Goal: Transaction & Acquisition: Purchase product/service

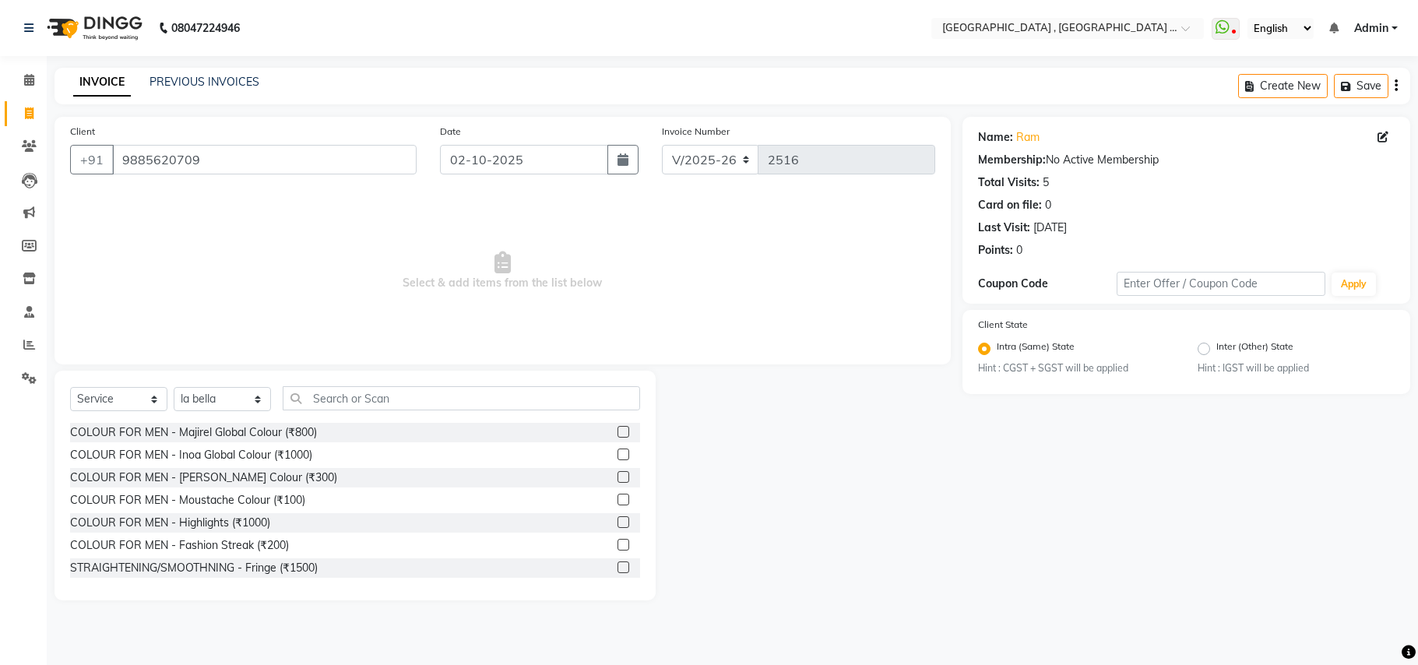
select select "4558"
select select "service"
select select "40682"
drag, startPoint x: 0, startPoint y: 0, endPoint x: 340, endPoint y: 392, distance: 519.3
click at [340, 384] on div "Select Service Product Membership Package Voucher Prepaid Gift Card Select Styl…" at bounding box center [354, 486] width 601 height 230
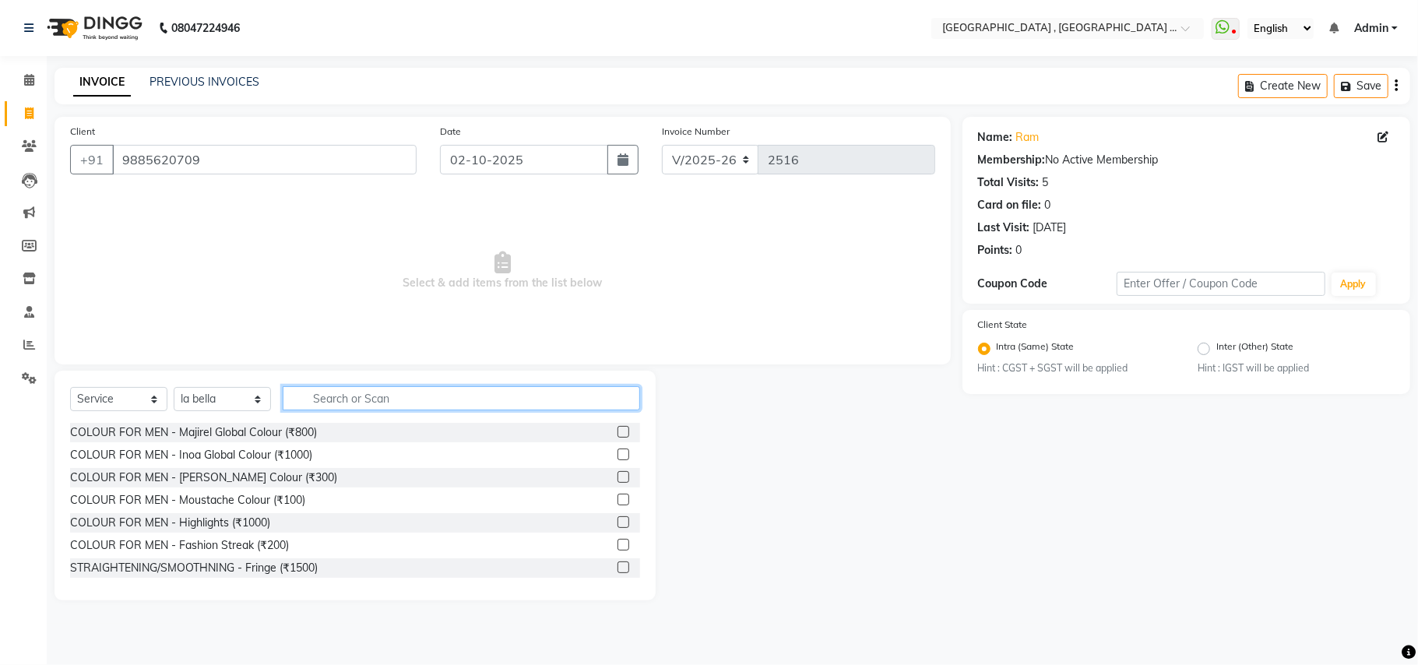
click at [340, 392] on input "text" at bounding box center [461, 398] width 357 height 24
click at [340, 397] on input "text" at bounding box center [461, 398] width 357 height 24
type input "tan"
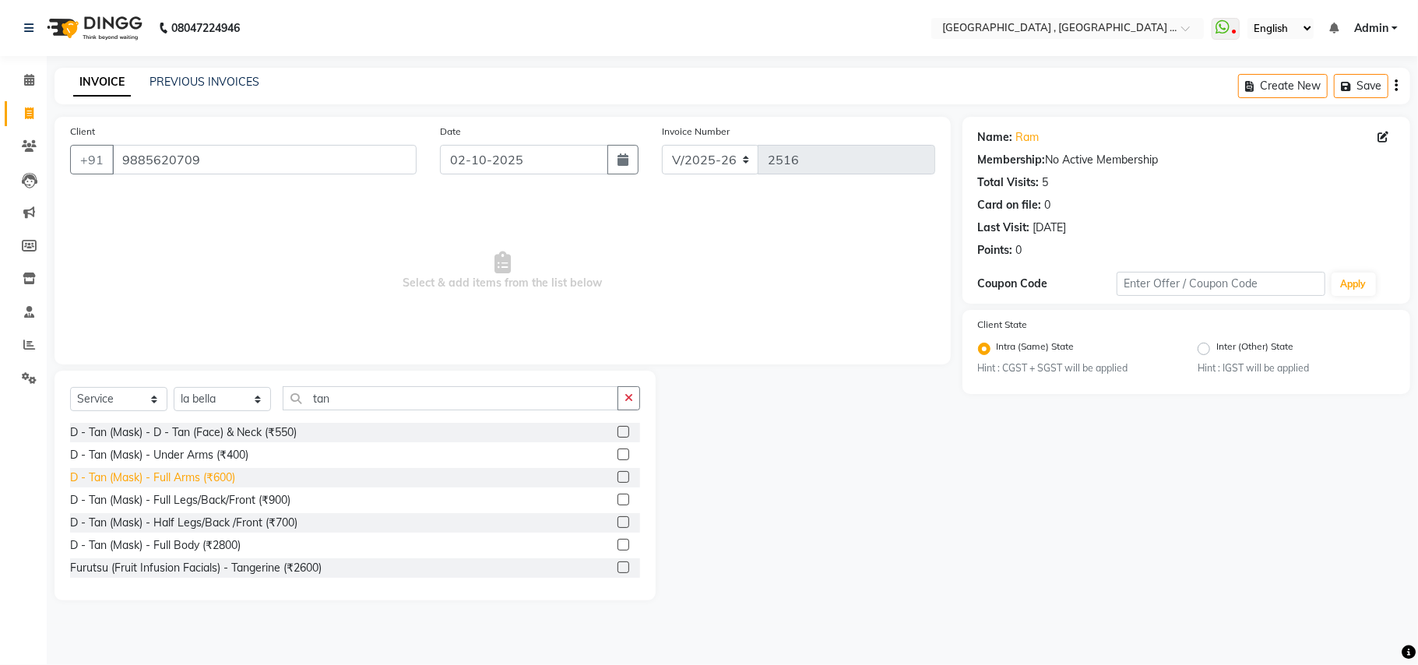
click at [227, 481] on div "D - Tan (Mask) - Full Arms (₹600)" at bounding box center [152, 477] width 165 height 16
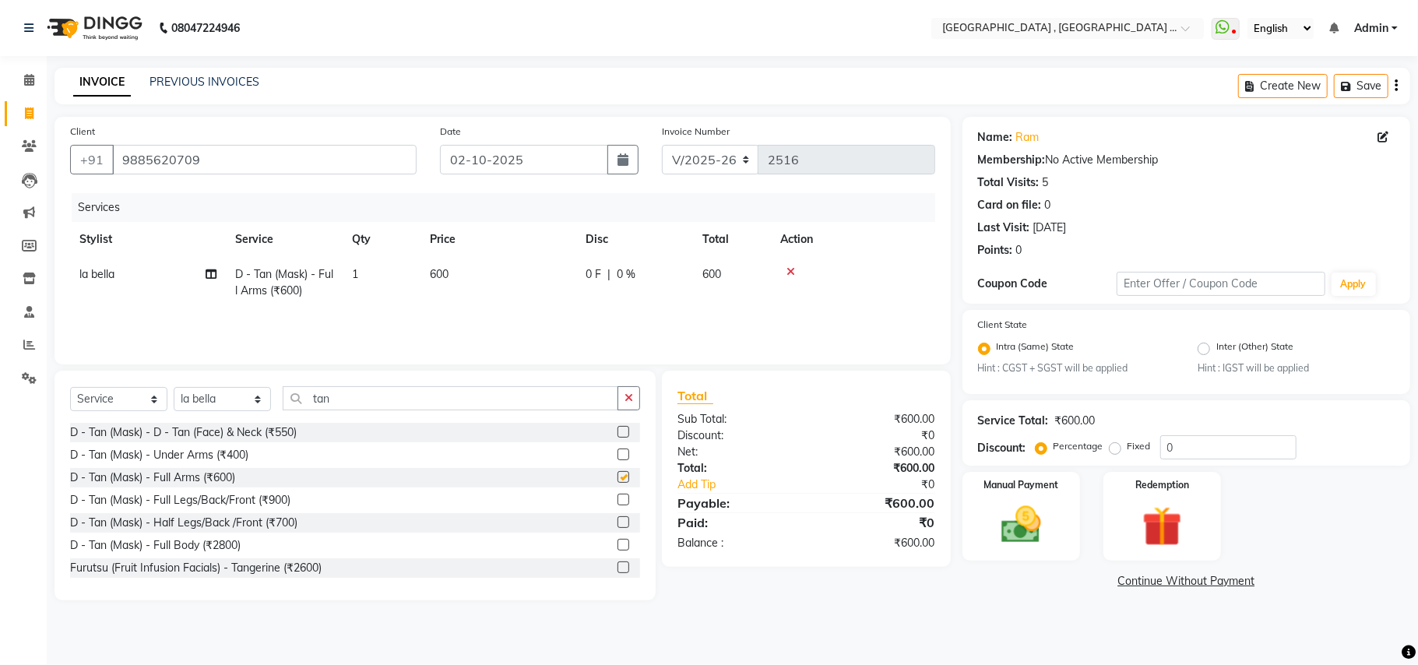
checkbox input "false"
click at [213, 546] on div "D - Tan (Mask) - Full Body (₹2800)" at bounding box center [155, 545] width 170 height 16
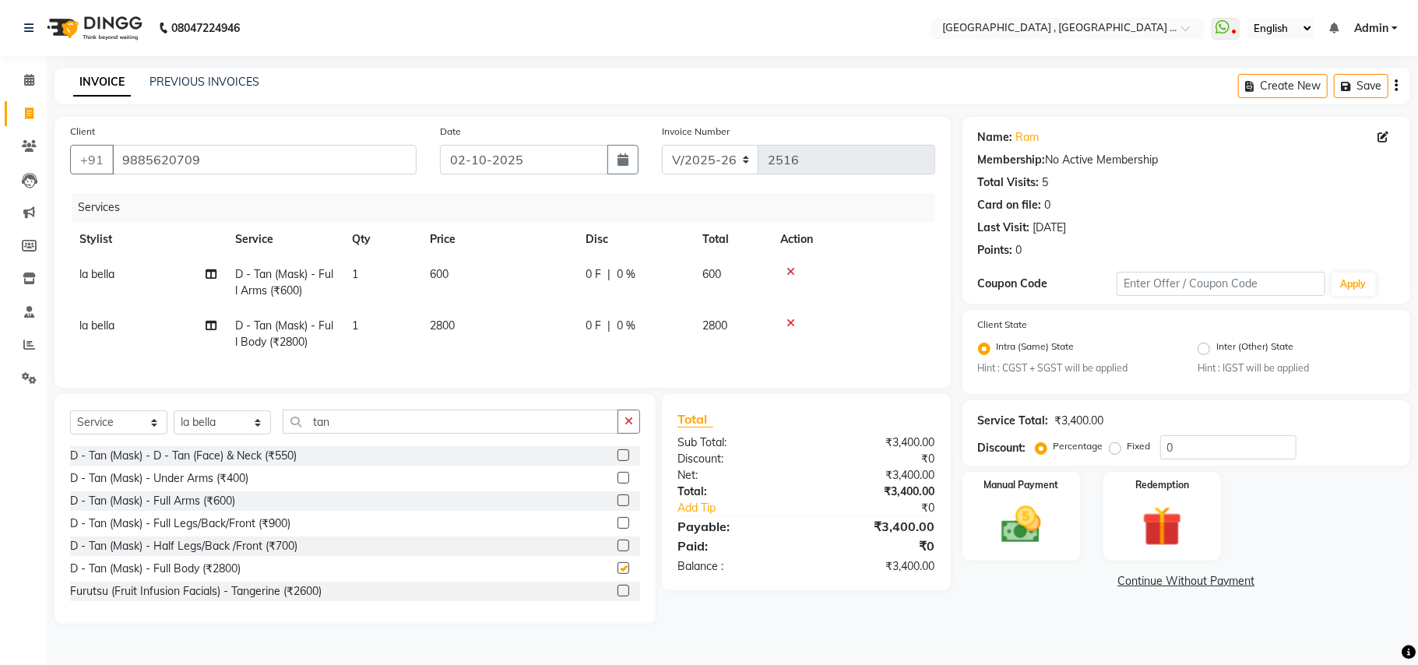
checkbox input "false"
click at [785, 269] on div at bounding box center [853, 271] width 146 height 11
click at [786, 269] on icon at bounding box center [790, 271] width 9 height 11
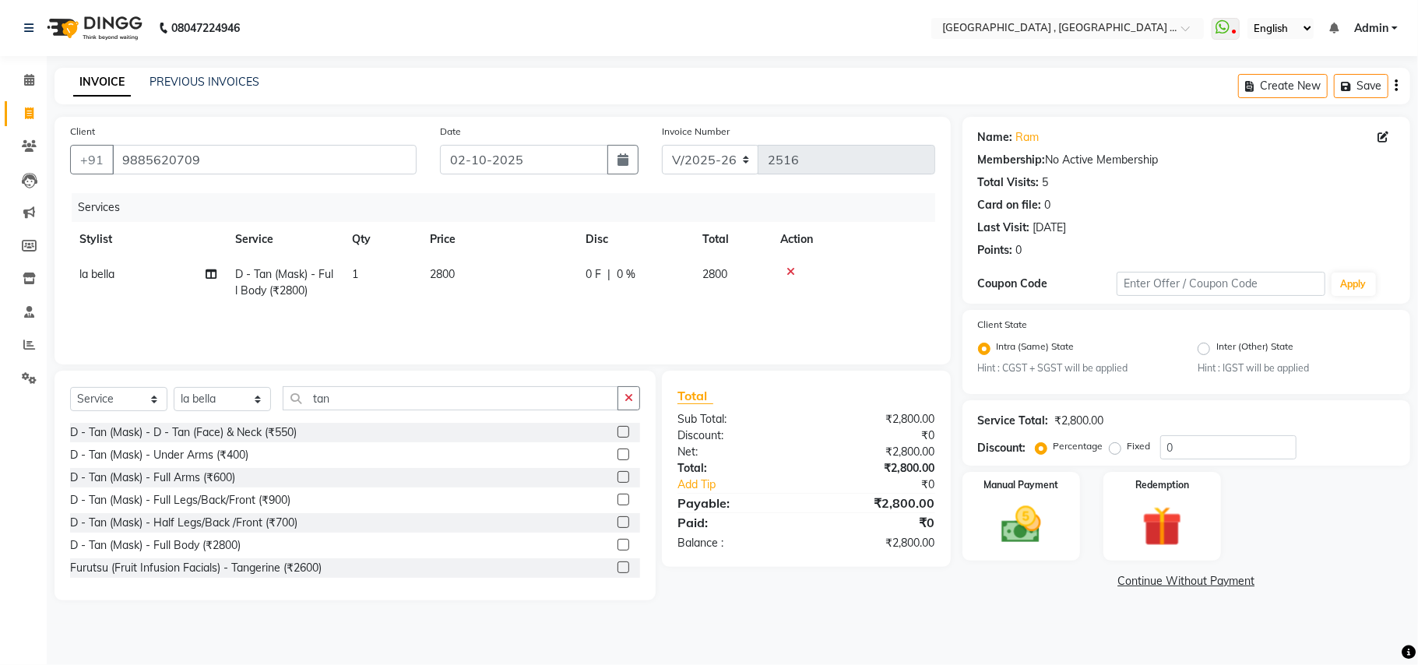
click at [492, 268] on td "2800" at bounding box center [498, 282] width 156 height 51
select select "40682"
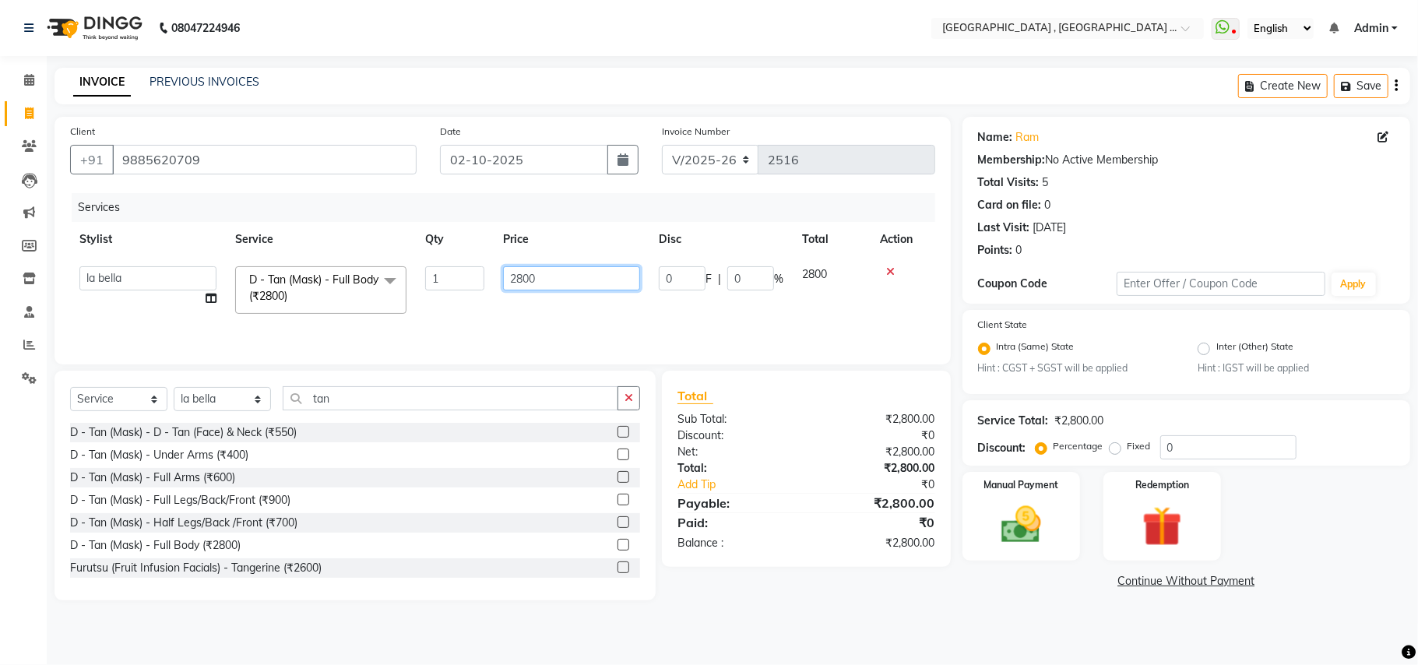
click at [524, 286] on input "2800" at bounding box center [571, 278] width 137 height 24
type input "2"
type input "1000"
click at [745, 325] on div "Services Stylist Service Qty Price Disc Total Action Amit Anjali Annu BUNTY Dee…" at bounding box center [502, 271] width 865 height 156
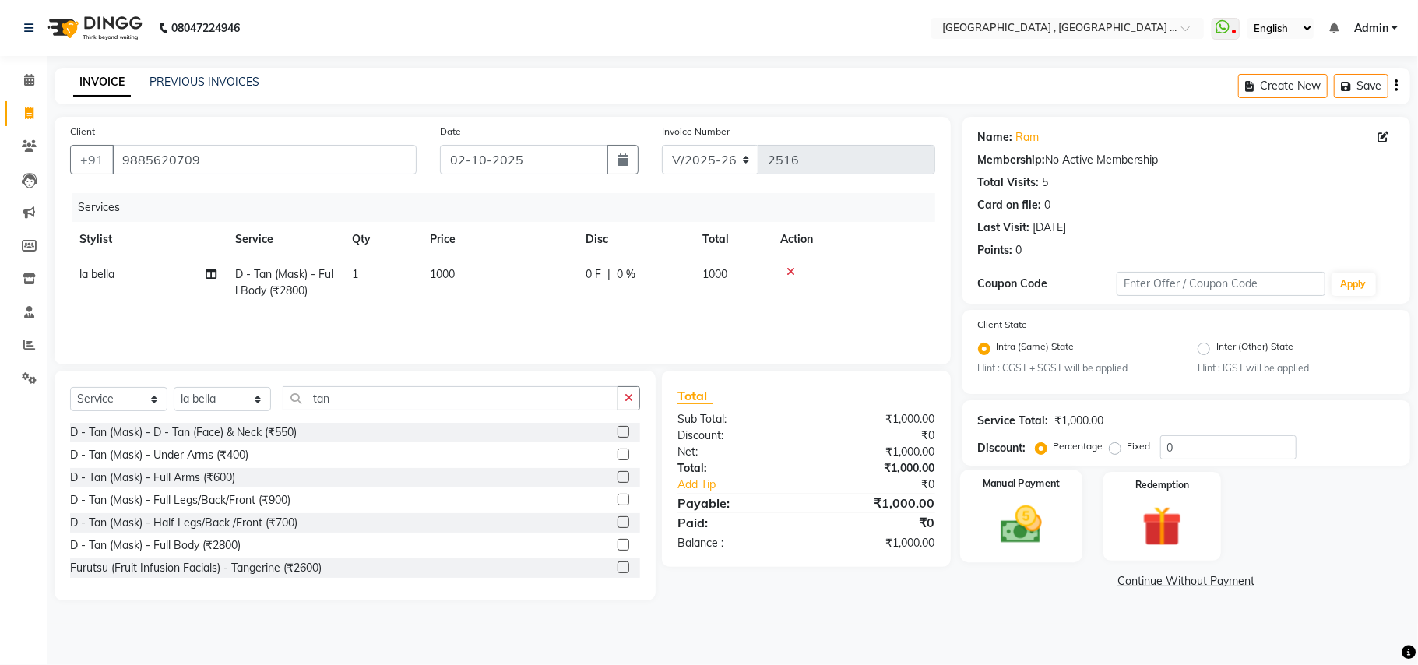
click at [1041, 556] on div "Manual Payment" at bounding box center [1021, 516] width 122 height 92
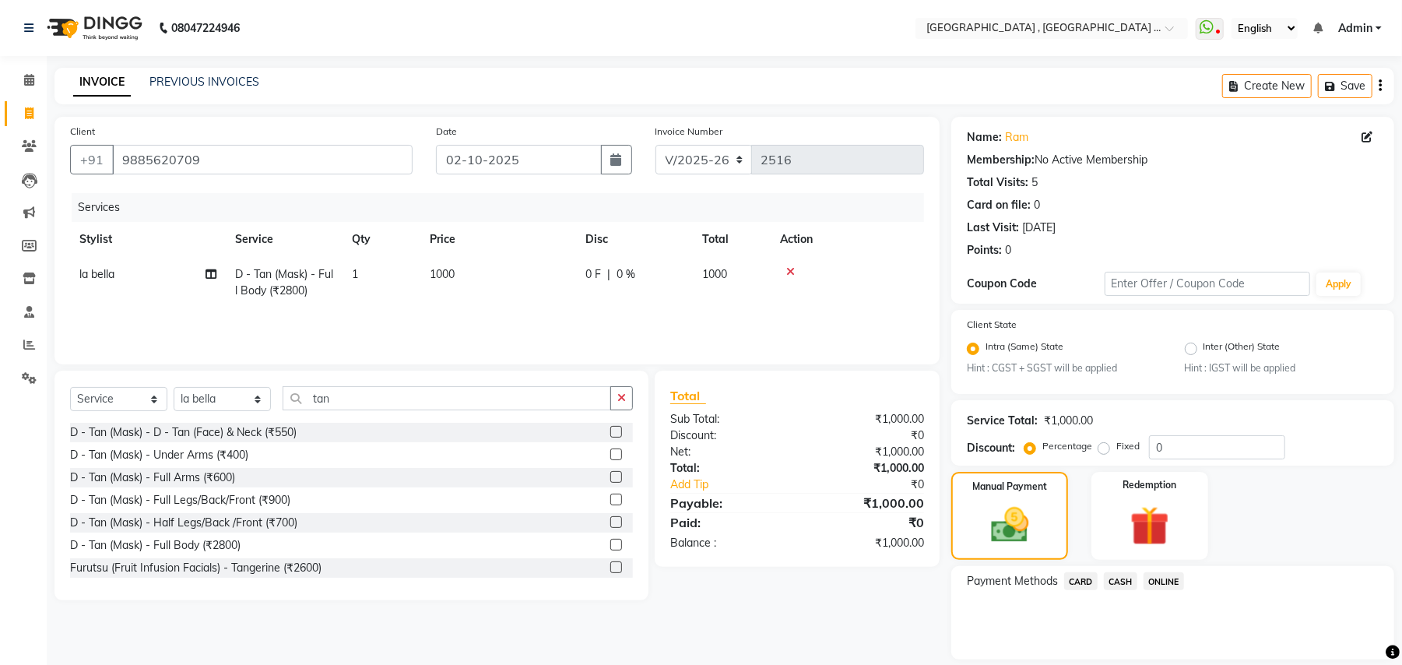
click at [1081, 588] on span "CARD" at bounding box center [1080, 581] width 33 height 18
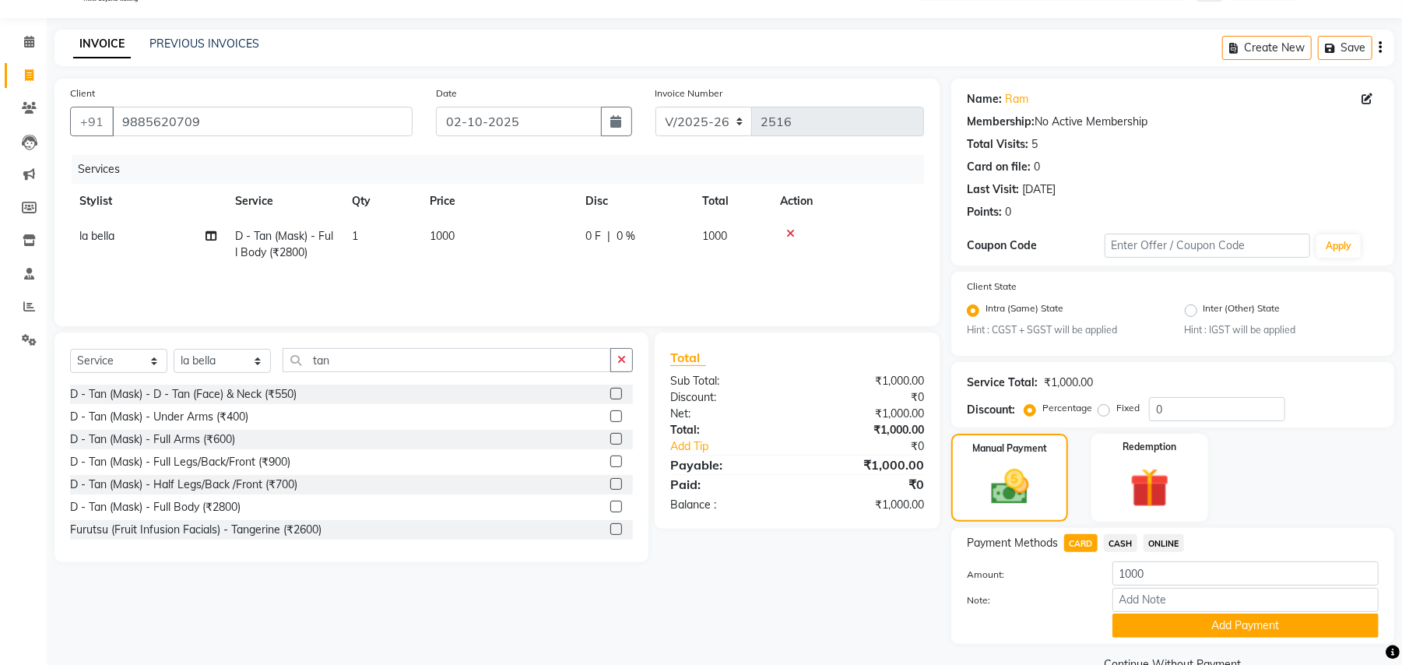
scroll to position [72, 0]
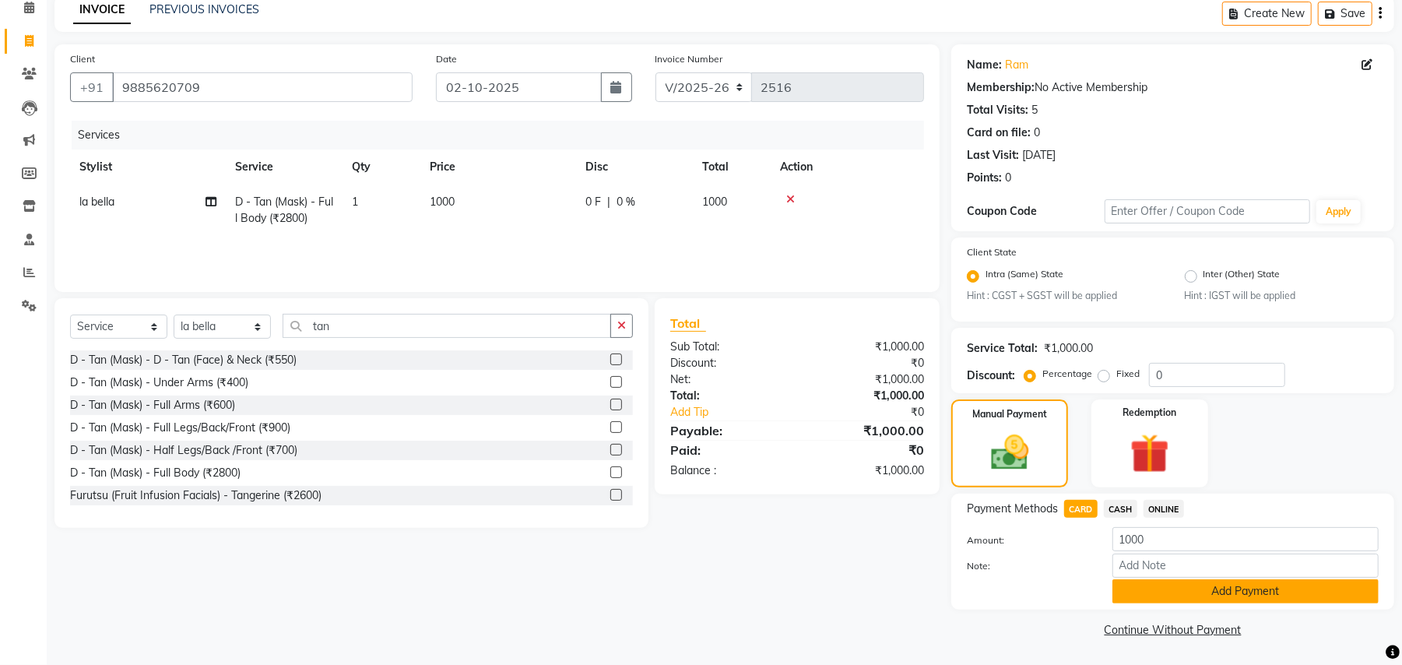
click at [1168, 598] on button "Add Payment" at bounding box center [1245, 591] width 266 height 24
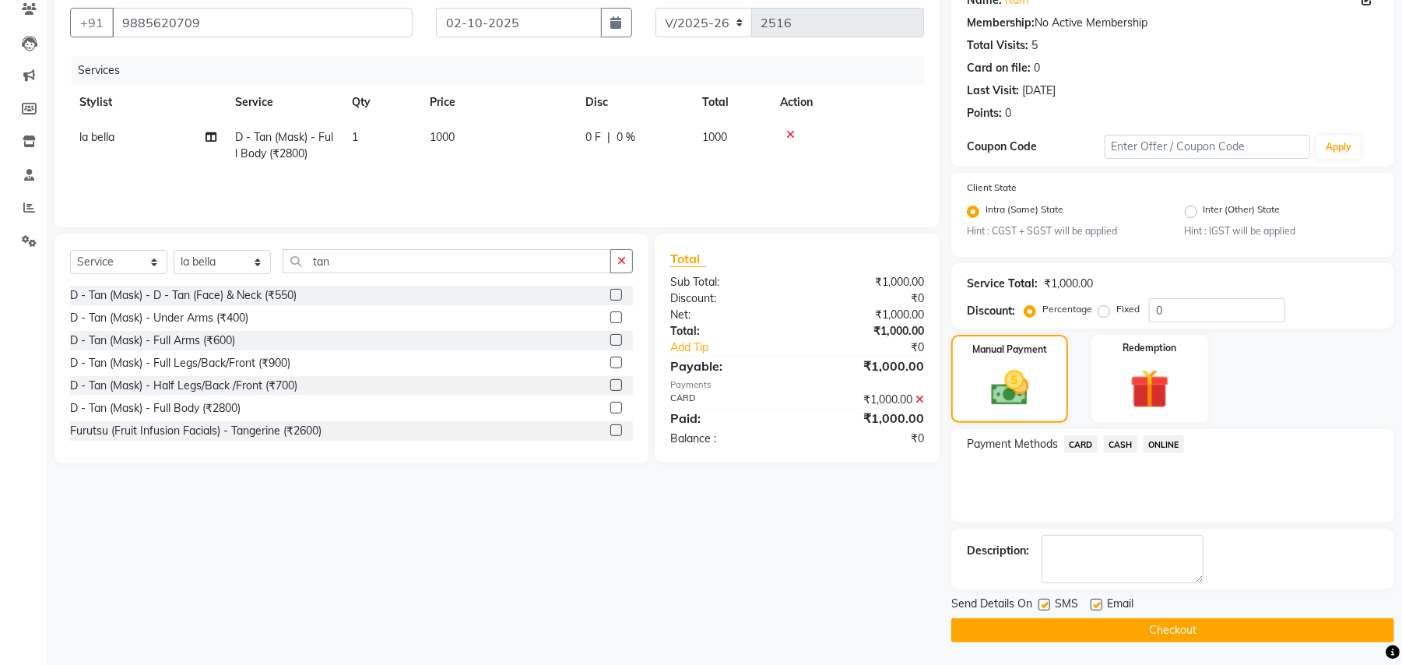
scroll to position [138, 0]
click at [1156, 627] on button "Checkout" at bounding box center [1172, 629] width 443 height 24
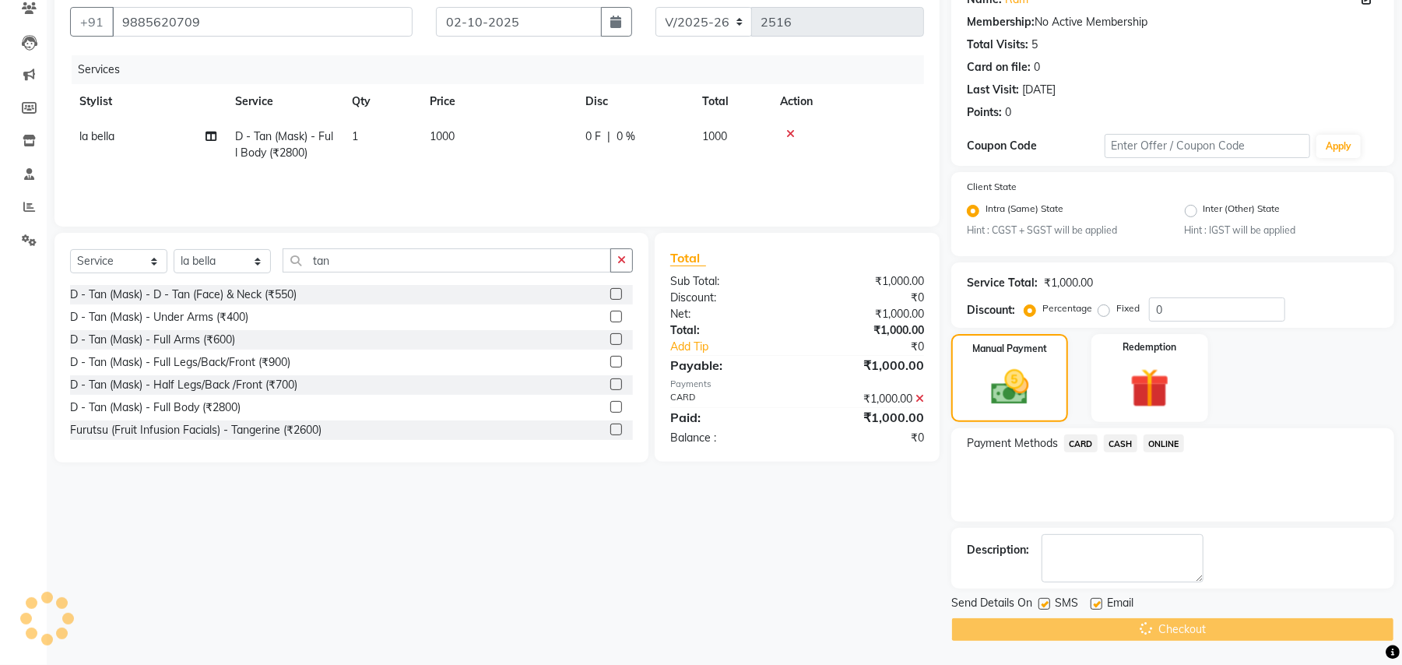
click at [1119, 642] on main "INVOICE PREVIOUS INVOICES Create New Save Client [PHONE_NUMBER] Date [DATE] Inv…" at bounding box center [724, 297] width 1355 height 735
click at [1119, 641] on div "Checkout" at bounding box center [1172, 629] width 443 height 24
click at [1119, 639] on div "Checkout" at bounding box center [1172, 629] width 443 height 24
click at [1207, 635] on div "Checkout" at bounding box center [1172, 629] width 443 height 24
click at [1115, 632] on div "Checkout" at bounding box center [1172, 629] width 443 height 24
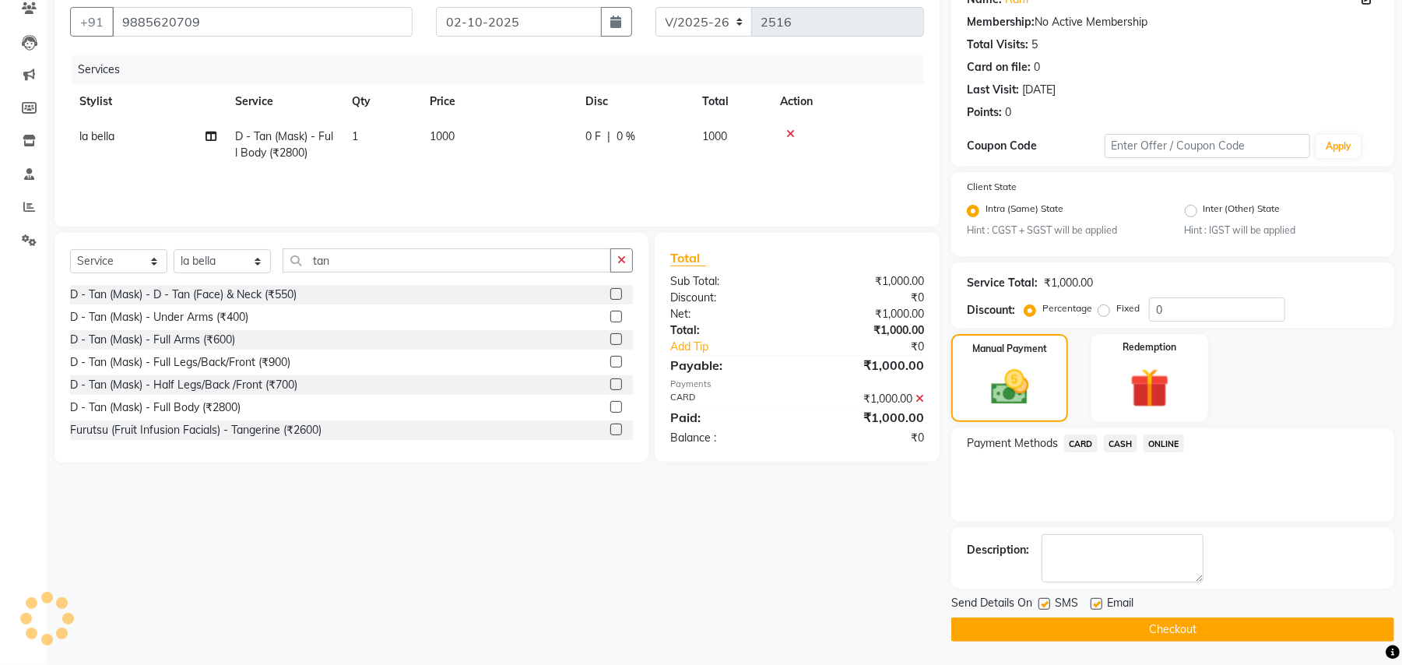
click at [1074, 444] on span "CARD" at bounding box center [1080, 443] width 33 height 18
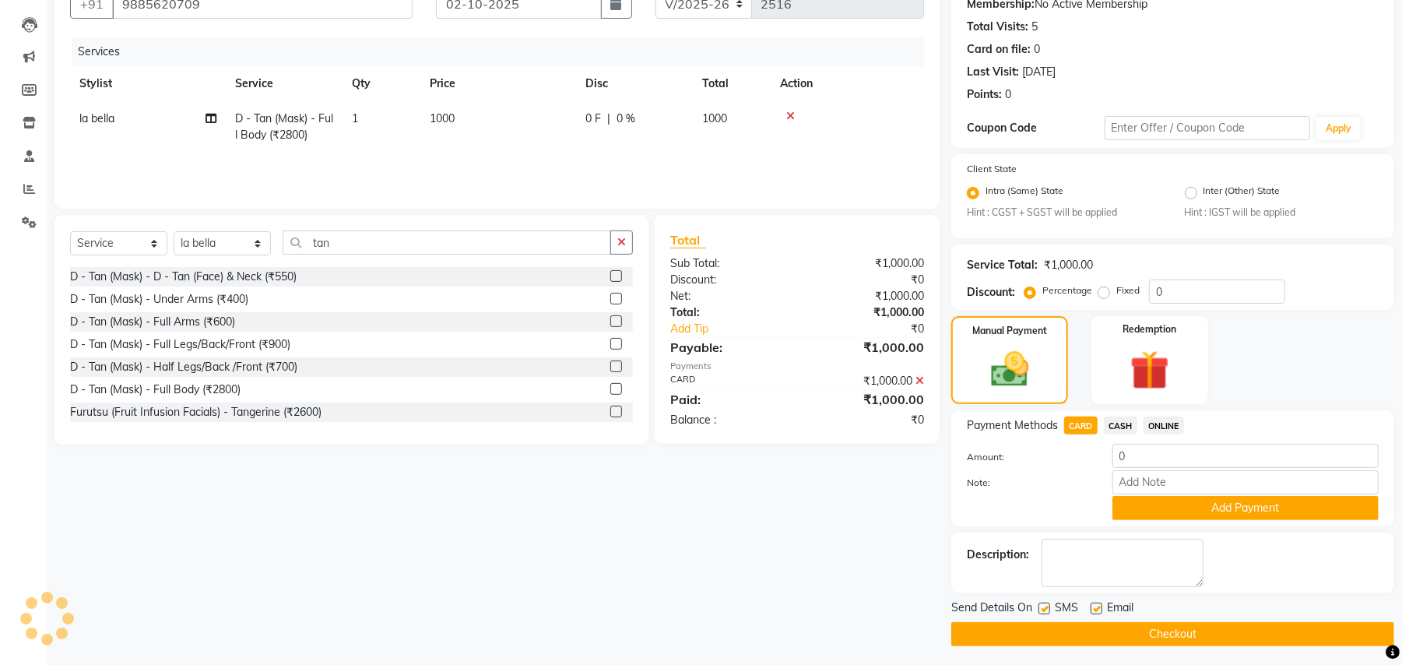
scroll to position [160, 0]
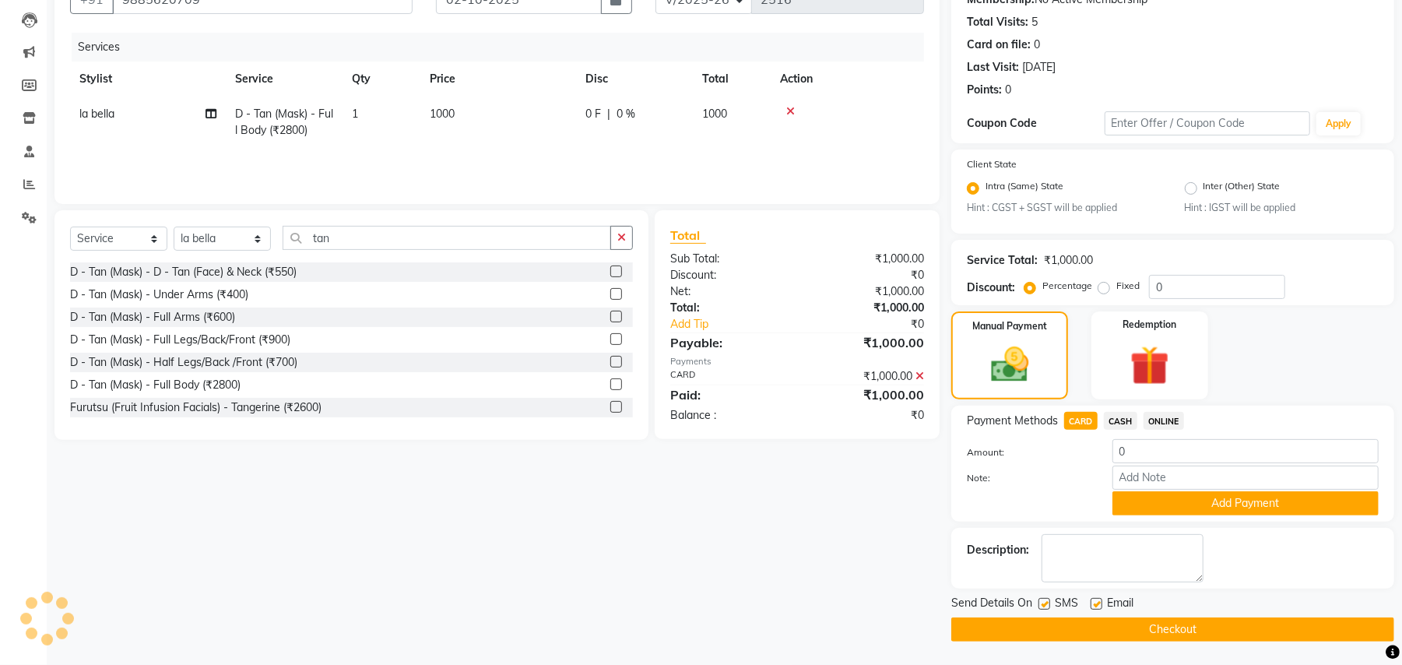
click at [979, 637] on button "Checkout" at bounding box center [1172, 629] width 443 height 24
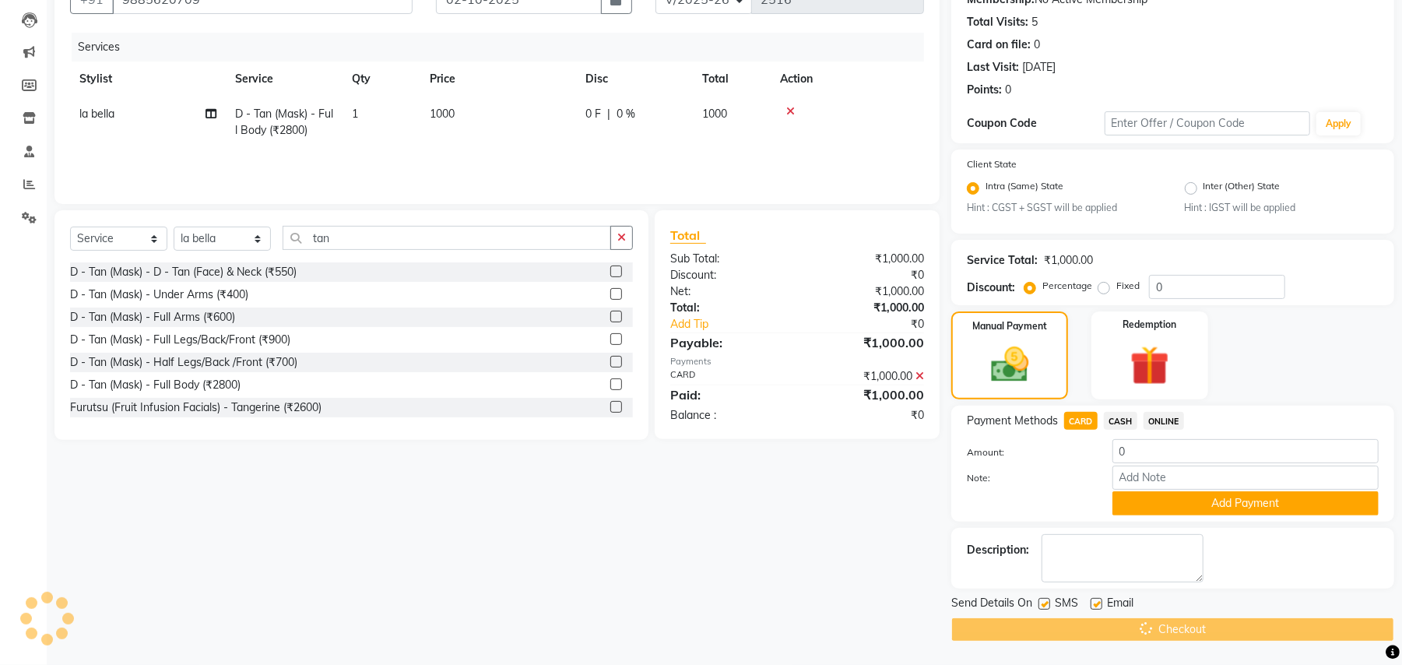
click at [1080, 631] on div "Checkout" at bounding box center [1172, 629] width 443 height 24
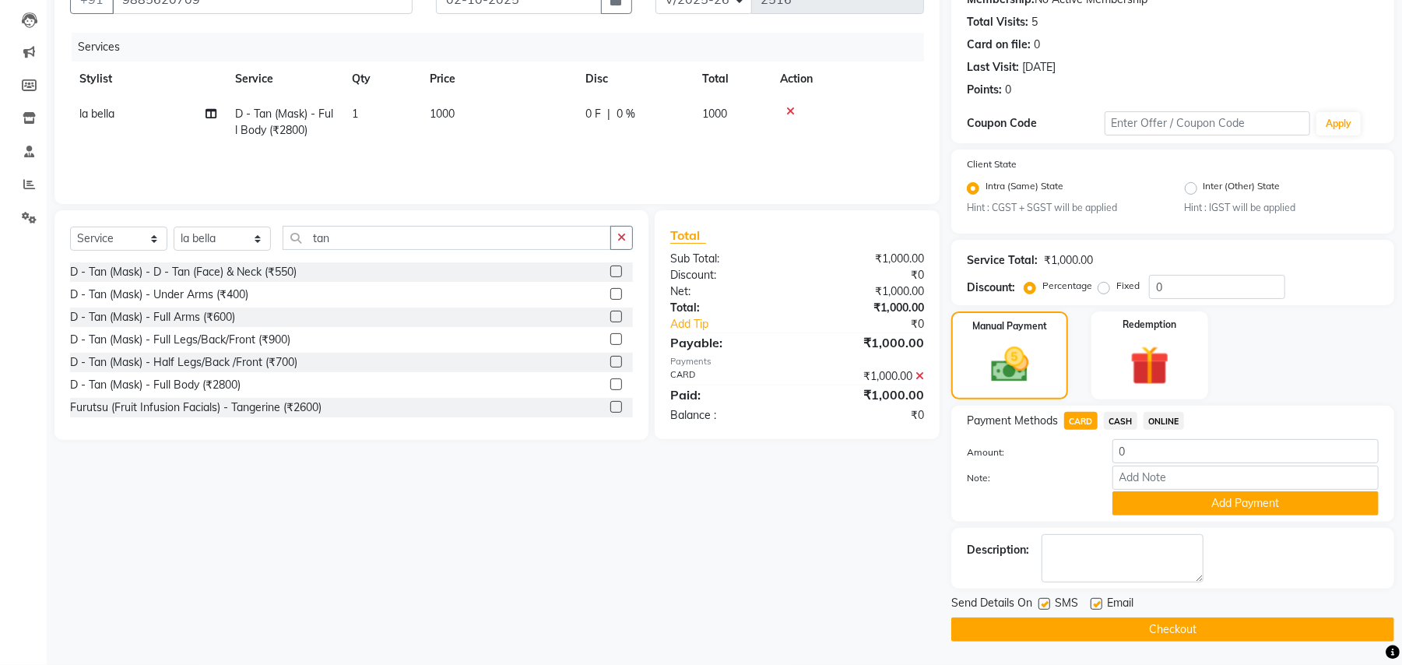
click at [1075, 630] on div "Checkout" at bounding box center [1172, 629] width 443 height 24
click at [1075, 630] on button "Checkout" at bounding box center [1172, 629] width 443 height 24
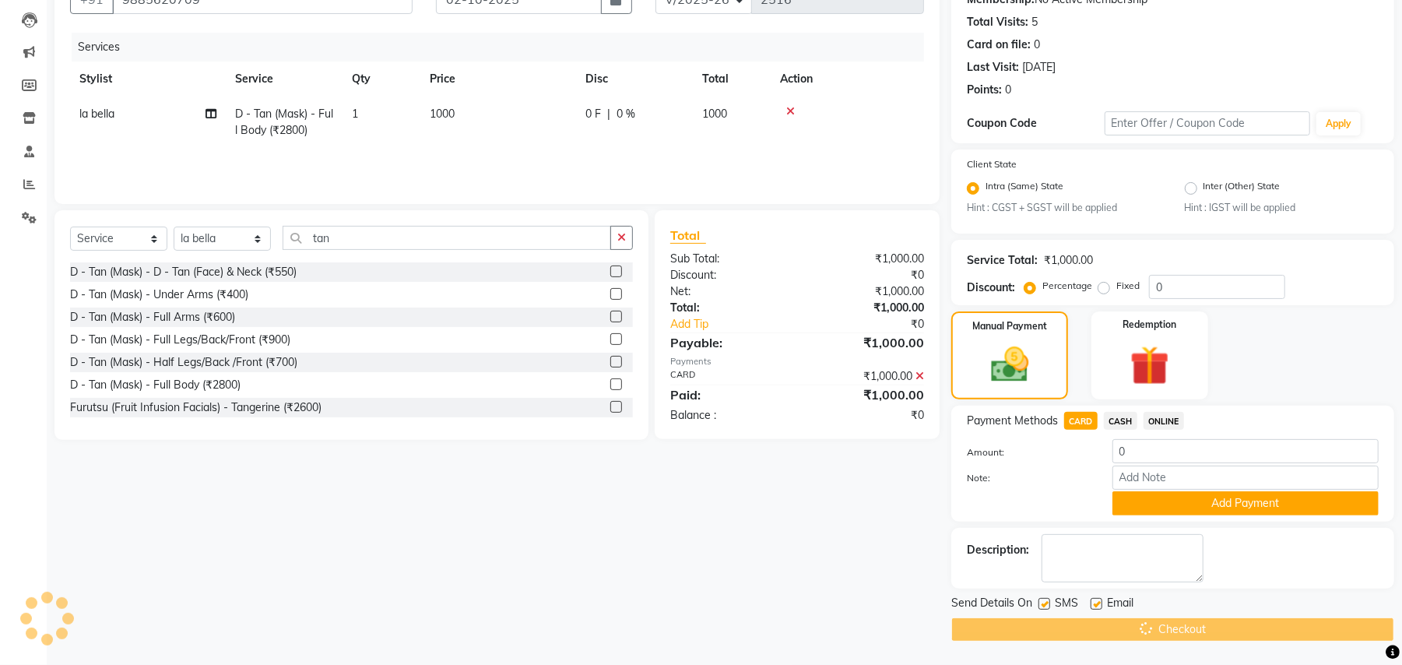
click at [1075, 630] on div "Checkout" at bounding box center [1172, 629] width 443 height 24
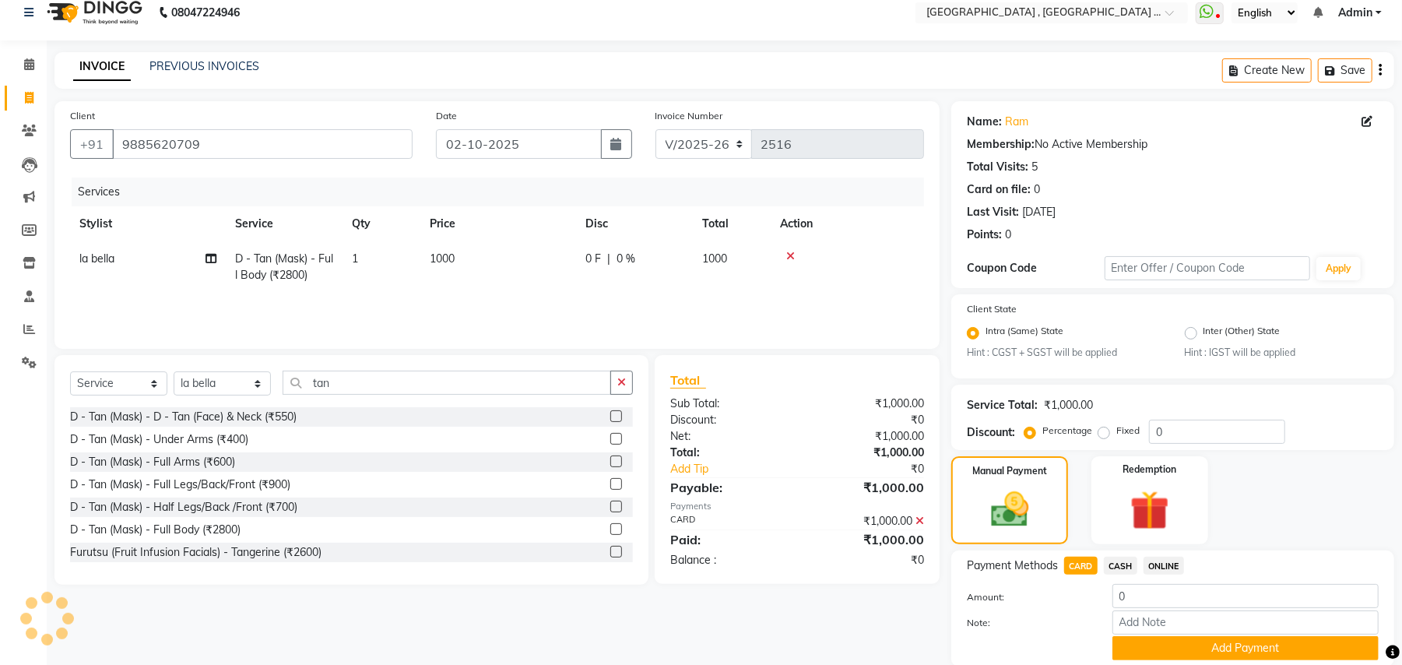
scroll to position [0, 0]
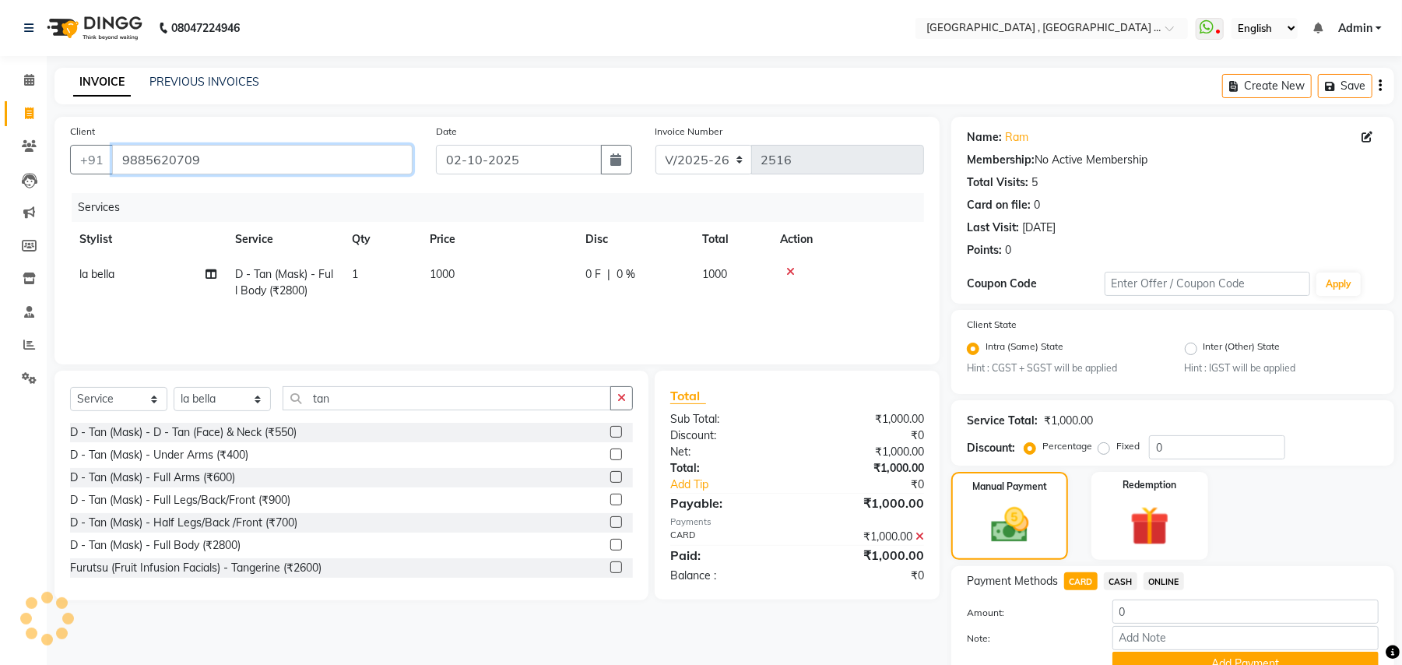
click at [175, 166] on input "9885620709" at bounding box center [262, 160] width 300 height 30
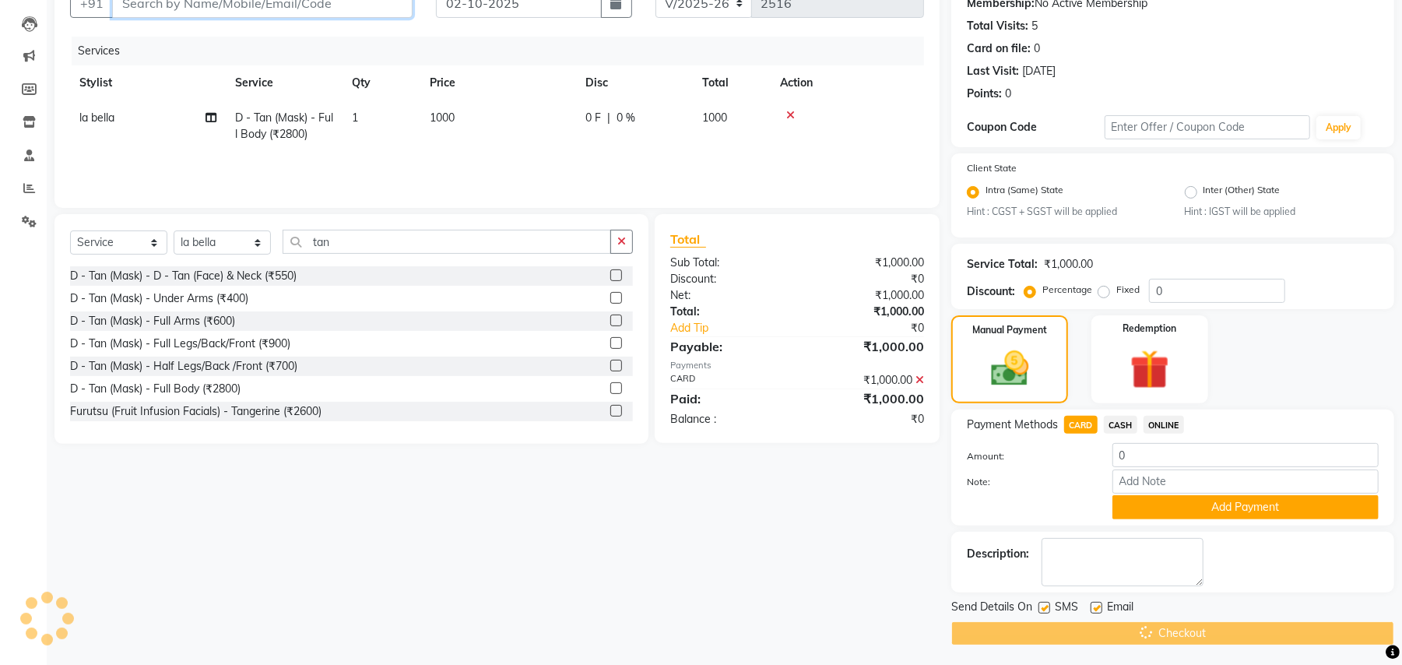
scroll to position [160, 0]
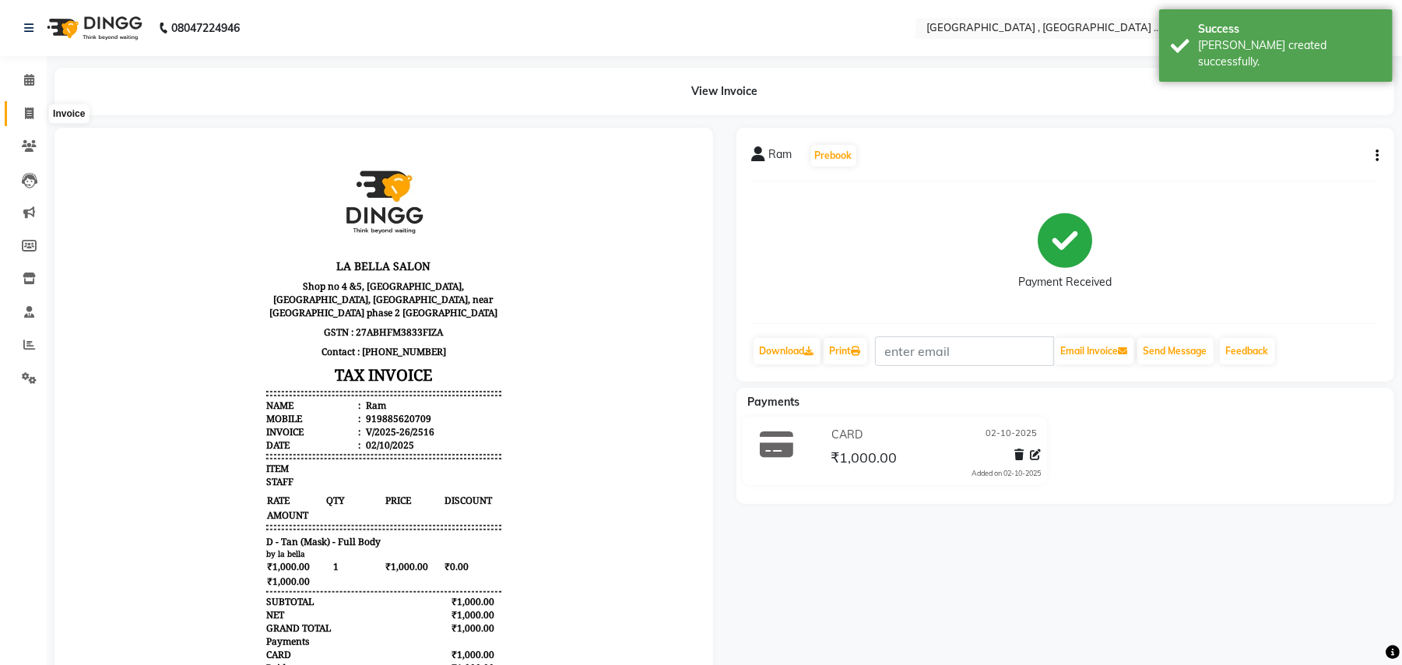
click at [32, 106] on span at bounding box center [29, 114] width 27 height 18
select select "service"
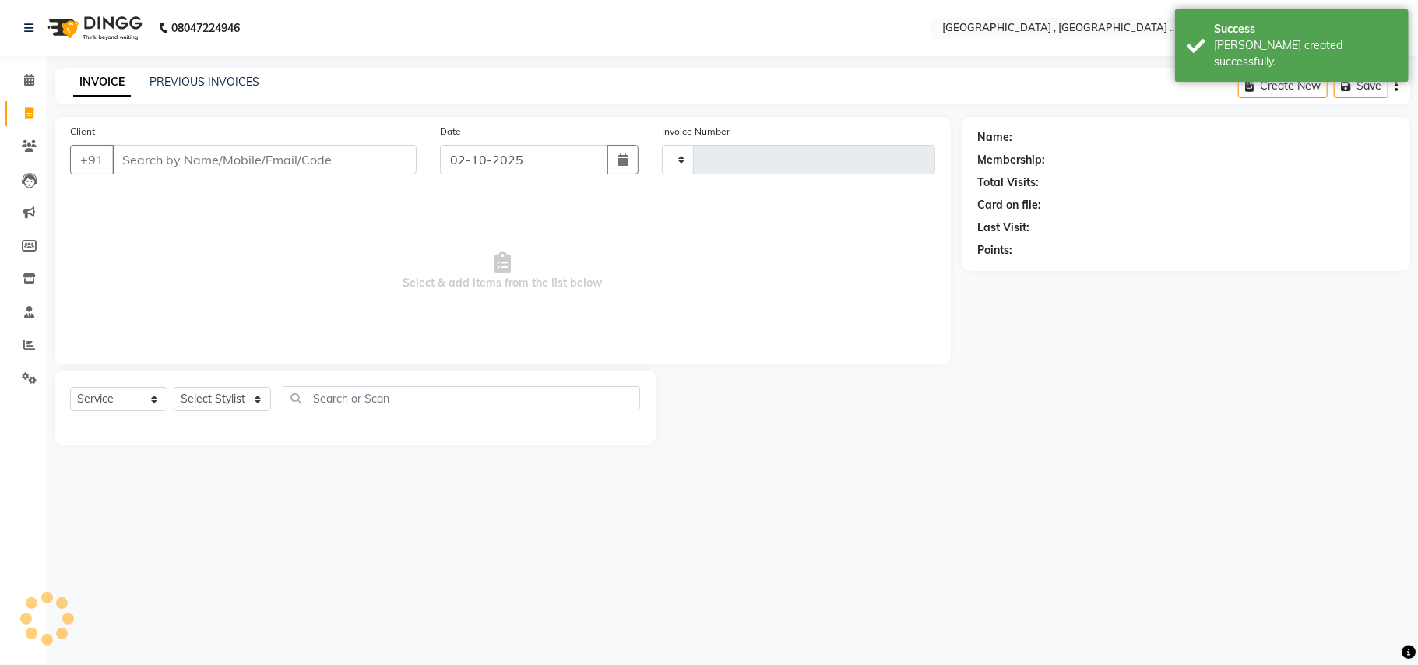
type input "2517"
select select "4558"
click at [227, 157] on input "Client" at bounding box center [264, 160] width 304 height 30
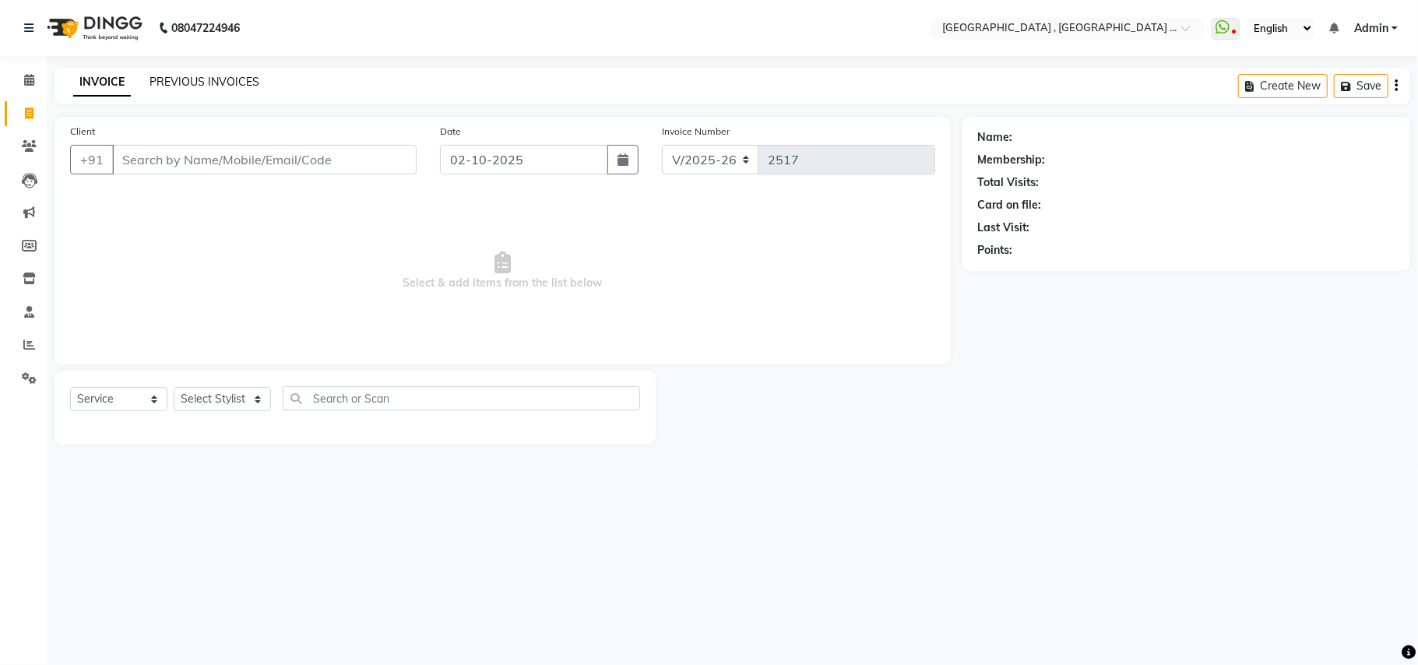
click at [230, 75] on link "PREVIOUS INVOICES" at bounding box center [204, 82] width 110 height 14
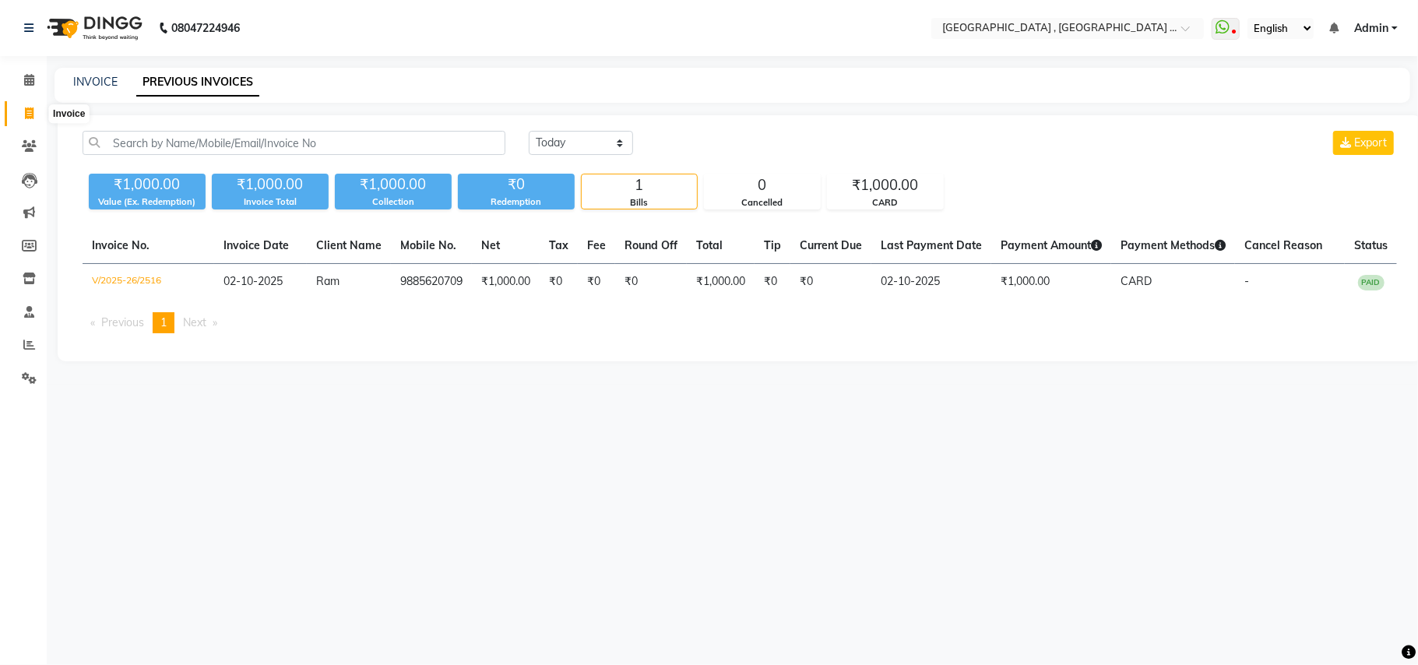
click at [31, 113] on icon at bounding box center [29, 113] width 9 height 12
select select "4558"
select select "service"
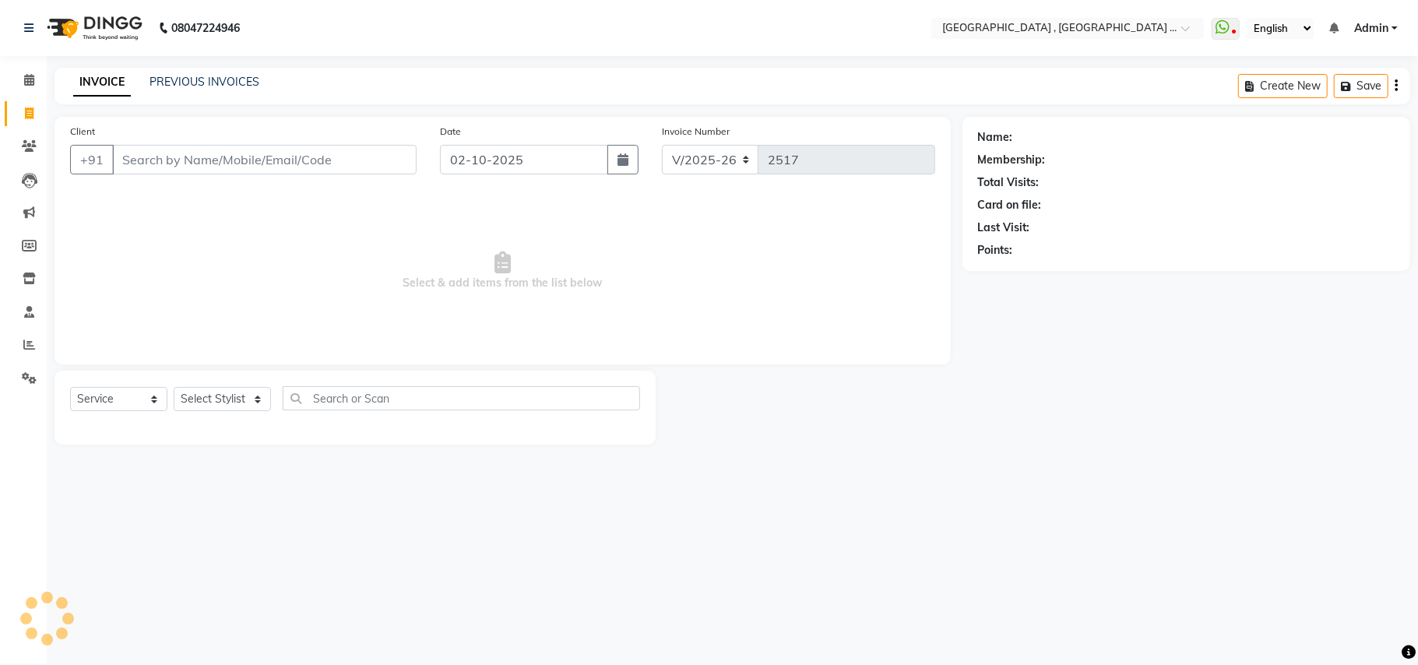
click at [197, 163] on input "Client" at bounding box center [264, 160] width 304 height 30
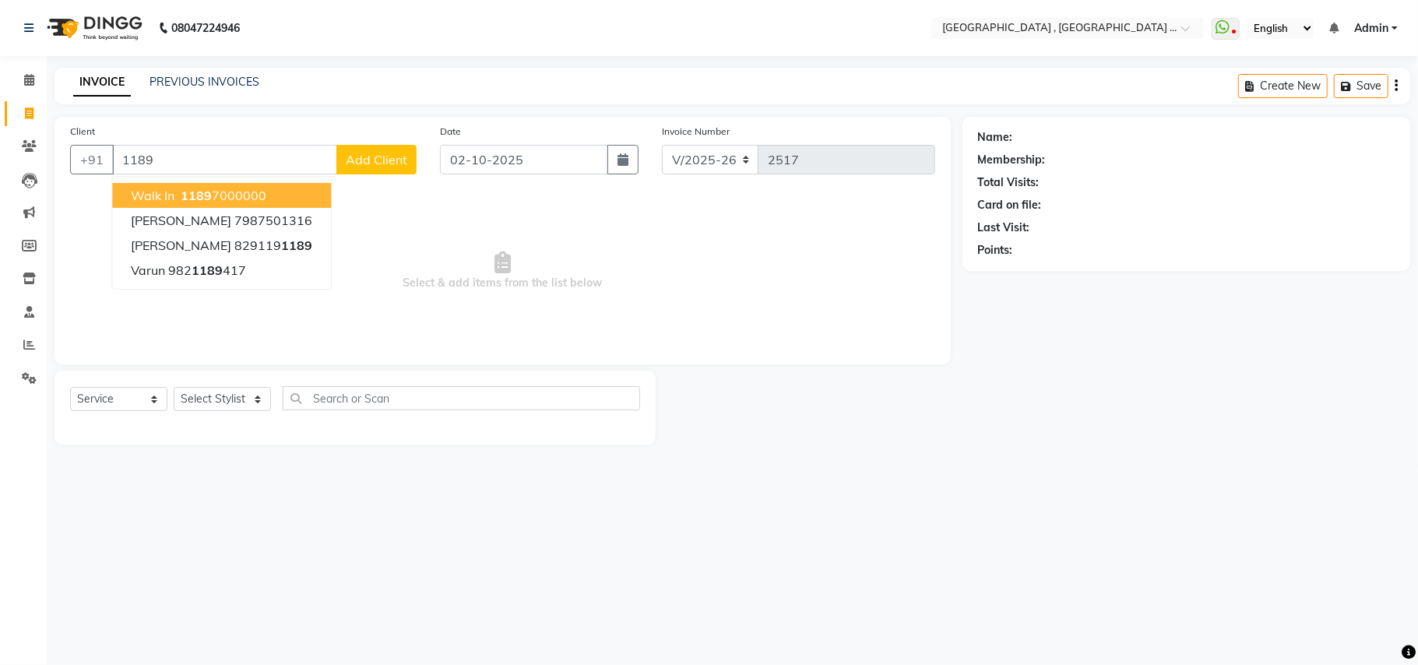
click at [274, 202] on button "Walk In [DATE][PHONE_NUMBER]" at bounding box center [221, 195] width 219 height 25
type input "11897000000"
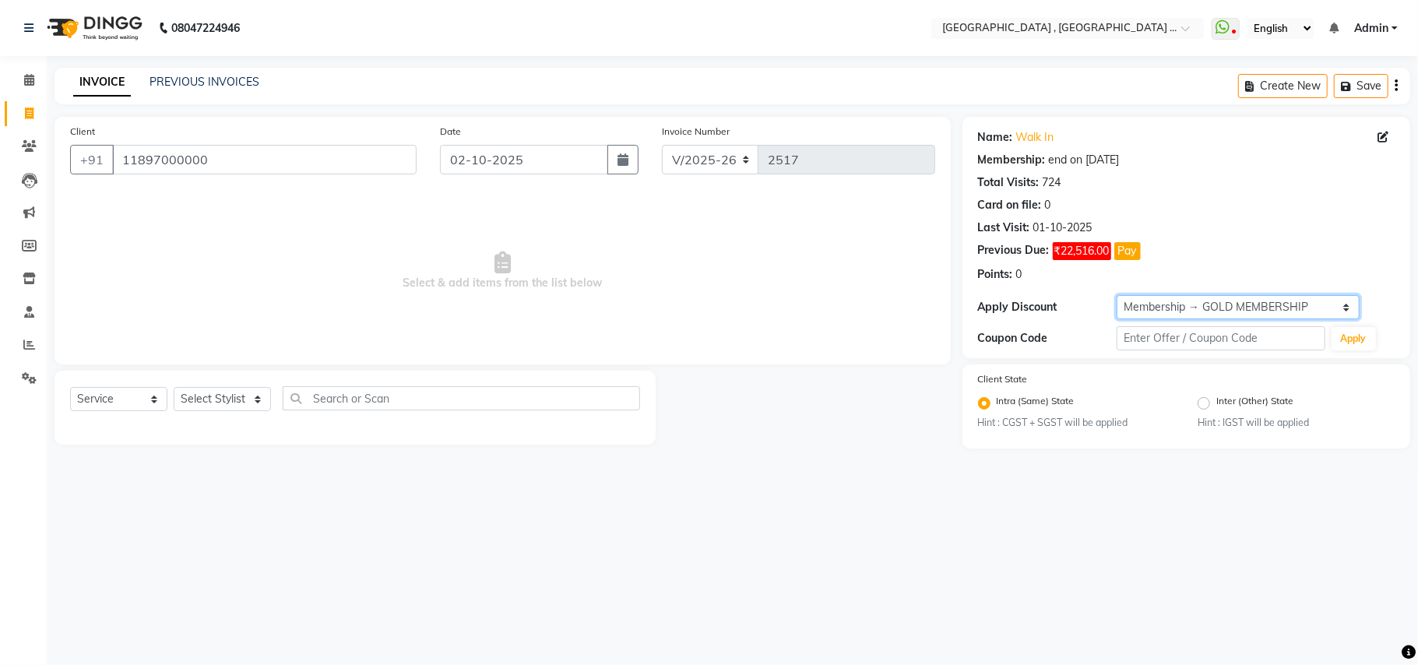
click at [1203, 305] on select "Select Membership → GOLD MEMBERSHIP Membership → GOLD MEMBERSHIP" at bounding box center [1237, 307] width 243 height 24
select select "0:"
click at [1116, 296] on select "Select Membership → GOLD MEMBERSHIP Membership → GOLD MEMBERSHIP" at bounding box center [1237, 307] width 243 height 24
click at [216, 405] on select "Select Stylist Amit [PERSON_NAME] BUNTY Deep [PERSON_NAME] M Gautam la bella [P…" at bounding box center [222, 399] width 97 height 24
select select "44894"
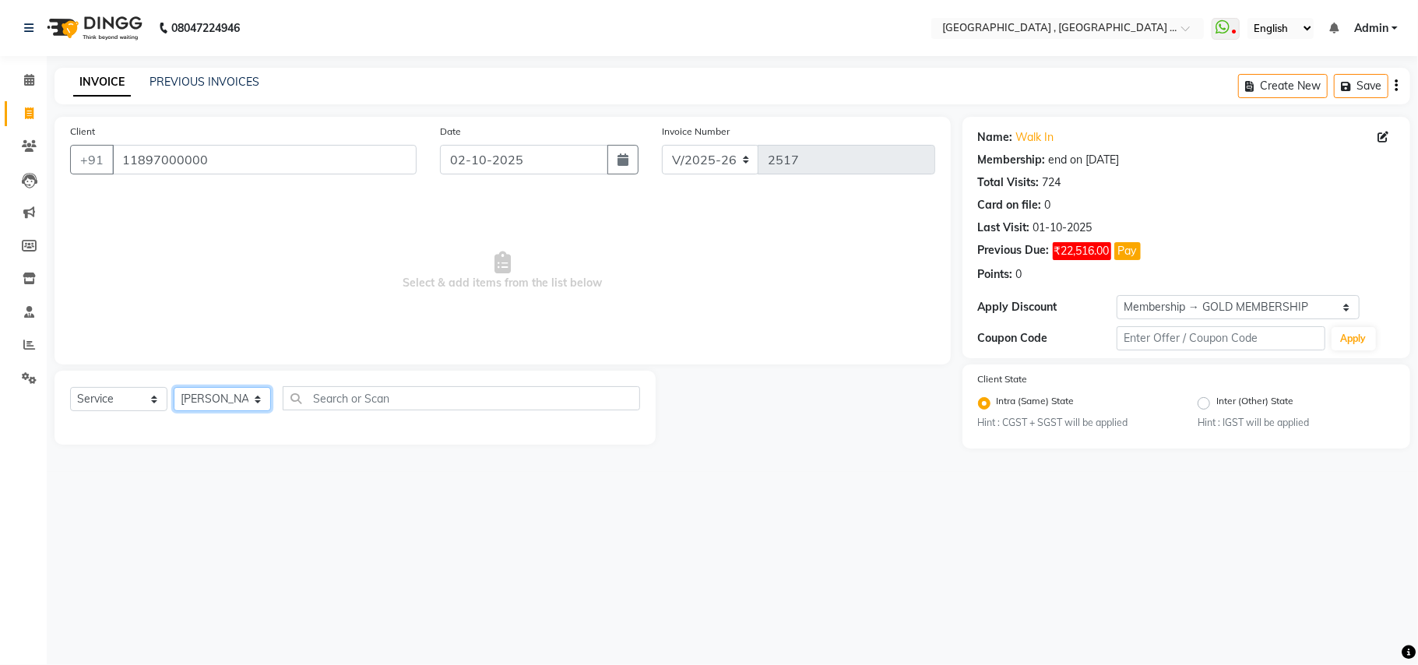
click at [174, 387] on select "Select Stylist Amit [PERSON_NAME] BUNTY Deep [PERSON_NAME] M Gautam la bella [P…" at bounding box center [222, 399] width 97 height 24
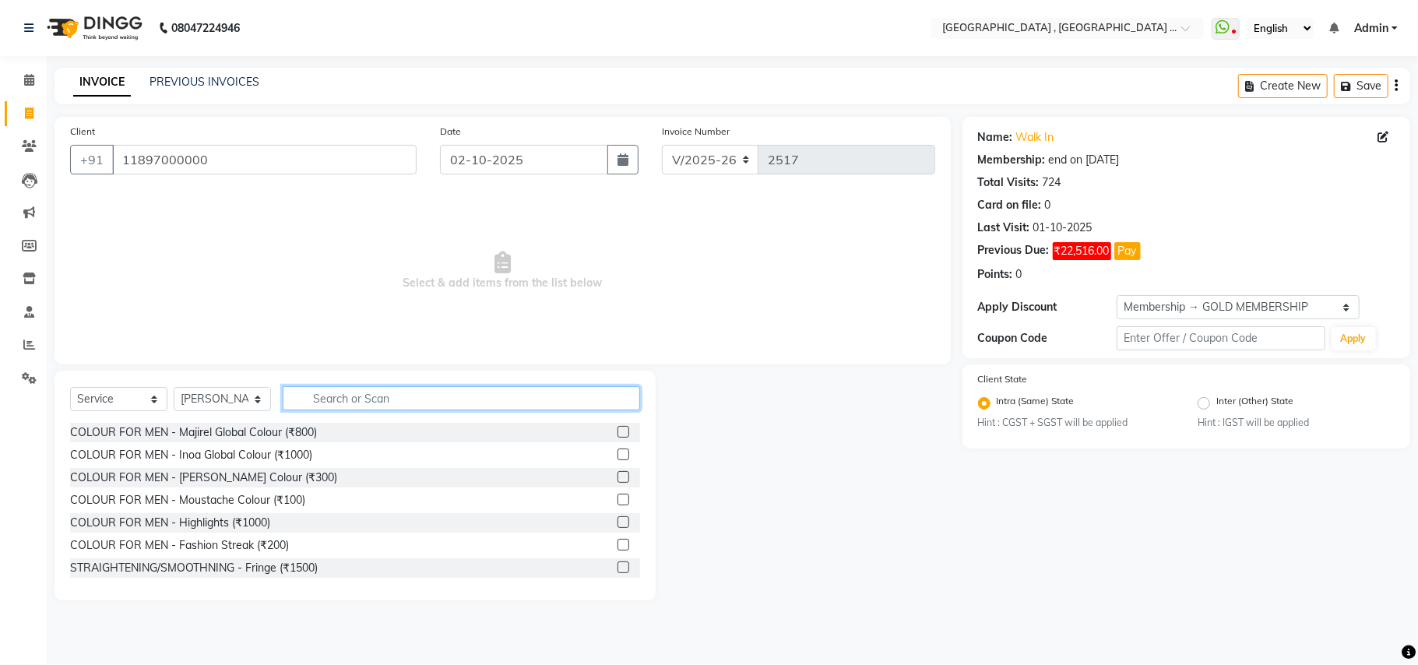
click at [365, 395] on input "text" at bounding box center [461, 398] width 357 height 24
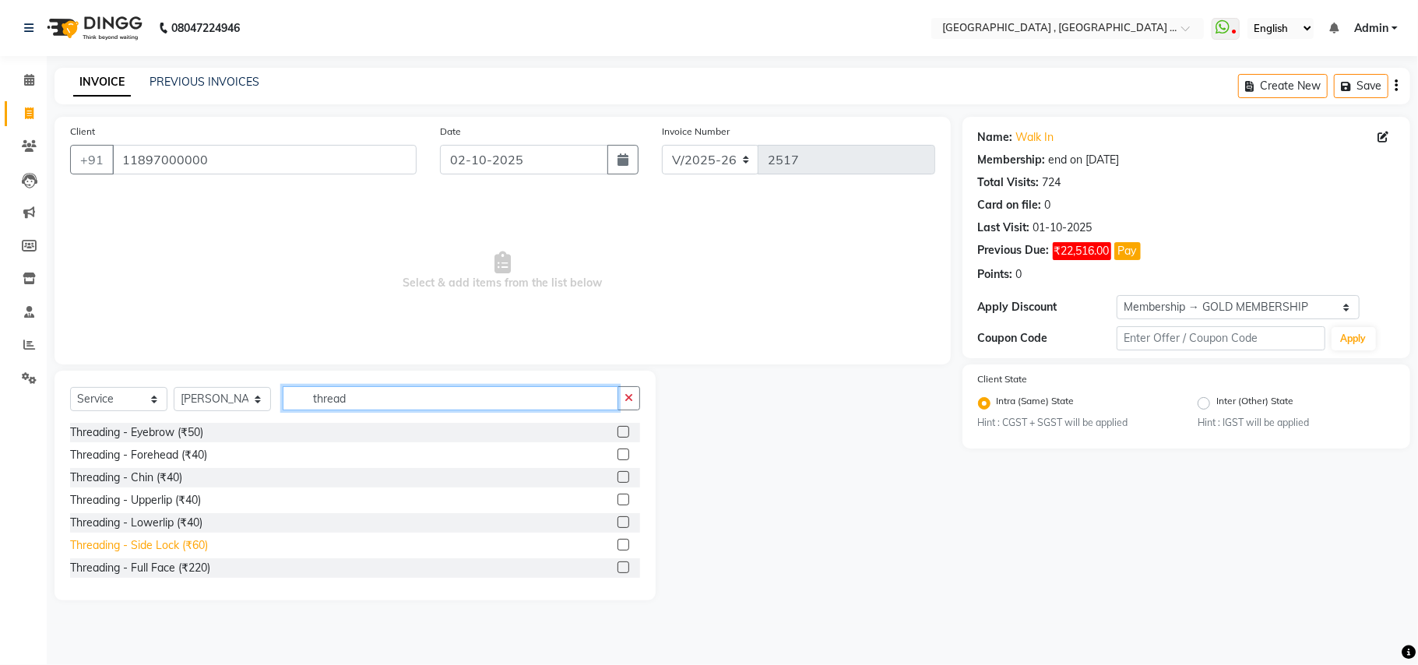
type input "thread"
click at [206, 539] on div "Threading - Side Lock (₹60)" at bounding box center [139, 545] width 138 height 16
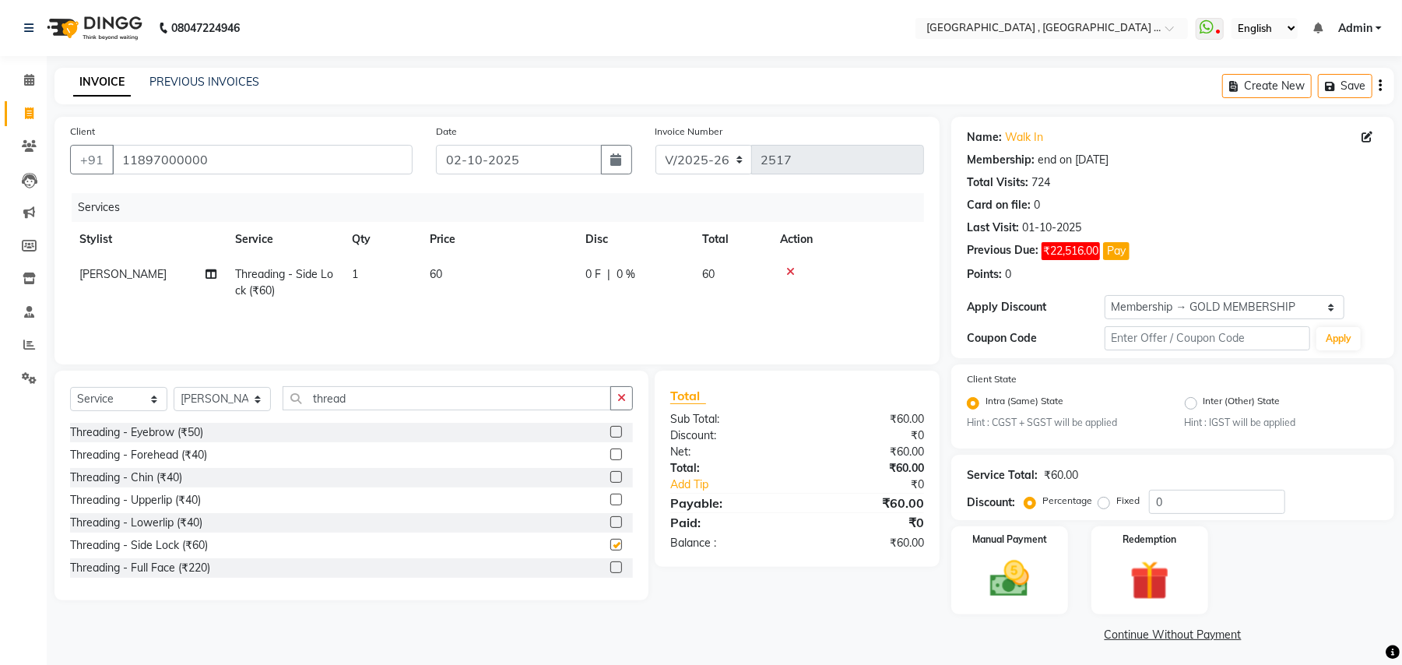
checkbox input "false"
click at [427, 280] on td "60" at bounding box center [498, 282] width 156 height 51
select select "44894"
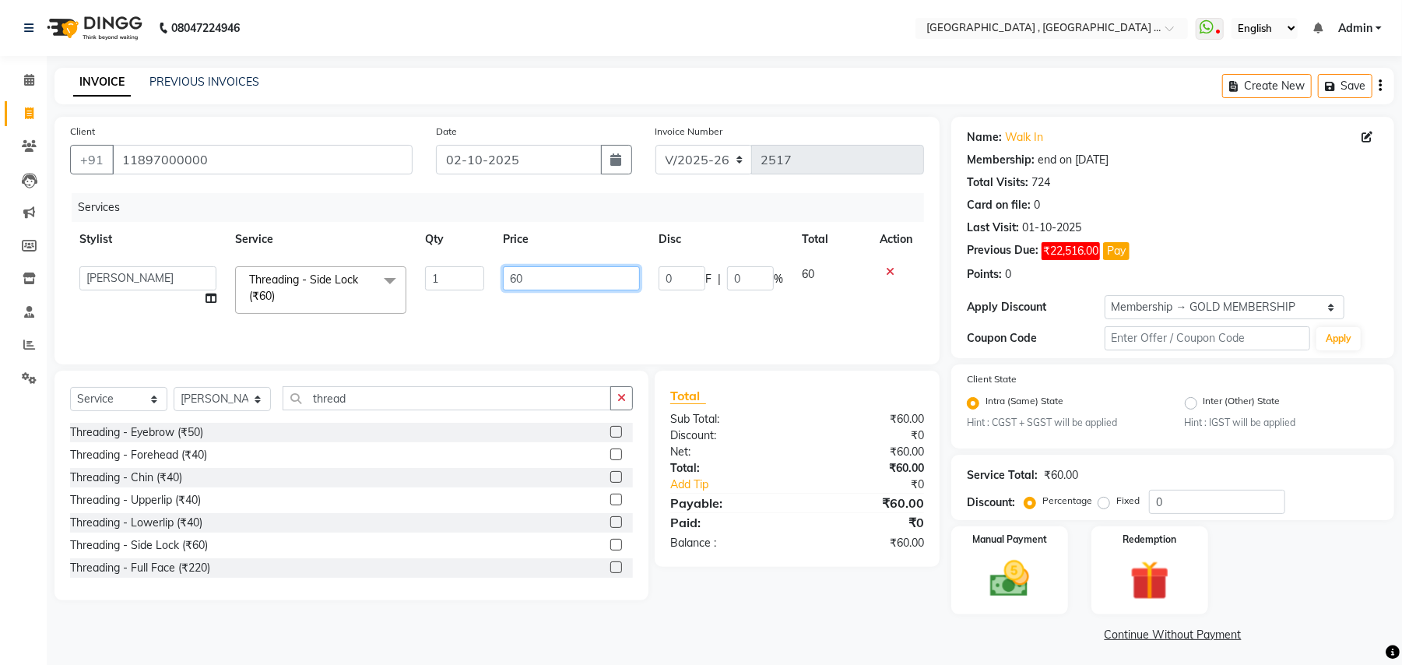
click at [518, 279] on input "60" at bounding box center [571, 278] width 137 height 24
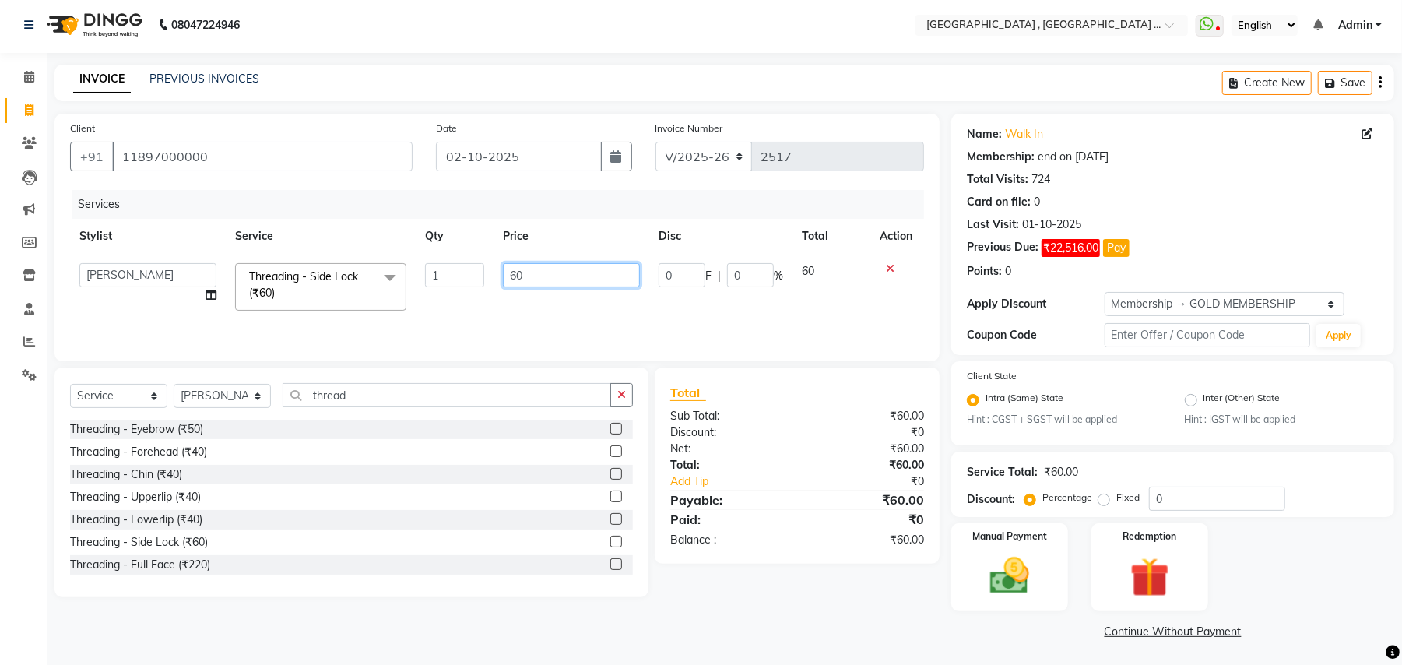
scroll to position [4, 0]
type input "6"
type input "130"
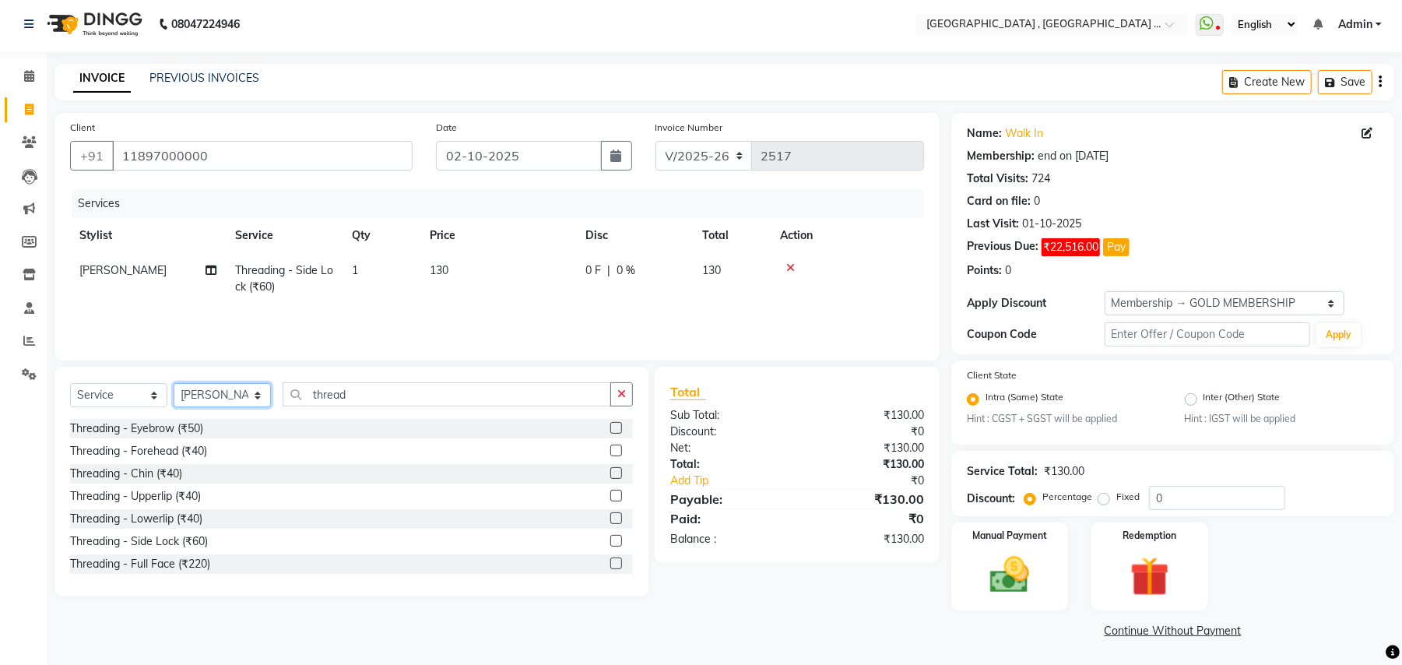
click at [241, 391] on select "Select Stylist Amit [PERSON_NAME] BUNTY Deep [PERSON_NAME] M Gautam la bella [P…" at bounding box center [222, 395] width 97 height 24
select select "71491"
click at [174, 383] on select "Select Stylist Amit [PERSON_NAME] BUNTY Deep [PERSON_NAME] M Gautam la bella [P…" at bounding box center [222, 395] width 97 height 24
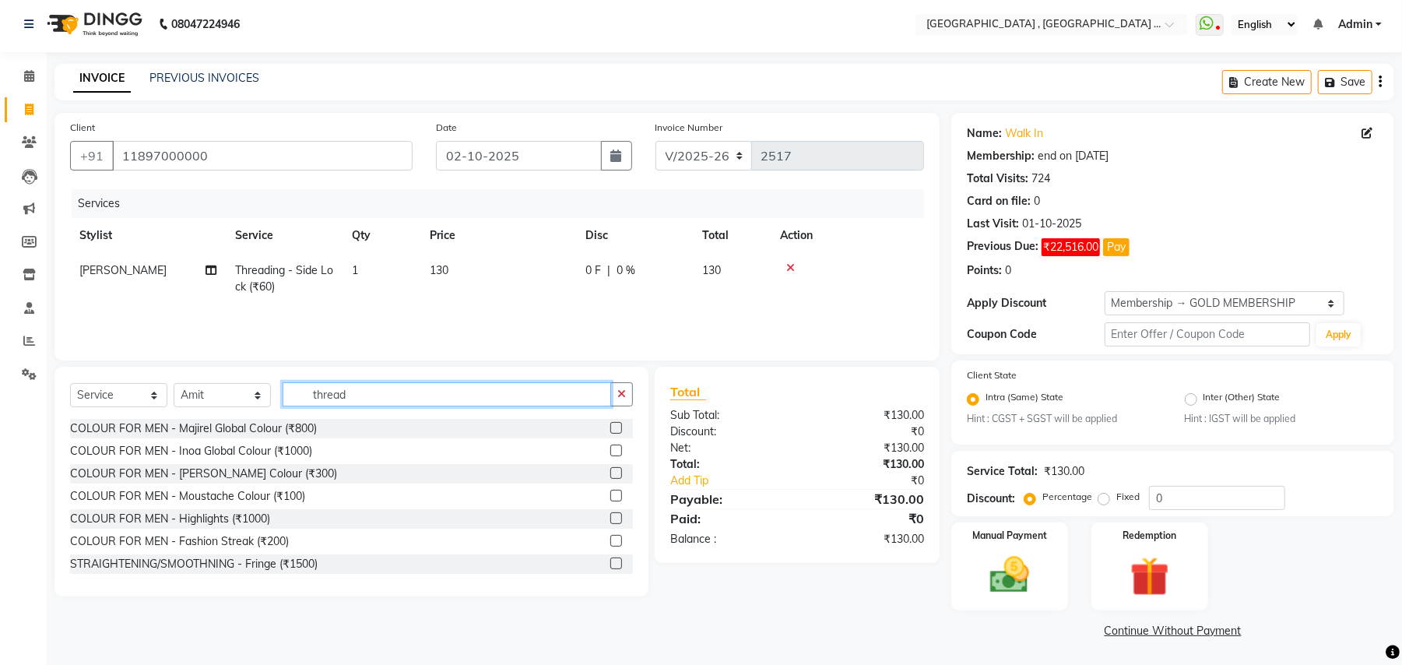
click at [333, 394] on input "thread" at bounding box center [447, 394] width 328 height 24
type input "spa"
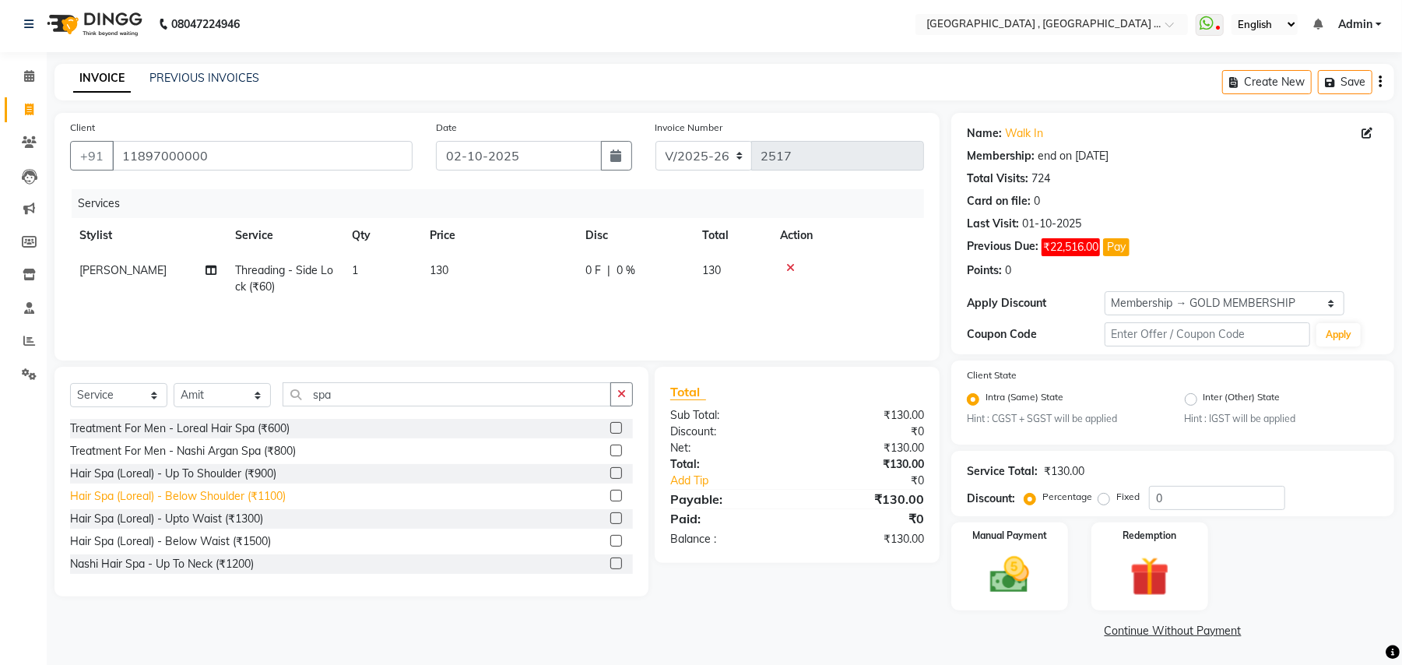
click at [269, 493] on div "Hair Spa (Loreal) - Below Shoulder (₹1100)" at bounding box center [178, 496] width 216 height 16
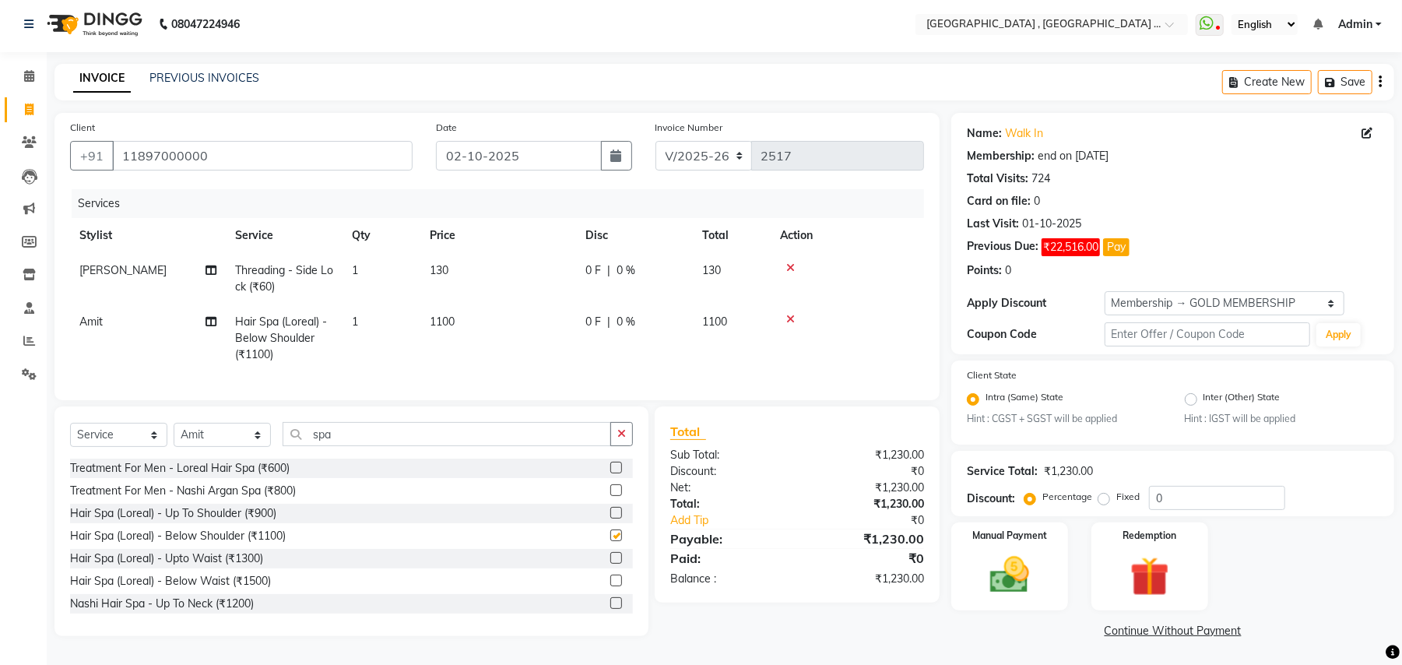
checkbox input "false"
click at [439, 325] on span "1100" at bounding box center [442, 321] width 25 height 14
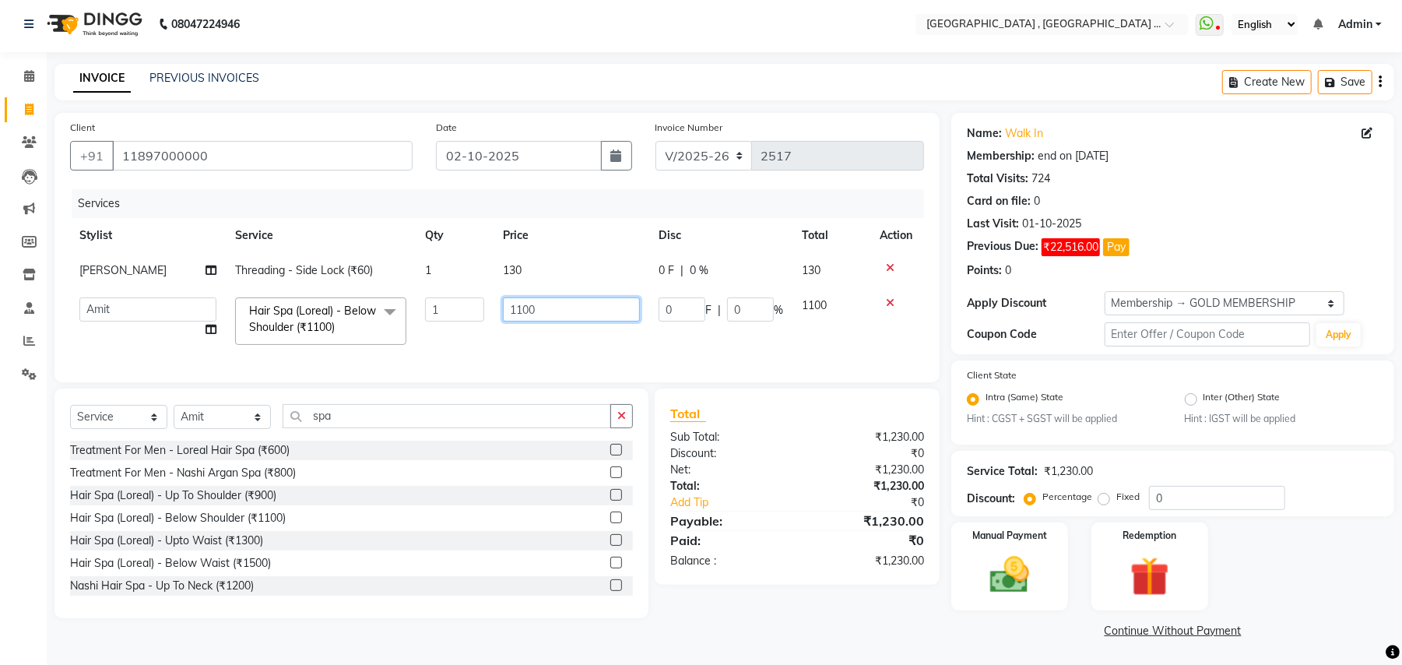
click at [503, 309] on input "1100" at bounding box center [571, 309] width 137 height 24
type input "1200"
click at [550, 350] on td "1200" at bounding box center [572, 321] width 156 height 66
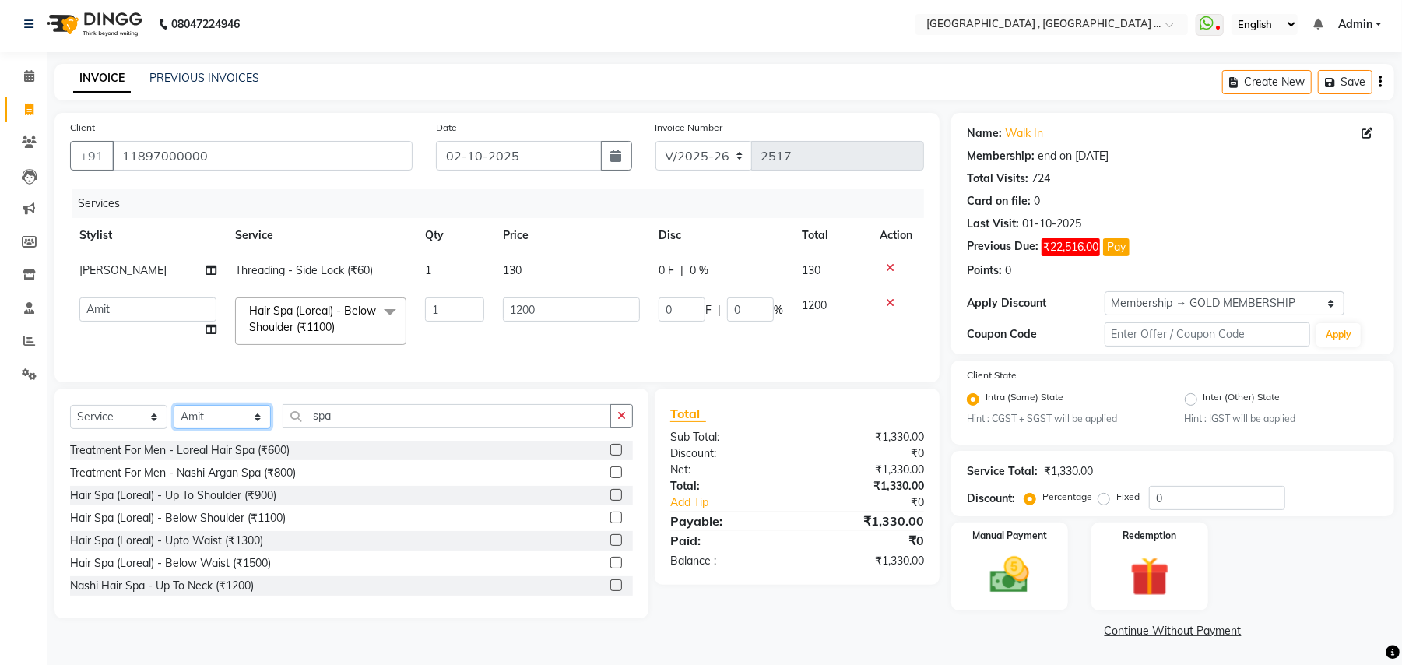
click at [225, 429] on select "Select Stylist Amit [PERSON_NAME] BUNTY Deep [PERSON_NAME] M Gautam la bella [P…" at bounding box center [222, 417] width 97 height 24
select select "44894"
click at [174, 420] on select "Select Stylist Amit [PERSON_NAME] BUNTY Deep [PERSON_NAME] M Gautam la bella [P…" at bounding box center [222, 417] width 97 height 24
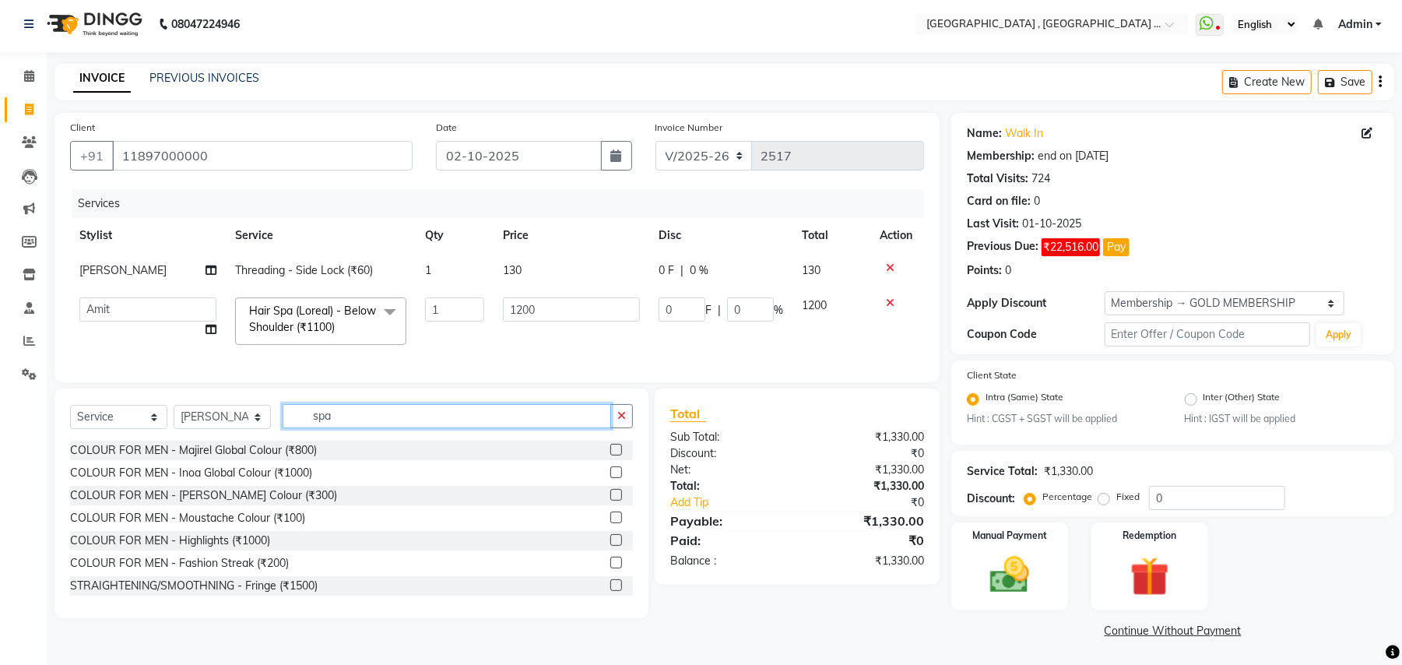
click at [350, 428] on input "spa" at bounding box center [447, 416] width 328 height 24
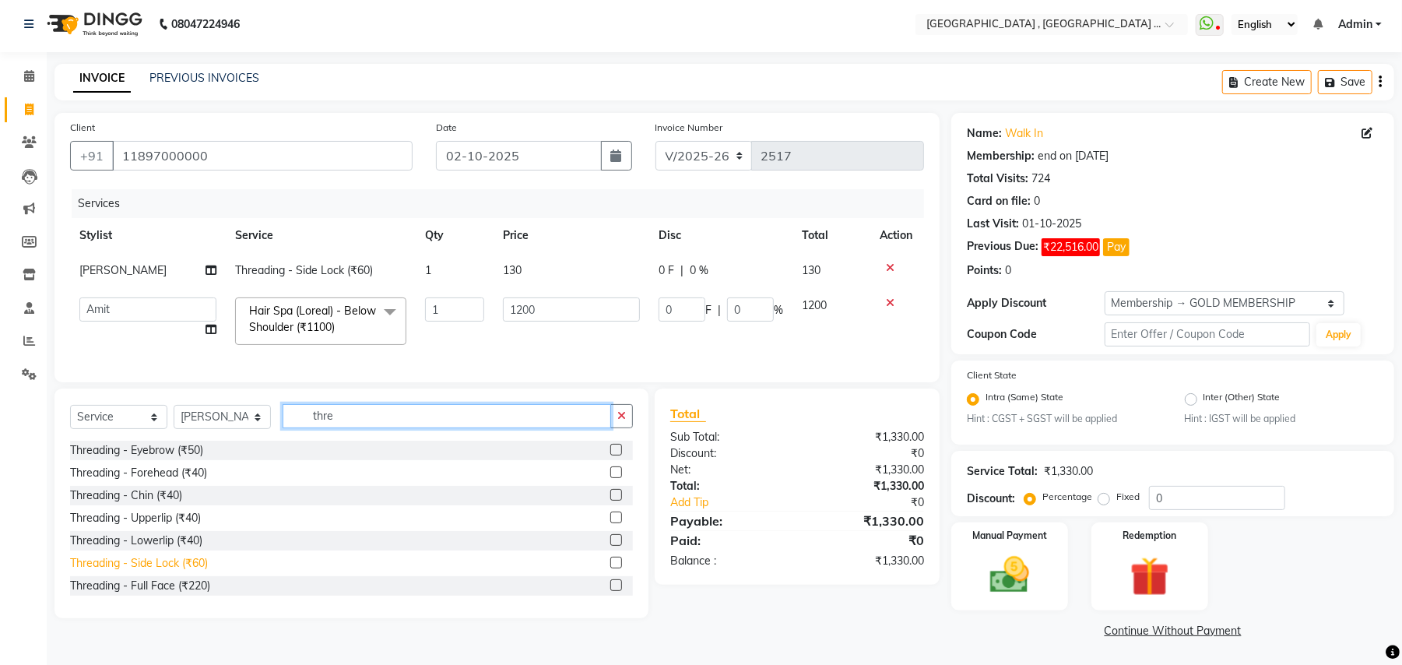
type input "thre"
click at [199, 571] on div "Threading - Side Lock (₹60)" at bounding box center [139, 563] width 138 height 16
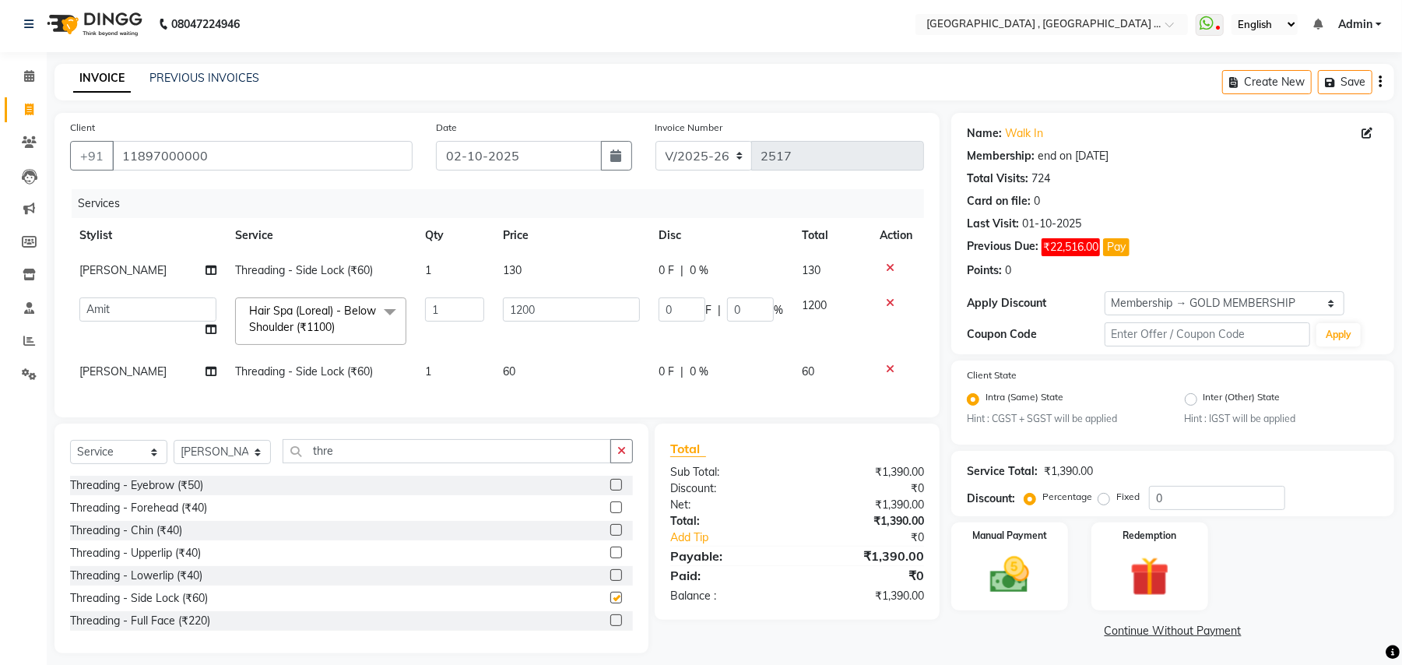
checkbox input "false"
click at [512, 374] on span "60" at bounding box center [509, 371] width 12 height 14
select select "44894"
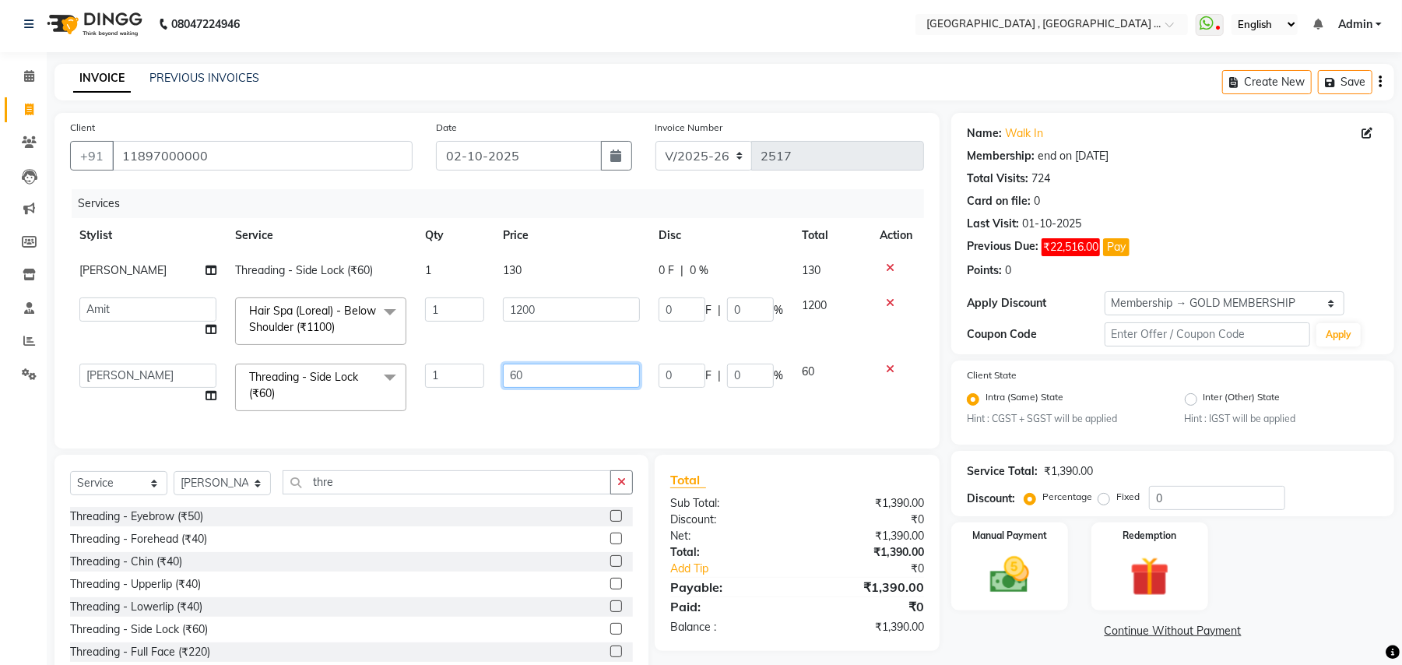
click at [542, 375] on input "60" at bounding box center [571, 376] width 137 height 24
type input "120"
click at [467, 427] on div "Client [PHONE_NUMBER] Date [DATE] Invoice Number V/2025 V/[PHONE_NUMBER] Servic…" at bounding box center [496, 281] width 885 height 336
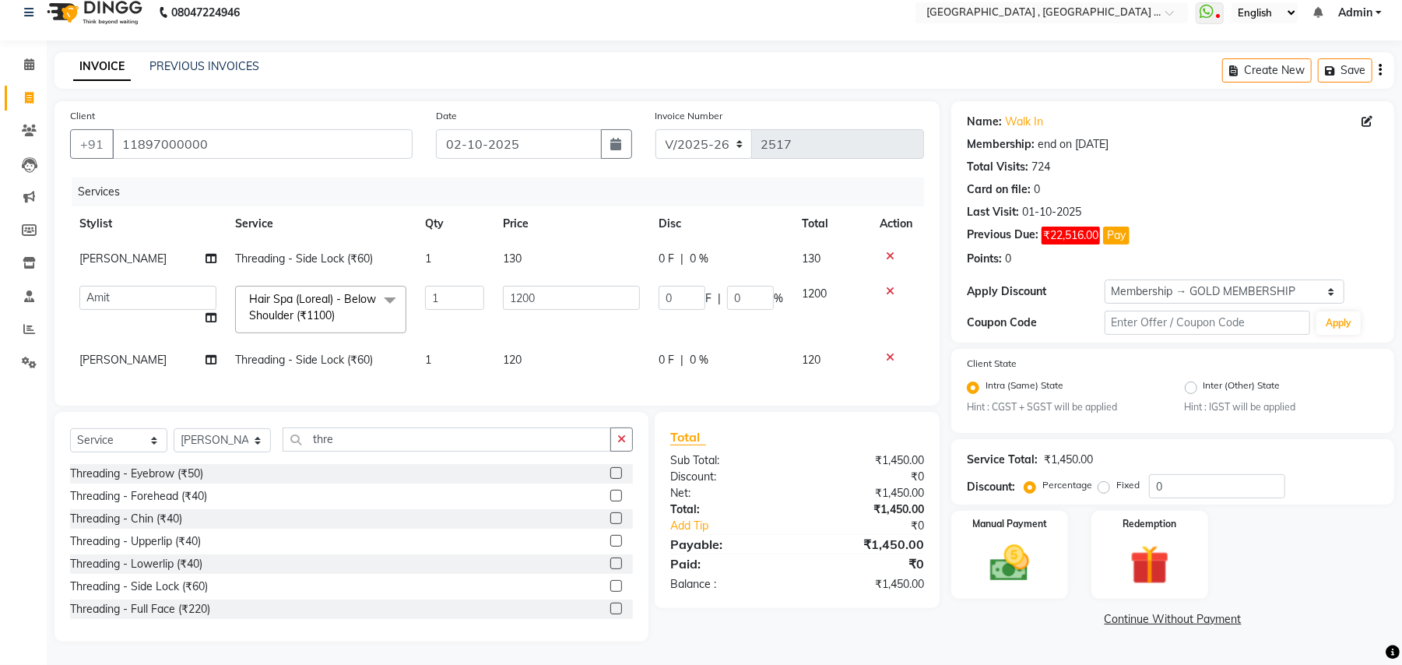
scroll to position [31, 0]
click at [224, 437] on select "Select Stylist Amit [PERSON_NAME] BUNTY Deep [PERSON_NAME] M Gautam la bella [P…" at bounding box center [222, 440] width 97 height 24
select select "68186"
click at [174, 429] on select "Select Stylist Amit [PERSON_NAME] BUNTY Deep [PERSON_NAME] M Gautam la bella [P…" at bounding box center [222, 440] width 97 height 24
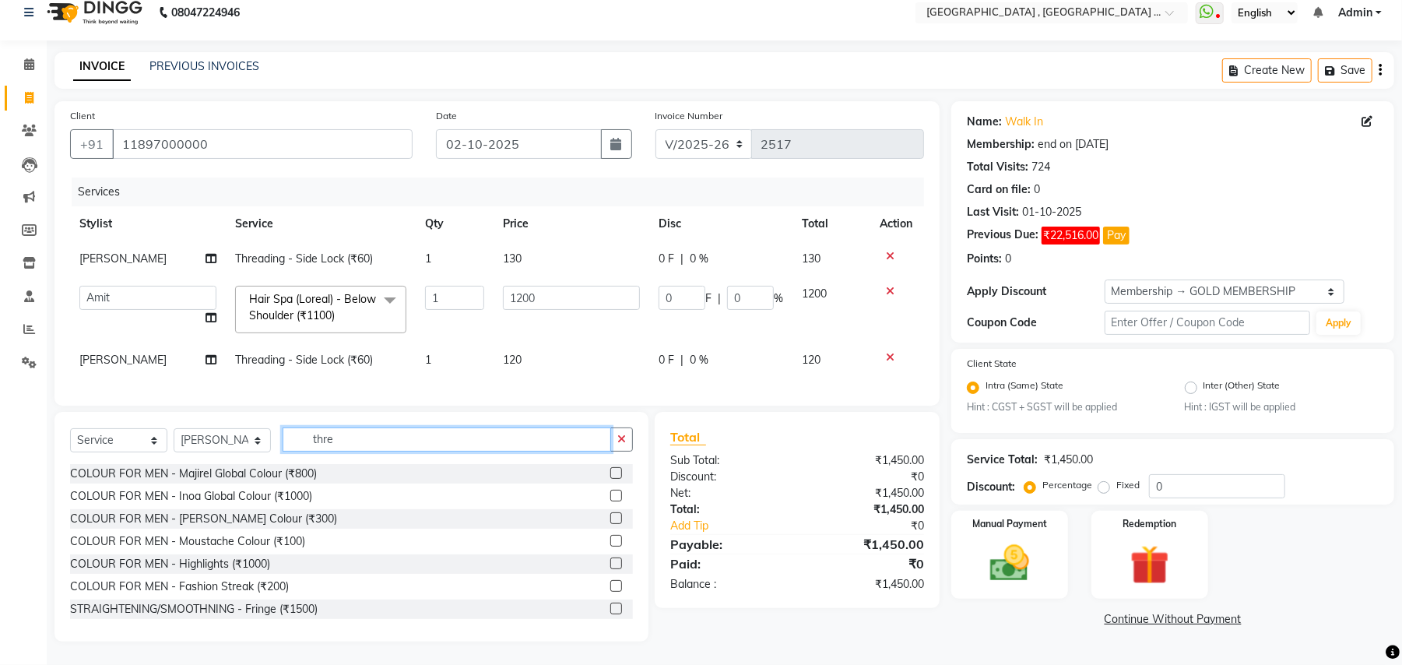
click at [324, 443] on input "thre" at bounding box center [447, 439] width 328 height 24
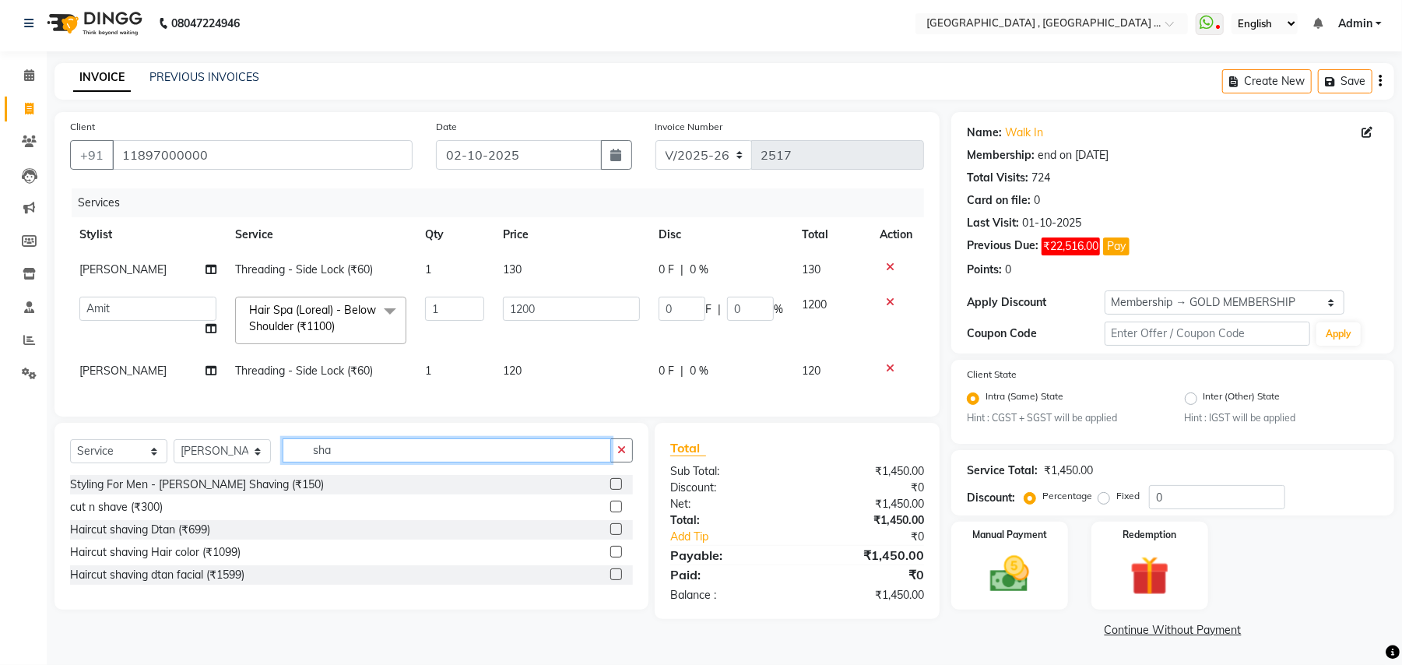
scroll to position [4, 0]
type input "shav"
click at [247, 494] on div "Styling For Men - [PERSON_NAME] Shaving (₹150)" at bounding box center [197, 485] width 254 height 16
checkbox input "false"
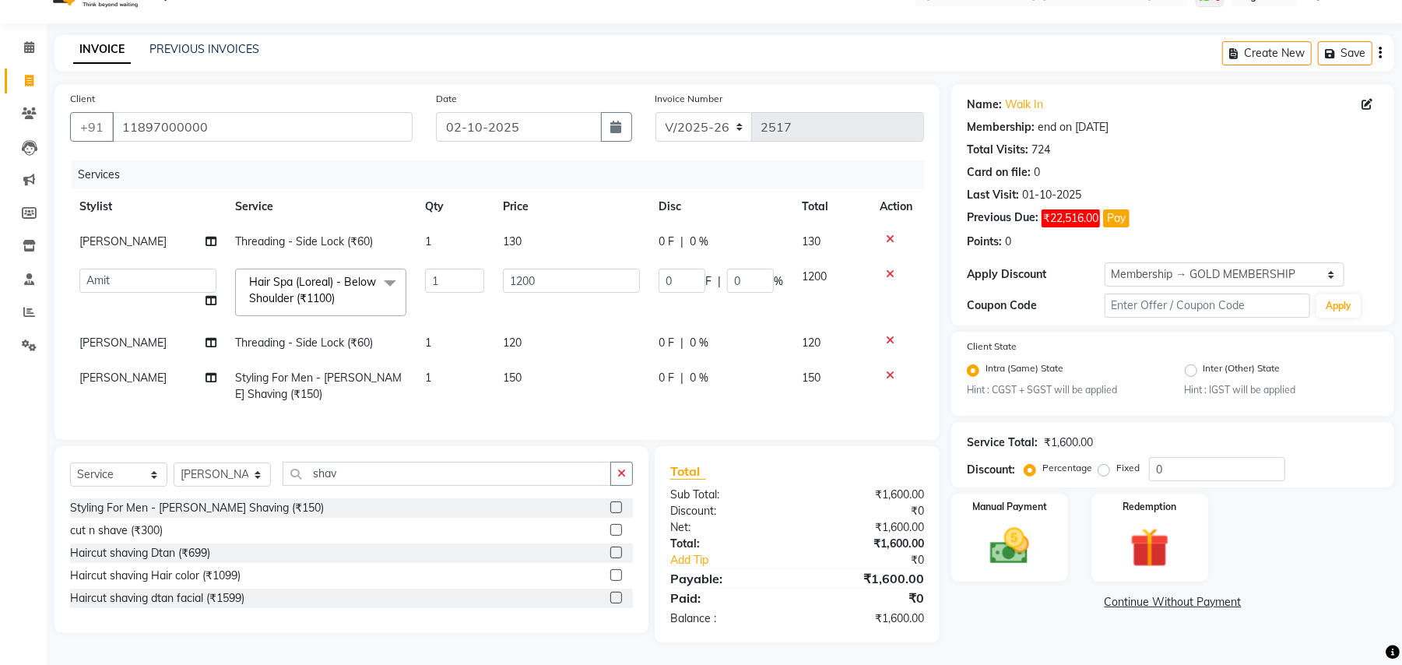
scroll to position [50, 0]
click at [227, 465] on select "Select Stylist Amit [PERSON_NAME] BUNTY Deep [PERSON_NAME] M Gautam la bella [P…" at bounding box center [222, 474] width 97 height 24
select select "45225"
click at [174, 462] on select "Select Stylist Amit [PERSON_NAME] BUNTY Deep [PERSON_NAME] M Gautam la bella [P…" at bounding box center [222, 474] width 97 height 24
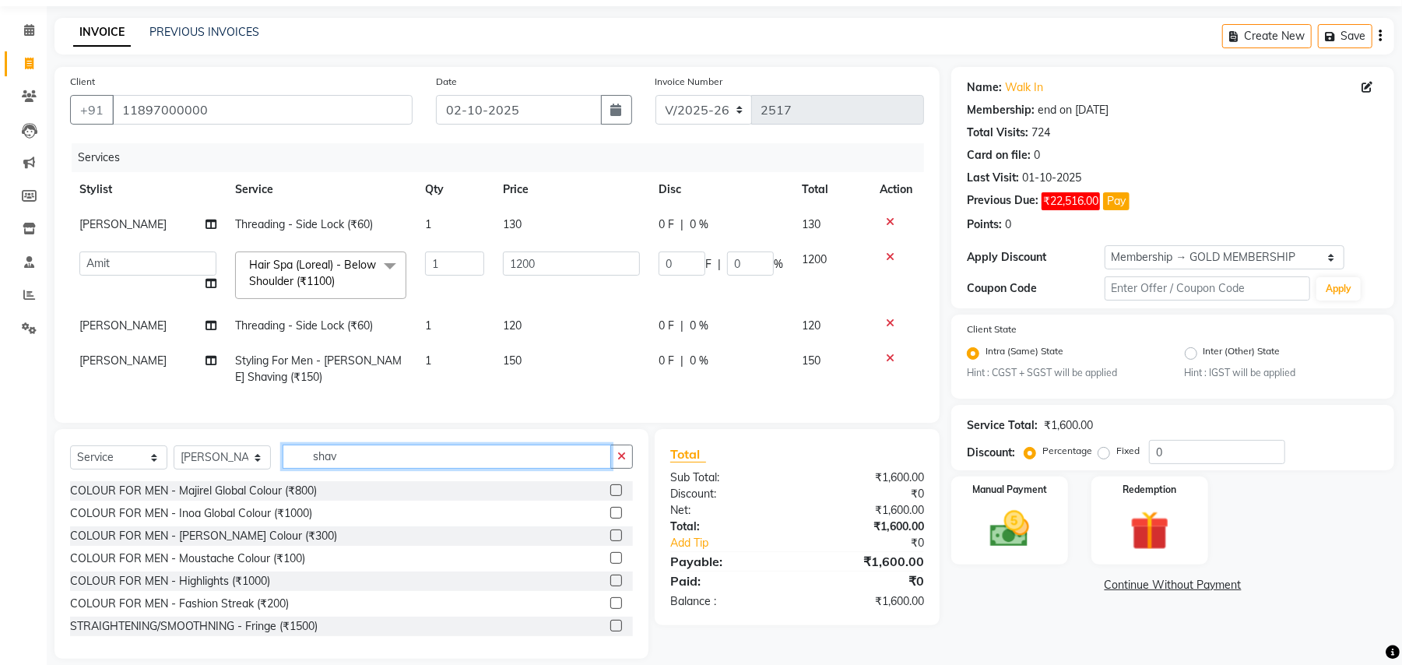
click at [336, 462] on input "shav" at bounding box center [447, 456] width 328 height 24
click at [304, 522] on div "COLOUR FOR MEN - Inoa Global Colour (₹1000)" at bounding box center [191, 513] width 242 height 16
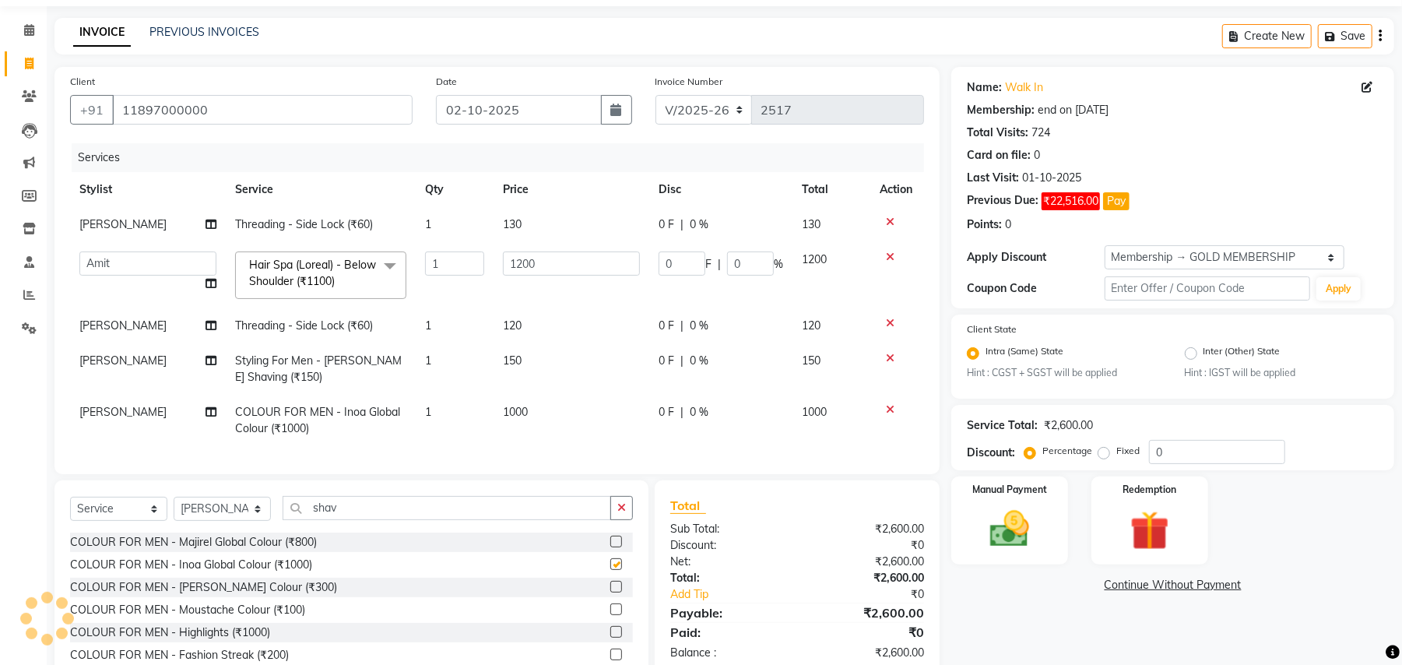
checkbox input "false"
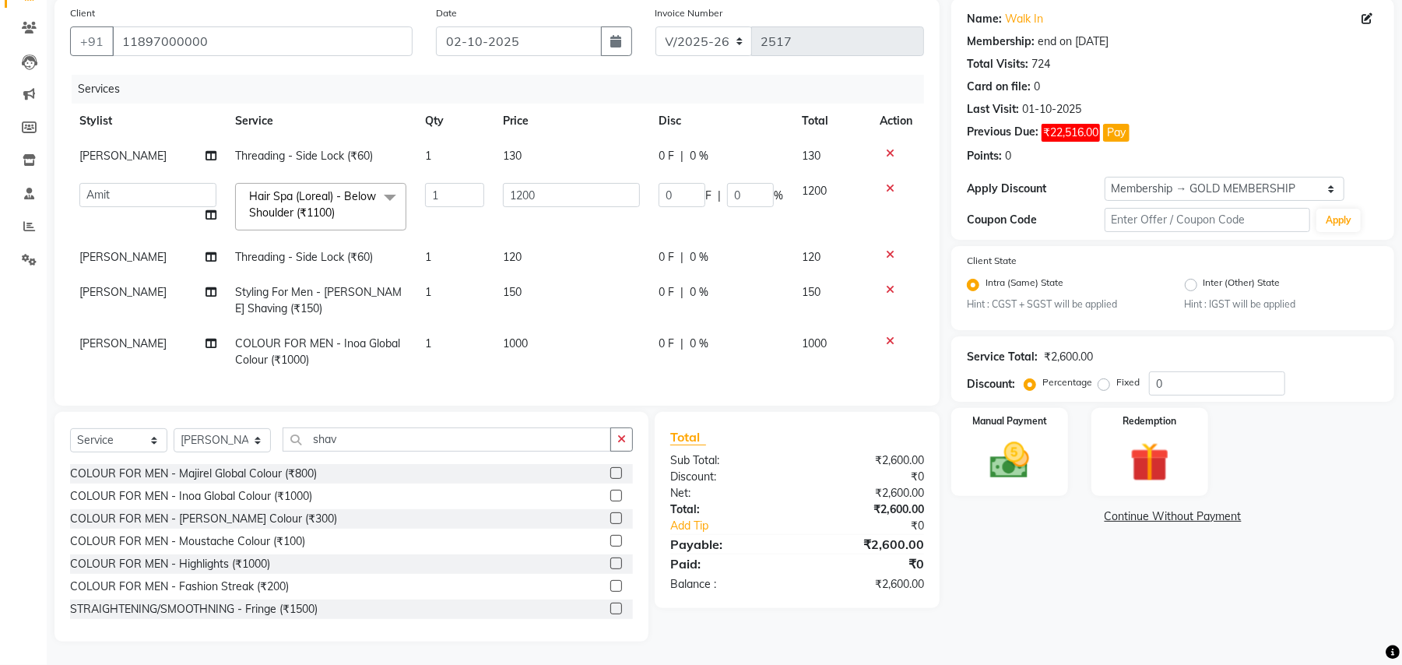
scroll to position [134, 0]
click at [520, 336] on span "1000" at bounding box center [515, 343] width 25 height 14
select select "45225"
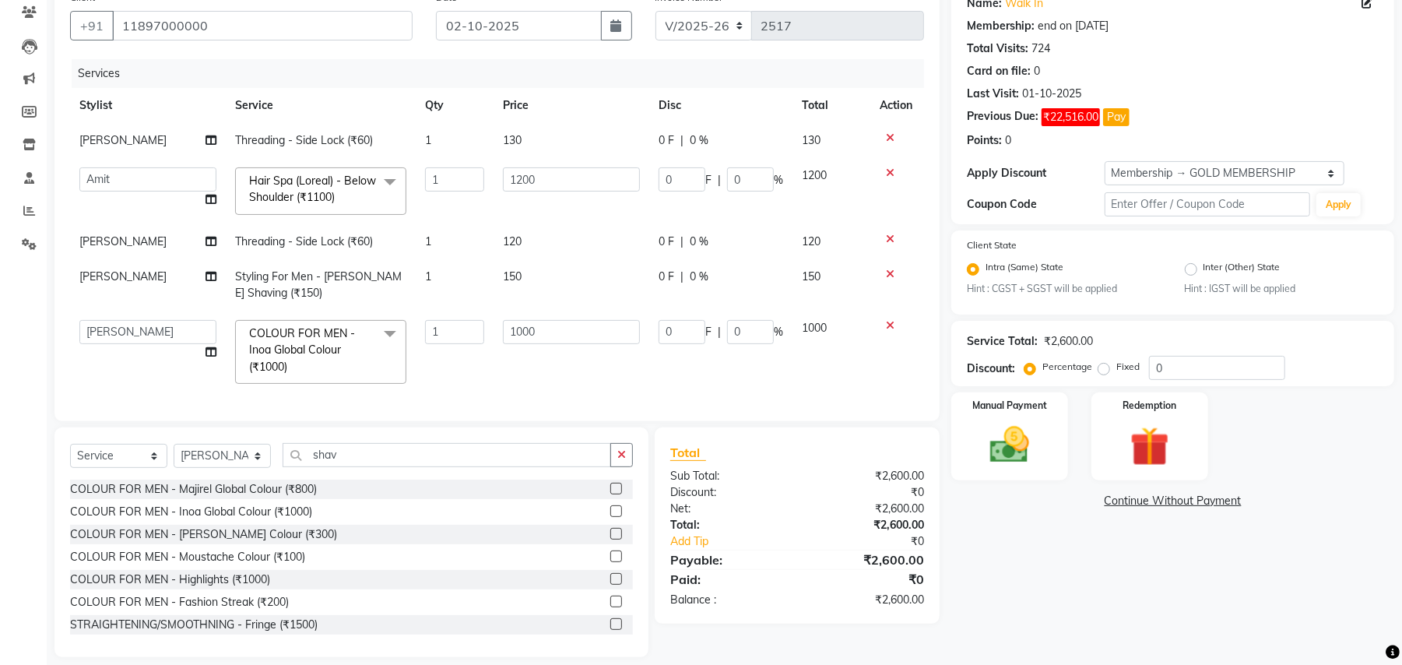
click at [551, 328] on input "1000" at bounding box center [571, 332] width 137 height 24
type input "1800"
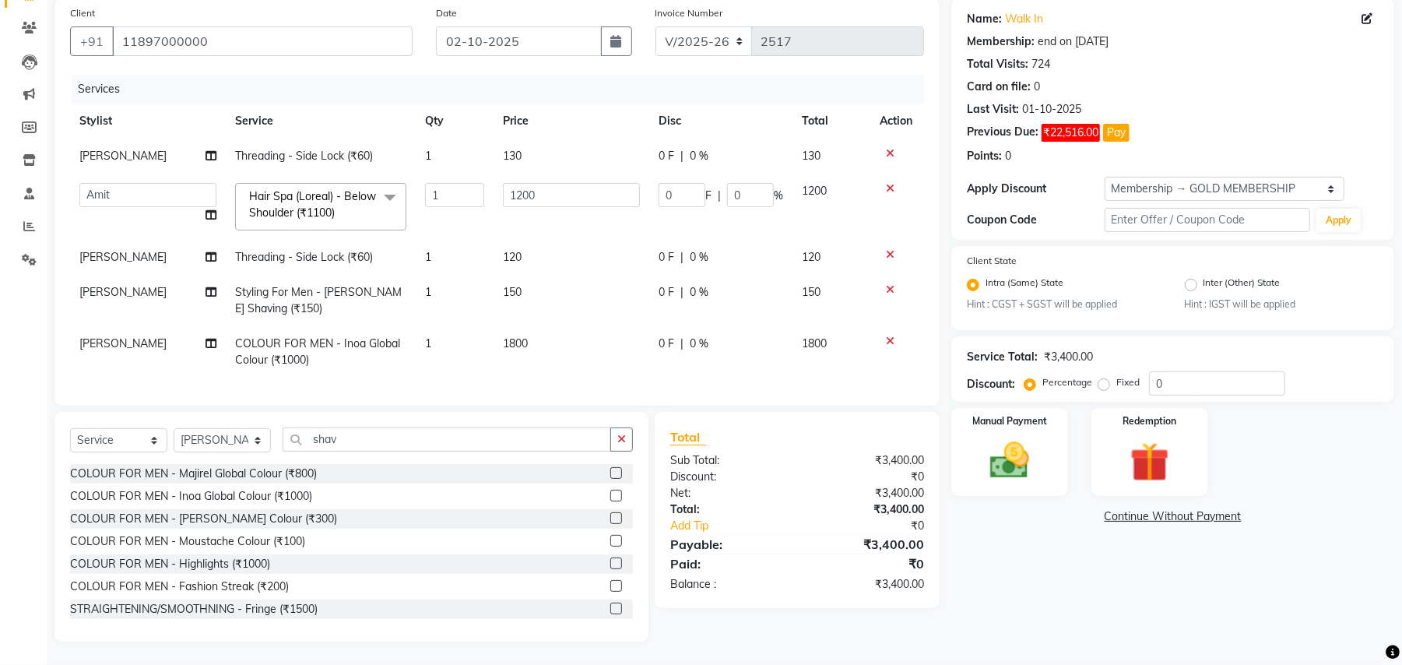
click at [501, 369] on div "Services Stylist Service Qty Price Disc Total Action [PERSON_NAME] Threading - …" at bounding box center [497, 232] width 854 height 315
click at [237, 434] on select "Select Stylist Amit [PERSON_NAME] BUNTY Deep [PERSON_NAME] M Gautam la bella [P…" at bounding box center [222, 440] width 97 height 24
select select "66284"
click at [174, 429] on select "Select Stylist Amit [PERSON_NAME] BUNTY Deep [PERSON_NAME] M Gautam la bella [P…" at bounding box center [222, 440] width 97 height 24
click at [338, 444] on input "shav" at bounding box center [447, 439] width 328 height 24
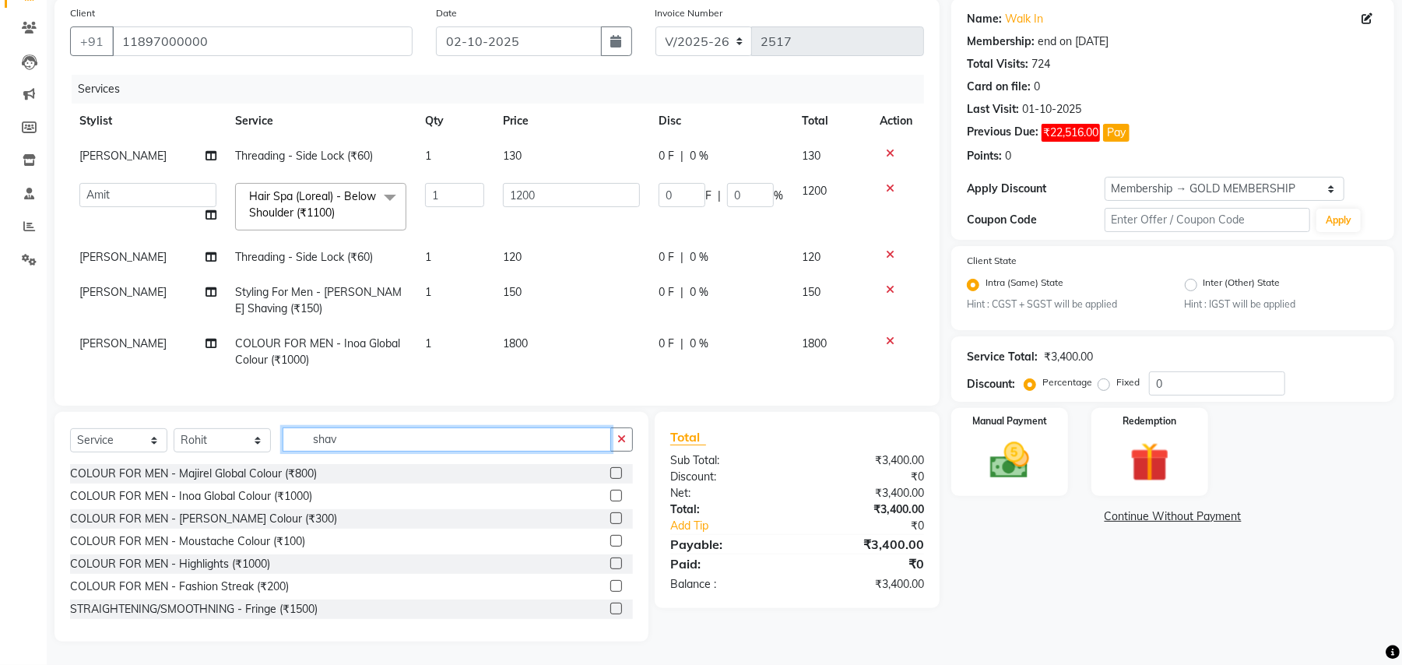
click at [338, 444] on input "shav" at bounding box center [447, 439] width 328 height 24
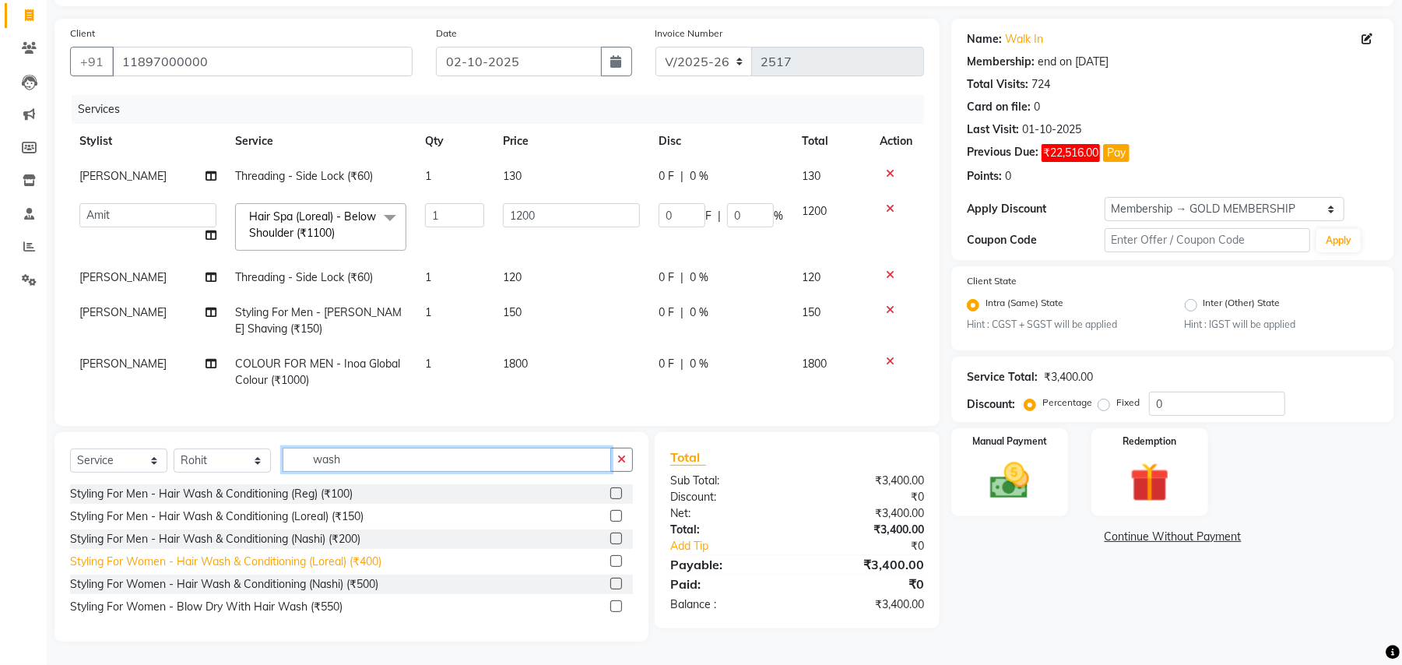
type input "wash"
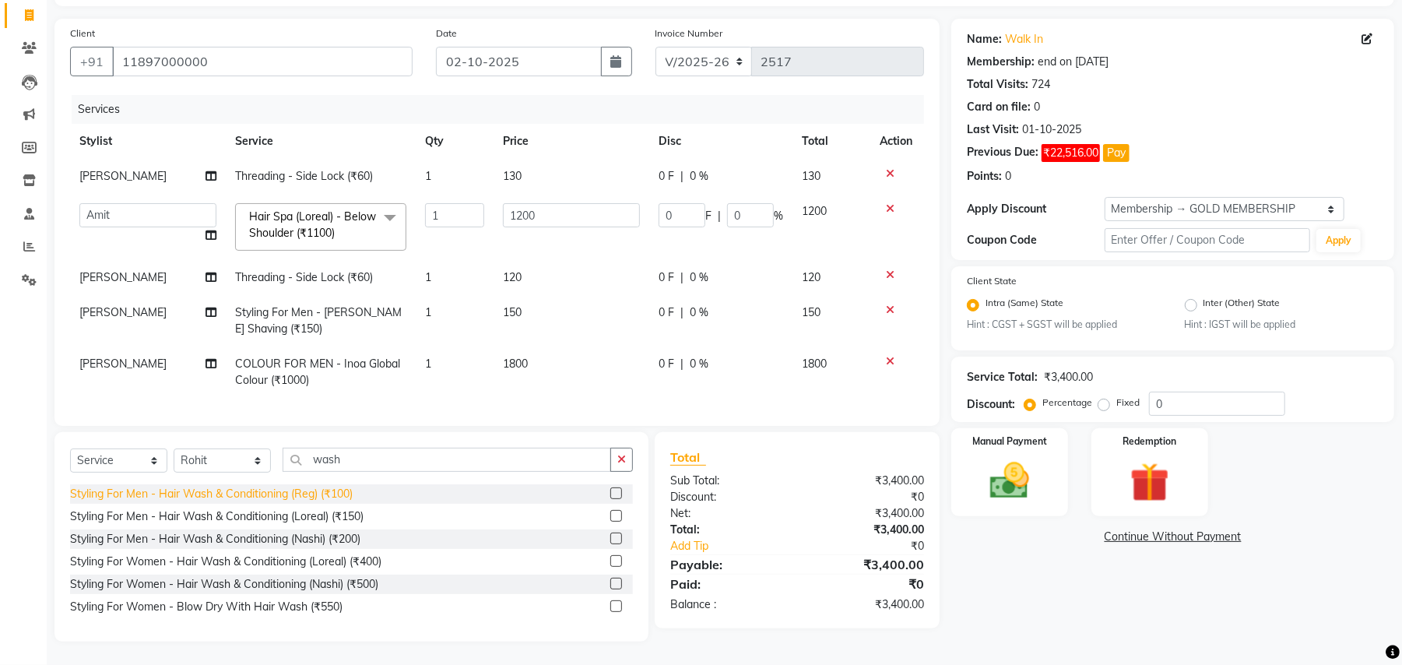
drag, startPoint x: 297, startPoint y: 556, endPoint x: 321, endPoint y: 545, distance: 26.5
click at [297, 556] on div "Styling For Women - Hair Wash & Conditioning (Loreal) (₹400)" at bounding box center [225, 561] width 311 height 16
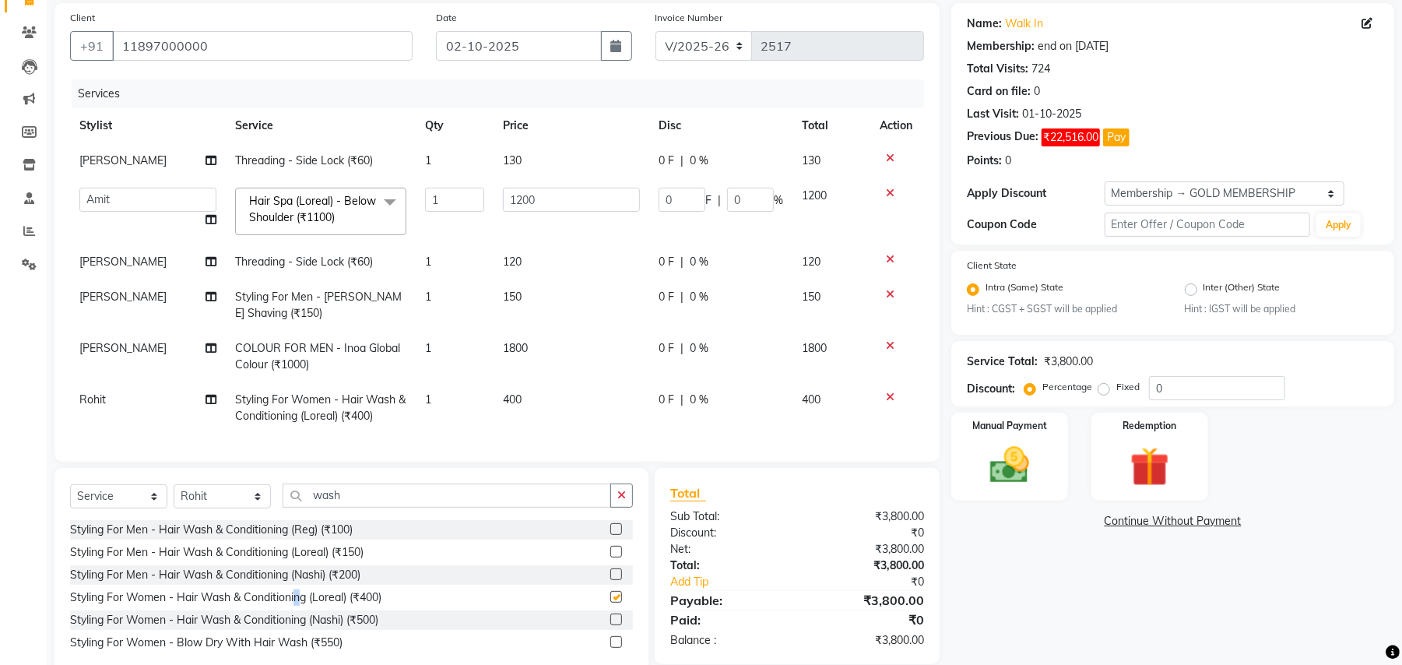
checkbox input "false"
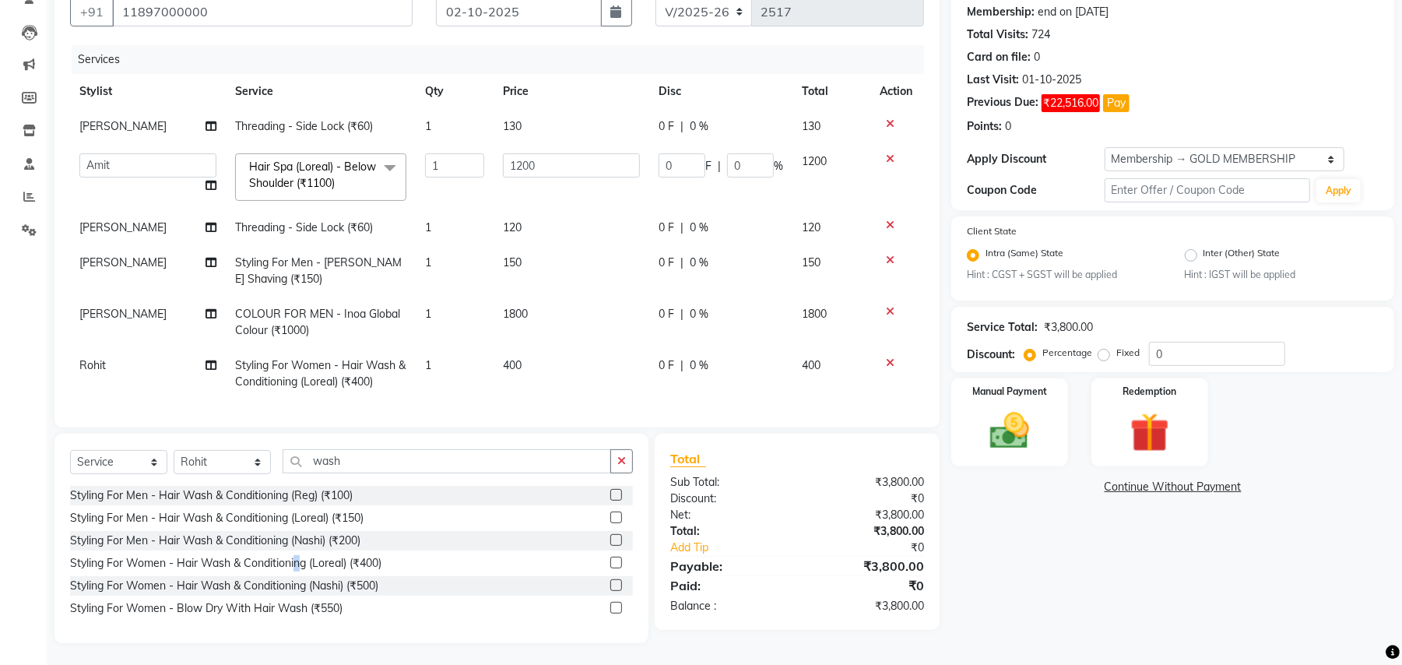
scroll to position [165, 0]
click at [216, 478] on div "Select Service Product Membership Package Voucher Prepaid Gift Card Select Styl…" at bounding box center [351, 466] width 563 height 37
click at [218, 464] on select "Select Stylist Amit [PERSON_NAME] BUNTY Deep [PERSON_NAME] M Gautam la bella [P…" at bounding box center [222, 460] width 97 height 24
select select "85450"
click at [174, 449] on select "Select Stylist Amit [PERSON_NAME] BUNTY Deep [PERSON_NAME] M Gautam la bella [P…" at bounding box center [222, 460] width 97 height 24
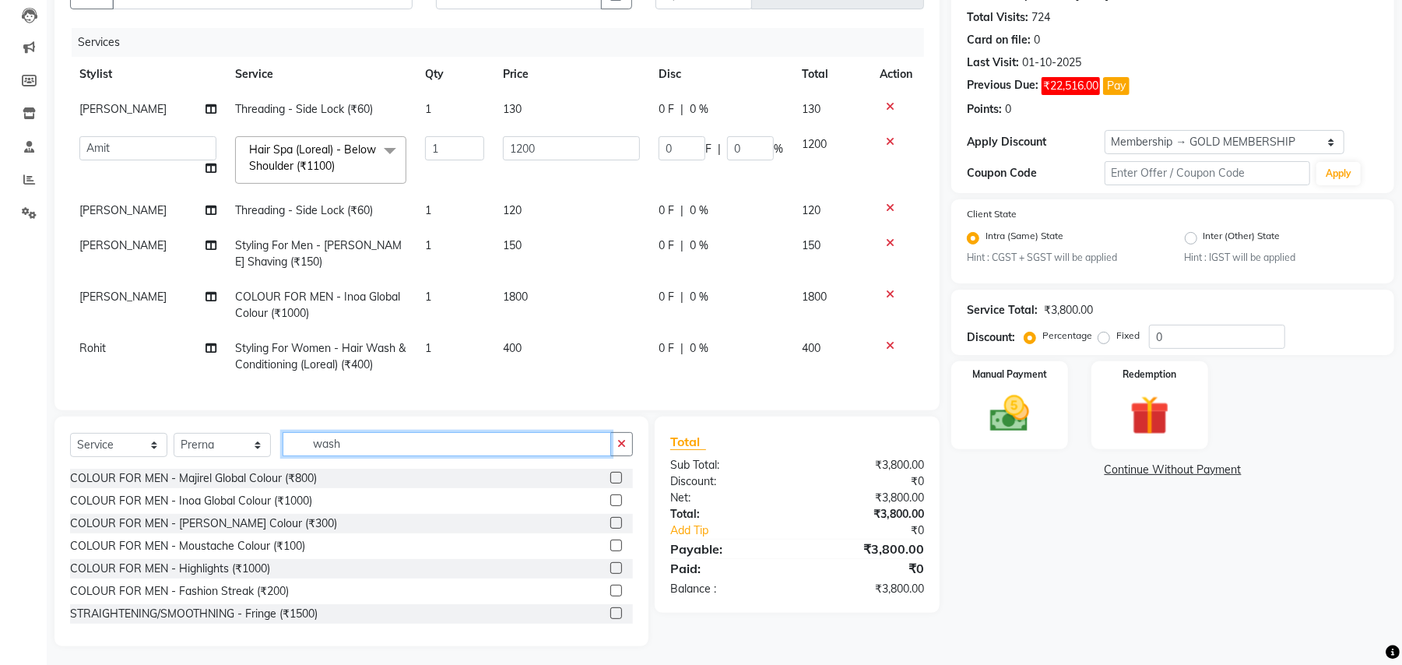
click at [314, 452] on input "wash" at bounding box center [447, 444] width 328 height 24
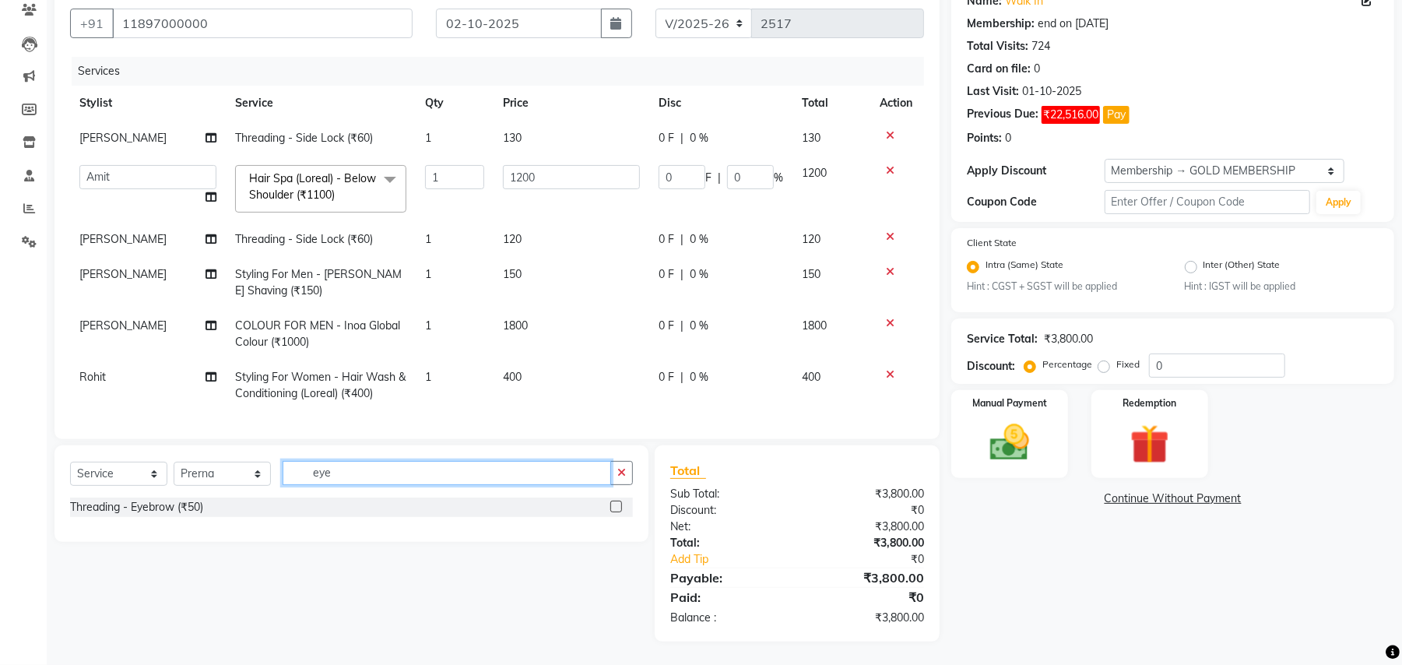
scroll to position [153, 0]
type input "eye"
click at [187, 504] on div "Threading - Eyebrow (₹50)" at bounding box center [136, 507] width 133 height 16
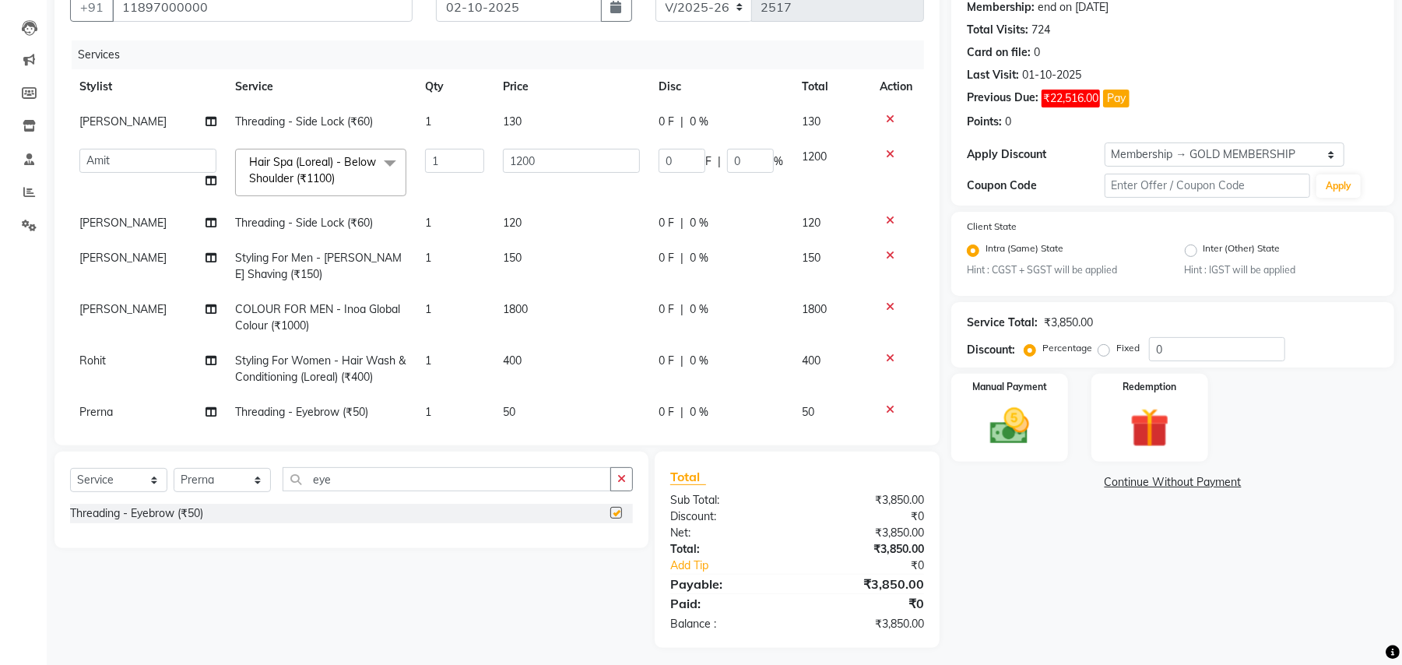
checkbox input "false"
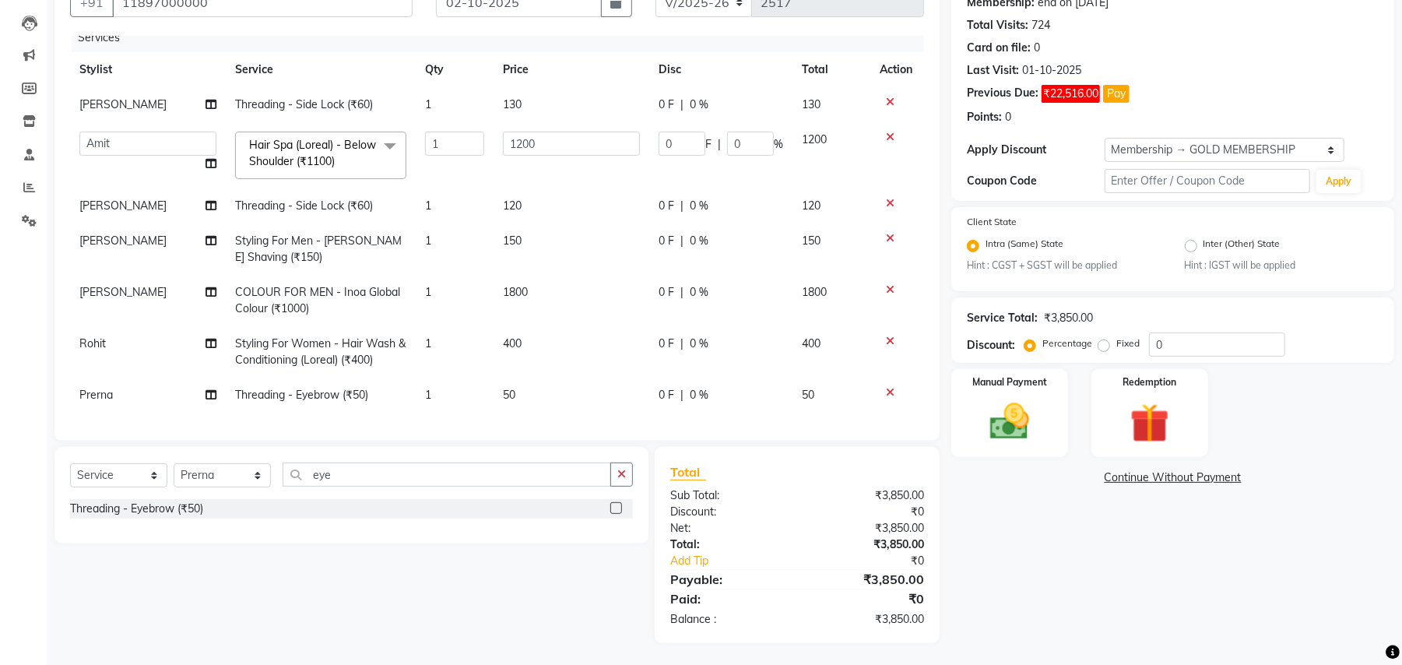
scroll to position [159, 0]
click at [210, 480] on select "Select Stylist Amit [PERSON_NAME] BUNTY Deep [PERSON_NAME] M Gautam la bella [P…" at bounding box center [222, 474] width 97 height 24
select select "29704"
click at [174, 462] on select "Select Stylist Amit [PERSON_NAME] BUNTY Deep [PERSON_NAME] M Gautam la bella [P…" at bounding box center [222, 474] width 97 height 24
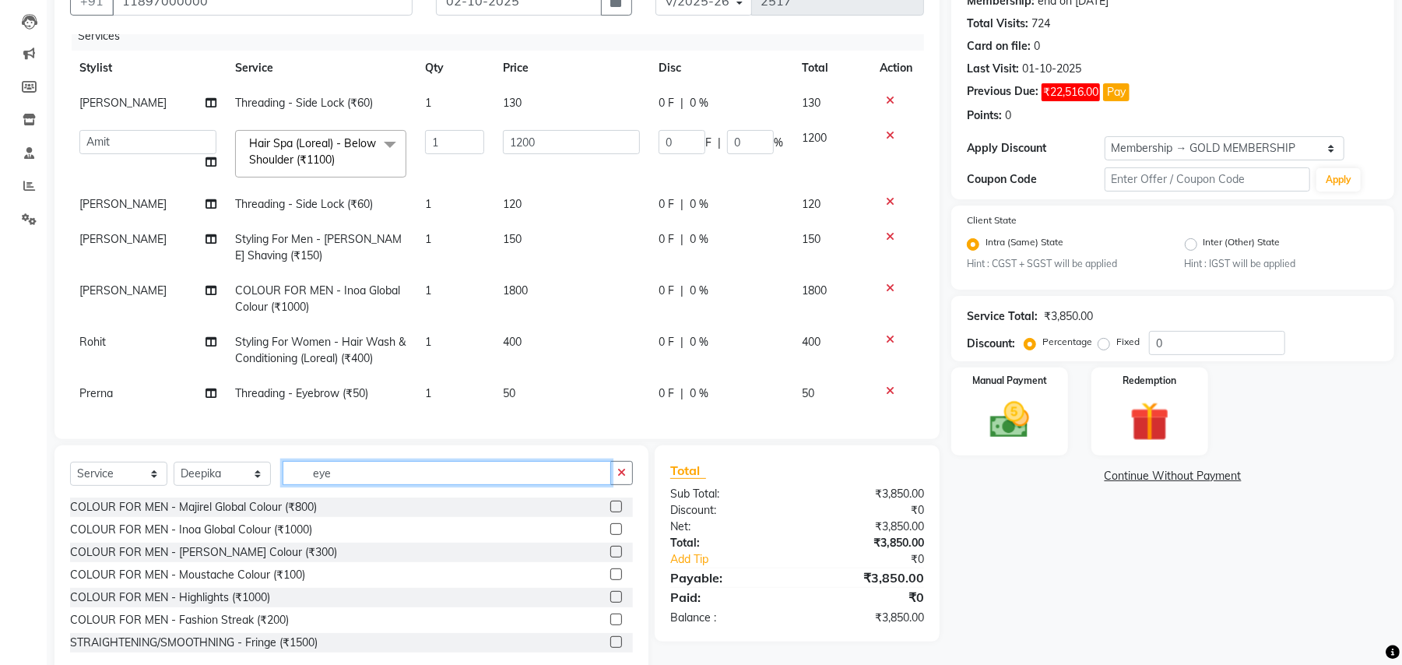
click at [313, 465] on input "eye" at bounding box center [447, 473] width 328 height 24
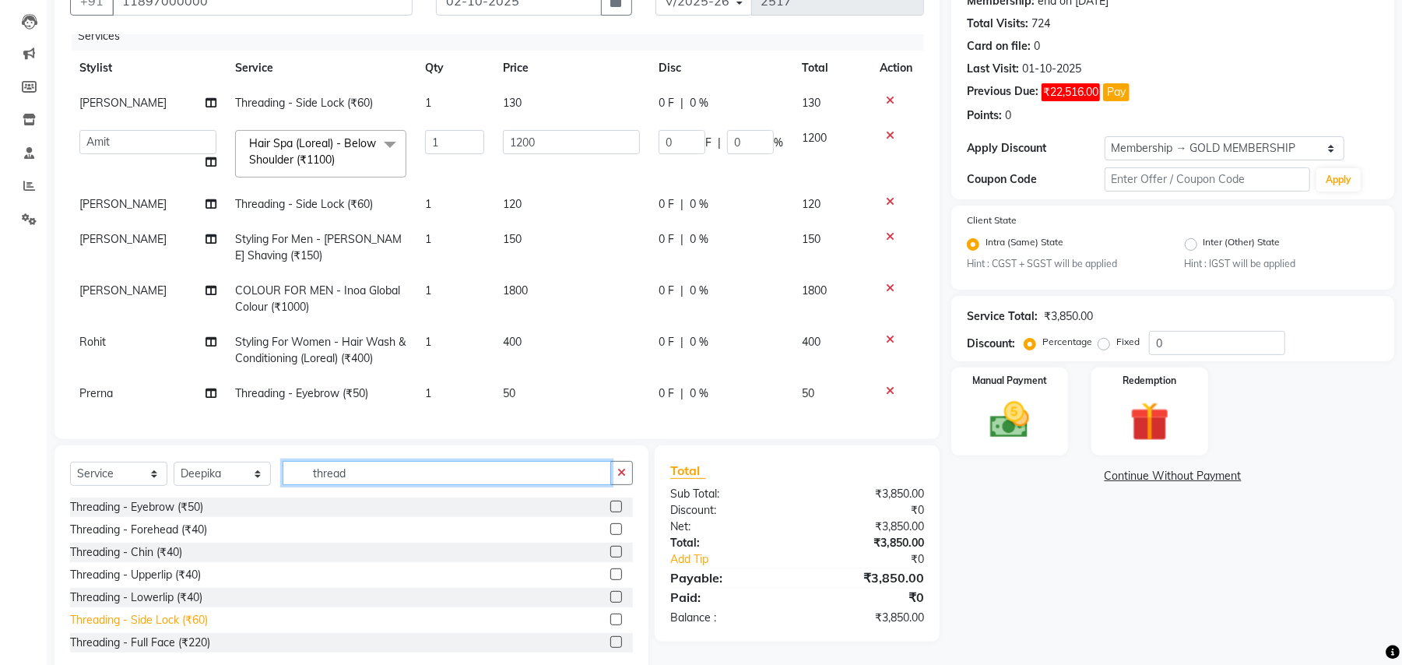
type input "thread"
click at [198, 617] on div "Threading - Side Lock (₹60)" at bounding box center [139, 620] width 138 height 16
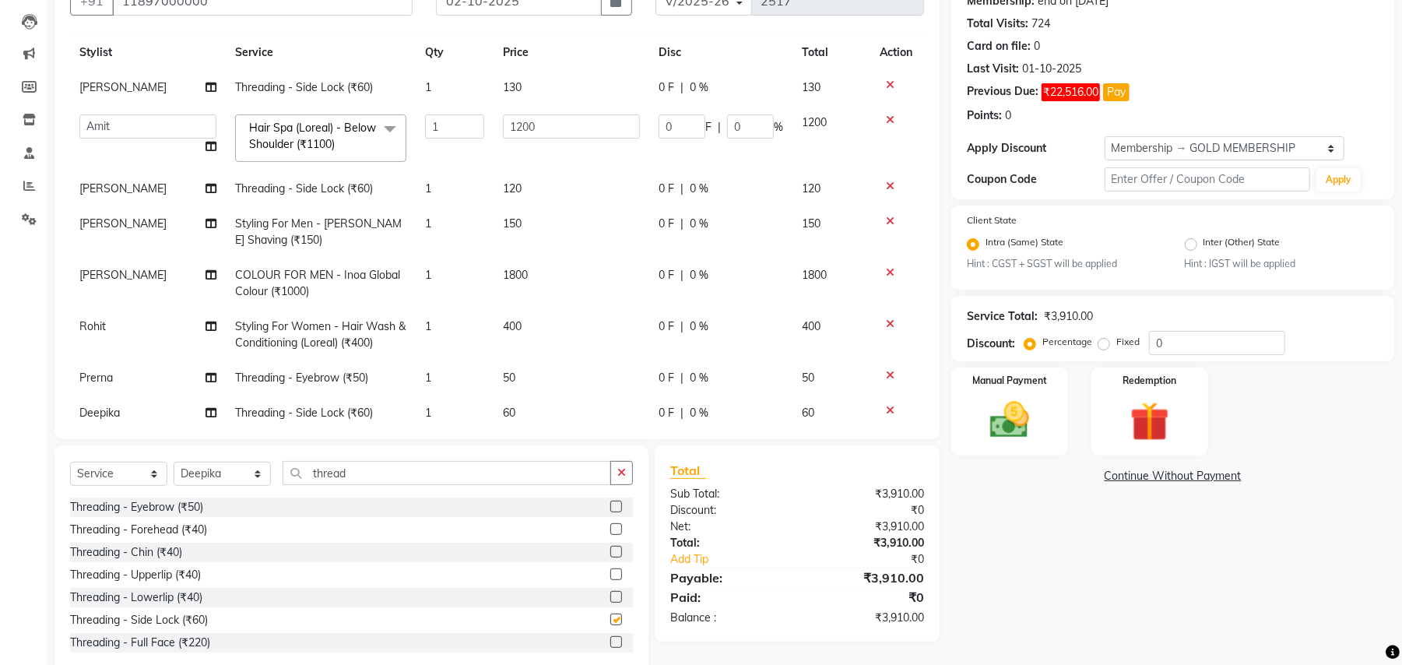
checkbox input "false"
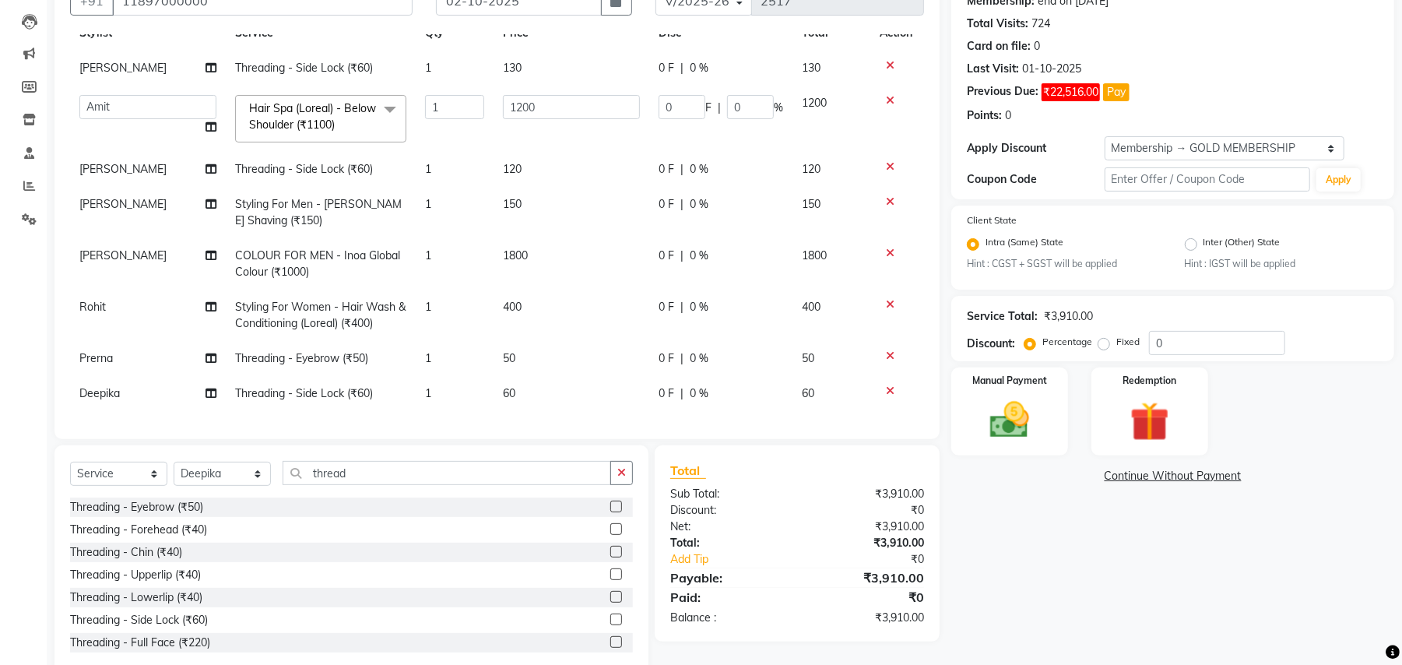
scroll to position [63, 0]
click at [515, 376] on td "60" at bounding box center [572, 393] width 156 height 35
select select "29704"
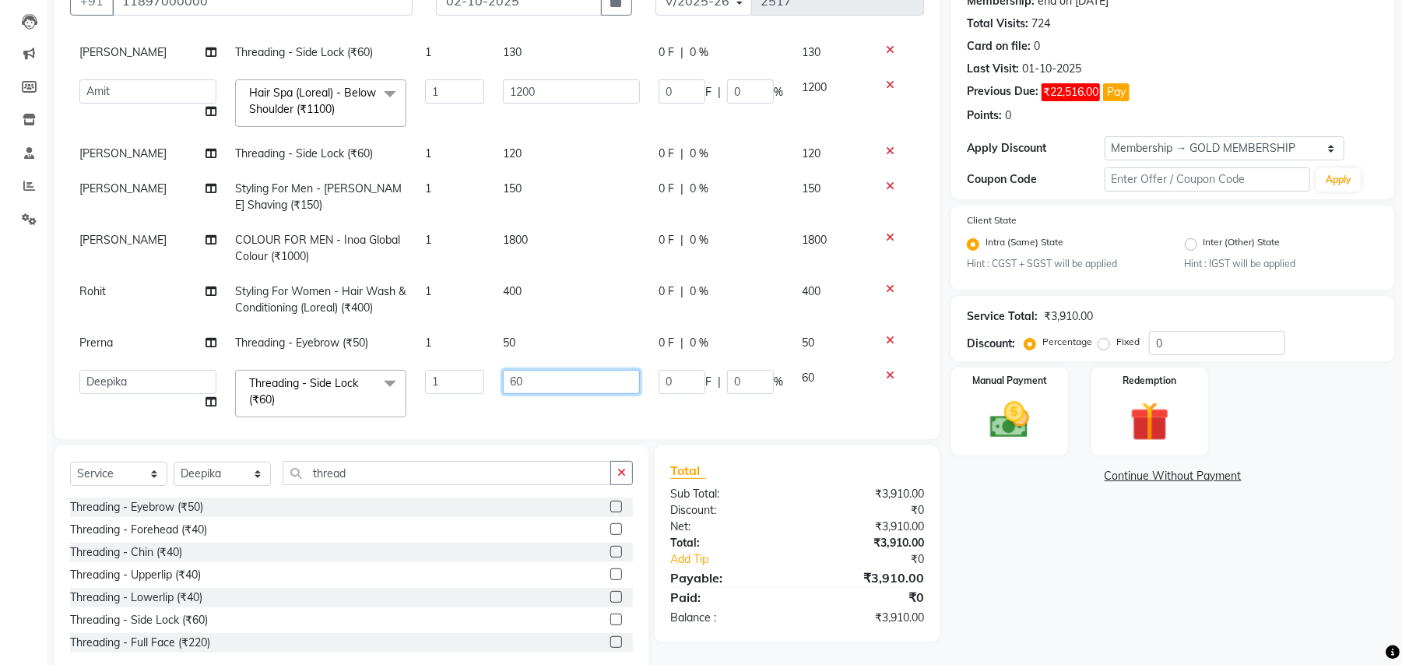
click at [543, 377] on input "60" at bounding box center [571, 382] width 137 height 24
type input "90"
click at [477, 406] on div "Services Stylist Service Qty Price Disc Total Action [PERSON_NAME] Threading - …" at bounding box center [497, 228] width 854 height 389
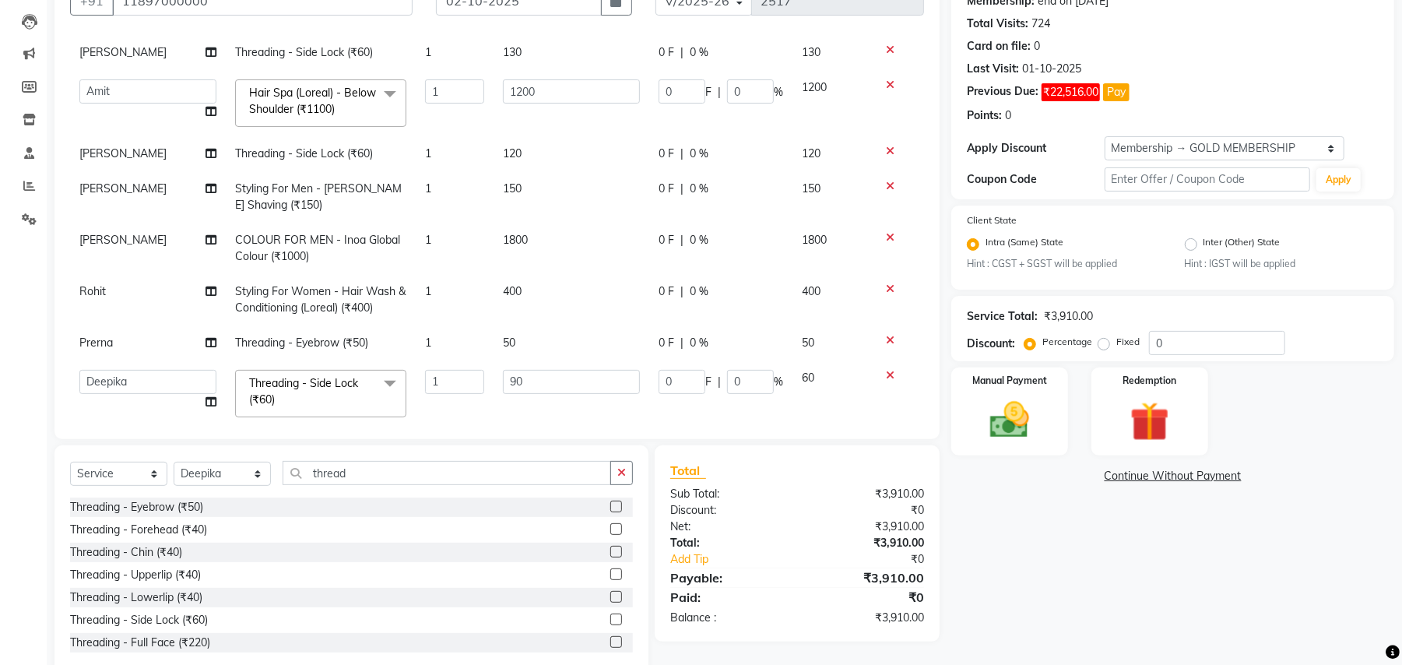
click at [477, 403] on div "Services Stylist Service Qty Price Disc Total Action [PERSON_NAME] Threading - …" at bounding box center [497, 228] width 854 height 389
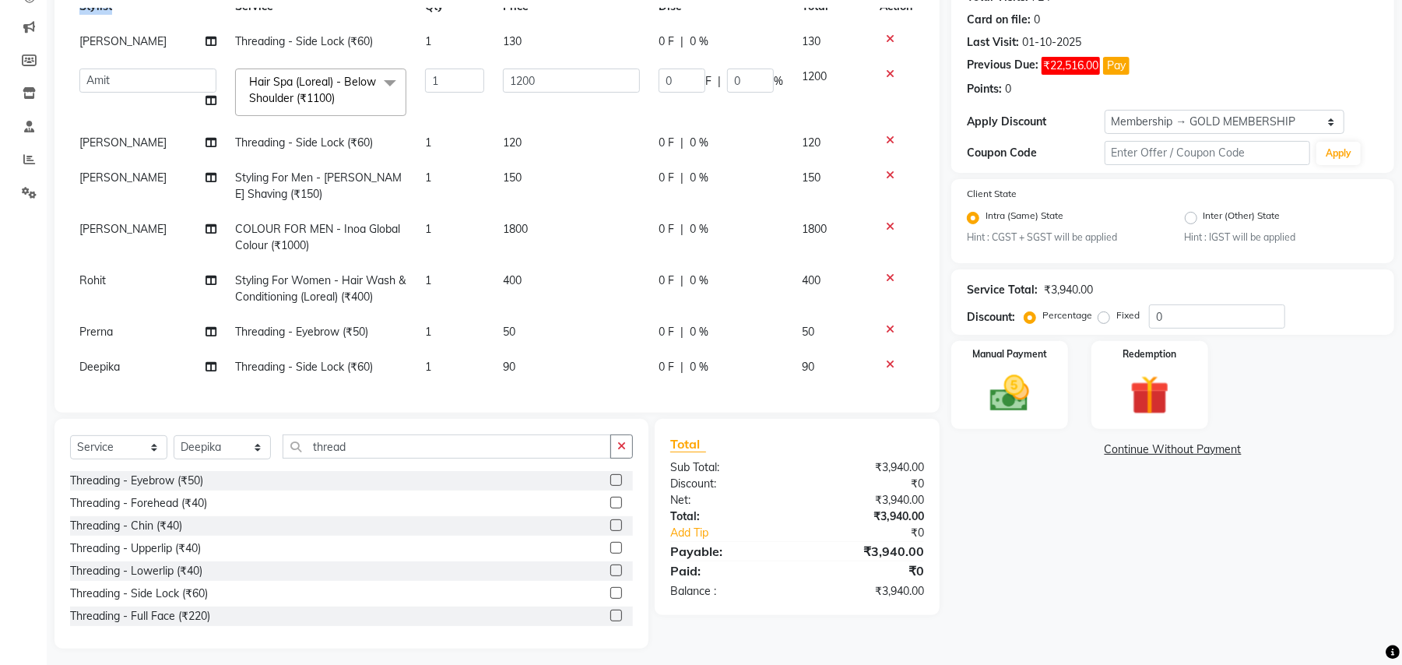
scroll to position [191, 0]
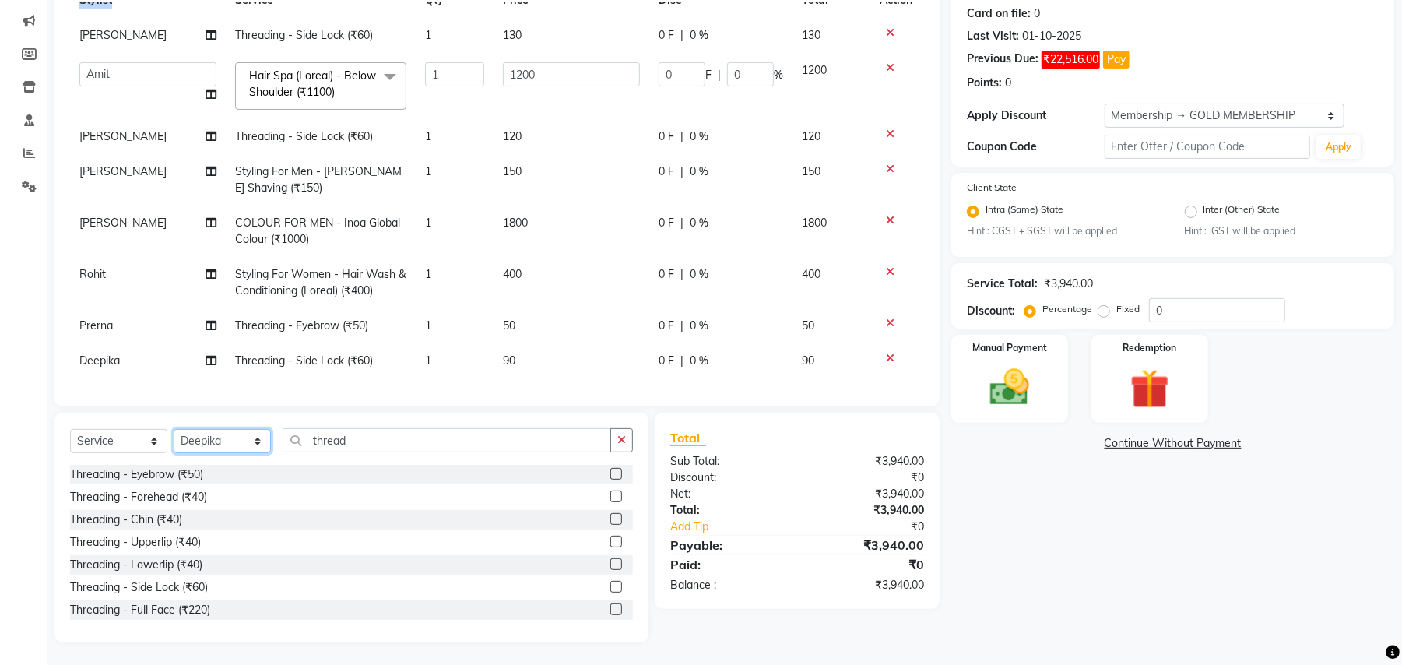
click at [231, 445] on select "Select Stylist Amit [PERSON_NAME] BUNTY Deep [PERSON_NAME] M Gautam la bella [P…" at bounding box center [222, 441] width 97 height 24
select select "51064"
click at [174, 429] on select "Select Stylist Amit [PERSON_NAME] BUNTY Deep [PERSON_NAME] M Gautam la bella [P…" at bounding box center [222, 441] width 97 height 24
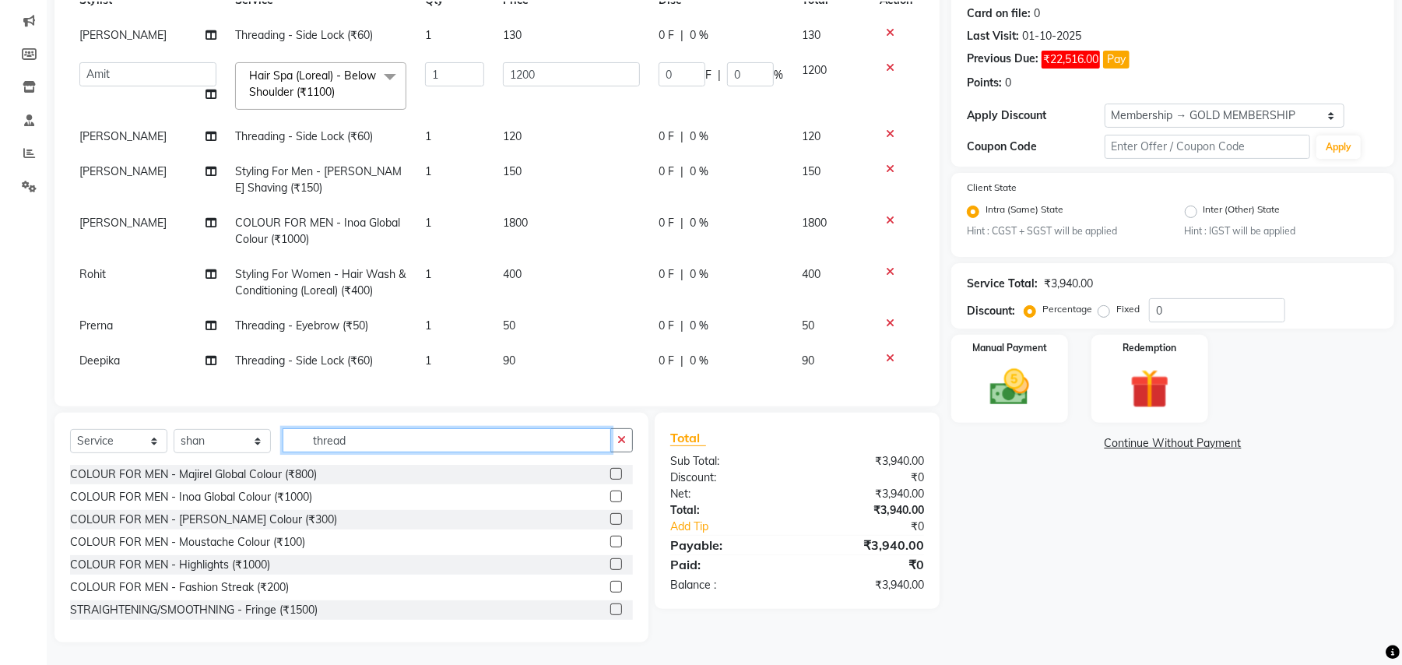
click at [330, 430] on input "thread" at bounding box center [447, 440] width 328 height 24
type input "cut"
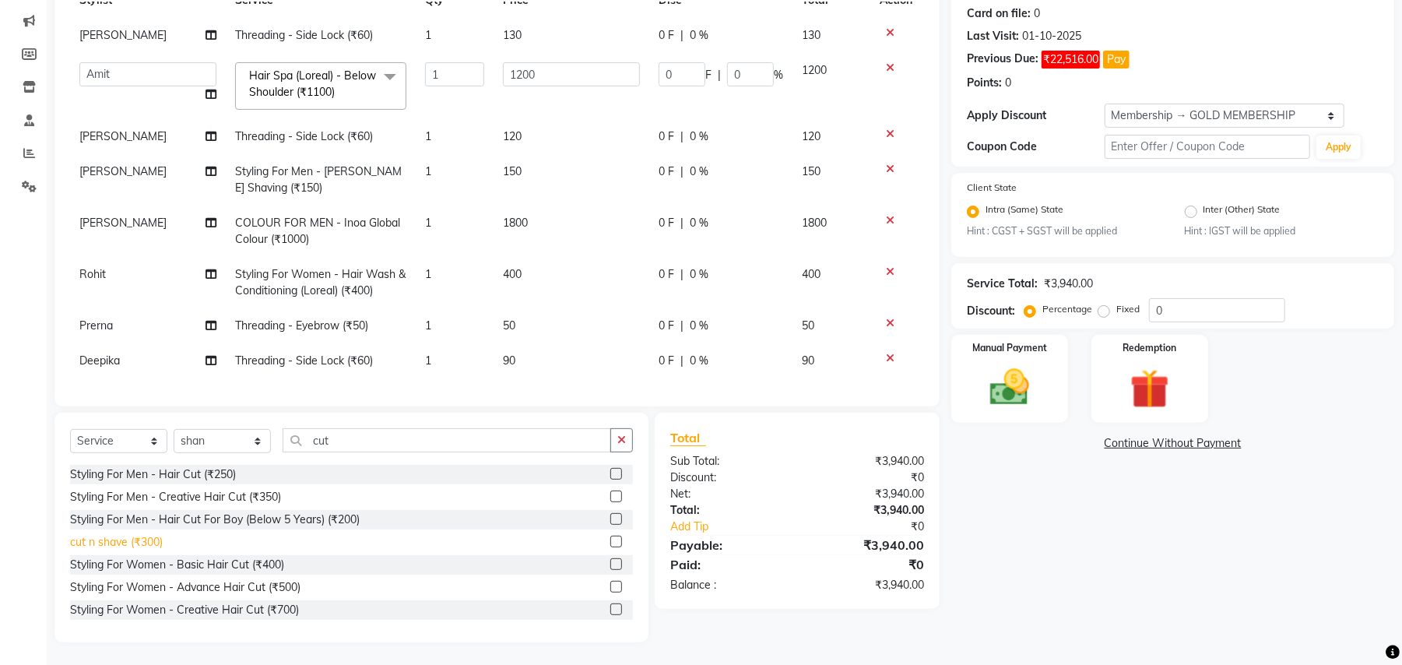
click at [144, 545] on div "cut n shave (₹300)" at bounding box center [116, 542] width 93 height 16
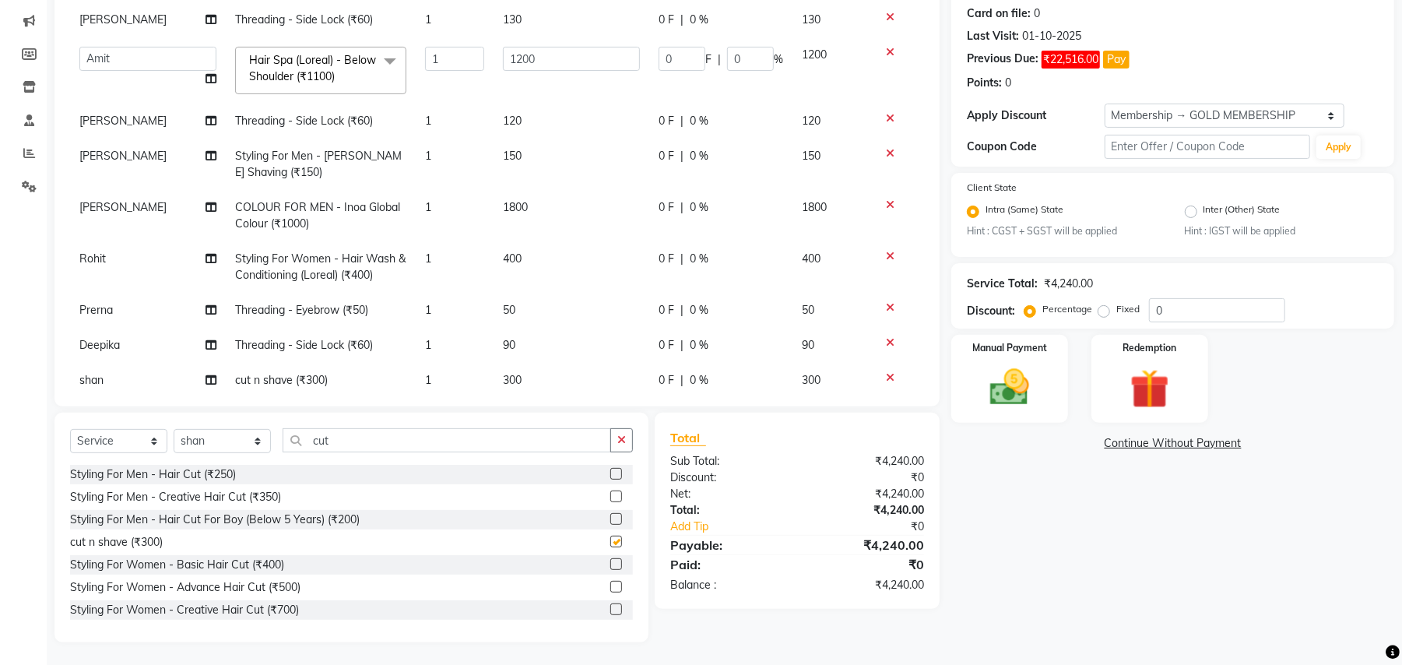
checkbox input "false"
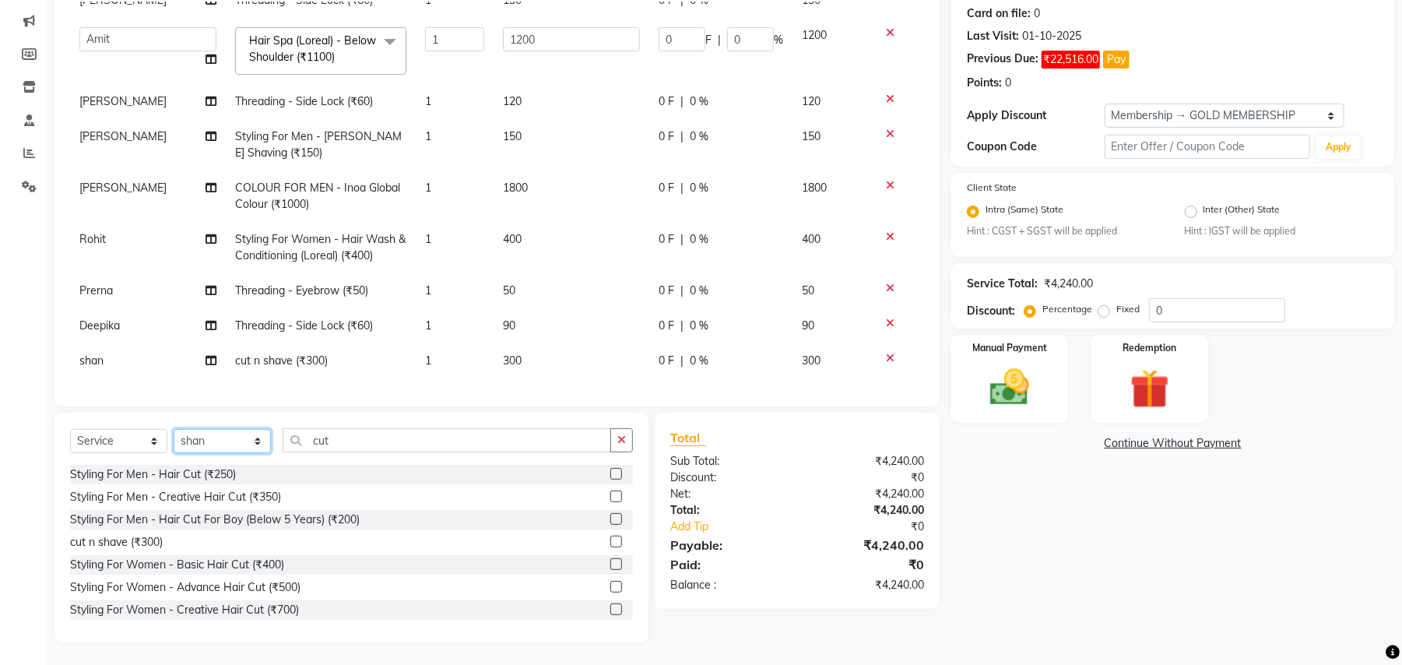
click at [237, 434] on select "Select Stylist Amit [PERSON_NAME] BUNTY Deep [PERSON_NAME] M Gautam la bella [P…" at bounding box center [222, 441] width 97 height 24
select select "85450"
click at [174, 429] on select "Select Stylist Amit [PERSON_NAME] BUNTY Deep [PERSON_NAME] M Gautam la bella [P…" at bounding box center [222, 441] width 97 height 24
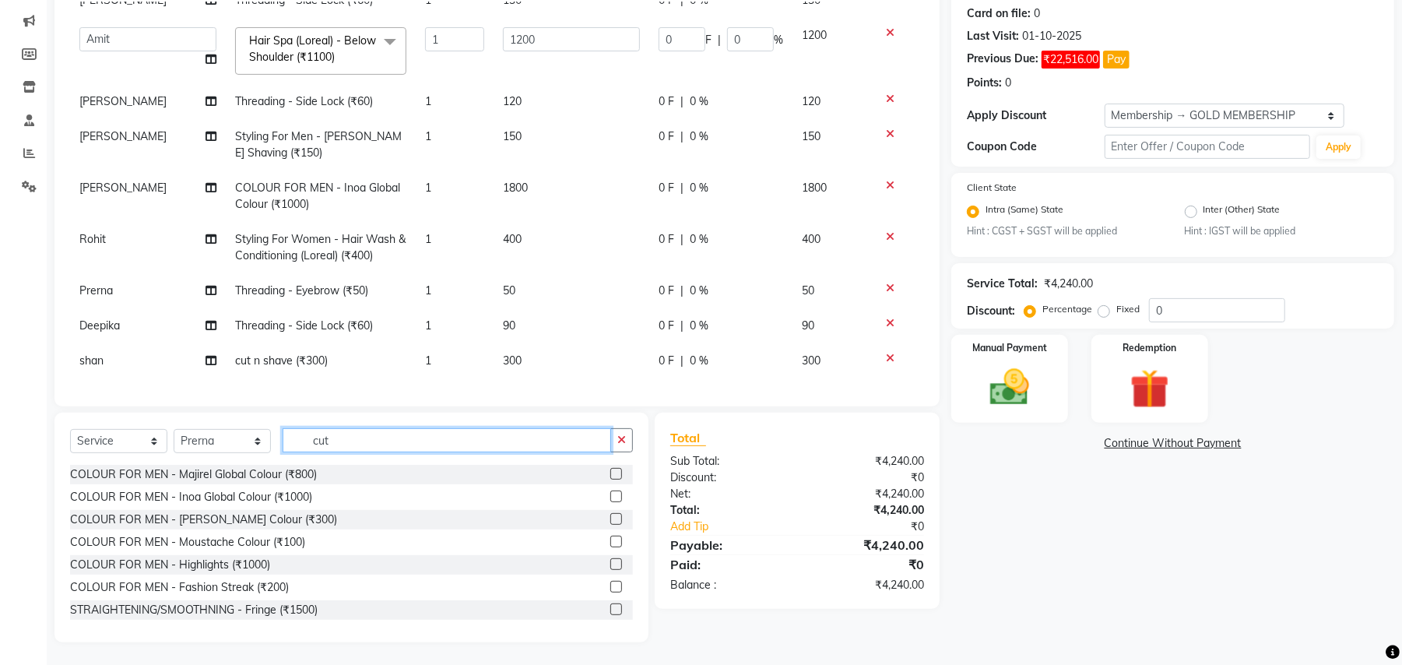
click at [336, 439] on input "cut" at bounding box center [447, 440] width 328 height 24
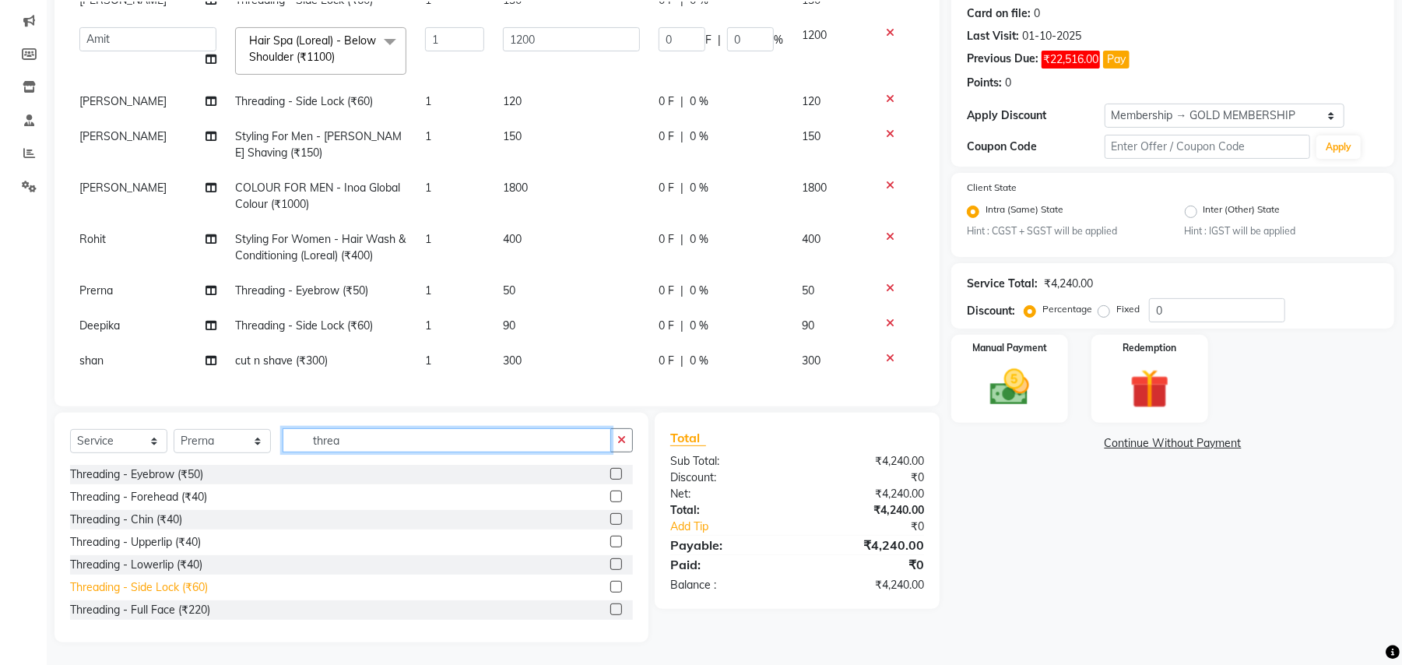
type input "threa"
click at [199, 593] on div "Threading - Side Lock (₹60)" at bounding box center [139, 587] width 138 height 16
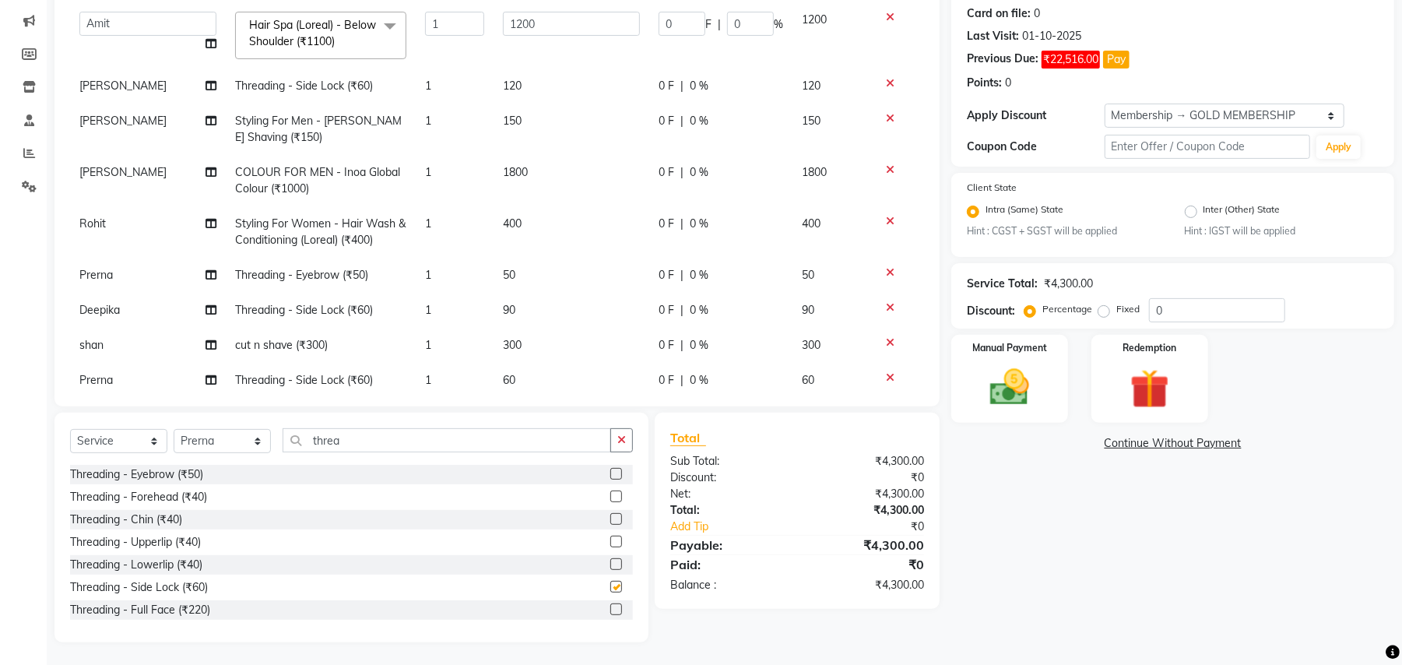
checkbox input "false"
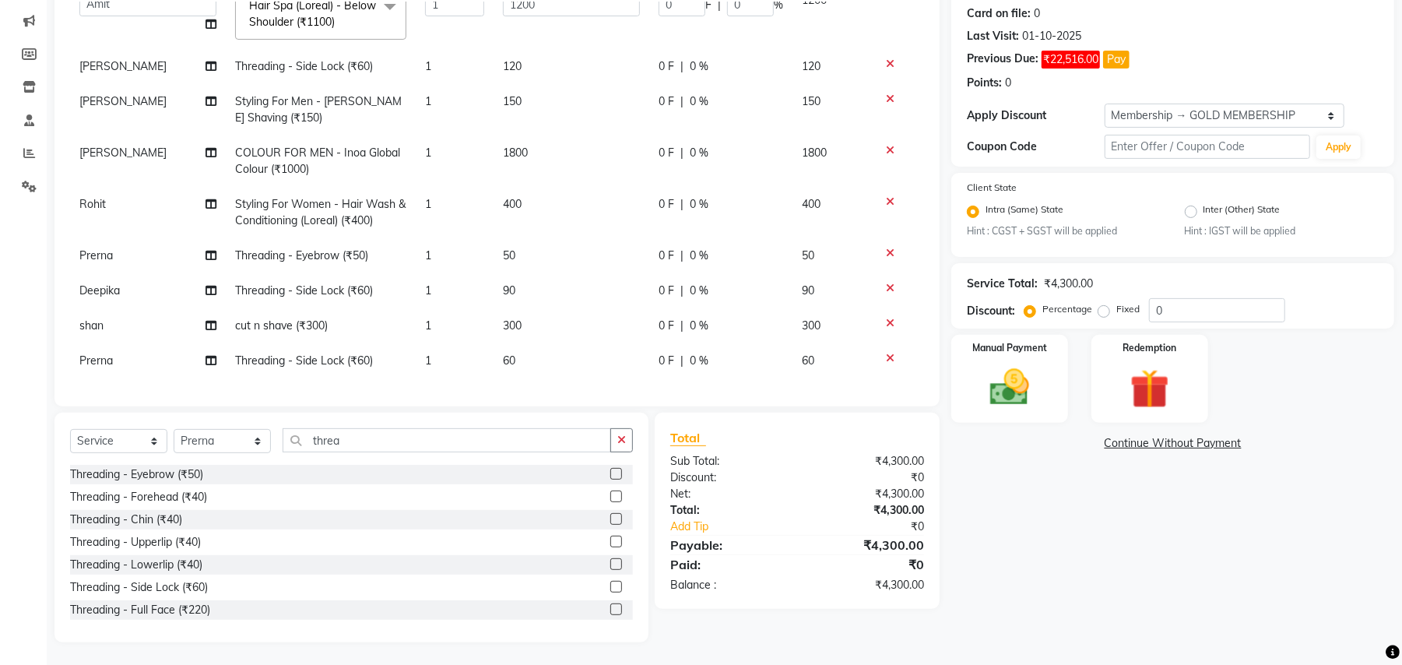
click at [506, 343] on td "60" at bounding box center [572, 360] width 156 height 35
select select "85450"
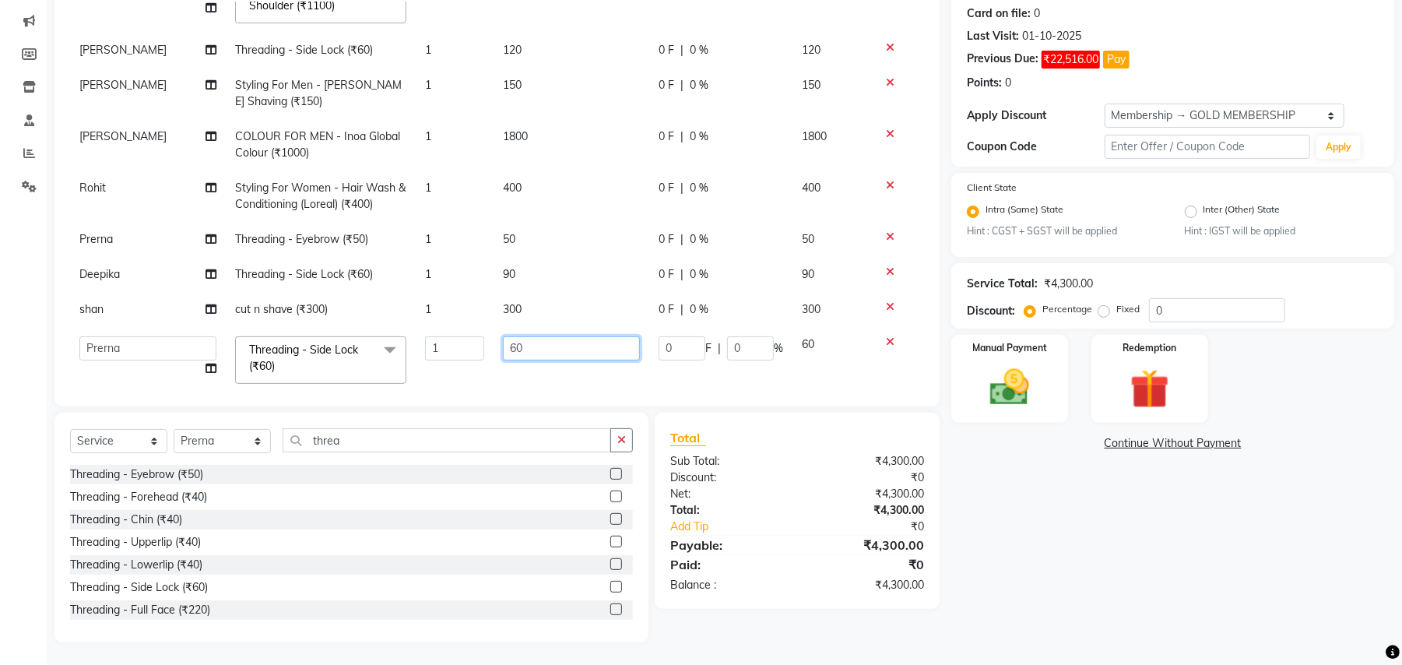
click at [542, 347] on input "60" at bounding box center [571, 348] width 137 height 24
click at [514, 352] on input "60" at bounding box center [571, 348] width 137 height 24
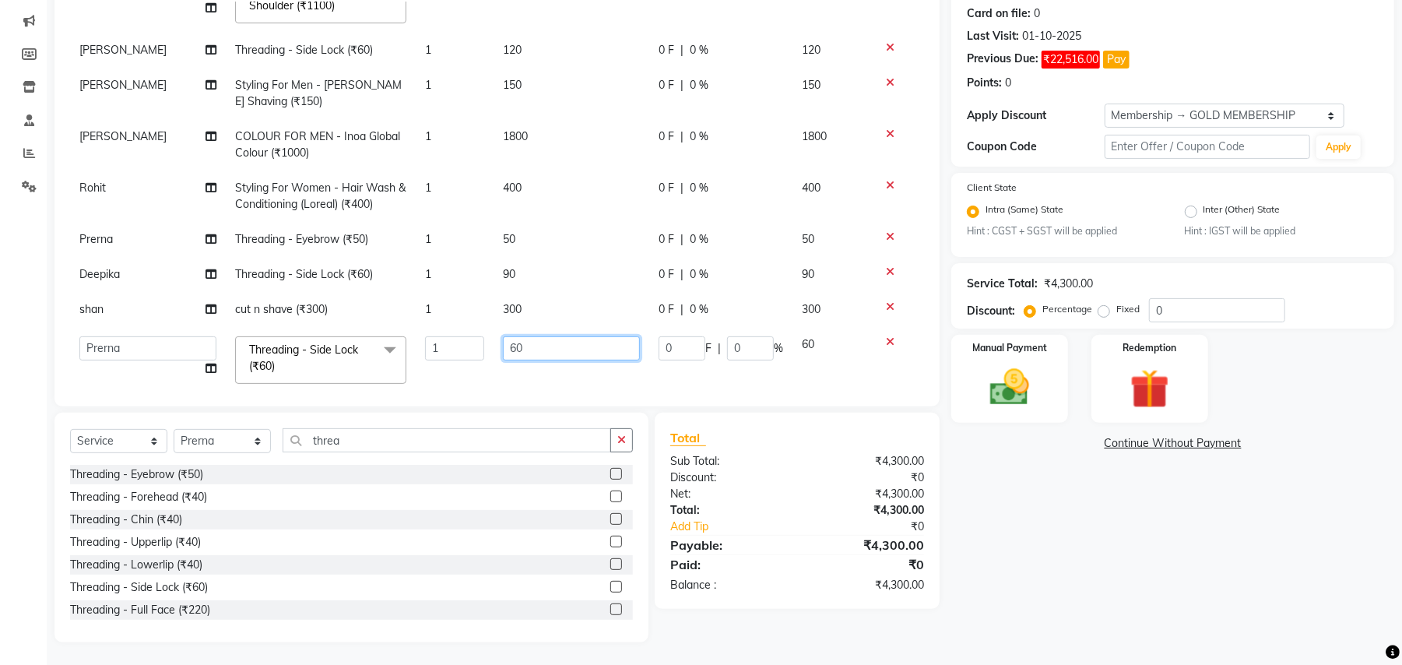
click at [511, 350] on input "60" at bounding box center [571, 348] width 137 height 24
type input "170"
click at [412, 372] on div "Services Stylist Service Qty Price Disc Total Action [PERSON_NAME] Threading - …" at bounding box center [497, 196] width 854 height 389
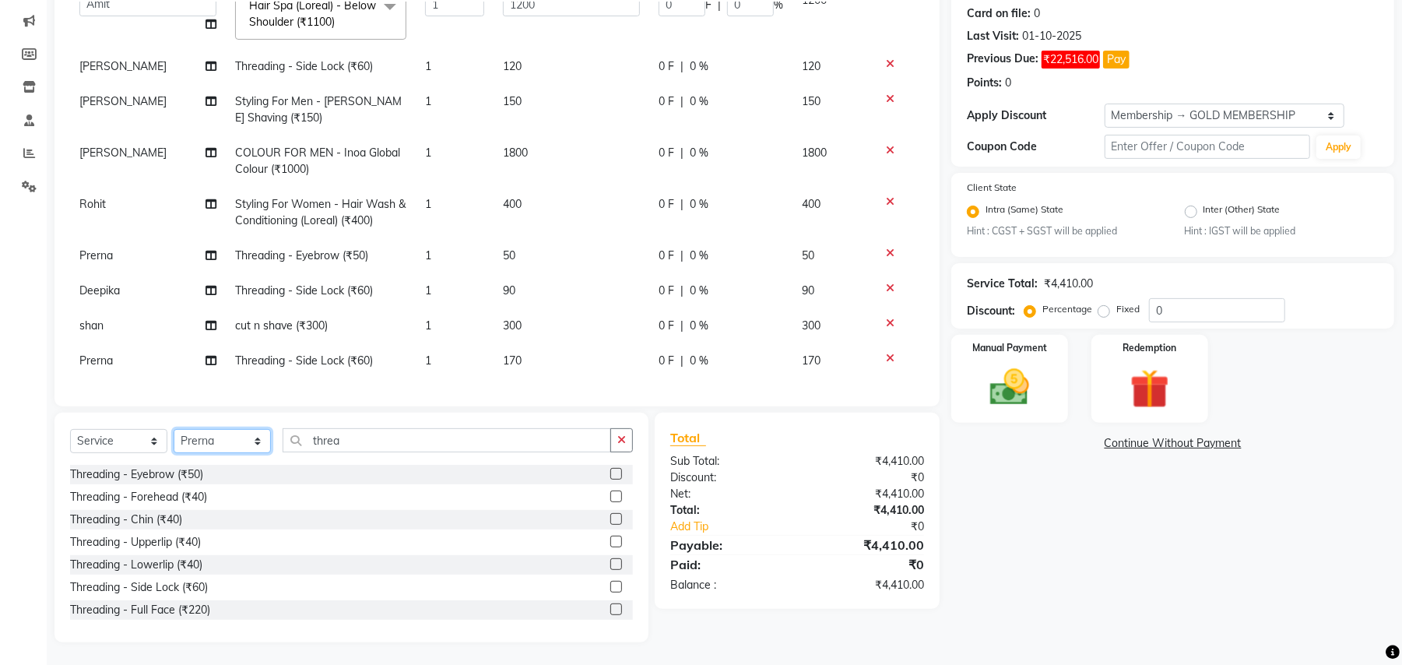
click at [221, 445] on select "Select Stylist Amit [PERSON_NAME] BUNTY Deep [PERSON_NAME] M Gautam la bella [P…" at bounding box center [222, 441] width 97 height 24
select select "29704"
click at [174, 429] on select "Select Stylist Amit [PERSON_NAME] BUNTY Deep [PERSON_NAME] M Gautam la bella [P…" at bounding box center [222, 441] width 97 height 24
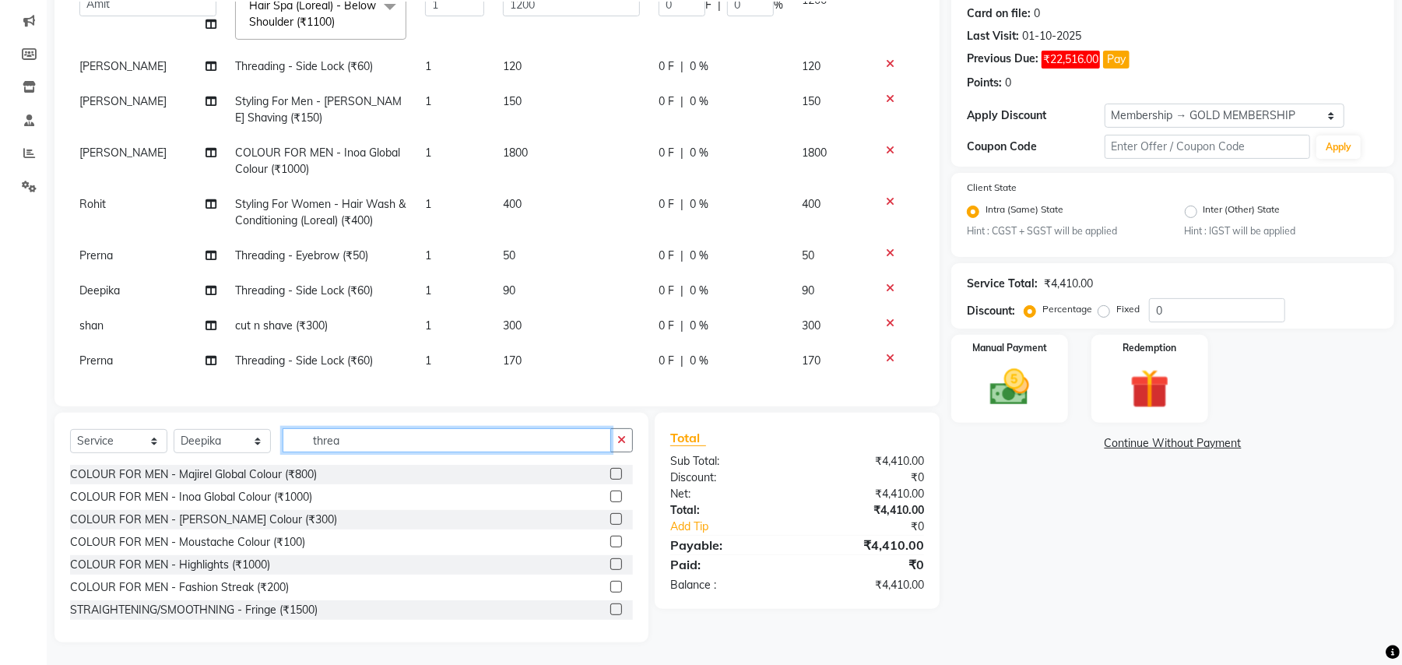
click at [325, 441] on input "threa" at bounding box center [447, 440] width 328 height 24
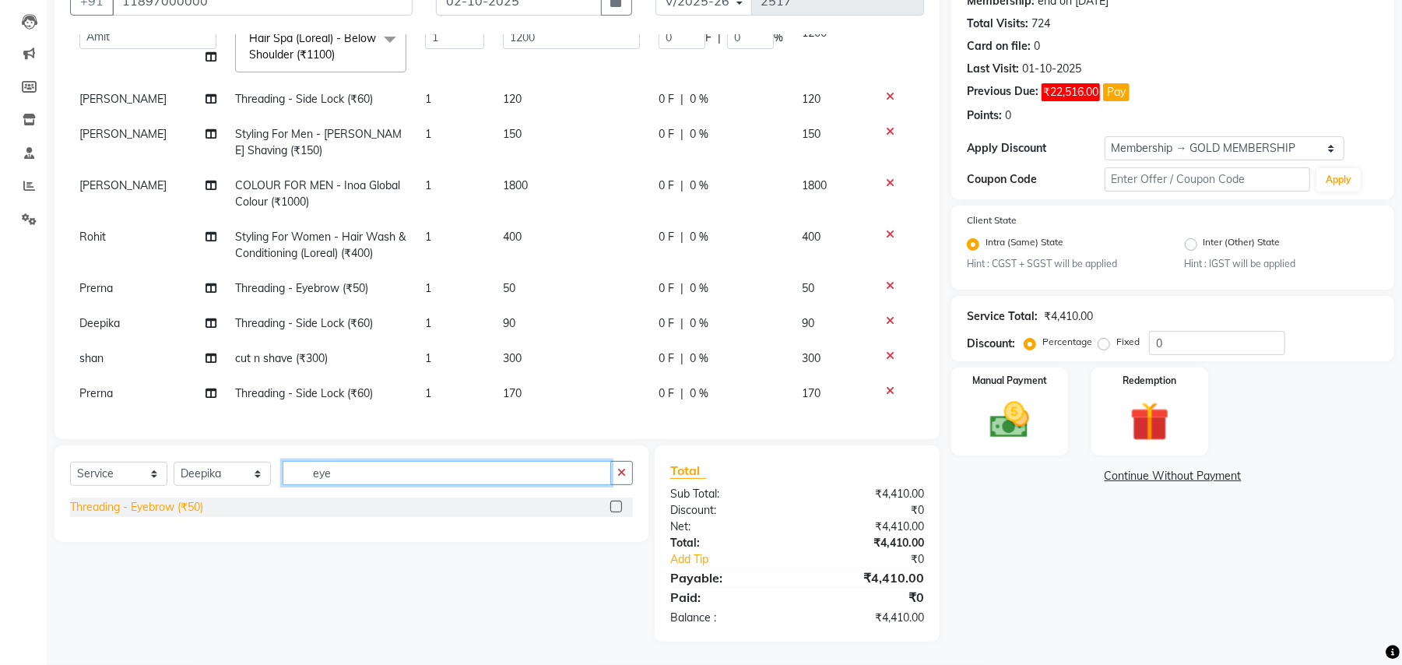
type input "eye"
click at [166, 508] on div "Threading - Eyebrow (₹50)" at bounding box center [136, 507] width 133 height 16
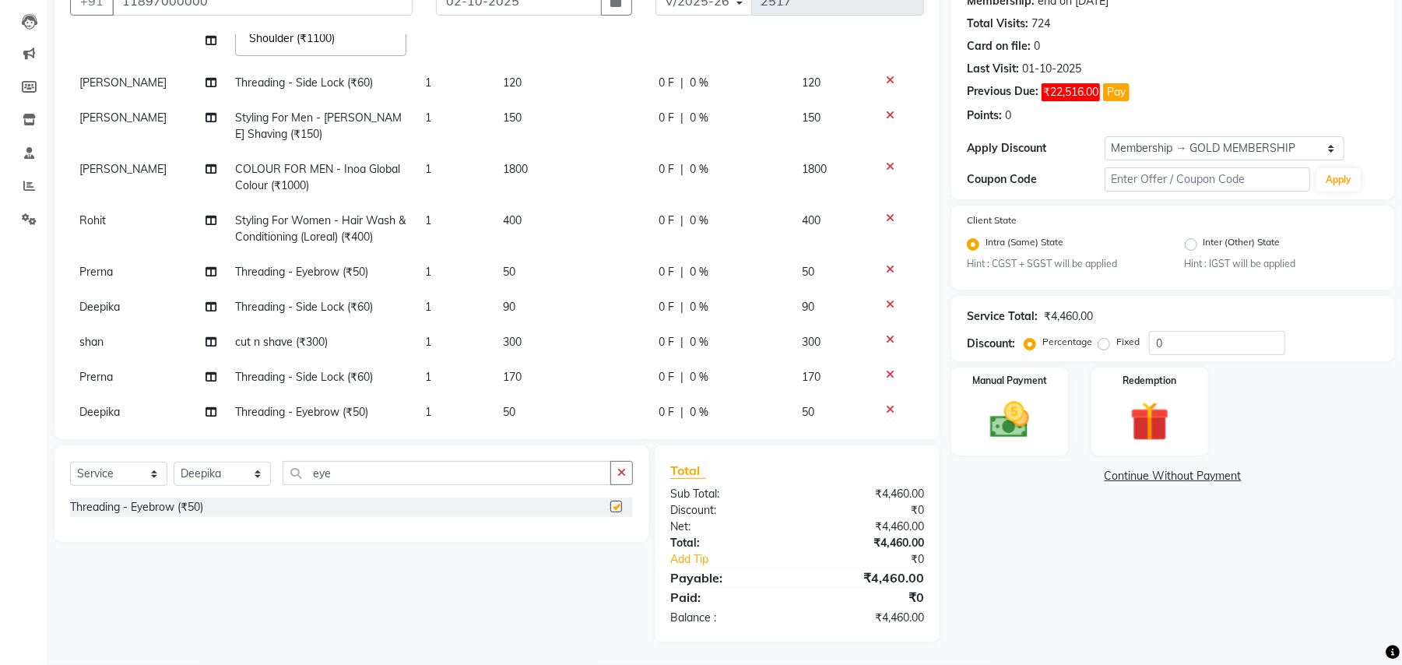
checkbox input "false"
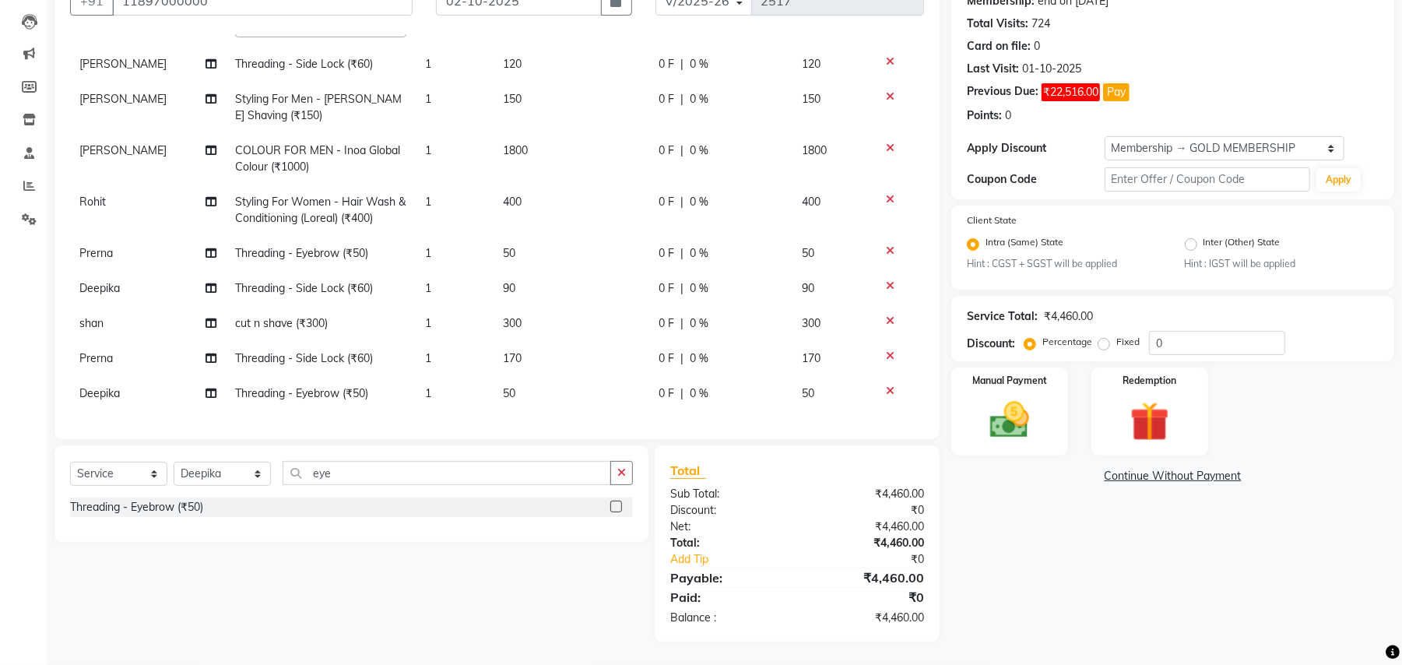
scroll to position [168, 0]
click at [222, 467] on select "Select Stylist Amit [PERSON_NAME] BUNTY Deep [PERSON_NAME] M Gautam la bella [P…" at bounding box center [222, 474] width 97 height 24
click at [215, 480] on select "Select Stylist Amit [PERSON_NAME] BUNTY Deep [PERSON_NAME] M Gautam la bella [P…" at bounding box center [222, 474] width 97 height 24
select select "51064"
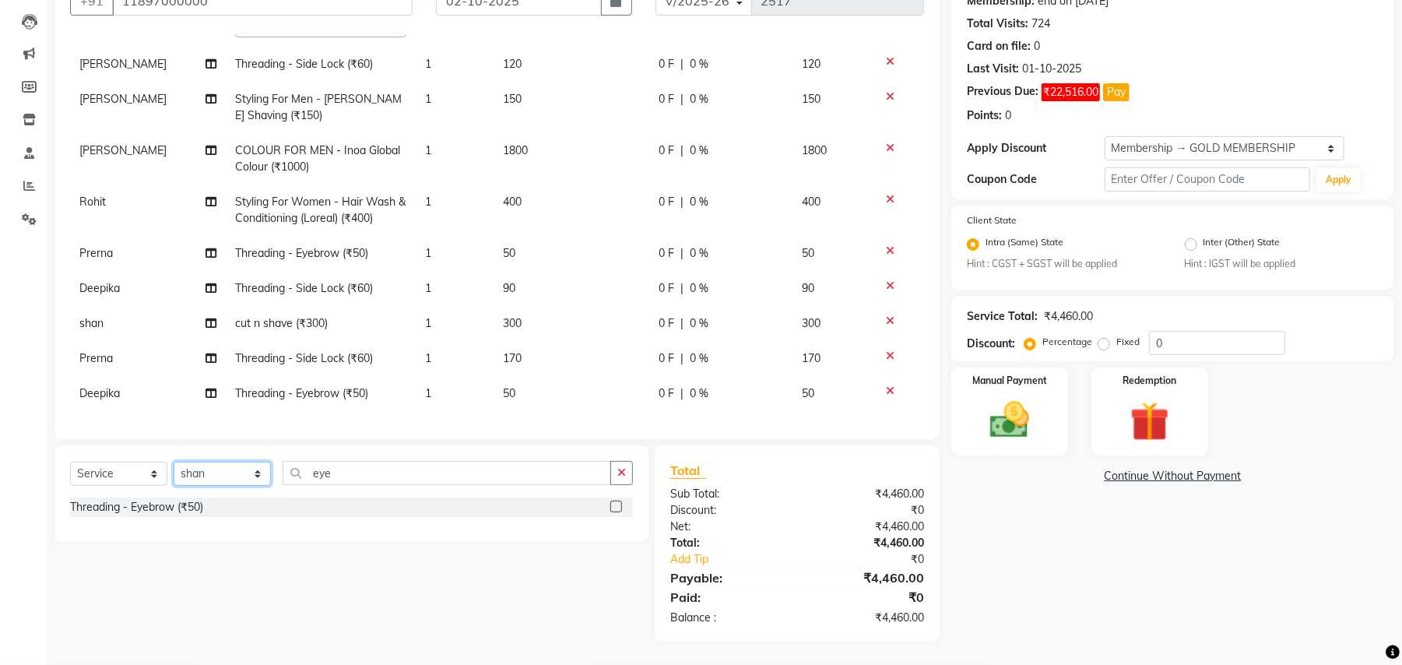
click at [174, 462] on select "Select Stylist Amit [PERSON_NAME] BUNTY Deep [PERSON_NAME] M Gautam la bella [P…" at bounding box center [222, 474] width 97 height 24
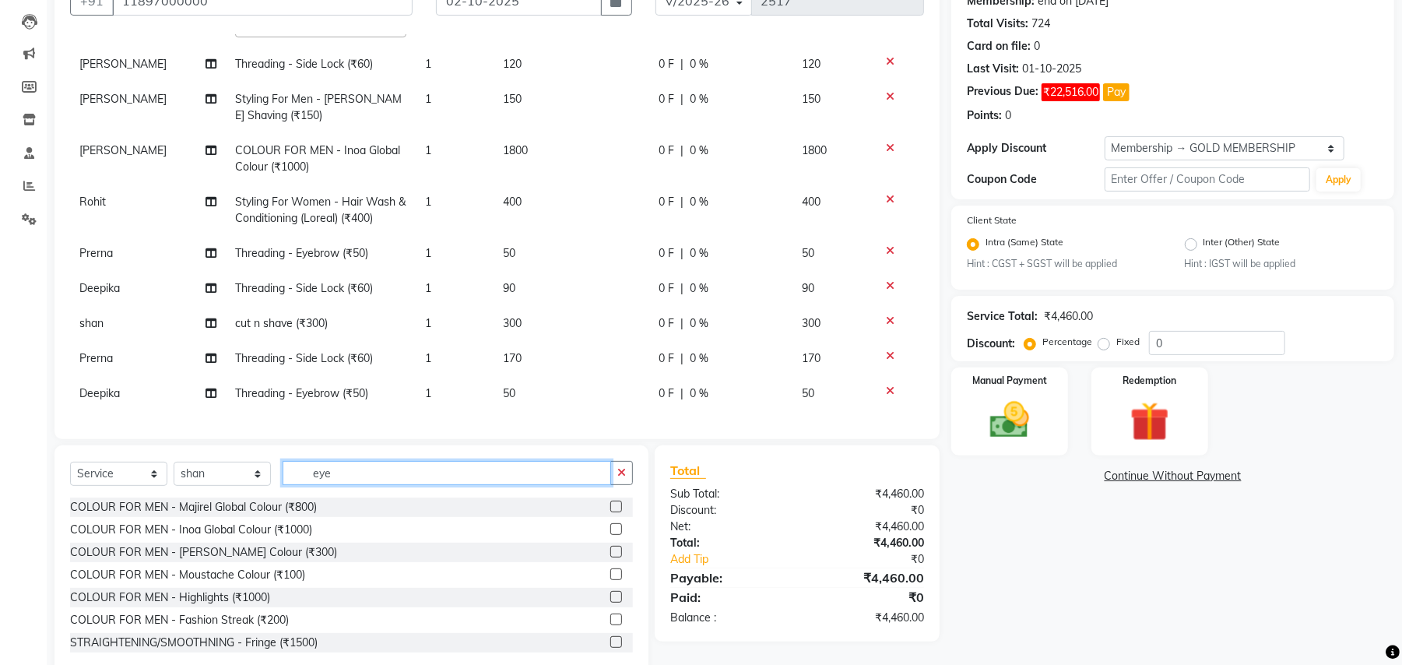
click at [313, 468] on input "eye" at bounding box center [447, 473] width 328 height 24
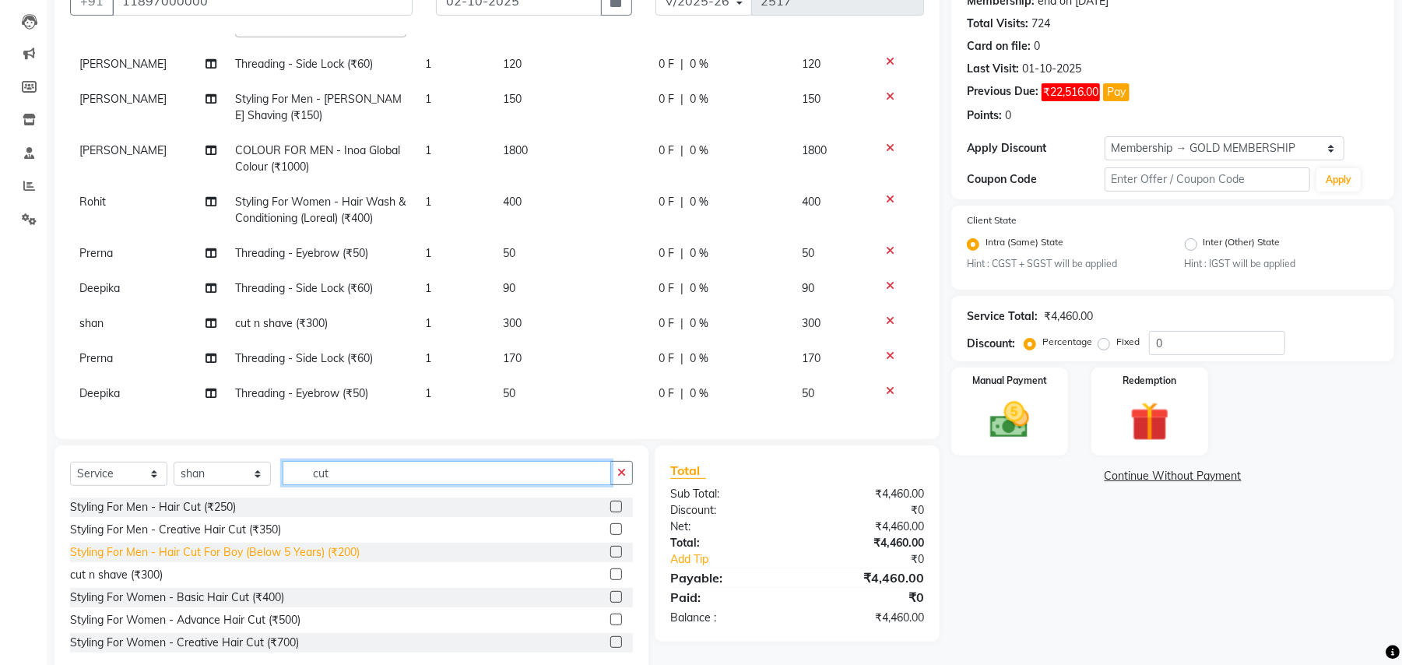
type input "cut"
click at [293, 550] on div "Styling For Men - Hair Cut For Boy (Below 5 Years) (₹200)" at bounding box center [215, 552] width 290 height 16
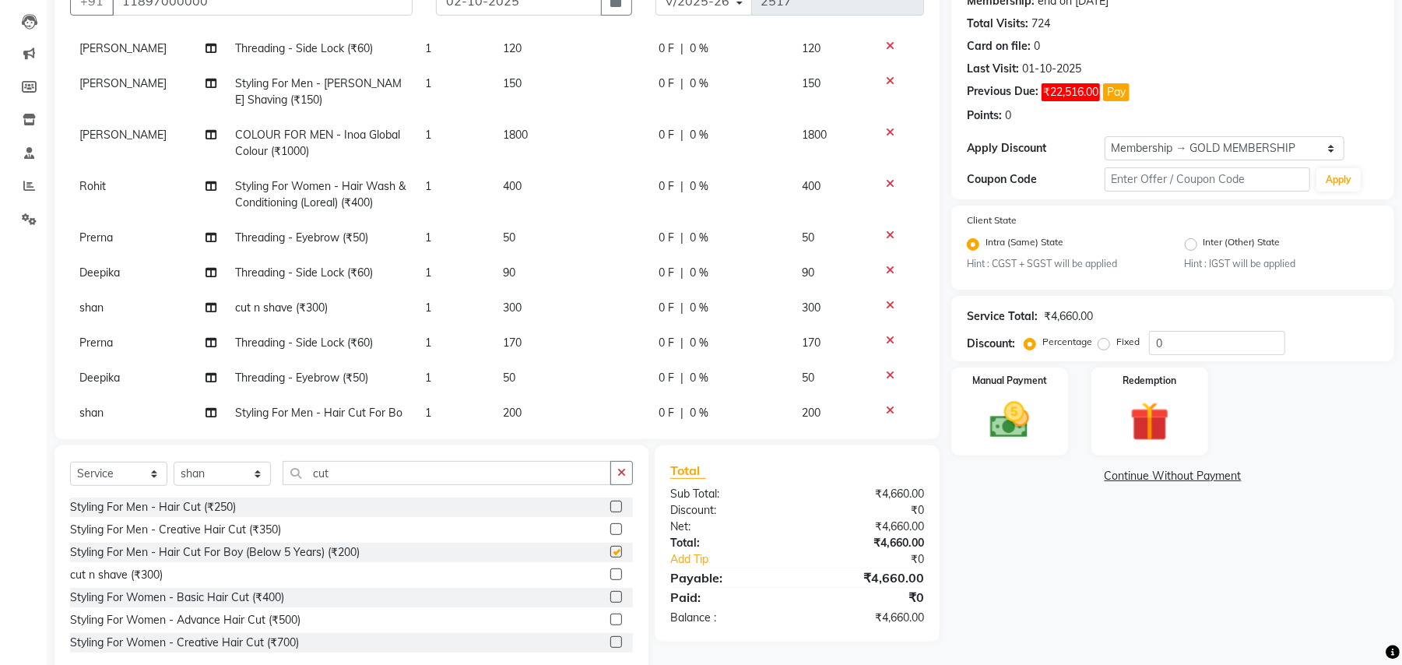
checkbox input "false"
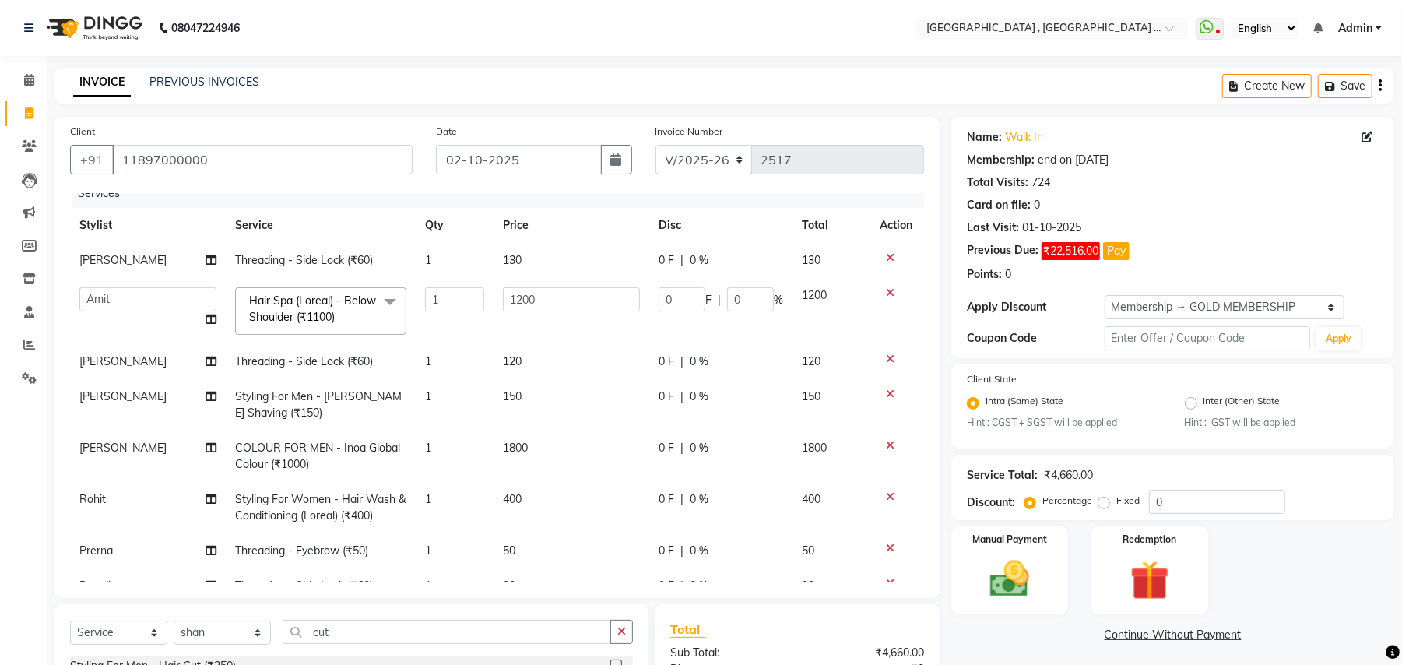
scroll to position [12, 0]
click at [1048, 601] on div "Manual Payment" at bounding box center [1009, 570] width 117 height 88
click at [1046, 599] on div "Manual Payment" at bounding box center [1009, 570] width 117 height 88
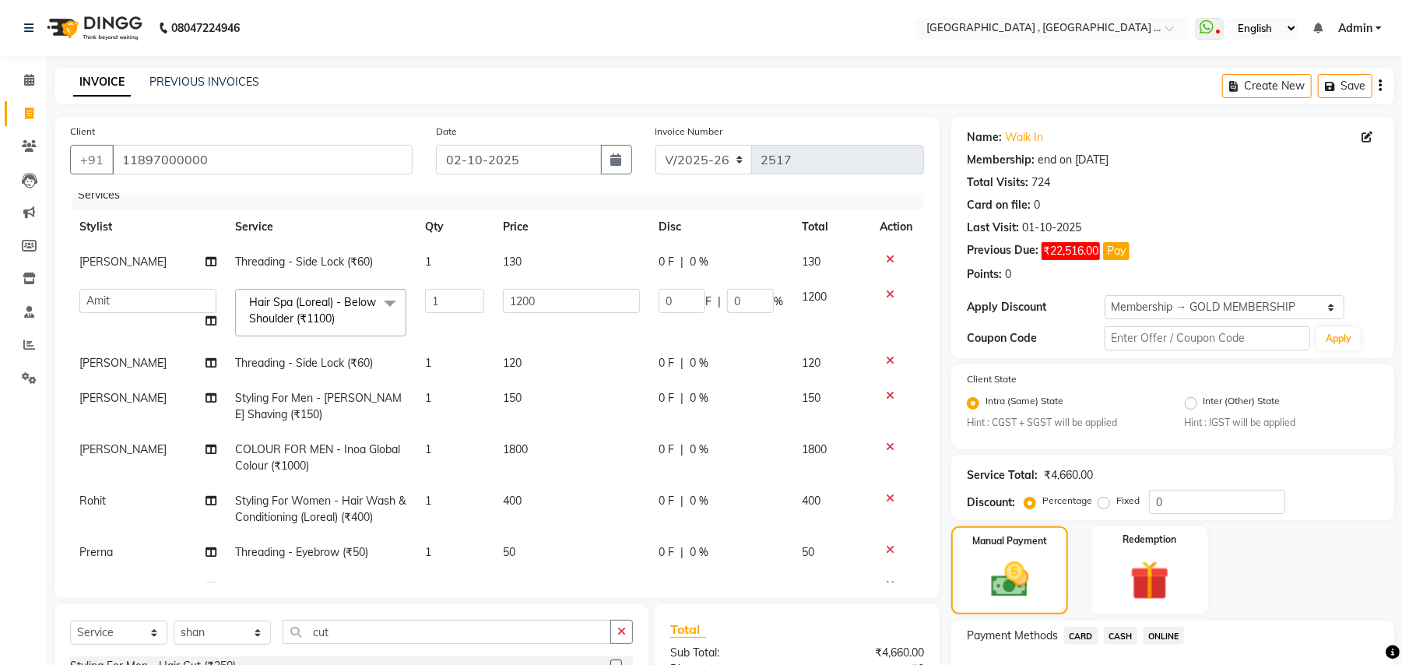
scroll to position [191, 0]
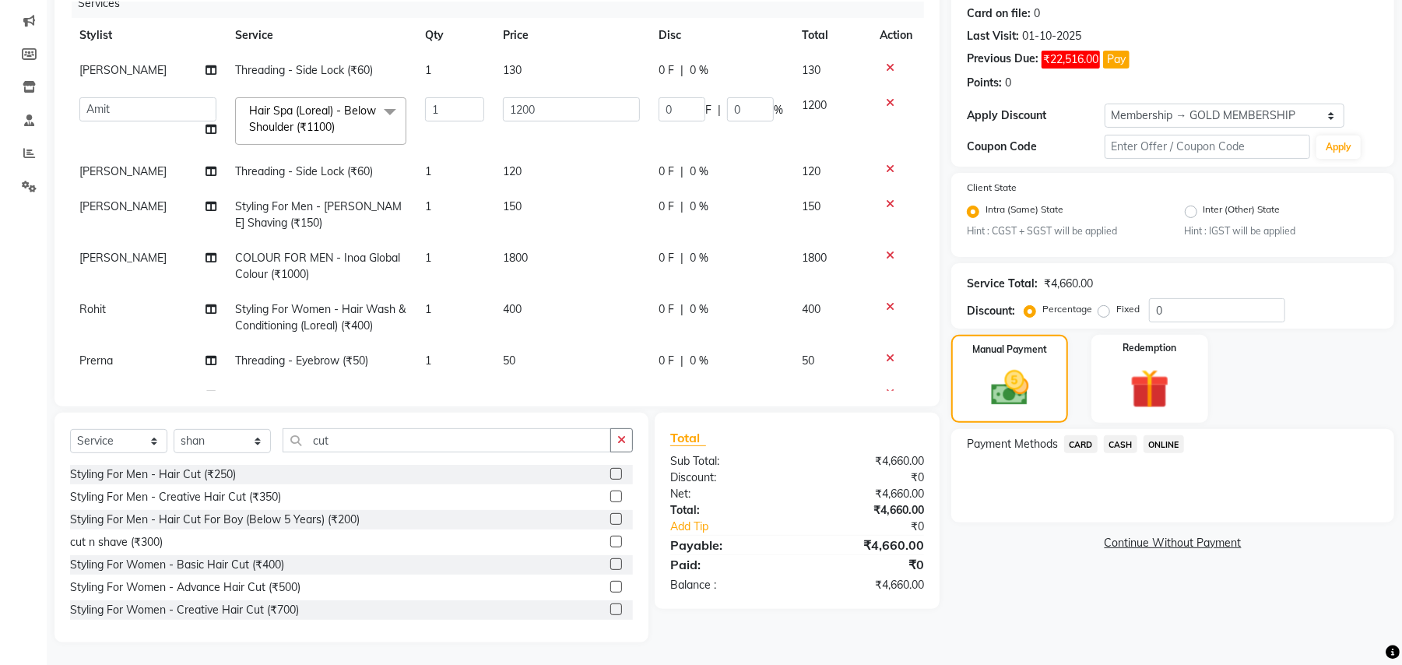
click at [1075, 450] on span "CARD" at bounding box center [1080, 444] width 33 height 18
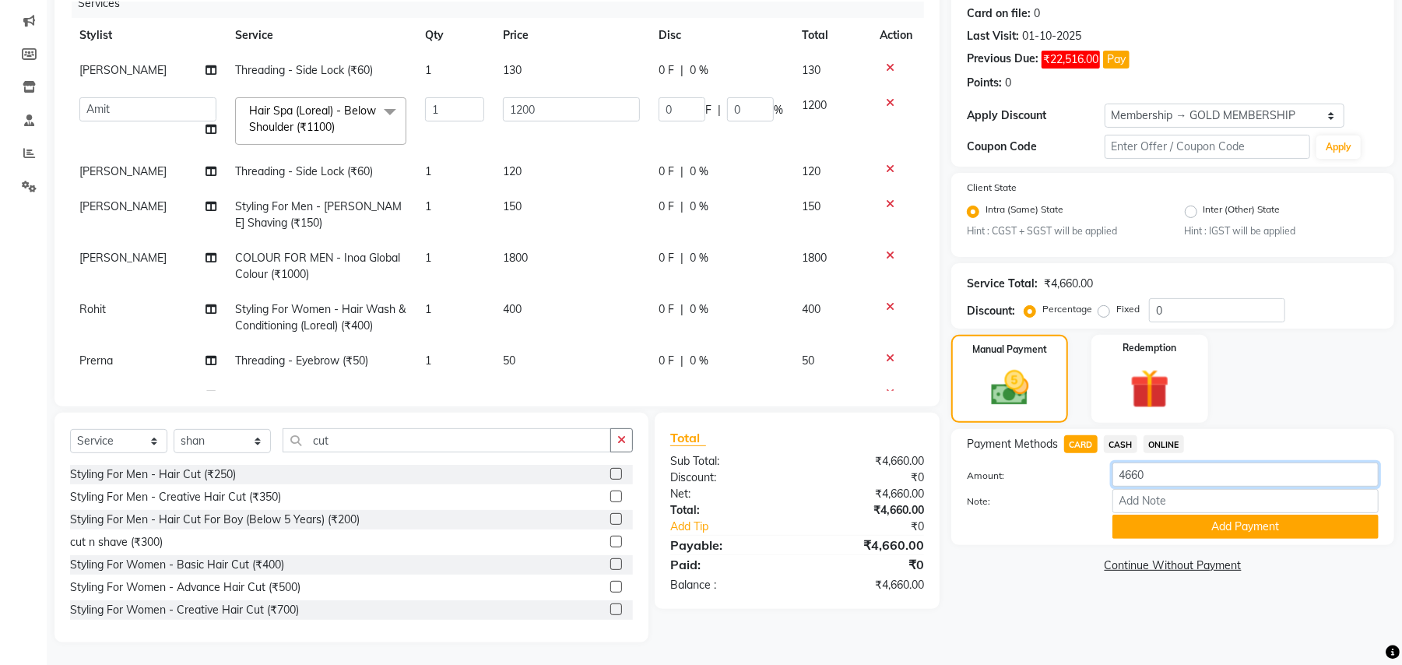
click at [1137, 478] on input "4660" at bounding box center [1245, 474] width 266 height 24
drag, startPoint x: 1137, startPoint y: 478, endPoint x: 1103, endPoint y: 465, distance: 36.4
click at [1137, 478] on input "4660" at bounding box center [1245, 474] width 266 height 24
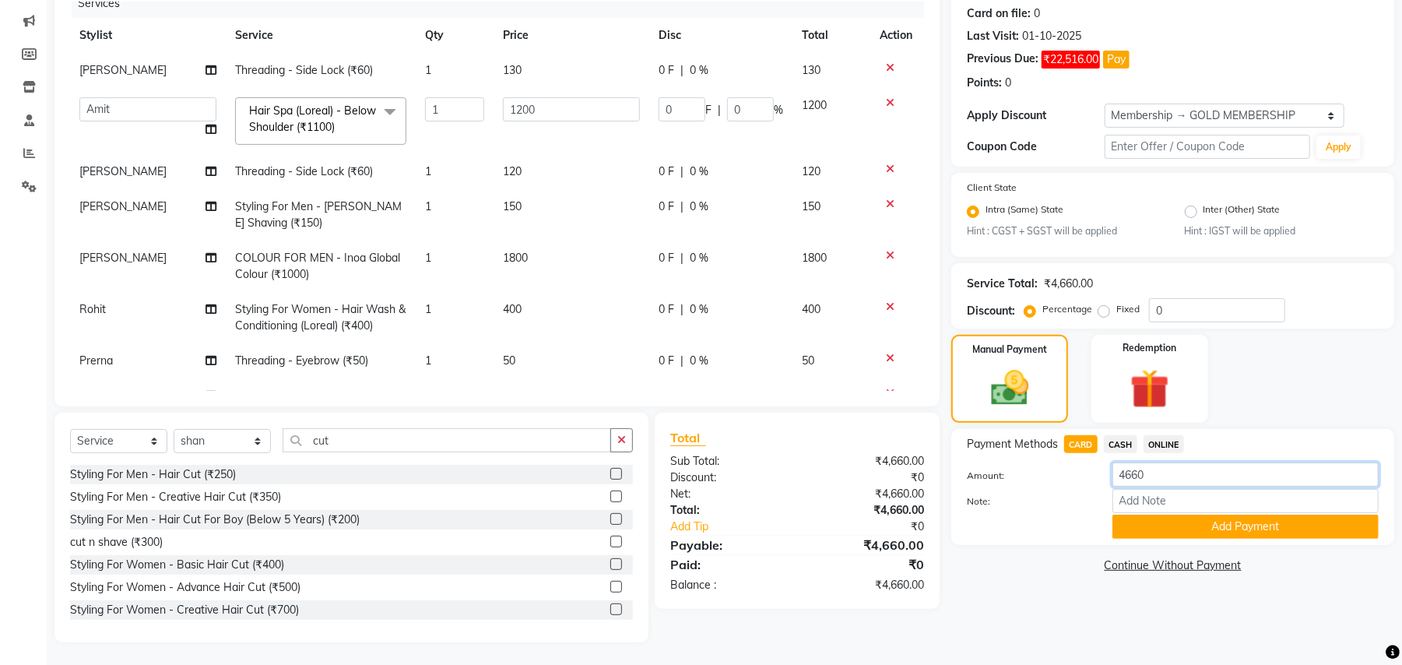
type input "3"
type input "2200"
click at [1219, 525] on button "Add Payment" at bounding box center [1245, 527] width 266 height 24
click at [1219, 525] on div "Name: Walk In Membership: end on [DATE] Total Visits: 724 Card on file: 0 Last …" at bounding box center [1178, 283] width 455 height 717
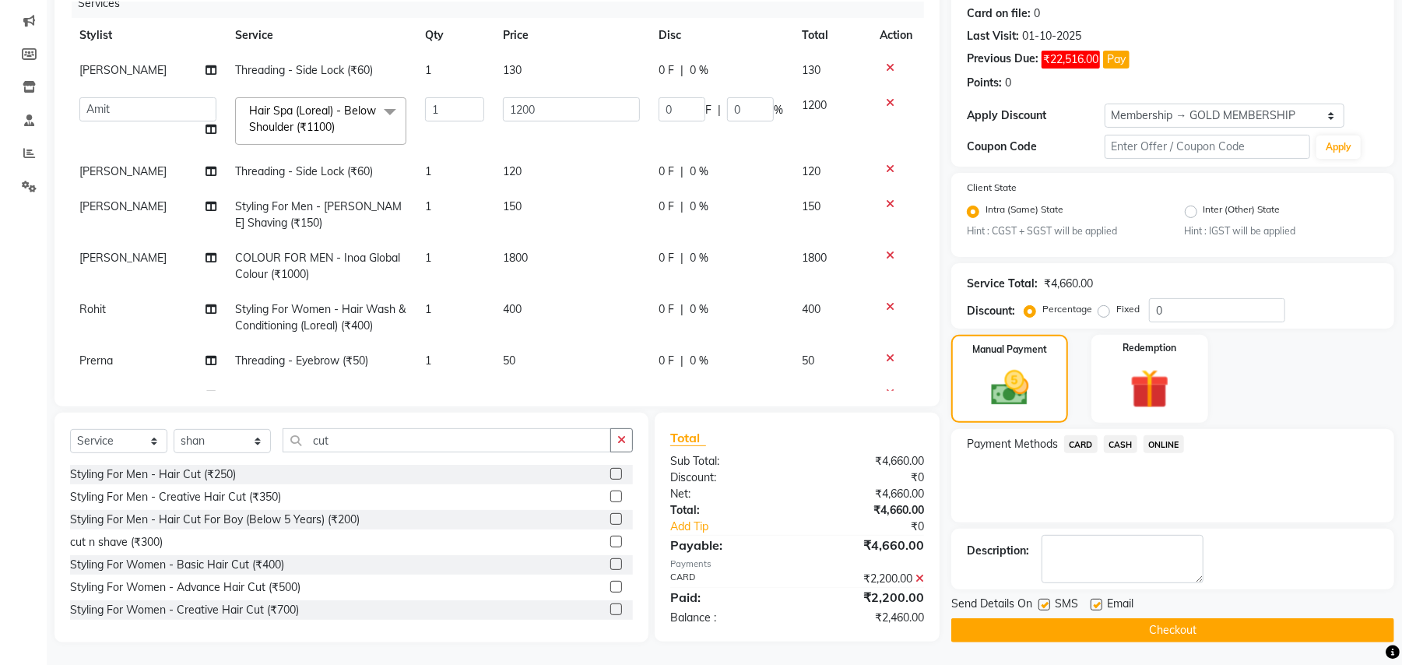
click at [1113, 441] on span "CASH" at bounding box center [1120, 444] width 33 height 18
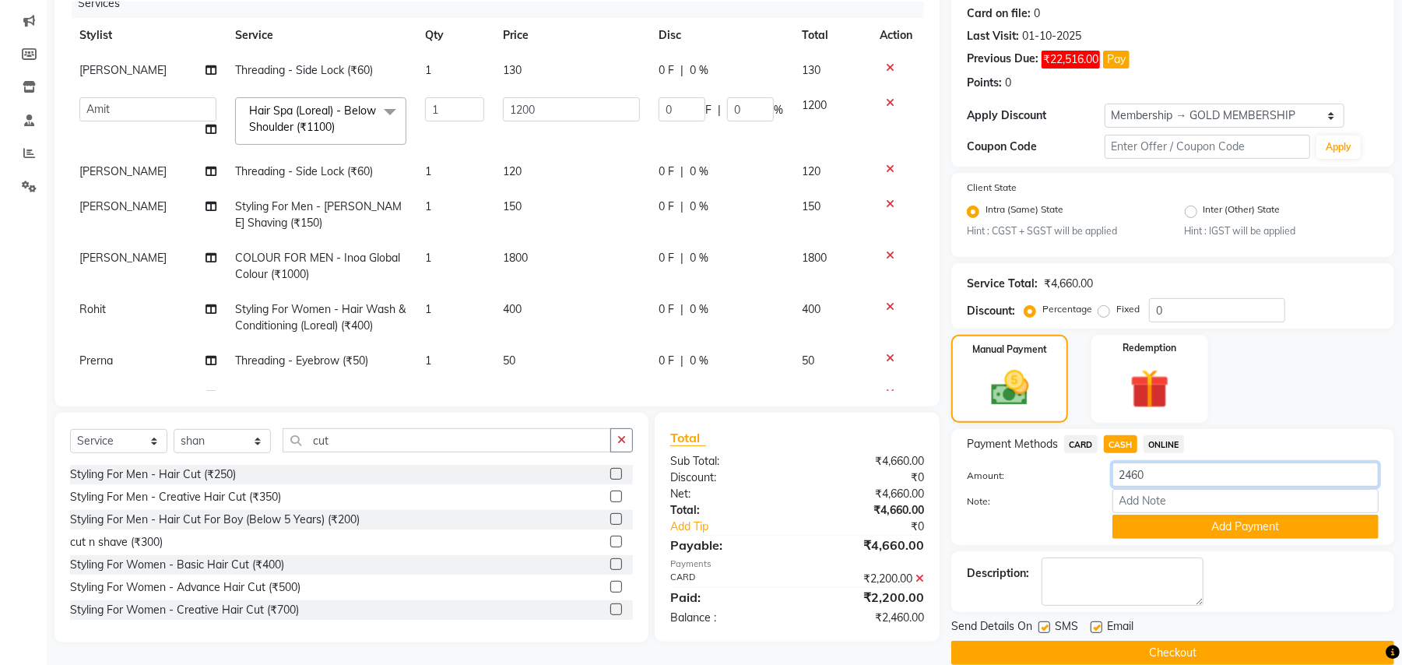
click at [1147, 481] on input "2460" at bounding box center [1245, 474] width 266 height 24
type input "50"
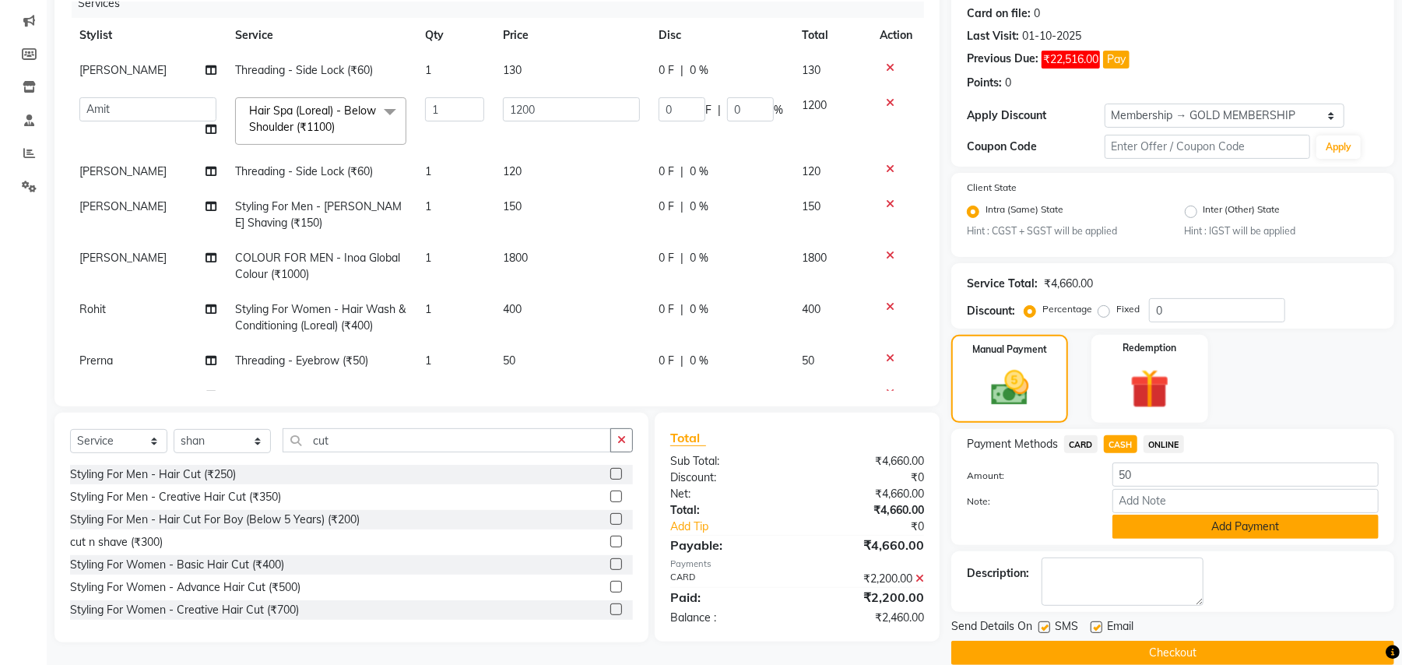
click at [1267, 528] on button "Add Payment" at bounding box center [1245, 527] width 266 height 24
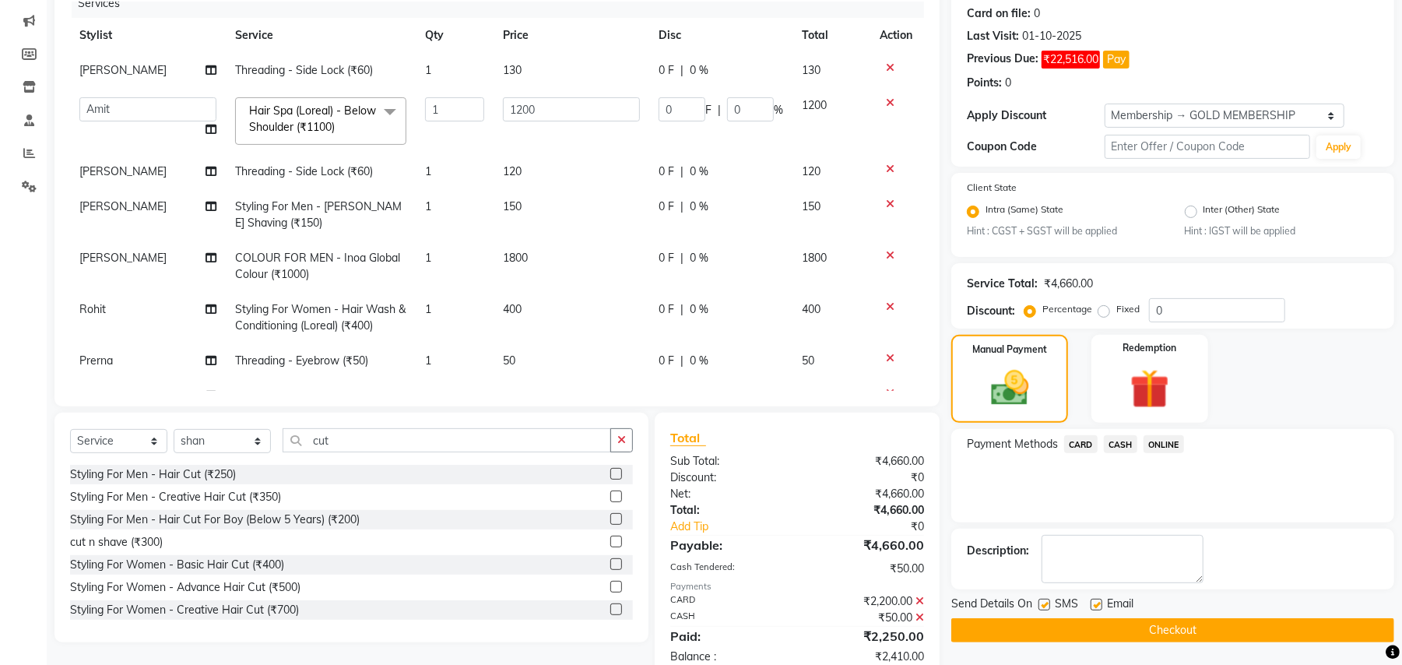
click at [1172, 447] on span "ONLINE" at bounding box center [1164, 444] width 40 height 18
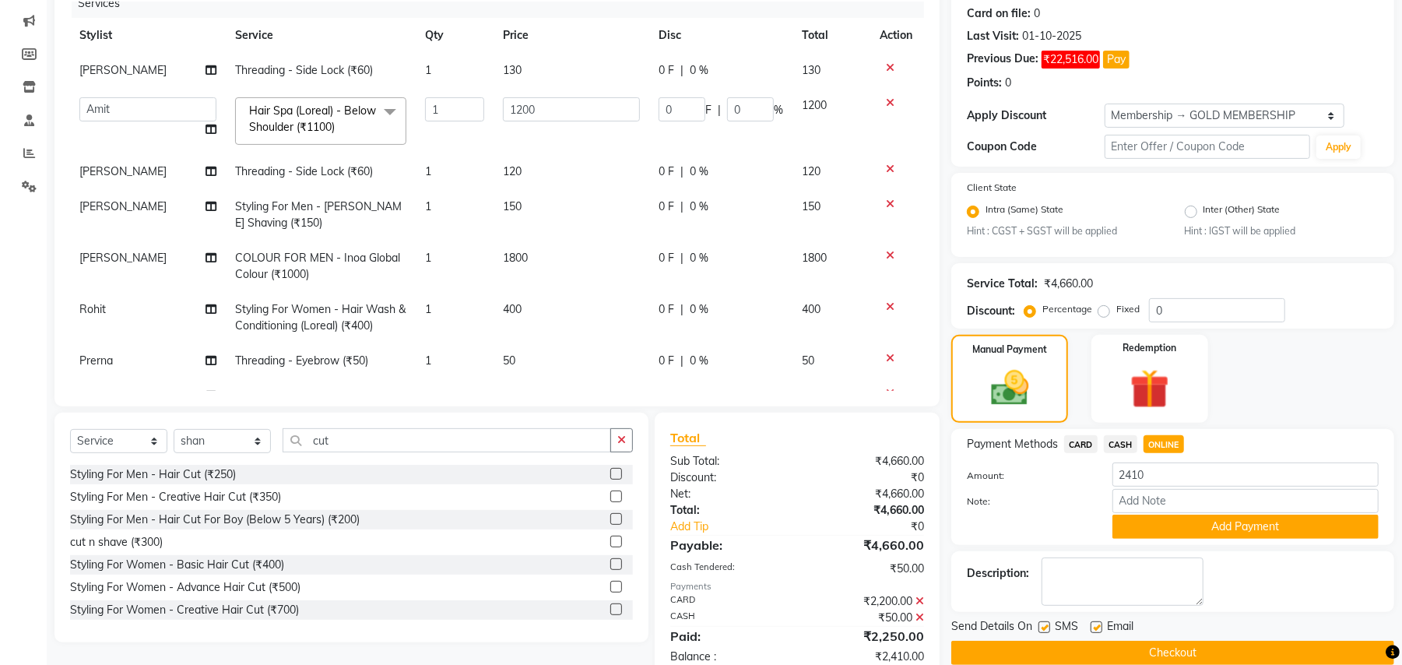
click at [1172, 443] on span "ONLINE" at bounding box center [1164, 444] width 40 height 18
click at [1178, 526] on button "Add Payment" at bounding box center [1245, 527] width 266 height 24
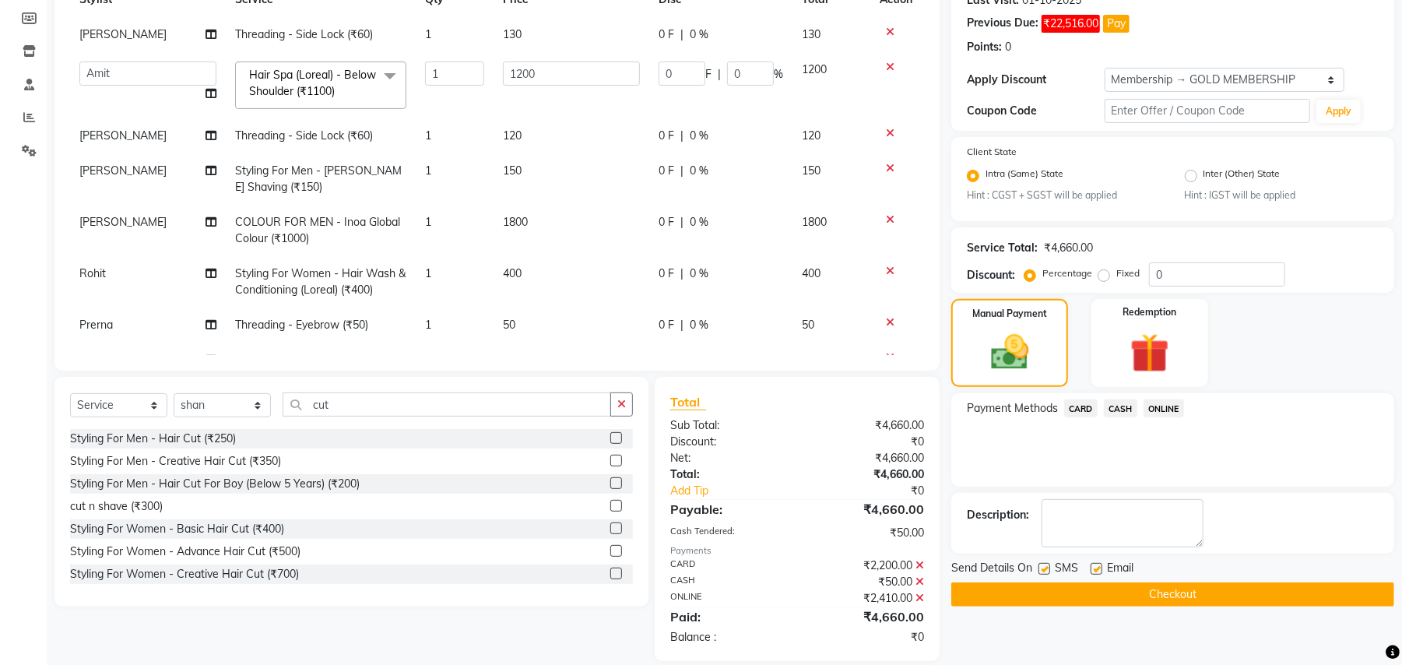
scroll to position [247, 0]
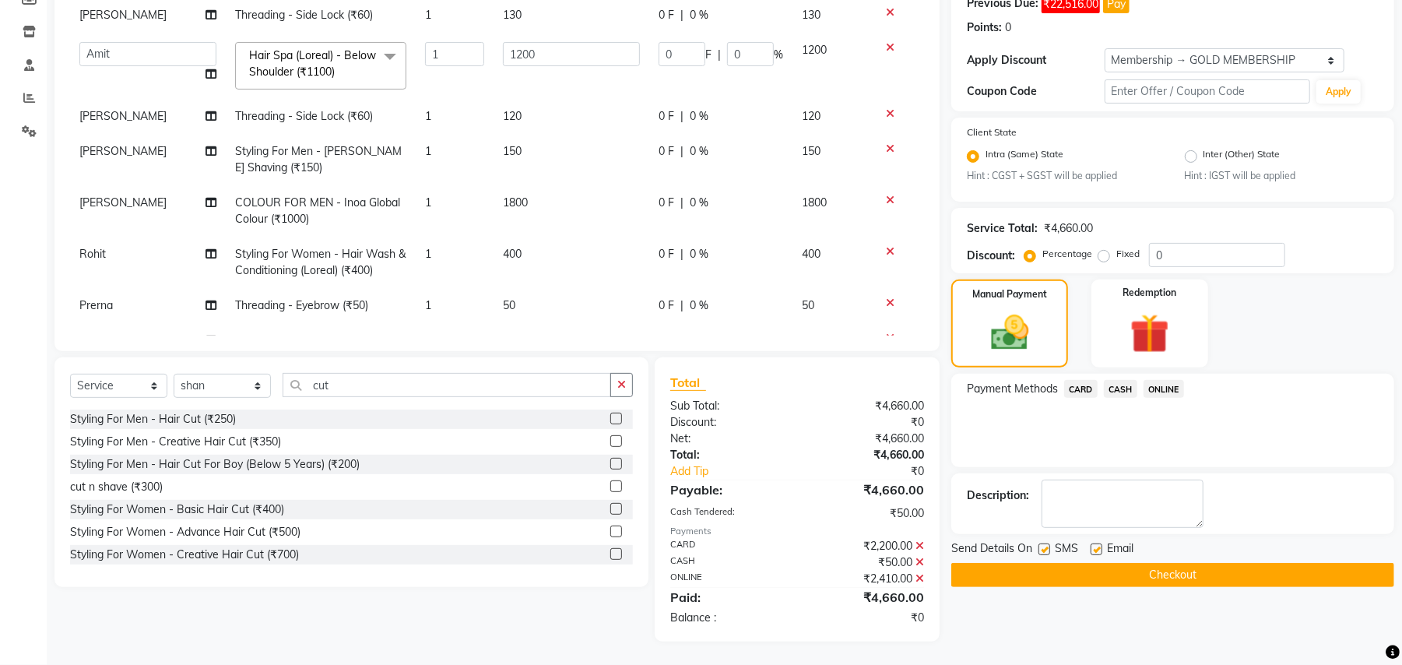
click at [1150, 581] on button "Checkout" at bounding box center [1172, 575] width 443 height 24
click at [1150, 581] on div "Checkout" at bounding box center [1172, 575] width 443 height 24
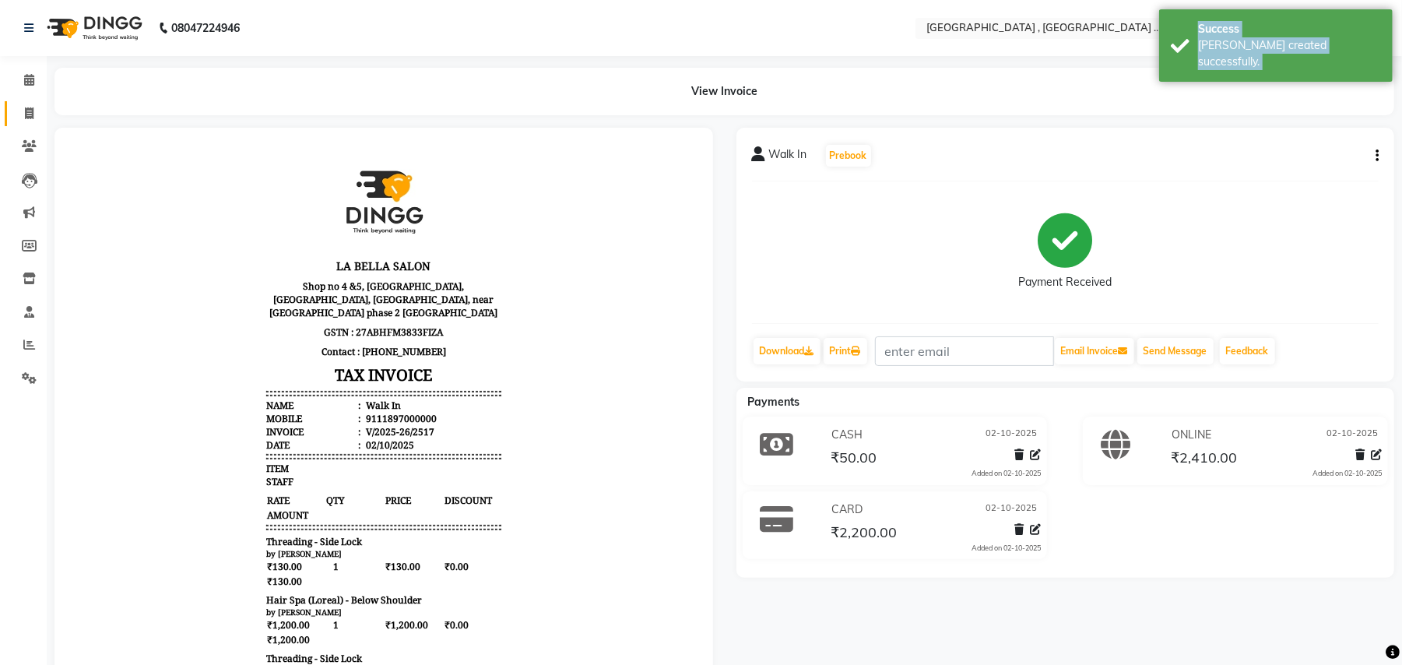
click at [10, 104] on link "Invoice" at bounding box center [23, 114] width 37 height 26
select select "service"
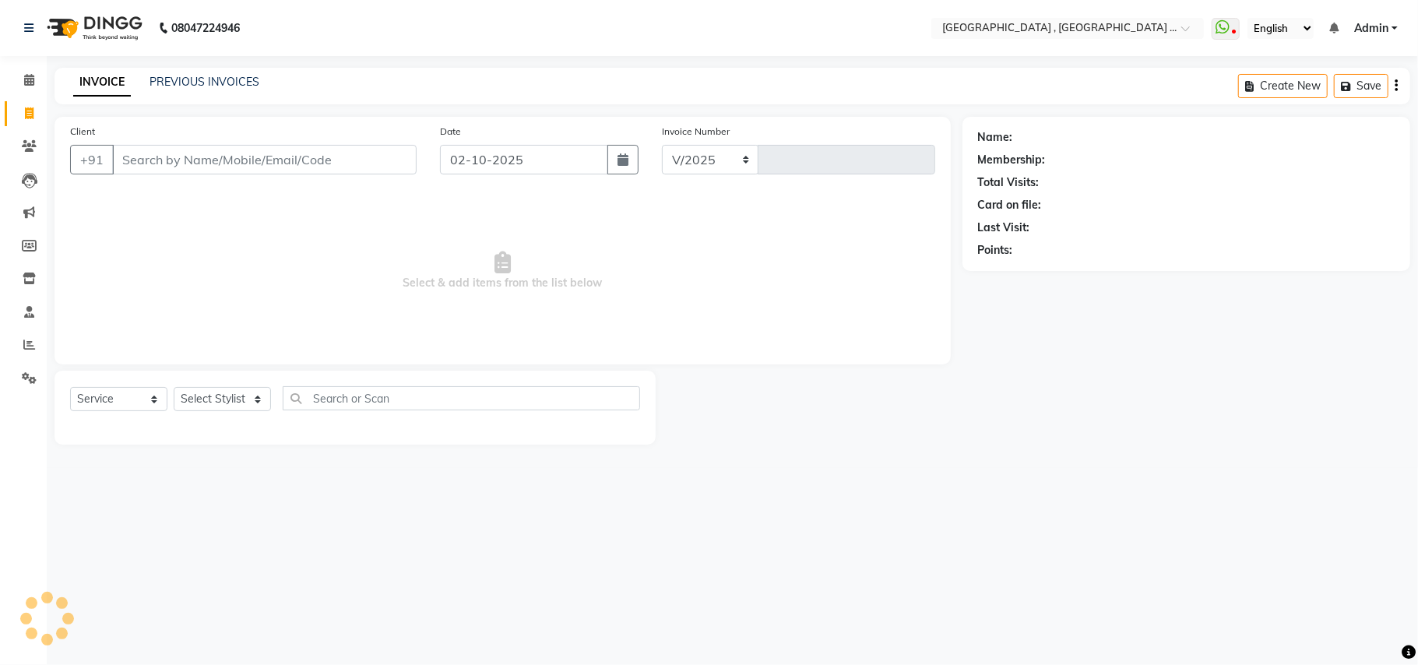
select select "4558"
type input "2518"
click at [160, 81] on link "PREVIOUS INVOICES" at bounding box center [204, 82] width 110 height 14
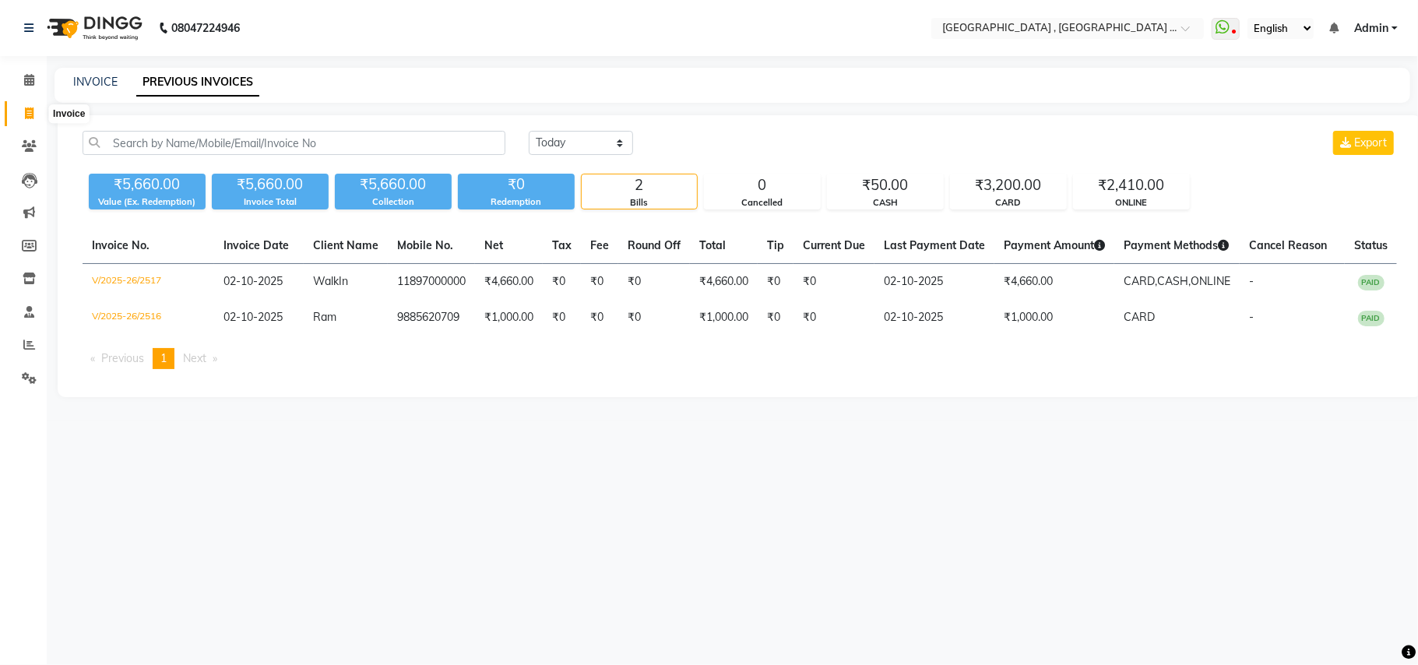
click at [25, 107] on icon at bounding box center [29, 113] width 9 height 12
select select "4558"
select select "service"
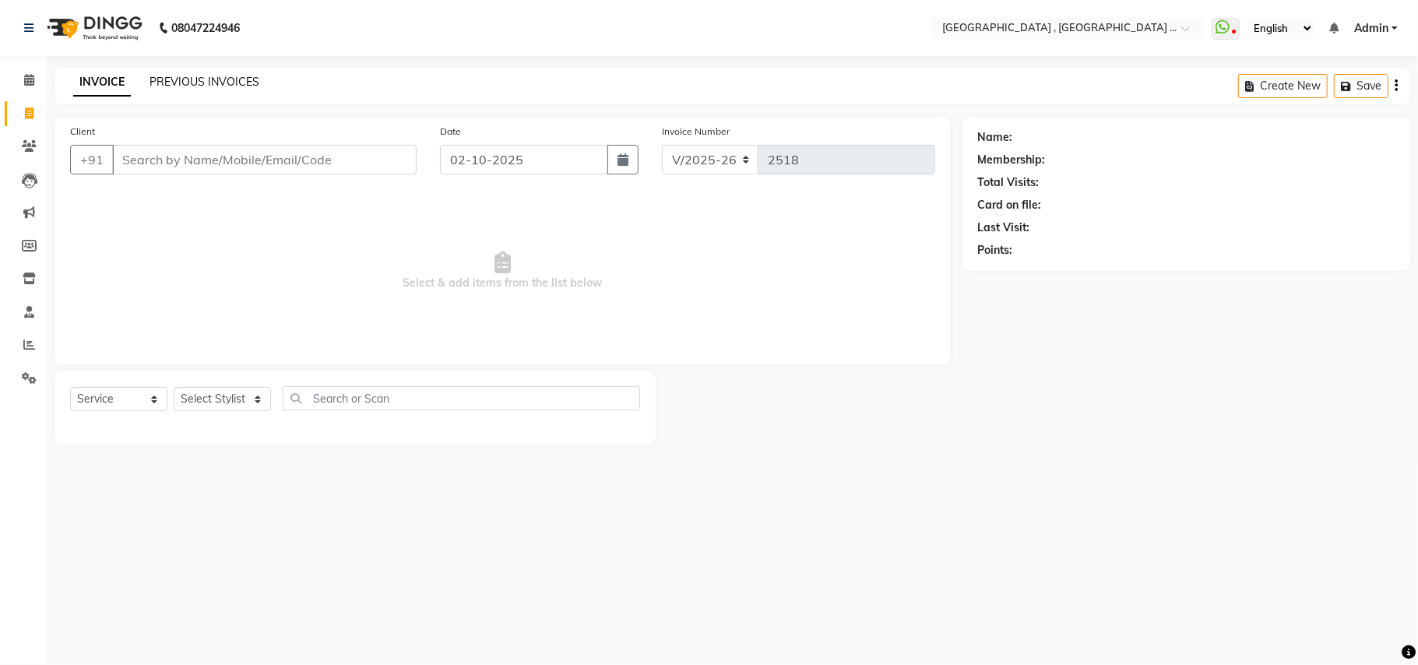
click at [197, 75] on link "PREVIOUS INVOICES" at bounding box center [204, 82] width 110 height 14
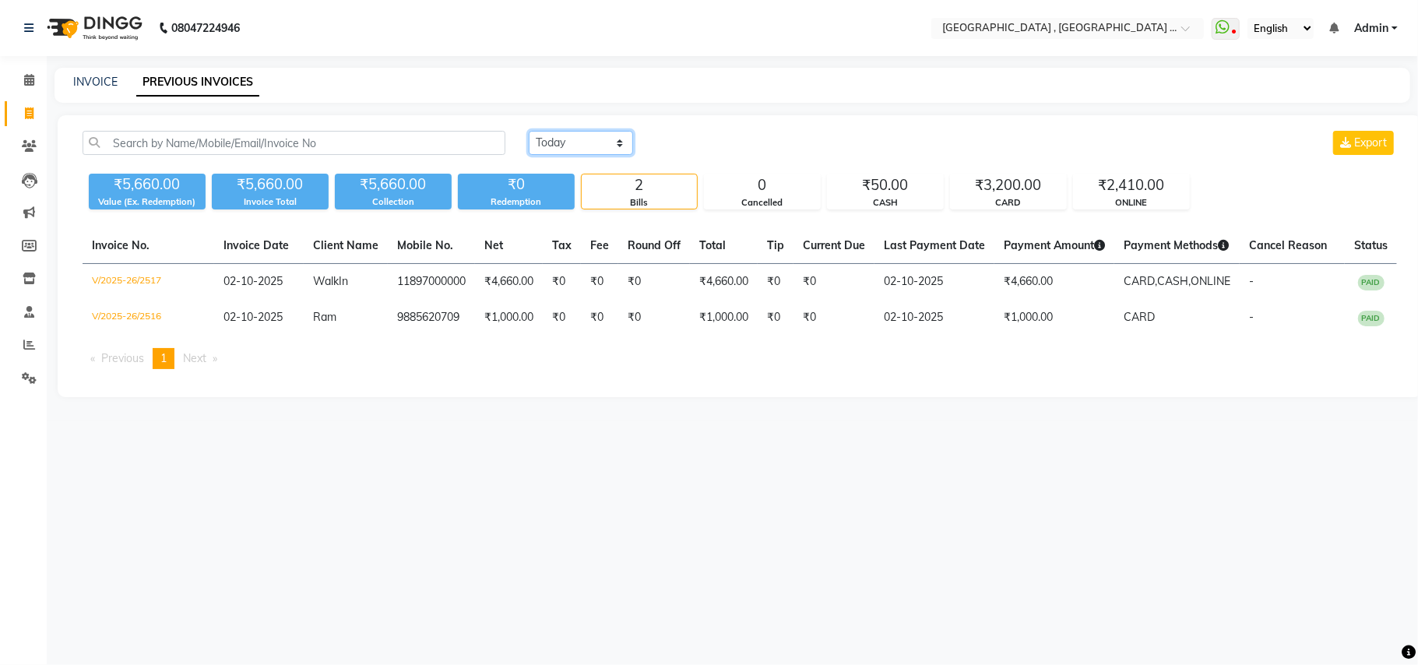
click at [574, 154] on select "[DATE] [DATE] Custom Range" at bounding box center [581, 143] width 104 height 24
select select "[DATE]"
click at [529, 131] on select "[DATE] [DATE] Custom Range" at bounding box center [581, 143] width 104 height 24
click at [34, 113] on span at bounding box center [29, 114] width 27 height 18
select select "service"
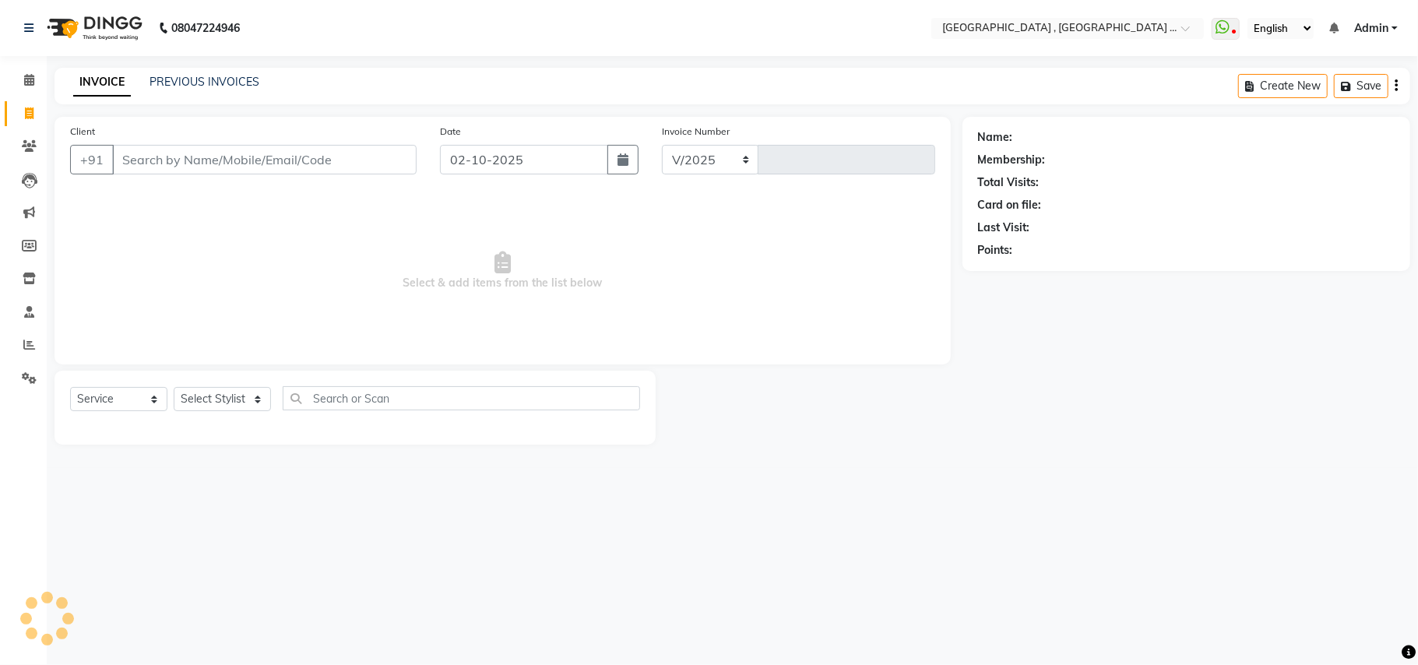
select select "4558"
type input "2518"
click at [252, 145] on input "Client" at bounding box center [264, 160] width 304 height 30
click at [480, 171] on input "02-10-2025" at bounding box center [524, 160] width 168 height 30
select select "10"
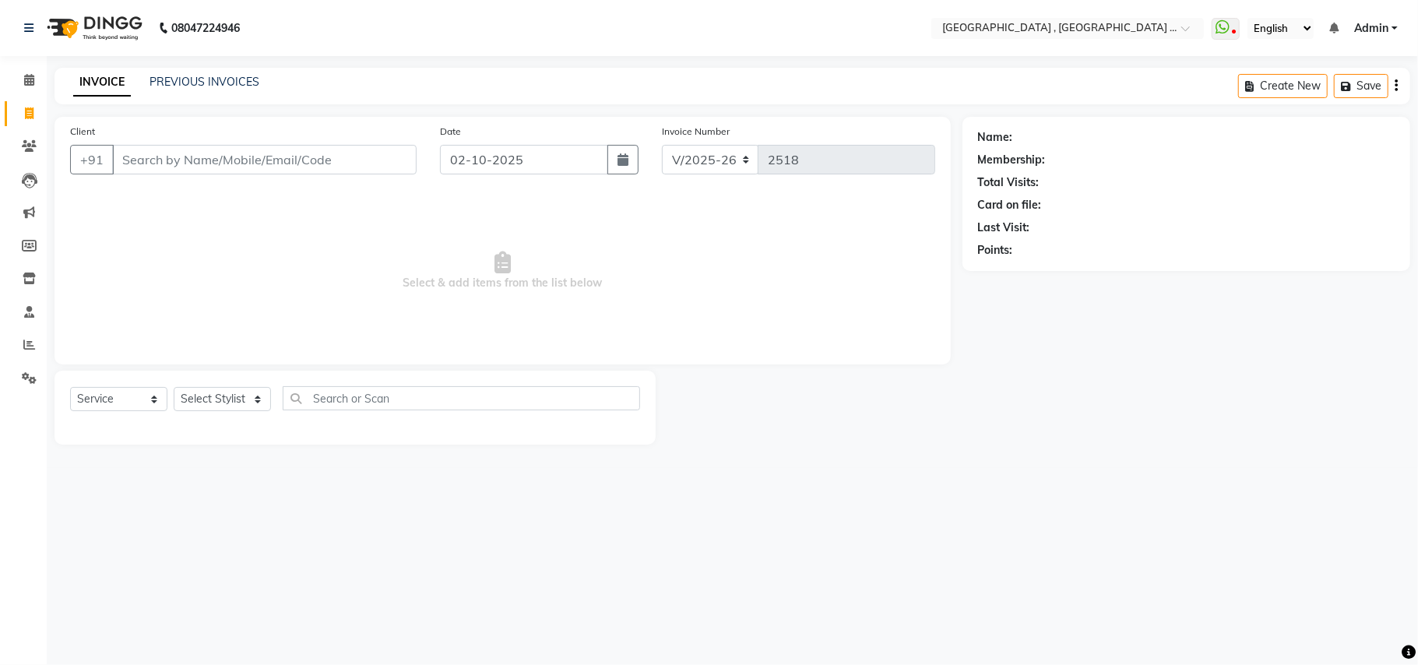
select select "2025"
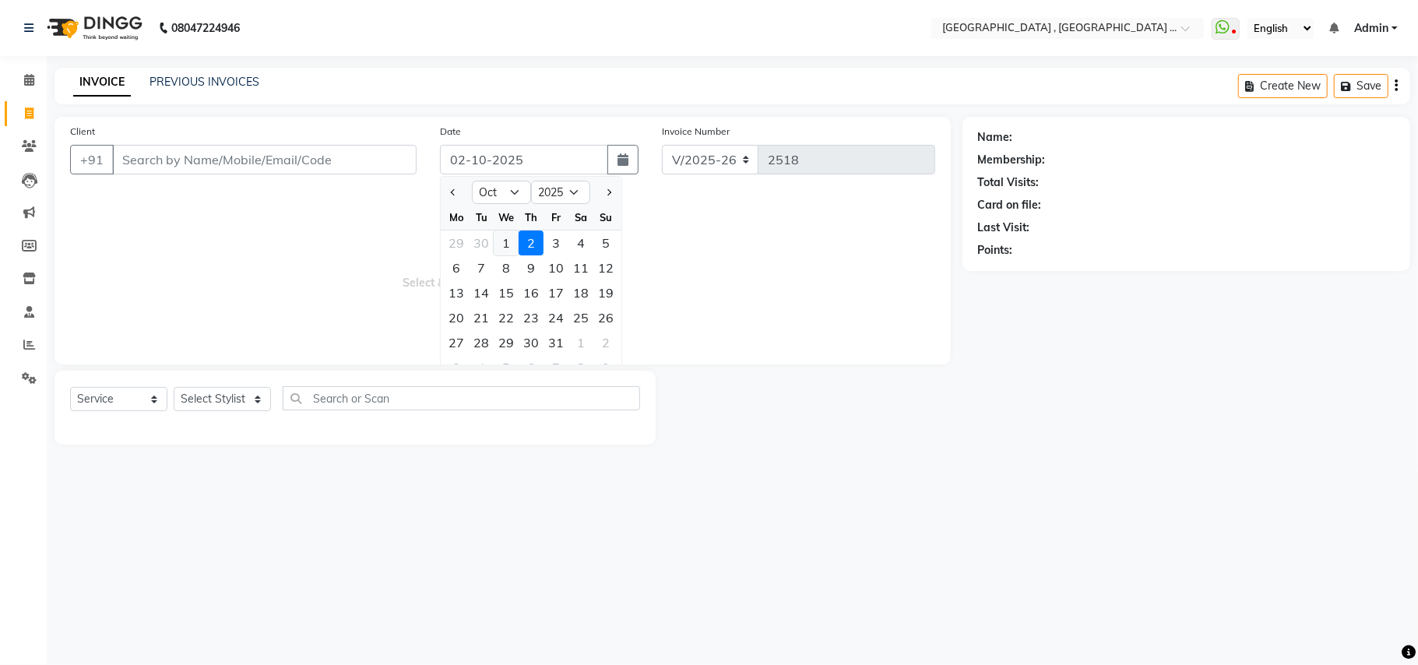
click at [508, 240] on div "1" at bounding box center [506, 242] width 25 height 25
type input "01-10-2025"
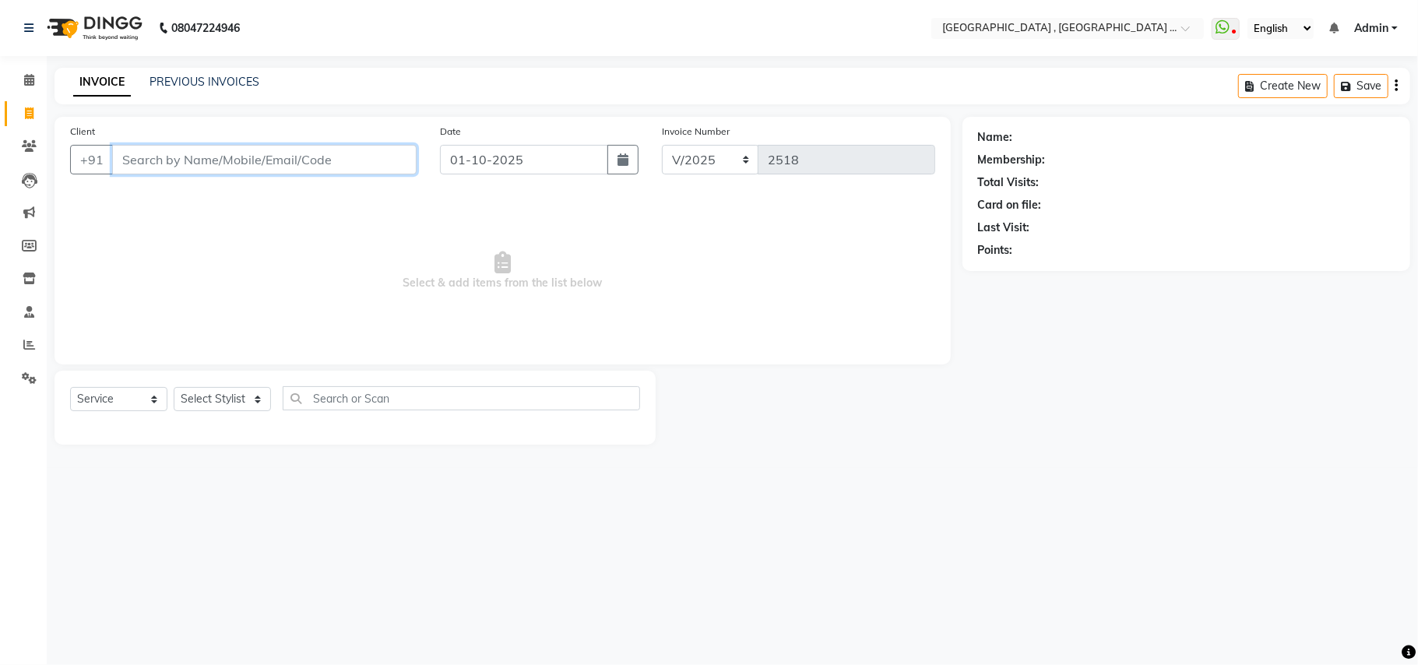
click at [340, 157] on input "Client" at bounding box center [264, 160] width 304 height 30
click at [389, 143] on div "Client +91" at bounding box center [243, 155] width 370 height 64
click at [387, 156] on input "Client" at bounding box center [264, 160] width 304 height 30
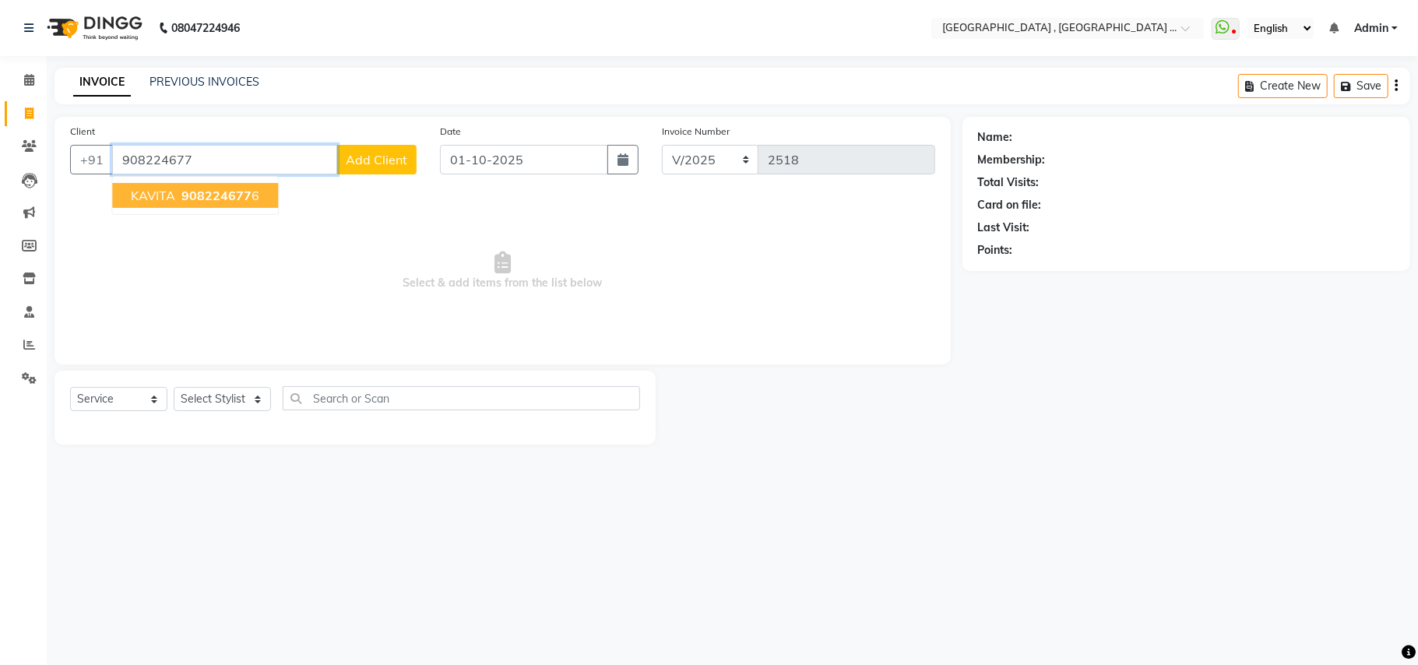
click at [246, 202] on span "908224677" at bounding box center [216, 196] width 70 height 16
type input "9082246776"
click at [246, 202] on span "Select & add items from the list below" at bounding box center [502, 271] width 865 height 156
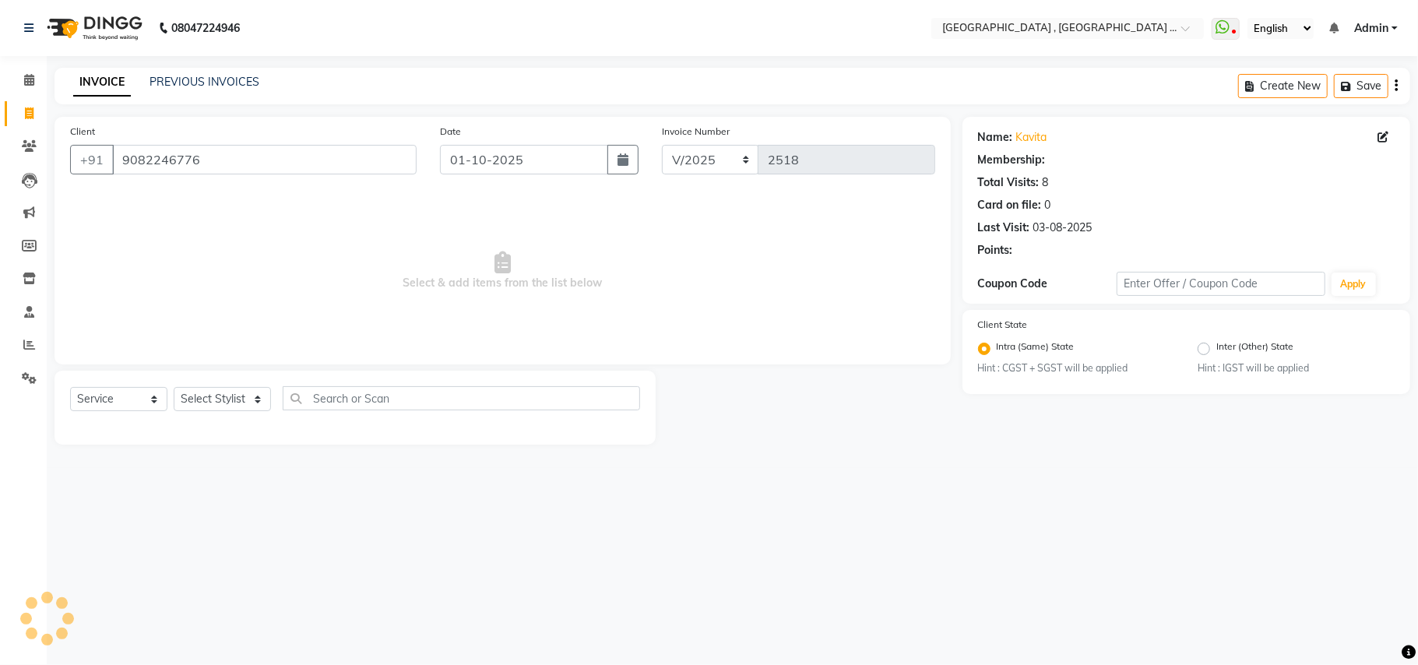
select select "1: Object"
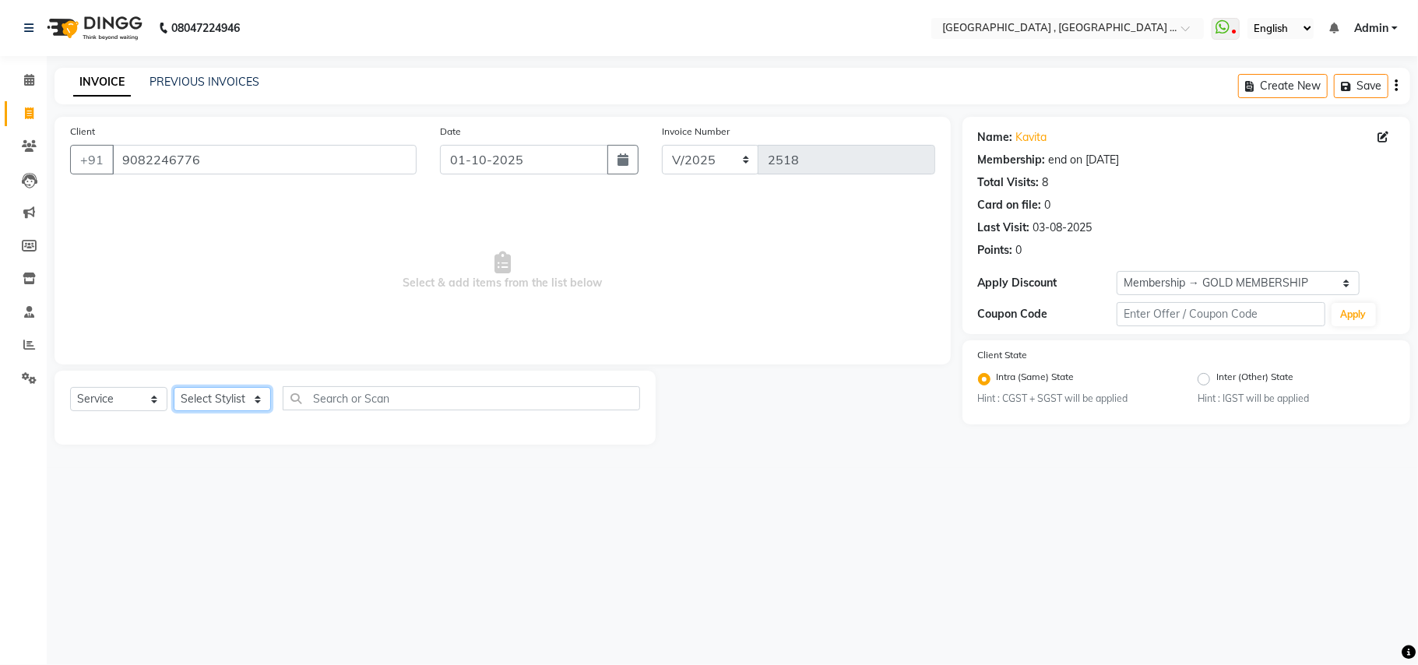
click at [196, 409] on select "Select Stylist Amit [PERSON_NAME] BUNTY Deep [PERSON_NAME] M Gautam la bella [P…" at bounding box center [222, 399] width 97 height 24
select select "66284"
click at [174, 387] on select "Select Stylist Amit [PERSON_NAME] BUNTY Deep [PERSON_NAME] M Gautam la bella [P…" at bounding box center [222, 399] width 97 height 24
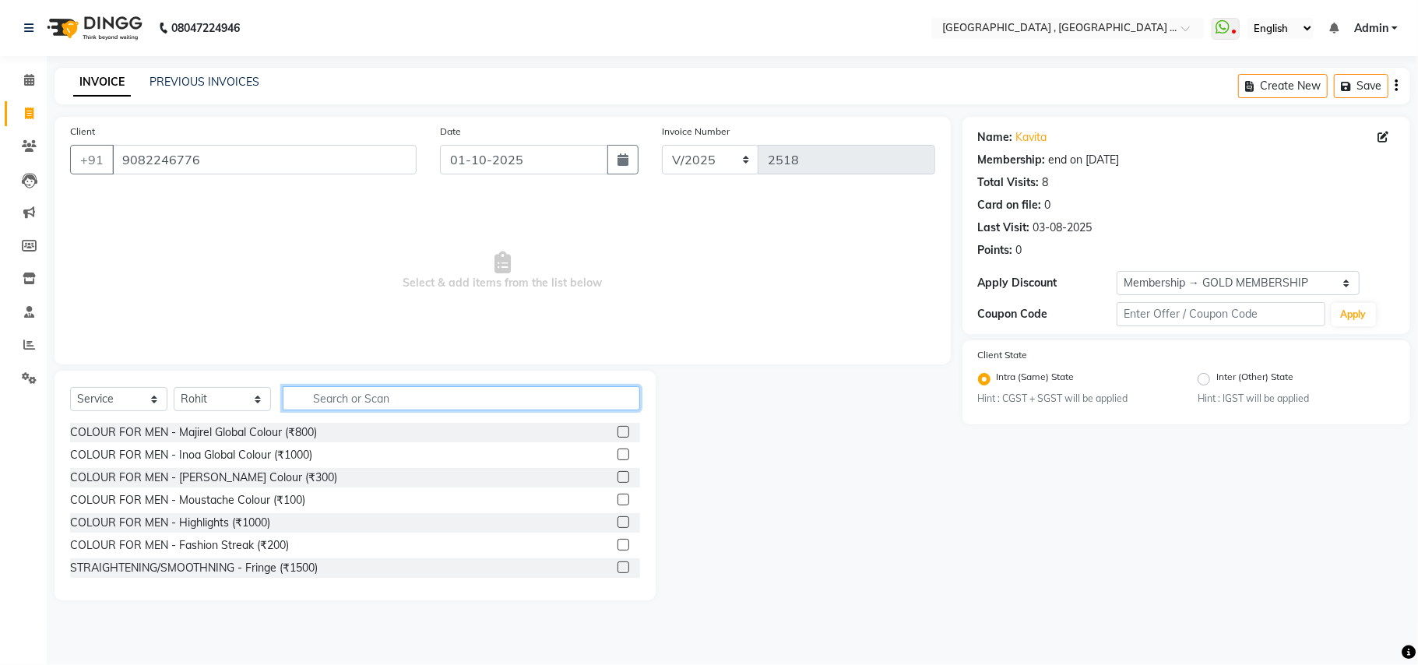
click at [321, 406] on input "text" at bounding box center [461, 398] width 357 height 24
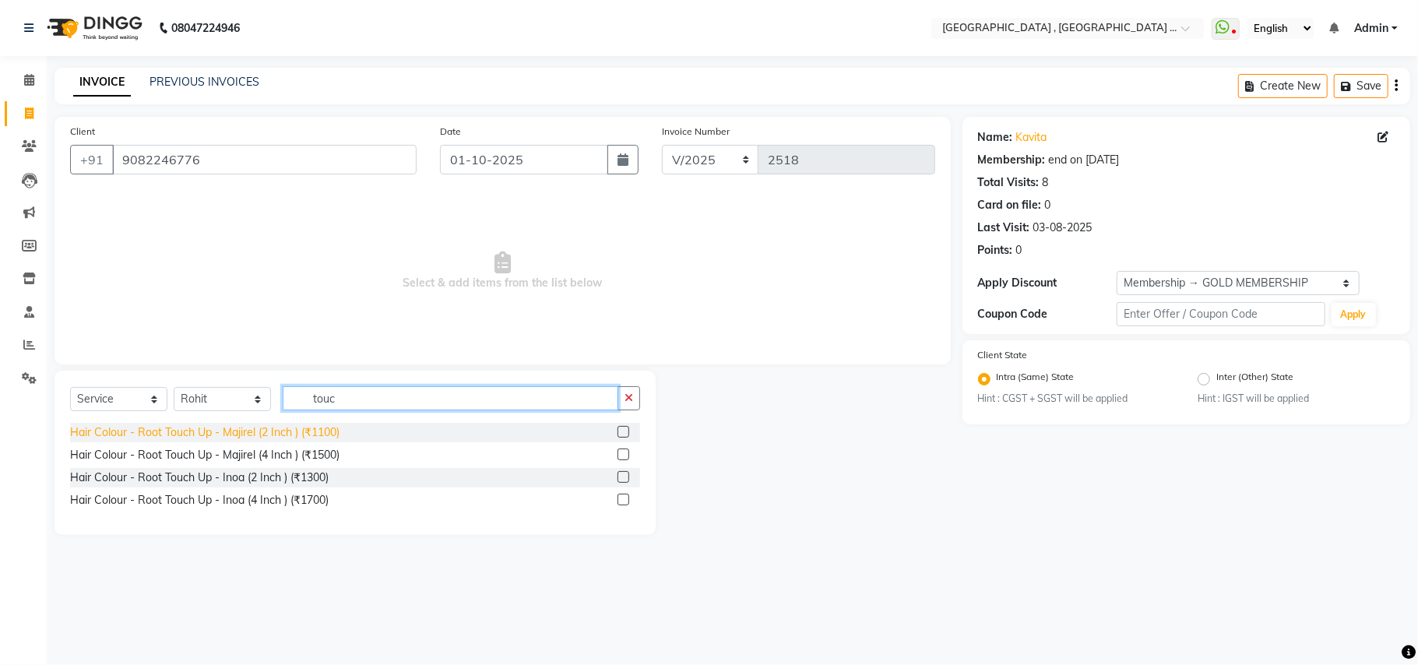
type input "touc"
click at [300, 439] on div "Hair Colour - Root Touch Up - Majirel (2 Inch ) (₹1100)" at bounding box center [204, 432] width 269 height 16
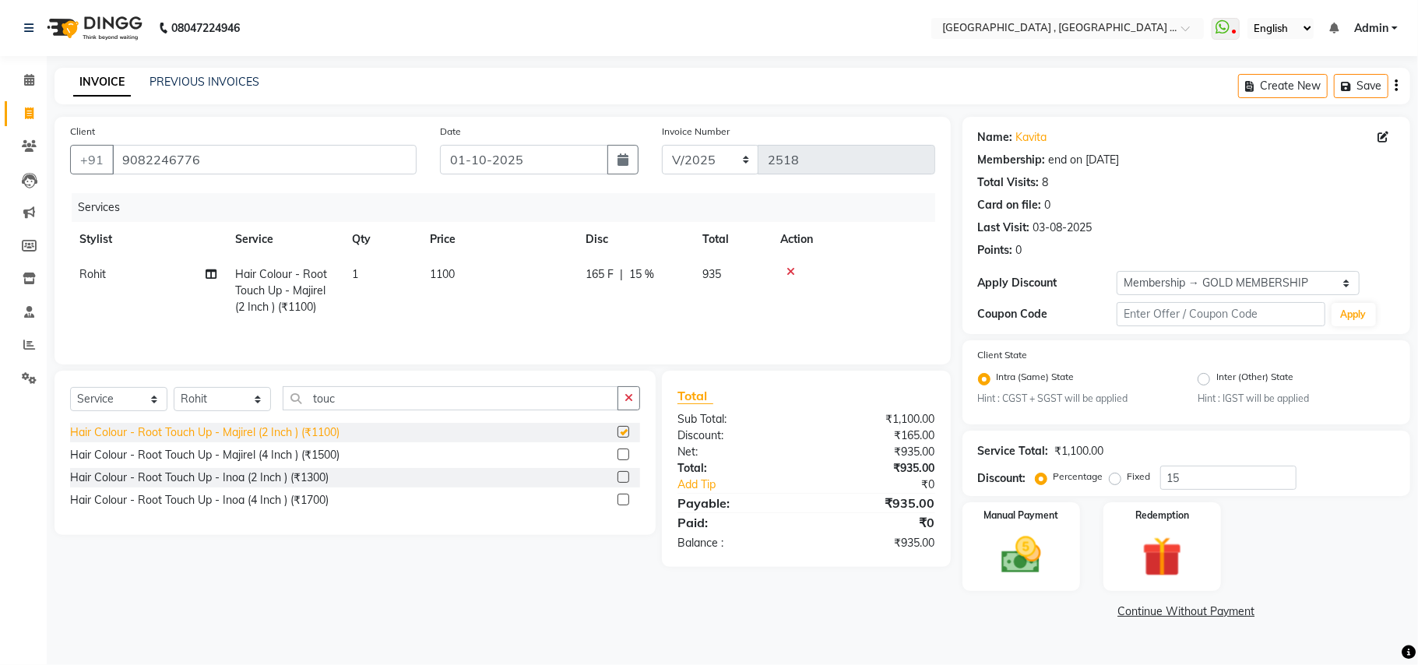
checkbox input "false"
click at [327, 471] on div "Hair Colour - Root Touch Up - Majirel (2 Inch ) (₹1100) Hair Colour - Root Touc…" at bounding box center [355, 468] width 570 height 90
click at [302, 481] on div "Hair Colour - Root Touch Up - Inoa (2 Inch ) (₹1300)" at bounding box center [199, 477] width 258 height 16
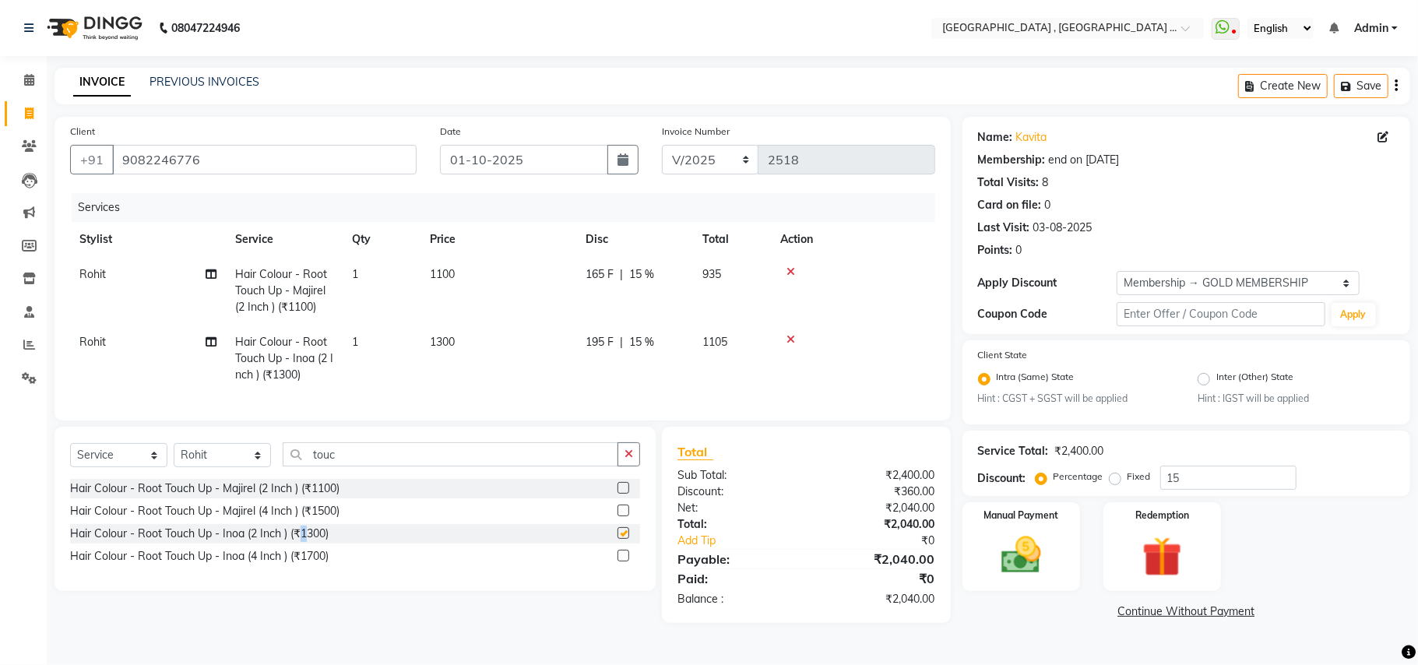
checkbox input "false"
click at [792, 268] on icon at bounding box center [790, 271] width 9 height 11
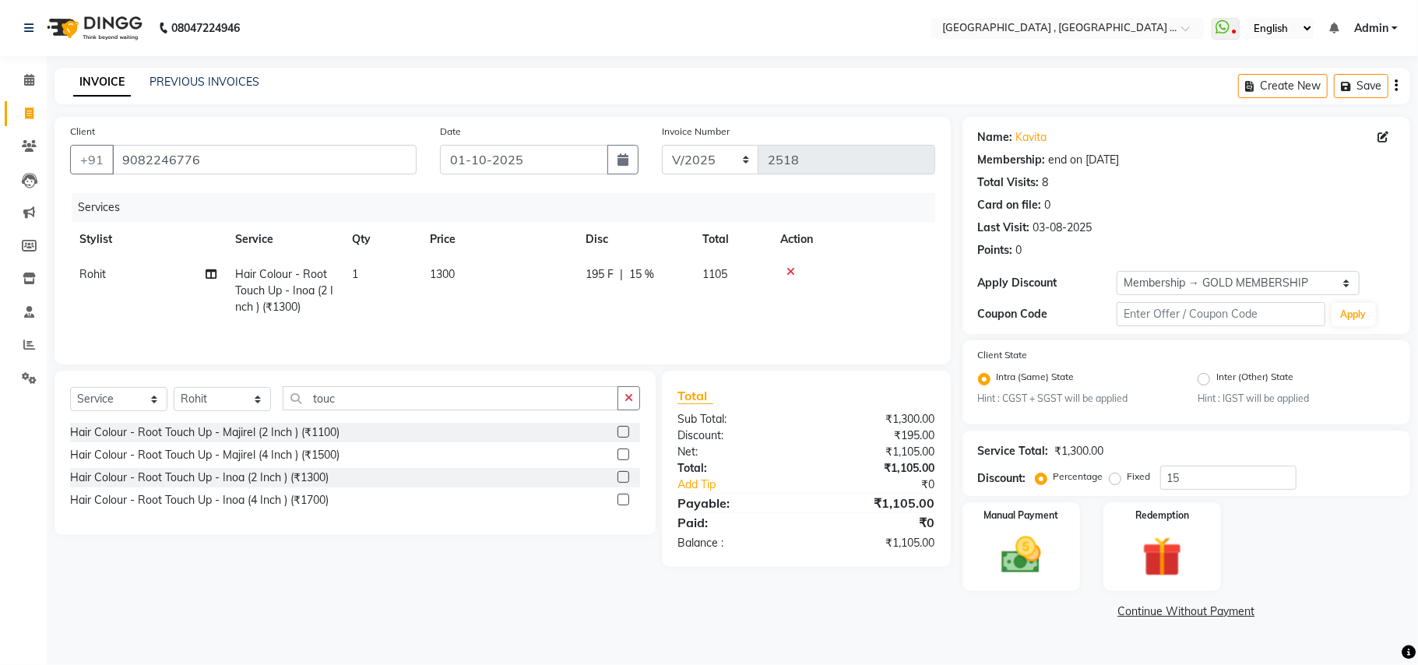
click at [483, 275] on td "1300" at bounding box center [498, 291] width 156 height 68
select select "66284"
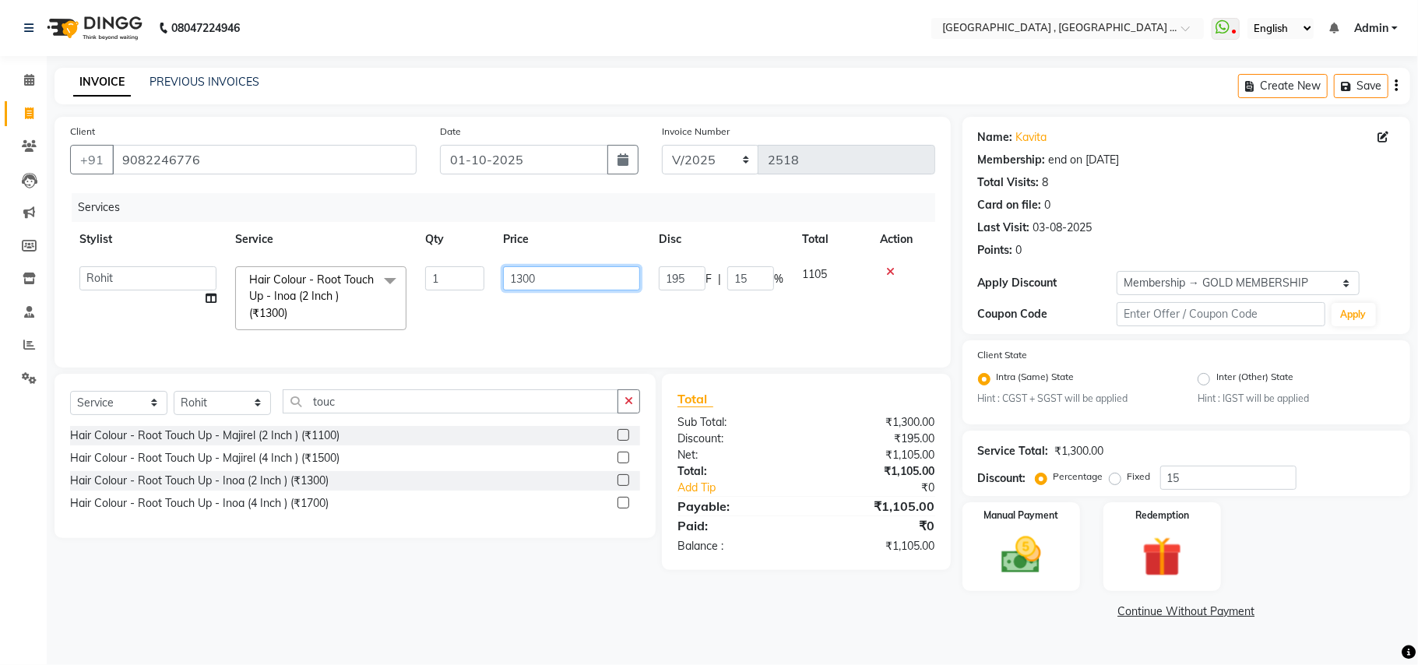
click at [514, 279] on input "1300" at bounding box center [571, 278] width 137 height 24
type input "1200"
click at [502, 313] on td "1200" at bounding box center [572, 298] width 156 height 83
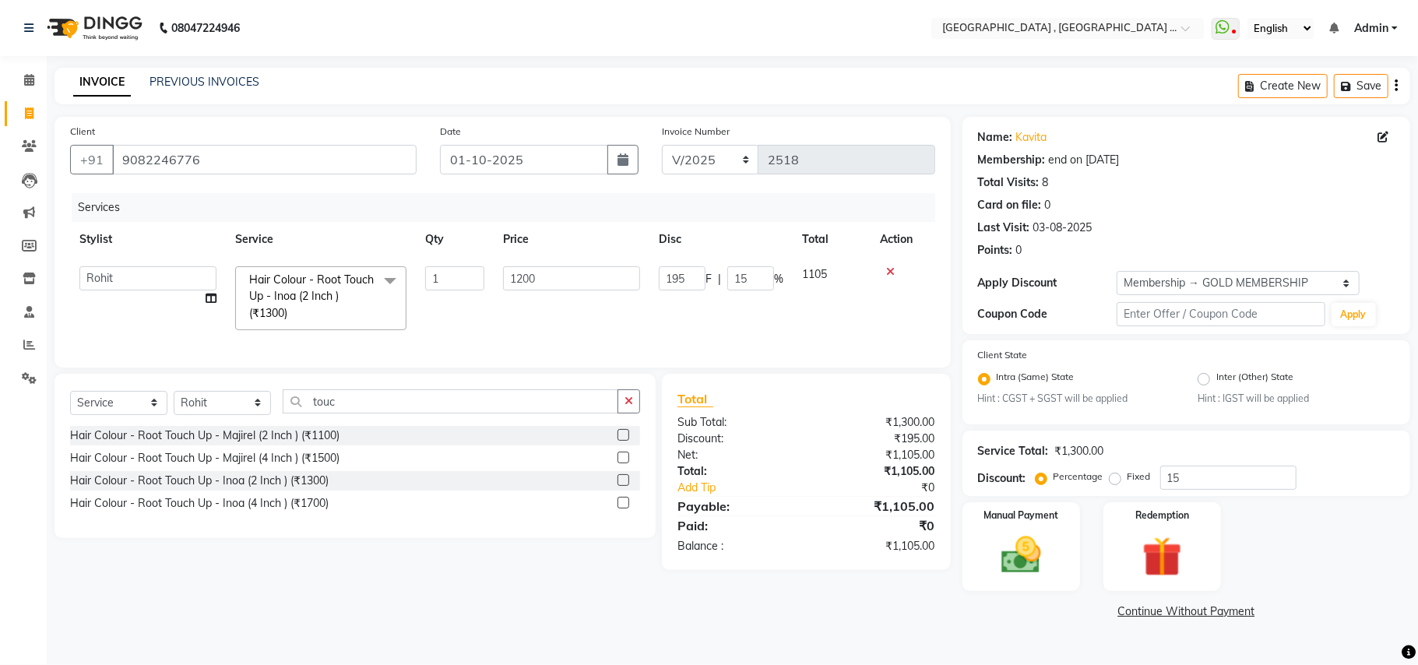
select select "66284"
click at [1200, 281] on select "Select Membership → GOLD MEMBERSHIP" at bounding box center [1237, 283] width 243 height 24
select select "0:"
click at [1116, 271] on select "Select Membership → GOLD MEMBERSHIP" at bounding box center [1237, 283] width 243 height 24
type input "0"
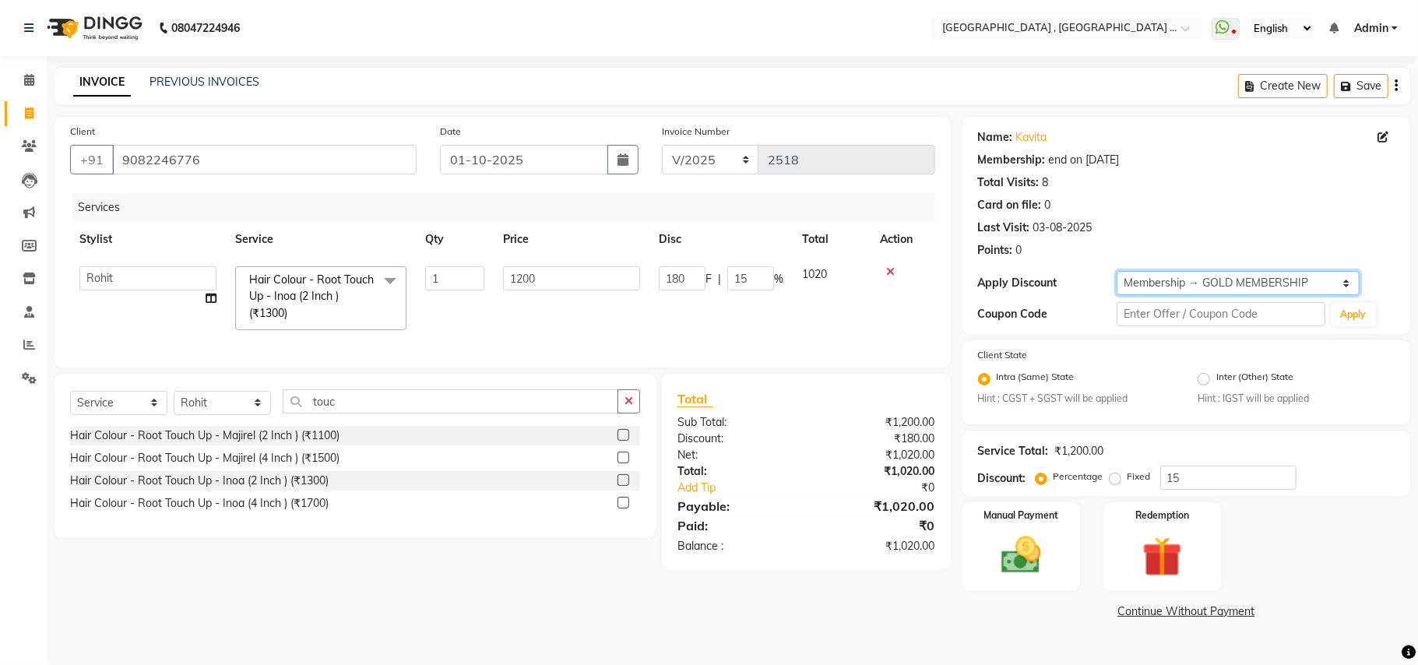
type input "0"
click at [602, 274] on input "1200" at bounding box center [571, 278] width 137 height 24
drag, startPoint x: 611, startPoint y: 275, endPoint x: 602, endPoint y: 272, distance: 9.8
click at [609, 275] on input "1200" at bounding box center [571, 278] width 137 height 24
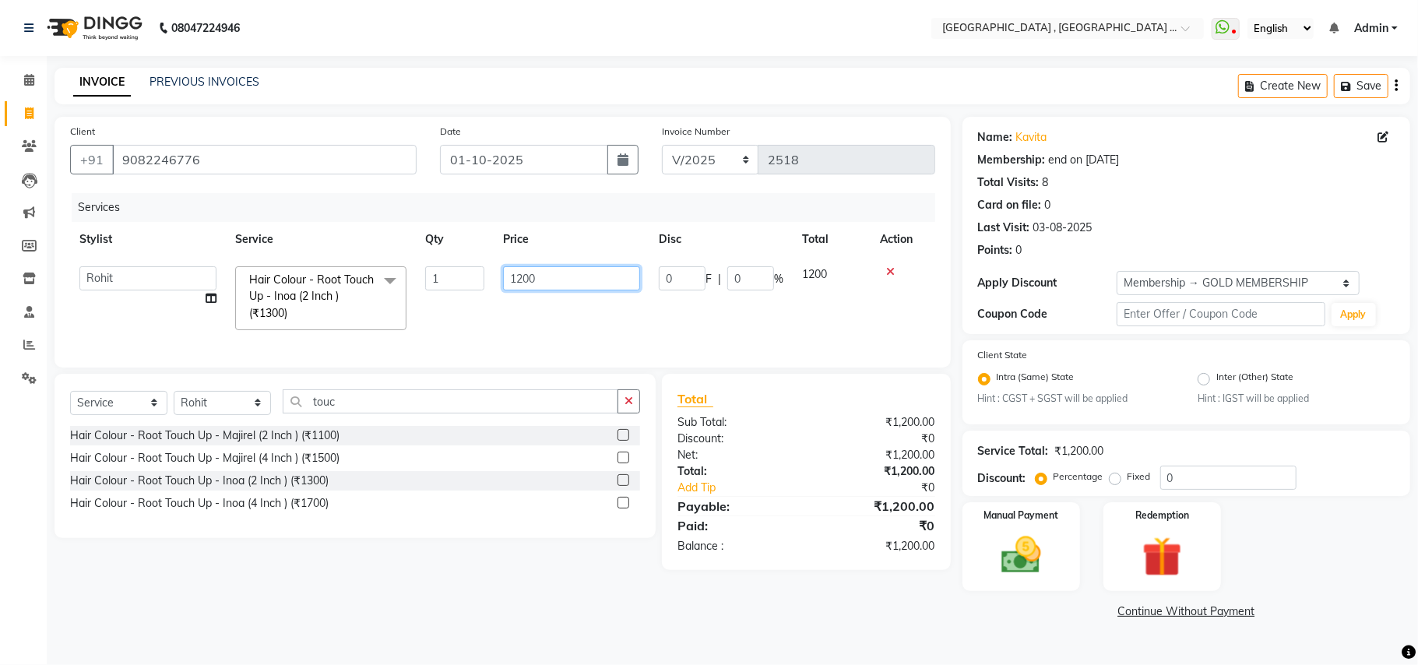
click at [602, 272] on input "1200" at bounding box center [571, 278] width 137 height 24
click at [601, 269] on input "1200" at bounding box center [571, 278] width 137 height 24
click at [601, 271] on input "1200" at bounding box center [571, 278] width 137 height 24
click at [526, 286] on input "1200" at bounding box center [571, 278] width 137 height 24
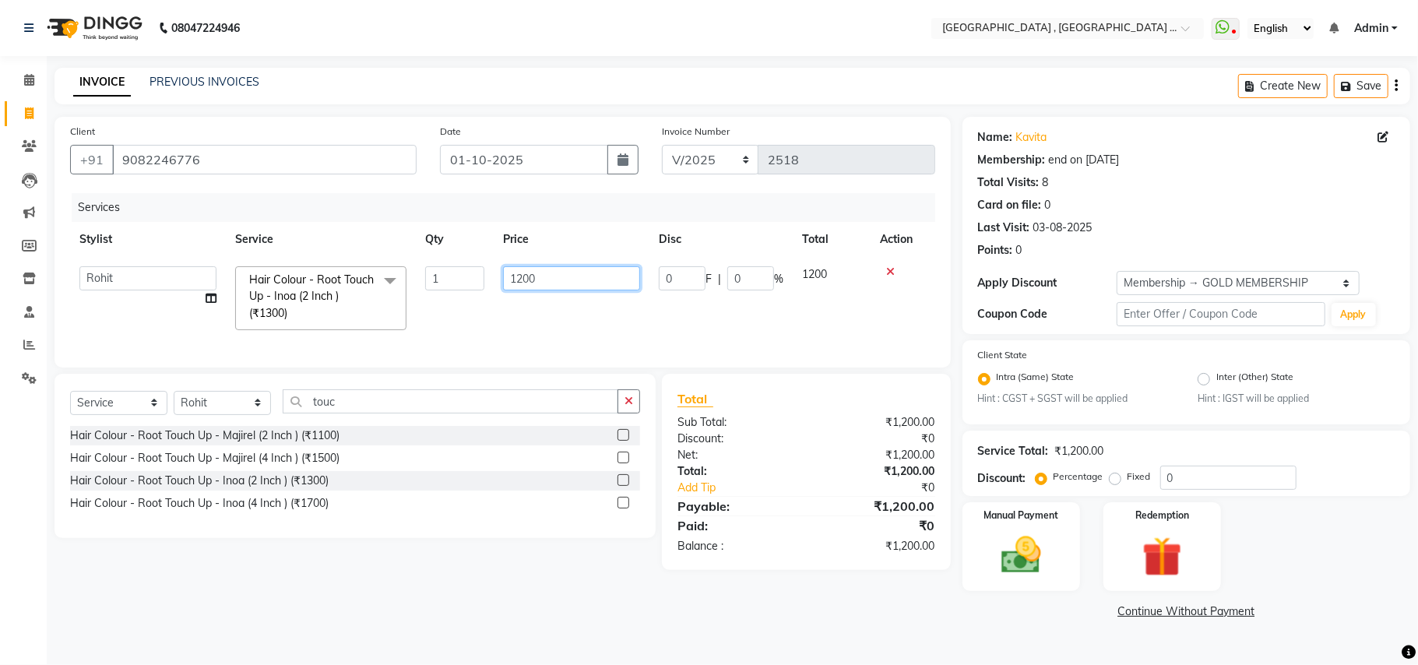
click at [526, 286] on input "1200" at bounding box center [571, 278] width 137 height 24
click at [525, 282] on input "1200" at bounding box center [571, 278] width 137 height 24
click at [524, 284] on input "1200" at bounding box center [571, 278] width 137 height 24
type input "1"
type input "1000"
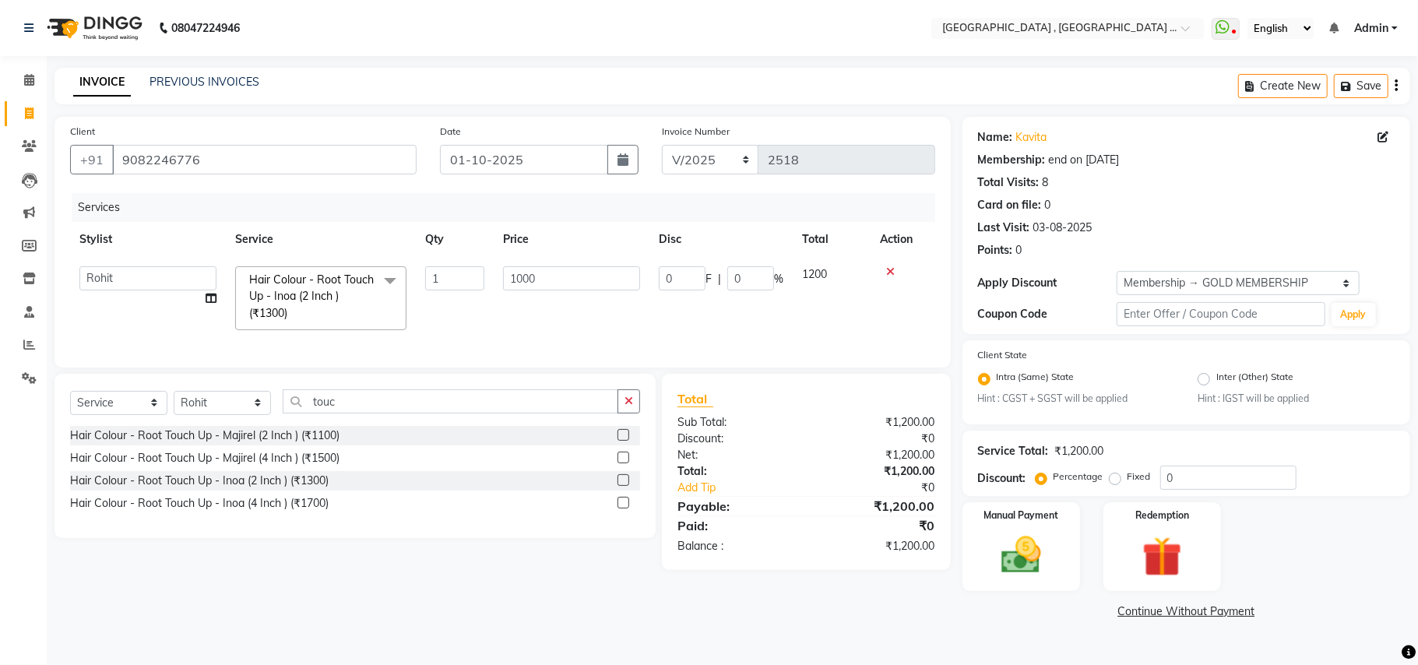
click at [350, 352] on div "Services Stylist Service Qty Price Disc Total Action Amit Anjali Annu BUNTY Dee…" at bounding box center [502, 272] width 865 height 159
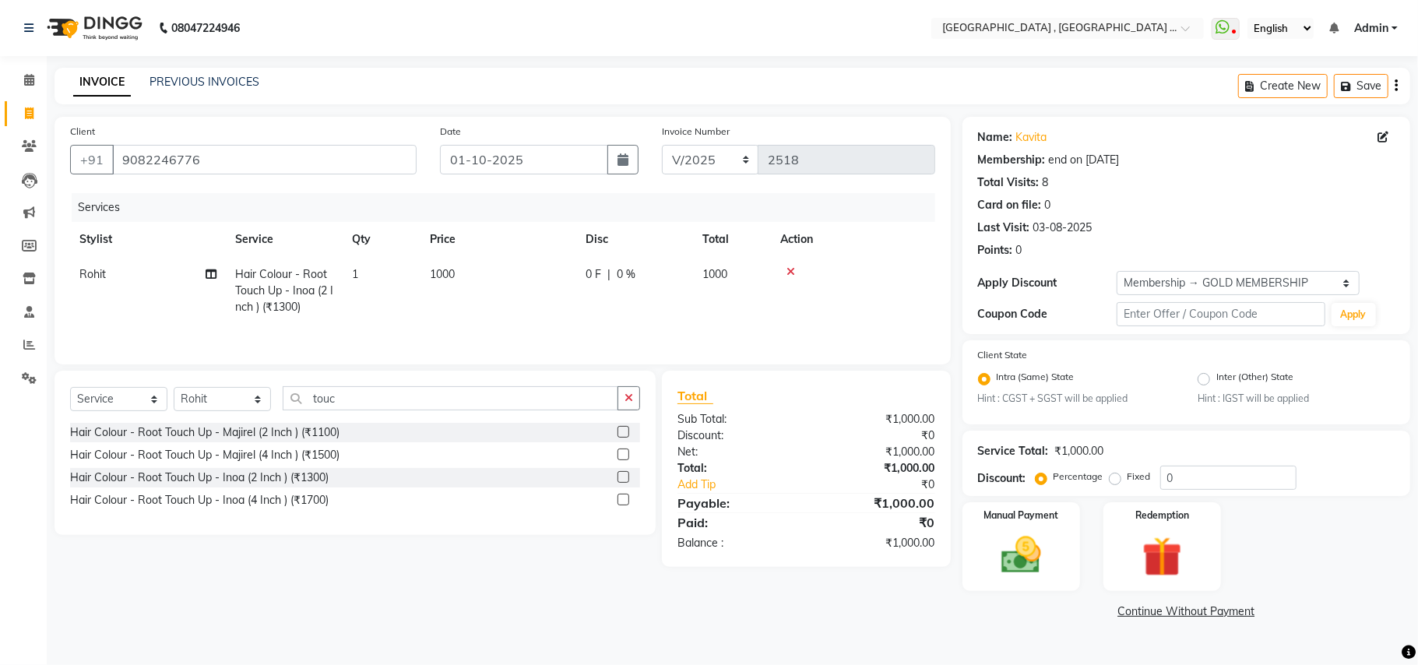
click at [234, 423] on div "Select Service Product Membership Package Voucher Prepaid Gift Card Select Styl…" at bounding box center [355, 404] width 570 height 37
click at [238, 406] on select "Select Stylist Amit [PERSON_NAME] BUNTY Deep [PERSON_NAME] M Gautam la bella [P…" at bounding box center [222, 399] width 97 height 24
click at [238, 402] on select "Select Stylist Amit [PERSON_NAME] BUNTY Deep [PERSON_NAME] M Gautam la bella [P…" at bounding box center [222, 399] width 97 height 24
click at [234, 399] on select "Select Stylist Amit [PERSON_NAME] BUNTY Deep [PERSON_NAME] M Gautam la bella [P…" at bounding box center [222, 399] width 97 height 24
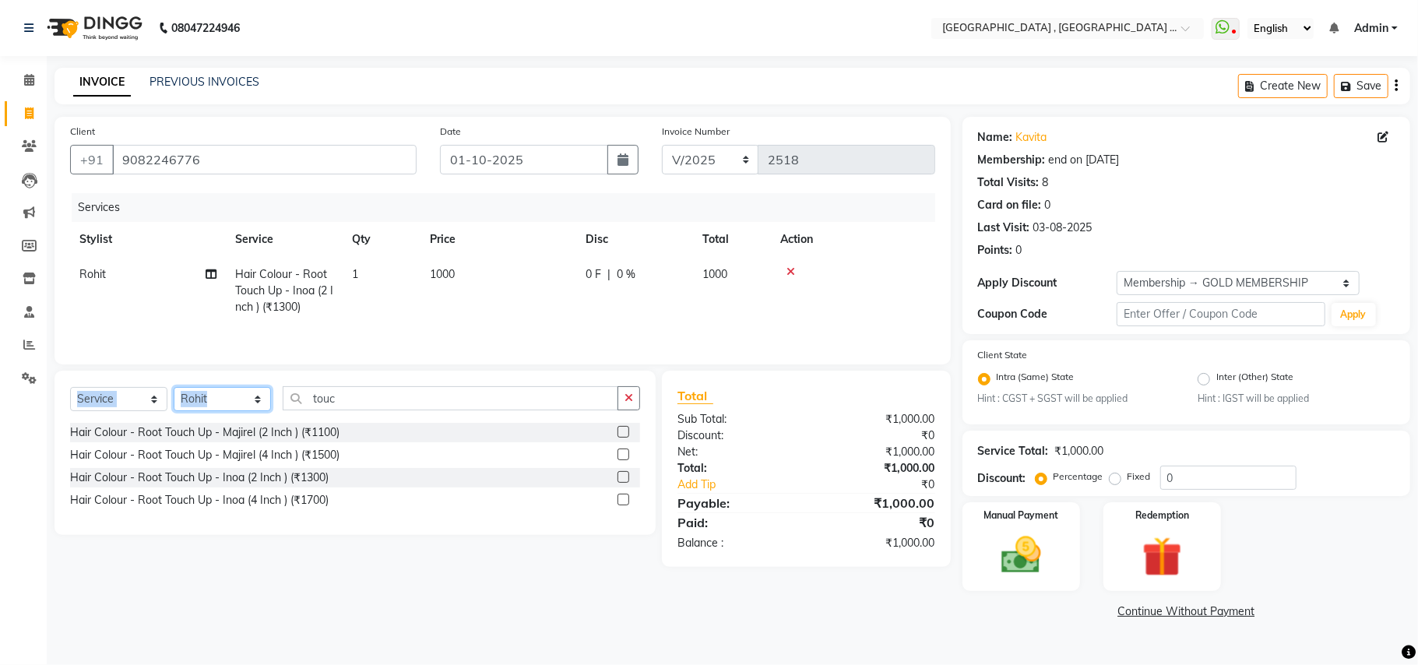
select select "29704"
click at [174, 391] on select "Select Stylist Amit [PERSON_NAME] BUNTY Deep [PERSON_NAME] M Gautam la bella [P…" at bounding box center [222, 399] width 97 height 24
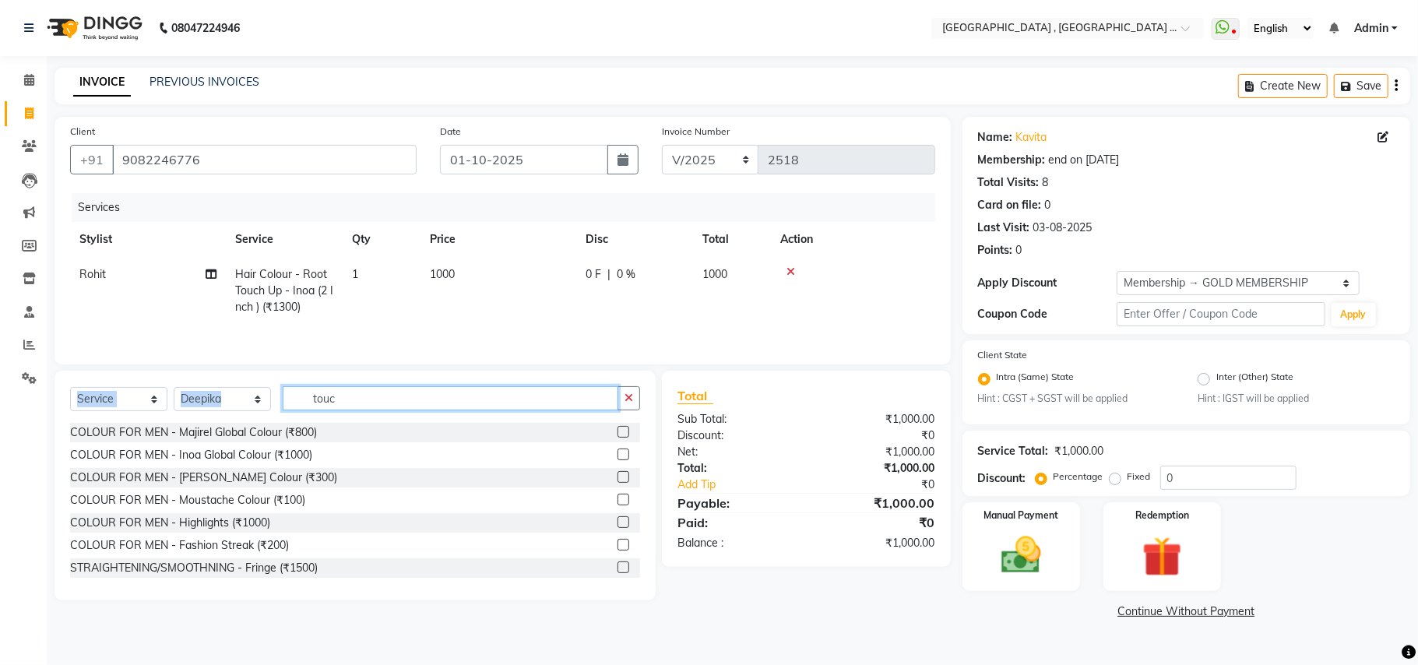
click at [358, 406] on input "touc" at bounding box center [451, 398] width 336 height 24
click at [358, 405] on input "touc" at bounding box center [451, 398] width 336 height 24
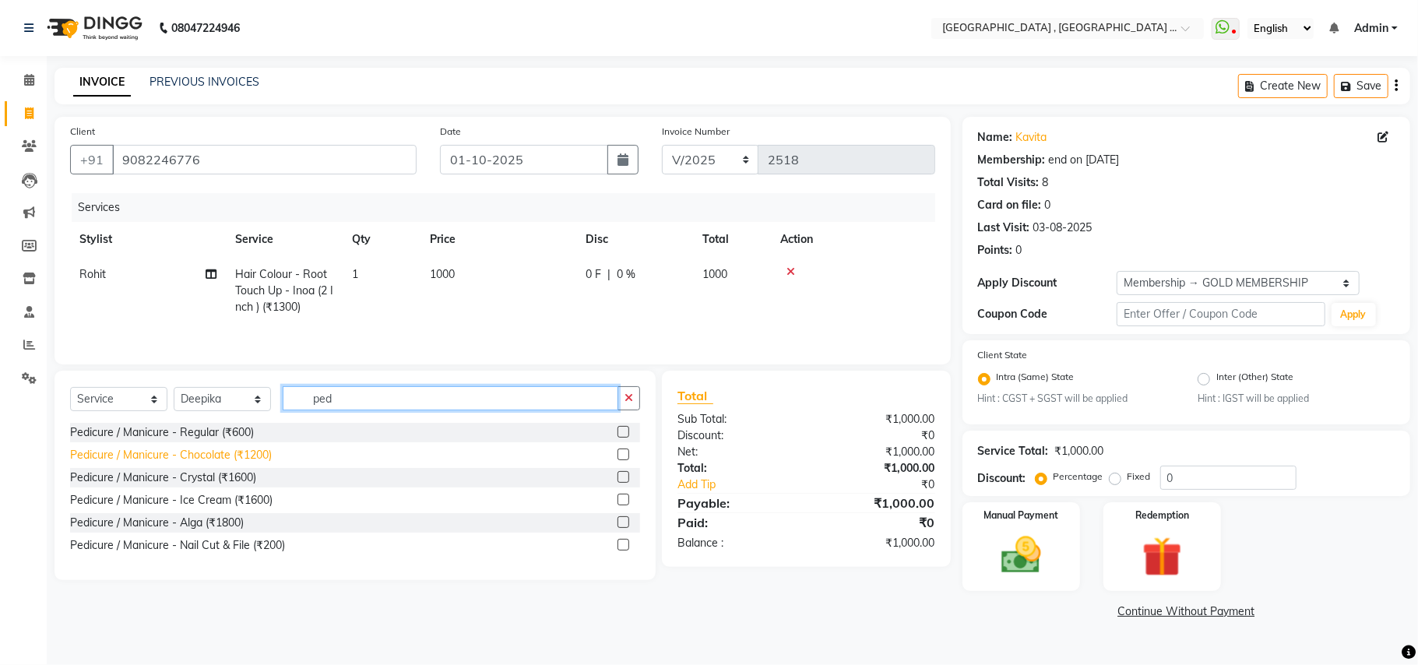
type input "ped"
click at [251, 461] on div "Pedicure / Manicure - Chocolate (₹1200)" at bounding box center [171, 455] width 202 height 16
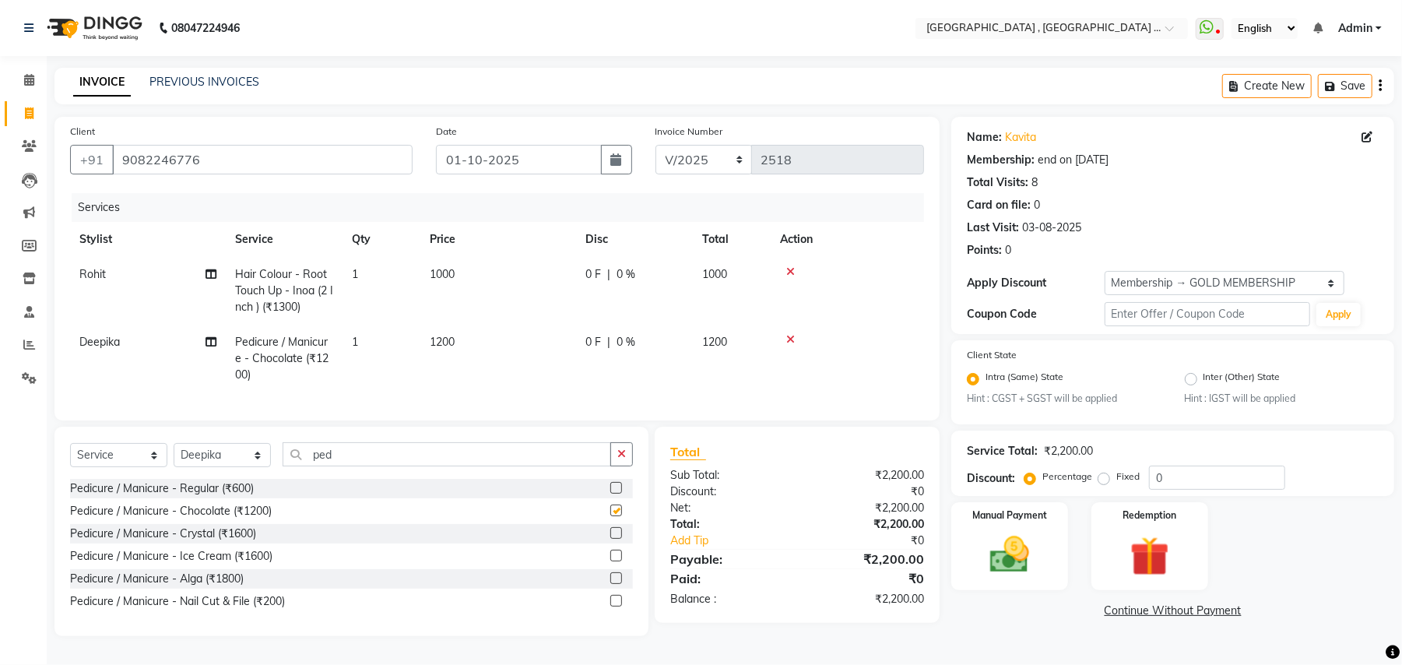
checkbox input "false"
click at [445, 349] on td "1200" at bounding box center [498, 359] width 156 height 68
select select "29704"
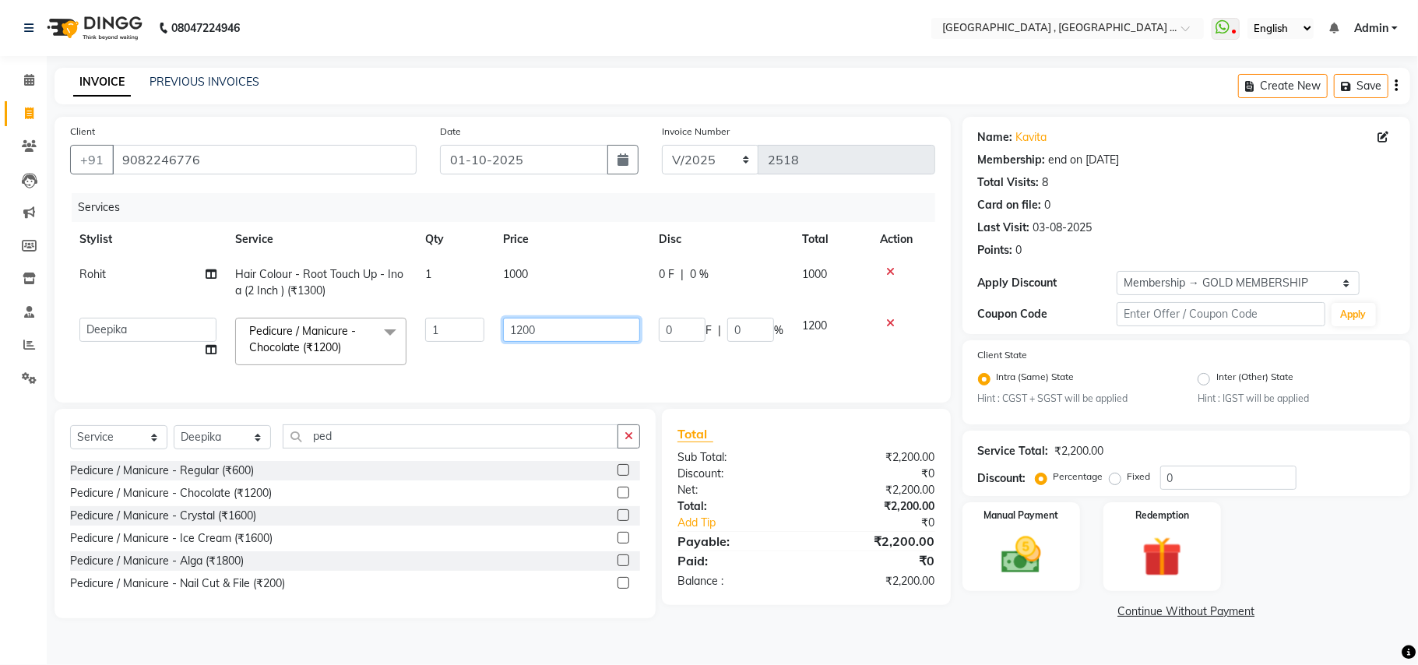
click at [523, 325] on input "1200" at bounding box center [571, 330] width 137 height 24
click at [530, 333] on input "1200" at bounding box center [571, 330] width 137 height 24
type input "7"
type input "1220"
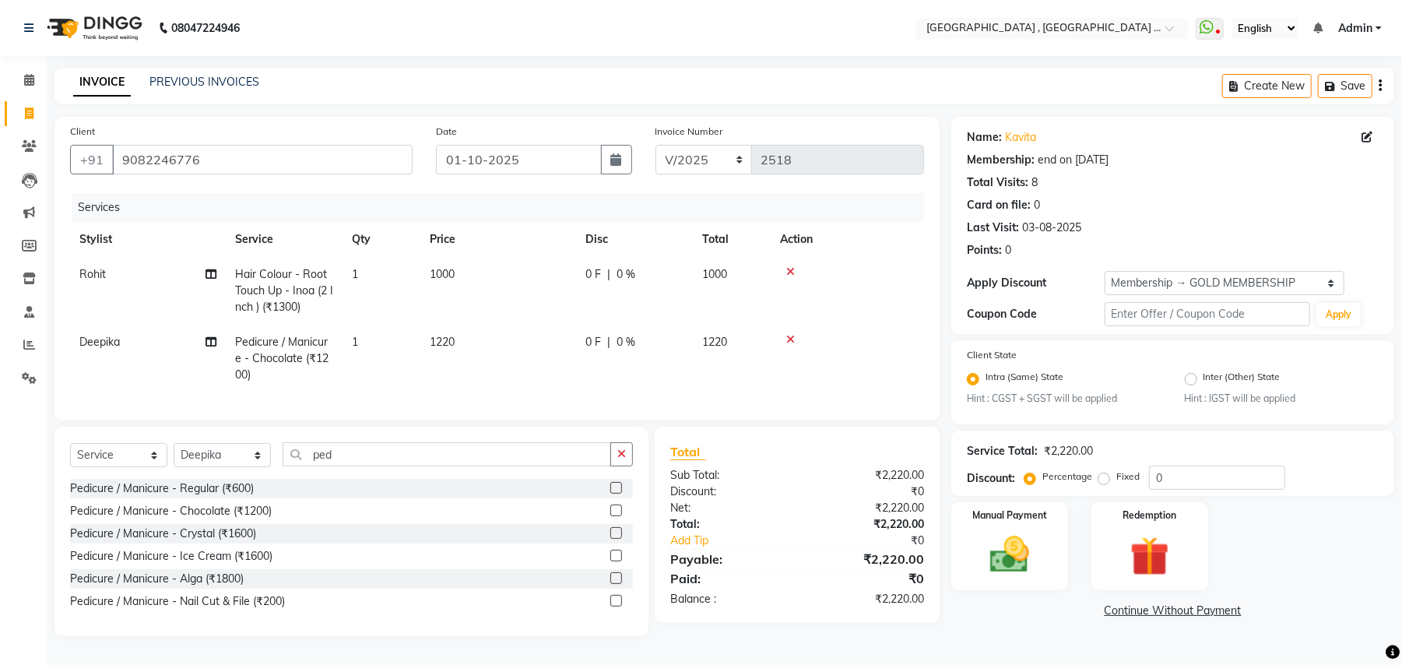
click at [614, 364] on tr "[PERSON_NAME] / Manicure - Chocolate (₹1200) 1 1220 0 F | 0 % 1220" at bounding box center [497, 359] width 854 height 68
click at [1006, 543] on img at bounding box center [1009, 555] width 67 height 47
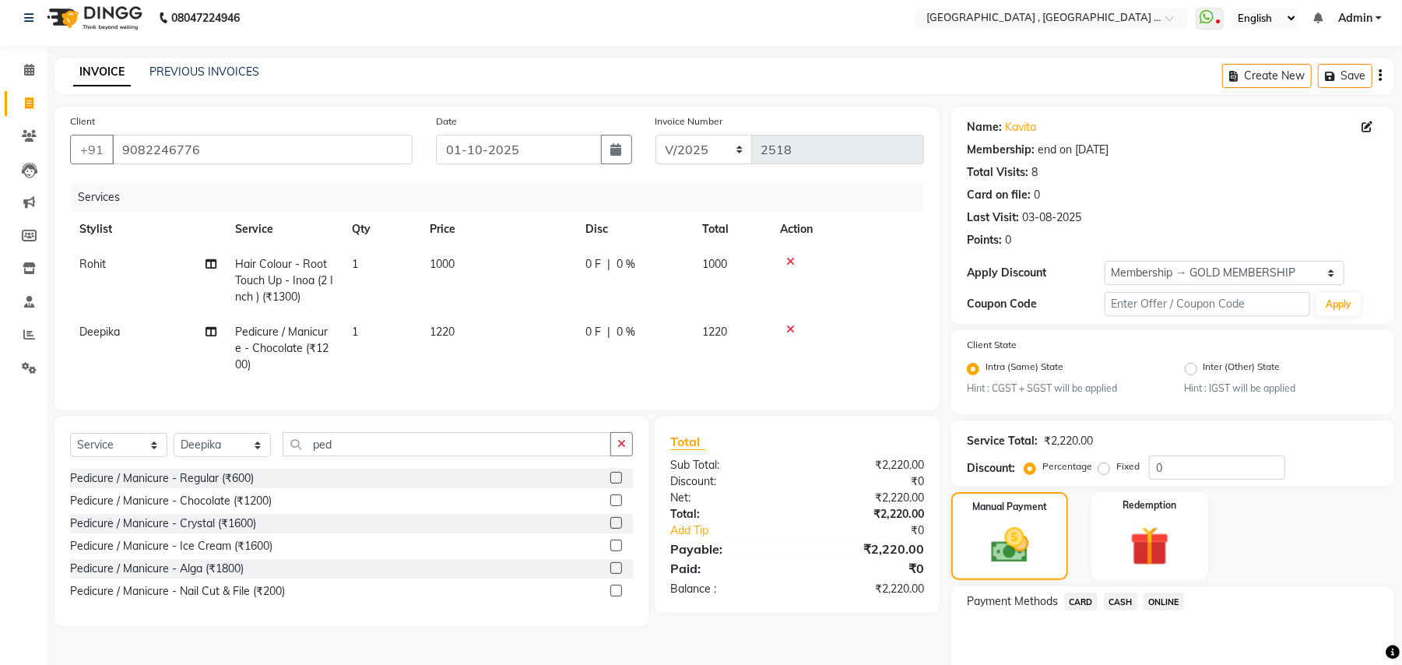
click at [1165, 595] on span "ONLINE" at bounding box center [1164, 601] width 40 height 18
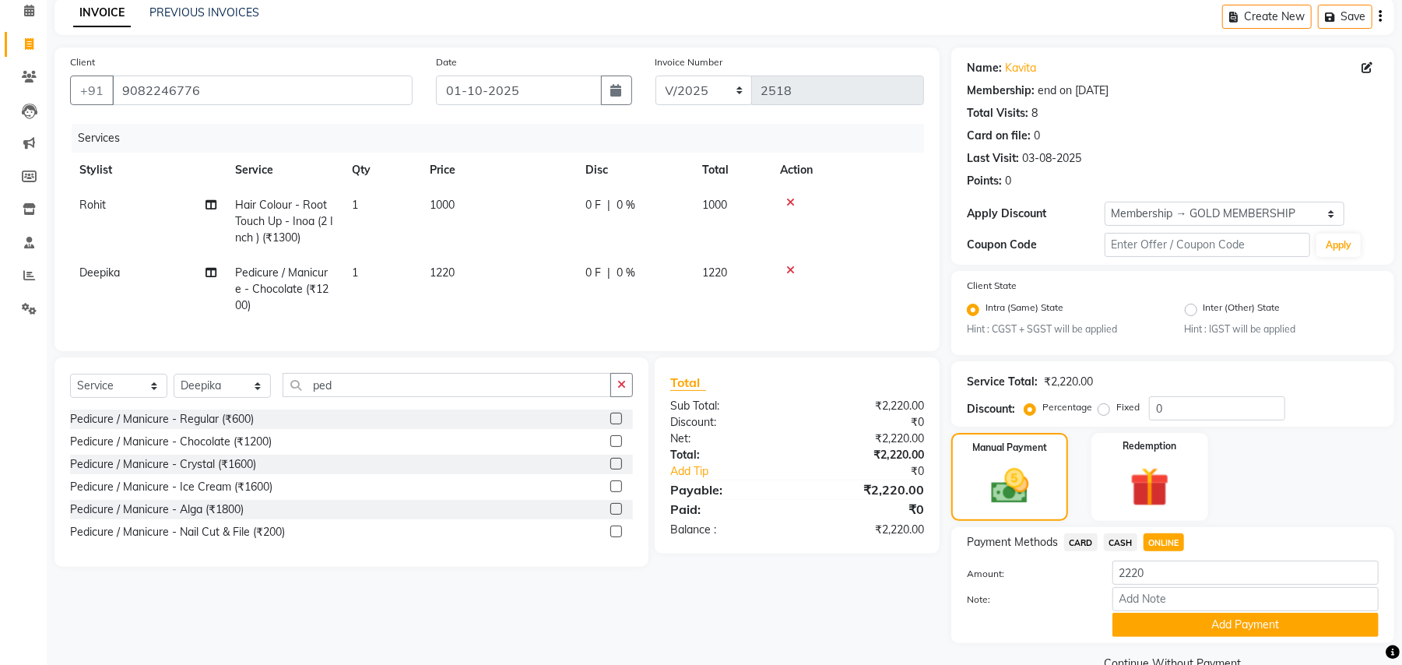
scroll to position [103, 0]
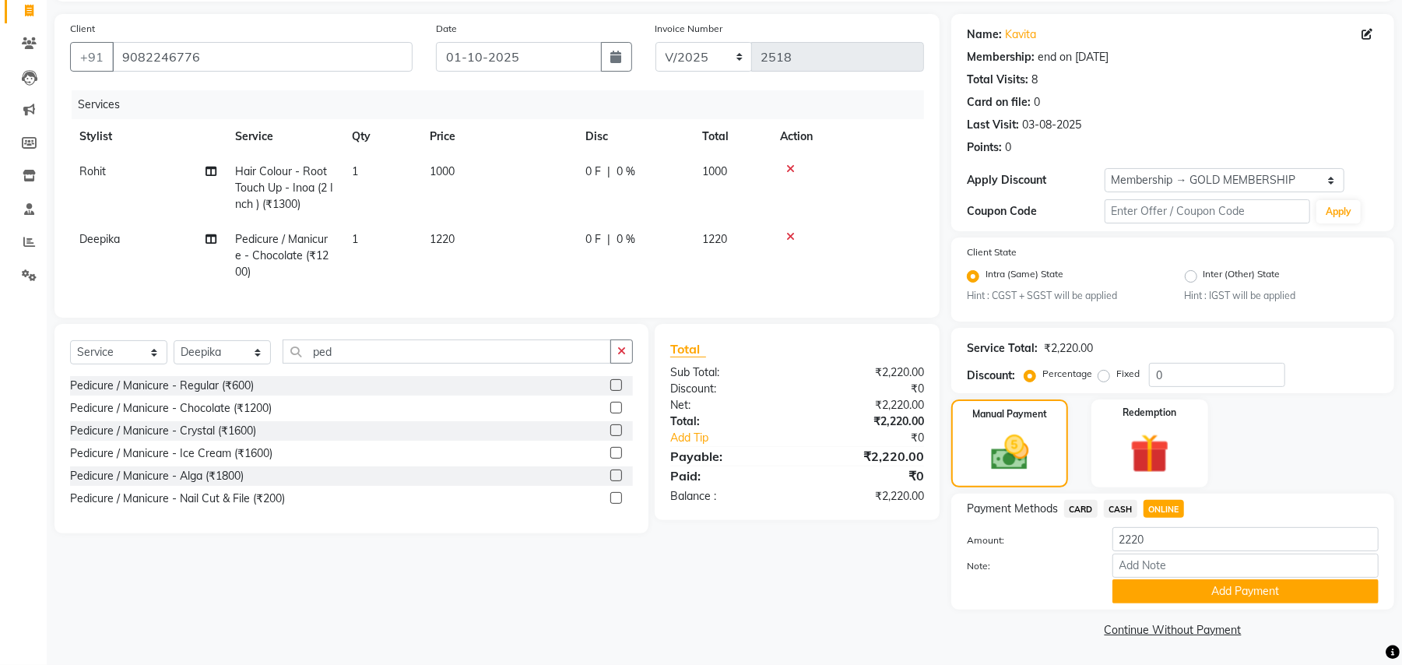
click at [1177, 604] on div "Payment Methods CARD CASH ONLINE Amount: 2220 Note: Add Payment" at bounding box center [1172, 552] width 443 height 116
click at [1183, 596] on button "Add Payment" at bounding box center [1245, 591] width 266 height 24
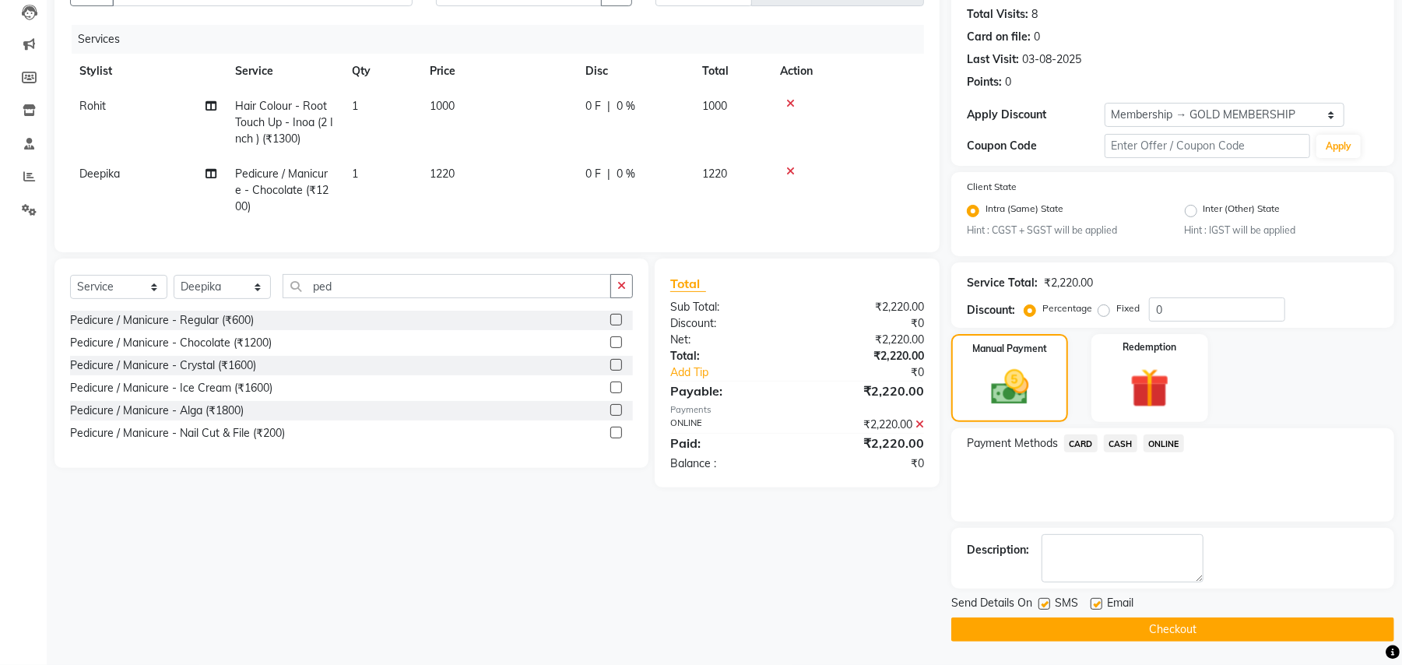
click at [1166, 621] on button "Checkout" at bounding box center [1172, 629] width 443 height 24
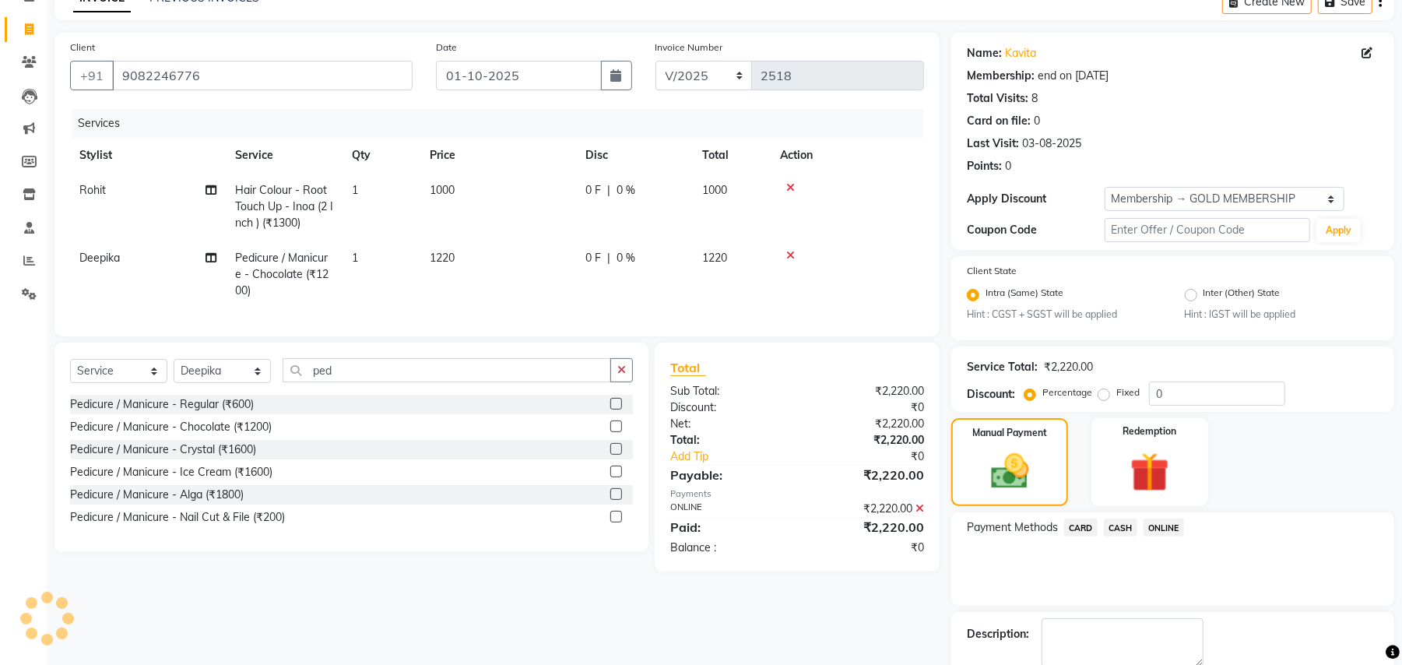
scroll to position [0, 0]
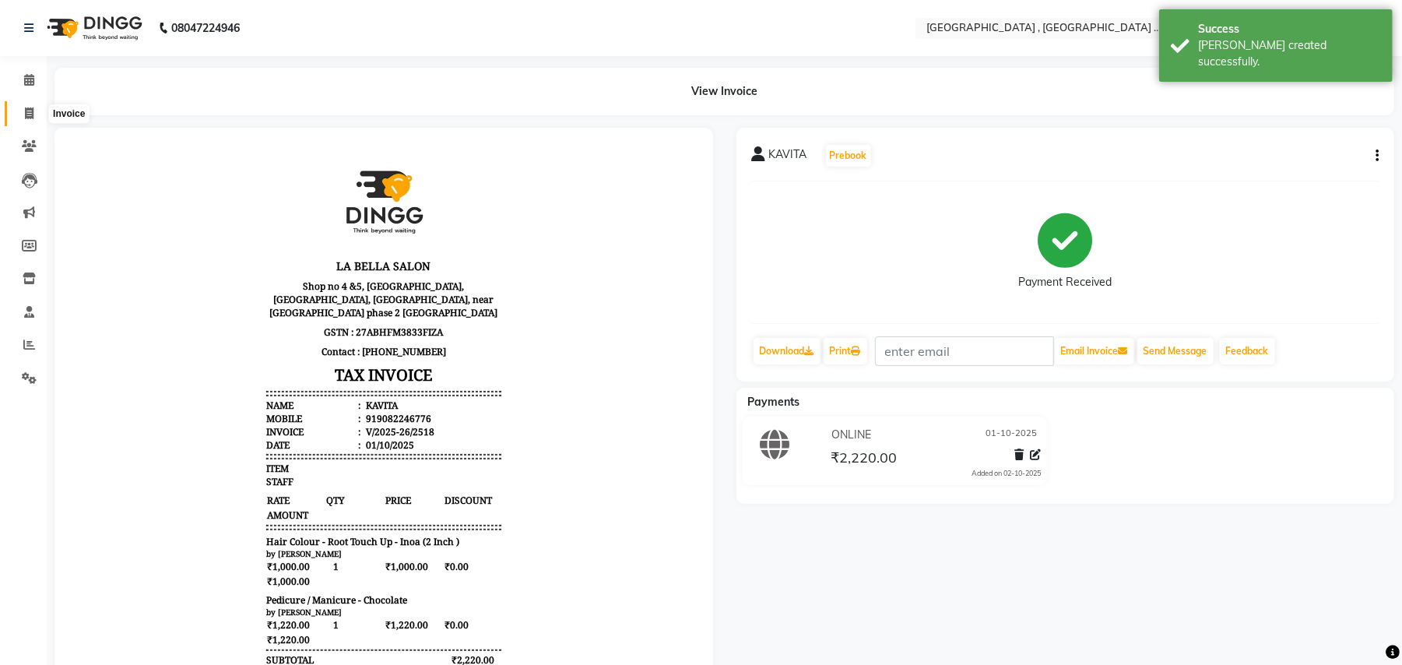
click at [20, 119] on span at bounding box center [29, 114] width 27 height 18
select select "4558"
select select "service"
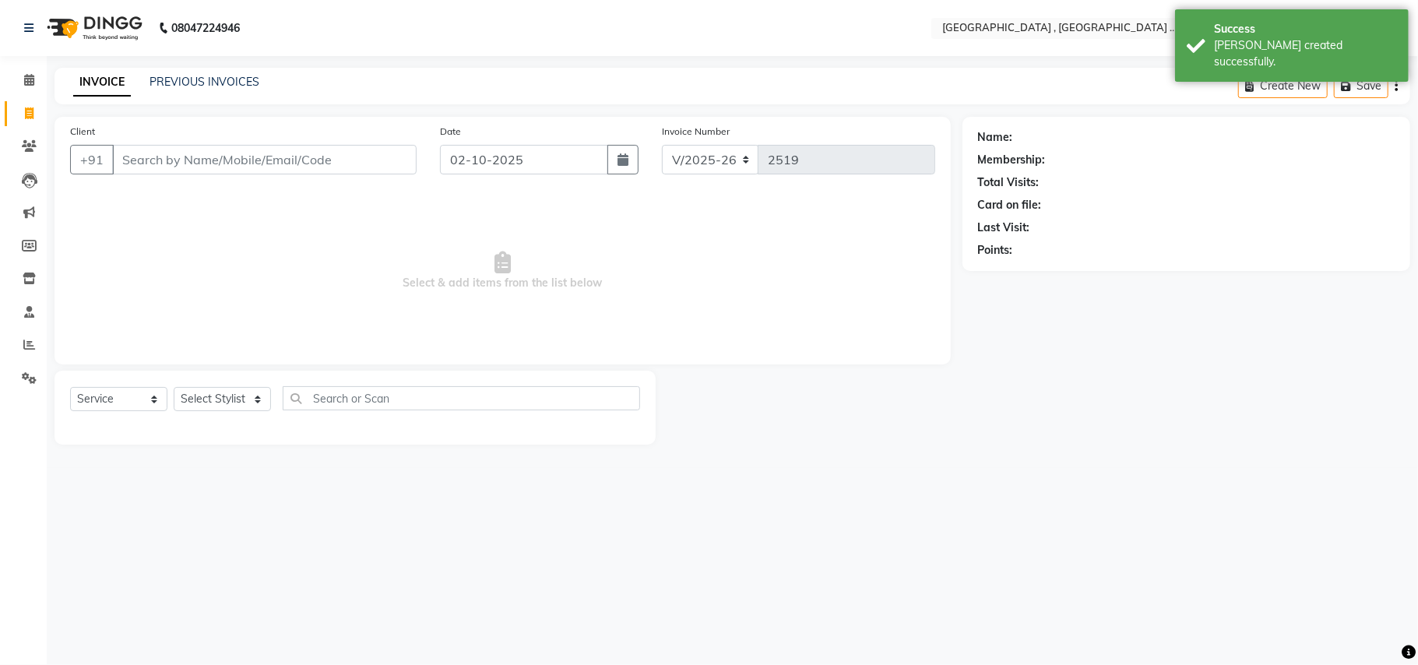
click at [238, 182] on div "Client +91" at bounding box center [243, 155] width 370 height 64
click at [246, 167] on input "Client" at bounding box center [264, 160] width 304 height 30
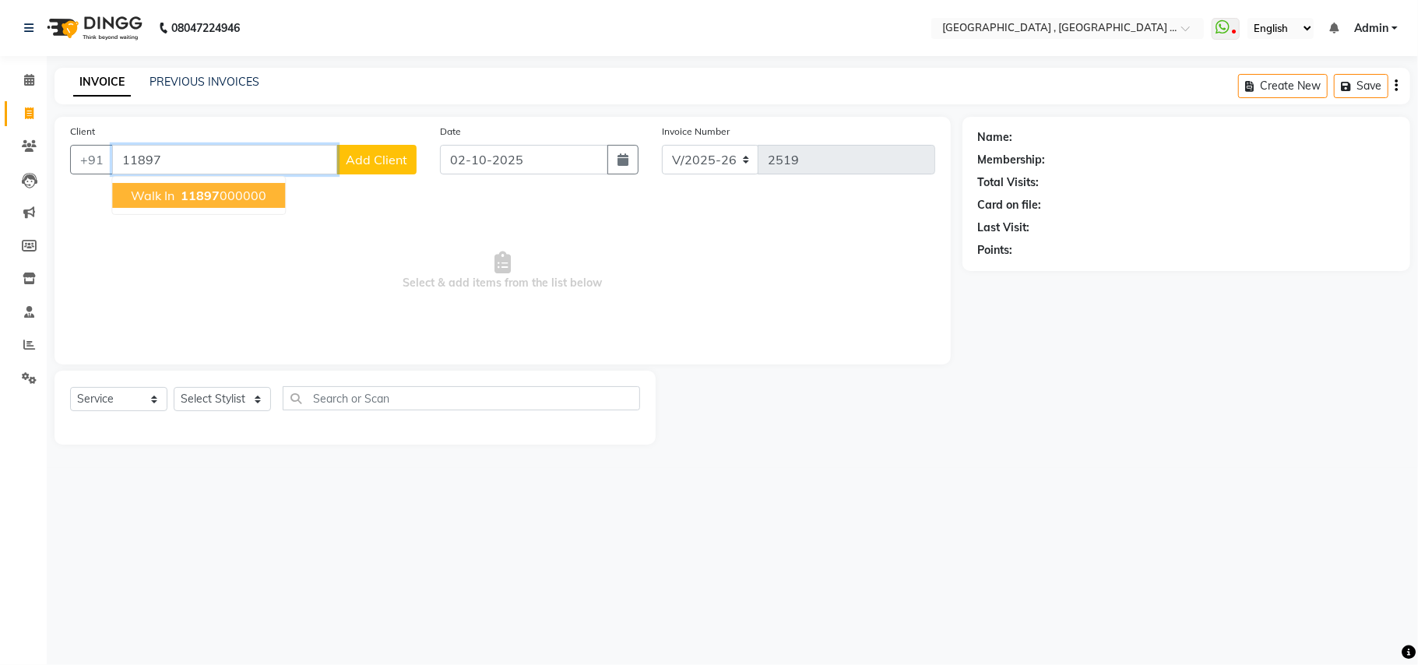
drag, startPoint x: 238, startPoint y: 191, endPoint x: 259, endPoint y: 199, distance: 22.4
click at [241, 191] on ngb-highlight "11897 000000" at bounding box center [221, 196] width 89 height 16
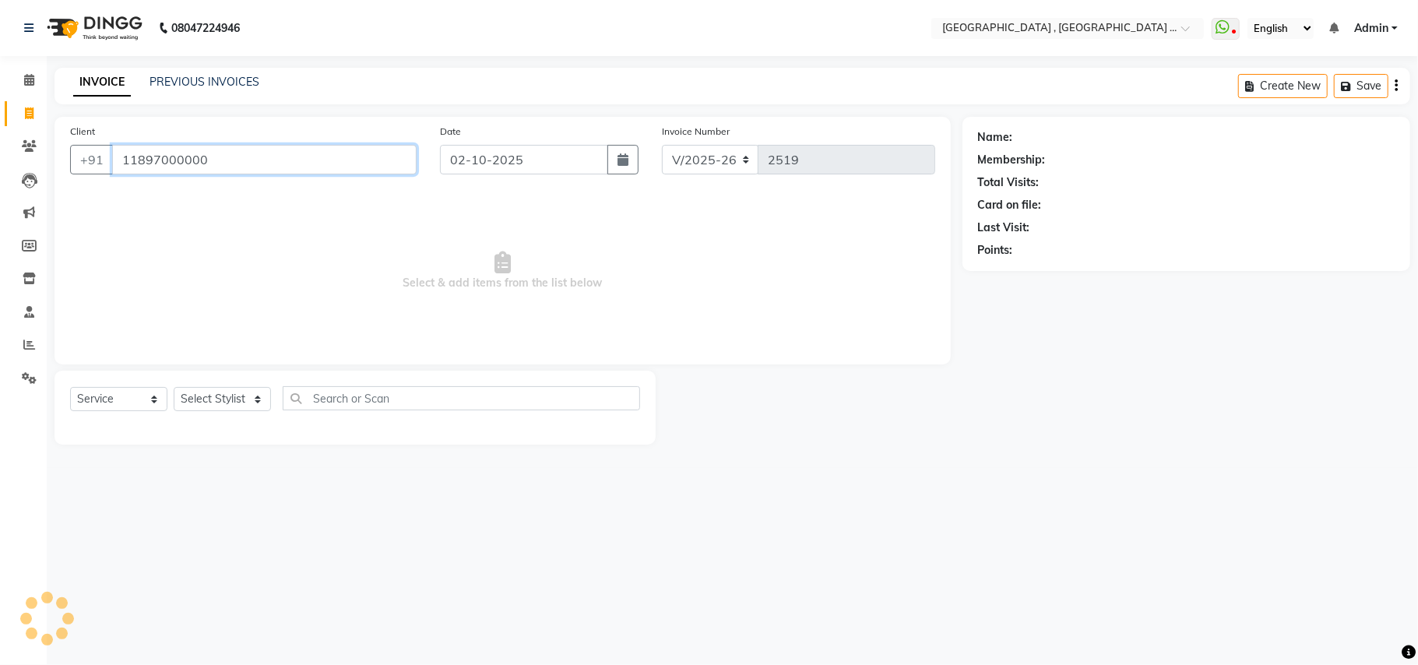
type input "11897000000"
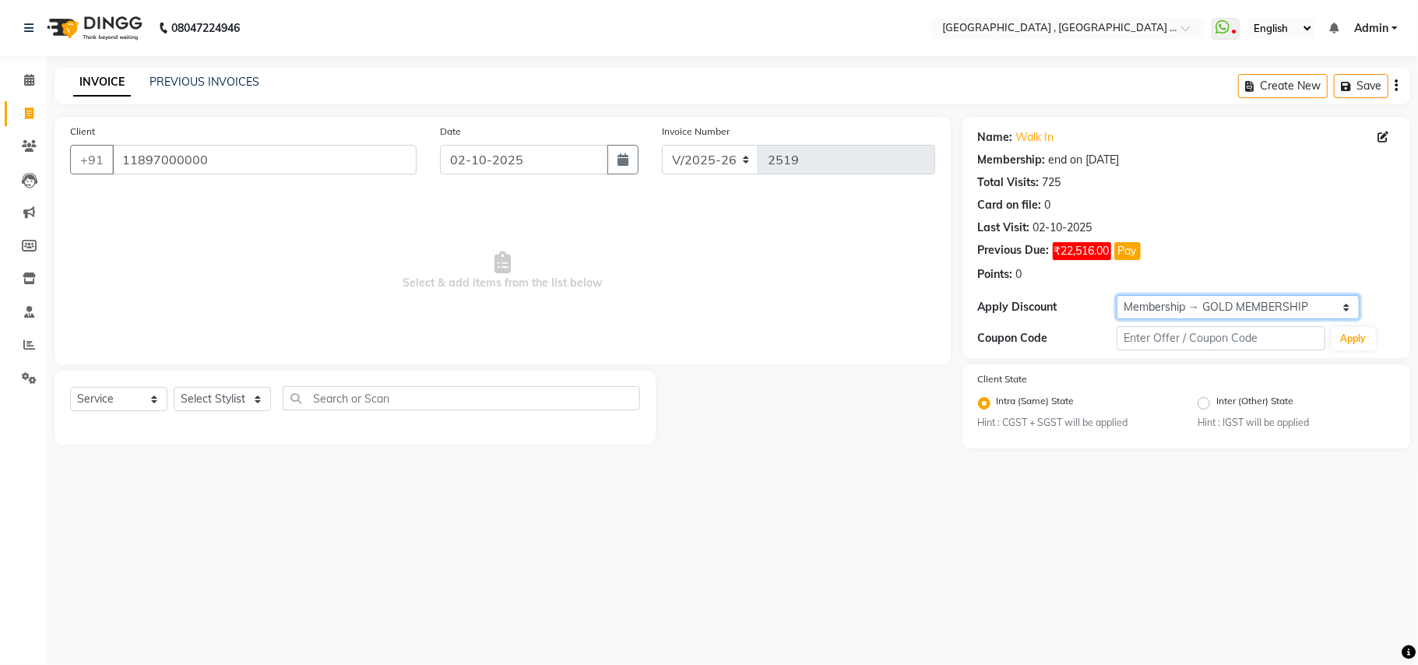
click at [1193, 302] on select "Select Membership → GOLD MEMBERSHIP Membership → GOLD MEMBERSHIP" at bounding box center [1237, 307] width 243 height 24
click at [1186, 306] on select "Select Membership → GOLD MEMBERSHIP Membership → GOLD MEMBERSHIP" at bounding box center [1237, 307] width 243 height 24
click at [1169, 307] on select "Select Membership → GOLD MEMBERSHIP Membership → GOLD MEMBERSHIP" at bounding box center [1237, 307] width 243 height 24
click at [1152, 314] on select "Select Membership → GOLD MEMBERSHIP Membership → GOLD MEMBERSHIP" at bounding box center [1237, 307] width 243 height 24
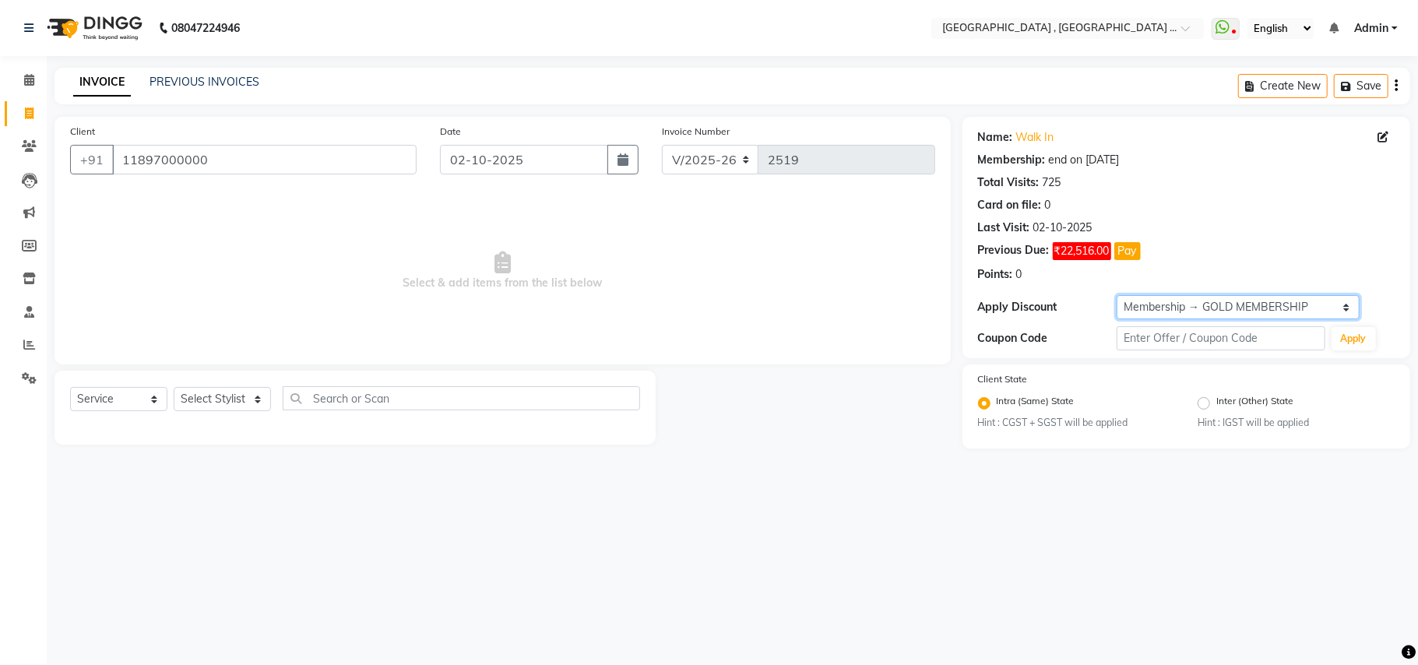
select select "0:"
click at [1116, 296] on select "Select Membership → GOLD MEMBERSHIP Membership → GOLD MEMBERSHIP" at bounding box center [1237, 307] width 243 height 24
click at [251, 393] on select "Select Stylist Amit [PERSON_NAME] BUNTY Deep [PERSON_NAME] M Gautam la bella [P…" at bounding box center [222, 399] width 97 height 24
click at [254, 393] on select "Select Stylist Amit [PERSON_NAME] BUNTY Deep [PERSON_NAME] M Gautam la bella [P…" at bounding box center [222, 399] width 97 height 24
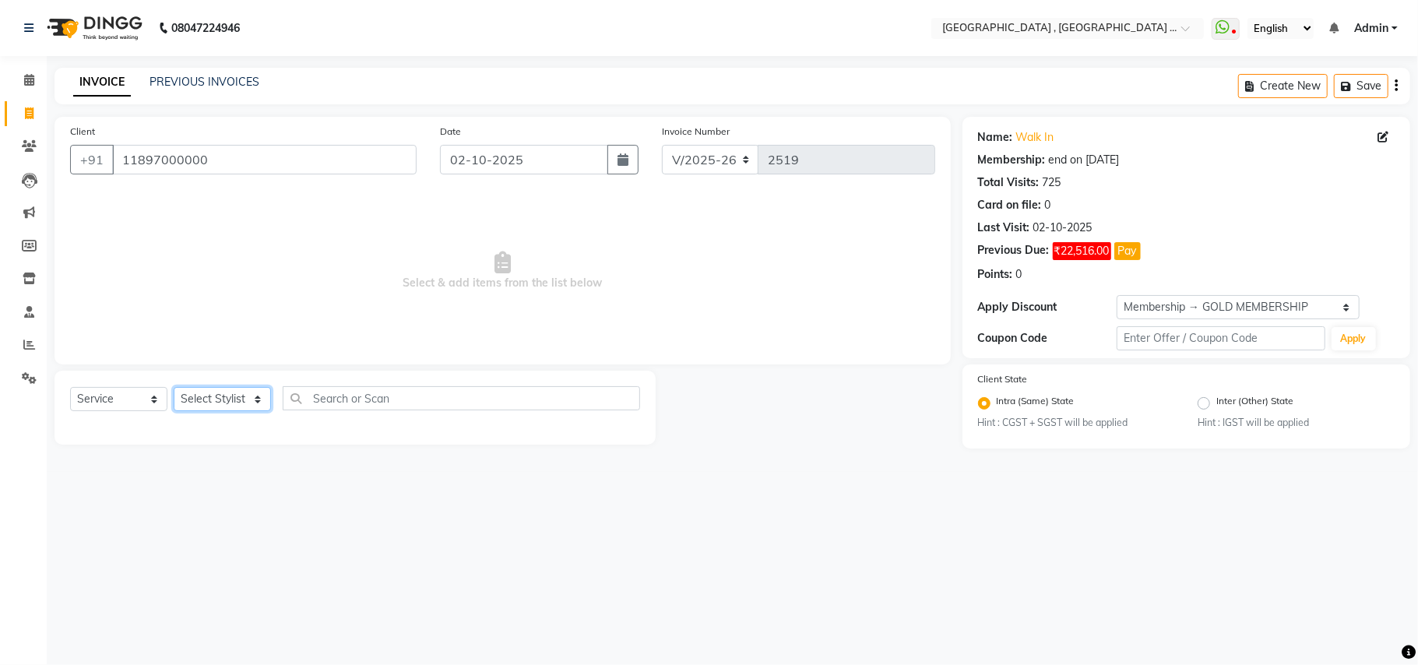
select select "29706"
click at [174, 387] on select "Select Stylist Amit [PERSON_NAME] BUNTY Deep [PERSON_NAME] M Gautam la bella [P…" at bounding box center [222, 399] width 97 height 24
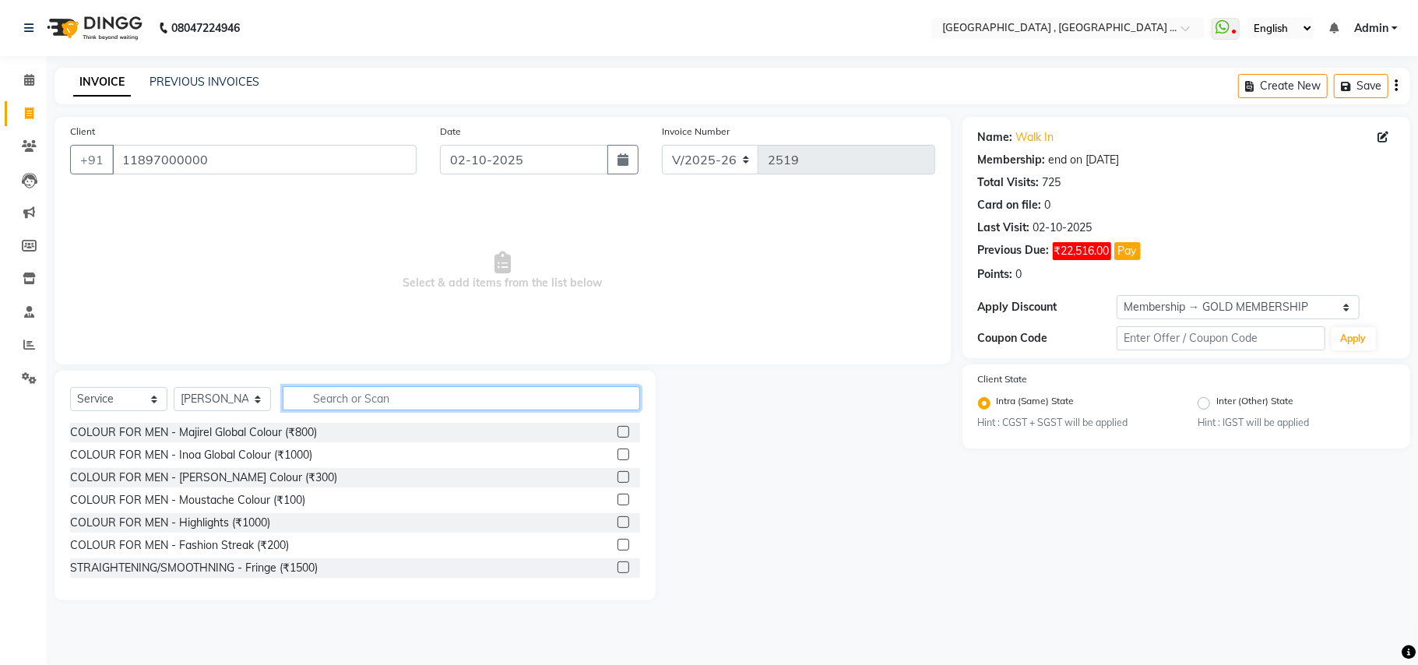
click at [337, 399] on input "text" at bounding box center [461, 398] width 357 height 24
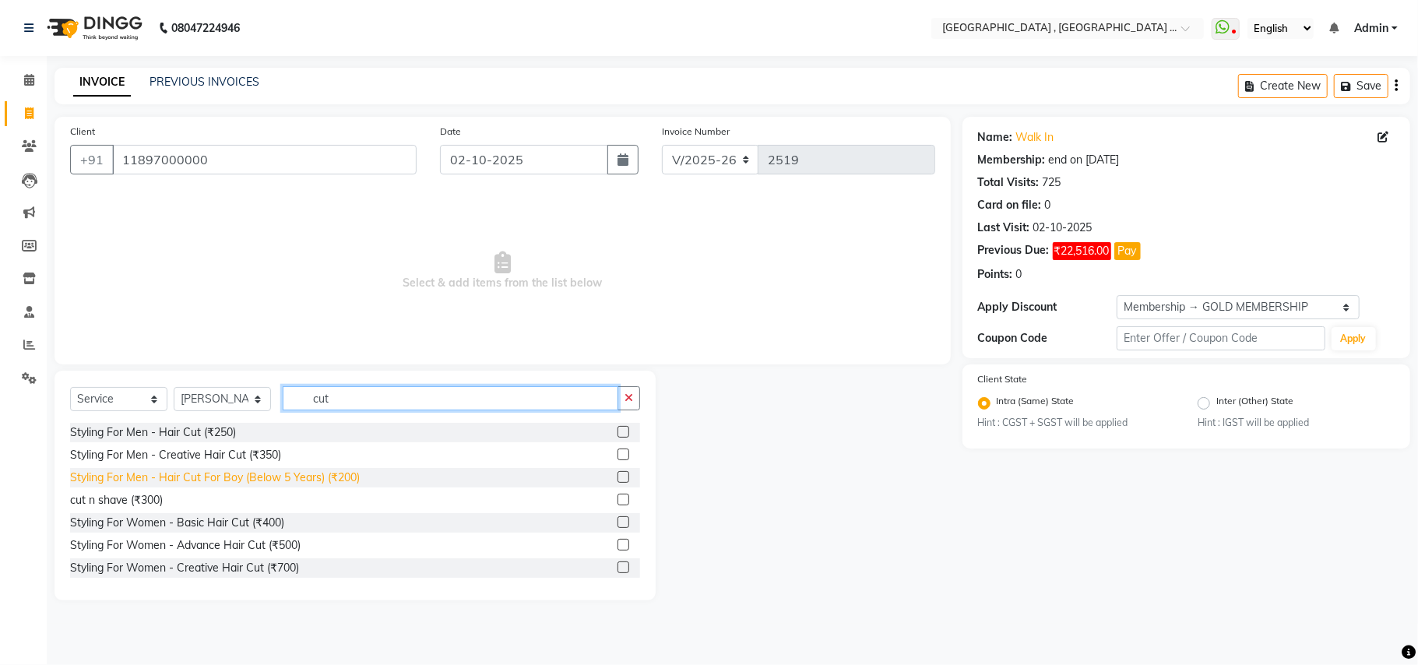
type input "cut"
click at [328, 476] on div "Styling For Men - Hair Cut For Boy (Below 5 Years) (₹200)" at bounding box center [215, 477] width 290 height 16
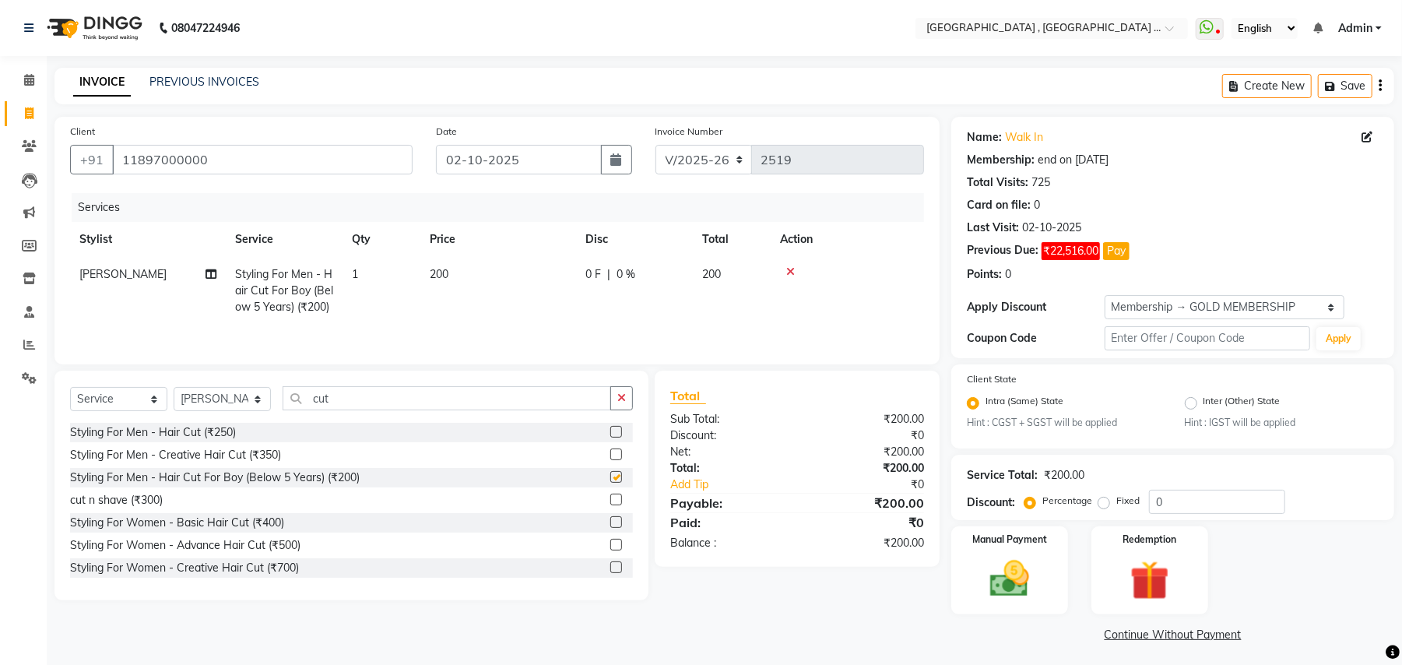
checkbox input "false"
click at [496, 171] on input "02-10-2025" at bounding box center [519, 160] width 166 height 30
select select "10"
select select "2025"
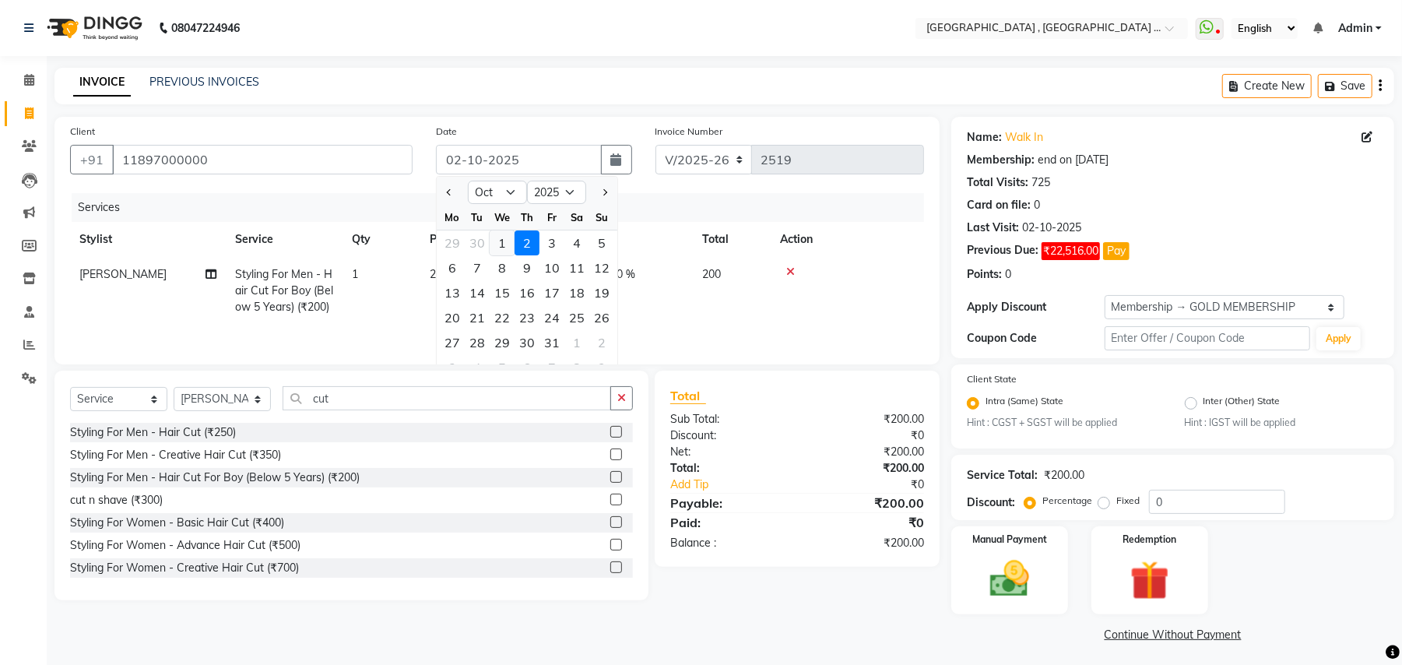
click at [508, 244] on div "1" at bounding box center [502, 242] width 25 height 25
type input "01-10-2025"
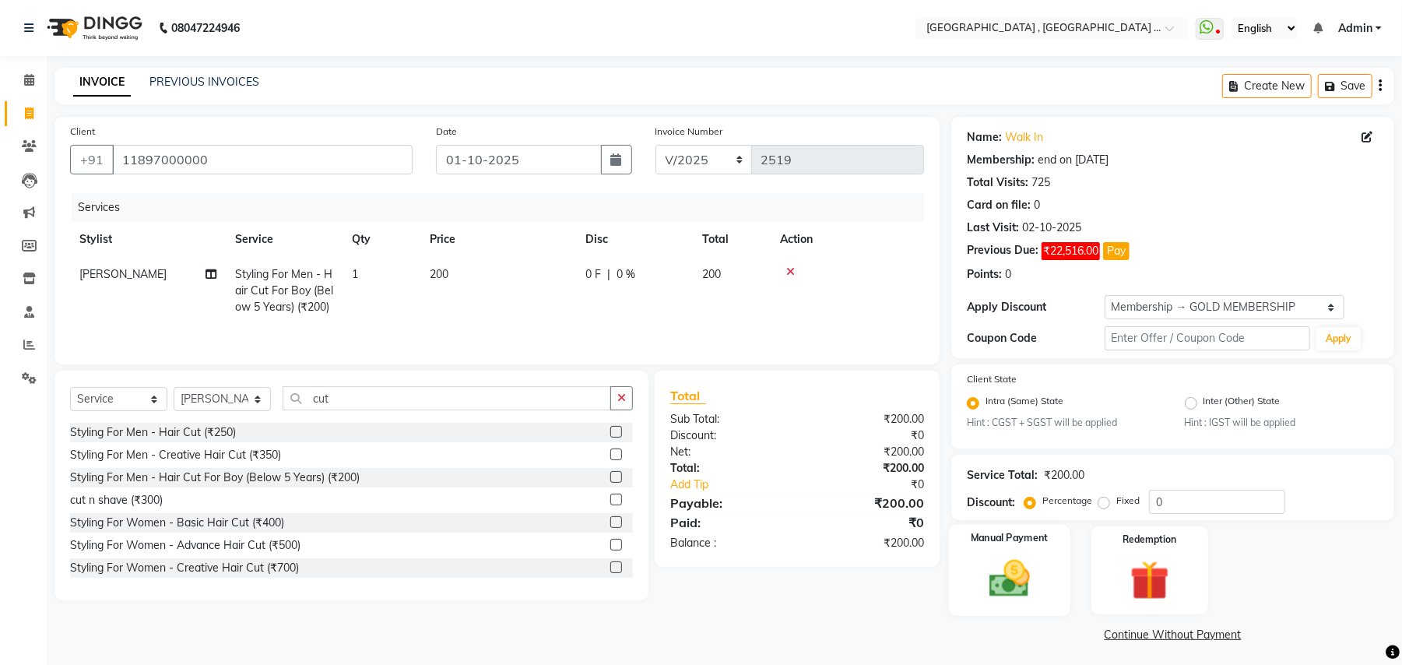
click at [1019, 578] on img at bounding box center [1009, 579] width 67 height 47
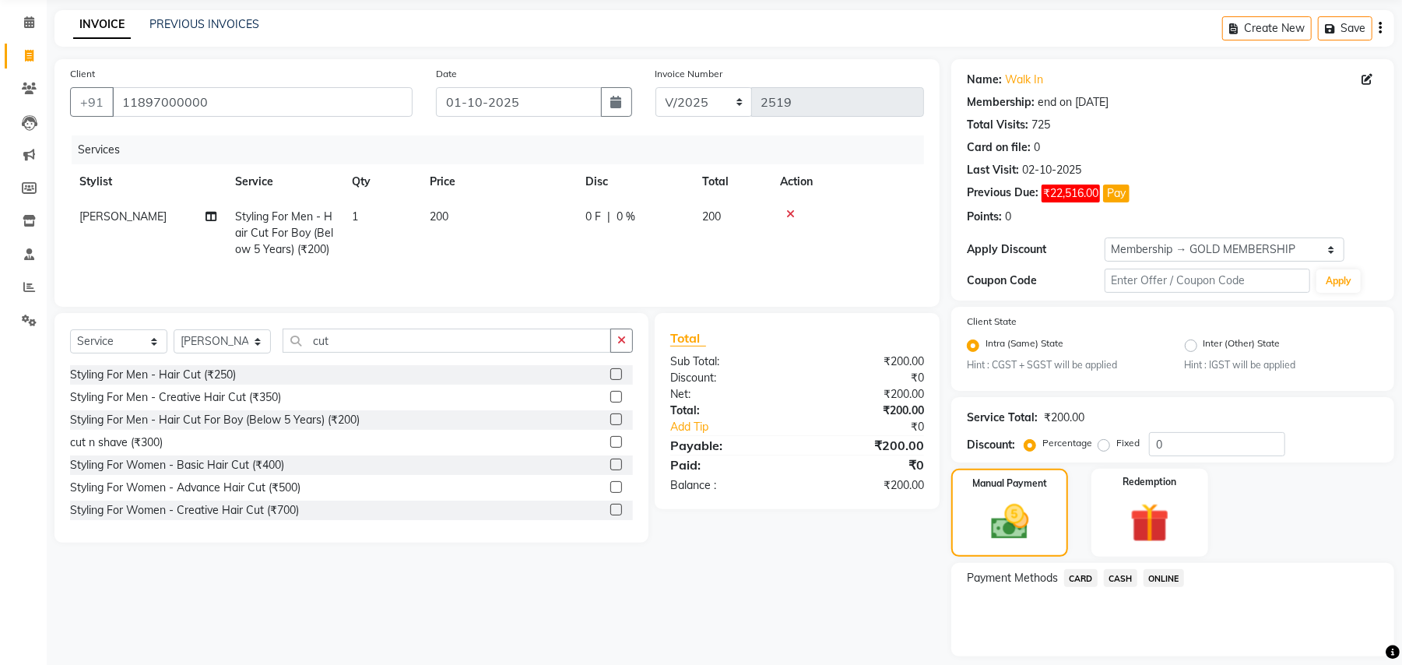
scroll to position [104, 0]
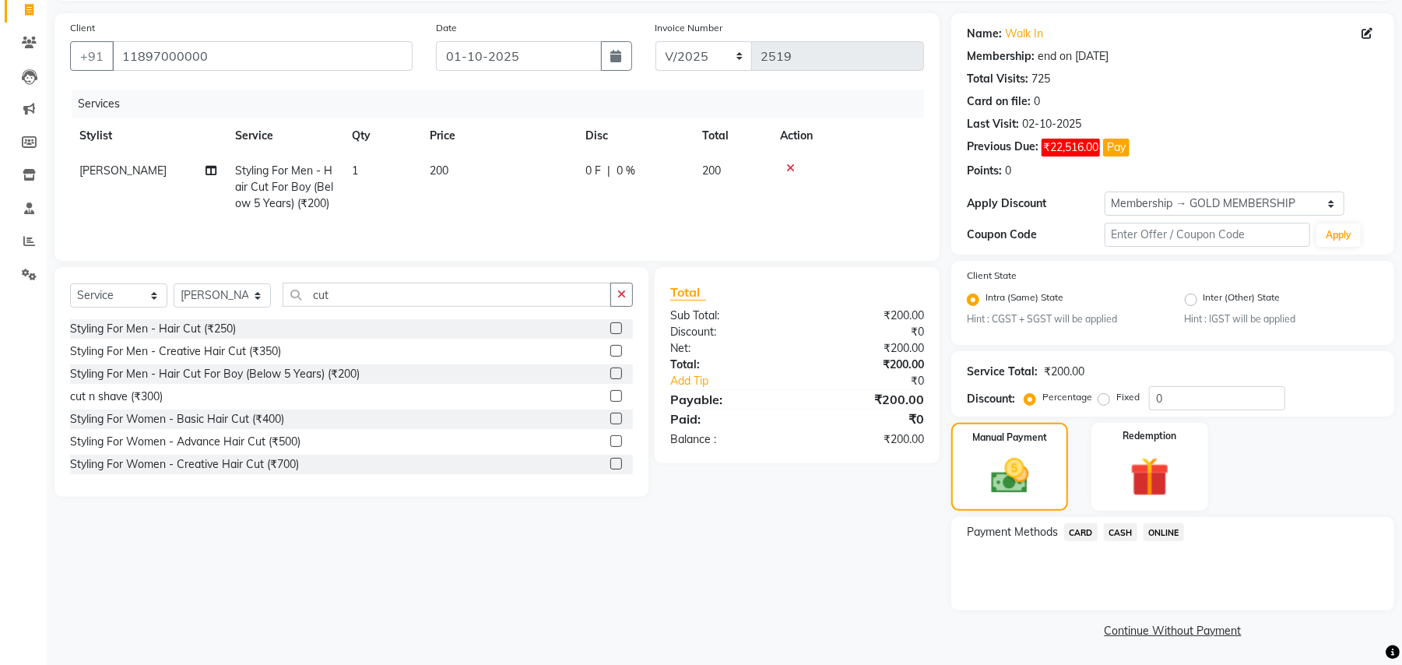
click at [1168, 532] on span "ONLINE" at bounding box center [1164, 532] width 40 height 18
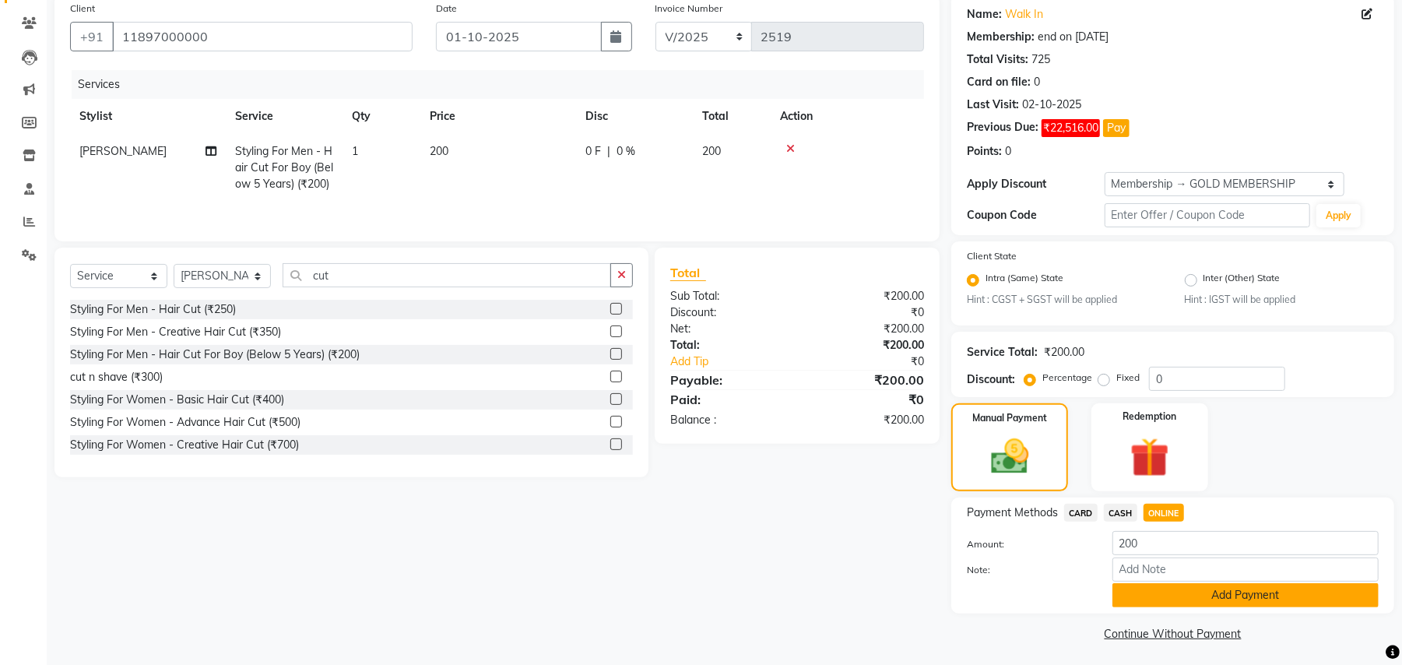
scroll to position [128, 0]
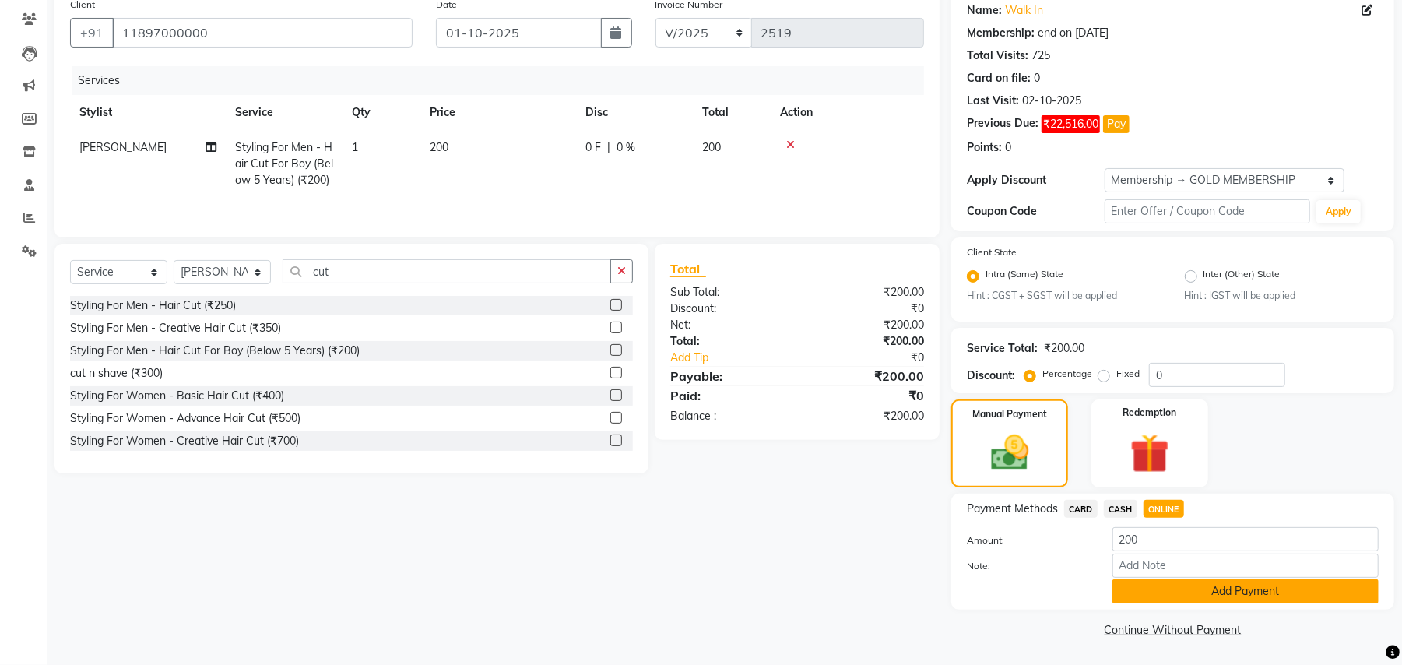
click at [1182, 596] on button "Add Payment" at bounding box center [1245, 591] width 266 height 24
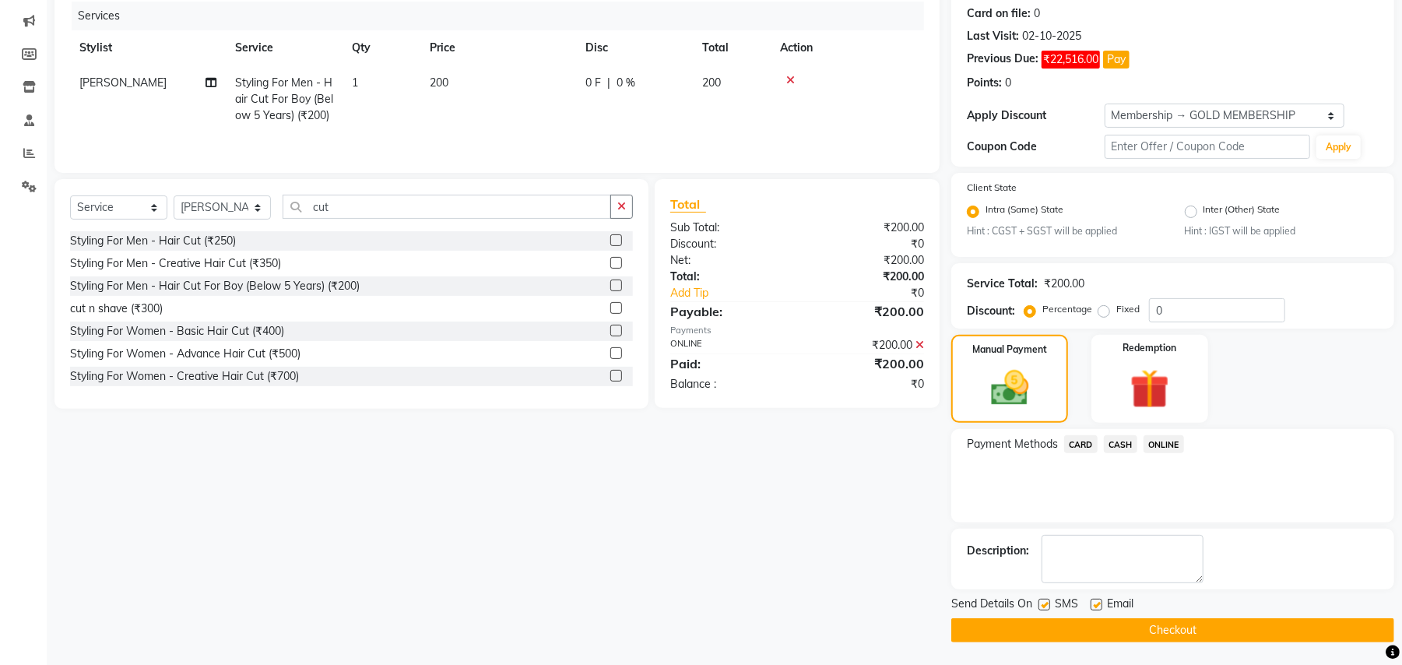
scroll to position [193, 0]
click at [1156, 624] on button "Checkout" at bounding box center [1172, 629] width 443 height 24
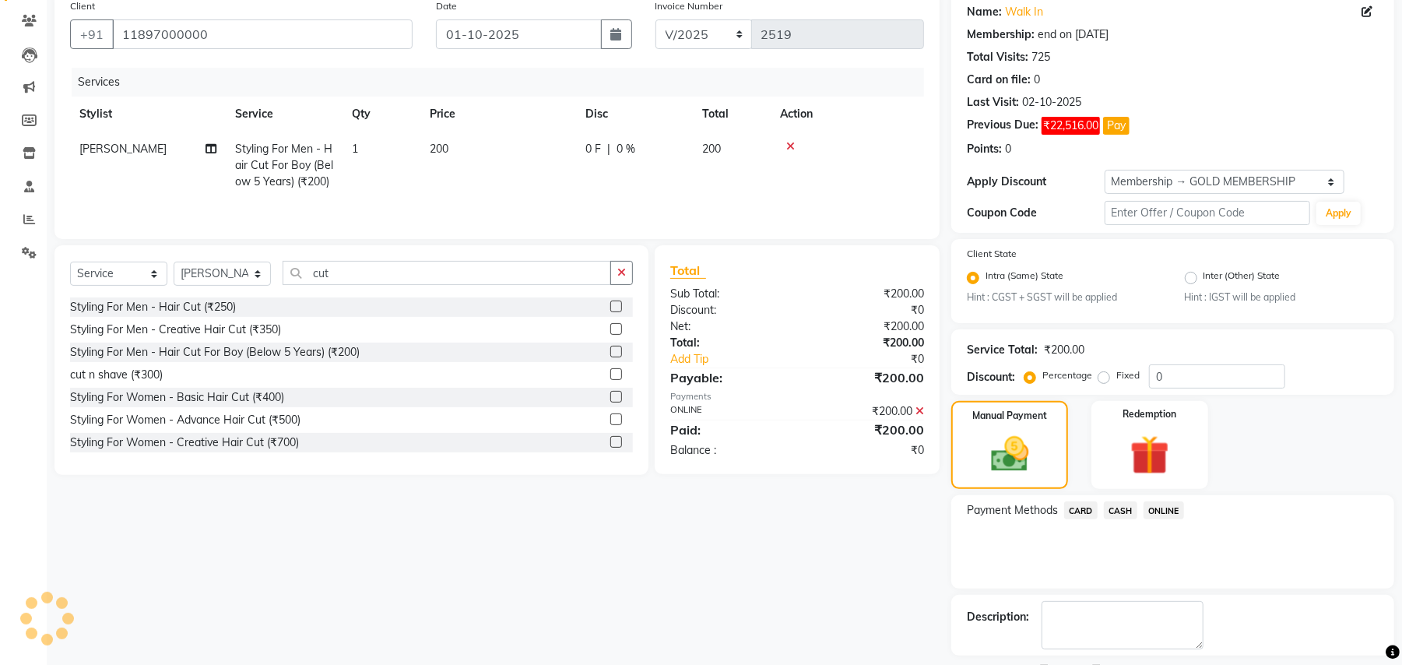
scroll to position [89, 0]
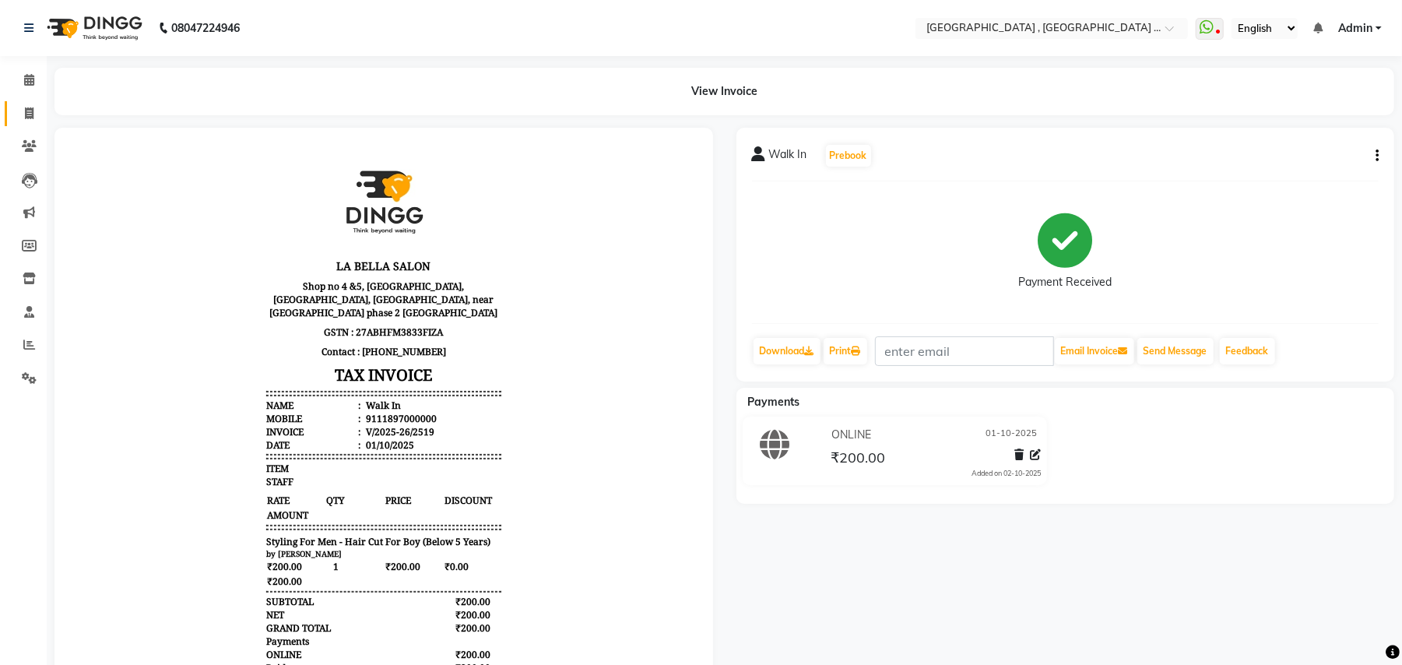
click at [40, 114] on li "Invoice" at bounding box center [23, 113] width 47 height 33
click at [36, 114] on span at bounding box center [29, 114] width 27 height 18
click at [28, 112] on icon at bounding box center [29, 113] width 9 height 12
click at [34, 107] on span at bounding box center [29, 114] width 27 height 18
select select "service"
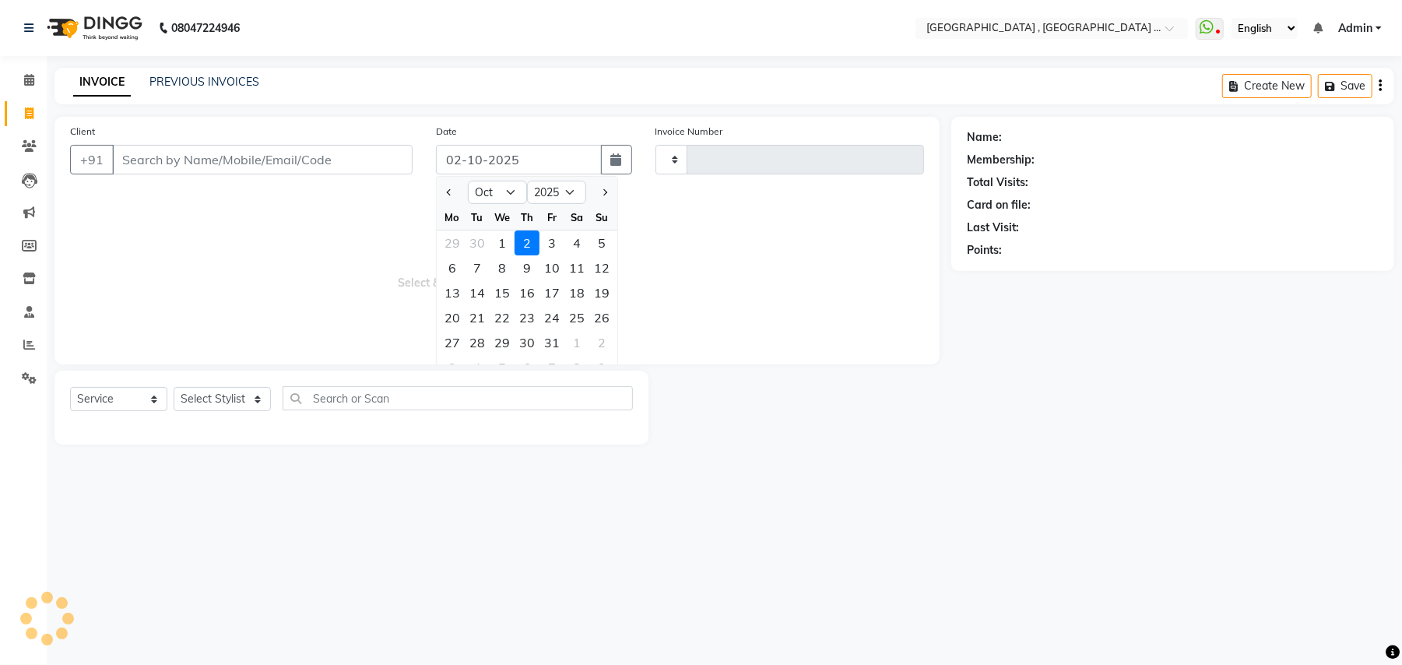
click at [506, 247] on div "1" at bounding box center [502, 242] width 25 height 25
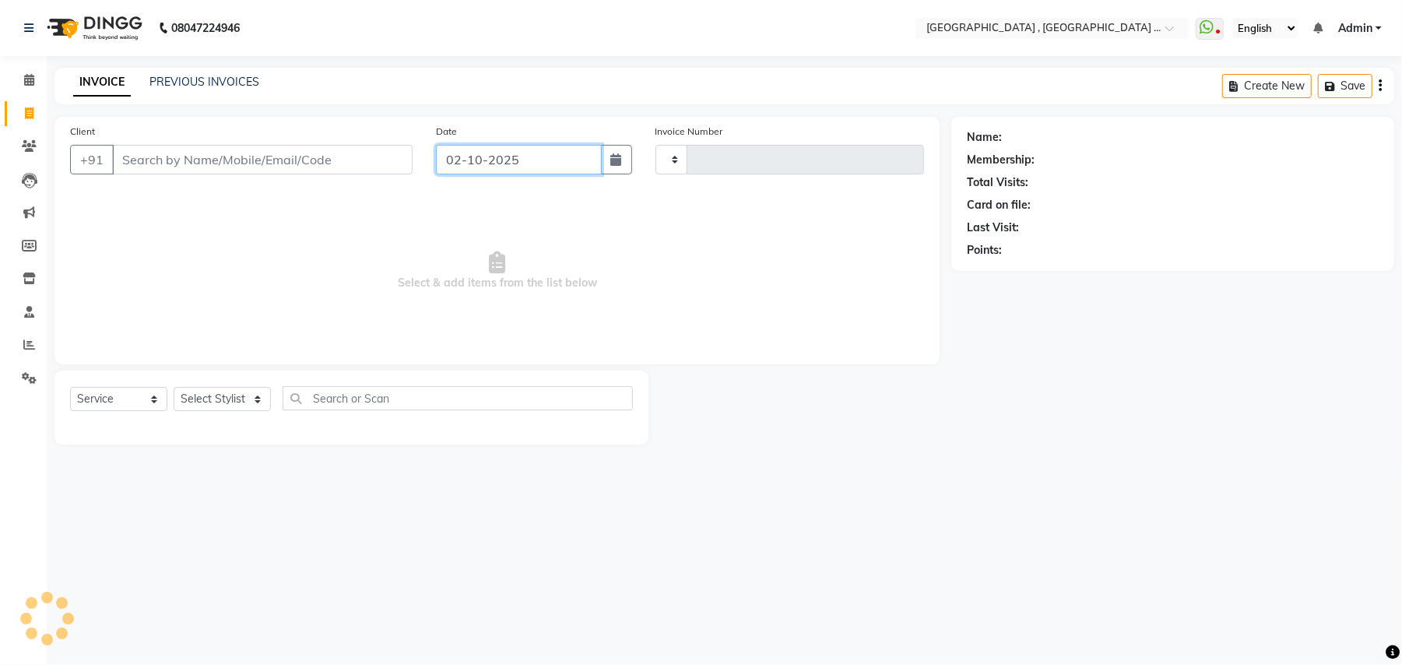
type input "01-10-2025"
click at [190, 156] on input "Client" at bounding box center [262, 160] width 300 height 30
select select "4558"
type input "2520"
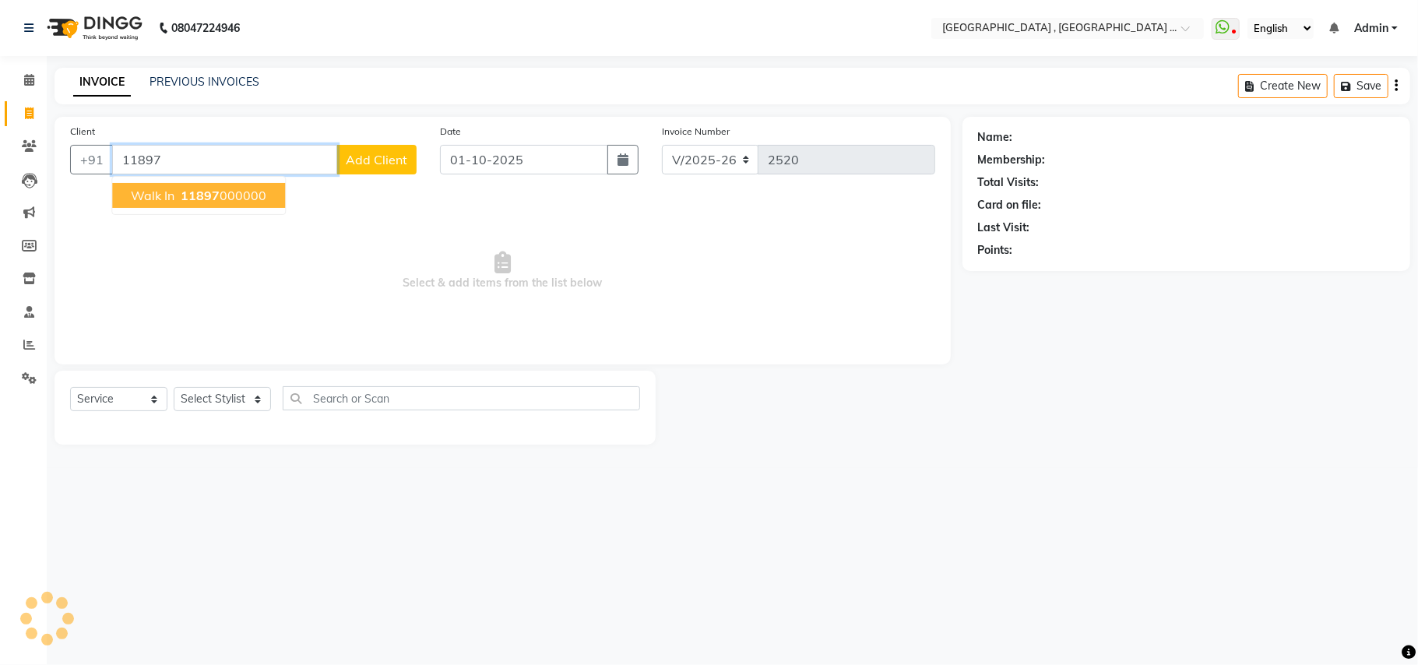
click at [193, 201] on span "11897" at bounding box center [200, 196] width 39 height 16
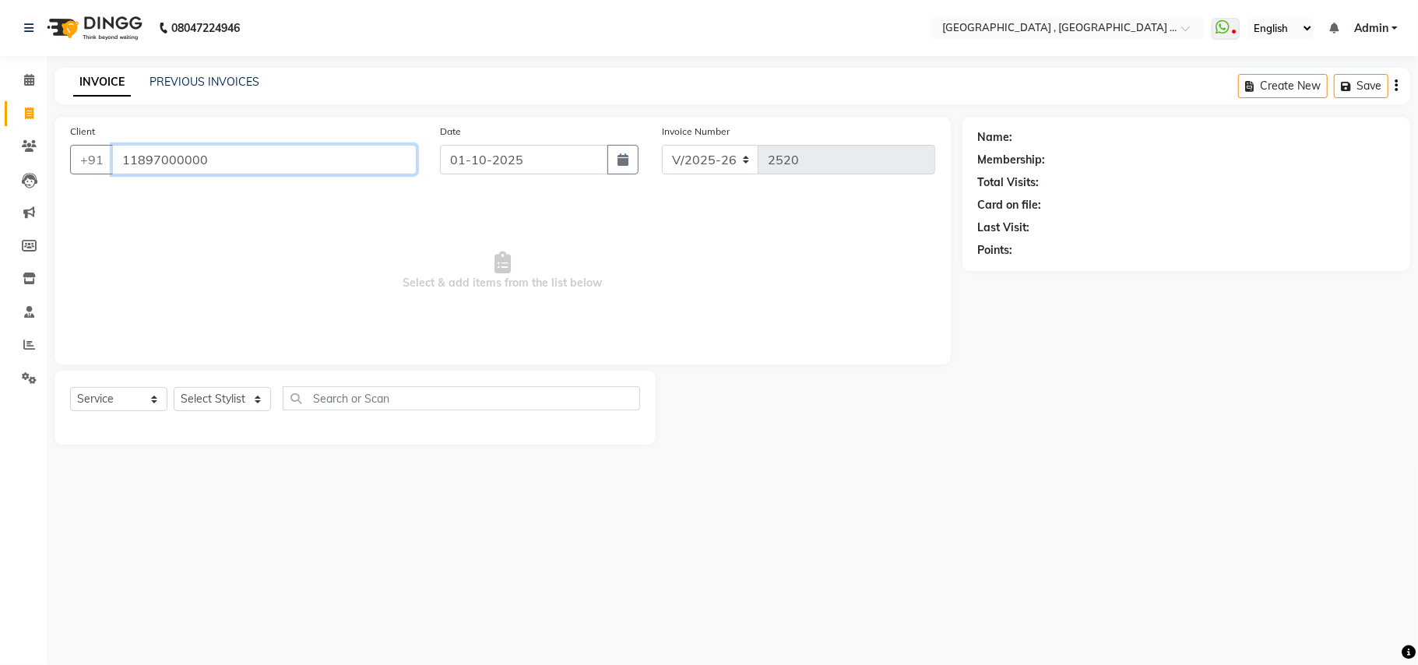
type input "11897000000"
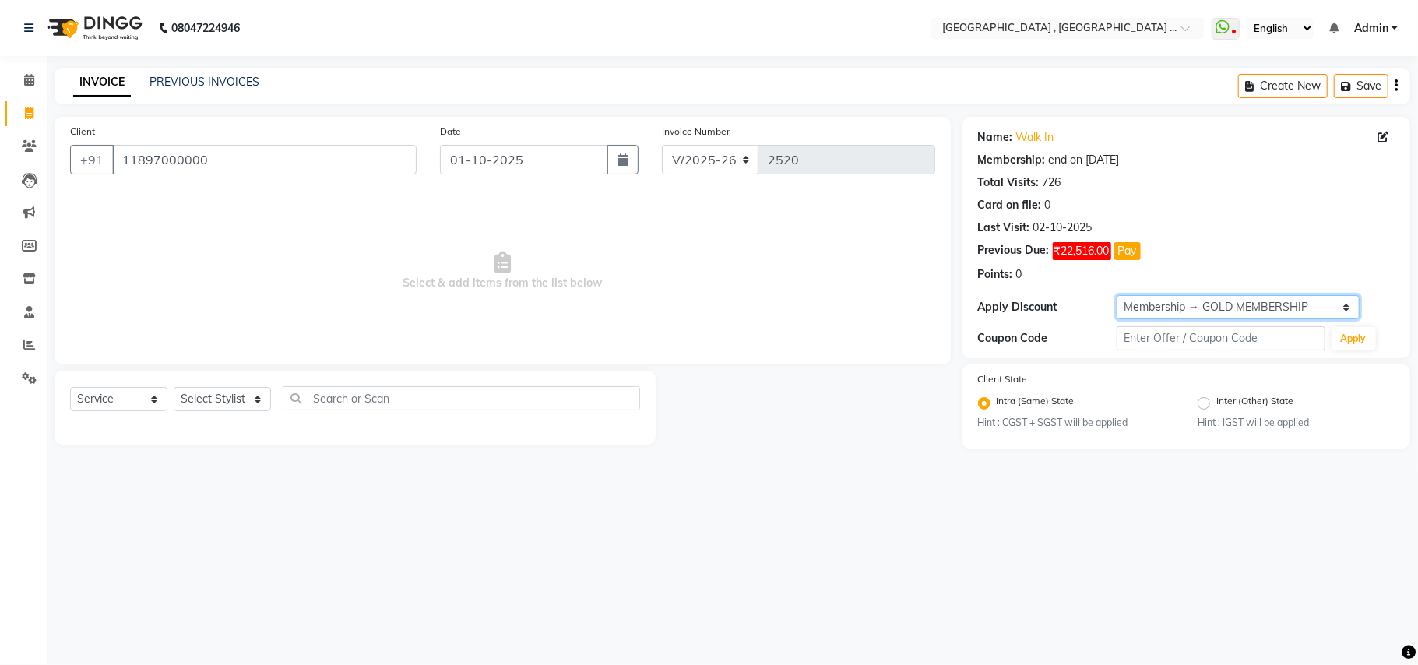
click at [1144, 314] on select "Select Membership → GOLD MEMBERSHIP Membership → GOLD MEMBERSHIP" at bounding box center [1237, 307] width 243 height 24
click at [1144, 311] on select "Select Membership → GOLD MEMBERSHIP Membership → GOLD MEMBERSHIP" at bounding box center [1237, 307] width 243 height 24
select select "0:"
click at [1116, 296] on select "Select Membership → GOLD MEMBERSHIP Membership → GOLD MEMBERSHIP" at bounding box center [1237, 307] width 243 height 24
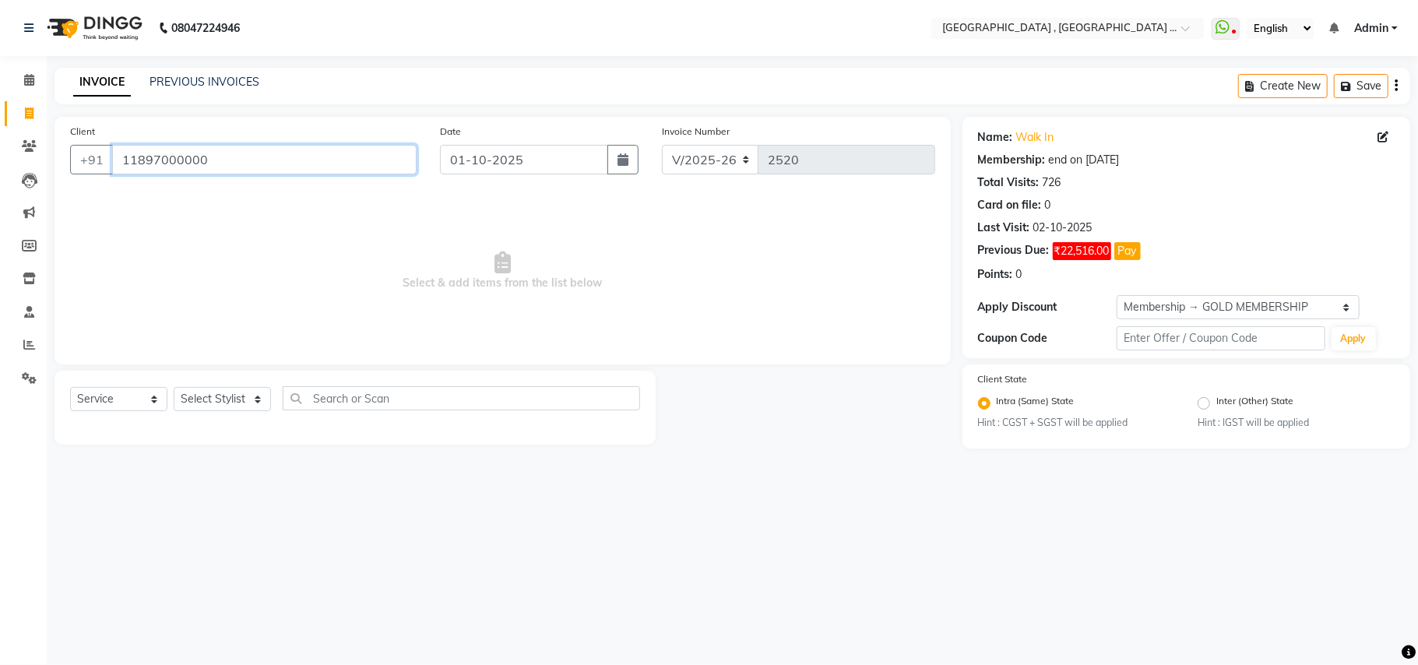
click at [193, 166] on input "11897000000" at bounding box center [264, 160] width 304 height 30
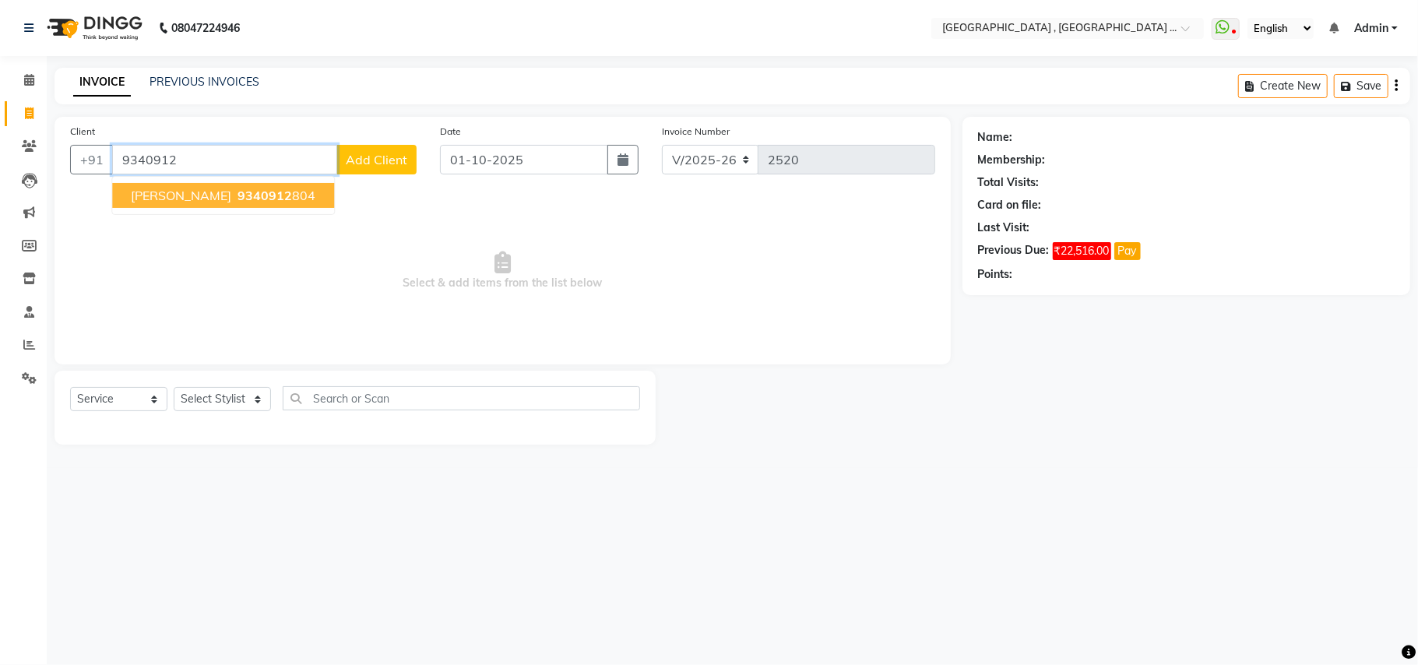
click at [237, 202] on span "9340912" at bounding box center [264, 196] width 54 height 16
type input "9340912804"
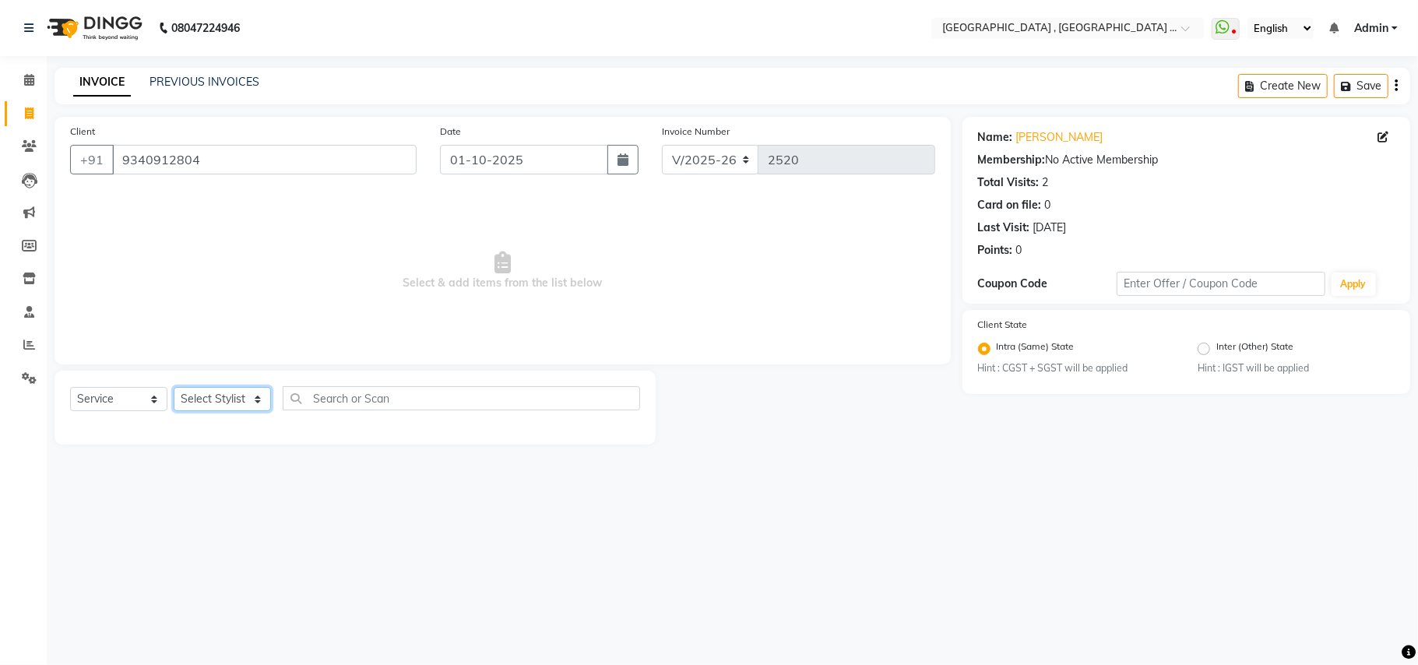
click at [259, 402] on select "Select Stylist Amit [PERSON_NAME] BUNTY Deep [PERSON_NAME] M Gautam la bella [P…" at bounding box center [222, 399] width 97 height 24
select select "66284"
click at [174, 387] on select "Select Stylist Amit [PERSON_NAME] BUNTY Deep [PERSON_NAME] M Gautam la bella [P…" at bounding box center [222, 399] width 97 height 24
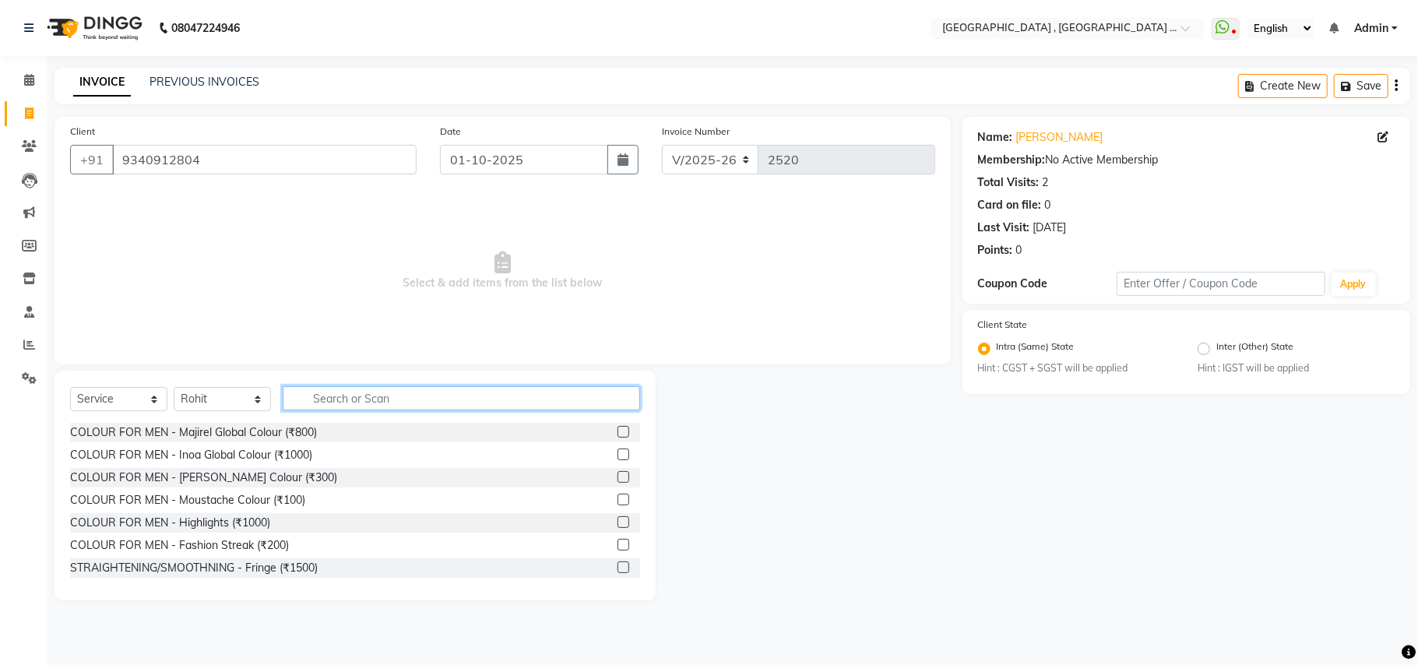
click at [333, 393] on input "text" at bounding box center [461, 398] width 357 height 24
type input "b"
type input "nan"
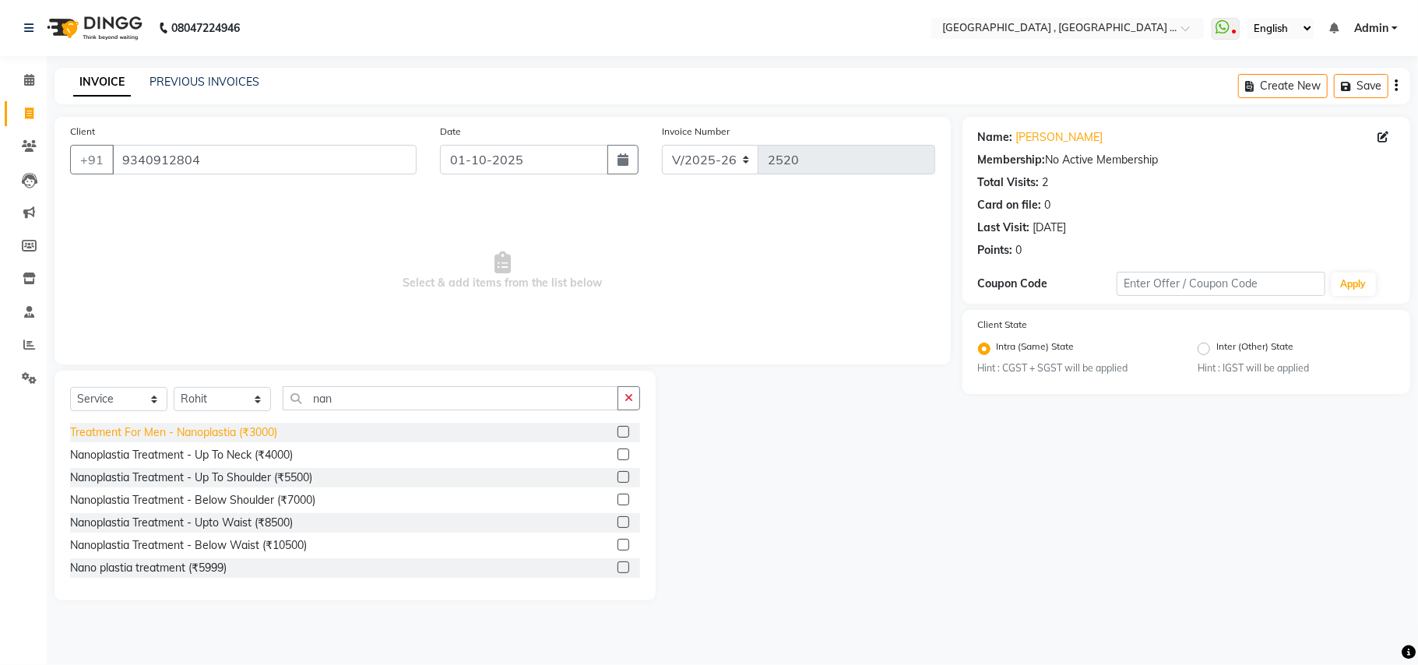
click at [219, 428] on div "Treatment For Men - Nanoplastia (₹3000)" at bounding box center [173, 432] width 207 height 16
checkbox input "false"
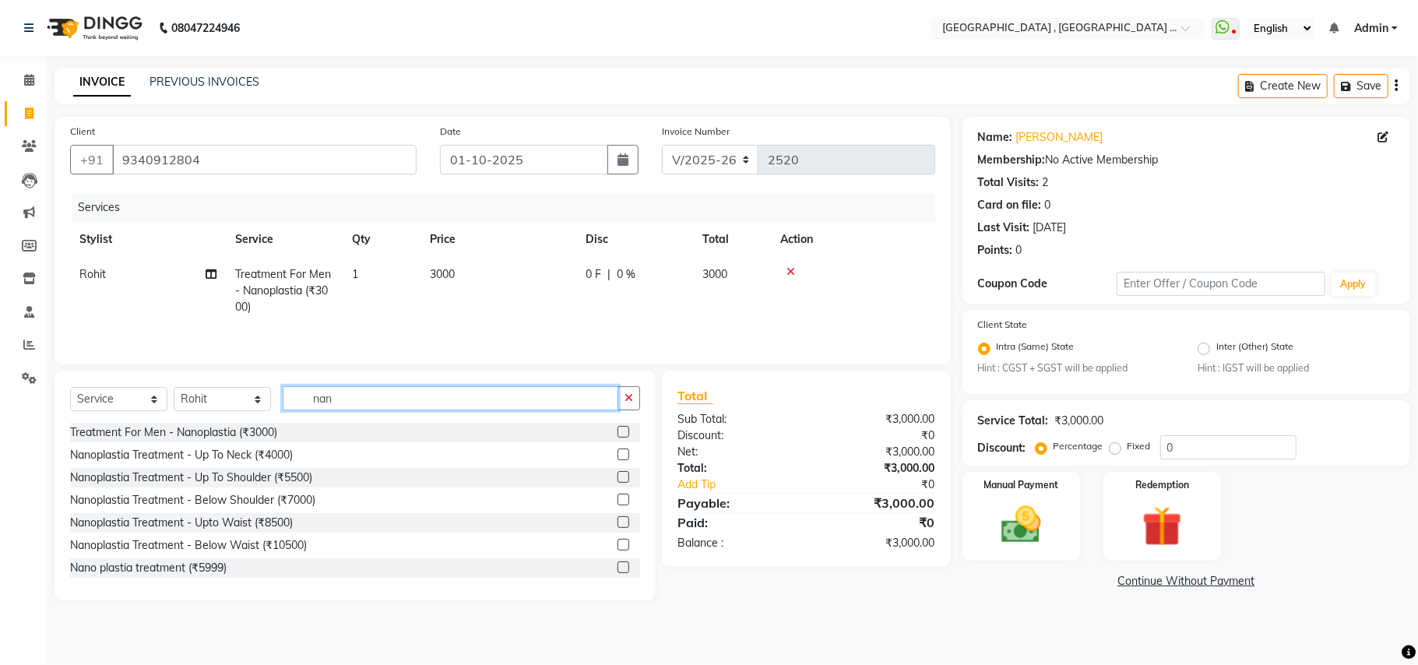
click at [307, 409] on input "nan" at bounding box center [451, 398] width 336 height 24
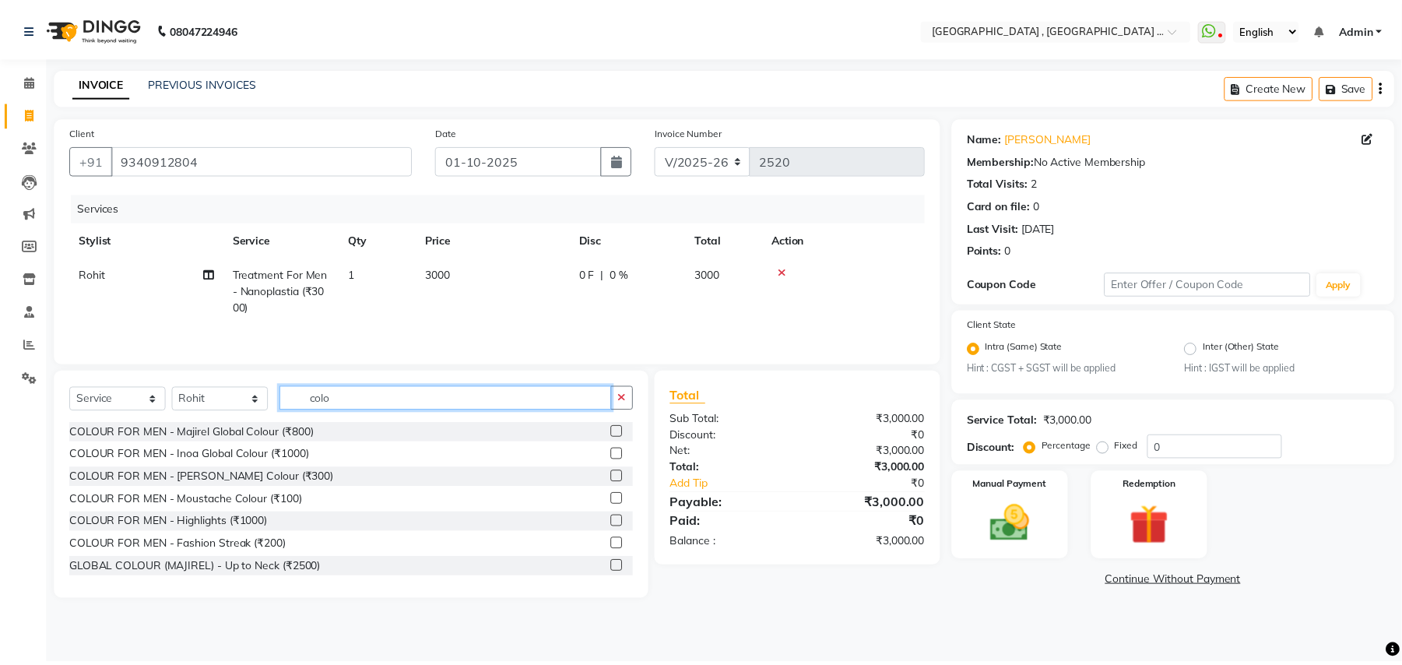
scroll to position [104, 0]
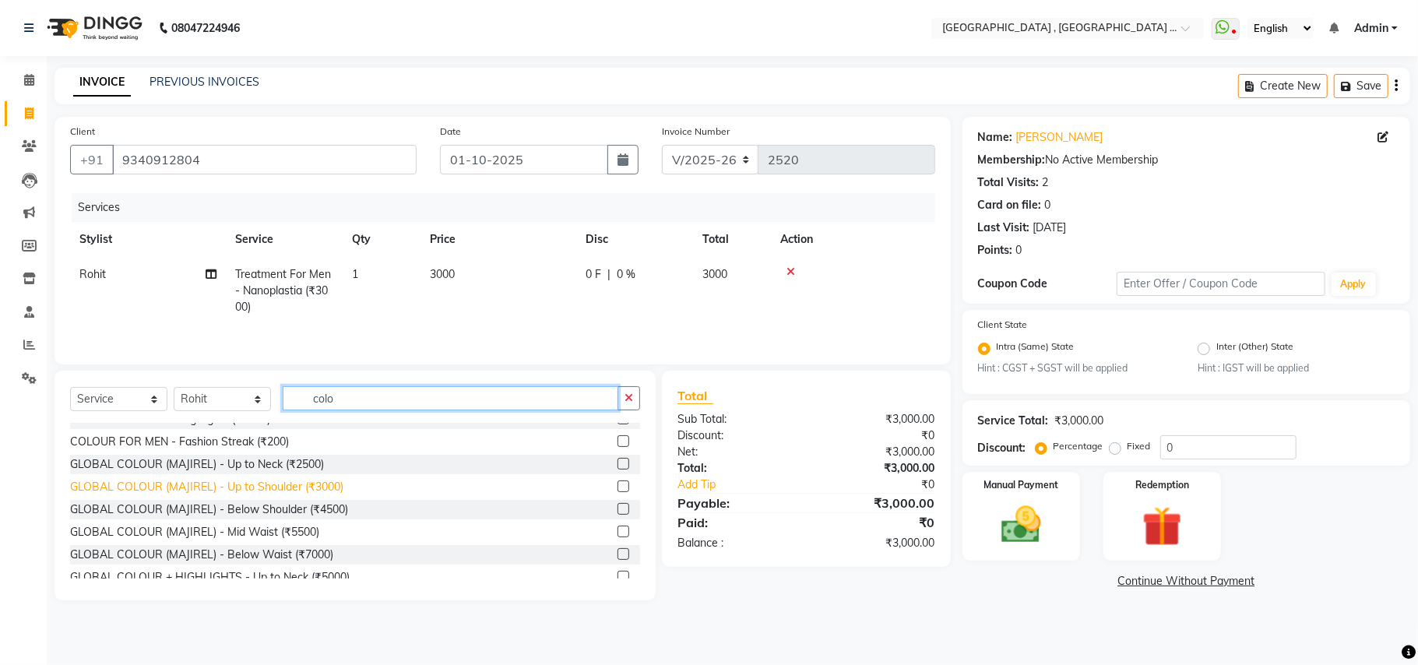
type input "colo"
click at [302, 487] on div "GLOBAL COLOUR (MAJIREL) - Up to Shoulder (₹3000)" at bounding box center [206, 487] width 273 height 16
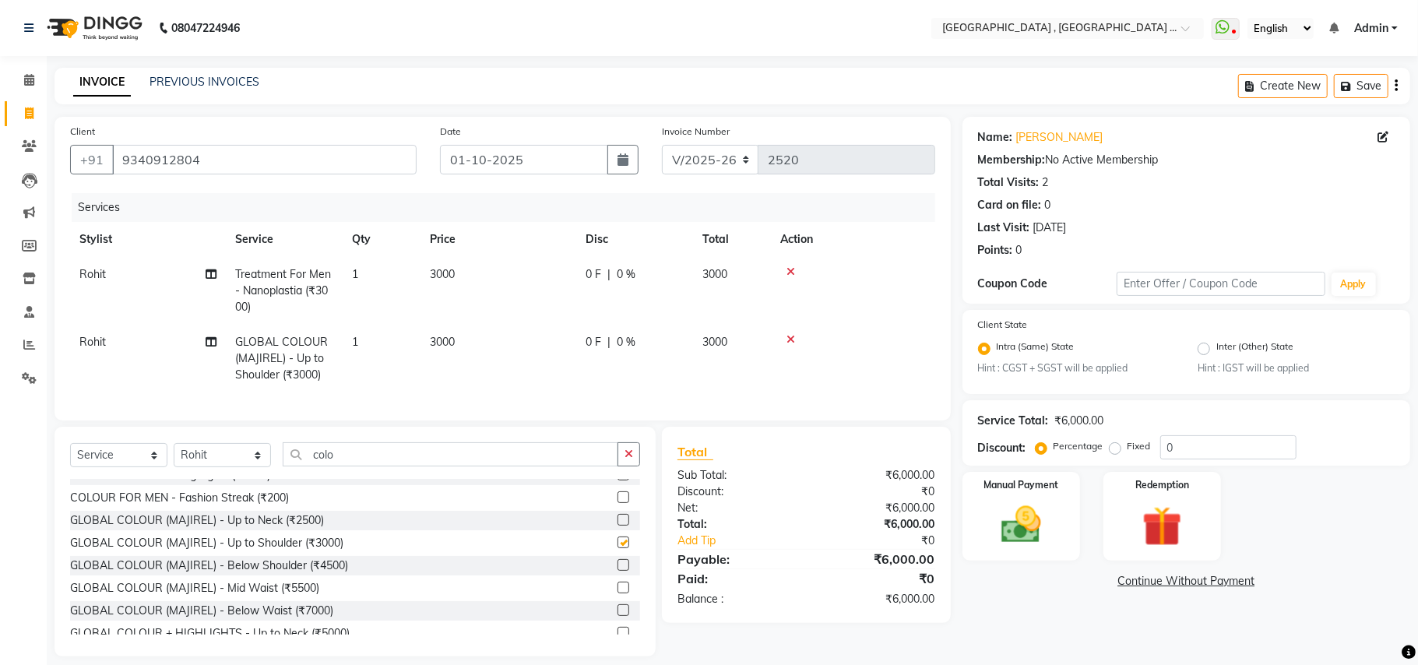
checkbox input "false"
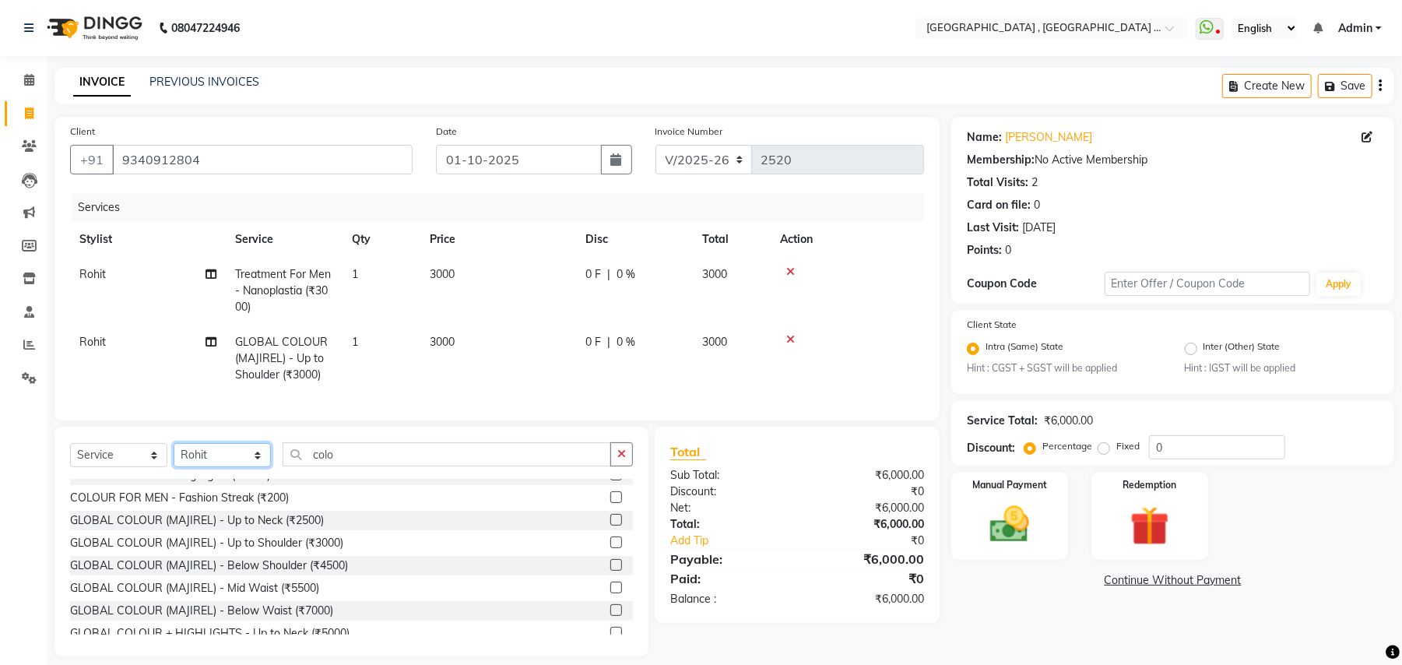
click at [194, 465] on select "Select Stylist Amit [PERSON_NAME] BUNTY Deep [PERSON_NAME] M Gautam la bella [P…" at bounding box center [222, 455] width 97 height 24
select select "29704"
click at [174, 458] on select "Select Stylist Amit [PERSON_NAME] BUNTY Deep [PERSON_NAME] M Gautam la bella [P…" at bounding box center [222, 455] width 97 height 24
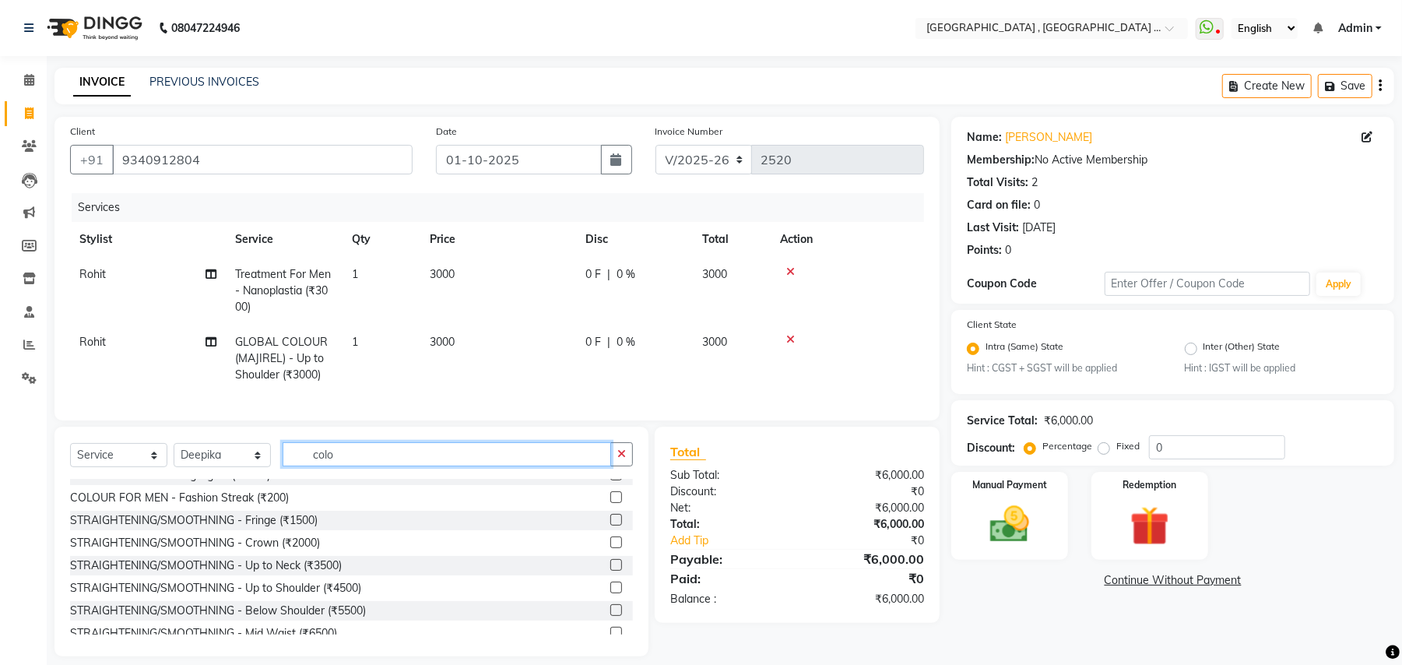
click at [321, 466] on input "colo" at bounding box center [447, 454] width 328 height 24
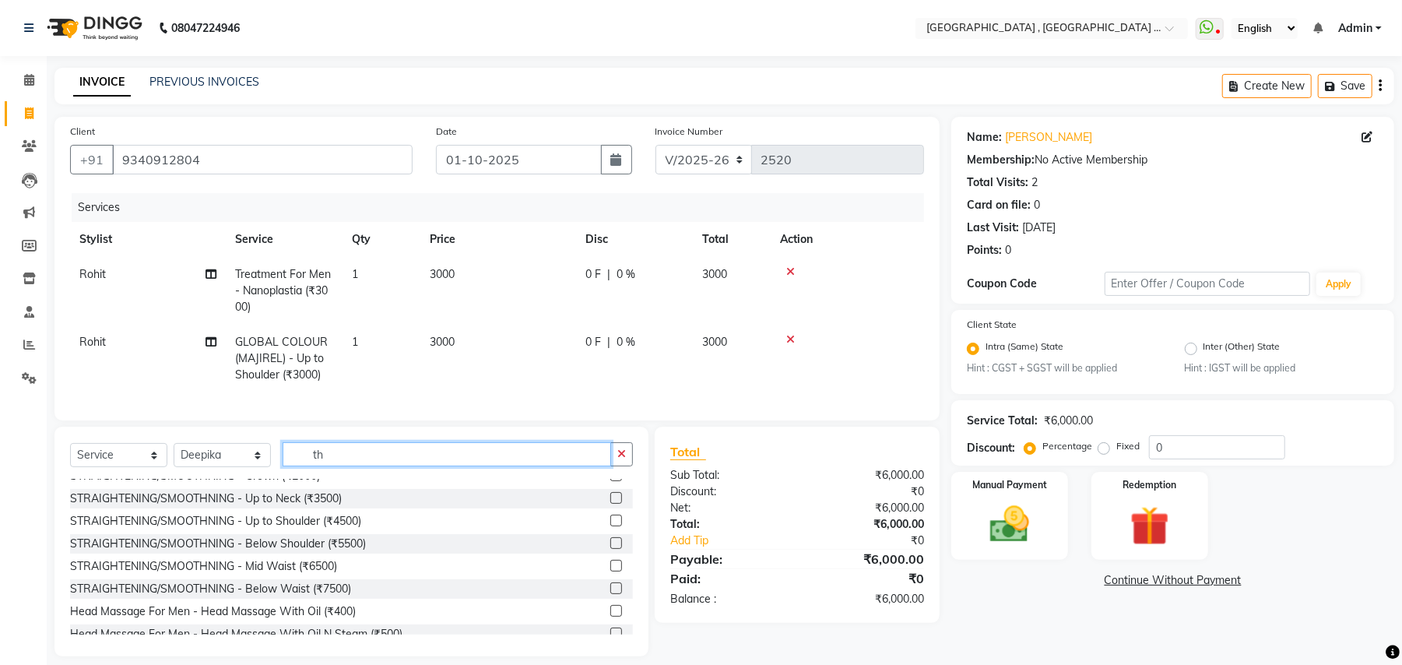
scroll to position [0, 0]
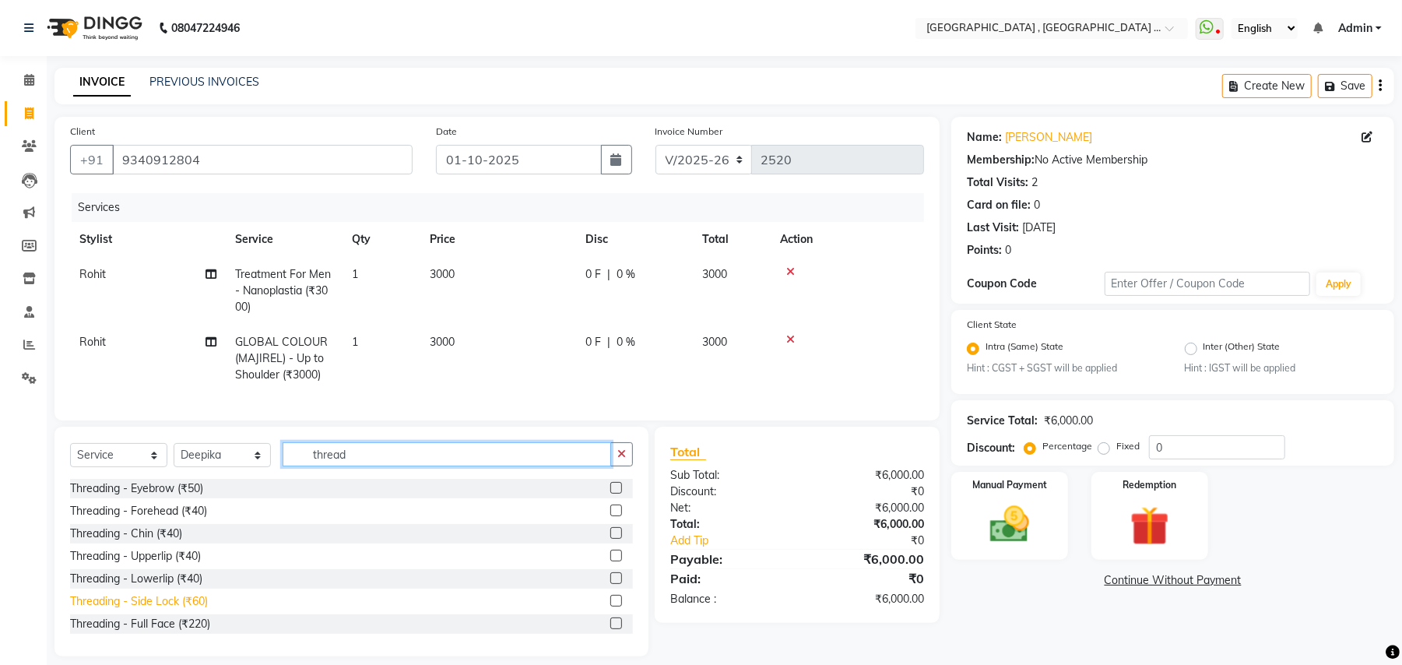
type input "thread"
click at [198, 610] on div "Threading - Side Lock (₹60)" at bounding box center [139, 601] width 138 height 16
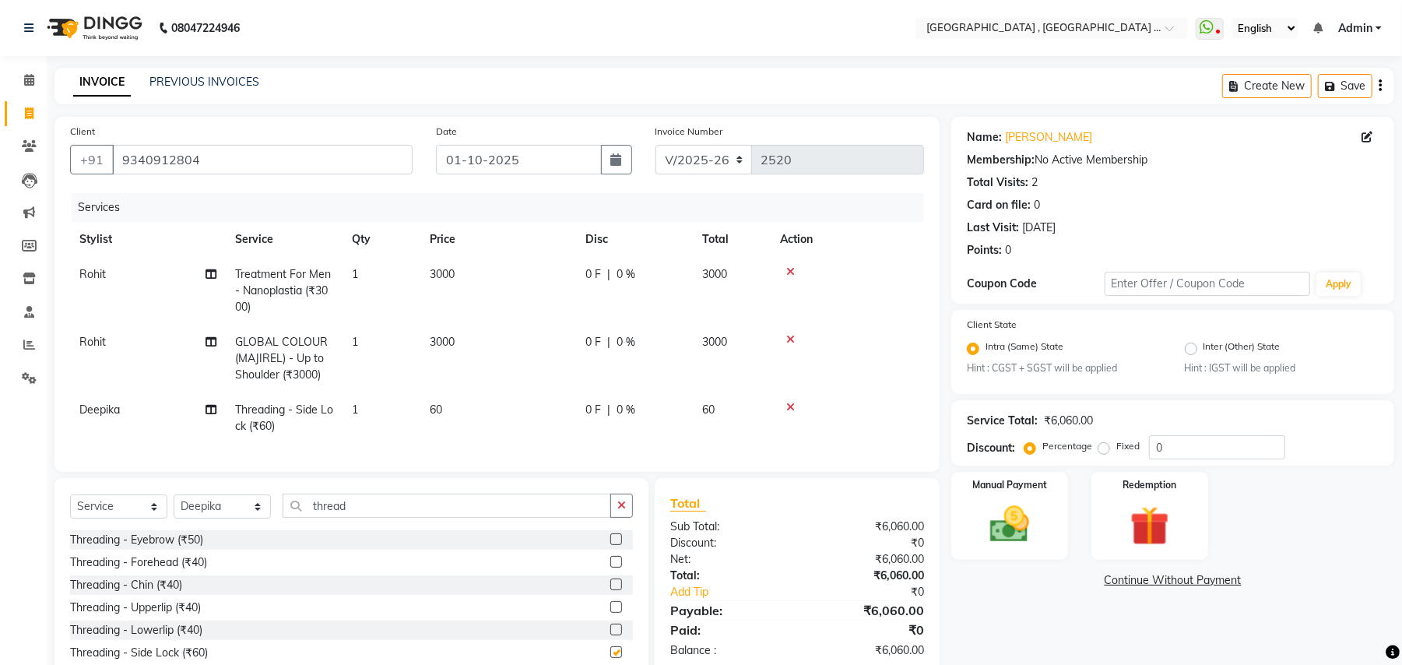
checkbox input "false"
click at [458, 396] on td "60" at bounding box center [498, 417] width 156 height 51
select select "29704"
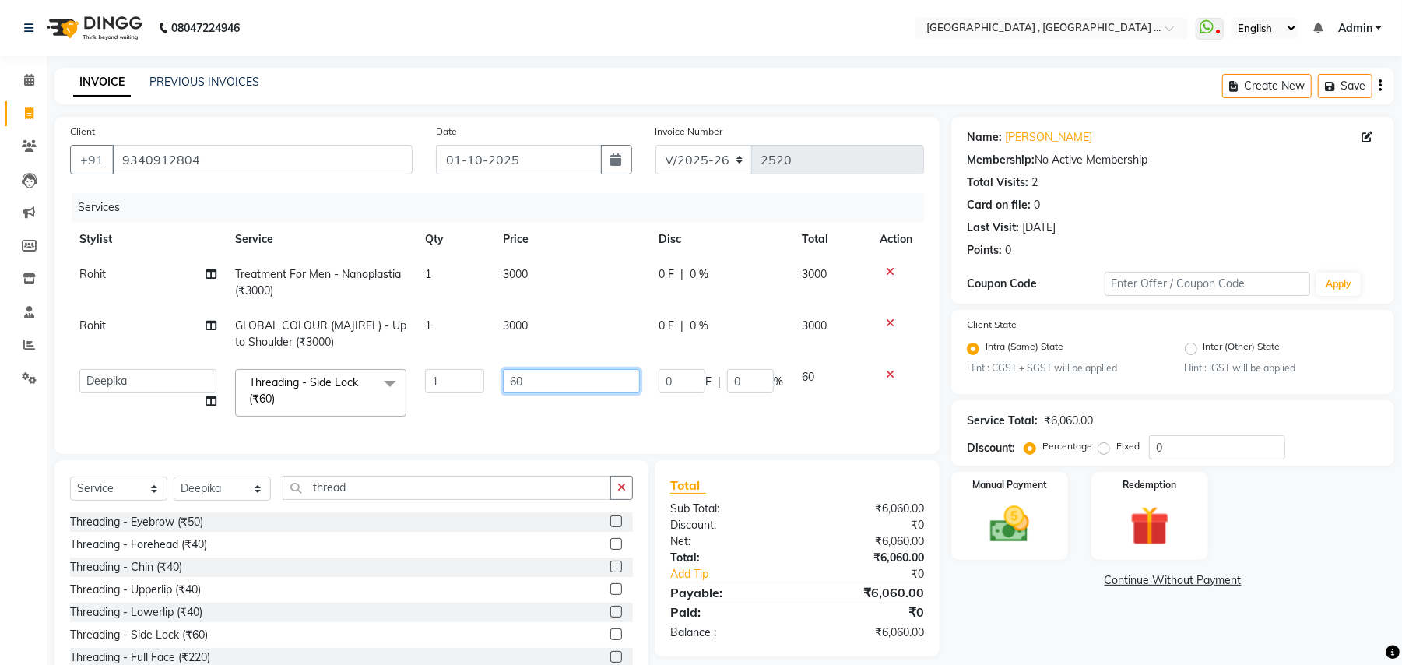
click at [508, 389] on input "60" at bounding box center [571, 381] width 137 height 24
type input "2"
type input "130"
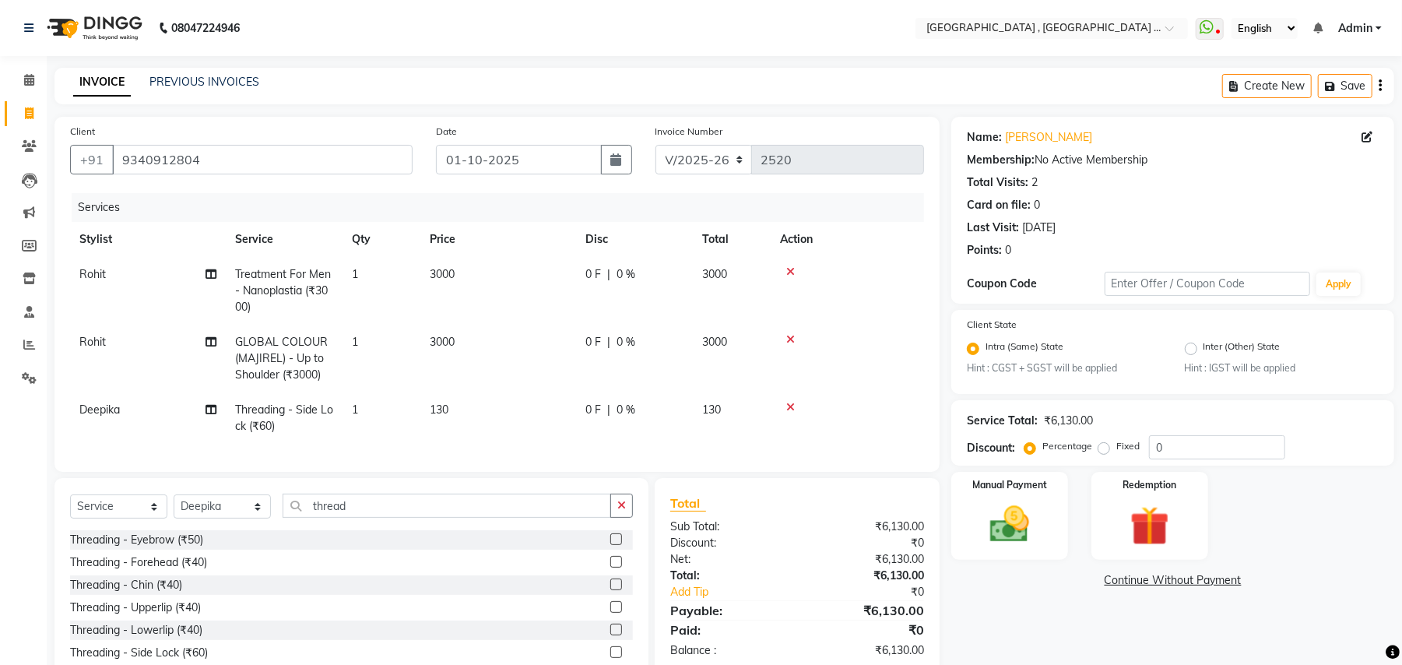
click at [830, 416] on tr "Deepika Threading - Side Lock (₹60) 1 130 0 F | 0 % 130" at bounding box center [497, 417] width 854 height 51
click at [1016, 542] on img at bounding box center [1009, 524] width 67 height 47
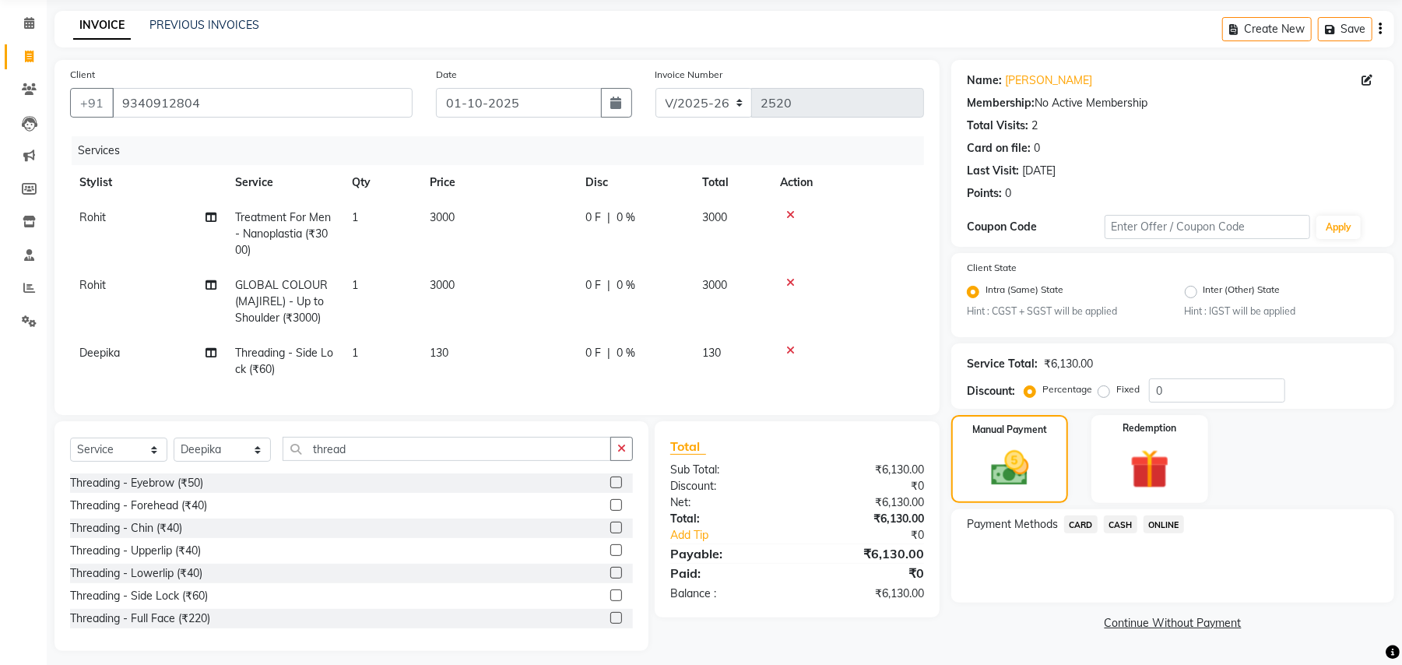
scroll to position [82, 0]
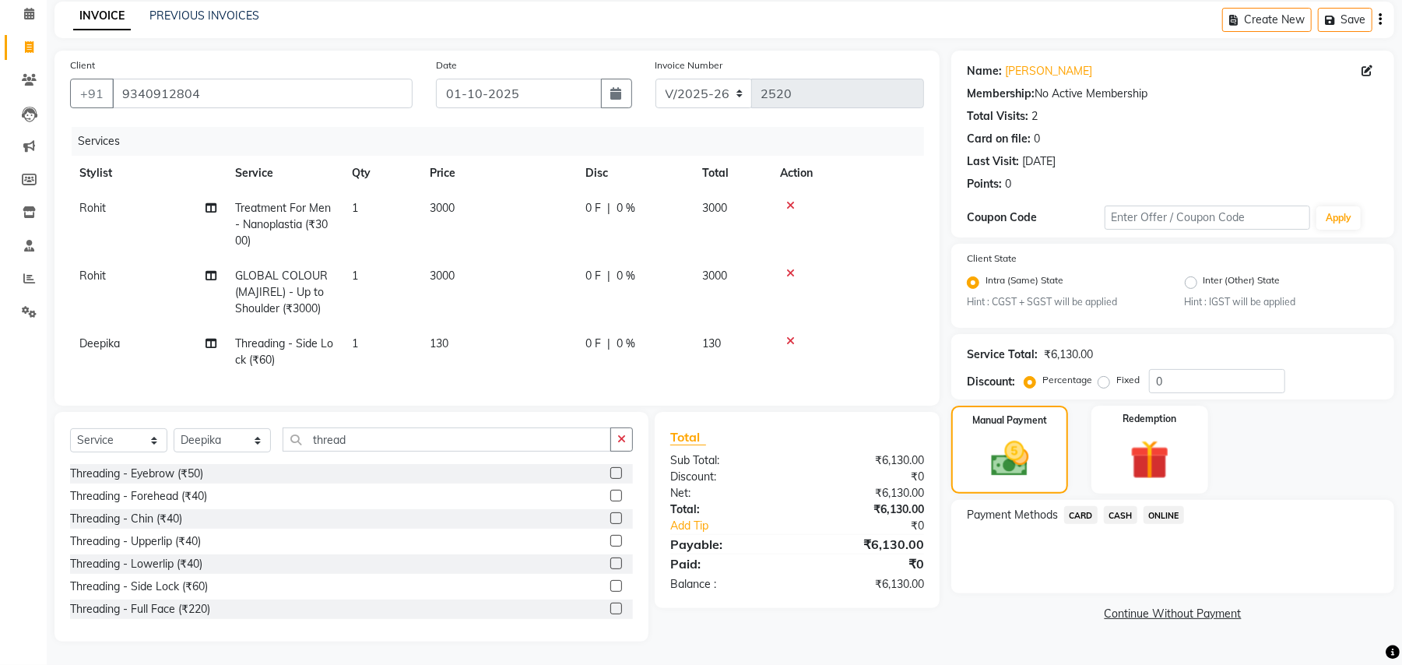
click at [1084, 506] on span "CARD" at bounding box center [1080, 515] width 33 height 18
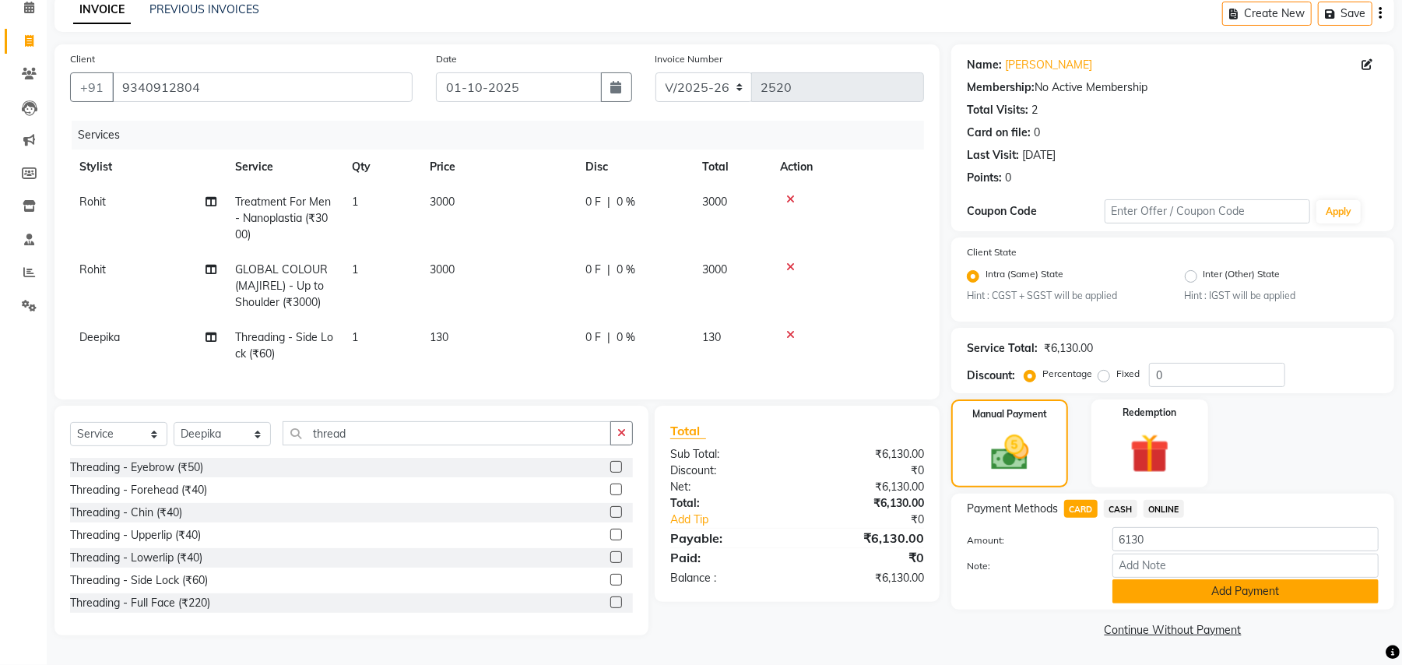
click at [1178, 581] on button "Add Payment" at bounding box center [1245, 591] width 266 height 24
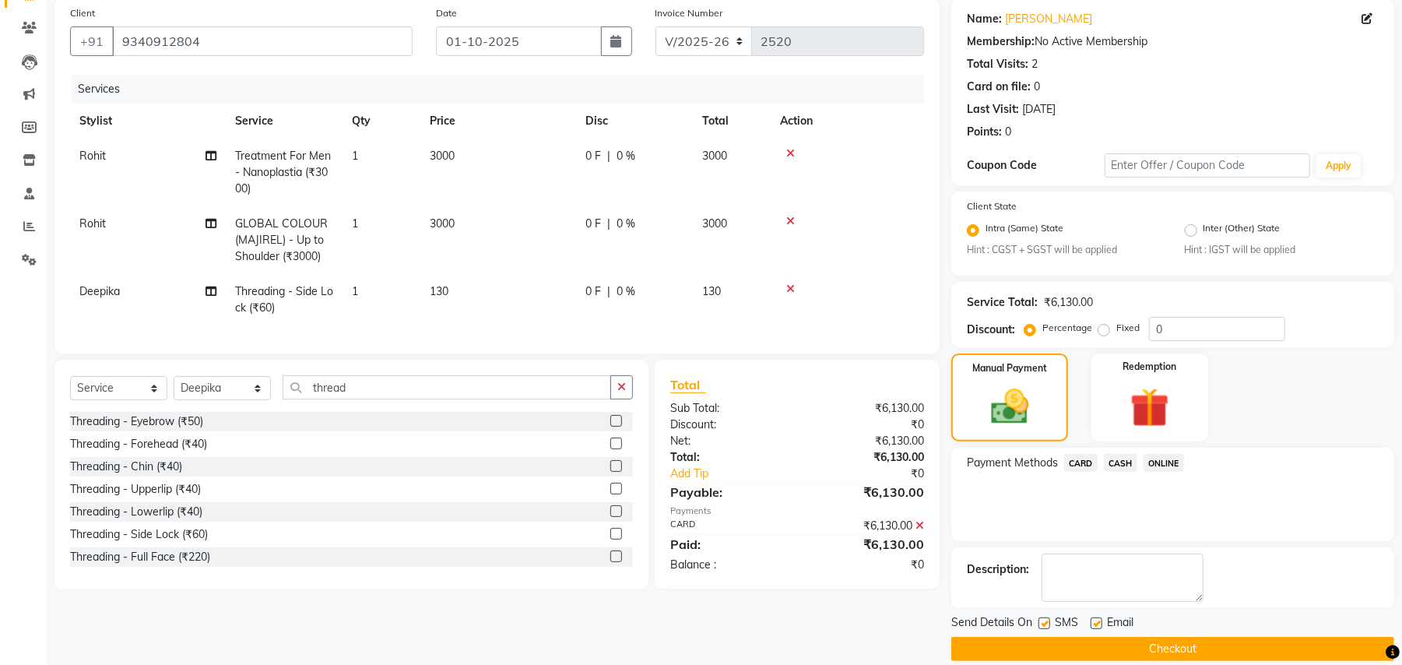
scroll to position [138, 0]
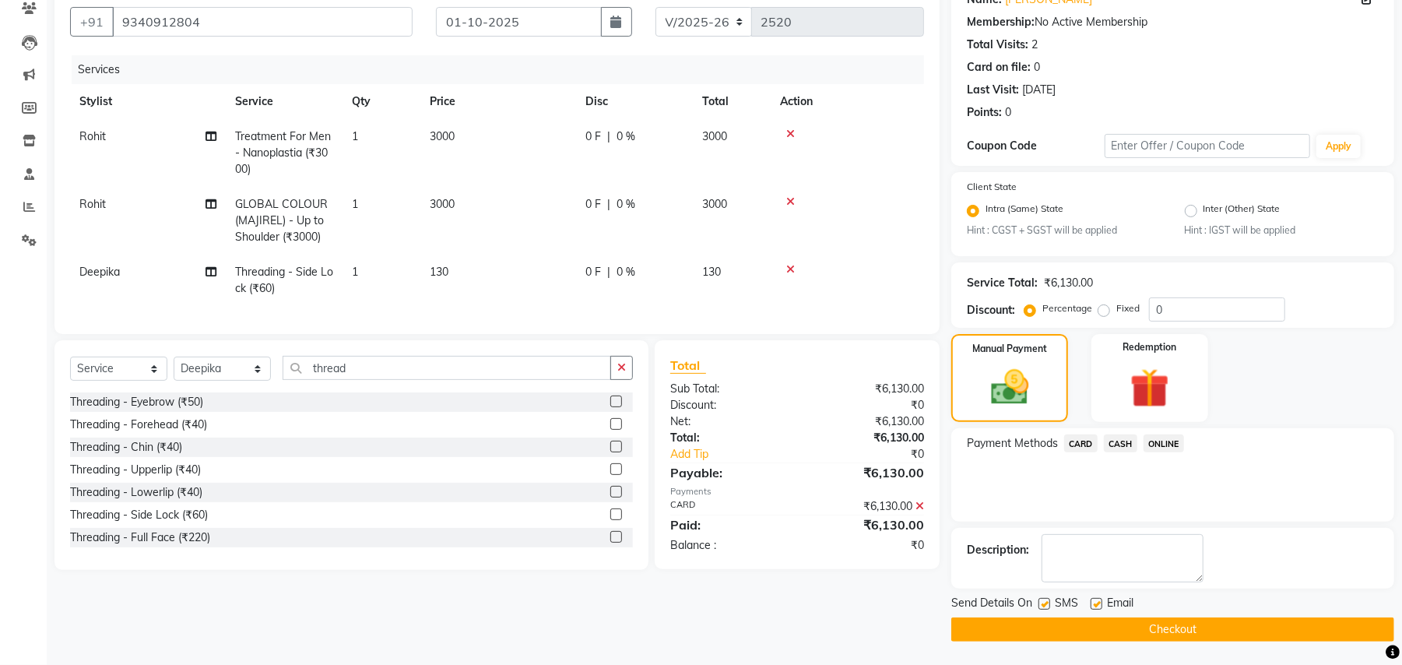
click at [1182, 620] on button "Checkout" at bounding box center [1172, 629] width 443 height 24
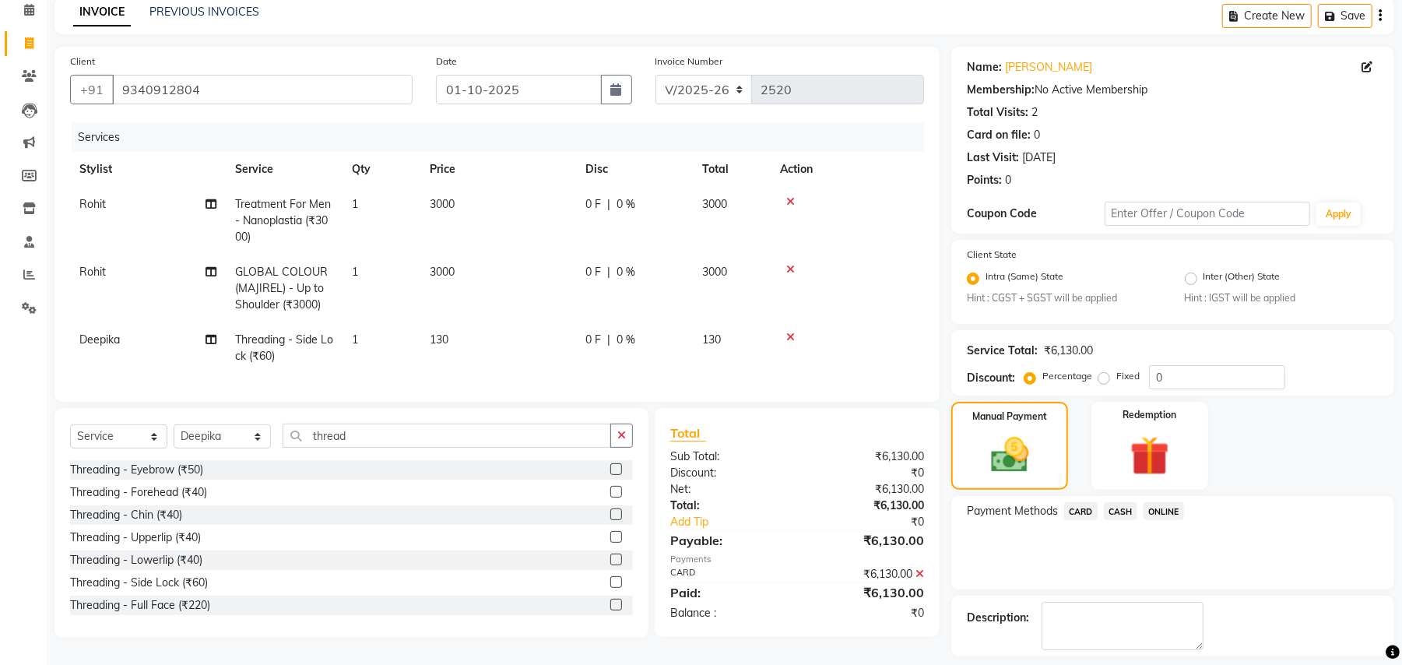
scroll to position [34, 0]
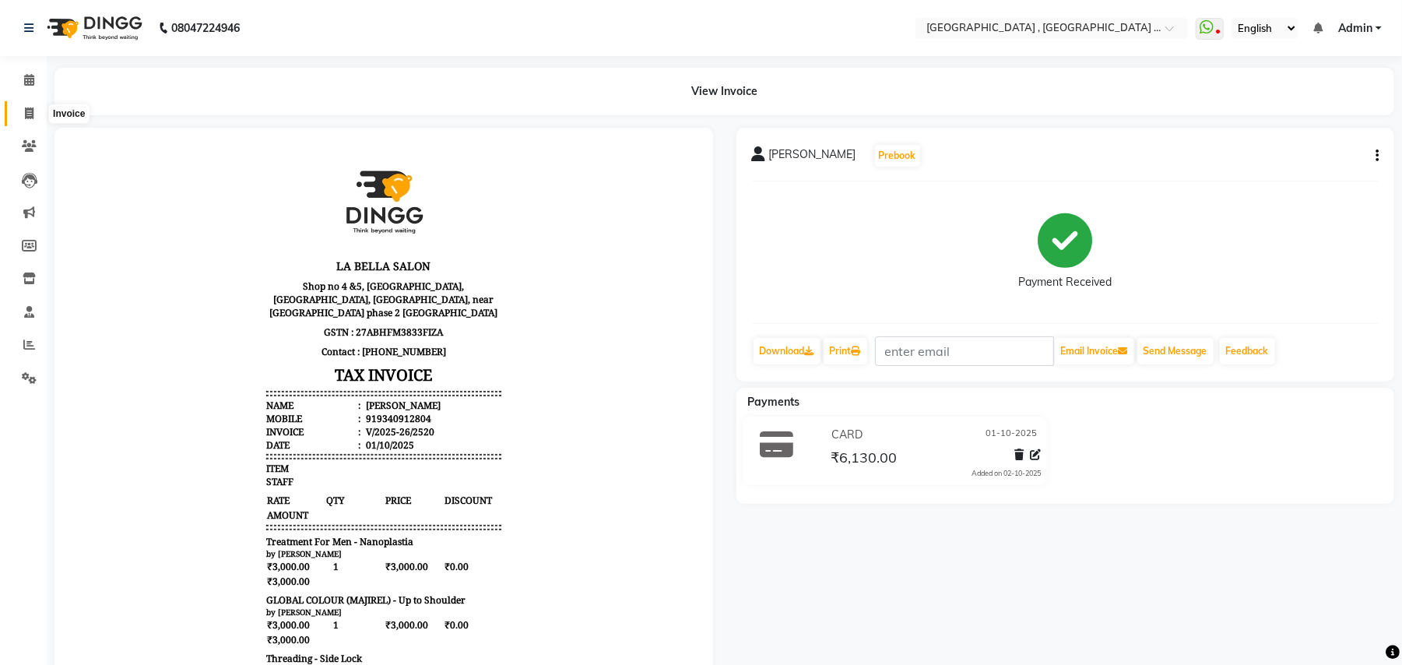
click at [30, 110] on icon at bounding box center [29, 113] width 9 height 12
select select "4558"
select select "service"
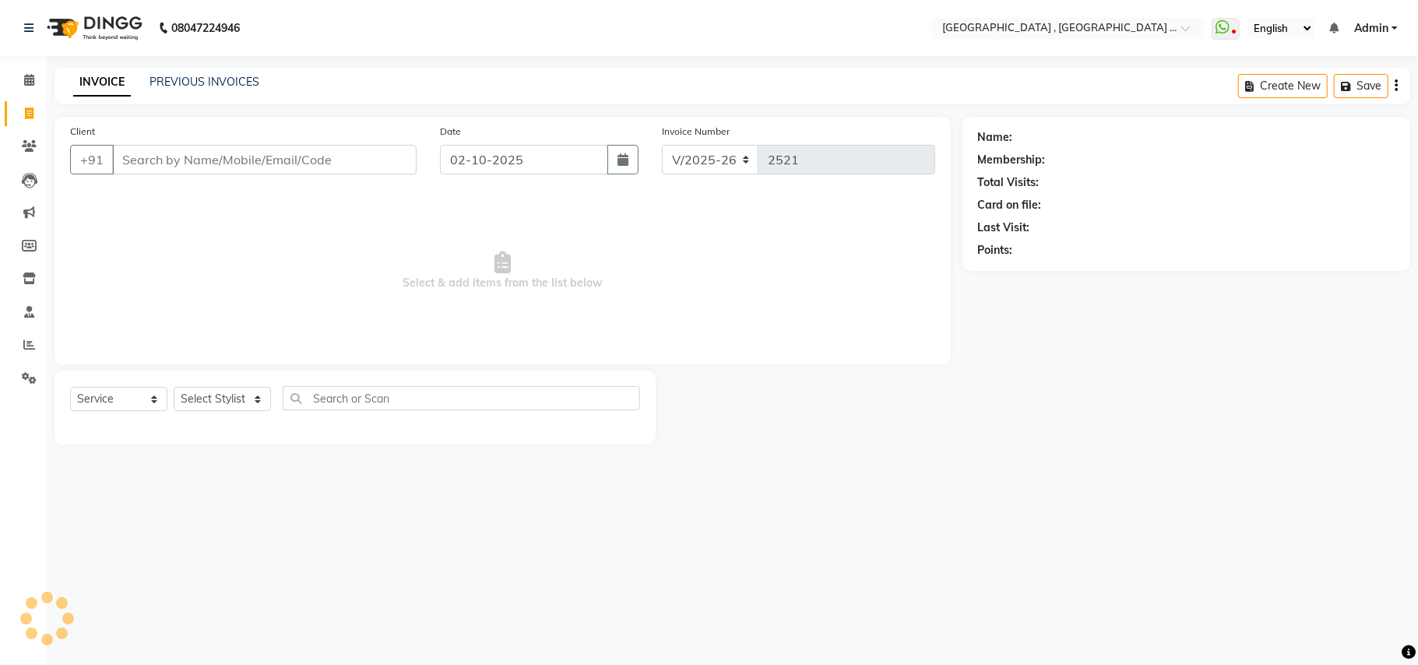
click at [188, 156] on input "Client" at bounding box center [264, 160] width 304 height 30
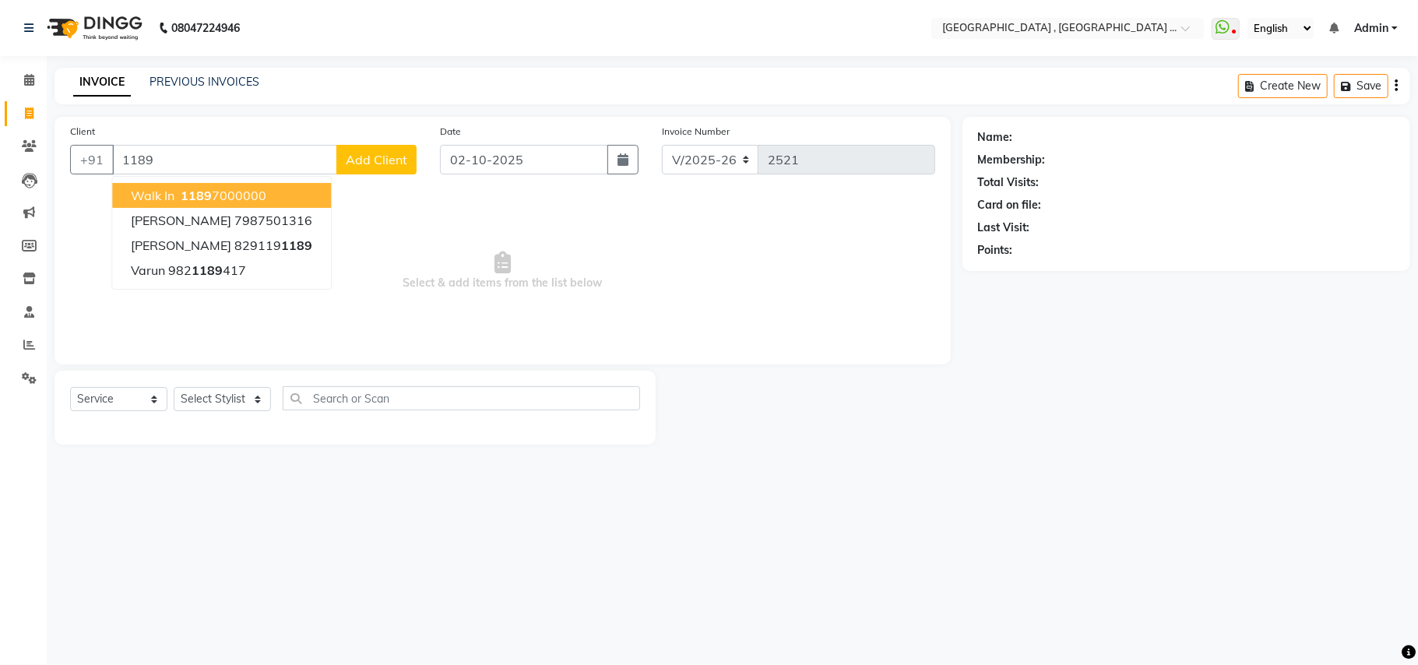
drag, startPoint x: 212, startPoint y: 190, endPoint x: 246, endPoint y: 190, distance: 34.3
click at [213, 190] on ngb-highlight "[PHONE_NUMBER]" at bounding box center [221, 196] width 89 height 16
type input "11897000000"
click at [216, 190] on div "Client [PHONE_NUMBER] Walk In [DATE][PHONE_NUMBER] [PERSON_NAME] 7987501316 [PE…" at bounding box center [502, 241] width 896 height 248
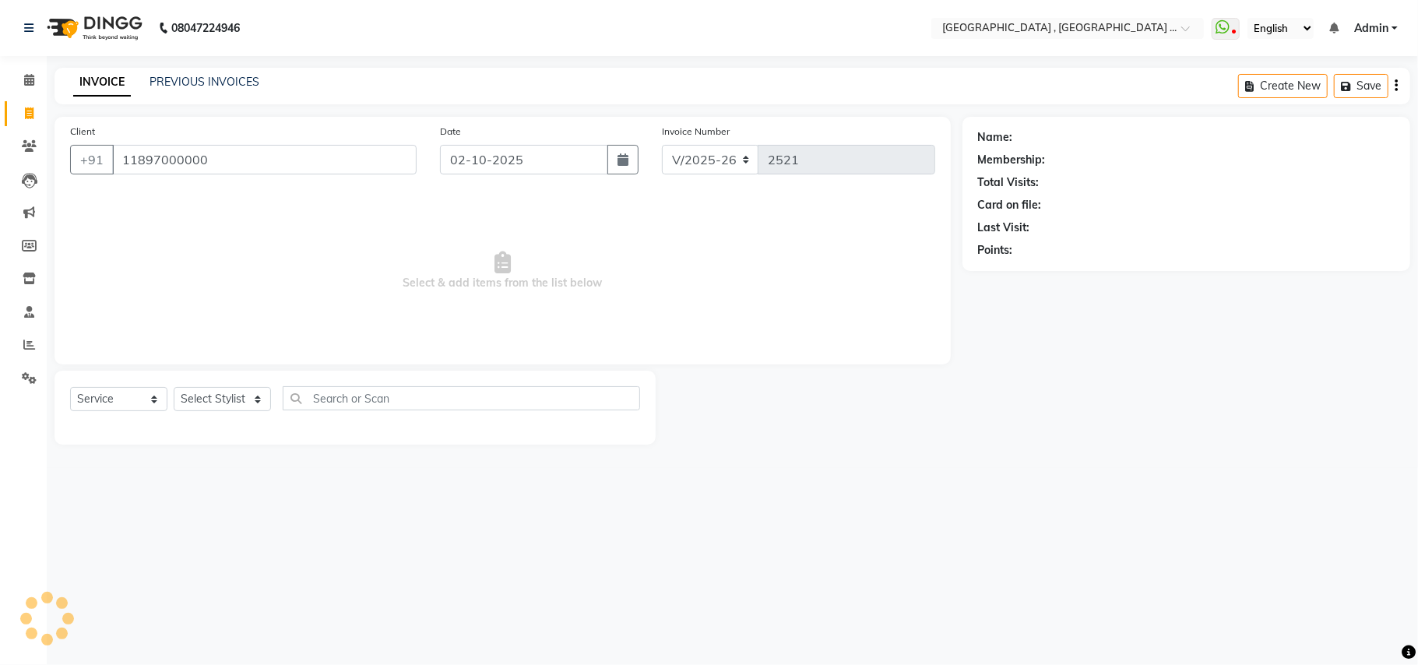
select select "1: Object"
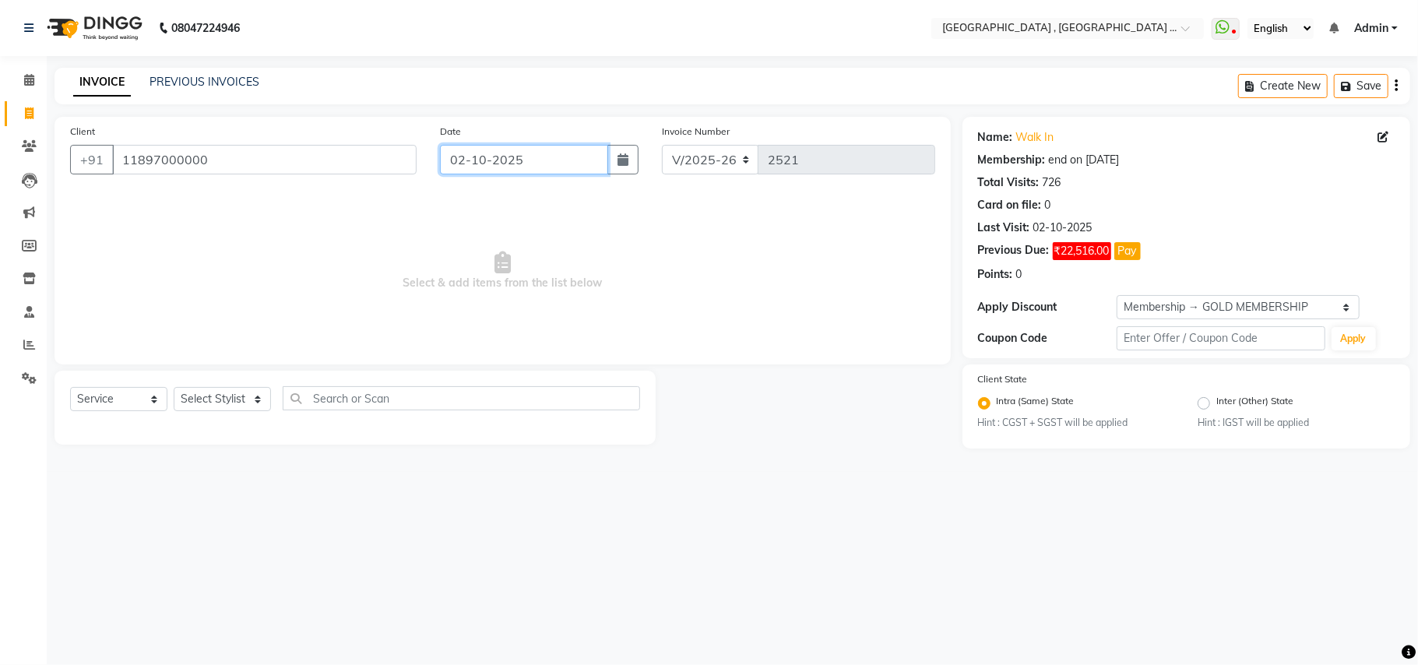
click at [539, 166] on input "02-10-2025" at bounding box center [524, 160] width 168 height 30
select select "10"
select select "2025"
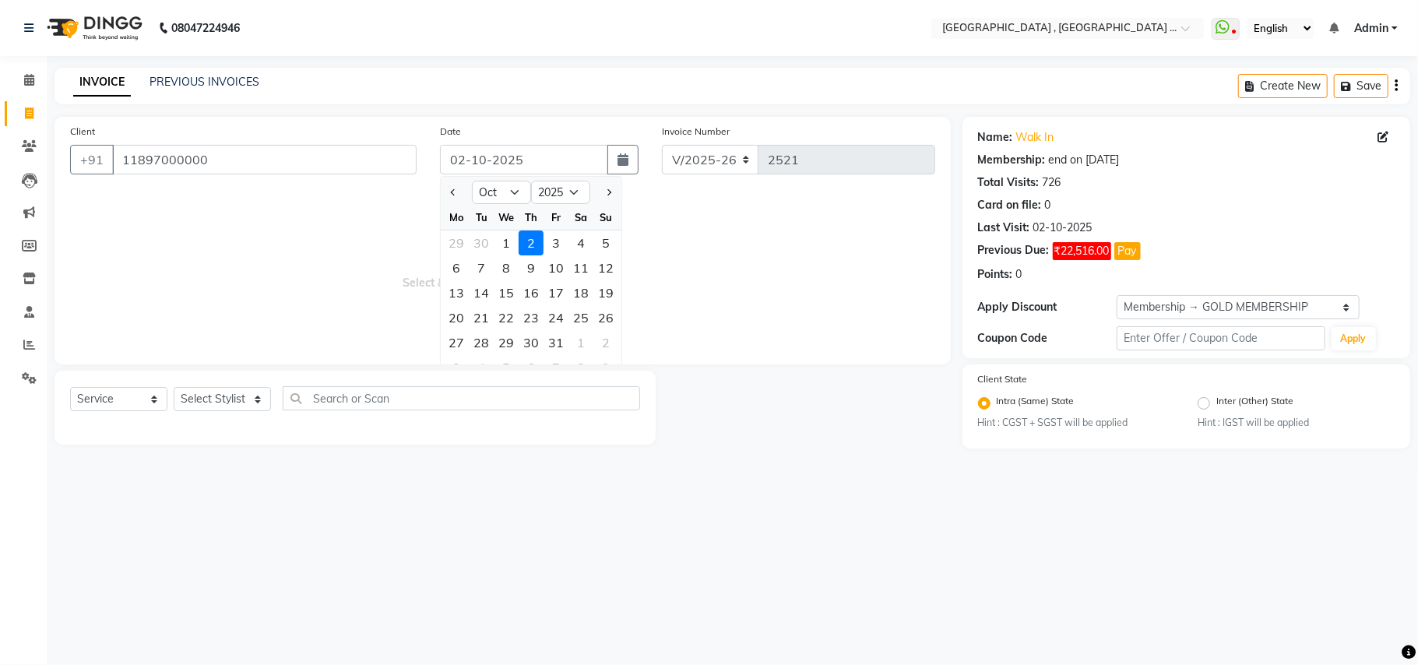
click at [511, 241] on div "1" at bounding box center [506, 242] width 25 height 25
type input "01-10-2025"
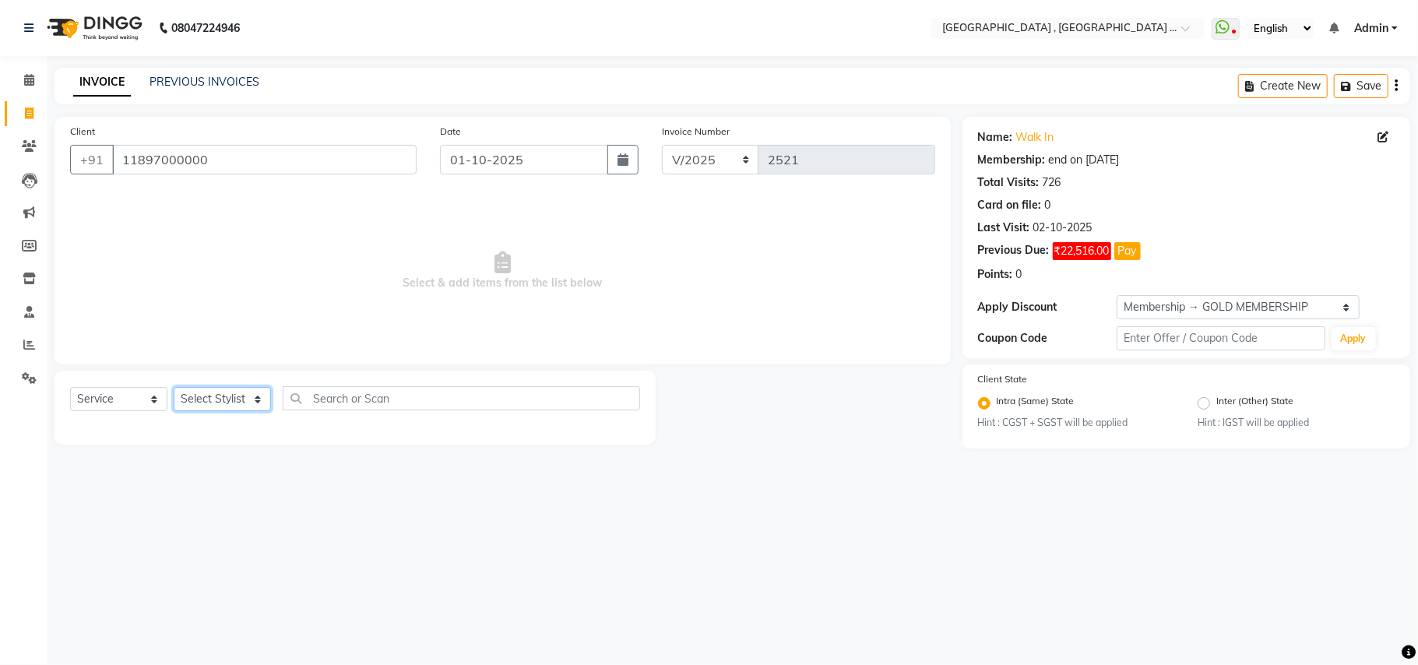
click at [241, 393] on select "Select Stylist Amit [PERSON_NAME] BUNTY Deep [PERSON_NAME] M Gautam la bella [P…" at bounding box center [222, 399] width 97 height 24
select select "29704"
click at [174, 387] on select "Select Stylist Amit [PERSON_NAME] BUNTY Deep [PERSON_NAME] M Gautam la bella [P…" at bounding box center [222, 399] width 97 height 24
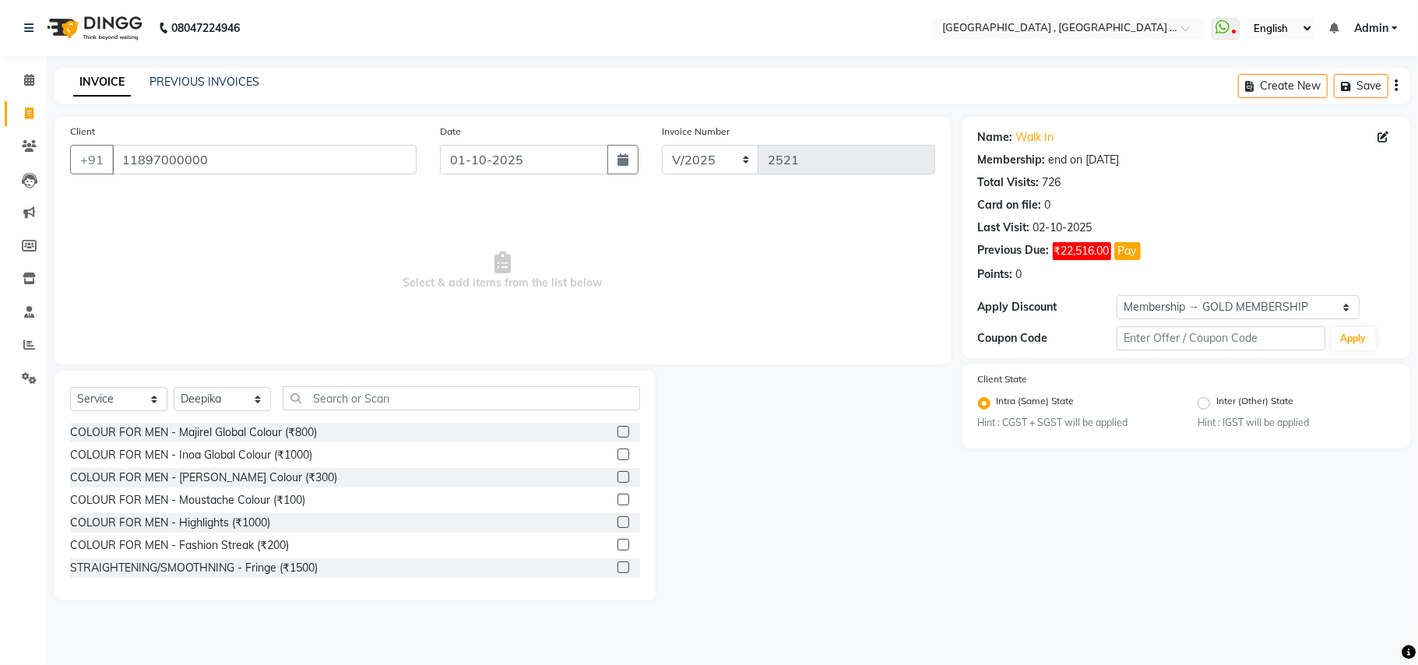
click at [297, 381] on div "Select Service Product Membership Package Voucher Prepaid Gift Card Select Styl…" at bounding box center [354, 486] width 601 height 230
click at [306, 389] on input "text" at bounding box center [461, 398] width 357 height 24
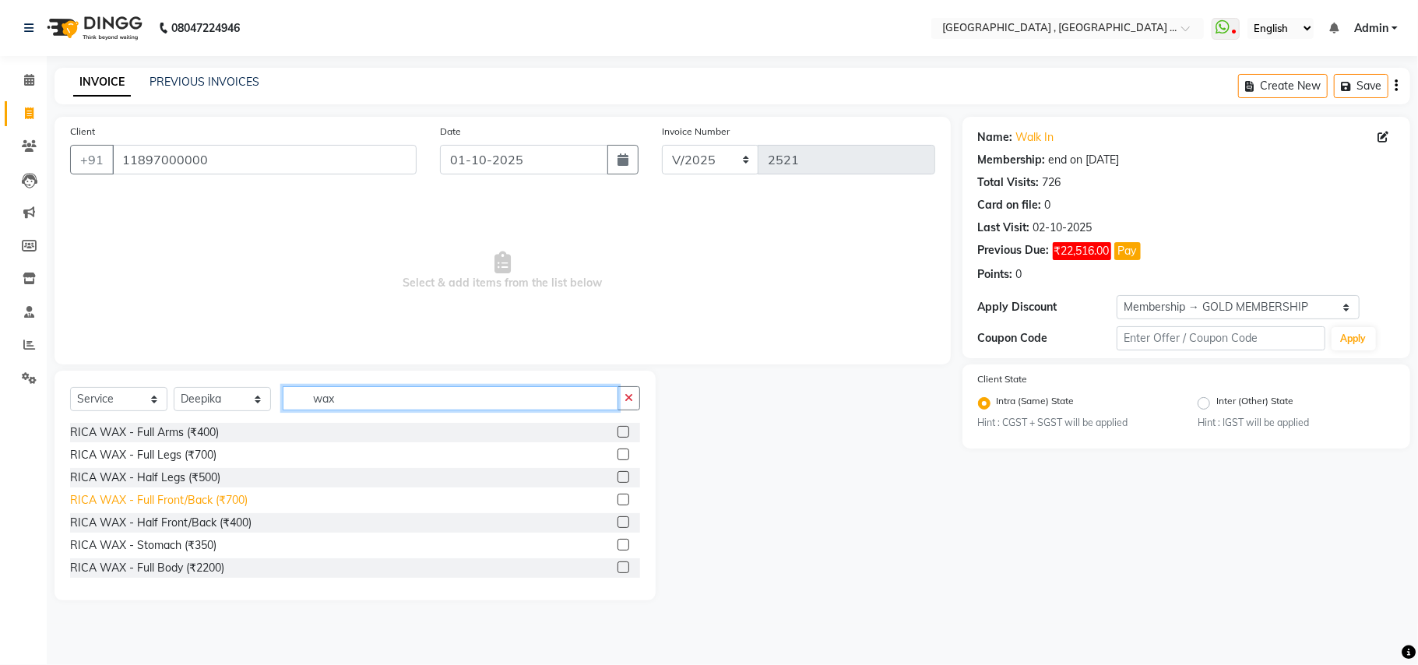
type input "wax"
drag, startPoint x: 234, startPoint y: 502, endPoint x: 244, endPoint y: 499, distance: 10.6
click at [234, 502] on div "RICA WAX - Full Front/Back (₹700)" at bounding box center [158, 500] width 177 height 16
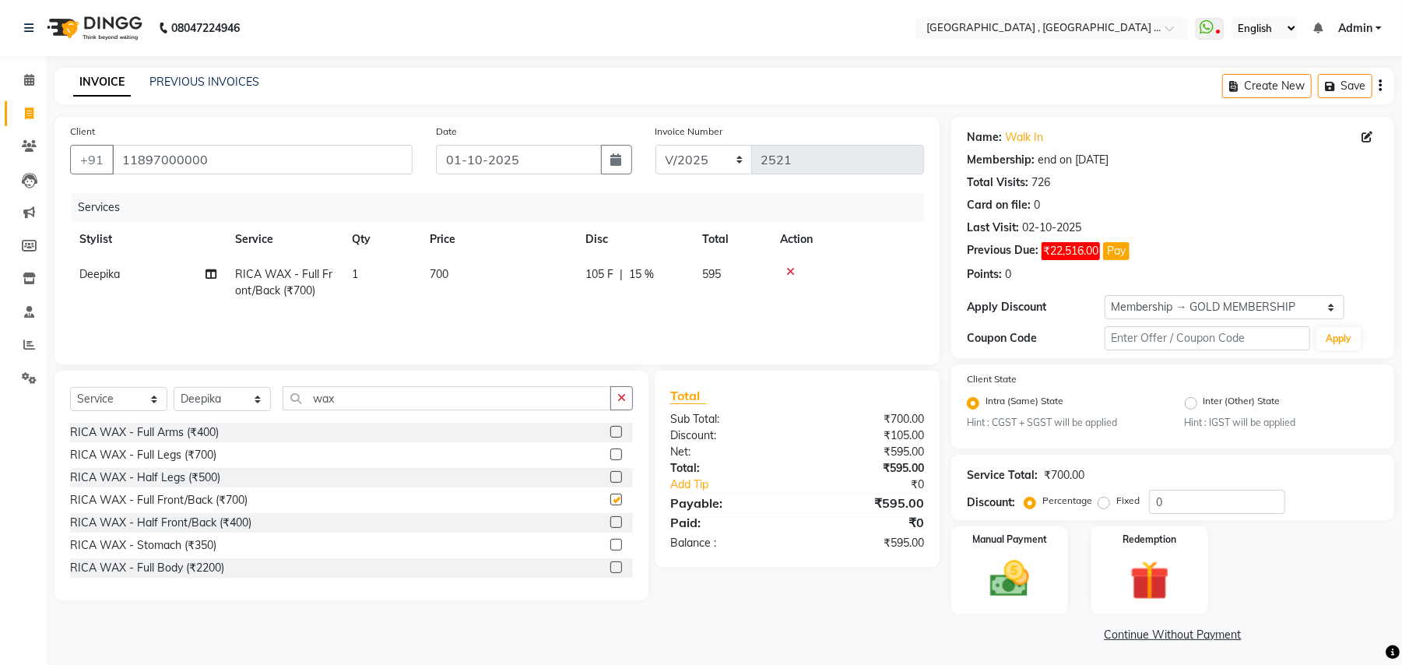
checkbox input "false"
click at [441, 279] on span "700" at bounding box center [439, 274] width 19 height 14
select select "29704"
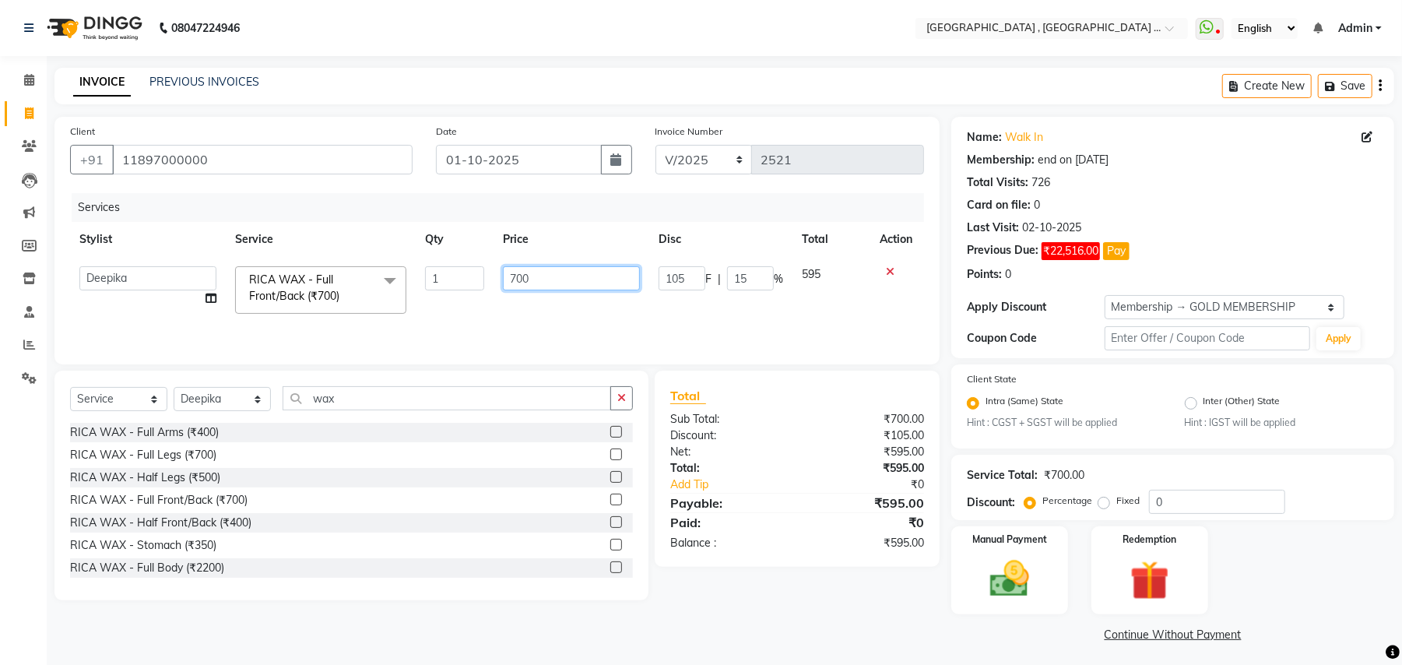
click at [505, 284] on input "700" at bounding box center [571, 278] width 137 height 24
type input "1170"
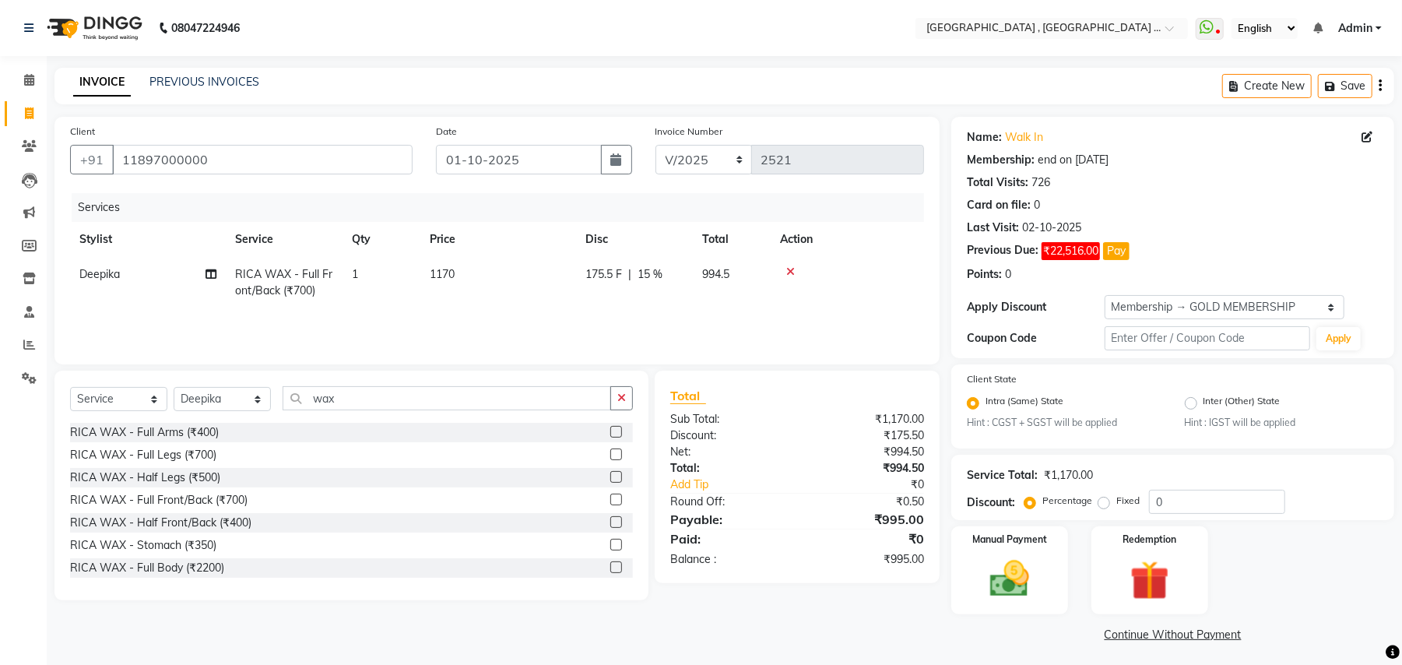
click at [543, 315] on div "Services Stylist Service Qty Price Disc Total Action Deepika RICA WAX - Full Fr…" at bounding box center [497, 271] width 854 height 156
click at [228, 405] on select "Select Stylist Amit [PERSON_NAME] BUNTY Deep [PERSON_NAME] M Gautam la bella [P…" at bounding box center [222, 399] width 97 height 24
select select "68186"
click at [174, 387] on select "Select Stylist Amit [PERSON_NAME] BUNTY Deep [PERSON_NAME] M Gautam la bella [P…" at bounding box center [222, 399] width 97 height 24
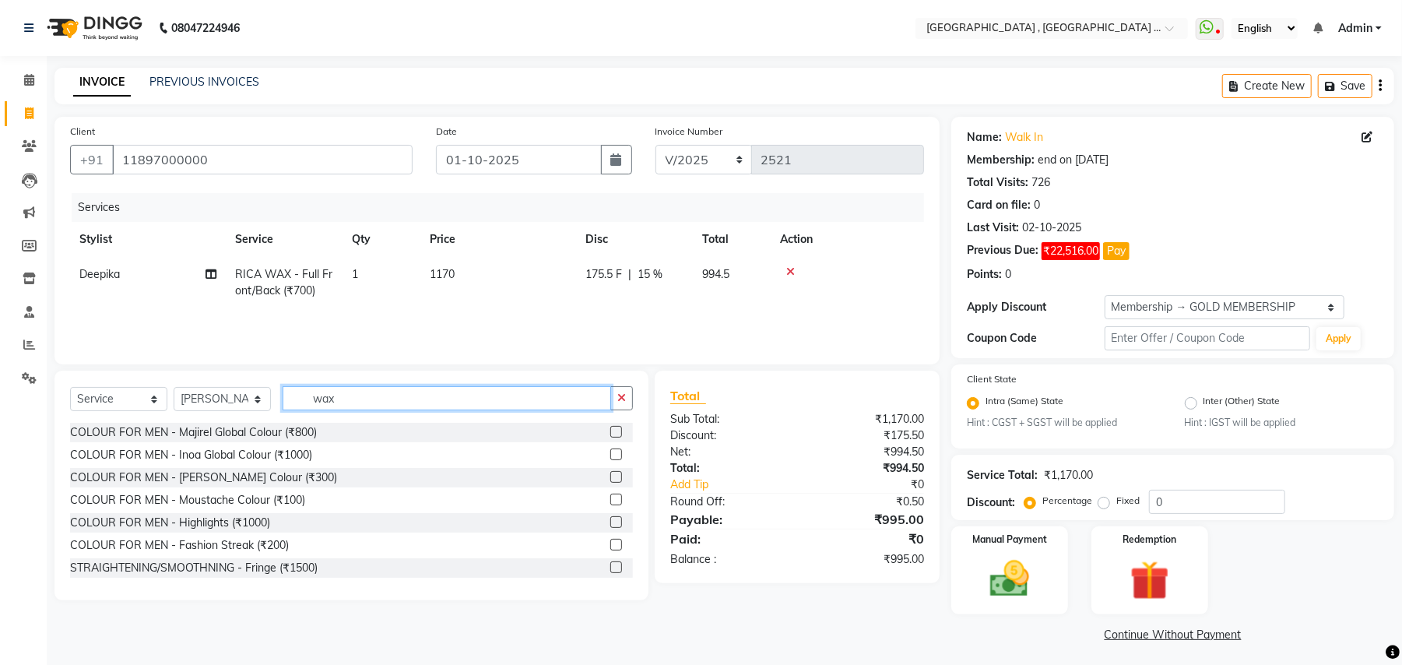
click at [325, 391] on input "wax" at bounding box center [447, 398] width 328 height 24
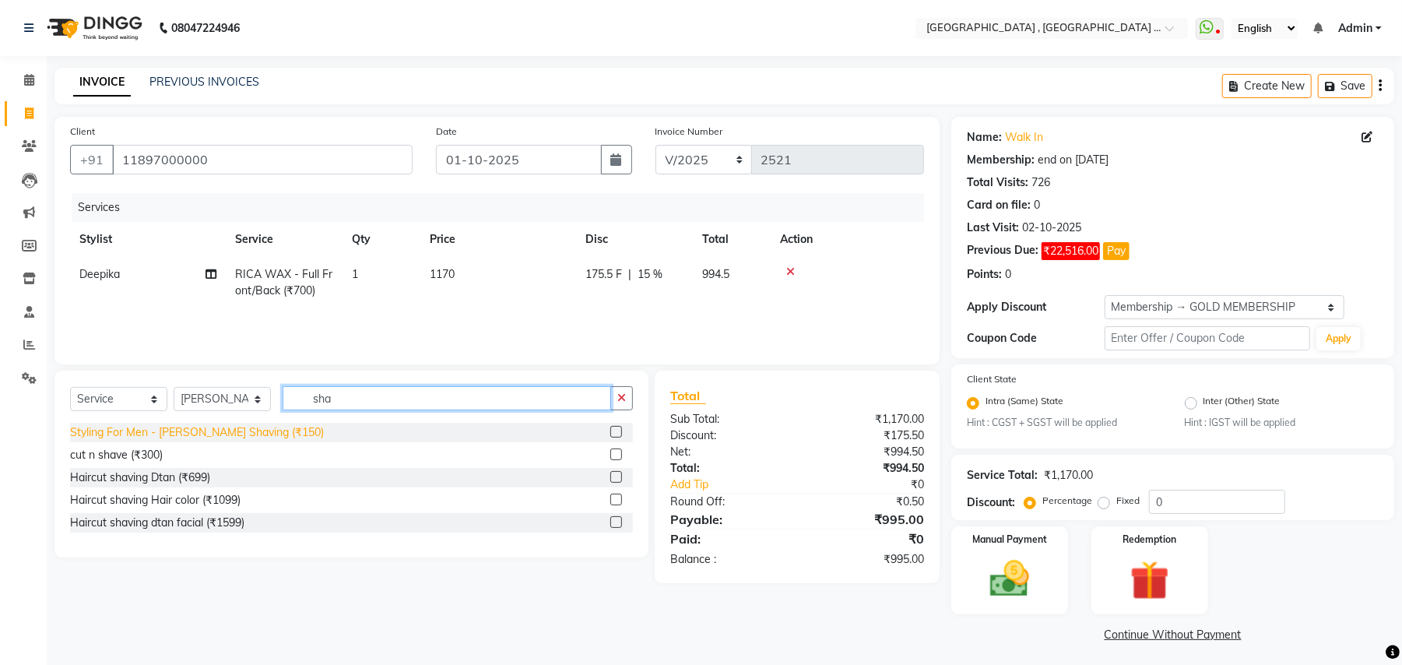
type input "sha"
click at [226, 440] on div "Styling For Men - [PERSON_NAME] Shaving (₹150)" at bounding box center [197, 432] width 254 height 16
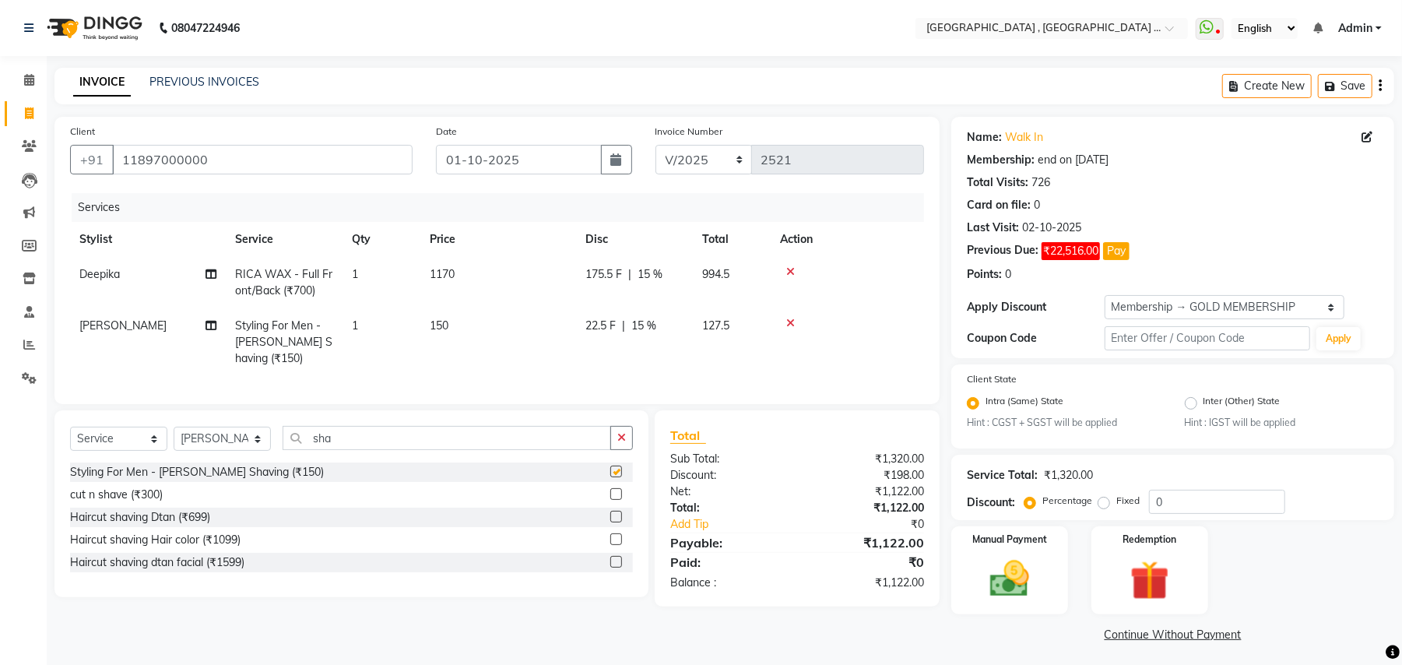
checkbox input "false"
click at [433, 328] on span "150" at bounding box center [439, 325] width 19 height 14
select select "68186"
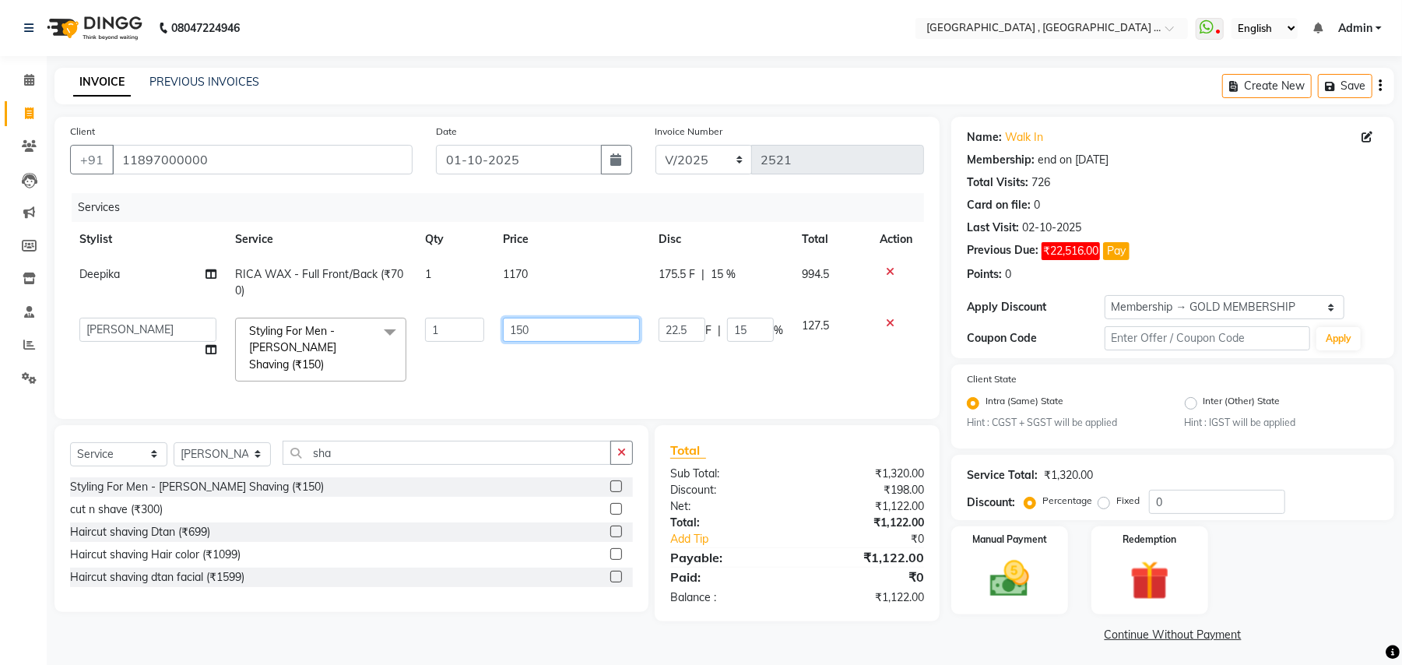
click at [517, 328] on input "150" at bounding box center [571, 330] width 137 height 24
type input "100"
click at [540, 362] on td "100" at bounding box center [572, 349] width 156 height 83
select select "68186"
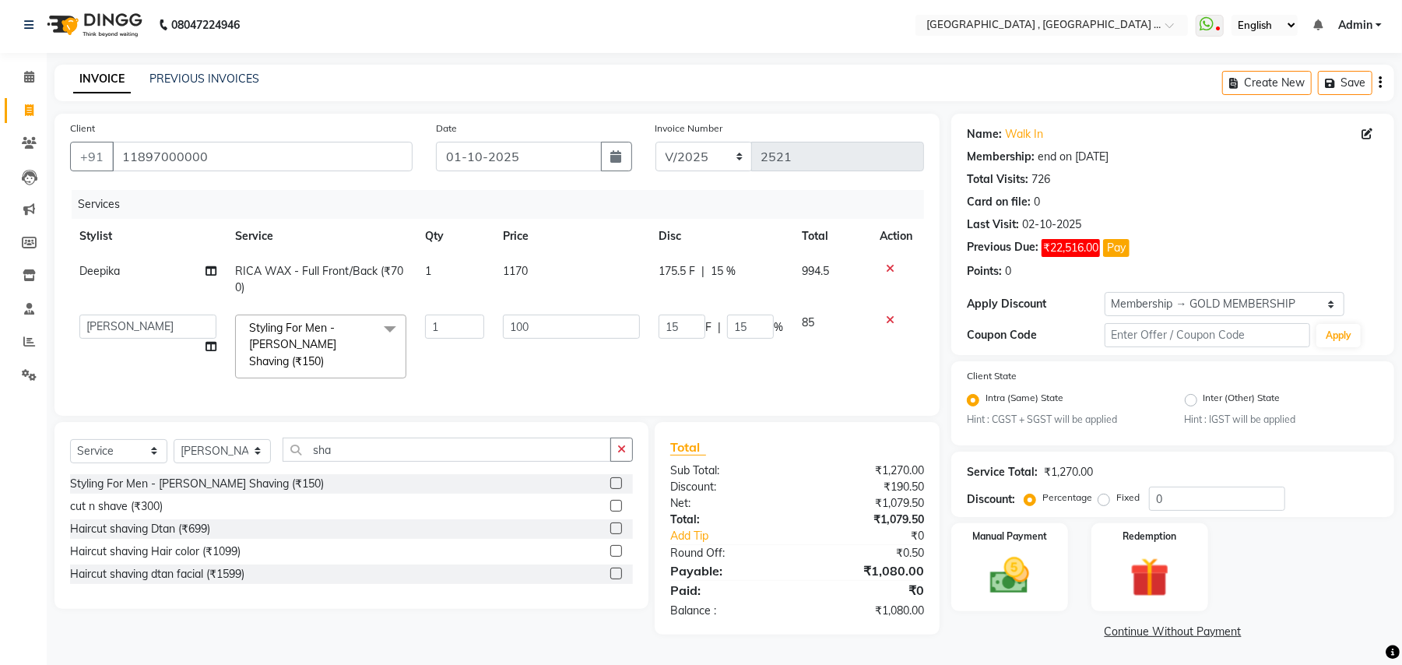
scroll to position [4, 0]
click at [232, 444] on select "Select Stylist Amit [PERSON_NAME] BUNTY Deep [PERSON_NAME] M Gautam la bella [P…" at bounding box center [222, 450] width 97 height 24
select select "51064"
click at [174, 438] on select "Select Stylist Amit [PERSON_NAME] BUNTY Deep [PERSON_NAME] M Gautam la bella [P…" at bounding box center [222, 450] width 97 height 24
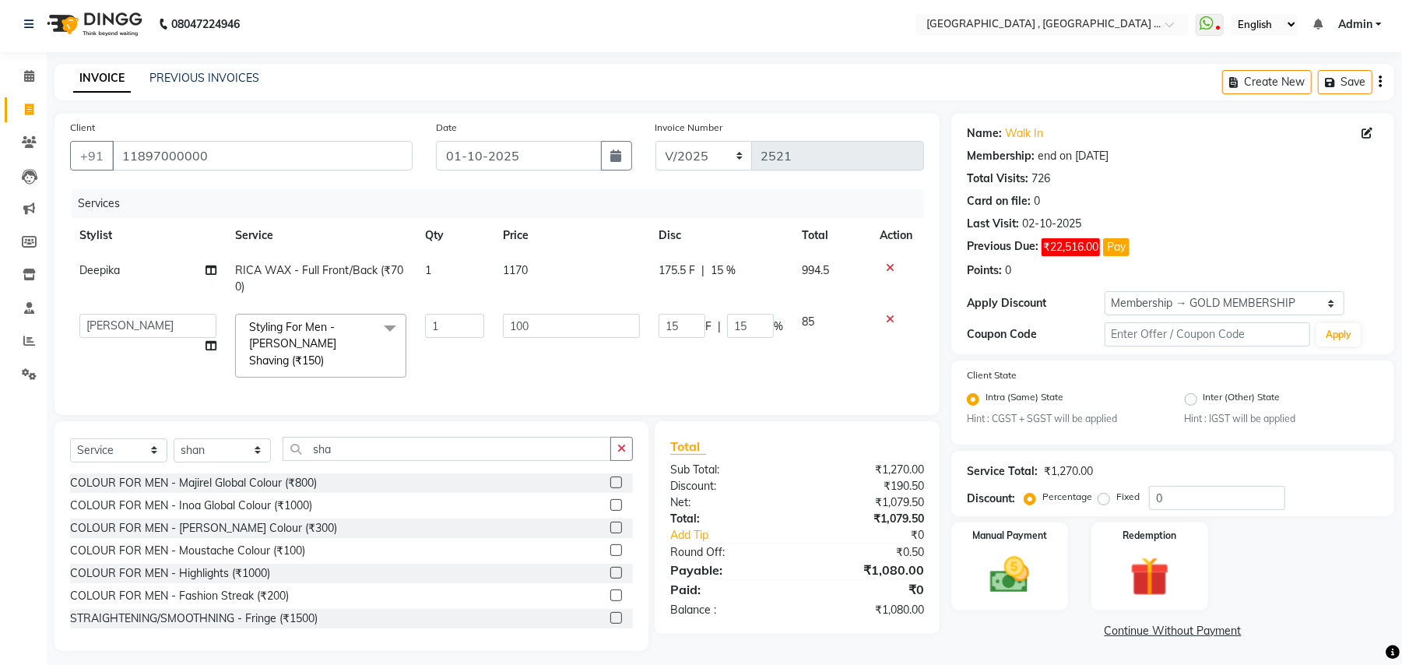
click at [340, 434] on div "Select Service Product Membership Package Voucher Prepaid Gift Card Select Styl…" at bounding box center [351, 536] width 594 height 230
click at [340, 437] on input "sha" at bounding box center [447, 449] width 328 height 24
click at [339, 441] on input "sha" at bounding box center [447, 449] width 328 height 24
click at [338, 441] on input "sha" at bounding box center [447, 449] width 328 height 24
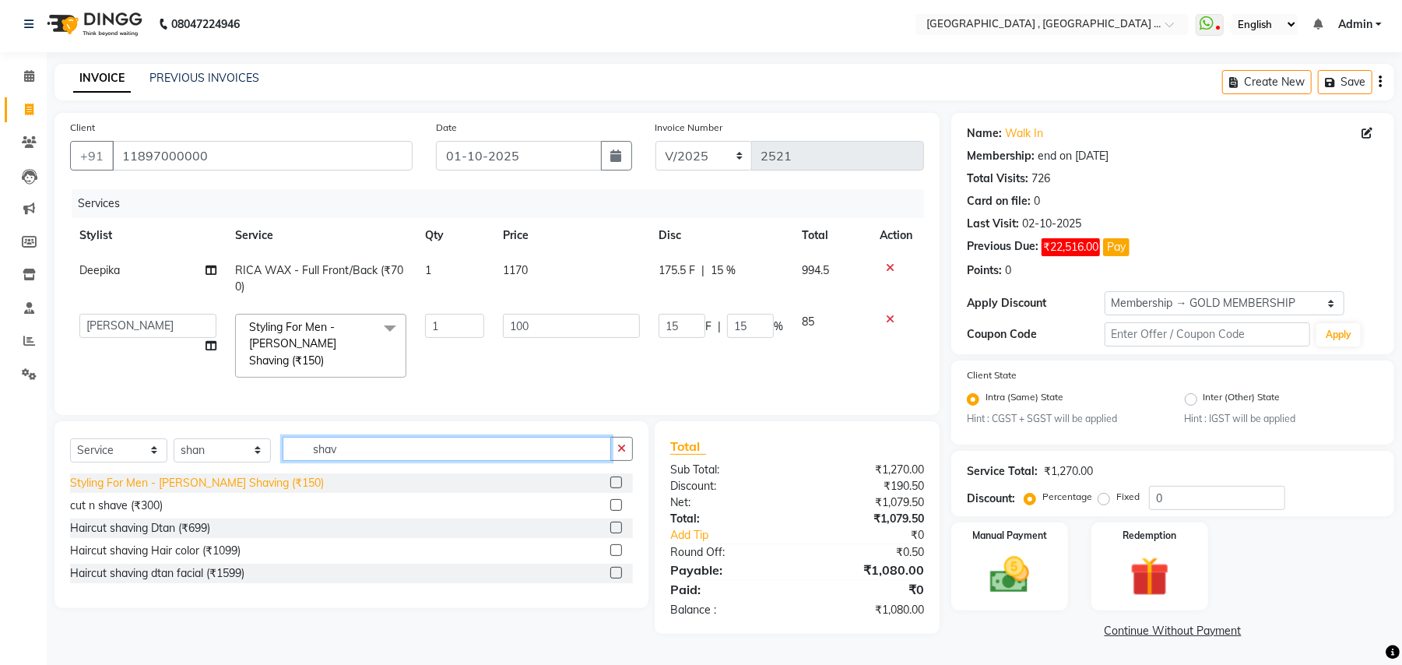
type input "shav"
click at [182, 483] on div "Styling For Men - [PERSON_NAME] Shaving (₹150)" at bounding box center [197, 483] width 254 height 16
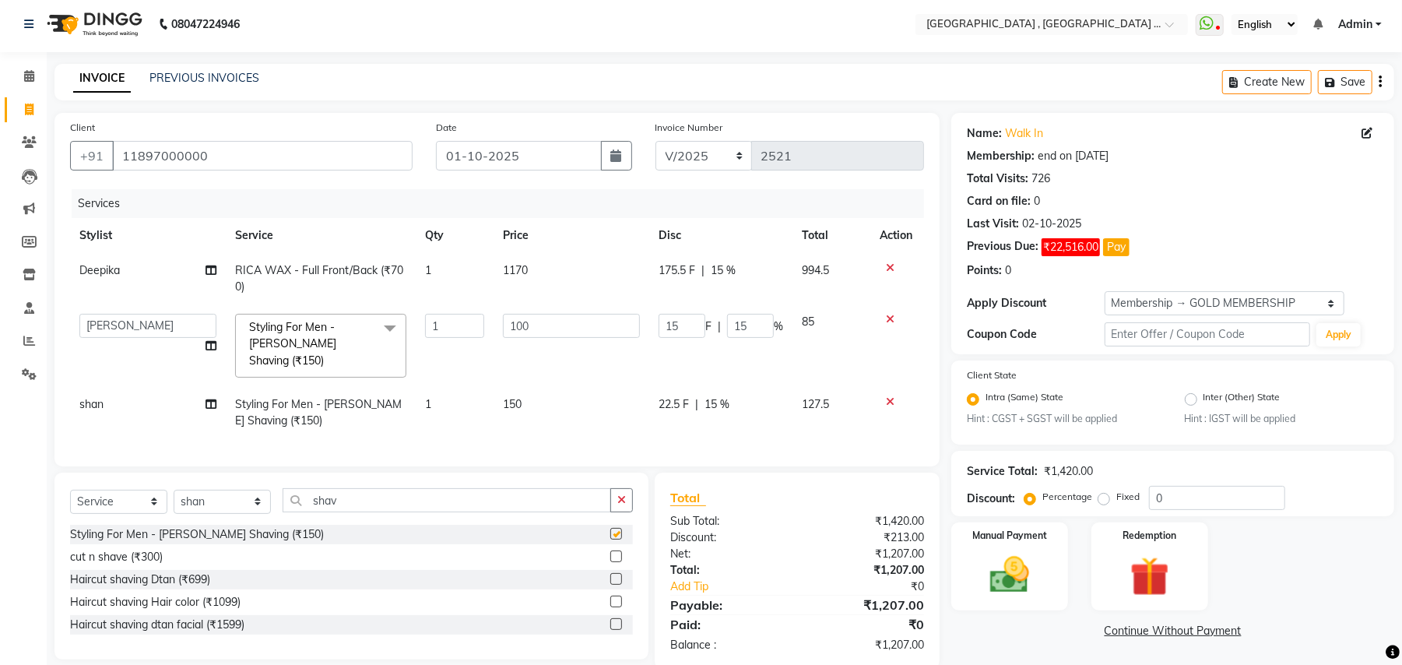
checkbox input "false"
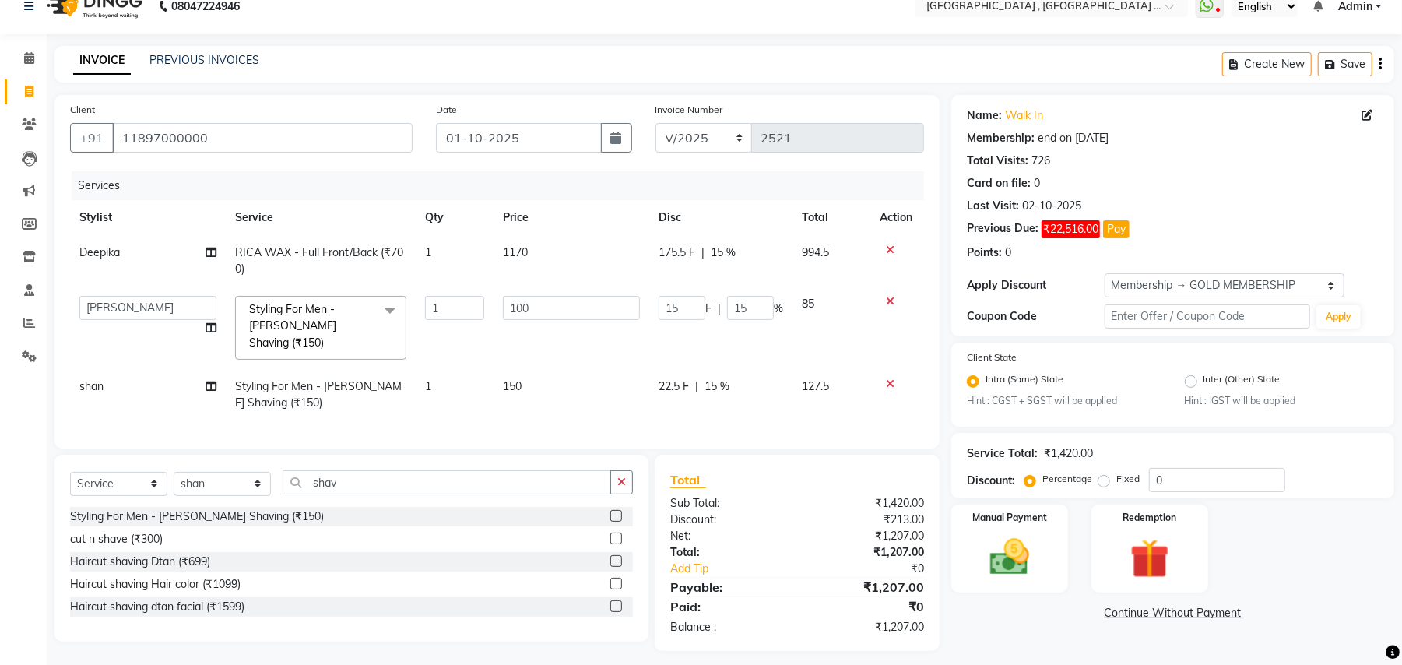
scroll to position [31, 0]
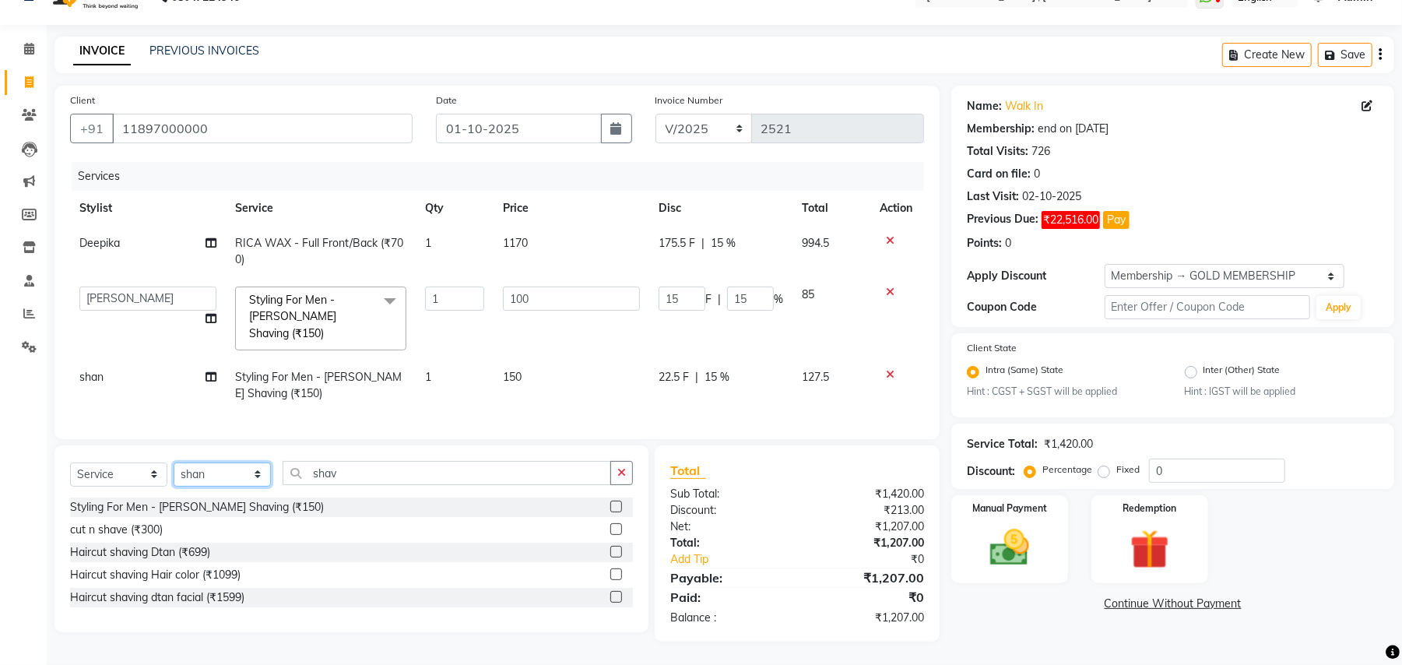
click at [246, 472] on select "Select Stylist Amit [PERSON_NAME] BUNTY Deep [PERSON_NAME] M Gautam la bella [P…" at bounding box center [222, 474] width 97 height 24
select select "29704"
click at [174, 462] on select "Select Stylist Amit [PERSON_NAME] BUNTY Deep [PERSON_NAME] M Gautam la bella [P…" at bounding box center [222, 474] width 97 height 24
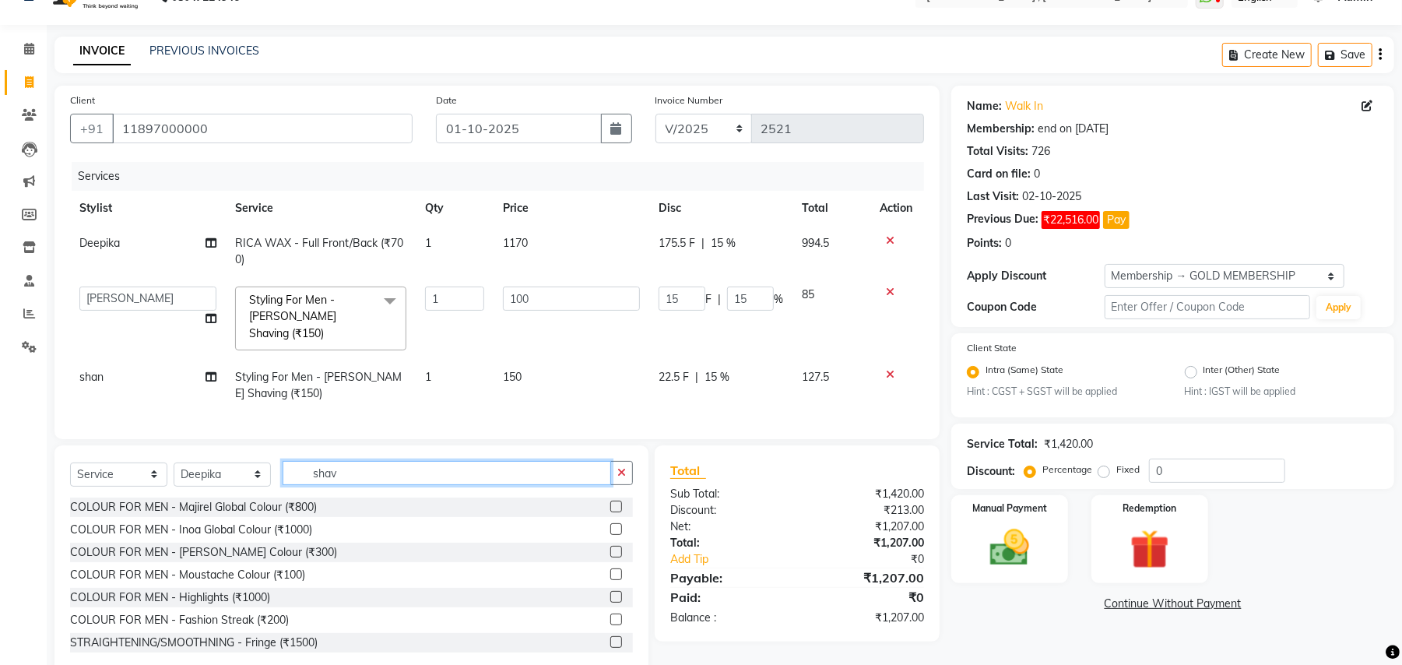
click at [311, 464] on input "shav" at bounding box center [447, 473] width 328 height 24
click at [312, 464] on input "shav" at bounding box center [447, 473] width 328 height 24
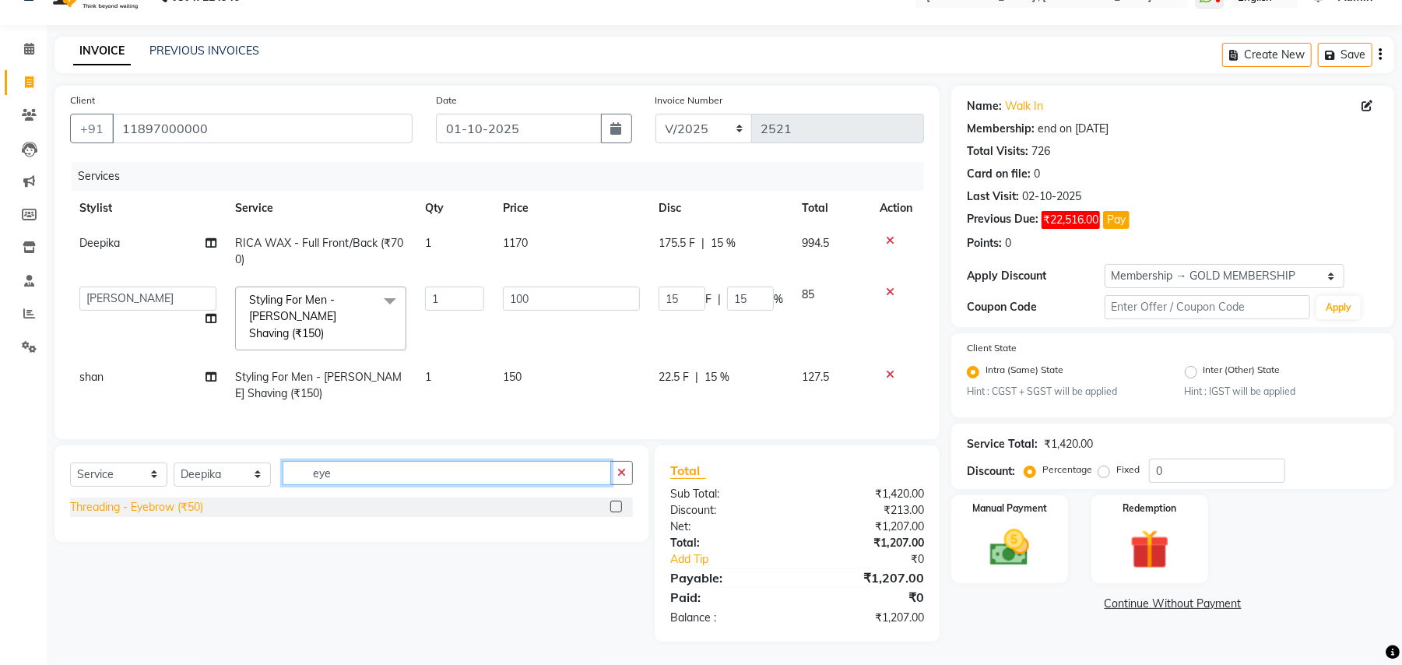
type input "eye"
click at [174, 499] on div "Threading - Eyebrow (₹50)" at bounding box center [136, 507] width 133 height 16
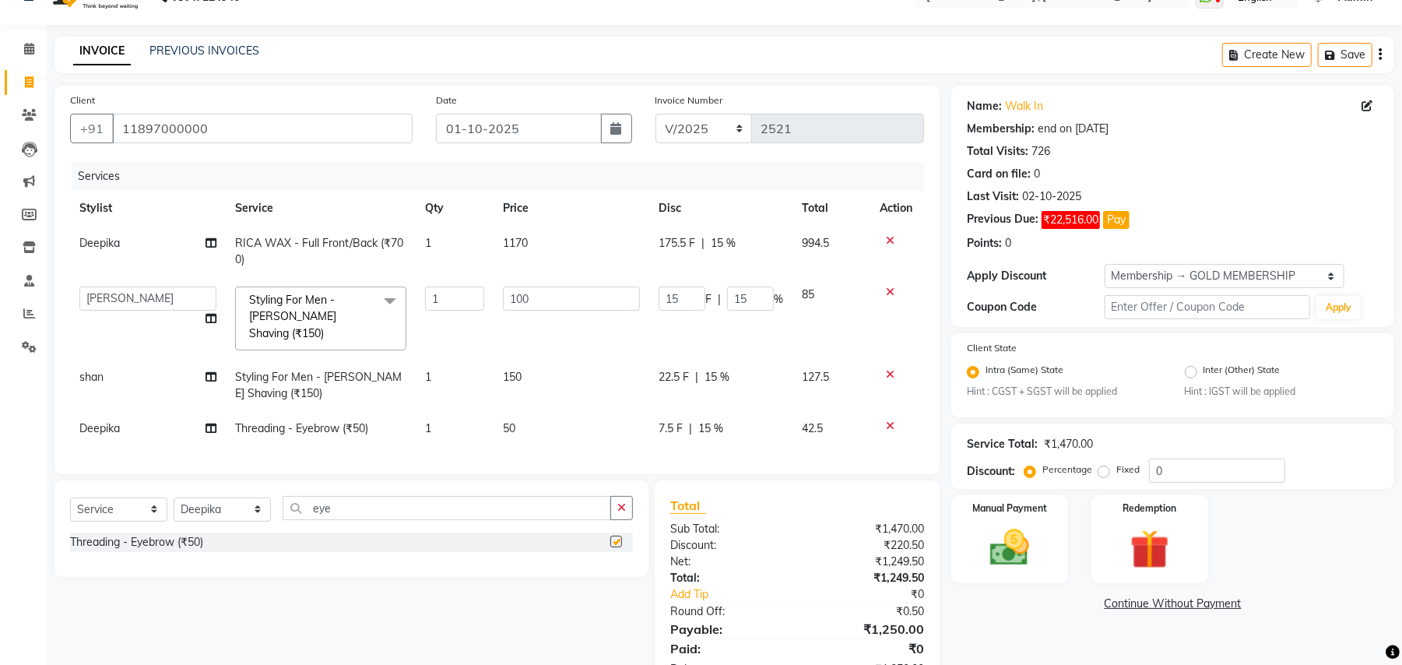
checkbox input "false"
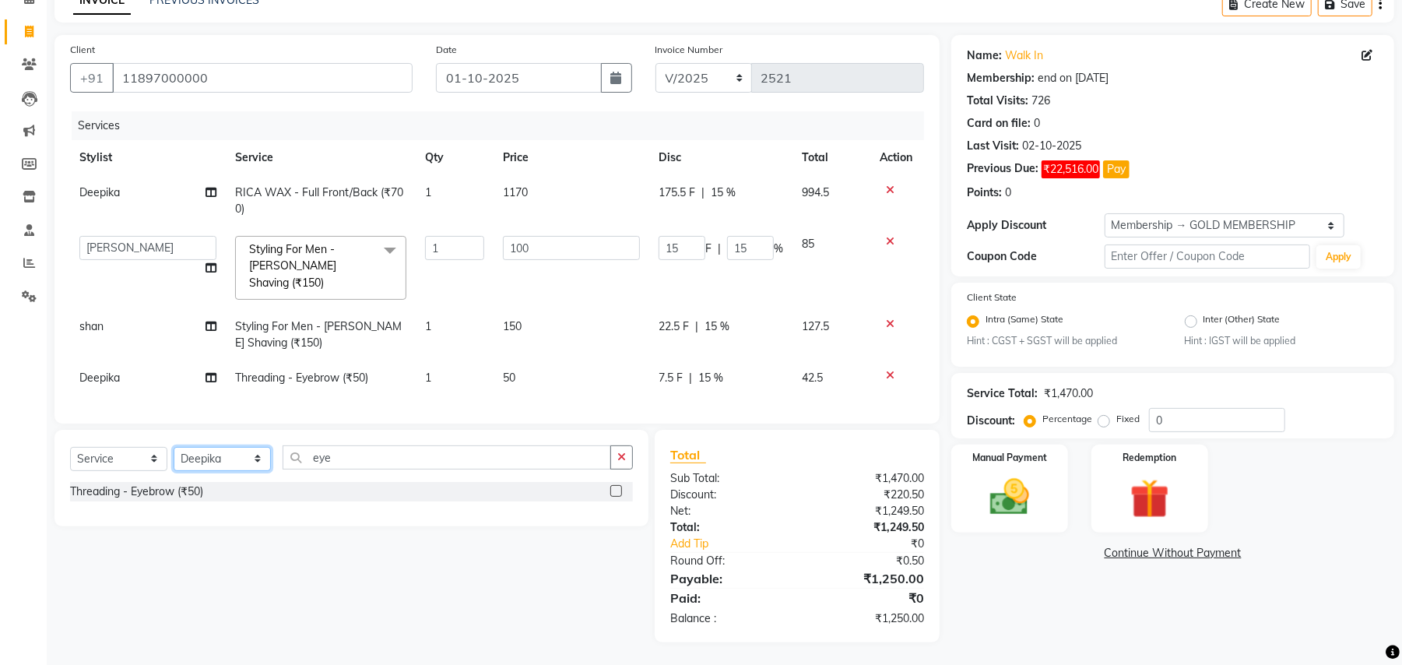
click at [237, 458] on select "Select Stylist Amit [PERSON_NAME] BUNTY Deep [PERSON_NAME] M Gautam la bella [P…" at bounding box center [222, 459] width 97 height 24
select select "45225"
click at [174, 447] on select "Select Stylist Amit [PERSON_NAME] BUNTY Deep [PERSON_NAME] M Gautam la bella [P…" at bounding box center [222, 459] width 97 height 24
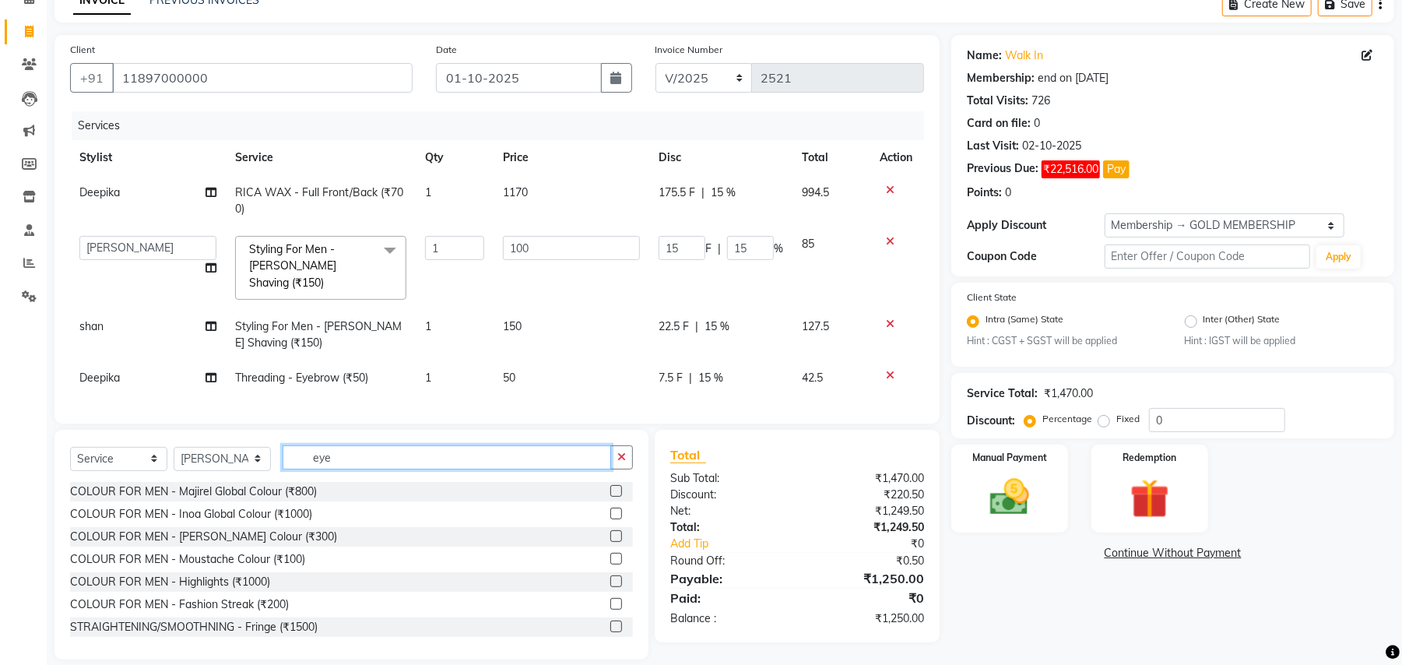
click at [318, 451] on input "eye" at bounding box center [447, 457] width 328 height 24
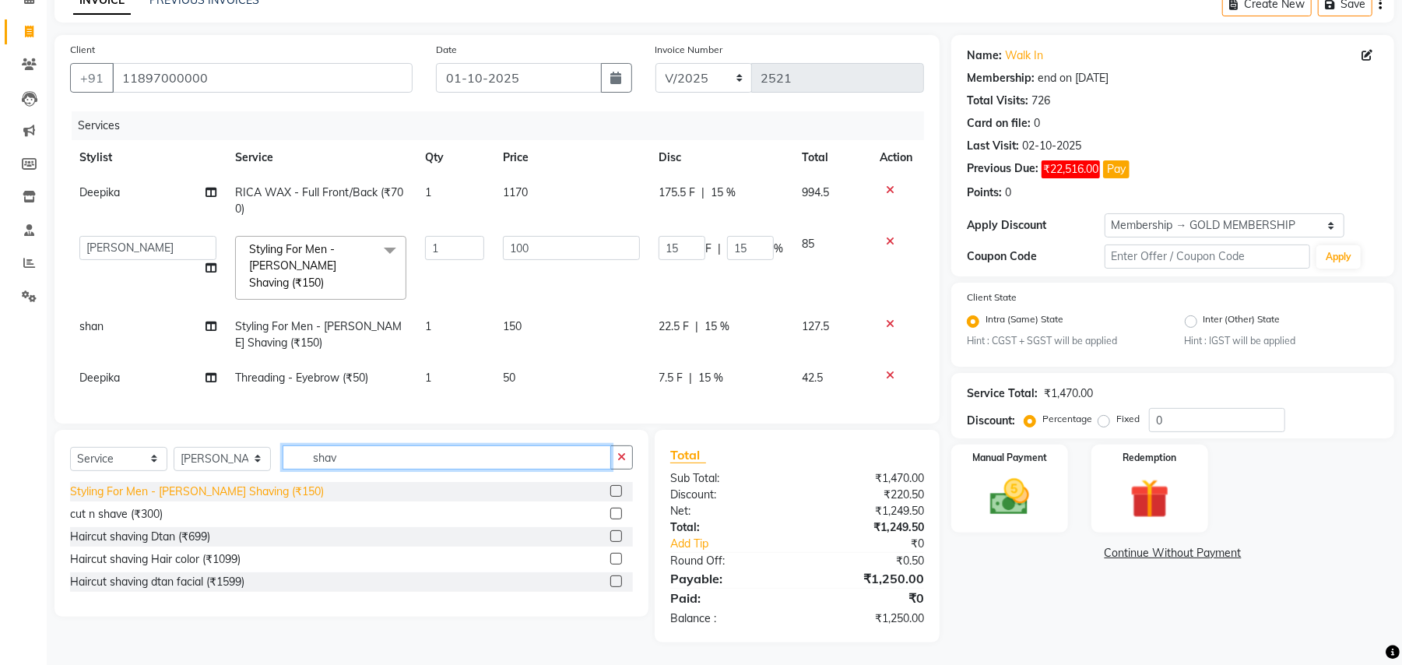
type input "shav"
click at [248, 499] on div "Styling For Men - [PERSON_NAME] Shaving (₹150)" at bounding box center [197, 491] width 254 height 16
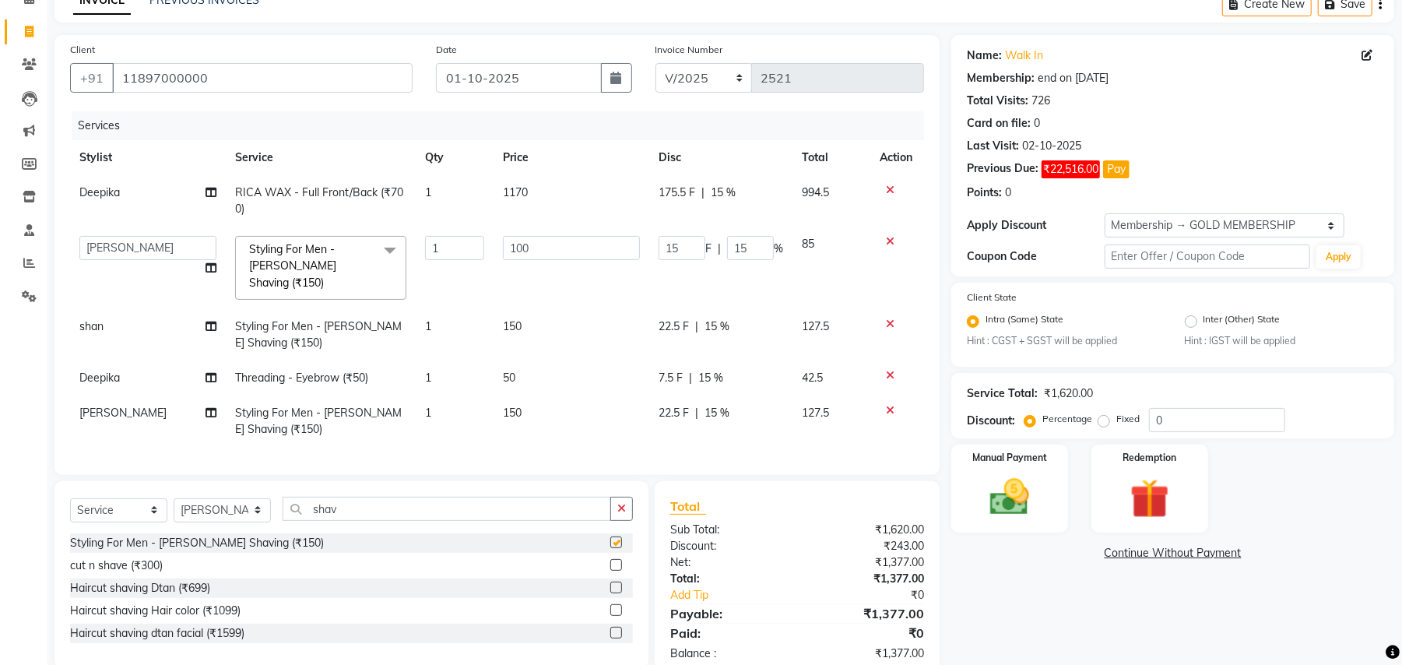
checkbox input "false"
click at [221, 518] on select "Select Stylist Amit [PERSON_NAME] BUNTY Deep [PERSON_NAME] M Gautam la bella [P…" at bounding box center [222, 510] width 97 height 24
select select "71491"
click at [174, 498] on select "Select Stylist Amit [PERSON_NAME] BUNTY Deep [PERSON_NAME] M Gautam la bella [P…" at bounding box center [222, 510] width 97 height 24
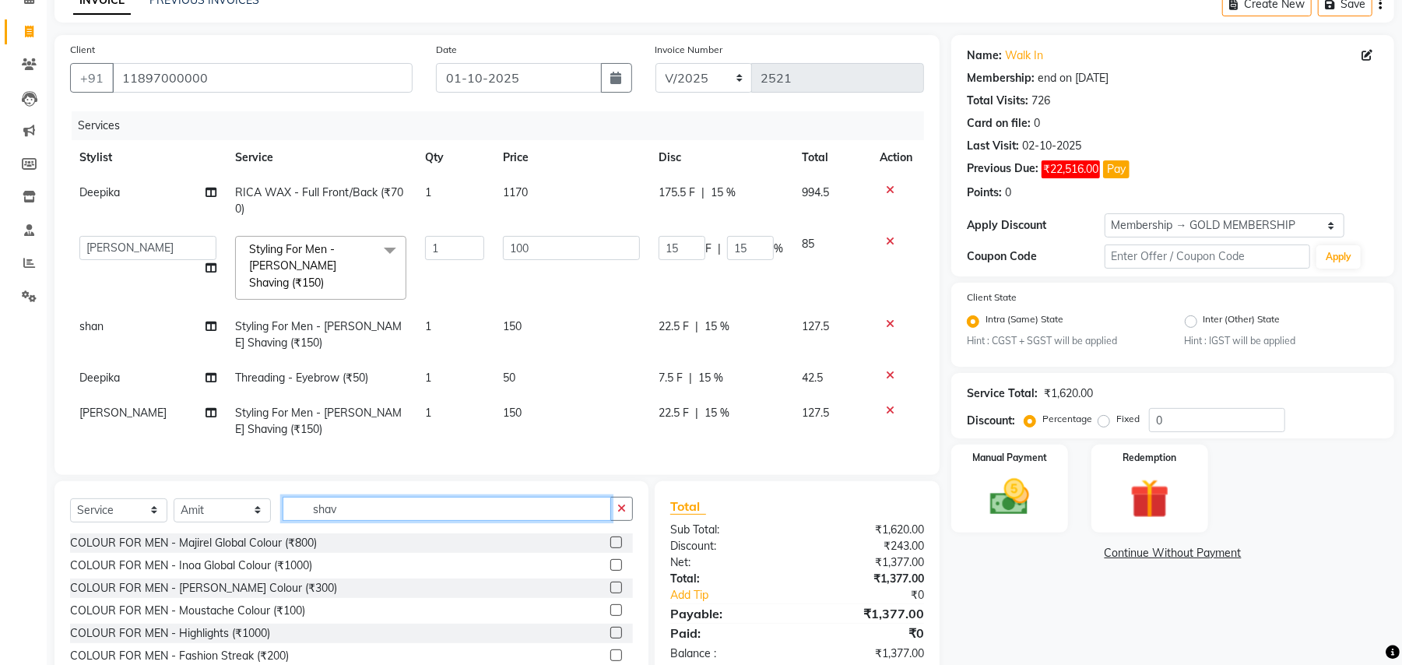
click at [350, 515] on input "shav" at bounding box center [447, 509] width 328 height 24
click at [350, 514] on input "shav" at bounding box center [447, 509] width 328 height 24
type input "cut"
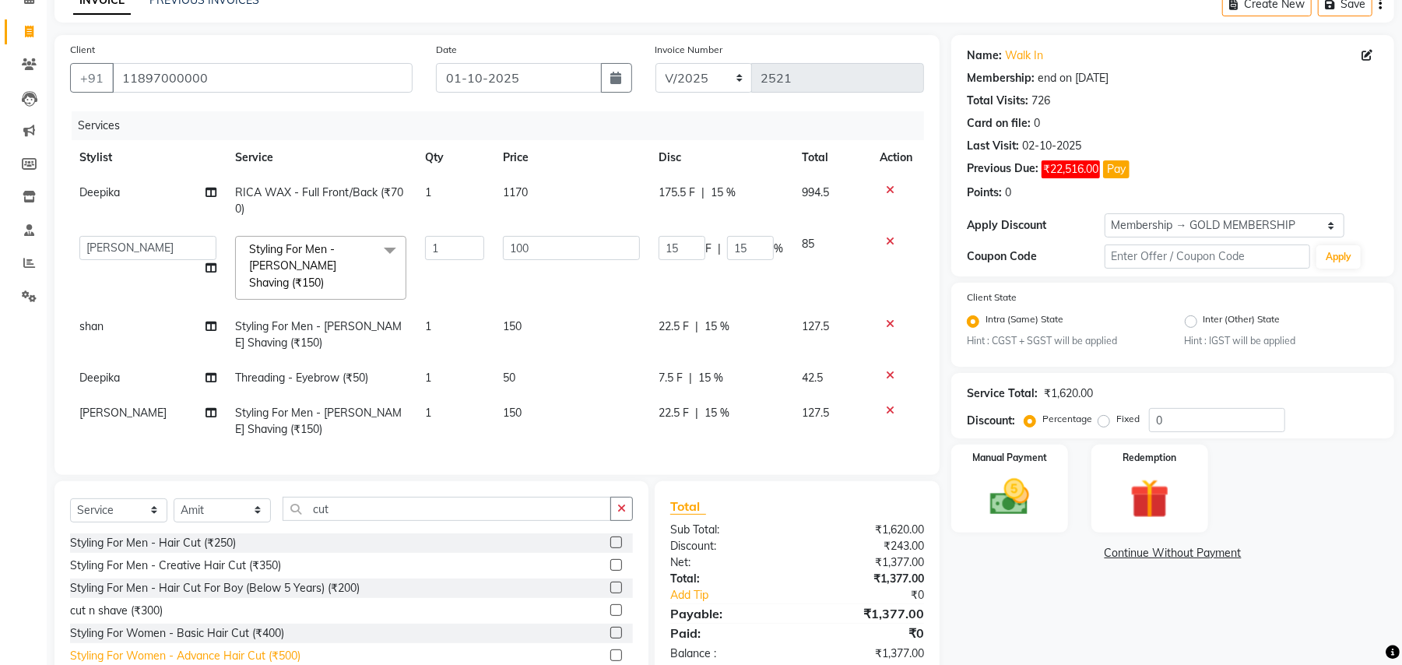
click at [281, 654] on div "Styling For Women - Advance Hair Cut (₹500)" at bounding box center [185, 656] width 230 height 16
checkbox input "false"
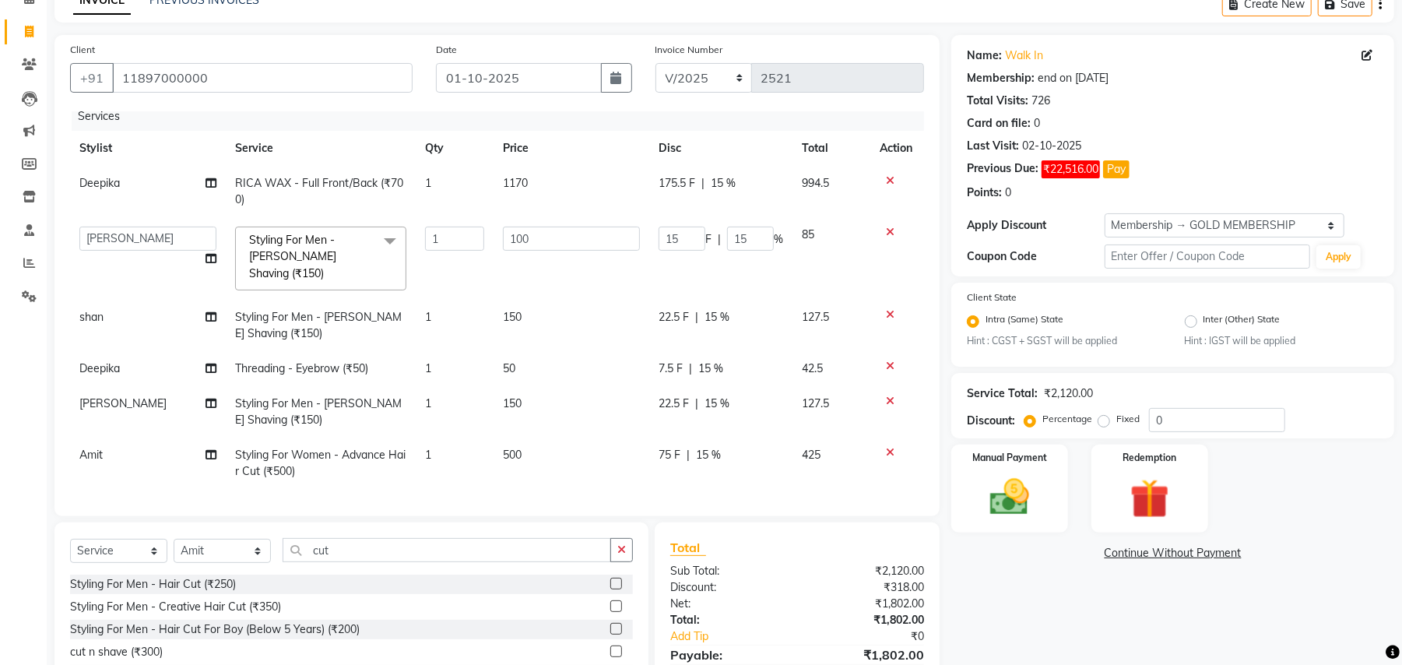
scroll to position [0, 0]
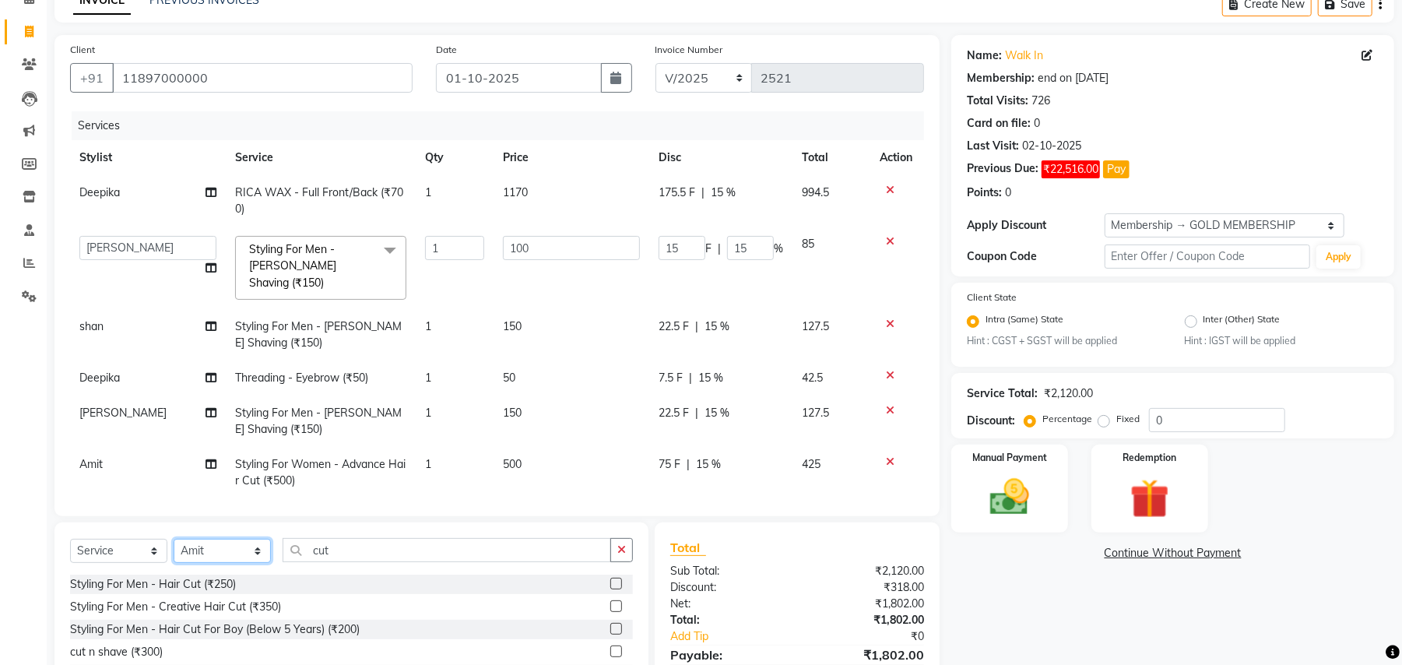
click at [209, 557] on select "Select Stylist Amit [PERSON_NAME] BUNTY Deep [PERSON_NAME] M Gautam la bella [P…" at bounding box center [222, 551] width 97 height 24
select select "29704"
click at [174, 539] on select "Select Stylist Amit [PERSON_NAME] BUNTY Deep [PERSON_NAME] M Gautam la bella [P…" at bounding box center [222, 551] width 97 height 24
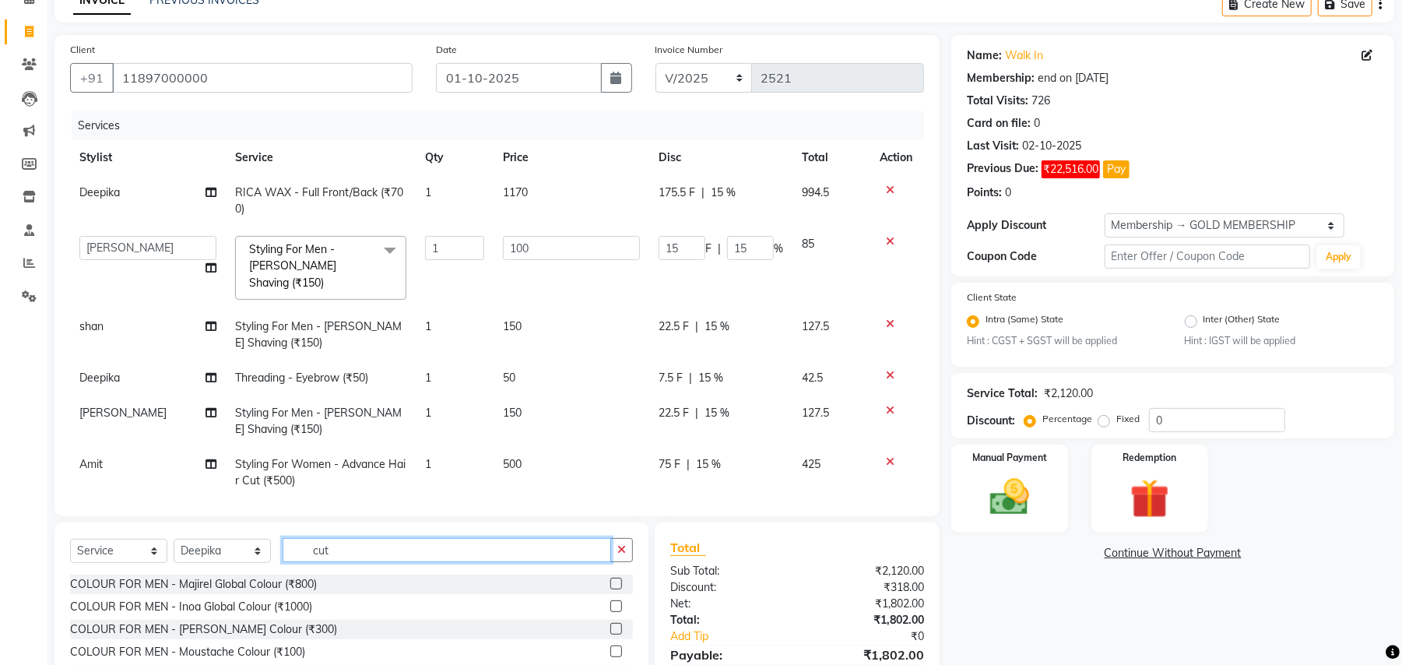
click at [336, 540] on input "cut" at bounding box center [447, 550] width 328 height 24
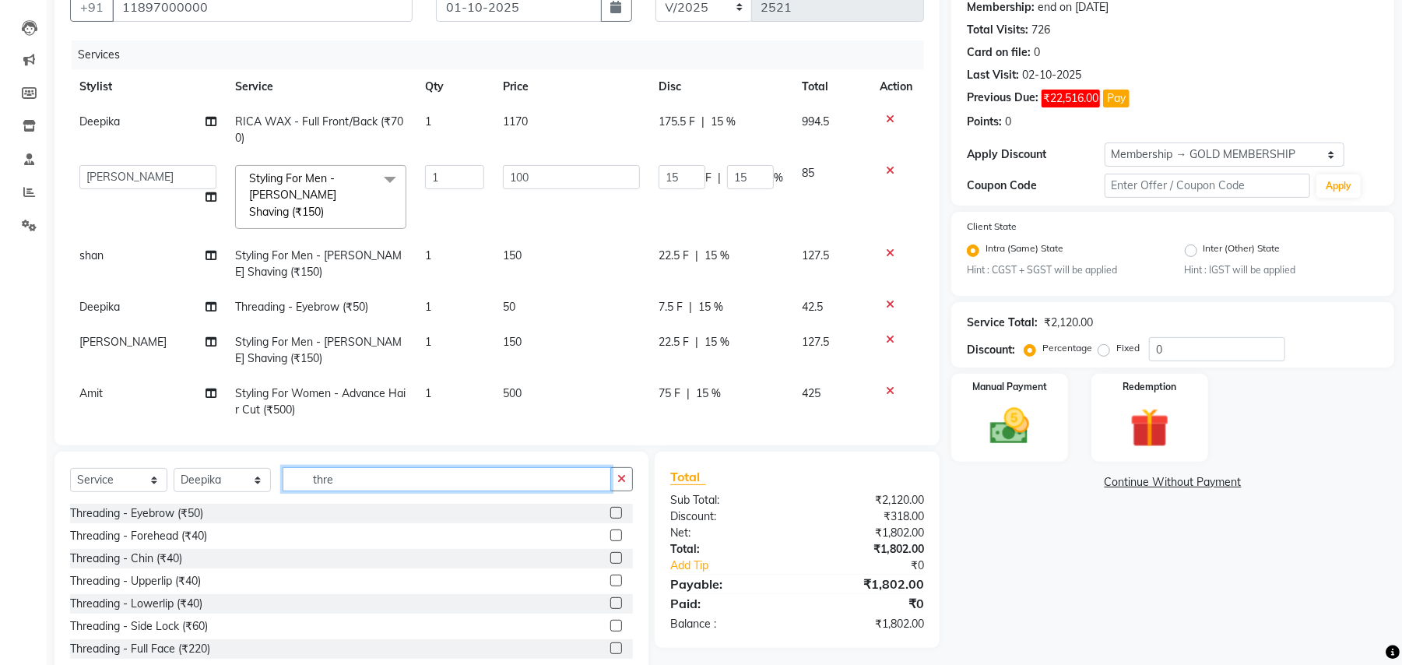
scroll to position [185, 0]
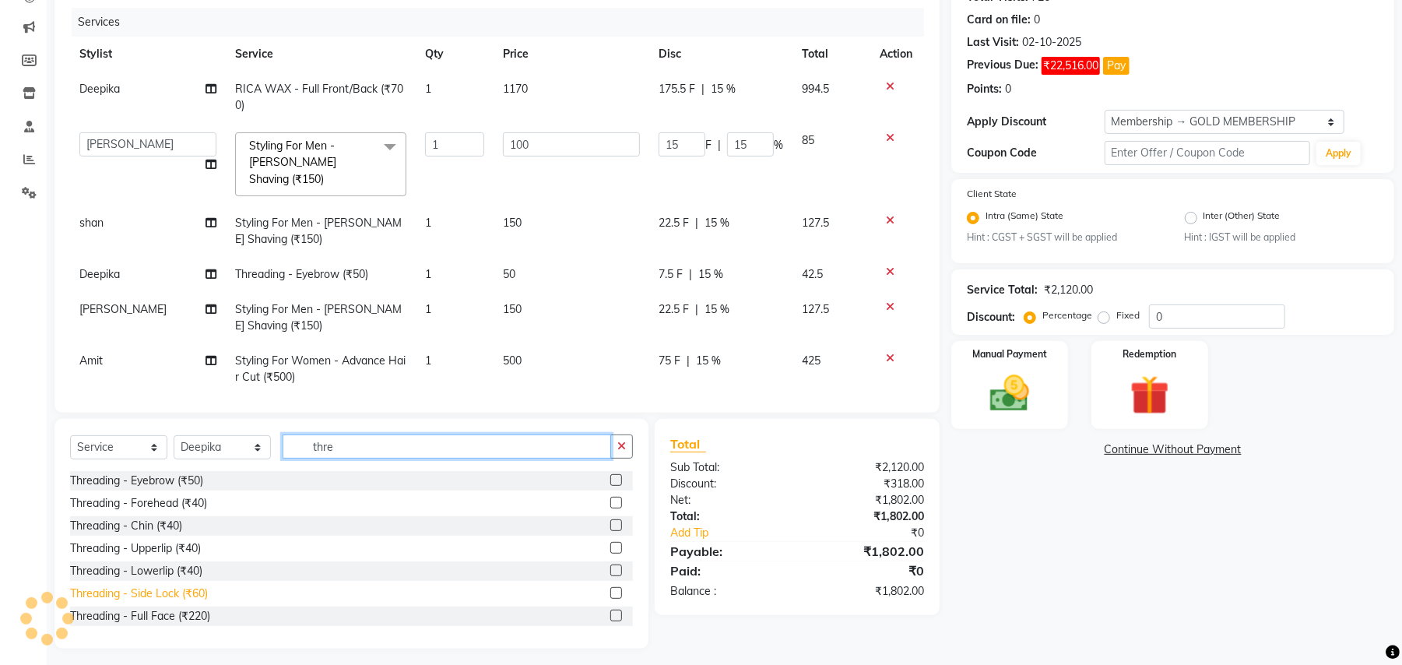
type input "thre"
click at [184, 592] on div "Threading - Side Lock (₹60)" at bounding box center [139, 593] width 138 height 16
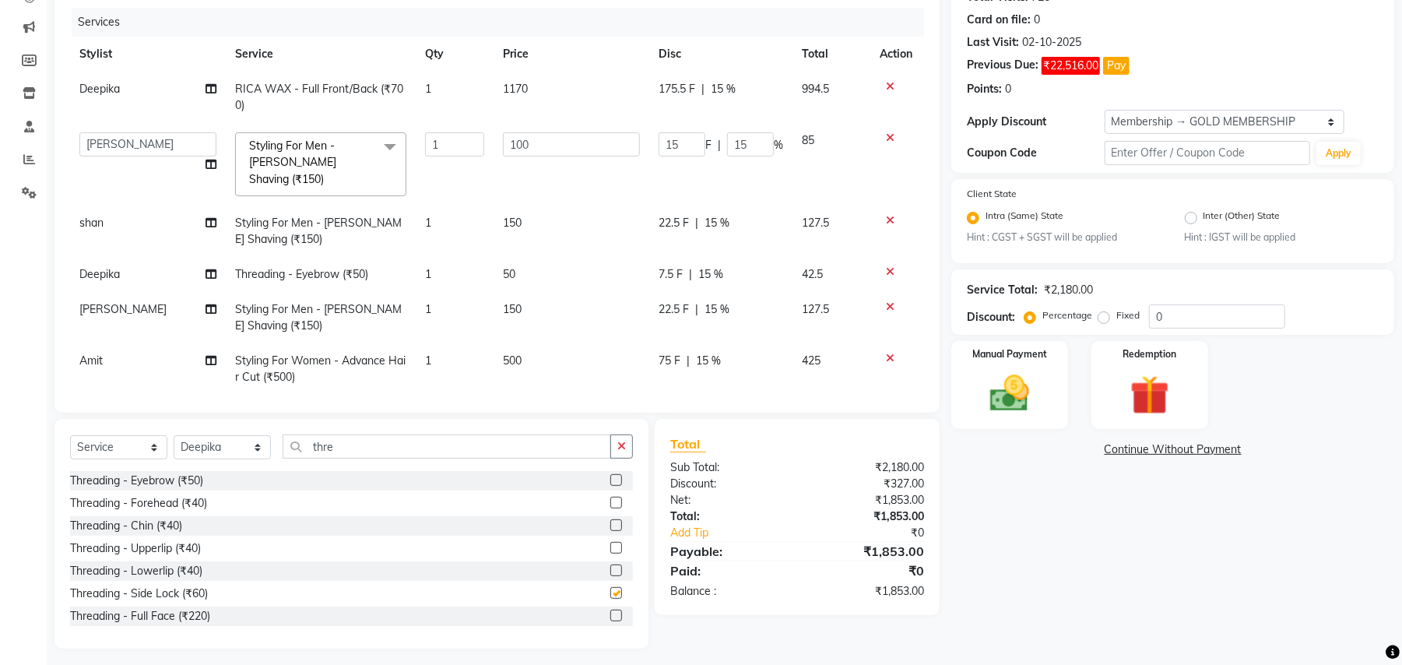
checkbox input "false"
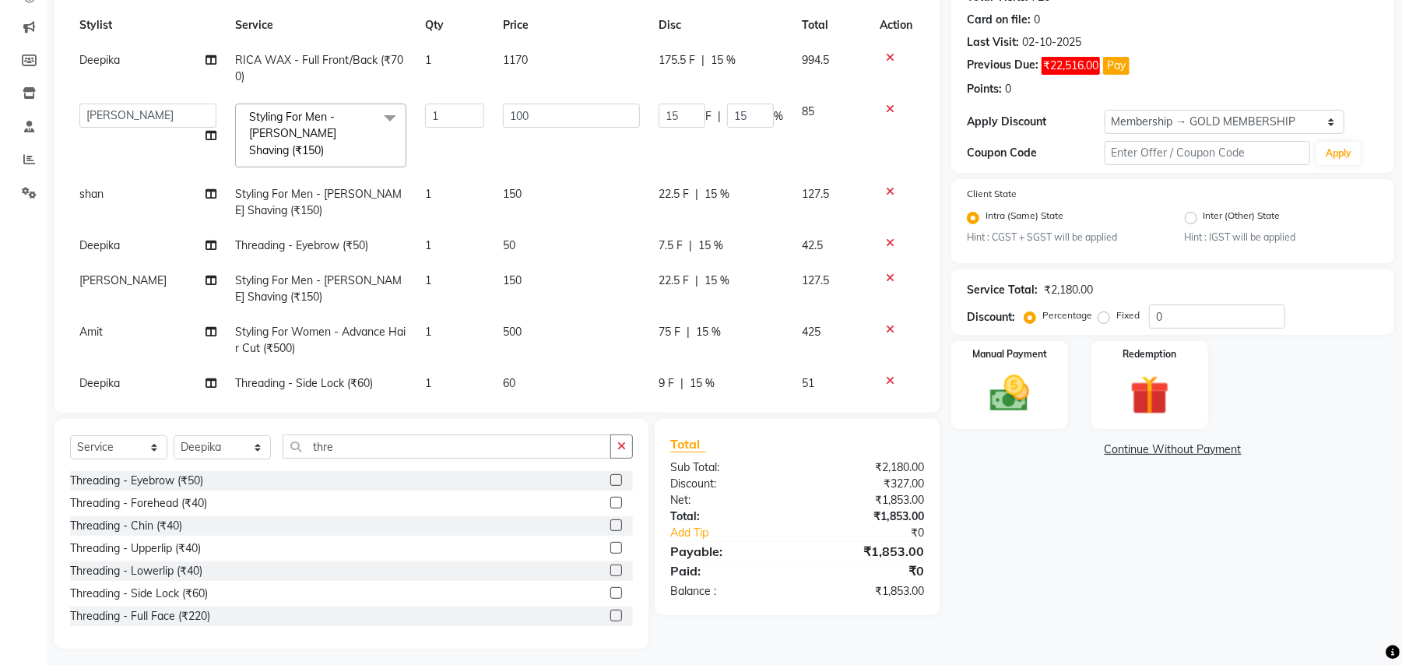
scroll to position [44, 0]
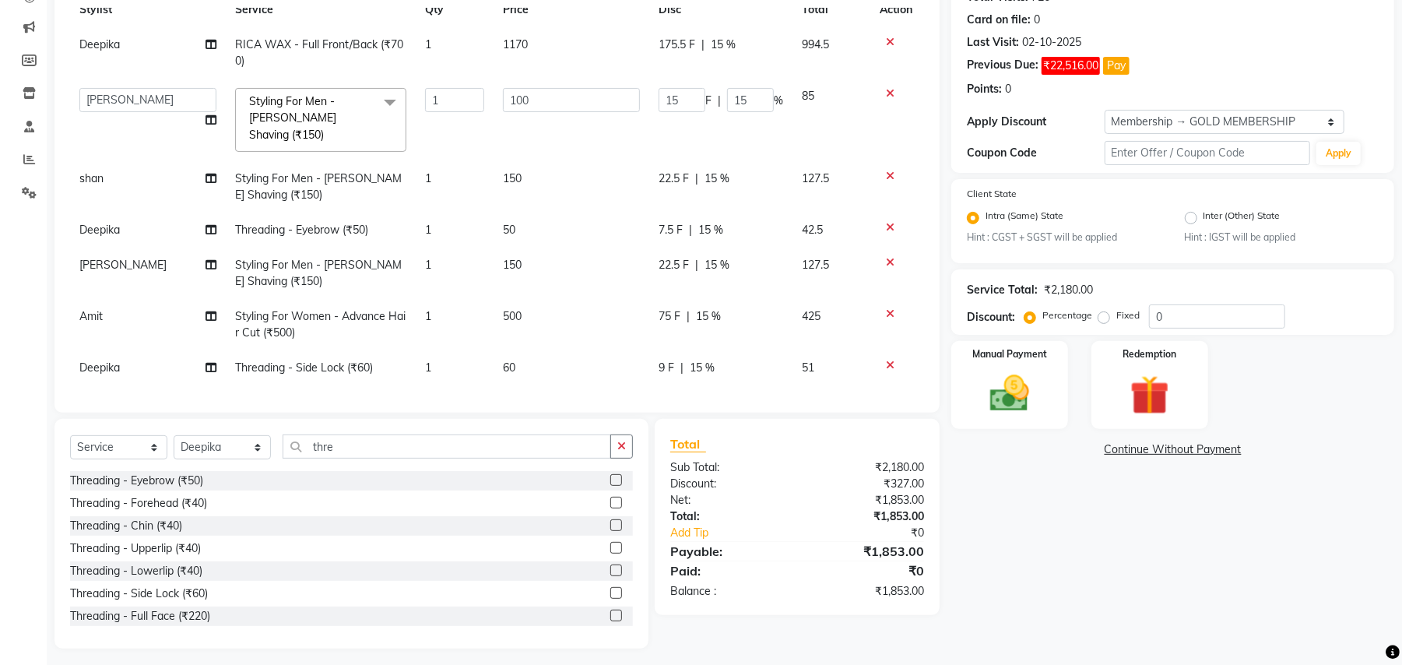
click at [503, 360] on span "60" at bounding box center [509, 367] width 12 height 14
select select "29704"
click at [527, 360] on input "60" at bounding box center [571, 372] width 137 height 24
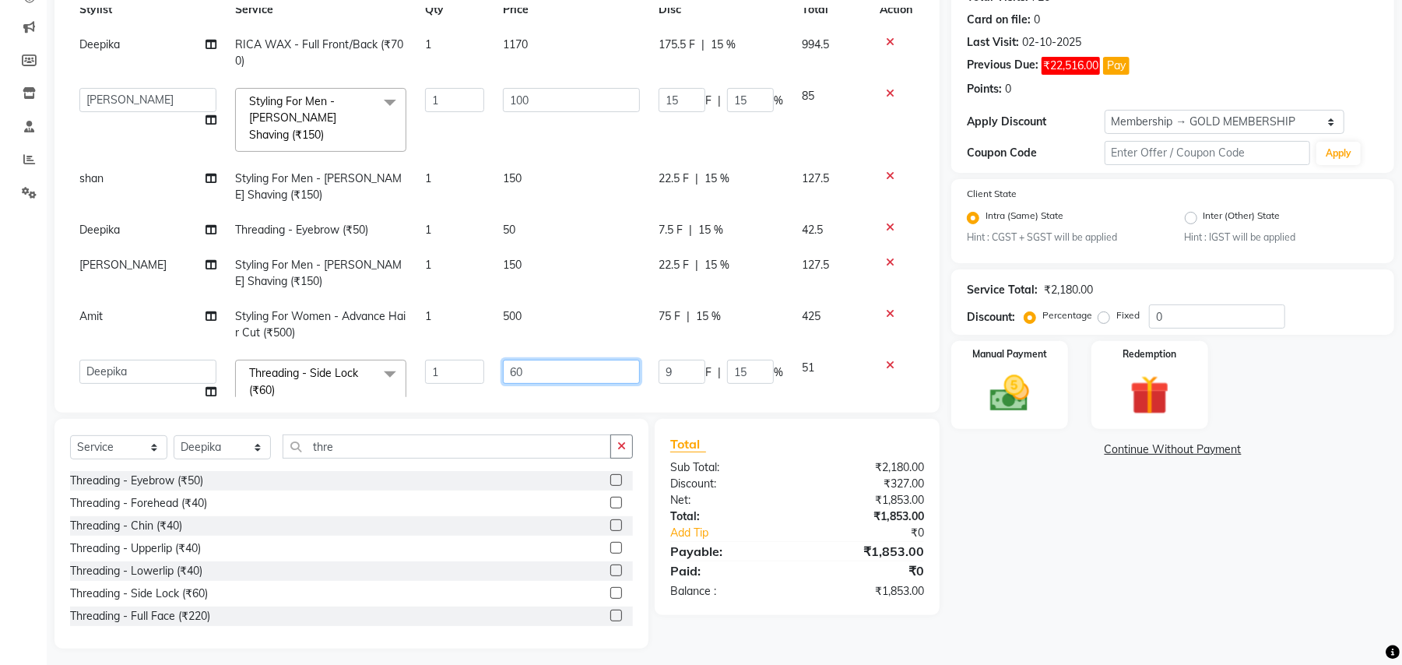
click at [527, 360] on input "60" at bounding box center [571, 372] width 137 height 24
type input "180"
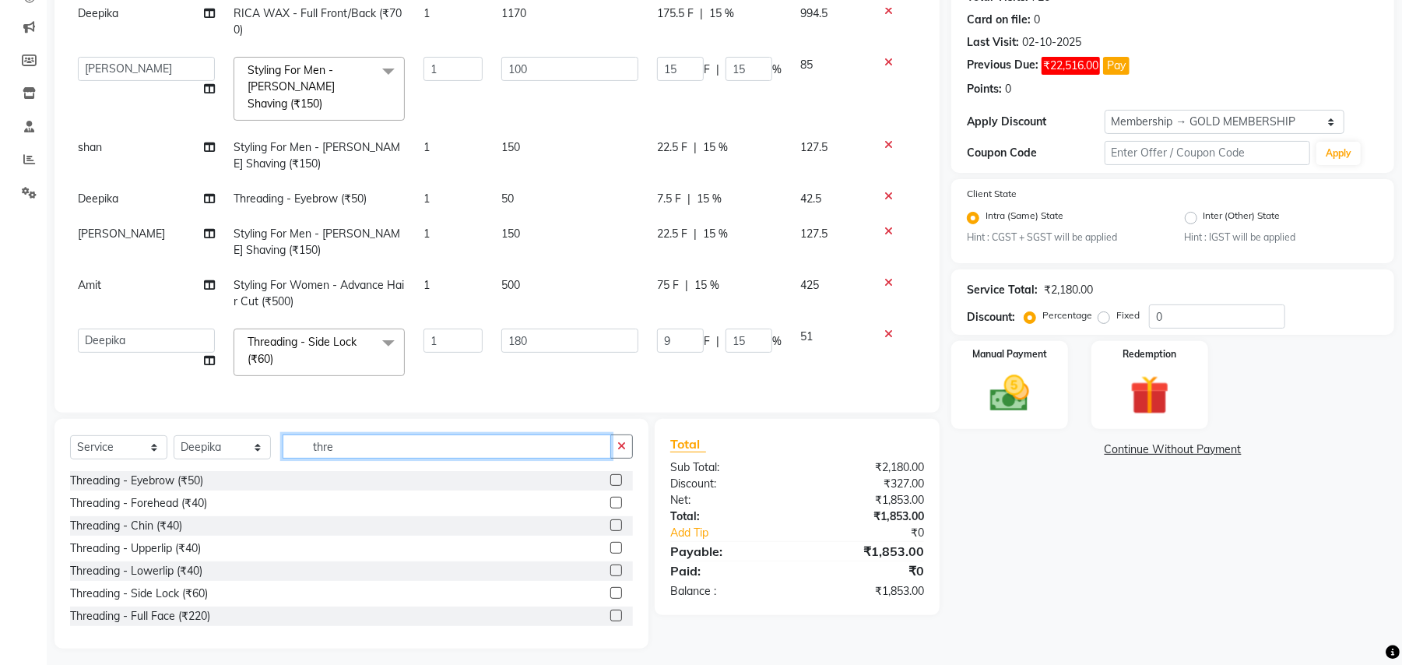
scroll to position [44, 2]
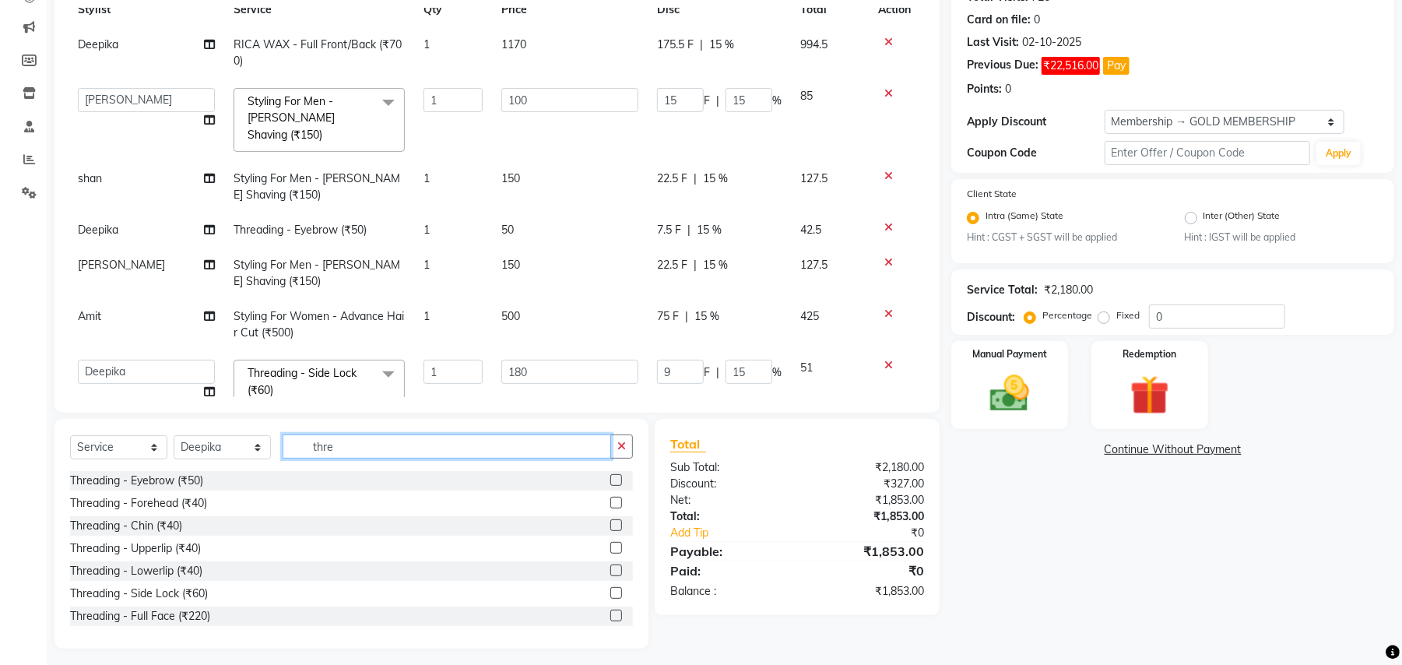
click at [343, 443] on input "thre" at bounding box center [447, 446] width 328 height 24
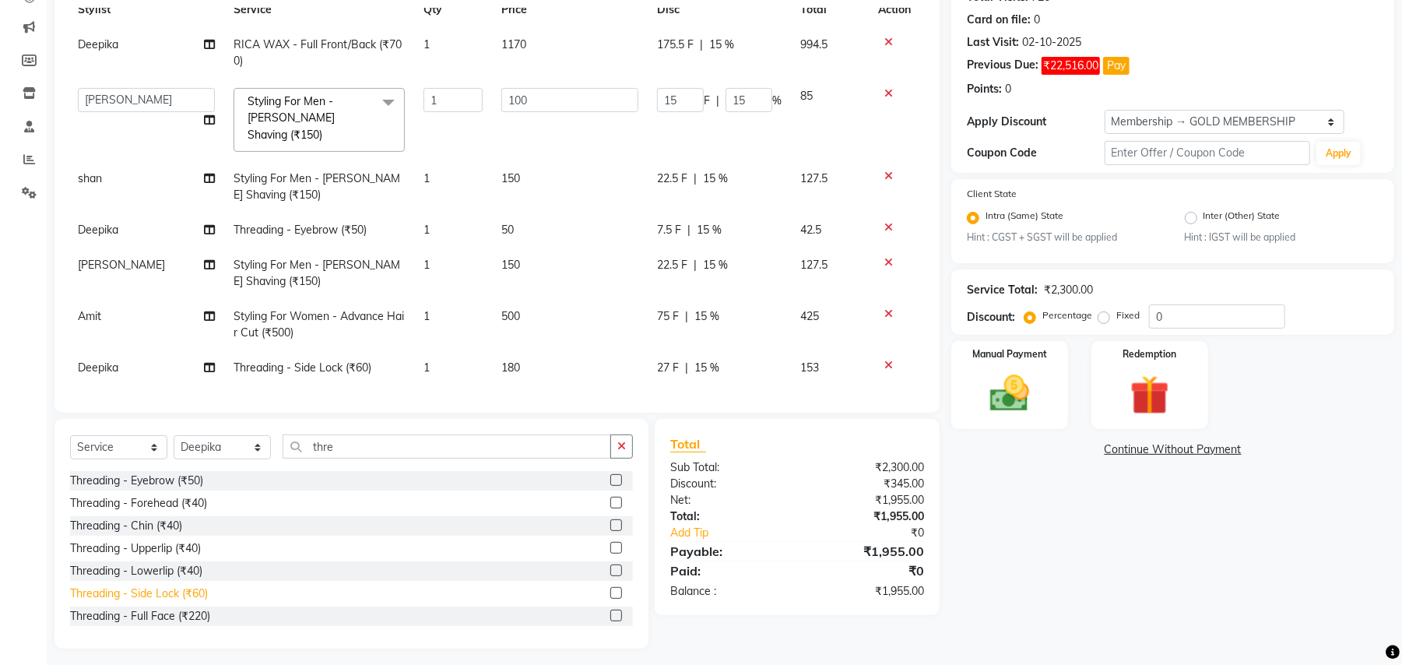
click at [188, 598] on div "Threading - Side Lock (₹60)" at bounding box center [139, 593] width 138 height 16
checkbox input "false"
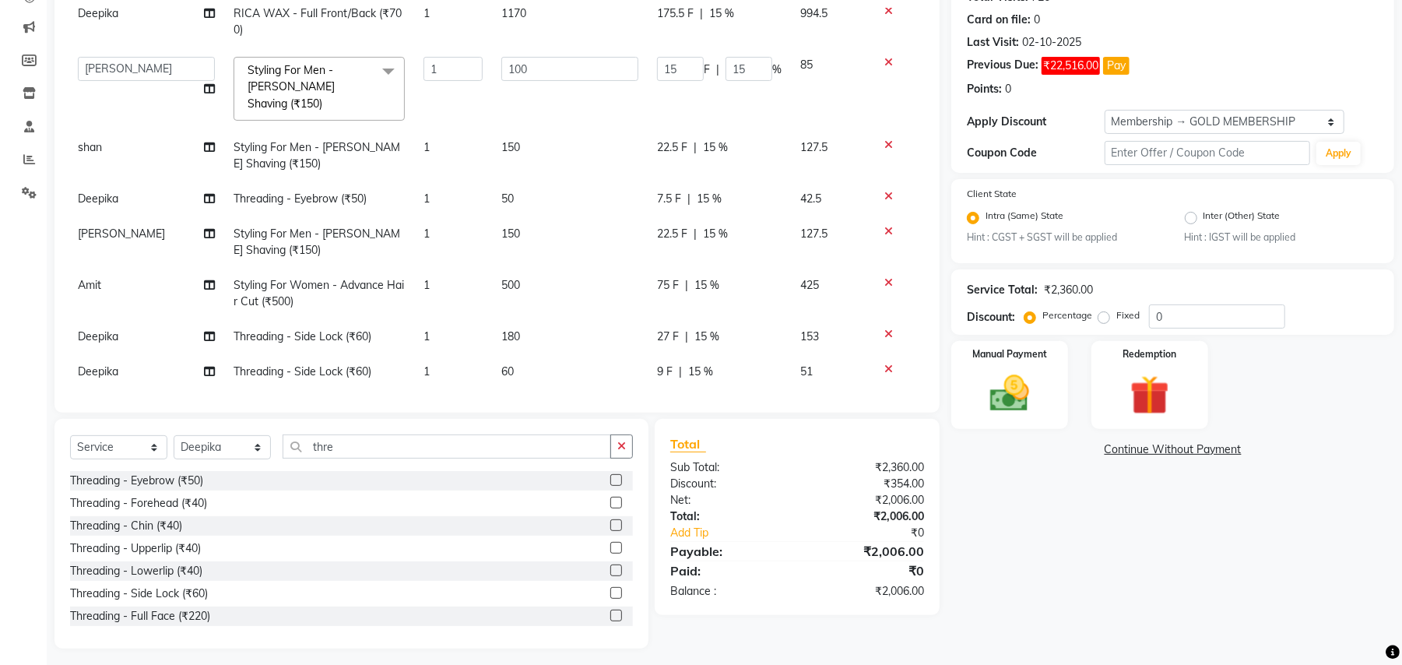
scroll to position [79, 2]
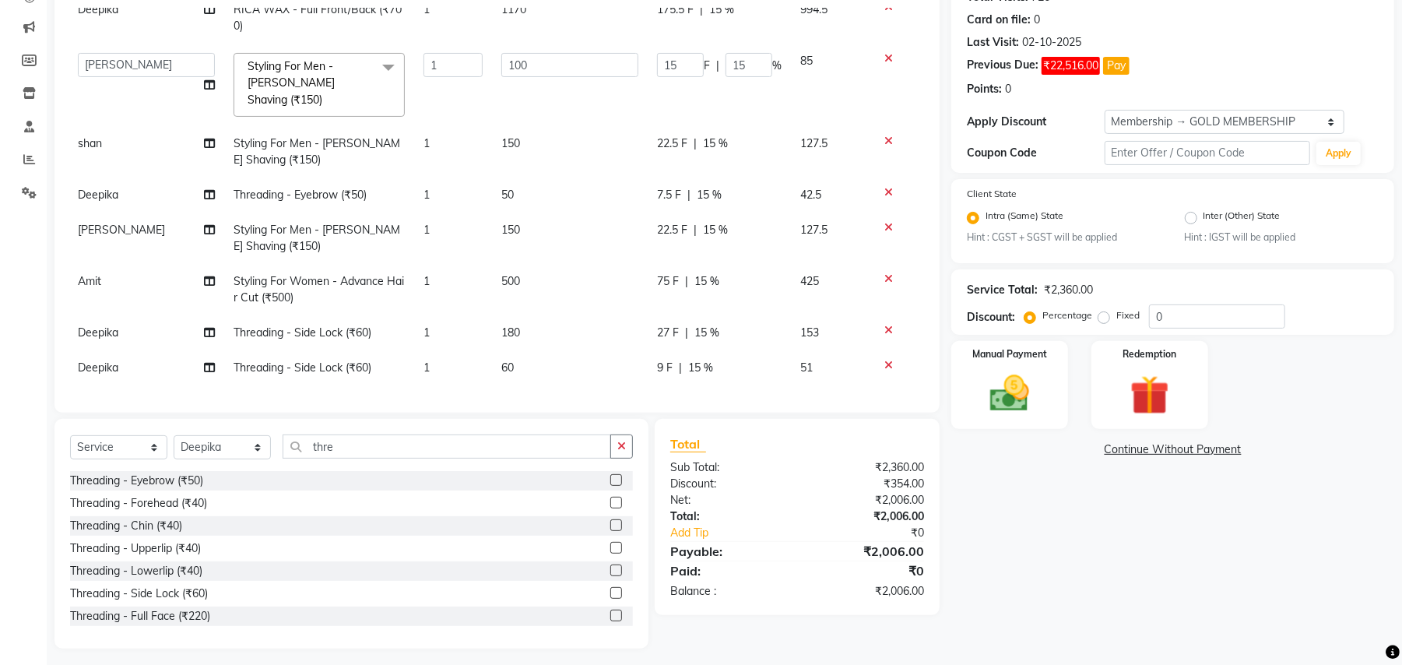
click at [492, 350] on td "60" at bounding box center [570, 367] width 156 height 35
select select "29704"
click at [509, 360] on input "60" at bounding box center [569, 372] width 137 height 24
type input "180"
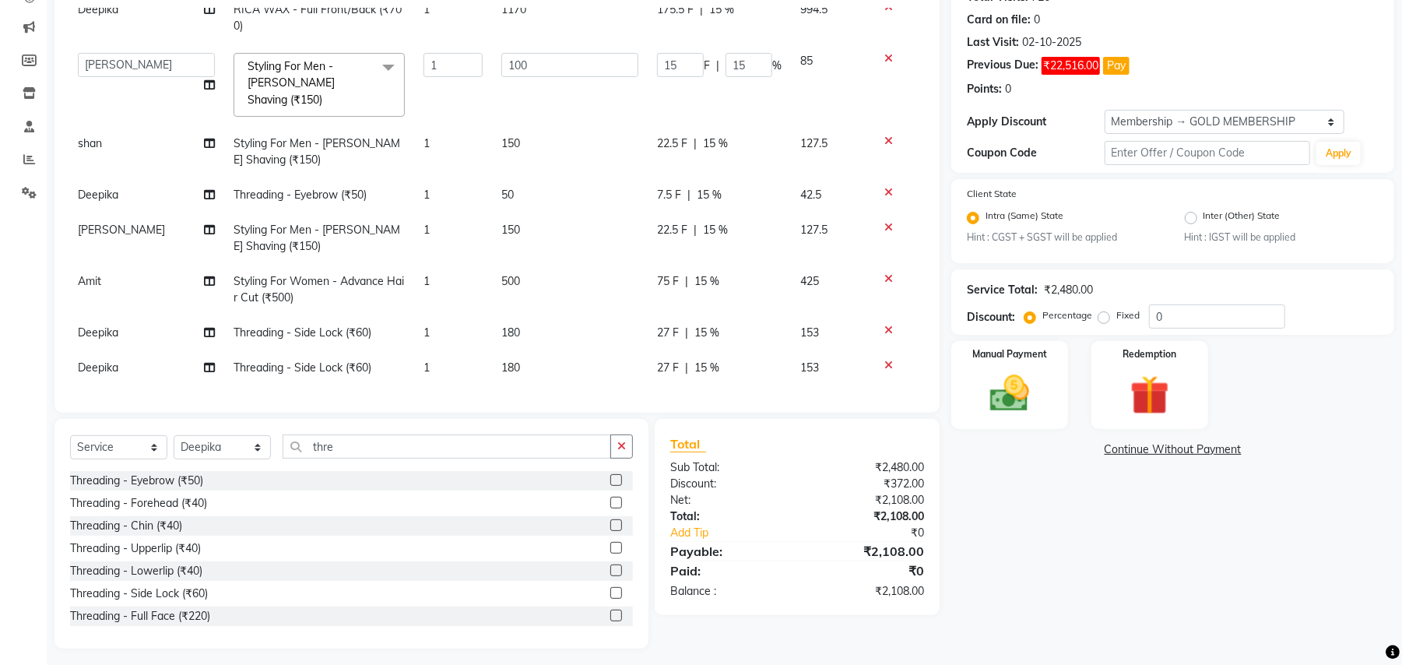
click at [511, 375] on div "Services Stylist Service Qty Price Disc Total Action Deepika RICA WAX - Full Fr…" at bounding box center [497, 202] width 854 height 389
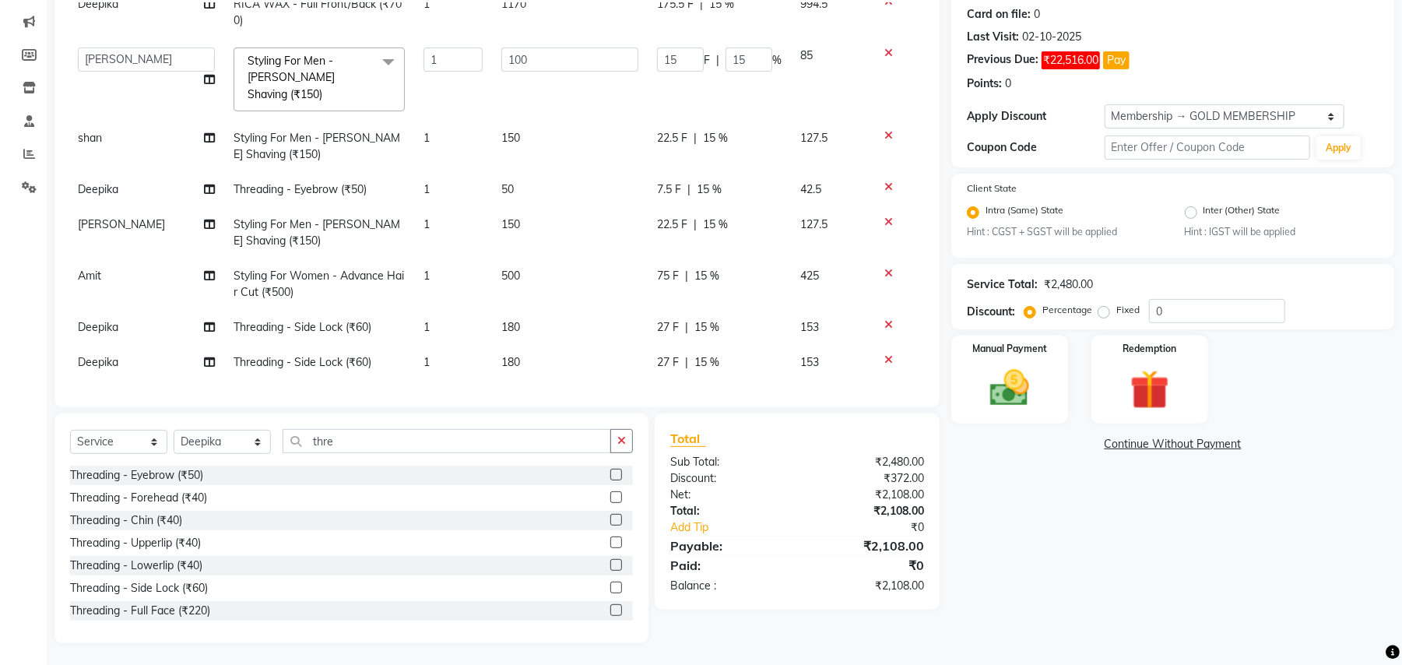
scroll to position [191, 0]
click at [308, 441] on input "thre" at bounding box center [447, 440] width 328 height 24
click at [309, 441] on input "thre" at bounding box center [447, 440] width 328 height 24
click at [206, 469] on div "Threading - Eyebrow (₹50)" at bounding box center [351, 474] width 563 height 19
click at [204, 469] on div "Threading - Eyebrow (₹50)" at bounding box center [351, 474] width 563 height 19
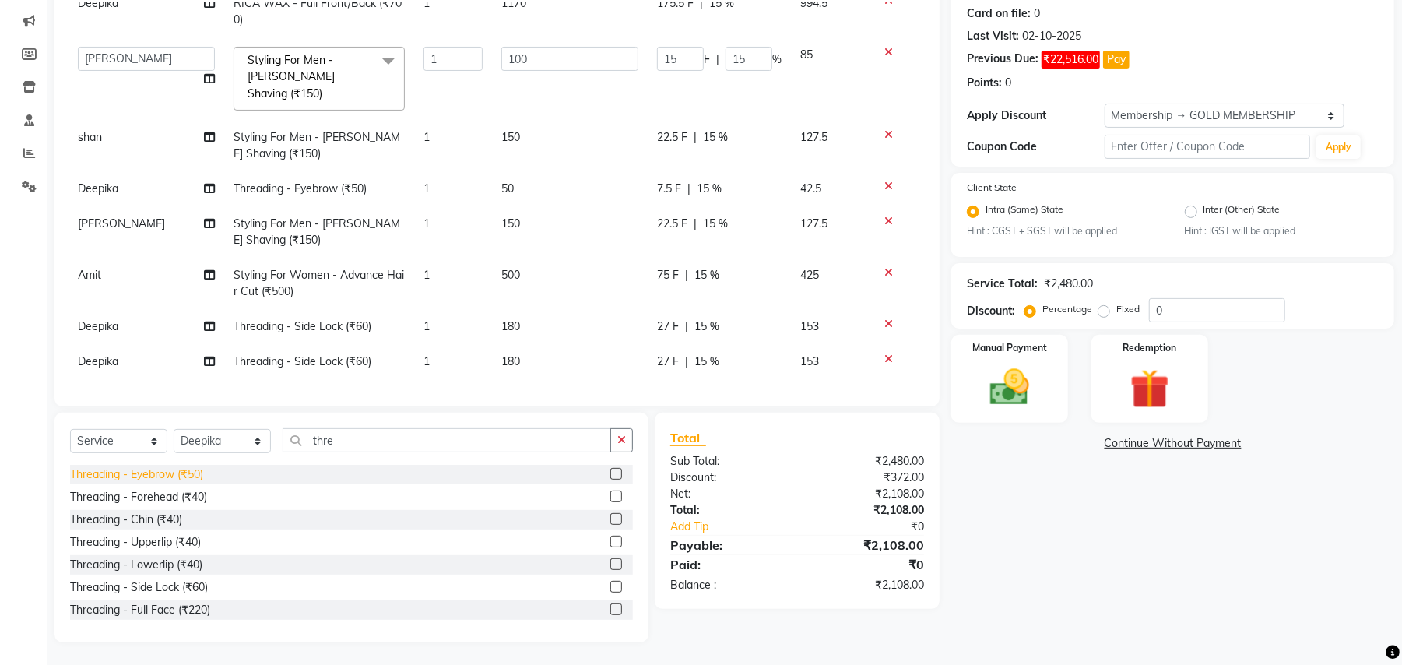
click at [190, 470] on div "Threading - Eyebrow (₹50)" at bounding box center [136, 474] width 133 height 16
checkbox input "false"
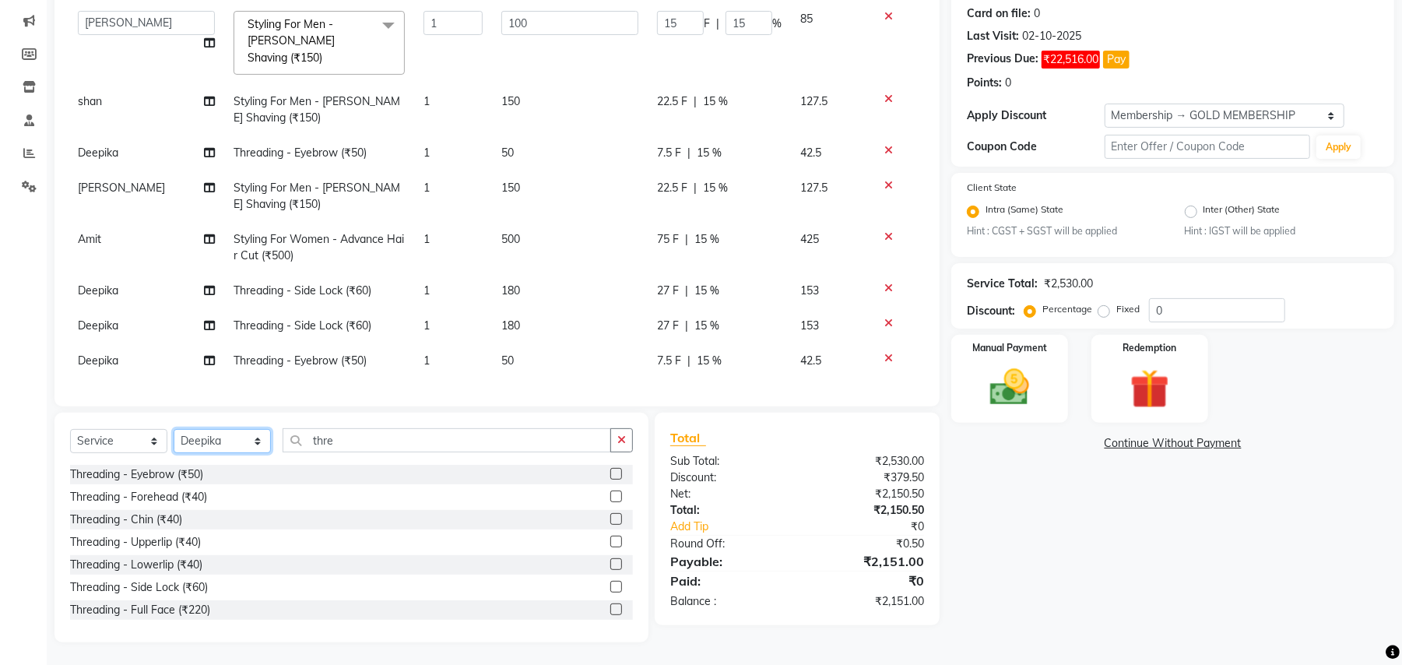
click at [209, 439] on select "Select Stylist Amit [PERSON_NAME] BUNTY Deep [PERSON_NAME] M Gautam la bella [P…" at bounding box center [222, 441] width 97 height 24
click at [218, 434] on select "Select Stylist Amit [PERSON_NAME] BUNTY Deep [PERSON_NAME] M Gautam la bella [P…" at bounding box center [222, 441] width 97 height 24
click at [213, 439] on select "Select Stylist Amit [PERSON_NAME] BUNTY Deep [PERSON_NAME] M Gautam la bella [P…" at bounding box center [222, 441] width 97 height 24
click at [237, 437] on select "Select Stylist Amit [PERSON_NAME] BUNTY Deep [PERSON_NAME] M Gautam la bella [P…" at bounding box center [222, 441] width 97 height 24
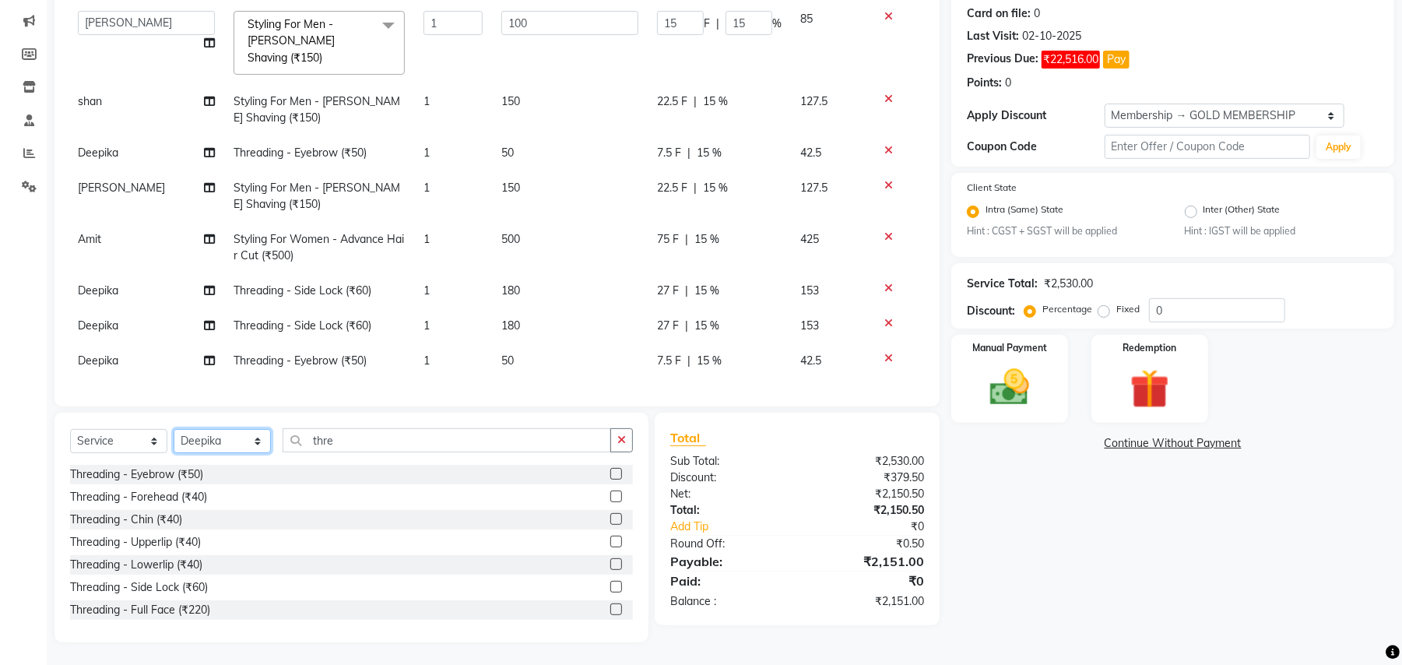
select select "29706"
click at [174, 429] on select "Select Stylist Amit [PERSON_NAME] BUNTY Deep [PERSON_NAME] M Gautam la bella [P…" at bounding box center [222, 441] width 97 height 24
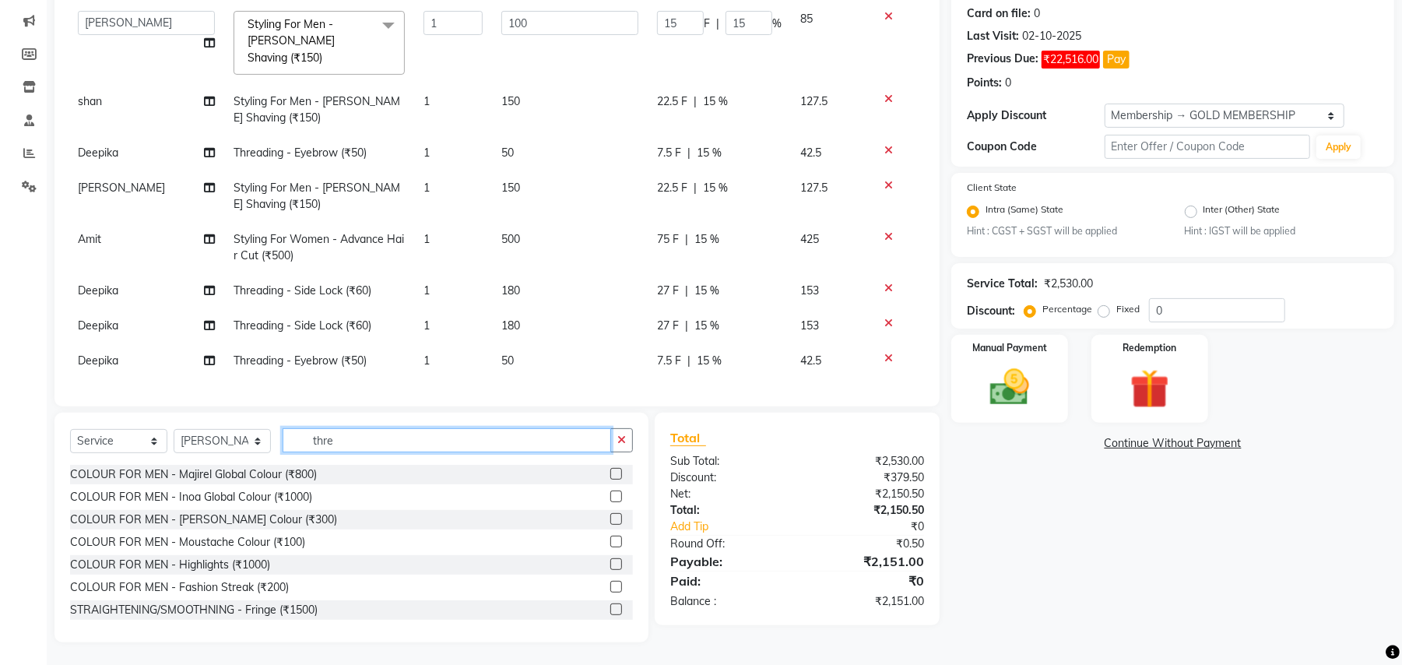
click at [308, 437] on input "thre" at bounding box center [447, 440] width 328 height 24
click at [309, 437] on input "thre" at bounding box center [447, 440] width 328 height 24
type input "cut"
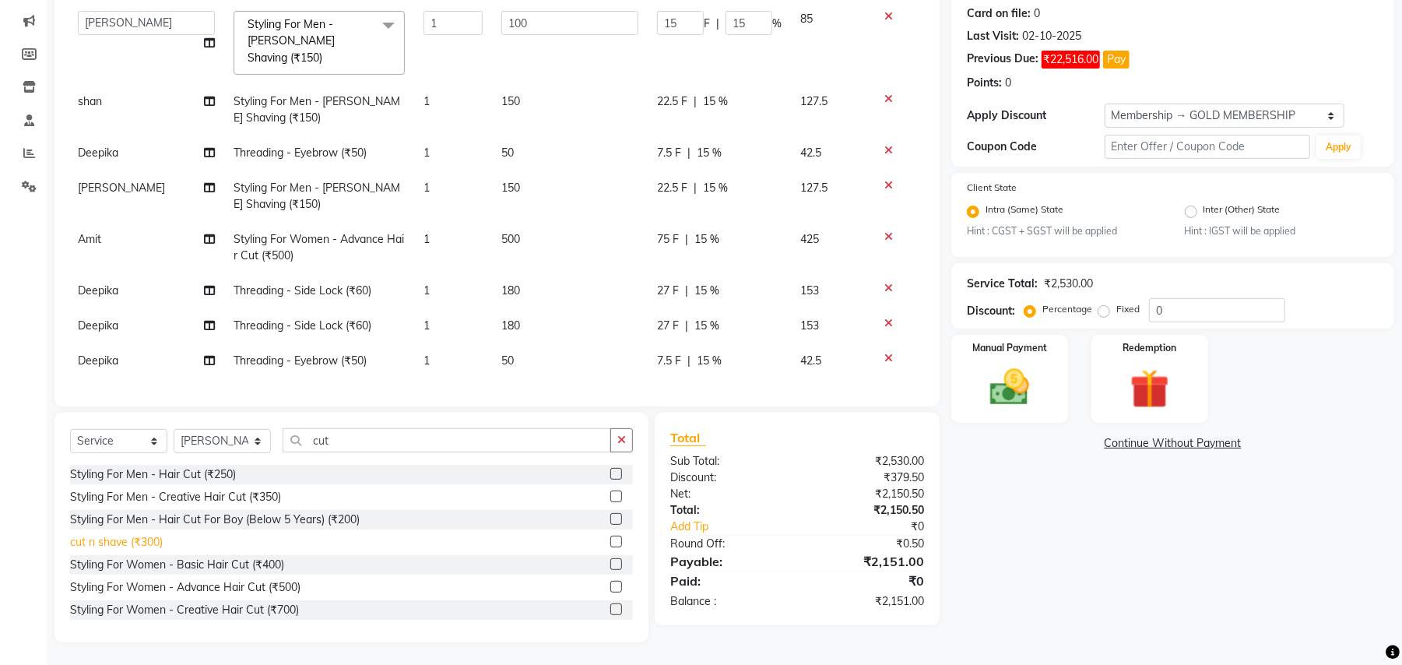
click at [142, 536] on div "cut n shave (₹300)" at bounding box center [116, 542] width 93 height 16
checkbox input "false"
click at [1203, 120] on select "Select Membership → GOLD MEMBERSHIP Membership → GOLD MEMBERSHIP" at bounding box center [1225, 116] width 240 height 24
click at [1200, 125] on select "Select Membership → GOLD MEMBERSHIP Membership → GOLD MEMBERSHIP" at bounding box center [1225, 116] width 240 height 24
click at [1199, 118] on select "Select Membership → GOLD MEMBERSHIP Membership → GOLD MEMBERSHIP" at bounding box center [1225, 116] width 240 height 24
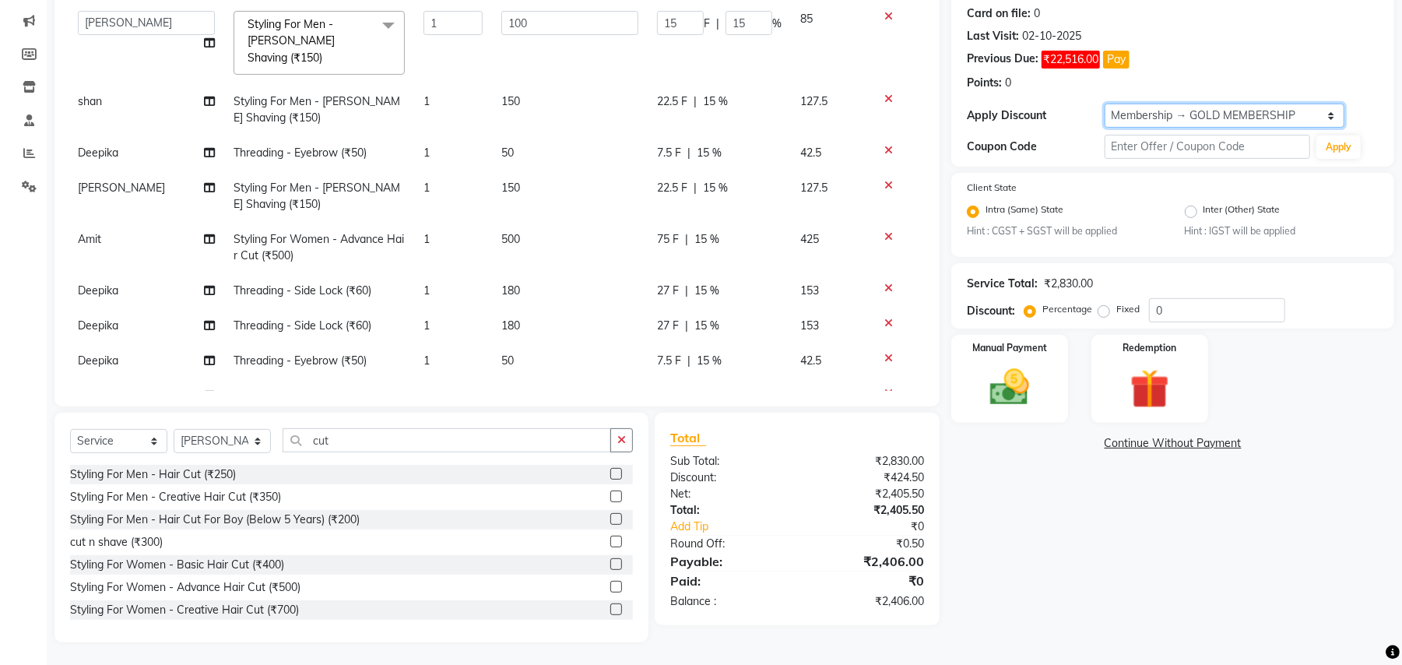
select select "0:"
click at [1105, 104] on select "Select Membership → GOLD MEMBERSHIP Membership → GOLD MEMBERSHIP" at bounding box center [1225, 116] width 240 height 24
type input "0"
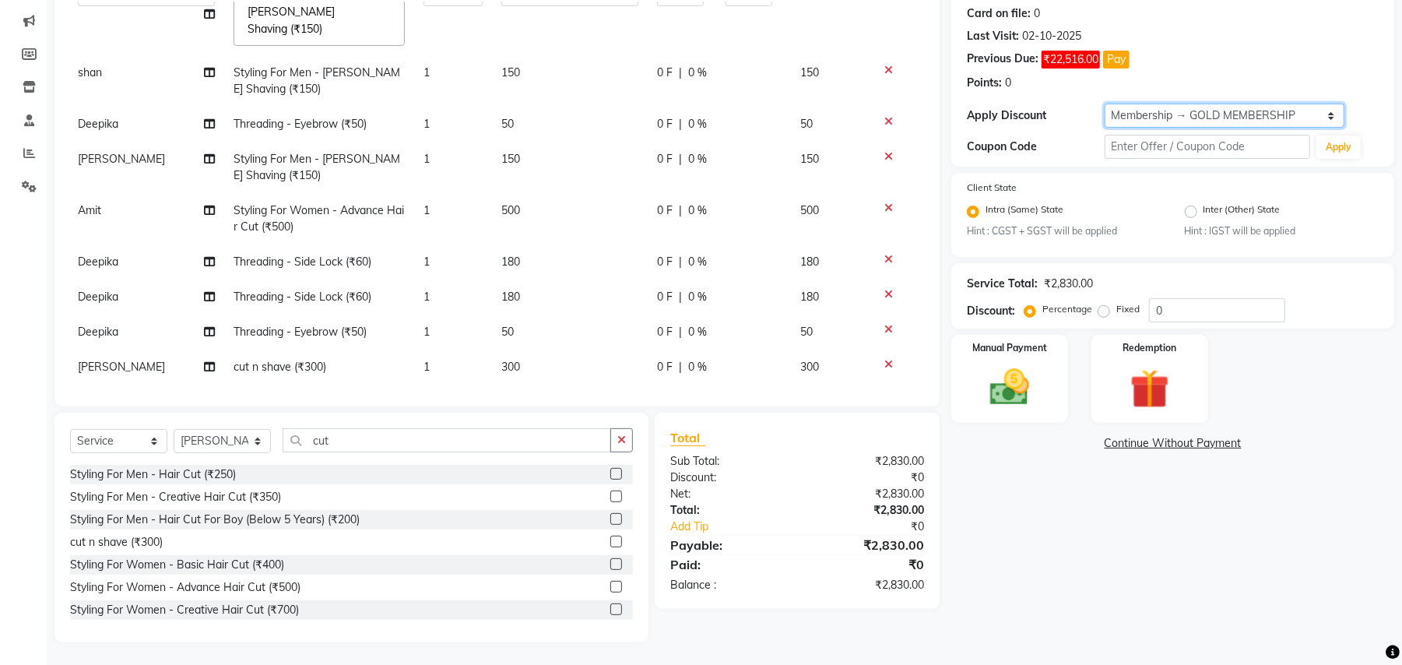
scroll to position [149, 2]
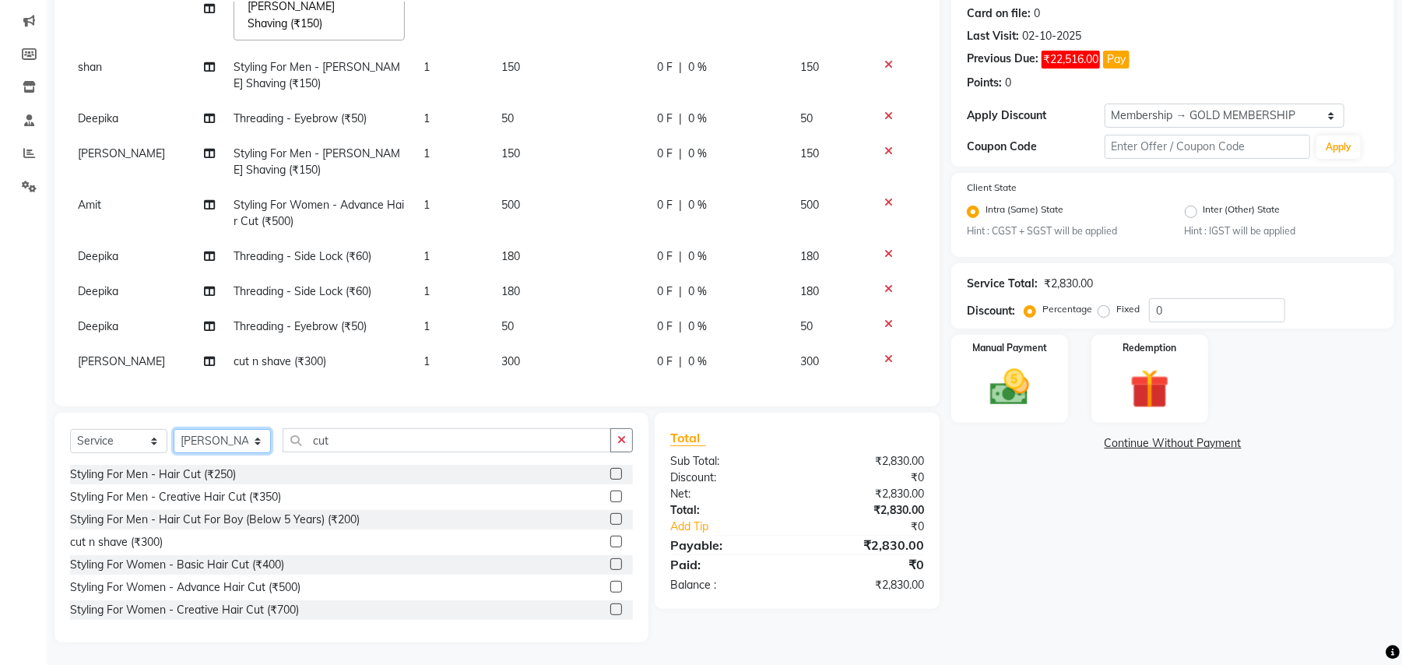
click at [232, 447] on select "Select Stylist Amit [PERSON_NAME] BUNTY Deep [PERSON_NAME] M Gautam la bella [P…" at bounding box center [222, 441] width 97 height 24
select select "29704"
click at [174, 429] on select "Select Stylist Amit [PERSON_NAME] BUNTY Deep [PERSON_NAME] M Gautam la bella [P…" at bounding box center [222, 441] width 97 height 24
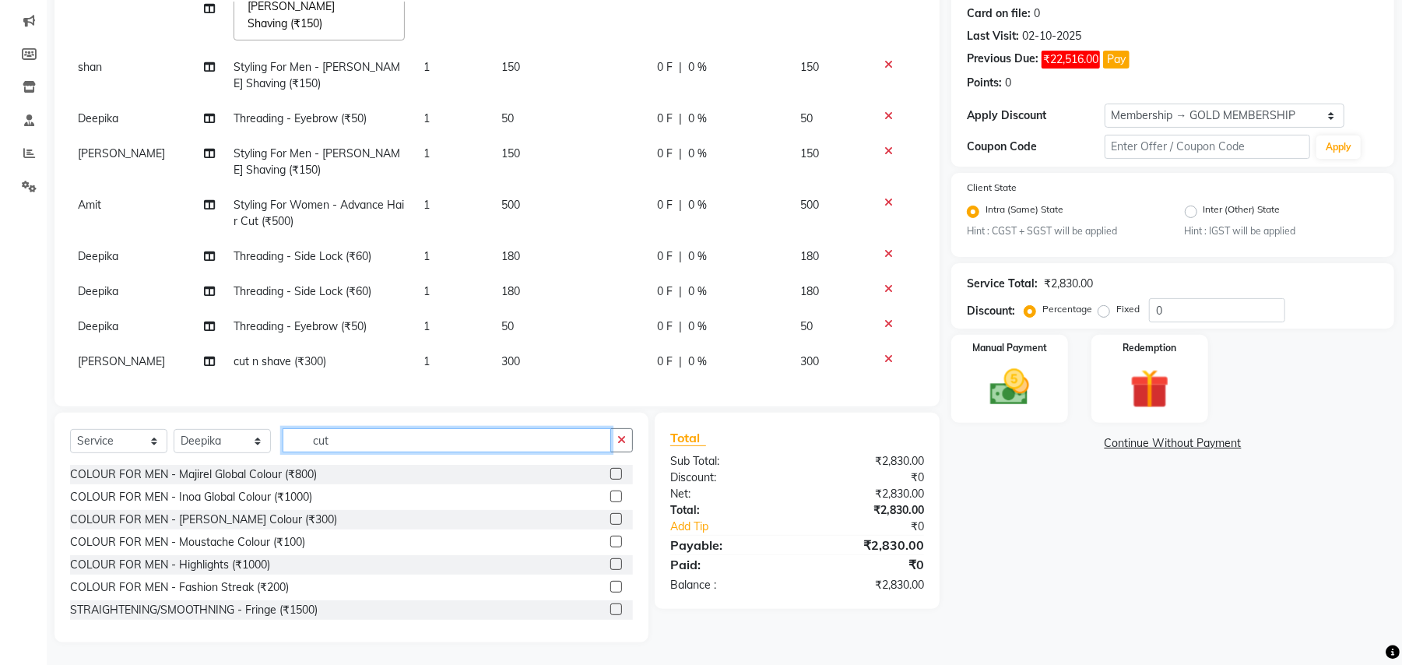
click at [364, 441] on input "cut" at bounding box center [447, 440] width 328 height 24
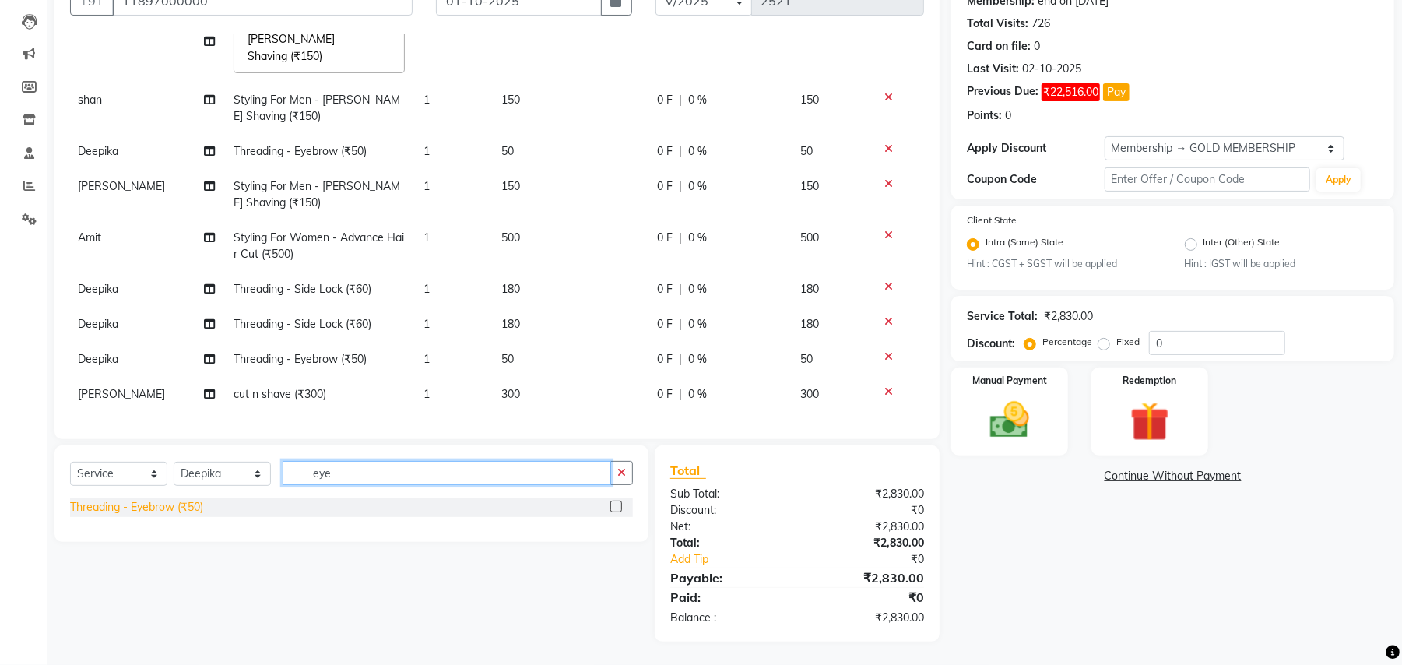
type input "eye"
click at [196, 503] on div "Threading - Eyebrow (₹50)" at bounding box center [136, 507] width 133 height 16
checkbox input "false"
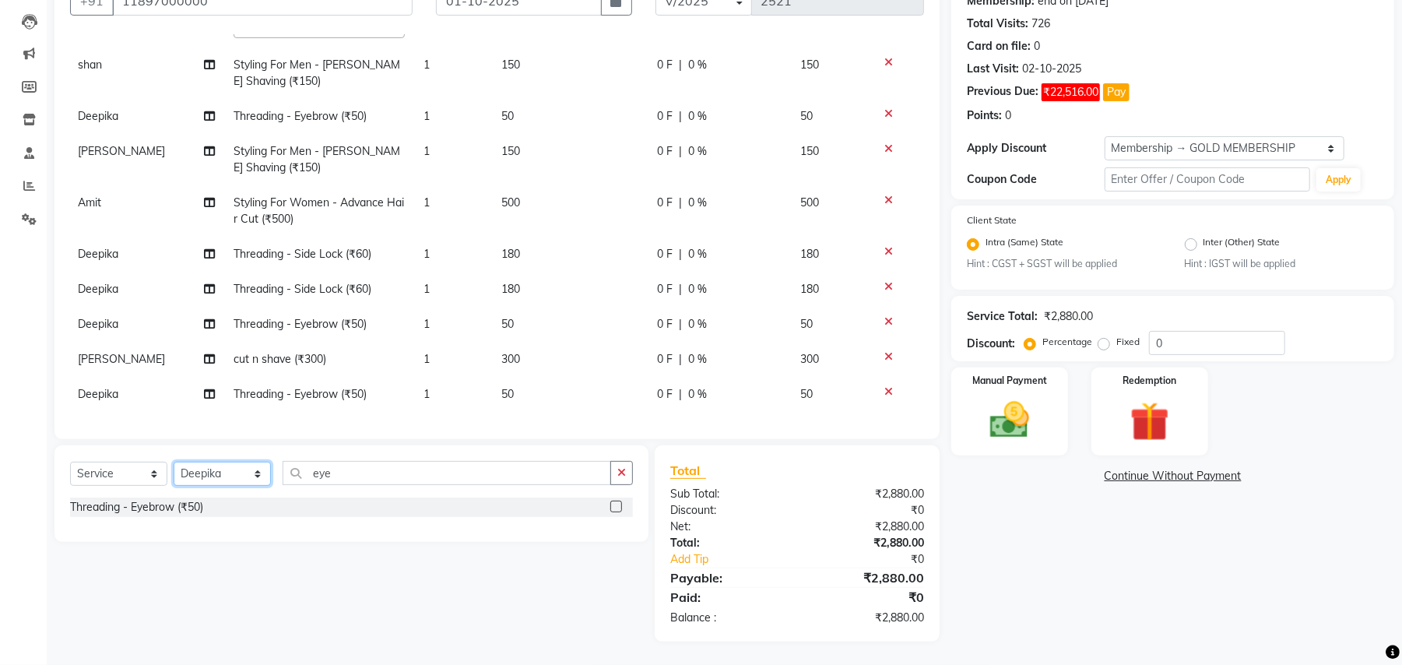
click at [222, 474] on select "Select Stylist Amit [PERSON_NAME] BUNTY Deep [PERSON_NAME] M Gautam la bella [P…" at bounding box center [222, 474] width 97 height 24
select select "51064"
click at [174, 462] on select "Select Stylist Amit [PERSON_NAME] BUNTY Deep [PERSON_NAME] M Gautam la bella [P…" at bounding box center [222, 474] width 97 height 24
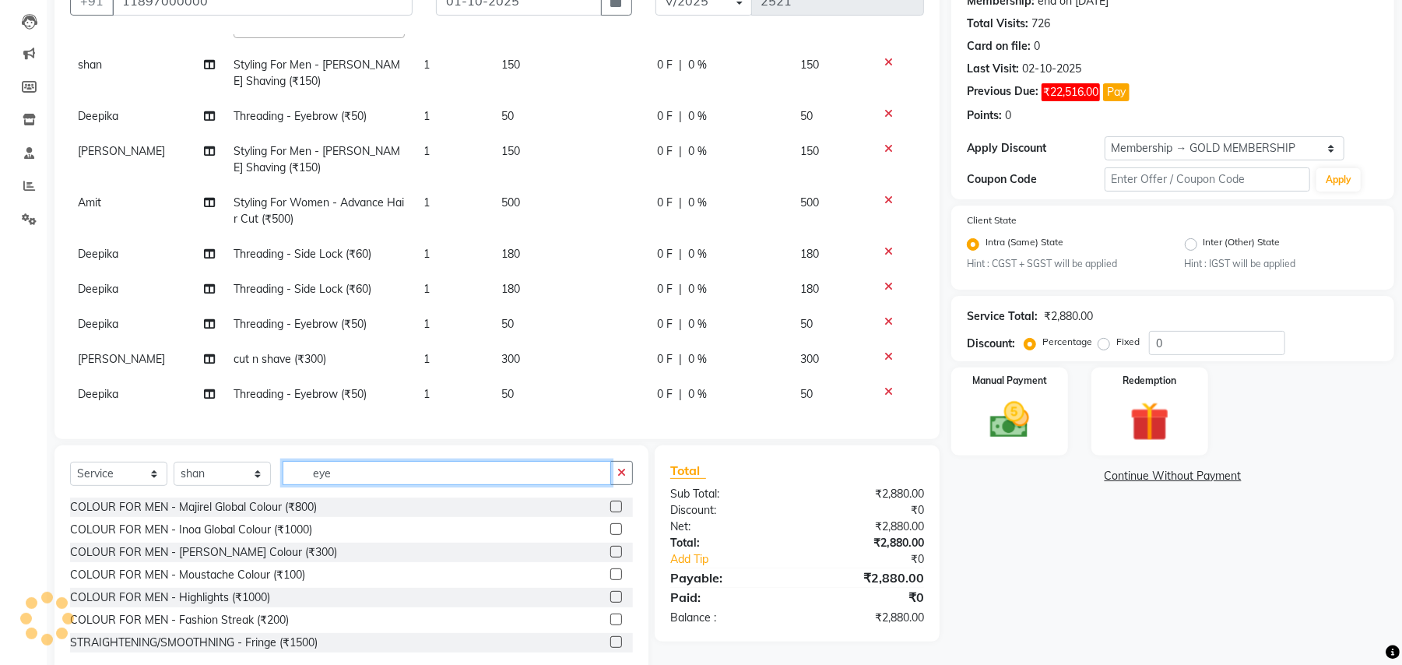
click at [335, 475] on input "eye" at bounding box center [447, 473] width 328 height 24
drag, startPoint x: 335, startPoint y: 475, endPoint x: 349, endPoint y: 471, distance: 14.5
click at [336, 475] on input "eye" at bounding box center [447, 473] width 328 height 24
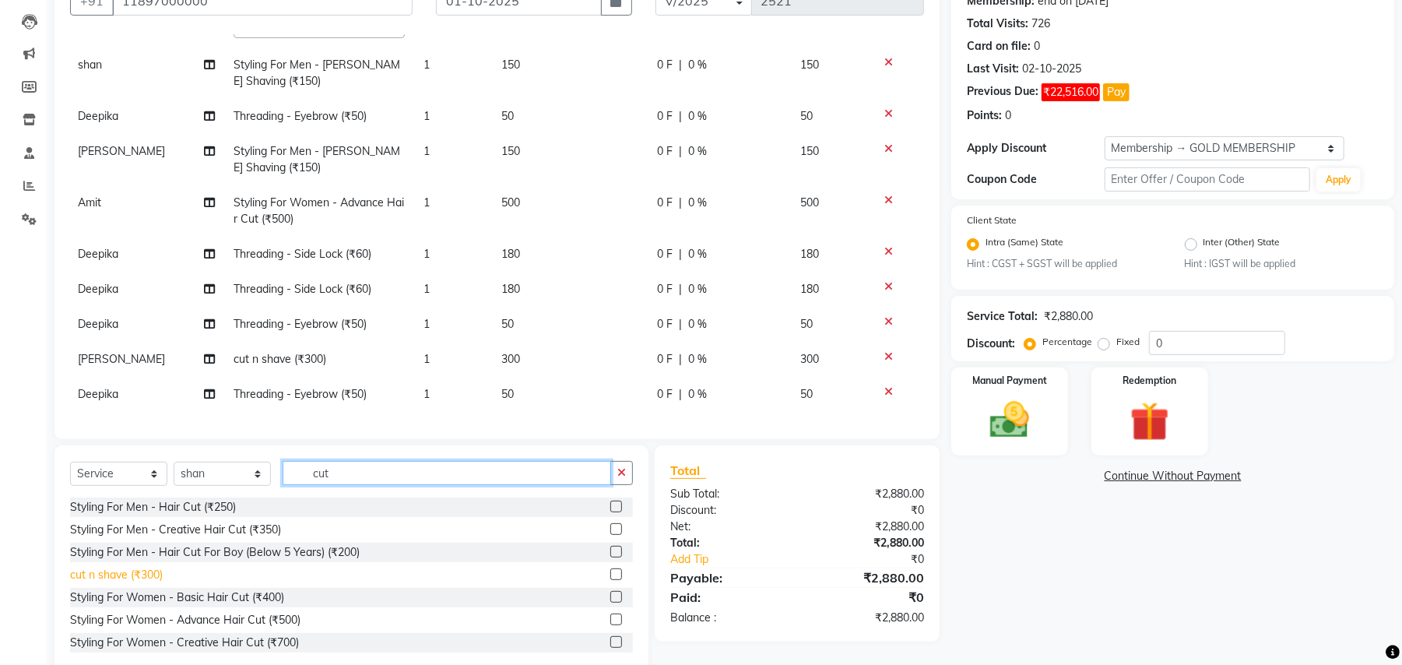
type input "cut"
click at [139, 578] on div "cut n shave (₹300)" at bounding box center [116, 575] width 93 height 16
checkbox input "false"
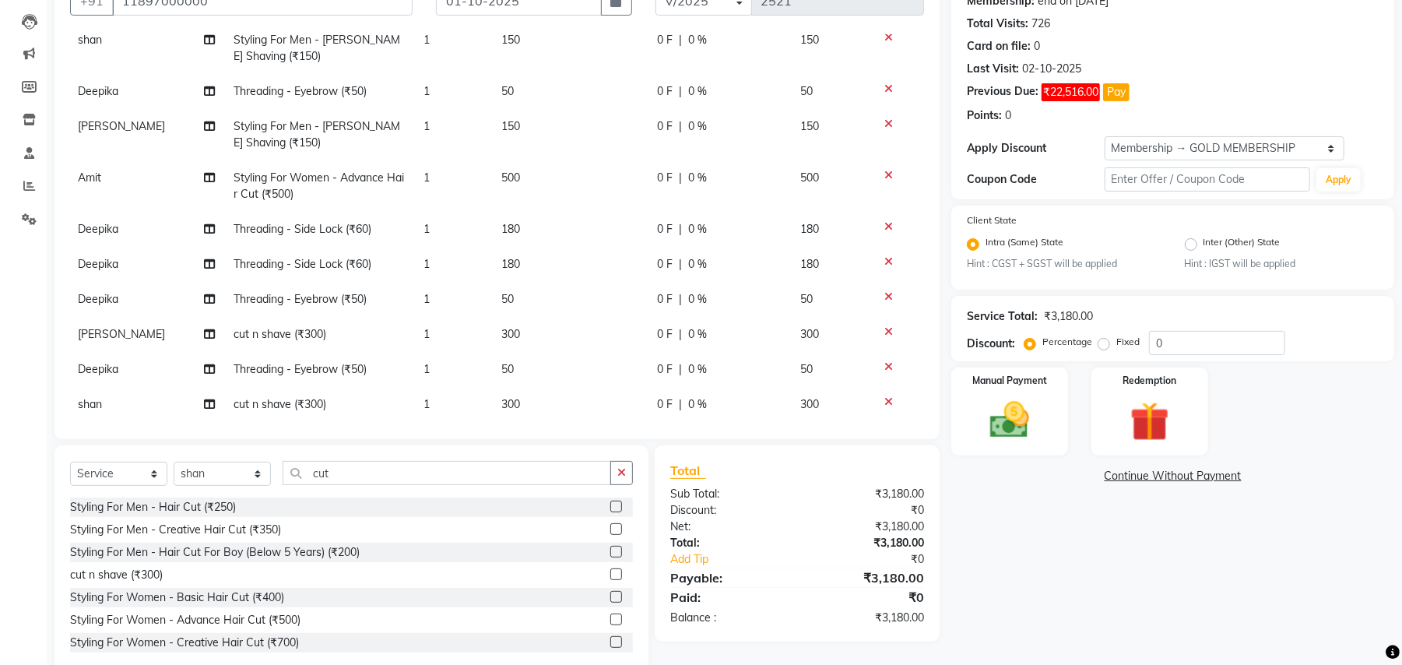
scroll to position [220, 2]
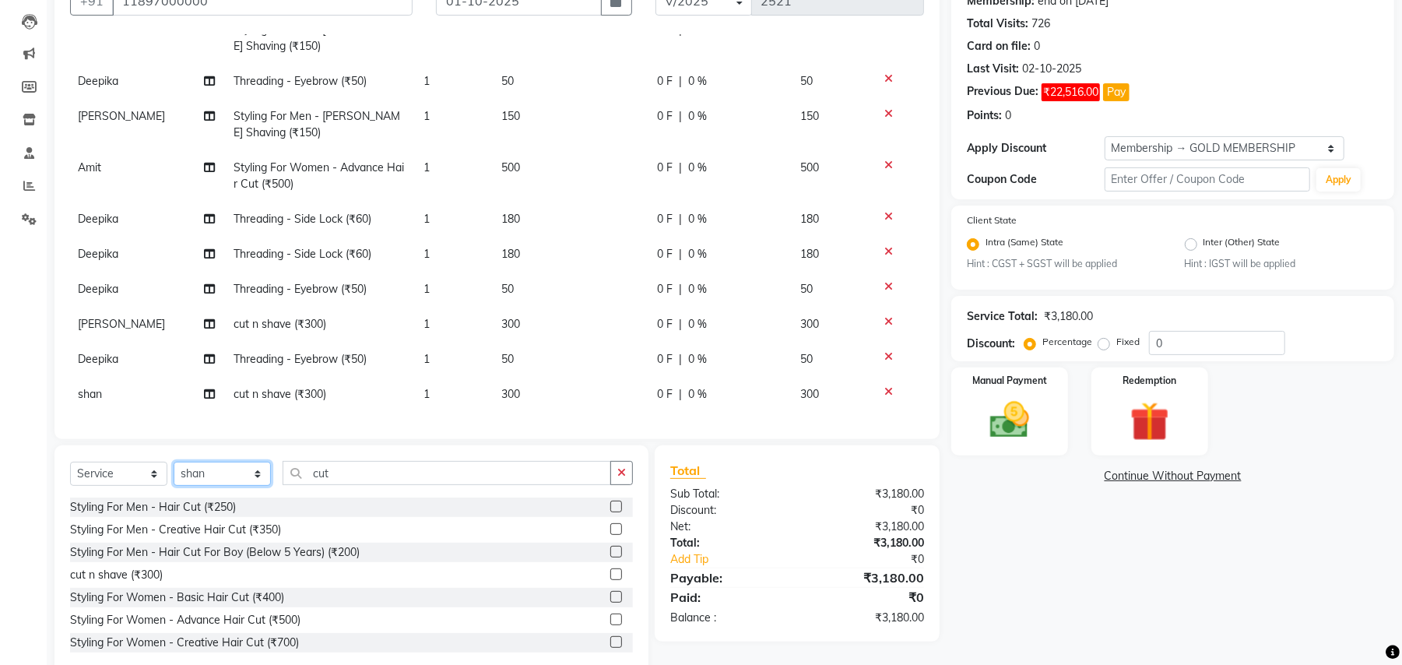
click at [252, 474] on select "Select Stylist Amit [PERSON_NAME] BUNTY Deep [PERSON_NAME] M Gautam la bella [P…" at bounding box center [222, 474] width 97 height 24
select select "66284"
click at [174, 462] on select "Select Stylist Amit [PERSON_NAME] BUNTY Deep [PERSON_NAME] M Gautam la bella [P…" at bounding box center [222, 474] width 97 height 24
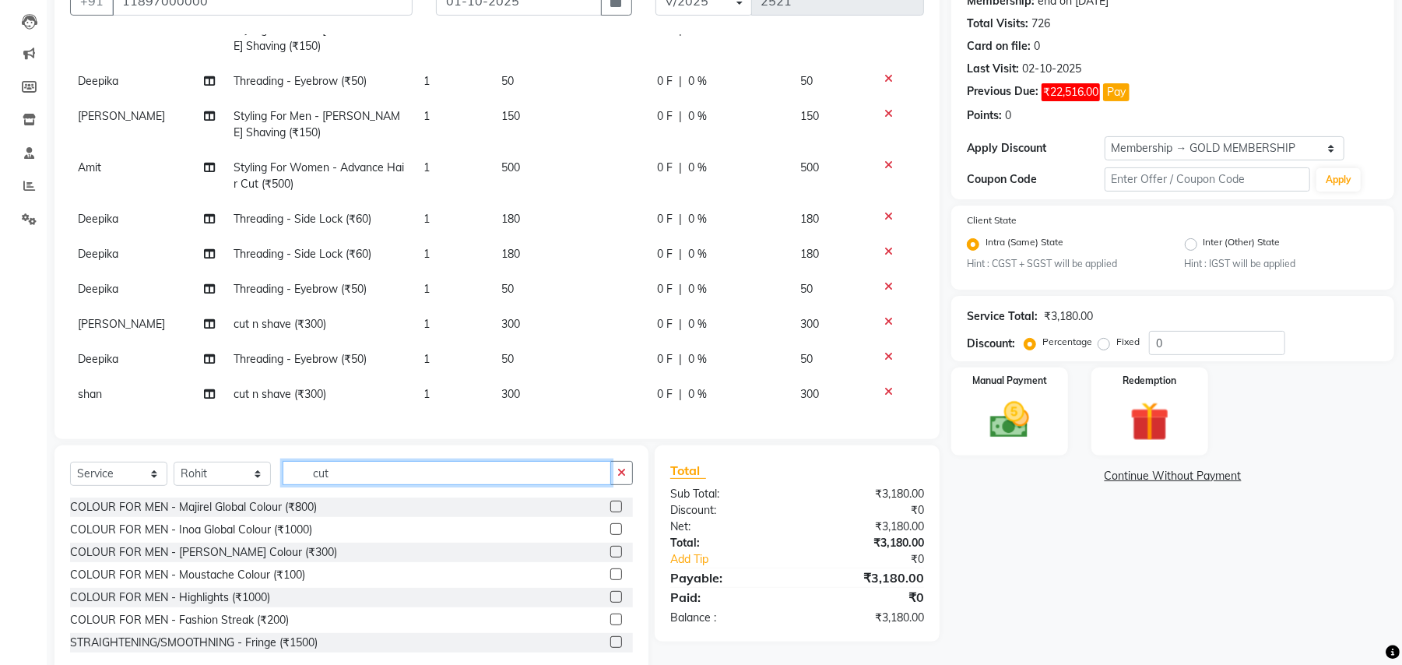
click at [327, 475] on input "cut" at bounding box center [447, 473] width 328 height 24
click at [327, 474] on input "cut" at bounding box center [447, 473] width 328 height 24
type input "cut"
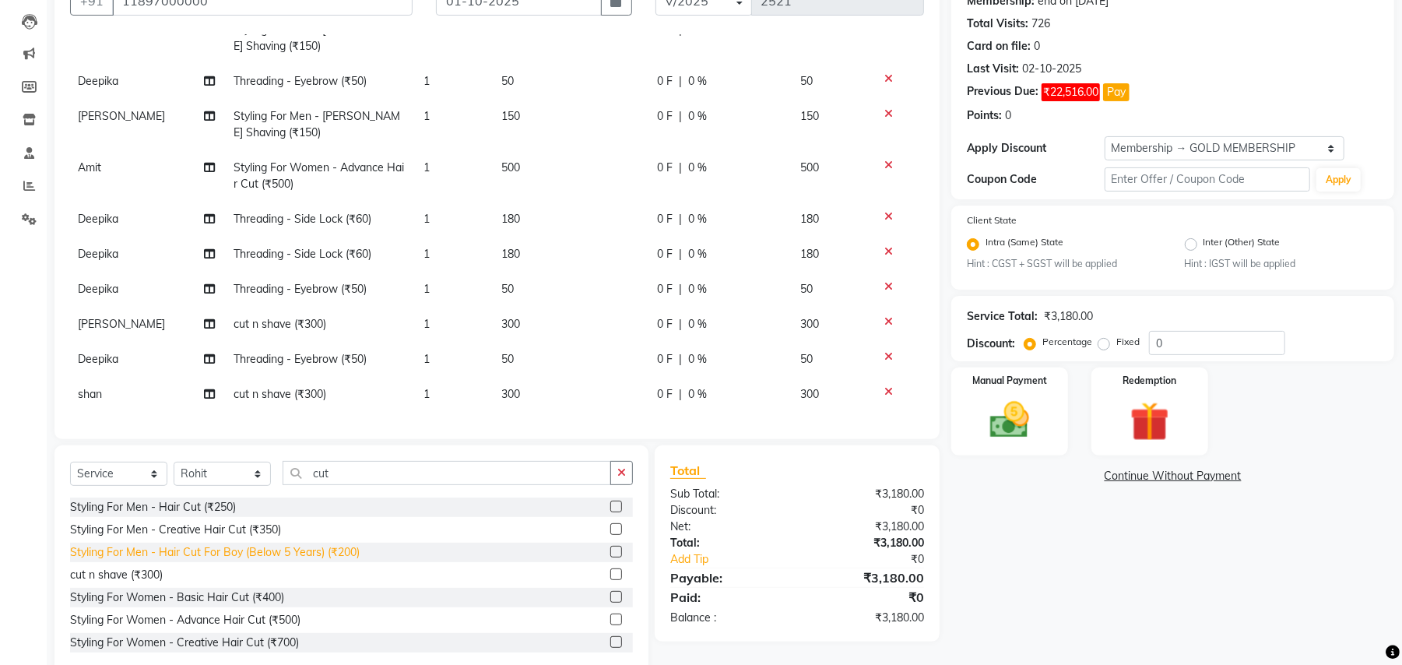
click at [307, 549] on div "Styling For Men - Hair Cut For Boy (Below 5 Years) (₹200)" at bounding box center [215, 552] width 290 height 16
checkbox input "false"
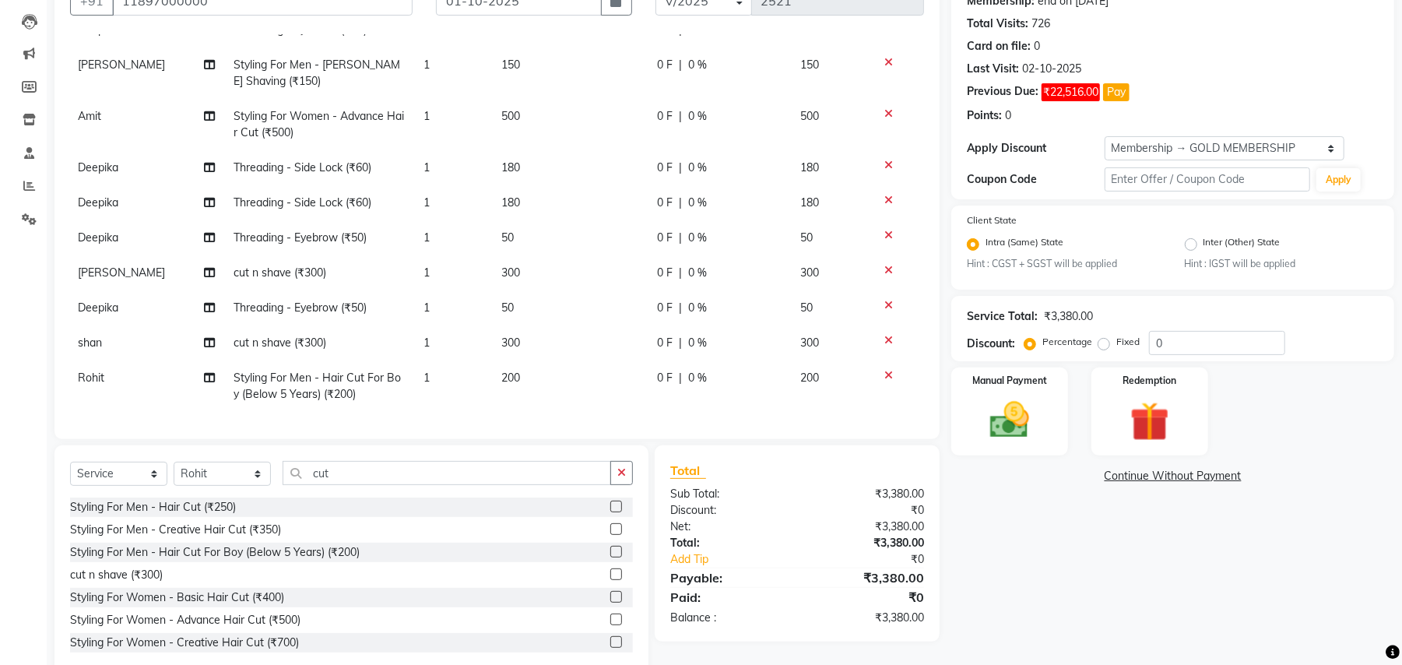
click at [505, 371] on span "200" at bounding box center [510, 378] width 19 height 14
select select "66284"
click at [515, 370] on input "200" at bounding box center [569, 382] width 137 height 24
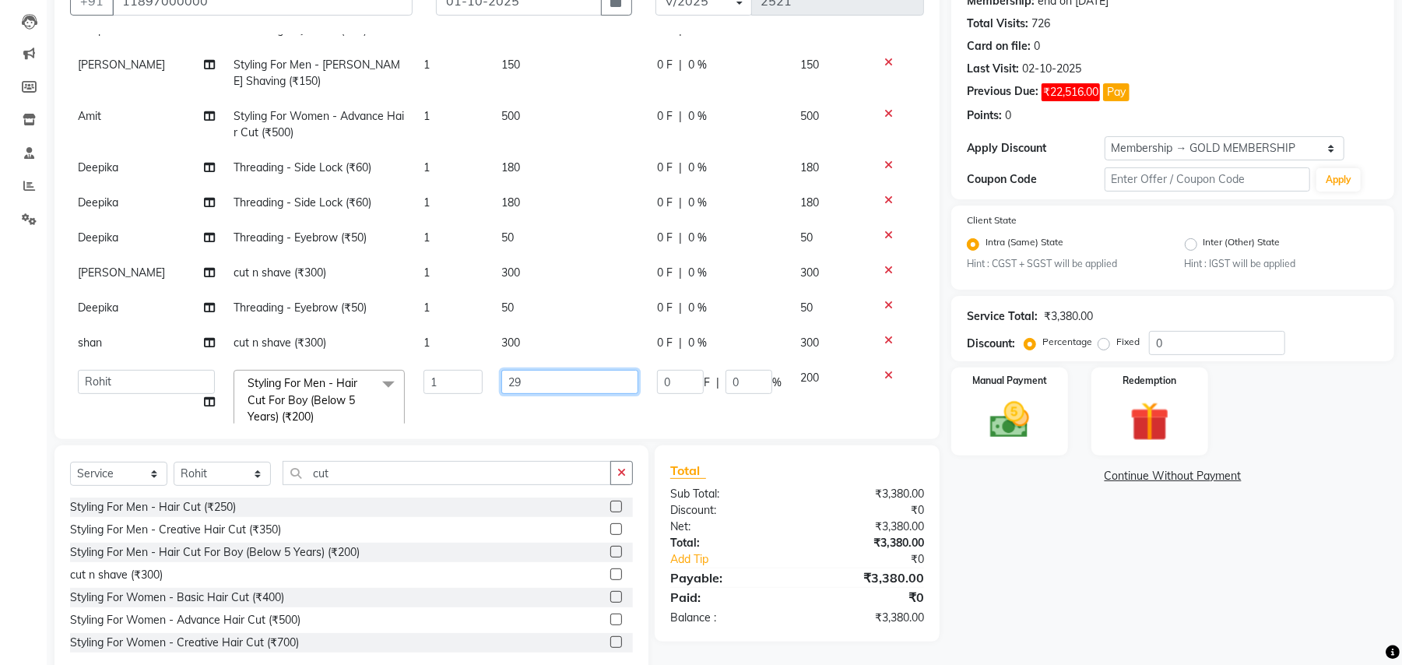
type input "299"
click at [458, 399] on div "Services Stylist Service Qty Price Disc Total Action Deepika RICA WAX - Full Fr…" at bounding box center [497, 228] width 854 height 389
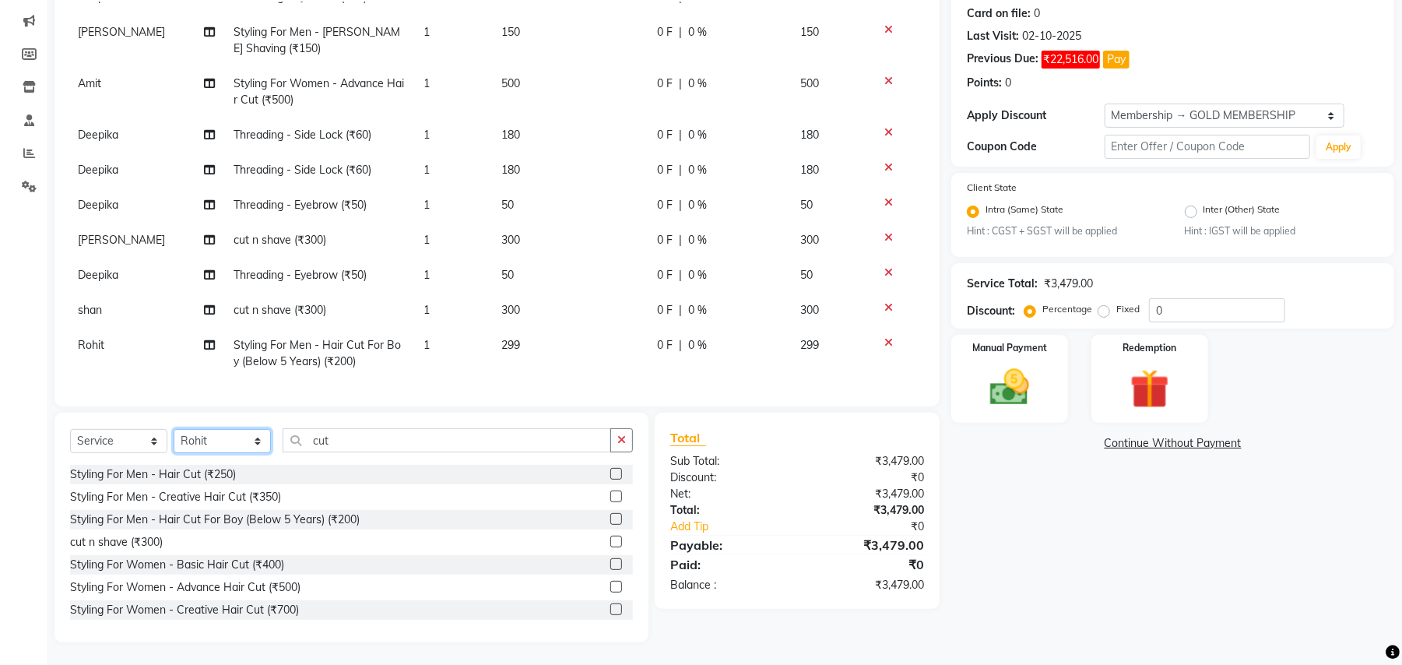
click at [206, 446] on select "Select Stylist Amit [PERSON_NAME] BUNTY Deep [PERSON_NAME] M Gautam la bella [P…" at bounding box center [222, 441] width 97 height 24
select select "51064"
click at [174, 429] on select "Select Stylist Amit [PERSON_NAME] BUNTY Deep [PERSON_NAME] M Gautam la bella [P…" at bounding box center [222, 441] width 97 height 24
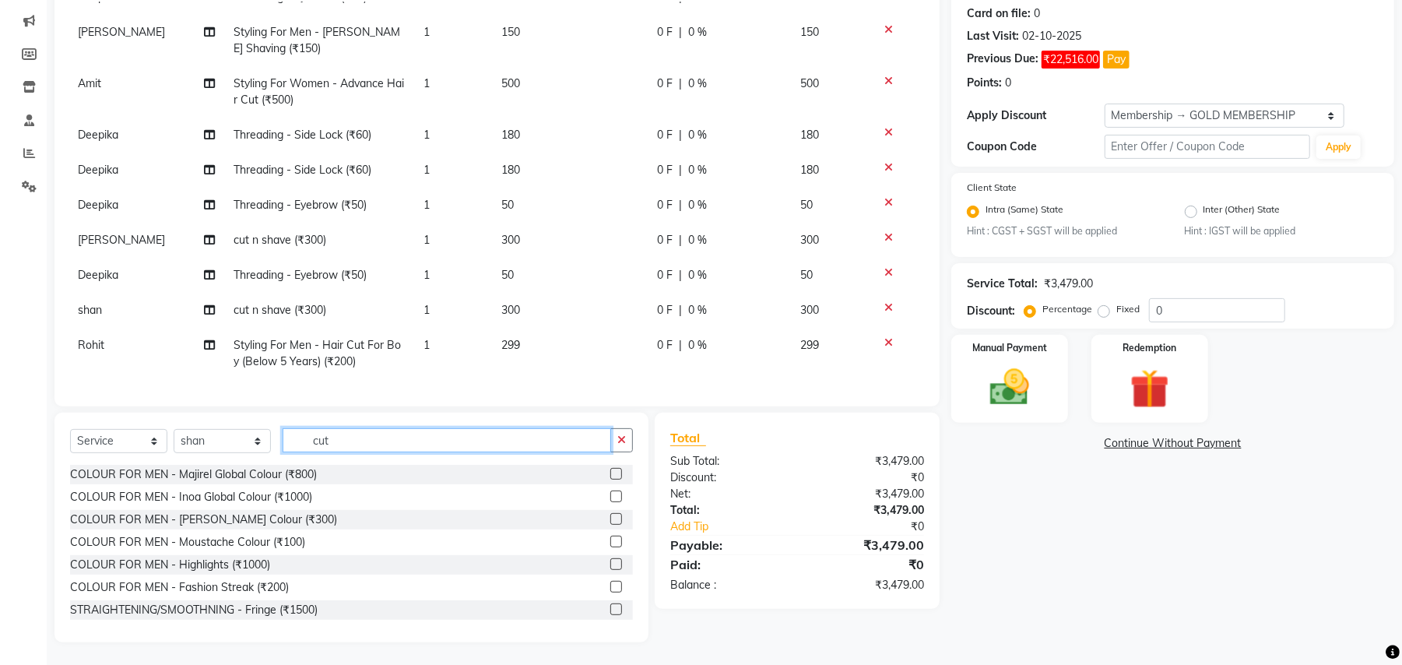
click at [325, 437] on input "cut" at bounding box center [447, 440] width 328 height 24
type input "cut"
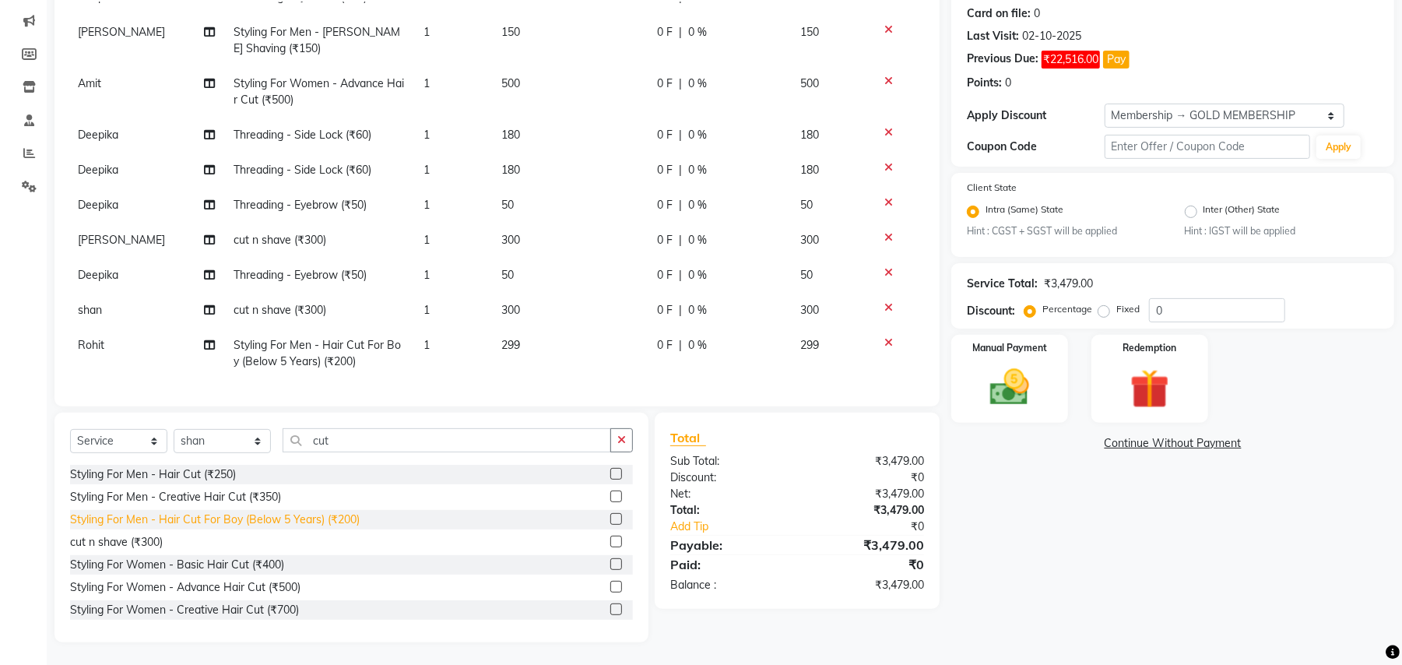
click at [297, 515] on div "Styling For Men - Hair Cut For Boy (Below 5 Years) (₹200)" at bounding box center [215, 519] width 290 height 16
checkbox input "false"
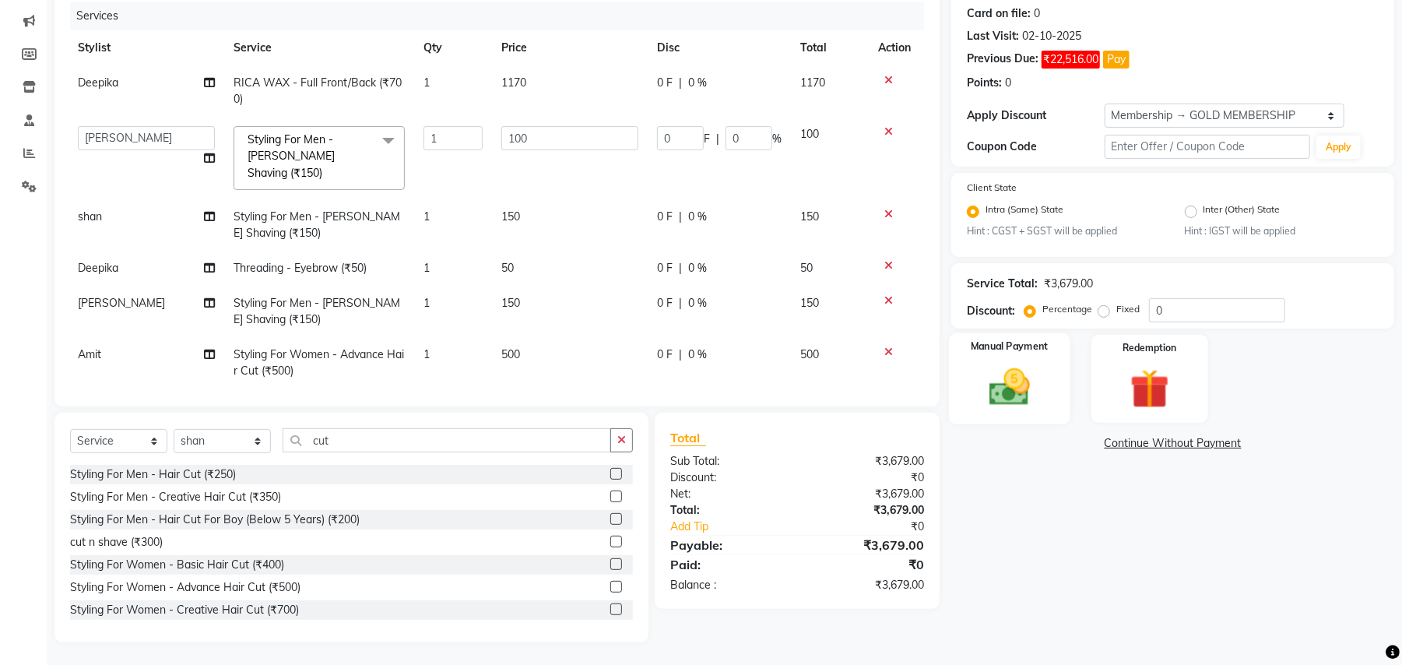
click at [1034, 386] on img at bounding box center [1009, 387] width 67 height 47
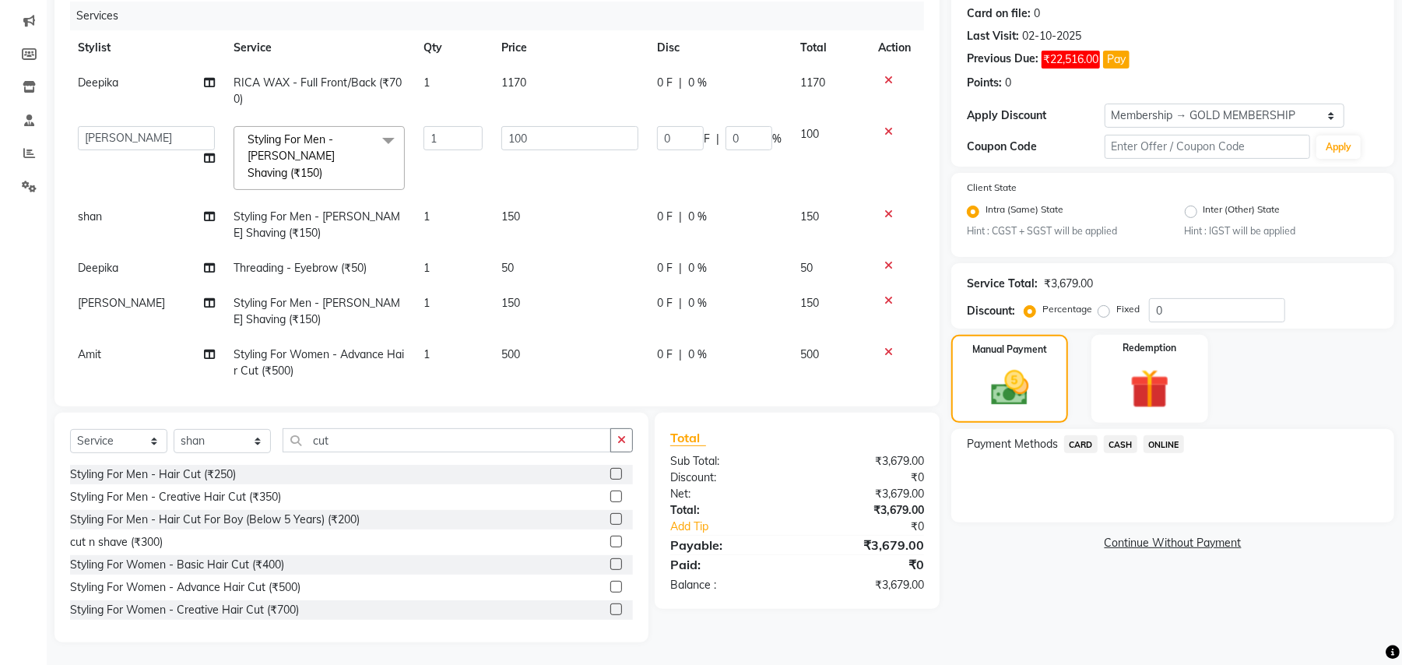
click at [1110, 440] on span "CASH" at bounding box center [1120, 444] width 33 height 18
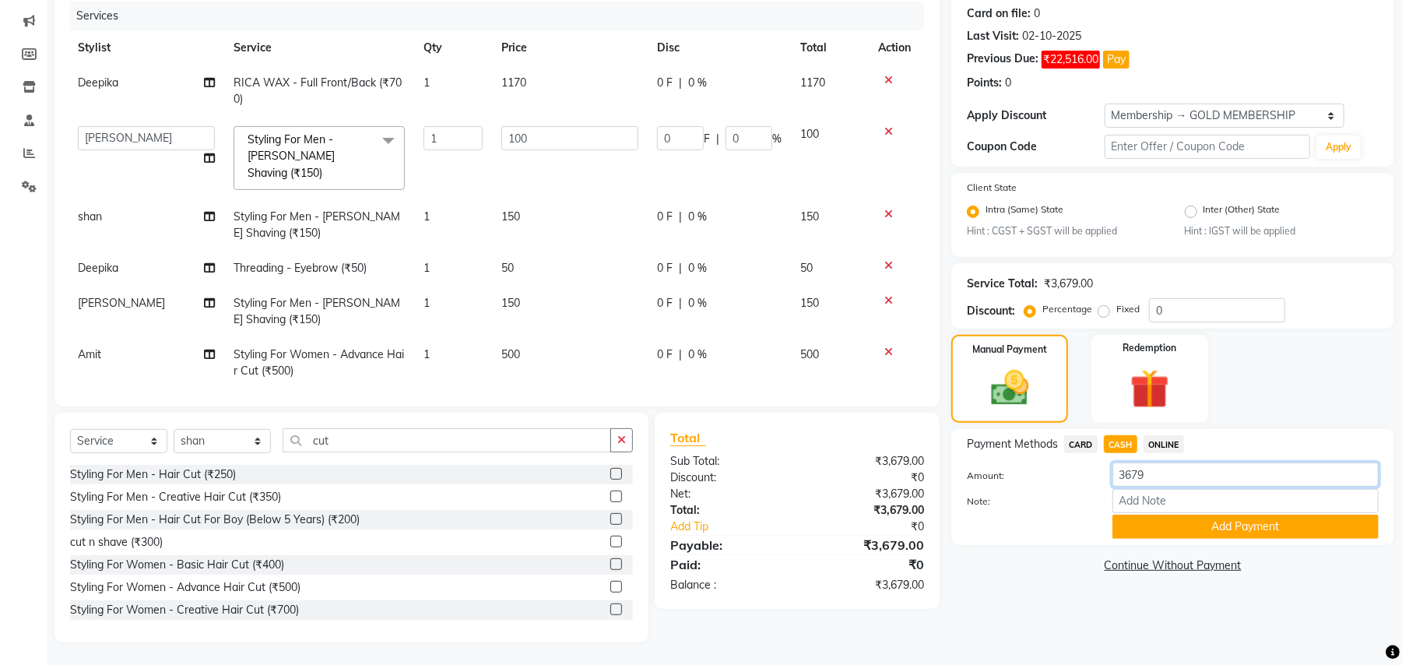
click at [1130, 471] on input "3679" at bounding box center [1245, 474] width 266 height 24
type input "150"
click at [1168, 515] on button "Add Payment" at bounding box center [1245, 527] width 266 height 24
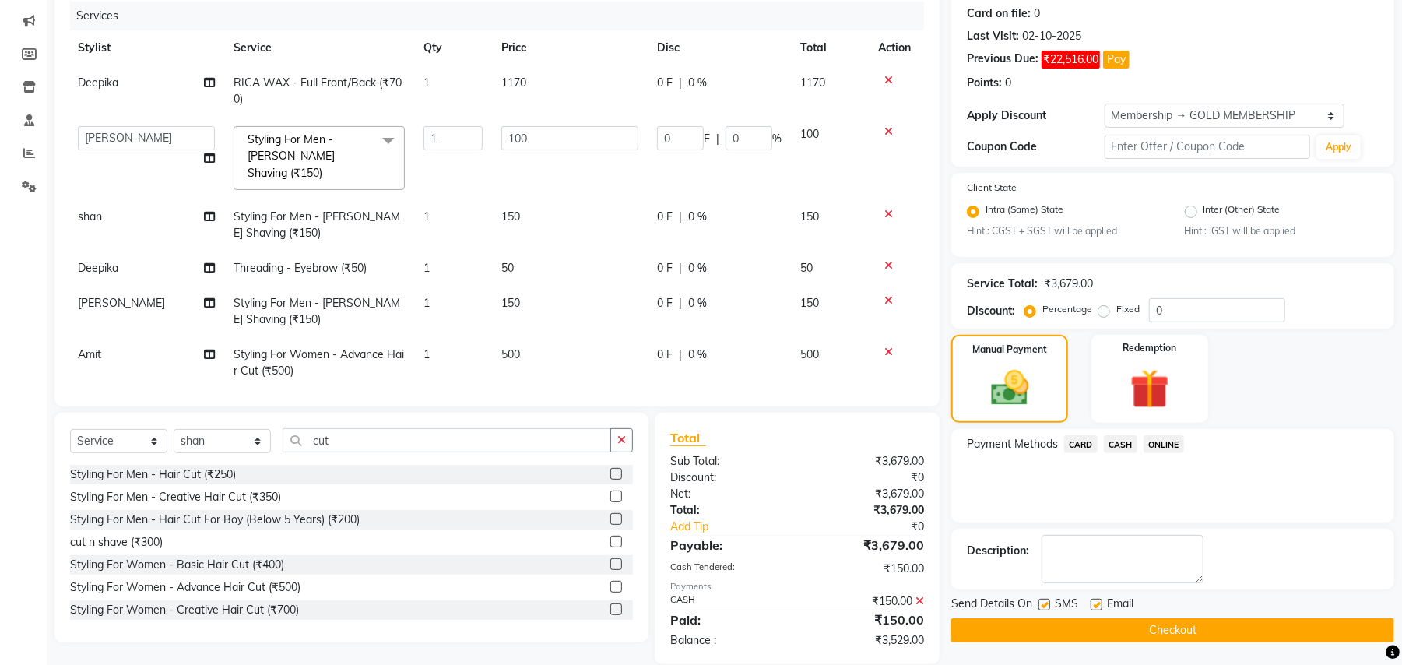
click at [1165, 441] on span "ONLINE" at bounding box center [1164, 444] width 40 height 18
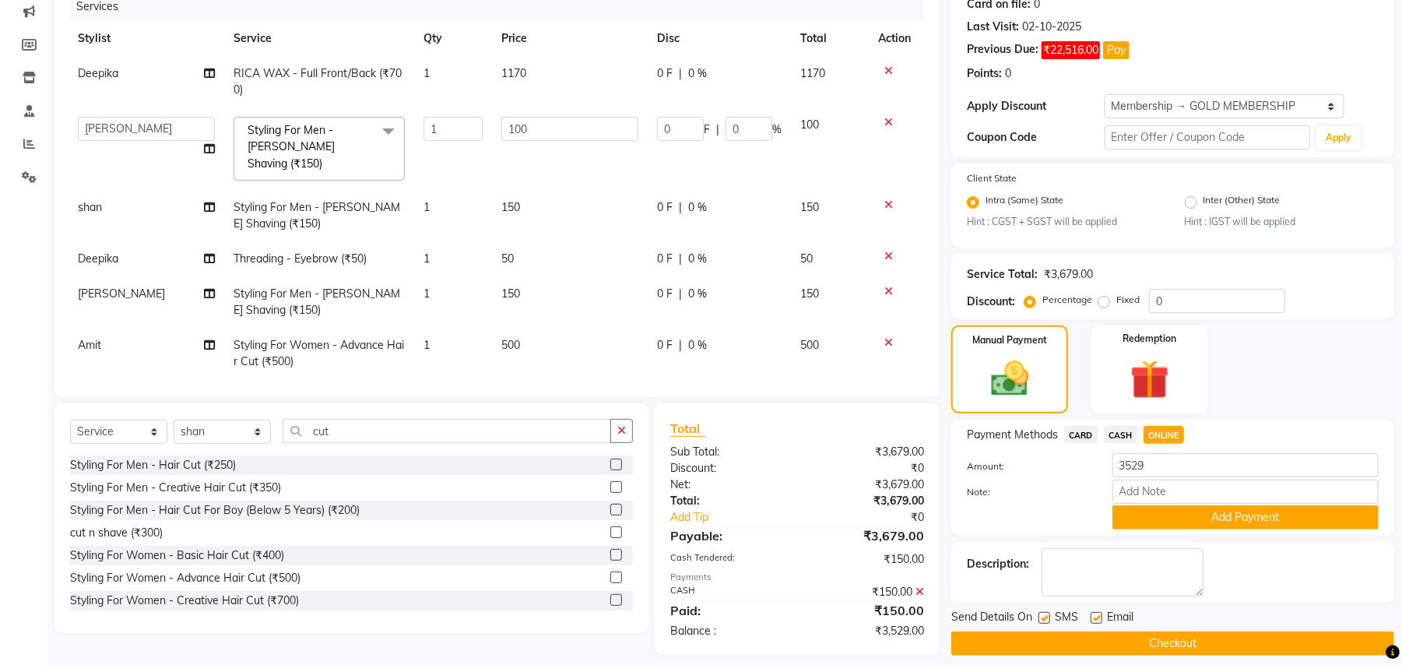
scroll to position [216, 0]
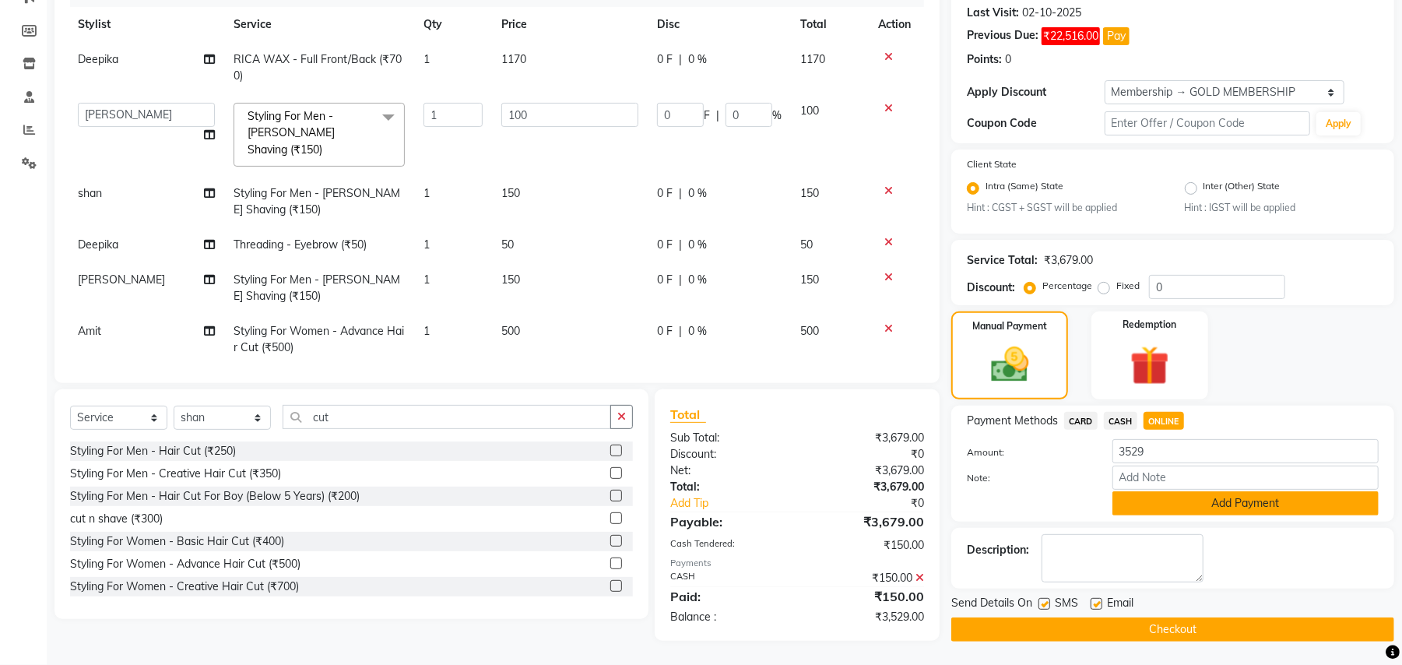
click at [1156, 500] on button "Add Payment" at bounding box center [1245, 503] width 266 height 24
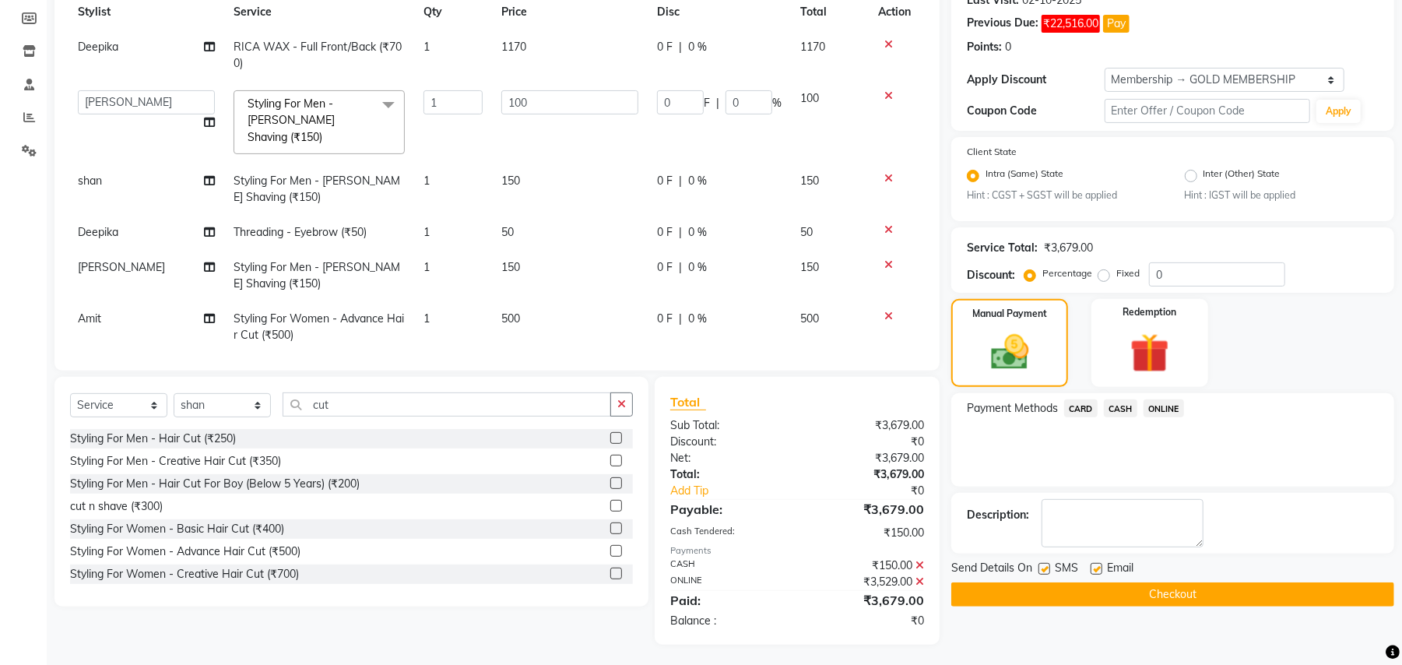
scroll to position [230, 0]
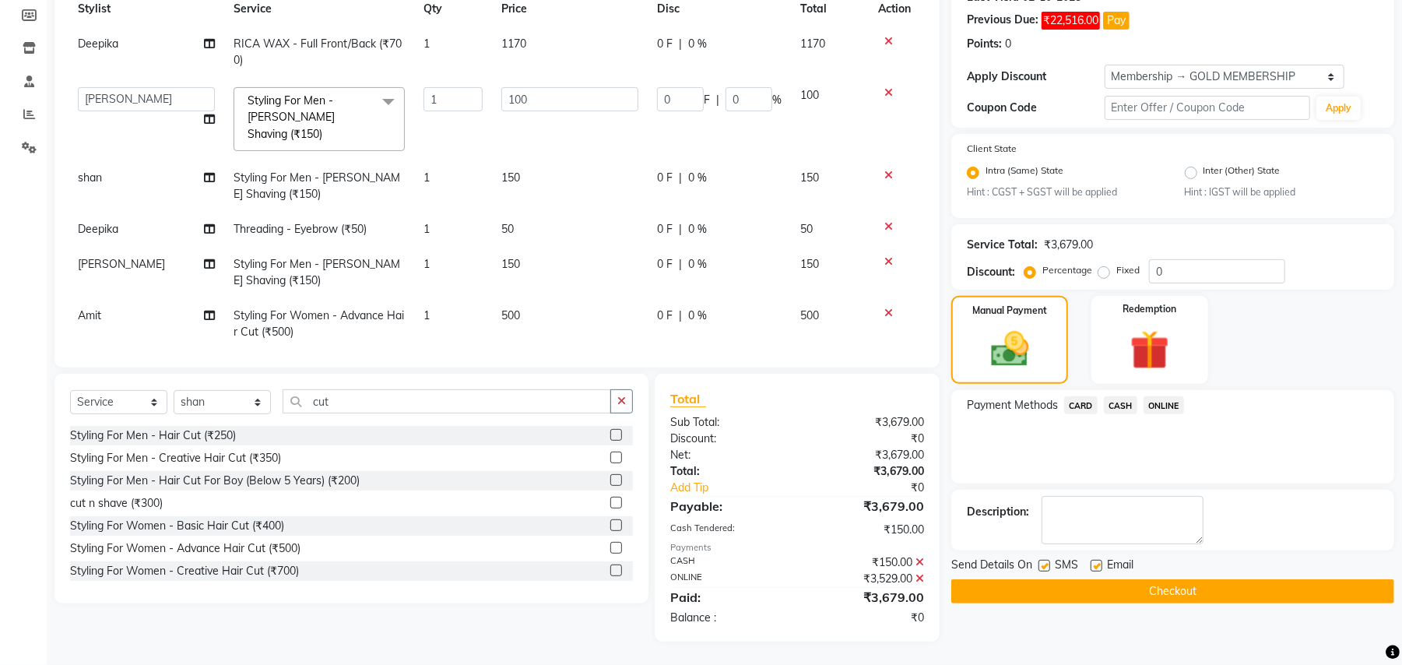
drag, startPoint x: 1174, startPoint y: 598, endPoint x: 1160, endPoint y: 602, distance: 14.5
click at [1174, 599] on button "Checkout" at bounding box center [1172, 591] width 443 height 24
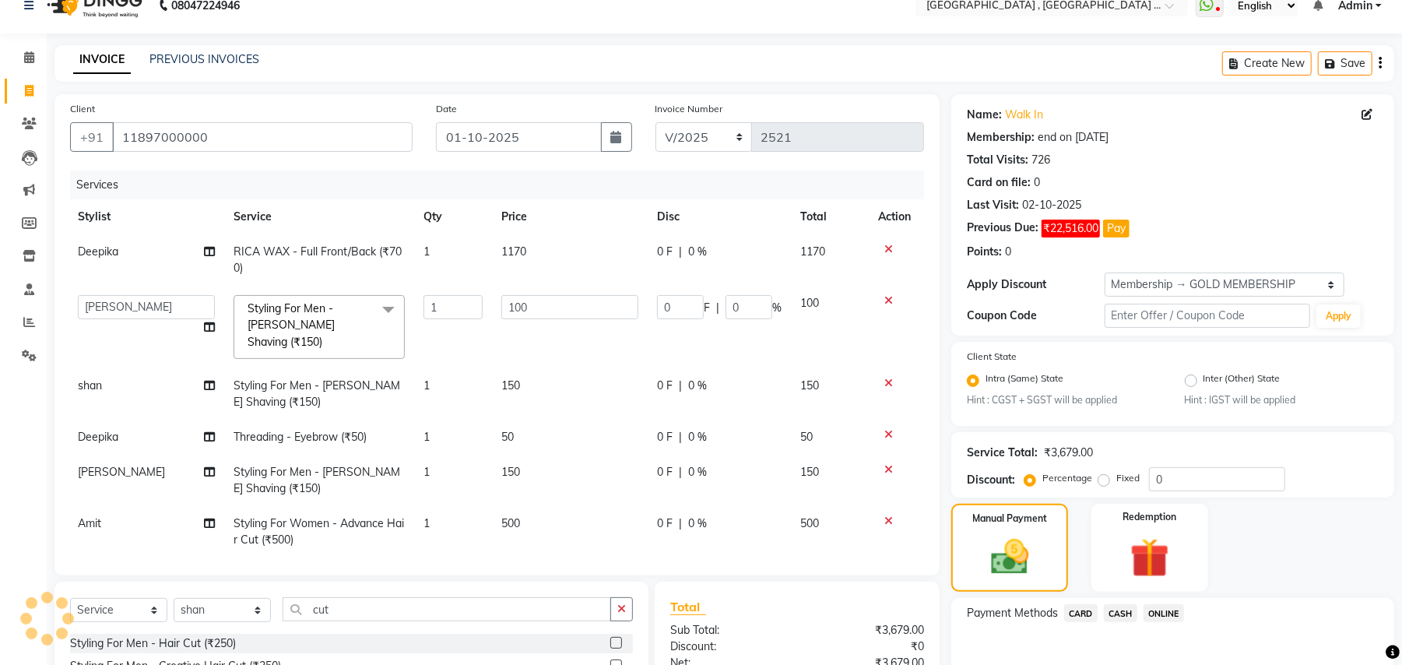
scroll to position [0, 0]
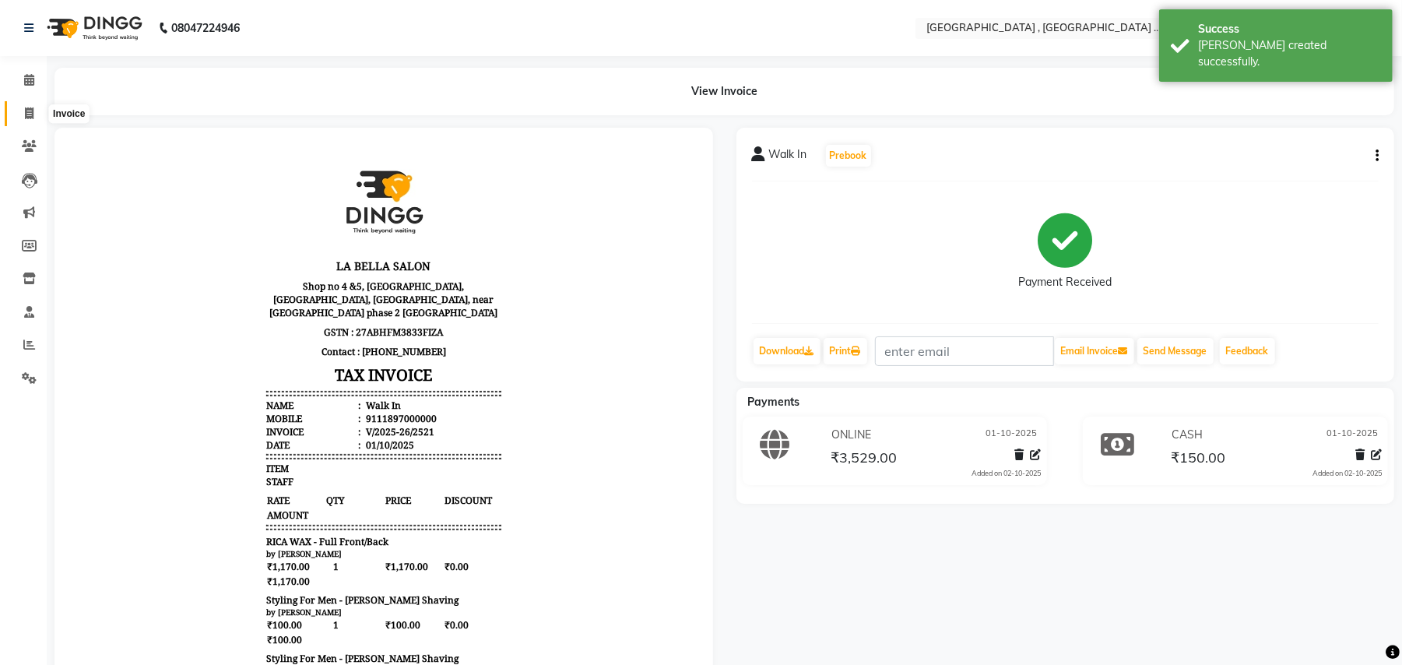
click at [34, 111] on span at bounding box center [29, 114] width 27 height 18
select select "service"
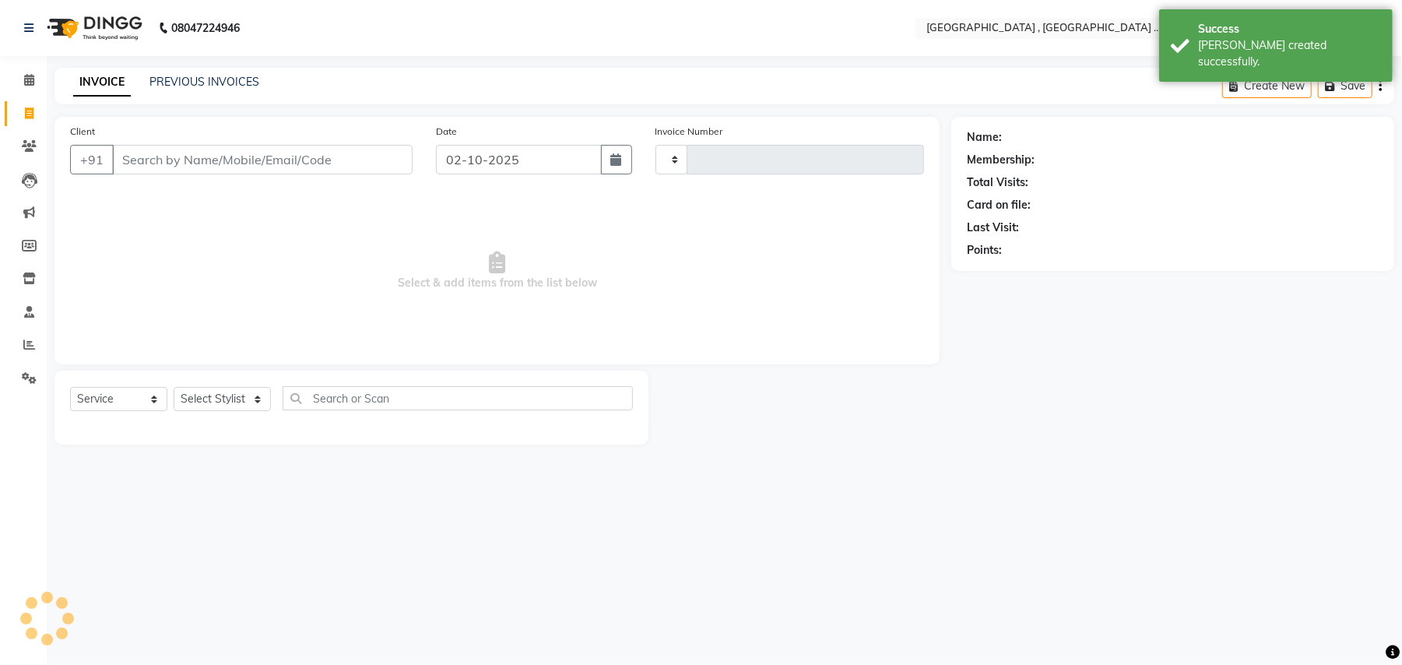
type input "2522"
select select "4558"
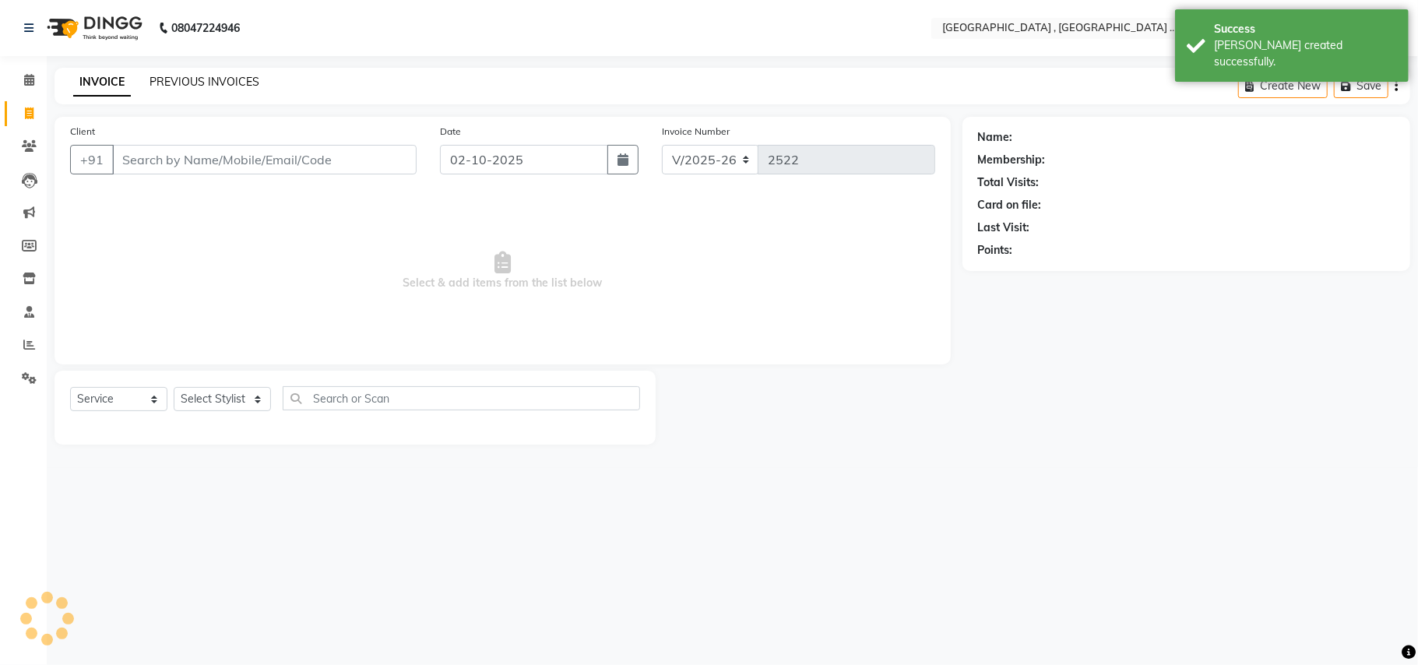
click at [234, 83] on link "PREVIOUS INVOICES" at bounding box center [204, 82] width 110 height 14
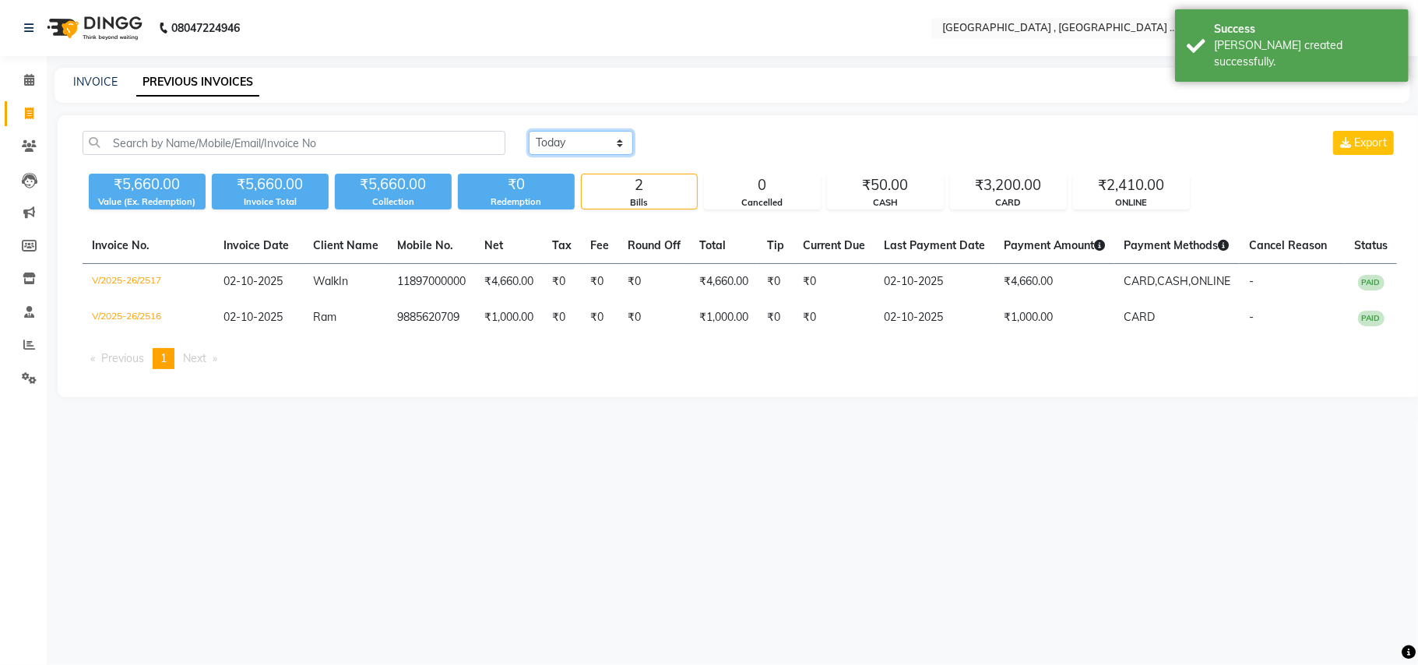
click at [564, 142] on select "[DATE] [DATE] Custom Range" at bounding box center [581, 143] width 104 height 24
click at [529, 131] on select "[DATE] [DATE] Custom Range" at bounding box center [581, 143] width 104 height 24
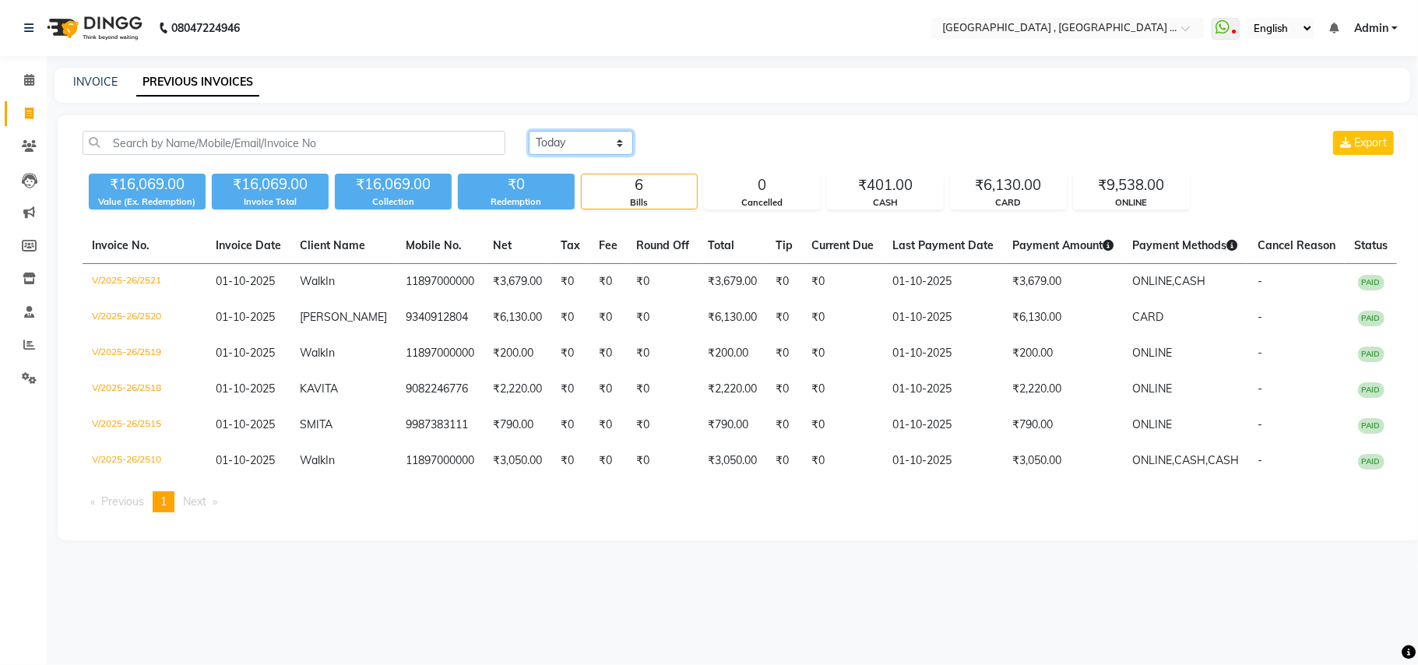
click at [574, 146] on select "[DATE] [DATE] Custom Range" at bounding box center [581, 143] width 104 height 24
select select "today"
click at [529, 131] on select "[DATE] [DATE] Custom Range" at bounding box center [581, 143] width 104 height 24
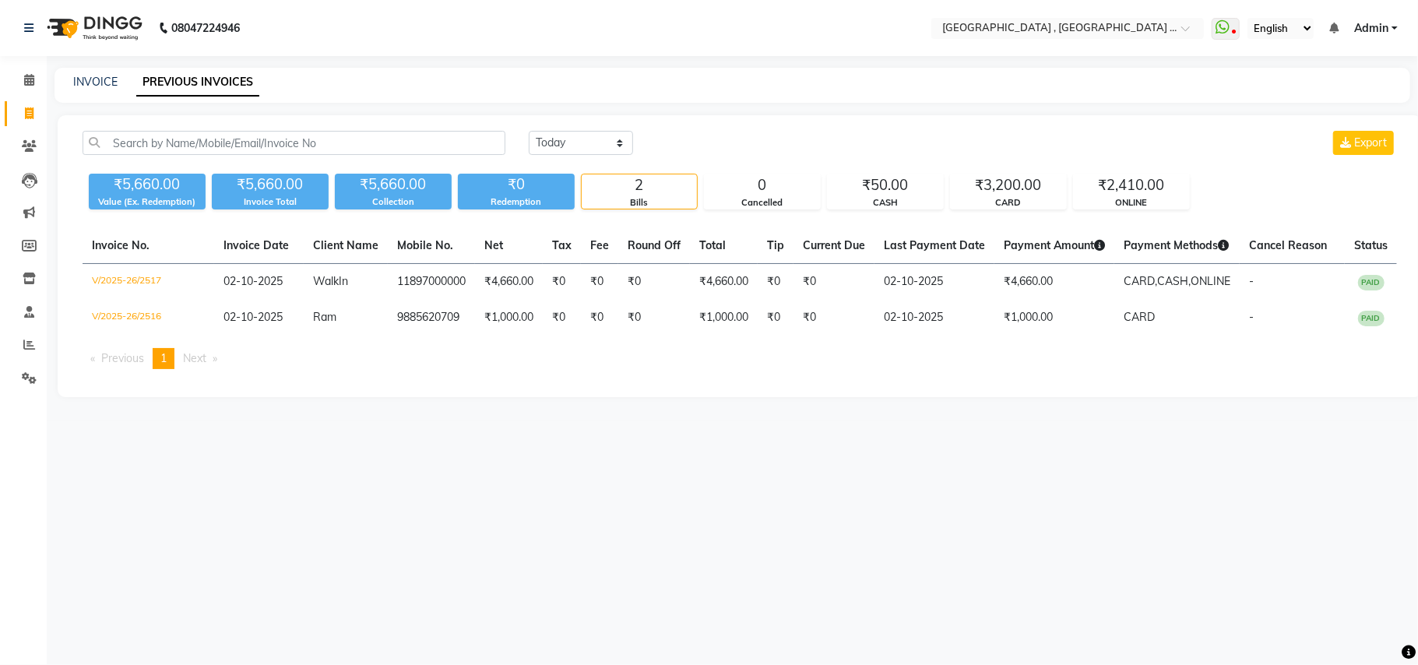
click at [16, 111] on span at bounding box center [29, 114] width 27 height 18
click at [41, 113] on span at bounding box center [29, 114] width 27 height 18
select select "service"
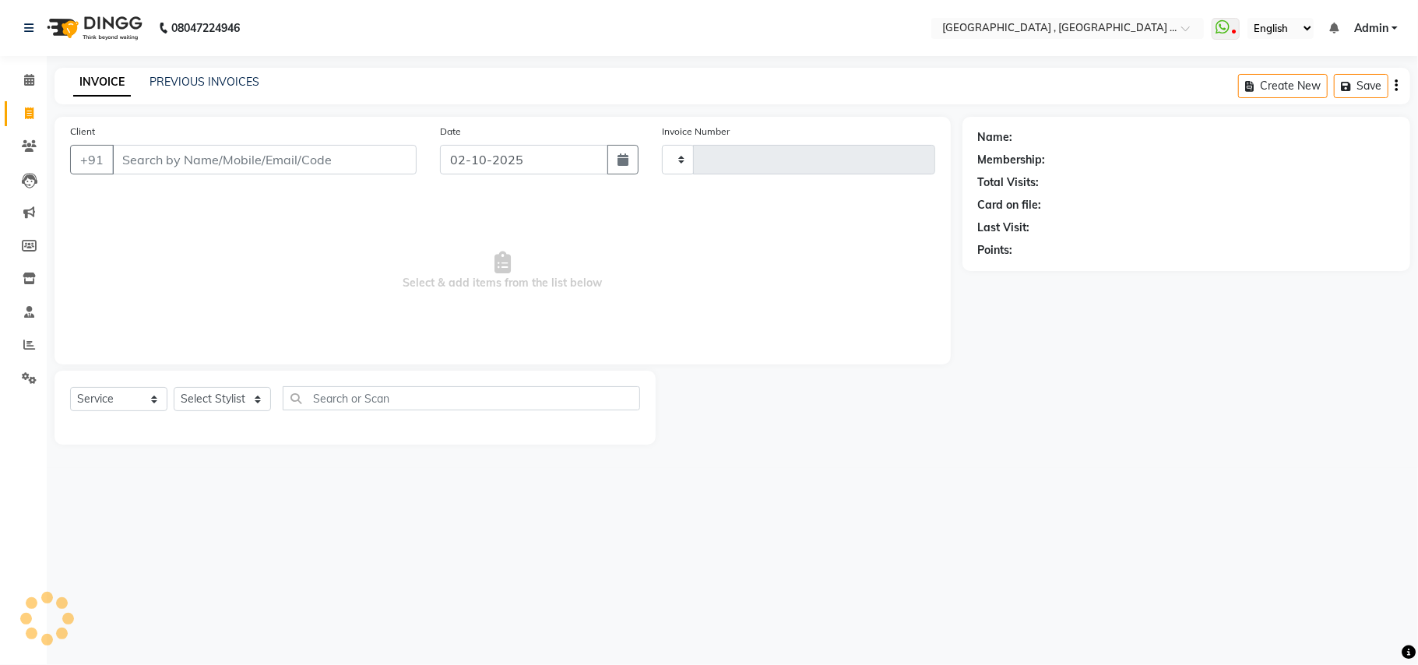
type input "2522"
select select "4558"
click at [237, 150] on input "Client" at bounding box center [264, 160] width 304 height 30
click at [237, 160] on input "Client" at bounding box center [264, 160] width 304 height 30
click at [235, 163] on input "Client" at bounding box center [264, 160] width 304 height 30
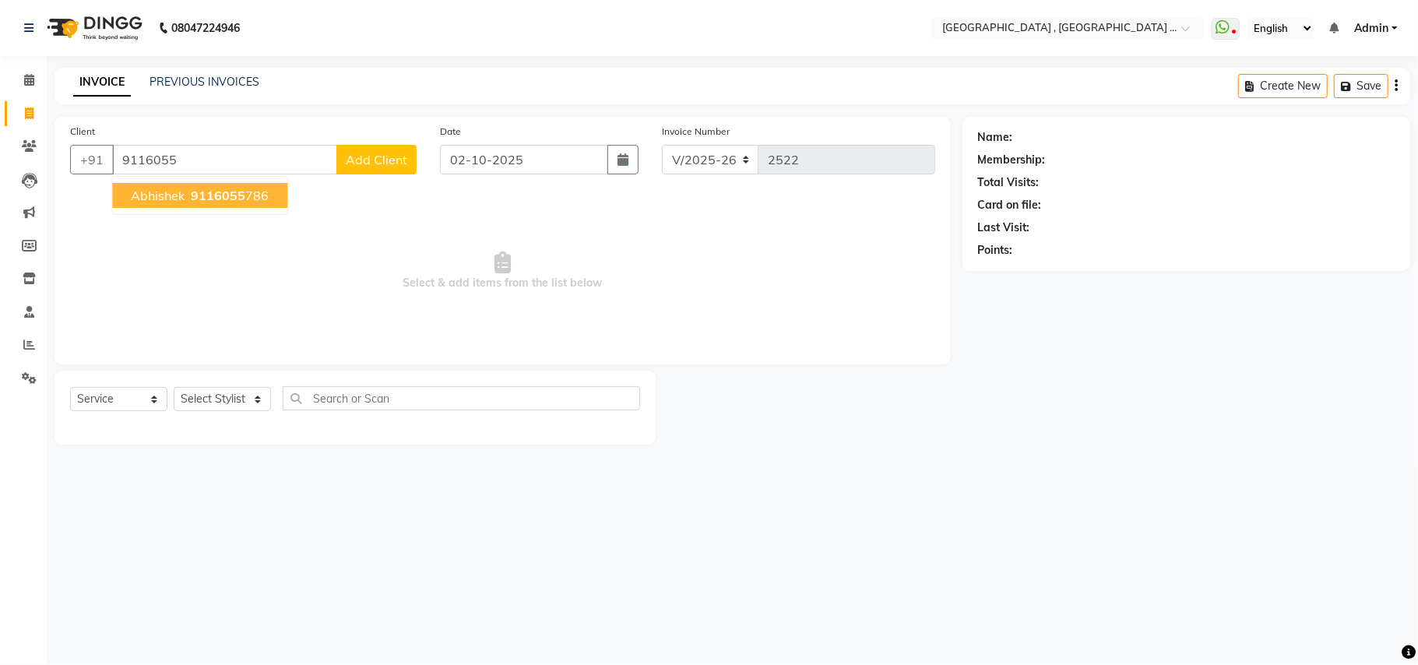
click at [223, 194] on span "9116055" at bounding box center [218, 196] width 54 height 16
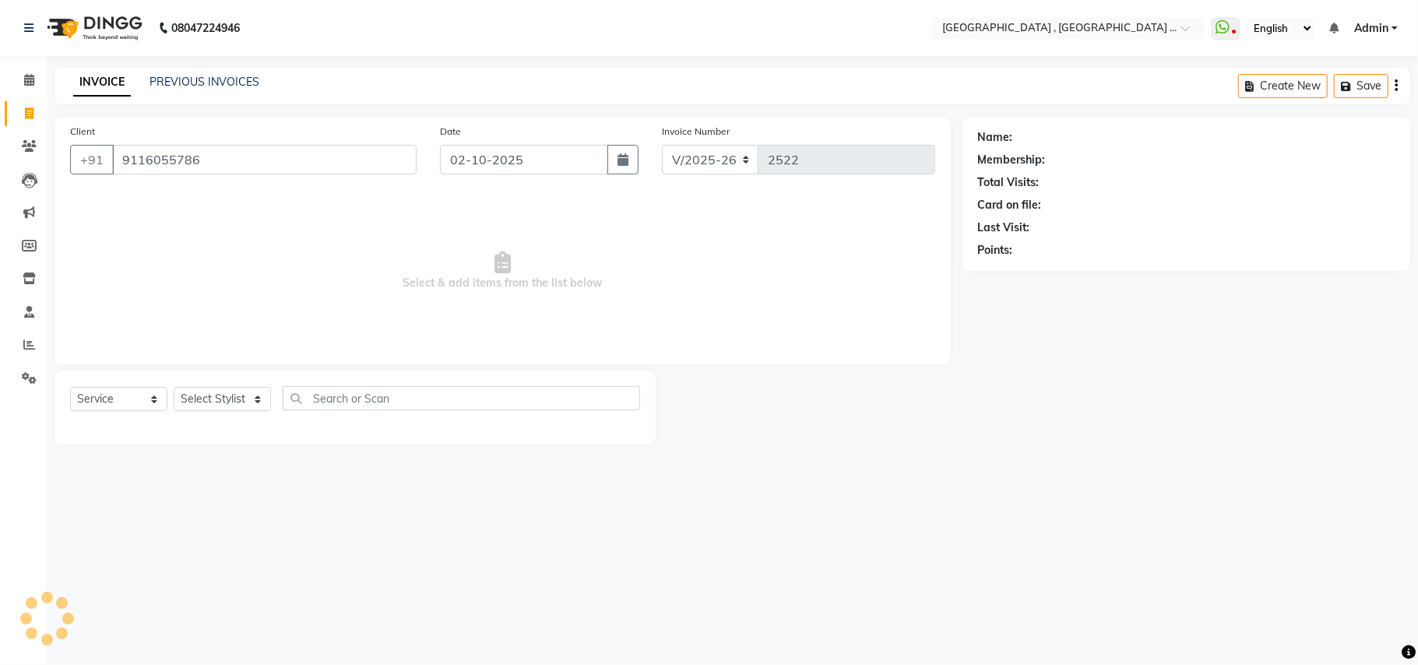
type input "9116055786"
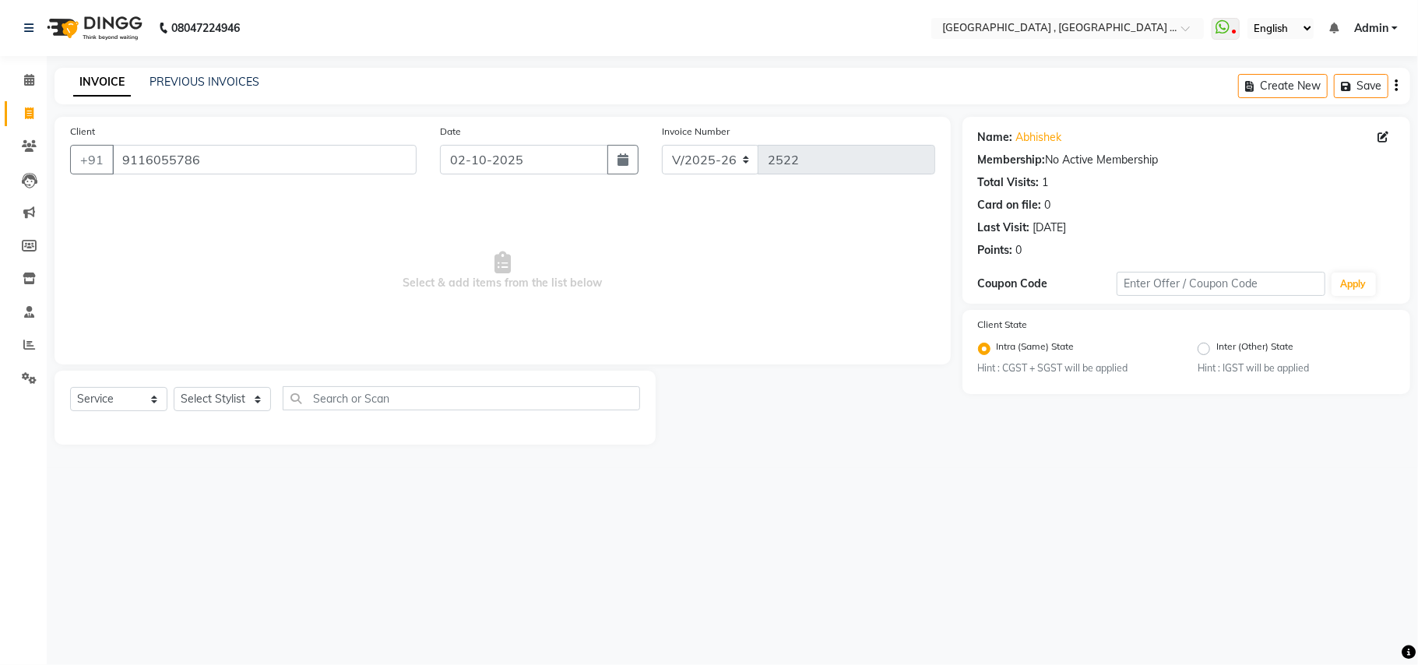
click at [232, 412] on div "Select Service Product Membership Package Voucher Prepaid Gift Card Select Styl…" at bounding box center [355, 404] width 570 height 37
click at [226, 402] on select "Select Stylist Amit [PERSON_NAME] BUNTY Deep [PERSON_NAME] M Gautam la bella [P…" at bounding box center [222, 399] width 97 height 24
select select "44894"
click at [174, 387] on select "Select Stylist Amit [PERSON_NAME] BUNTY Deep [PERSON_NAME] M Gautam la bella [P…" at bounding box center [222, 399] width 97 height 24
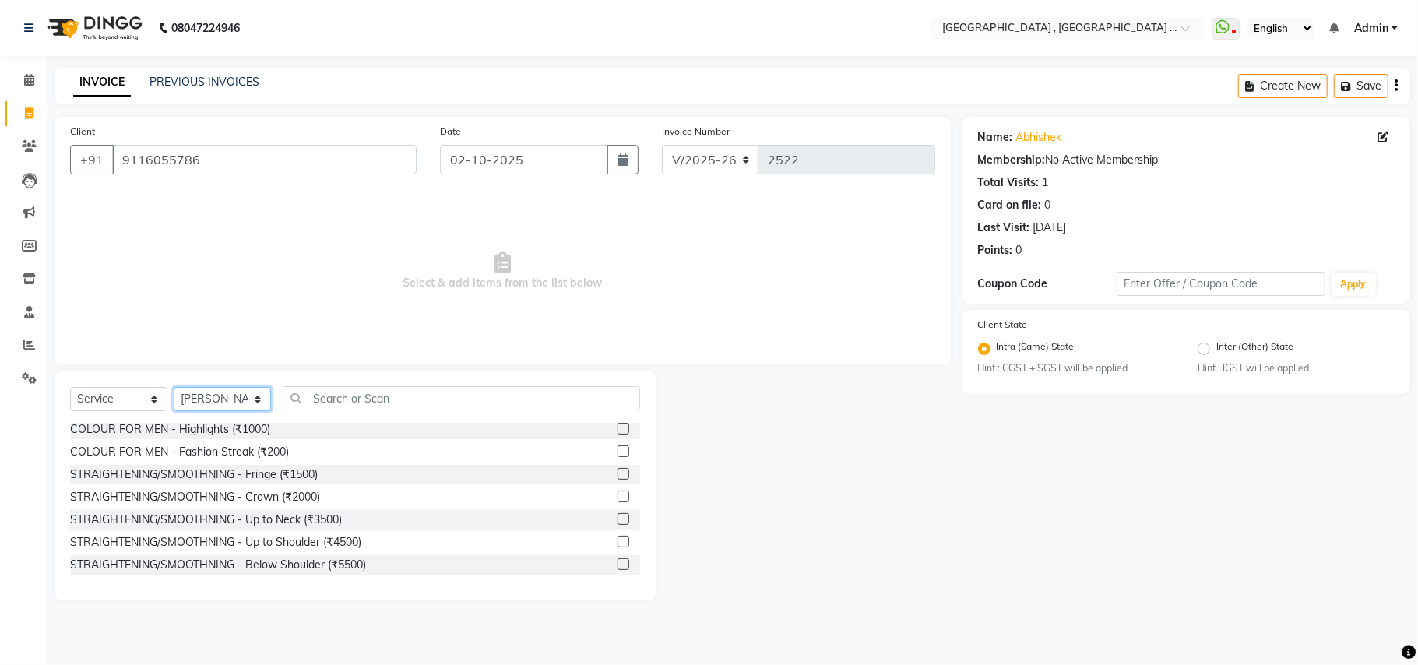
scroll to position [207, 0]
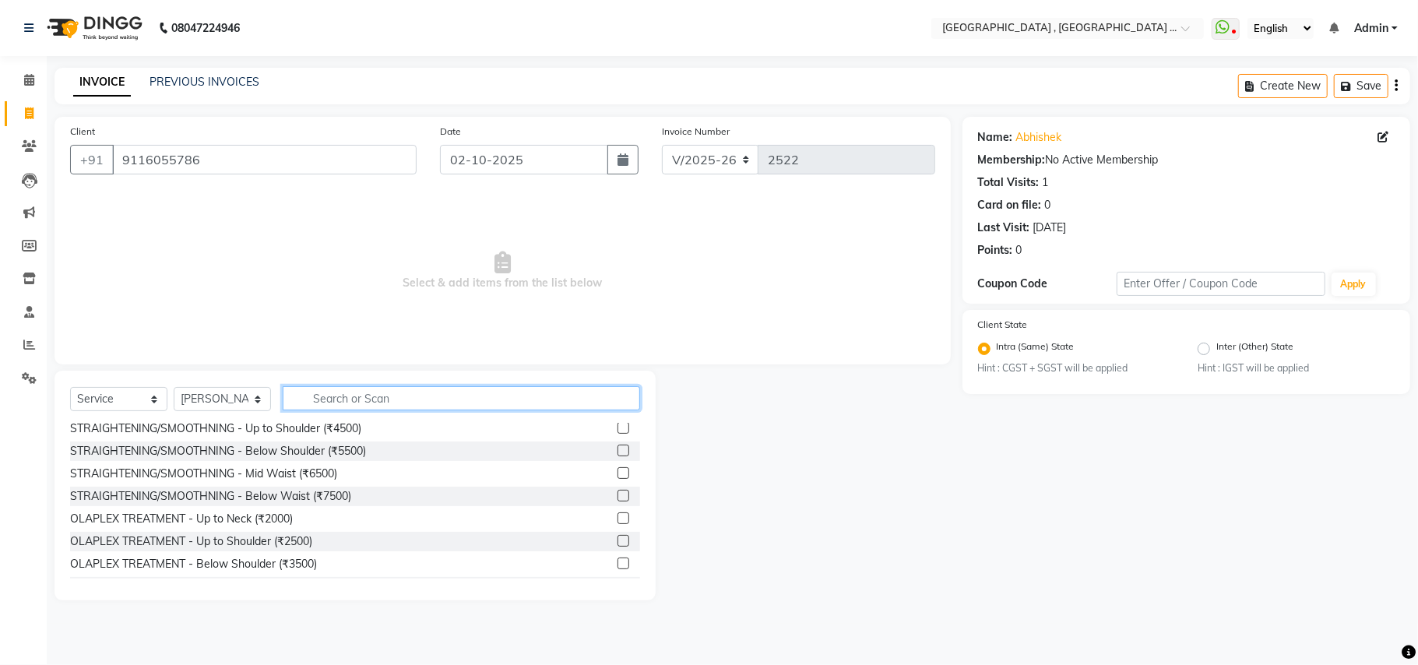
click at [316, 399] on input "text" at bounding box center [461, 398] width 357 height 24
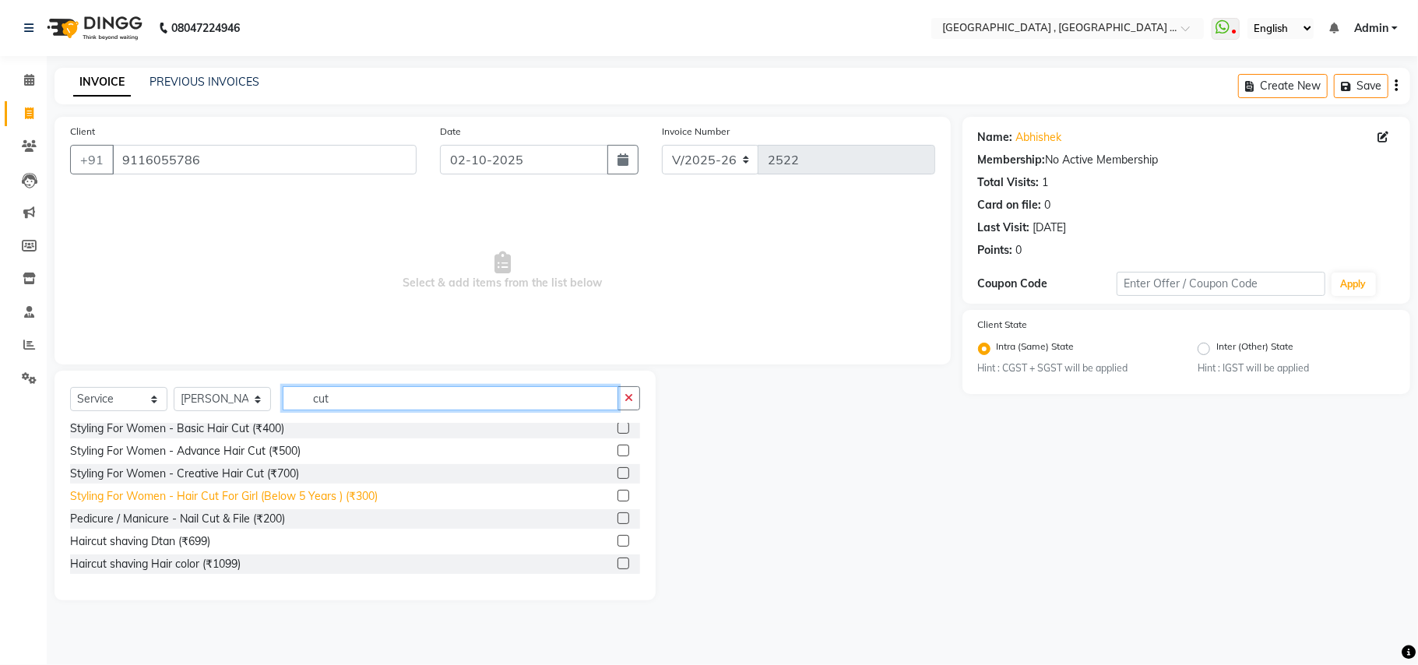
type input "cut"
click at [271, 496] on div "Styling For Women - Hair Cut For Girl (Below 5 Years ) (₹300)" at bounding box center [223, 496] width 307 height 16
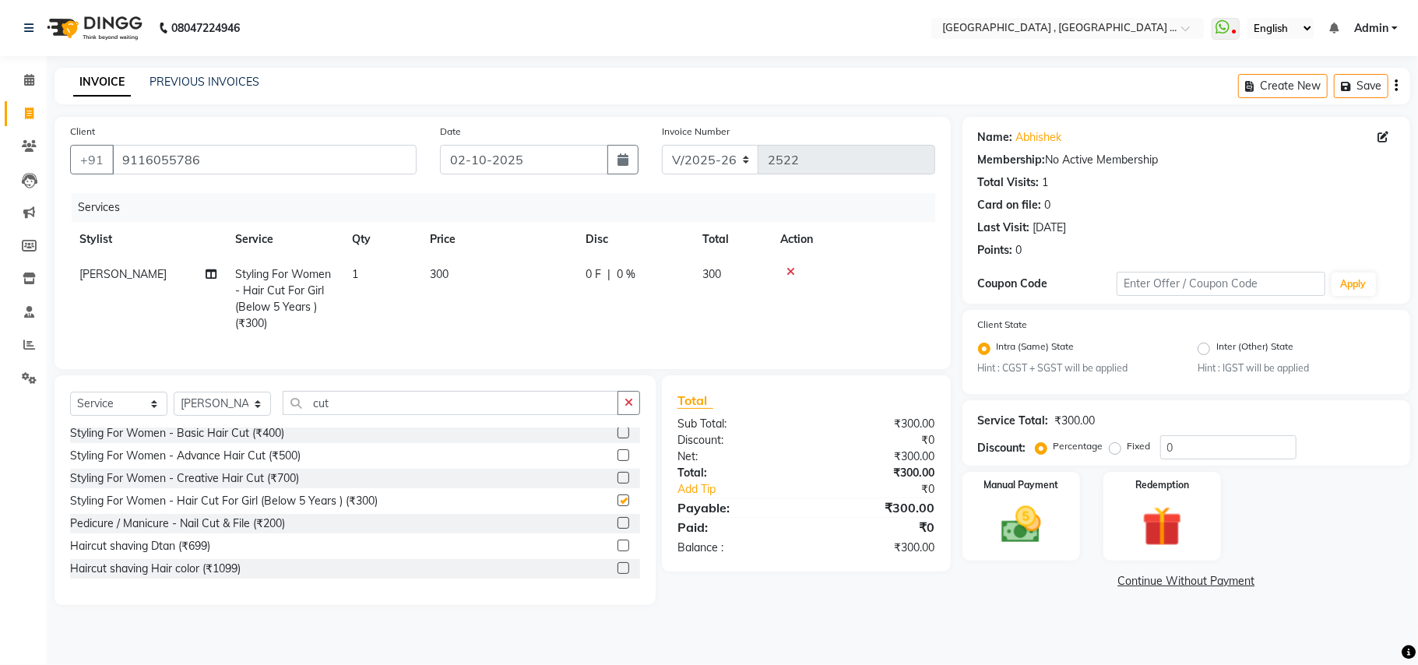
checkbox input "false"
click at [433, 272] on span "300" at bounding box center [439, 274] width 19 height 14
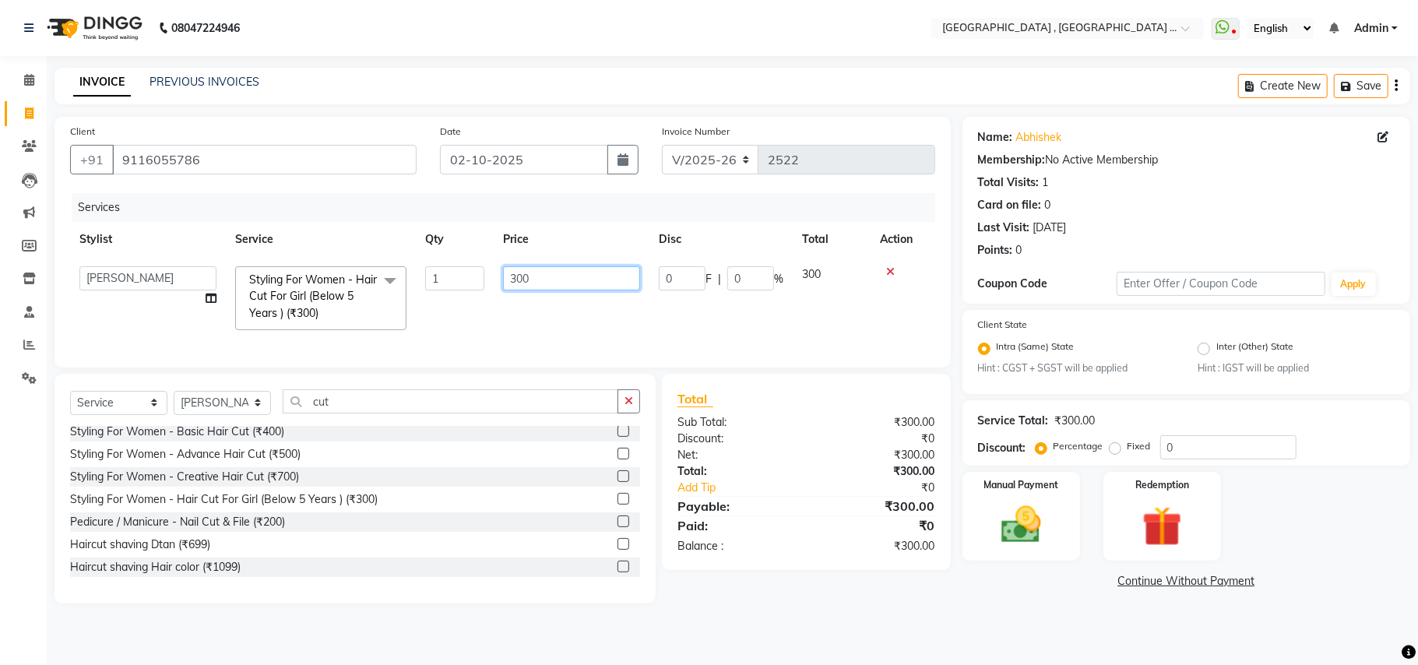
click at [508, 283] on input "300" at bounding box center [571, 278] width 137 height 24
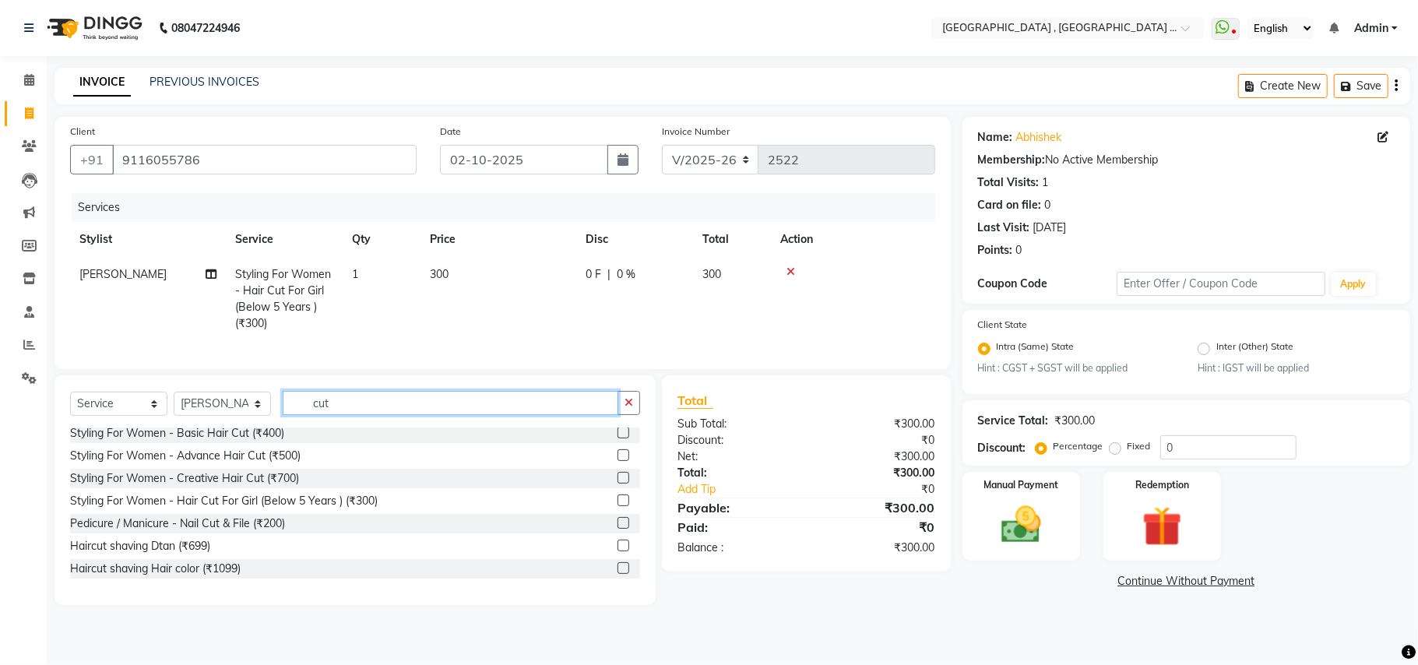
click at [338, 415] on input "cut" at bounding box center [451, 403] width 336 height 24
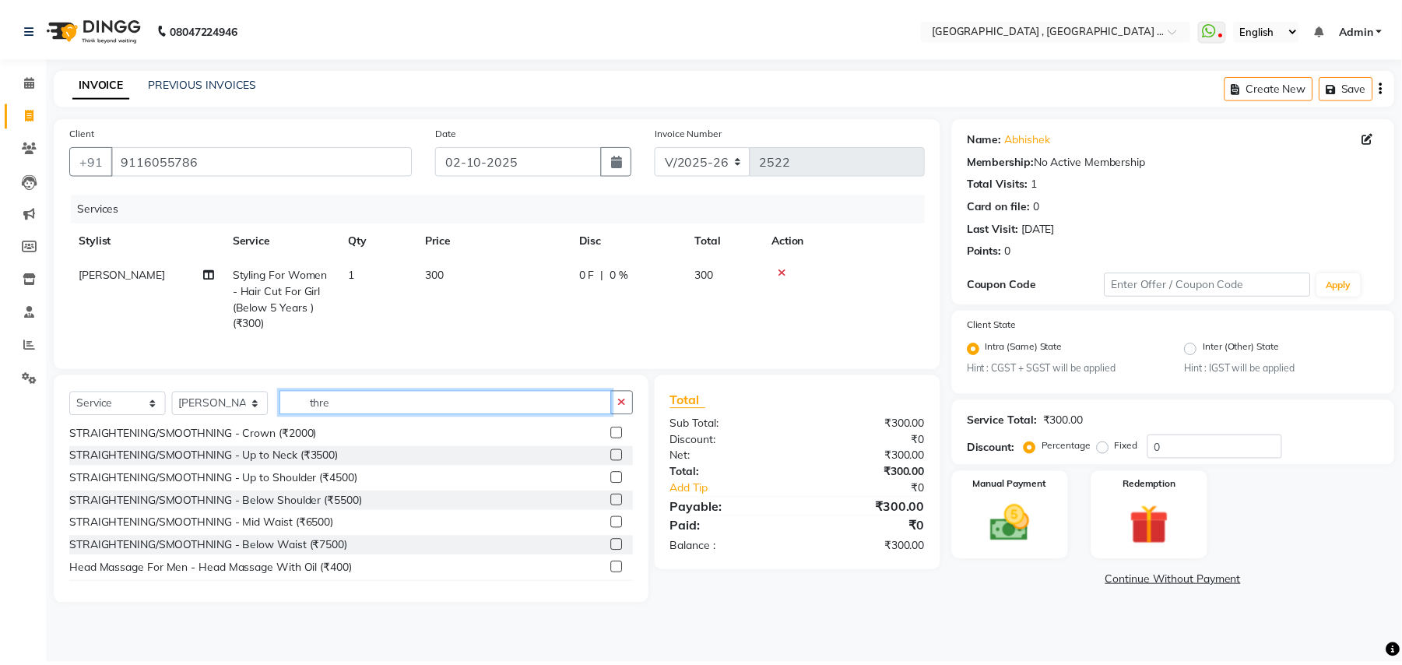
scroll to position [2, 0]
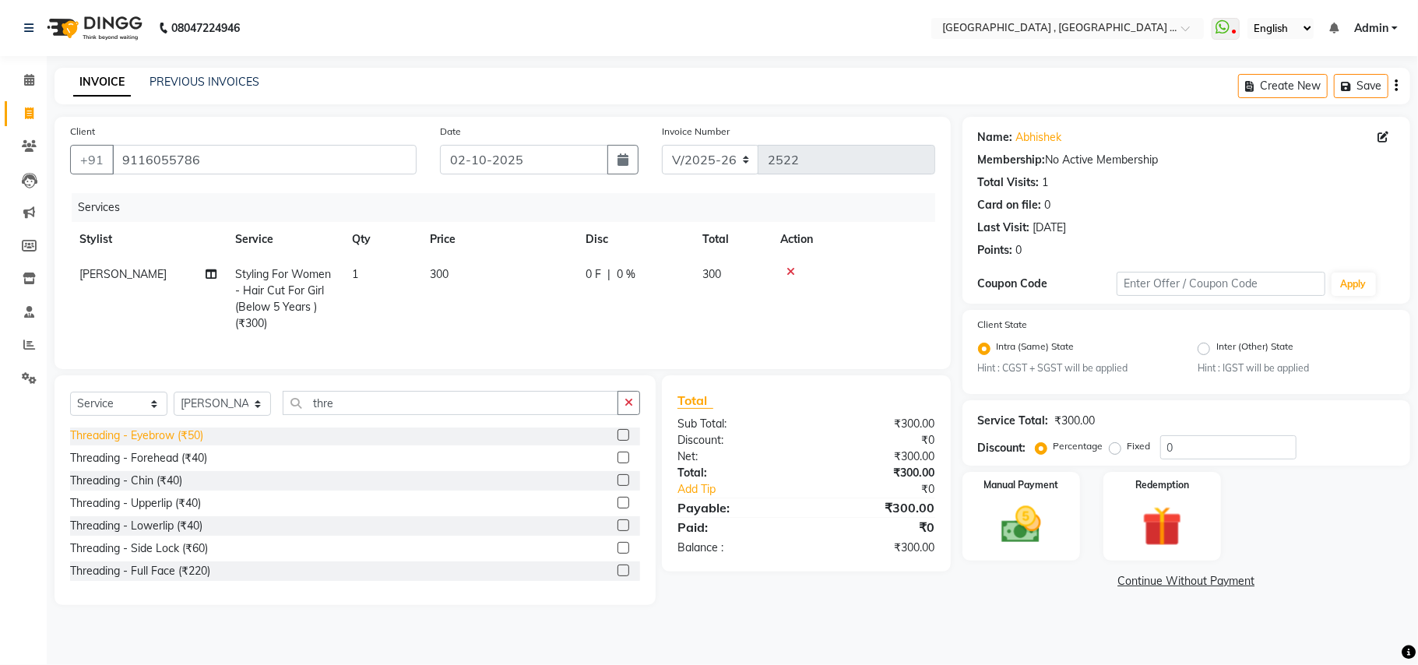
click at [181, 444] on div "Threading - Eyebrow (₹50)" at bounding box center [136, 435] width 133 height 16
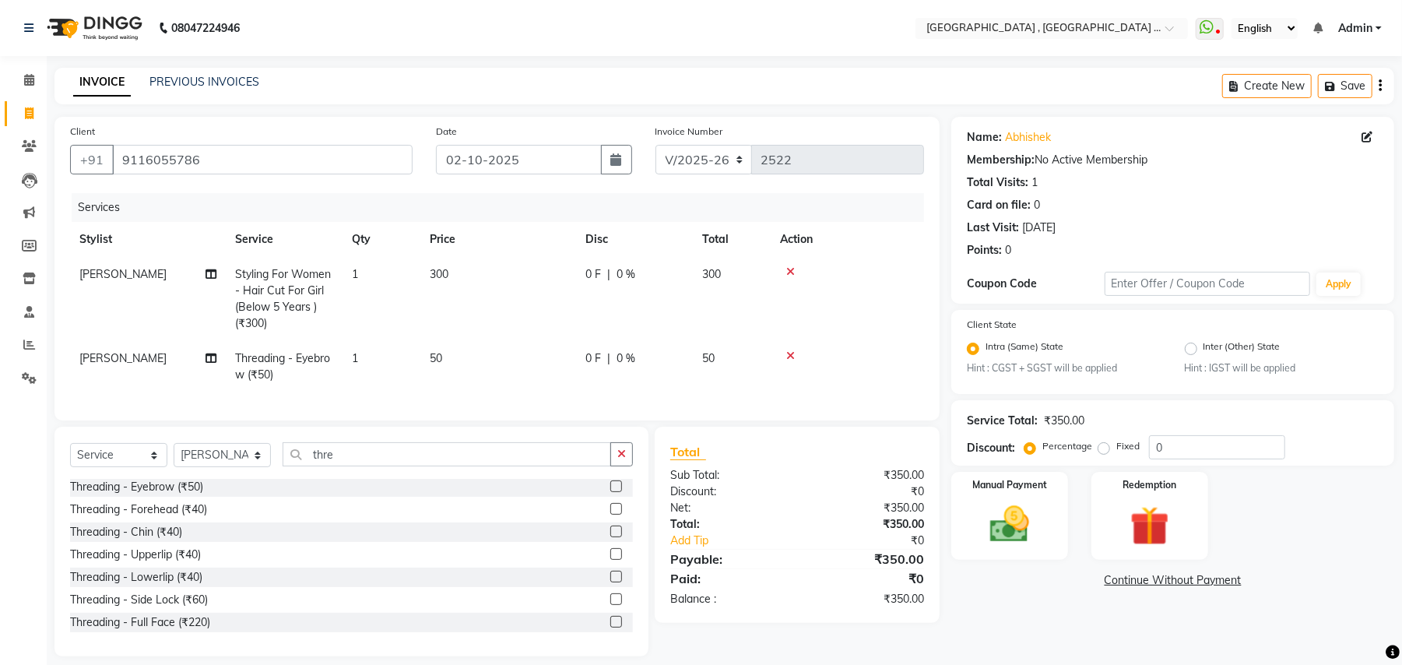
click at [420, 366] on td "50" at bounding box center [498, 366] width 156 height 51
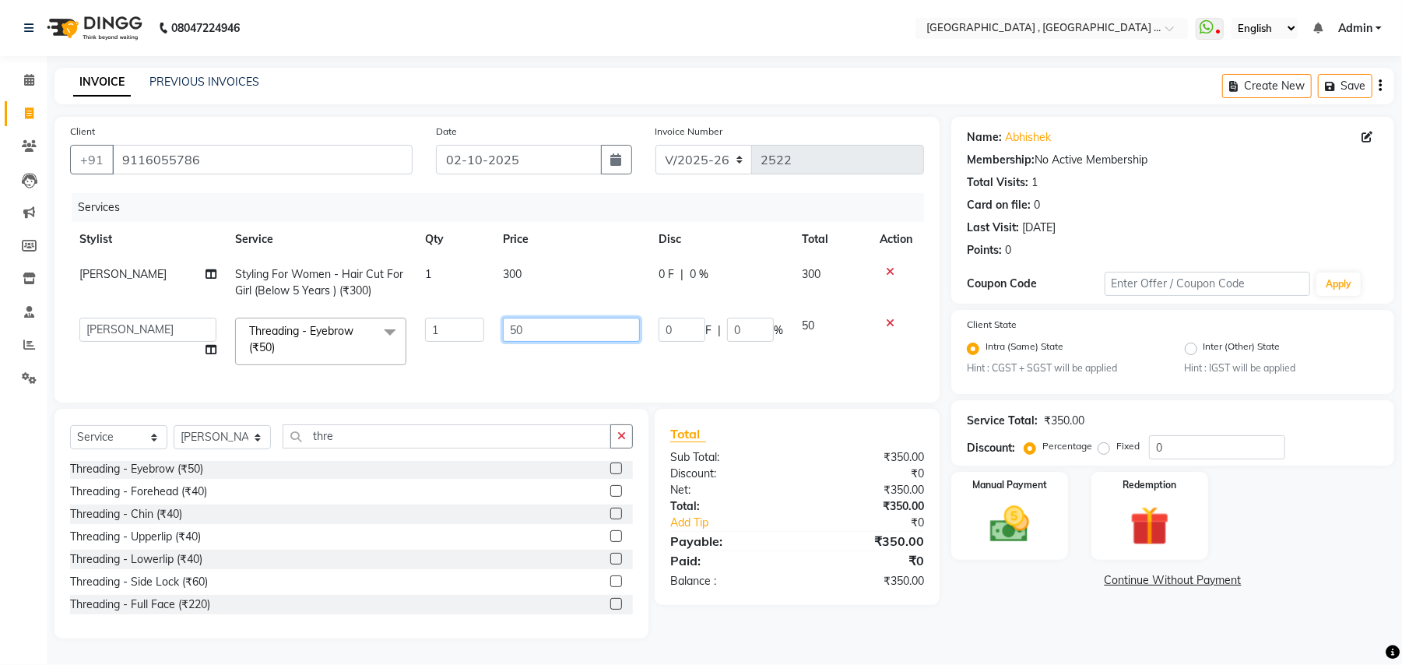
click at [515, 325] on input "50" at bounding box center [571, 330] width 137 height 24
click at [556, 364] on td "90" at bounding box center [572, 341] width 156 height 66
click at [961, 524] on div "Manual Payment" at bounding box center [1009, 515] width 121 height 91
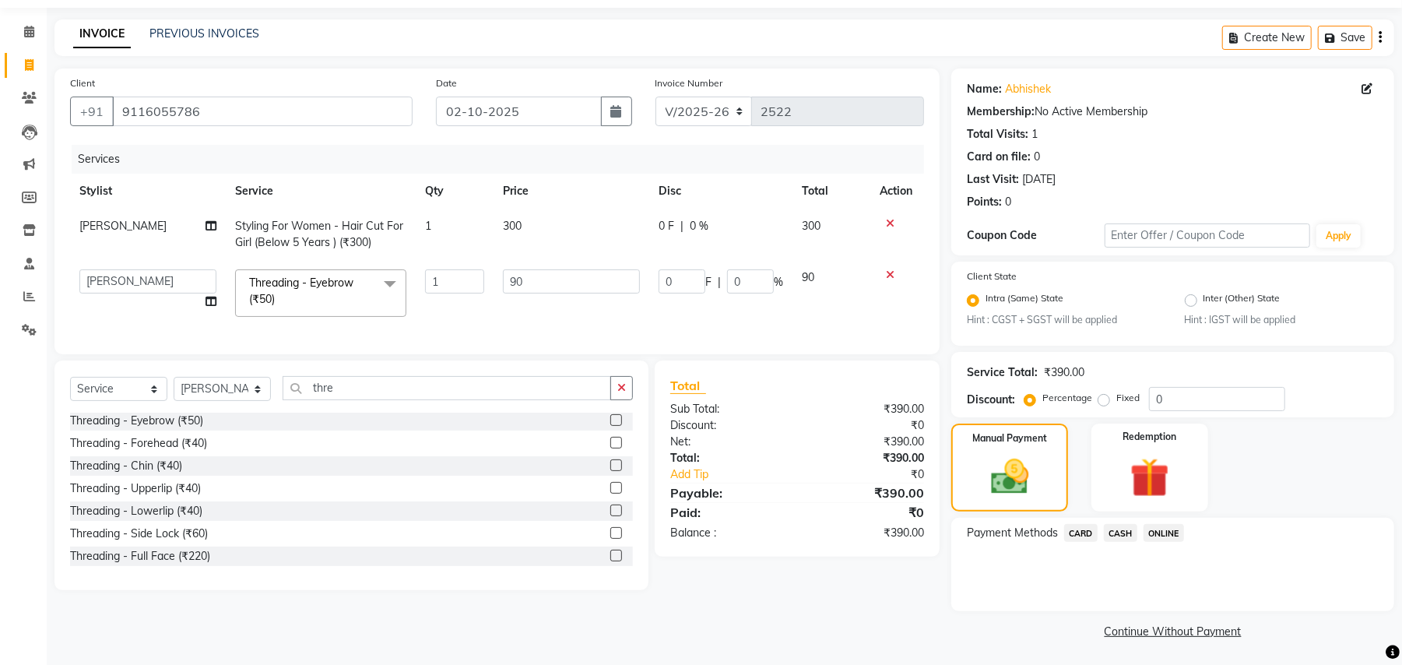
click at [1168, 534] on span "ONLINE" at bounding box center [1164, 533] width 40 height 18
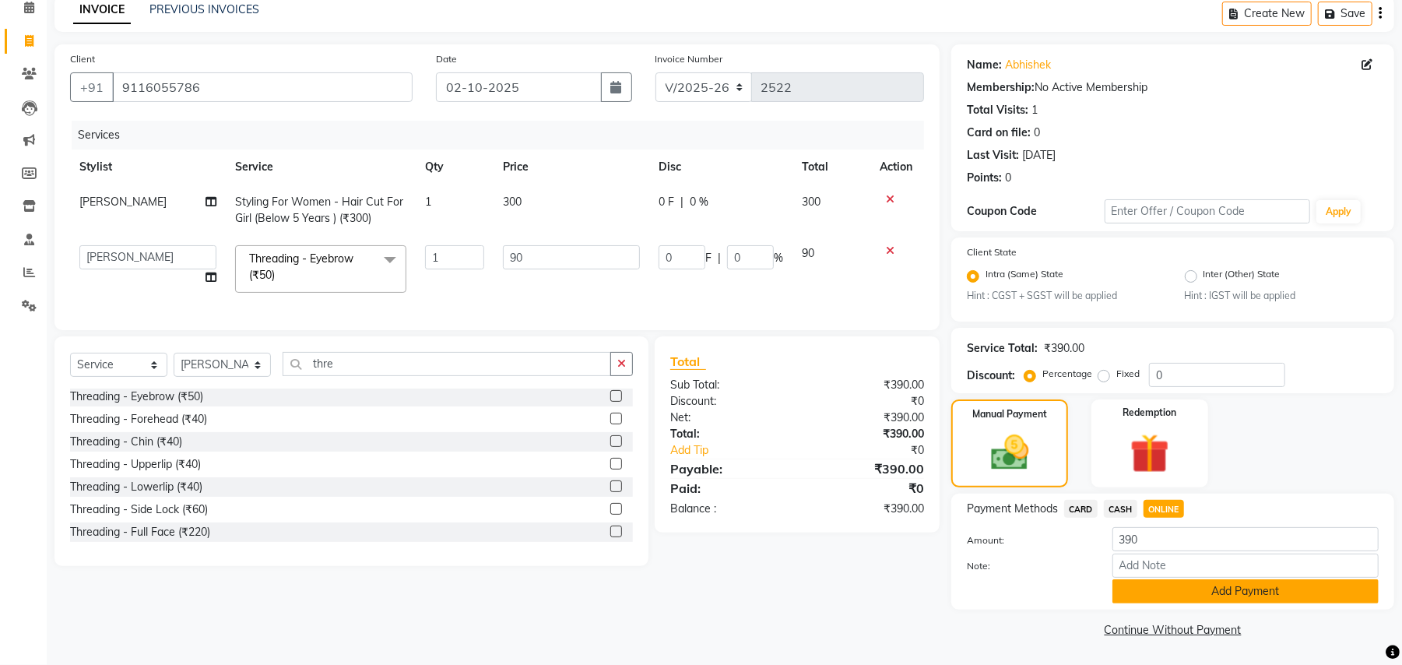
click at [1147, 595] on button "Add Payment" at bounding box center [1245, 591] width 266 height 24
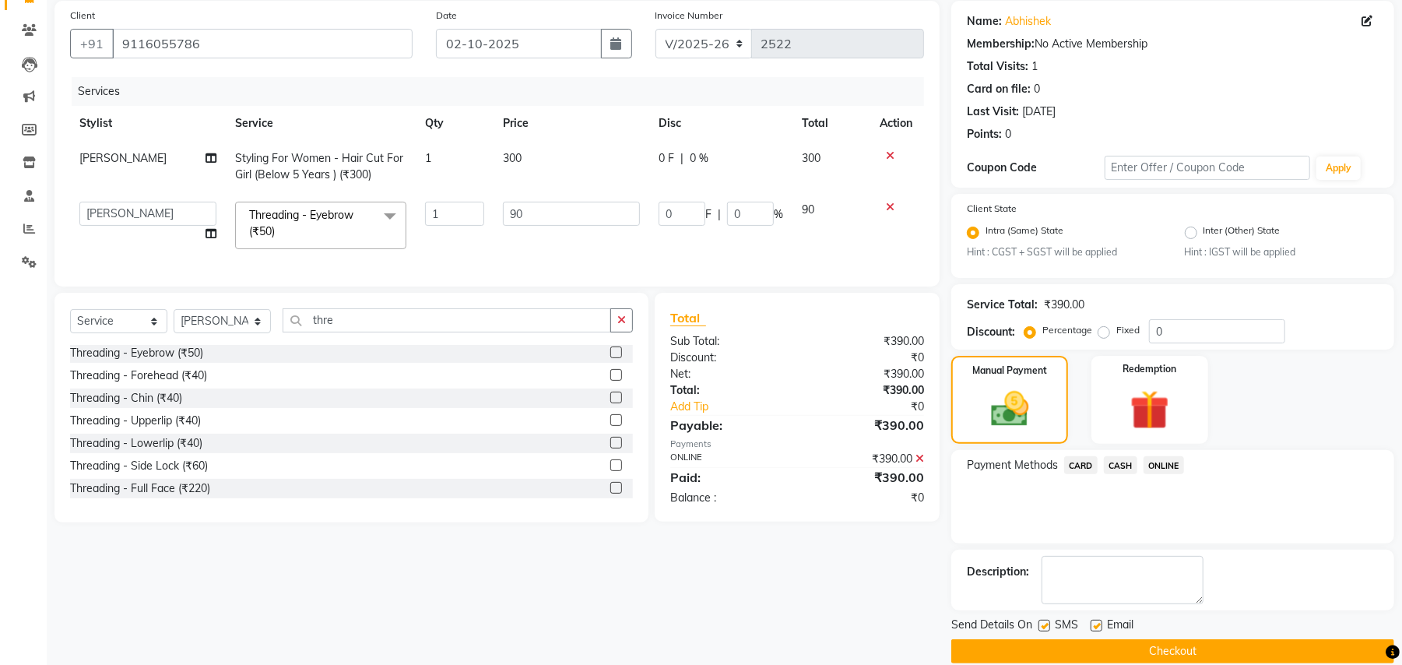
scroll to position [138, 0]
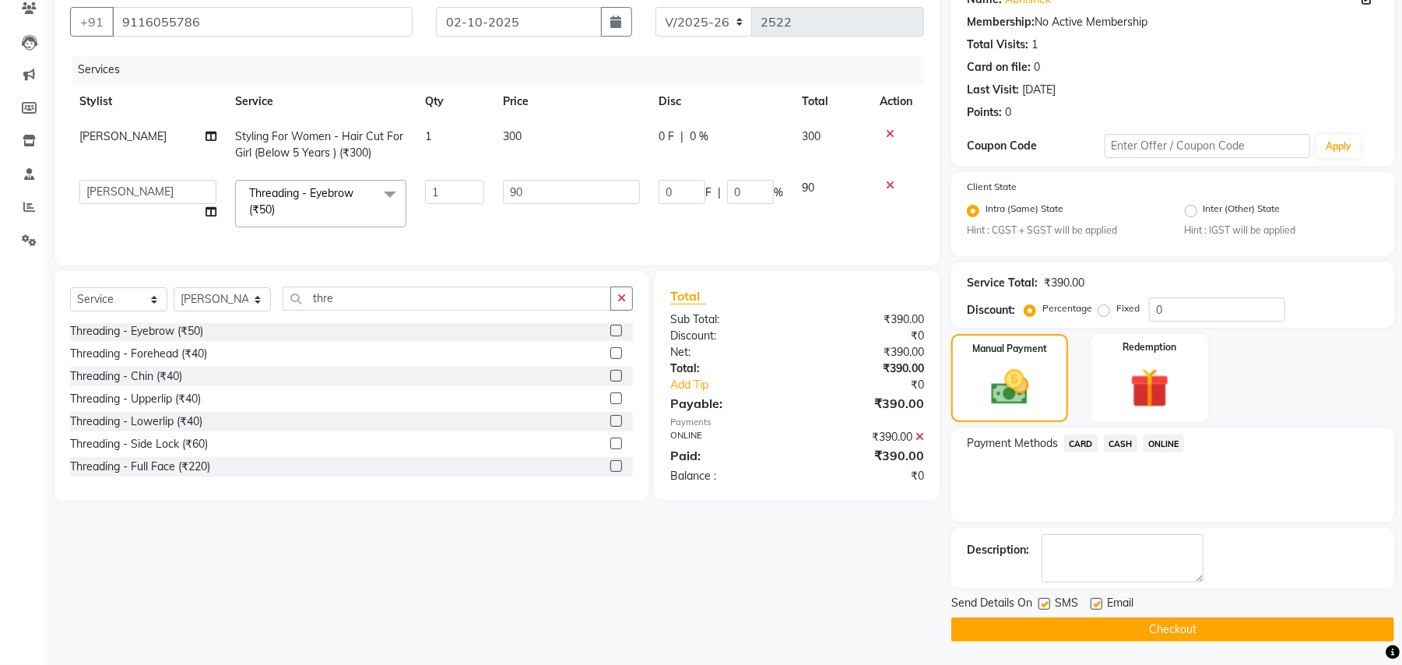
click at [1136, 629] on button "Checkout" at bounding box center [1172, 629] width 443 height 24
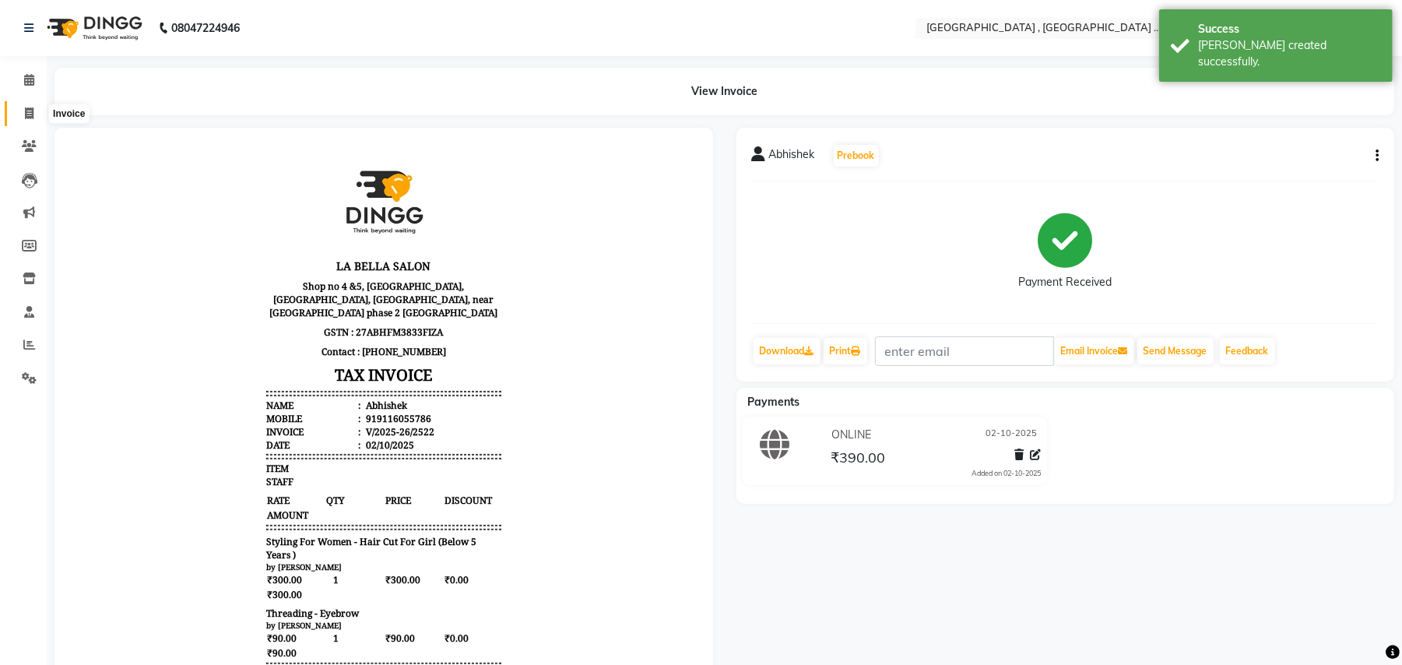
click at [28, 116] on icon at bounding box center [29, 113] width 9 height 12
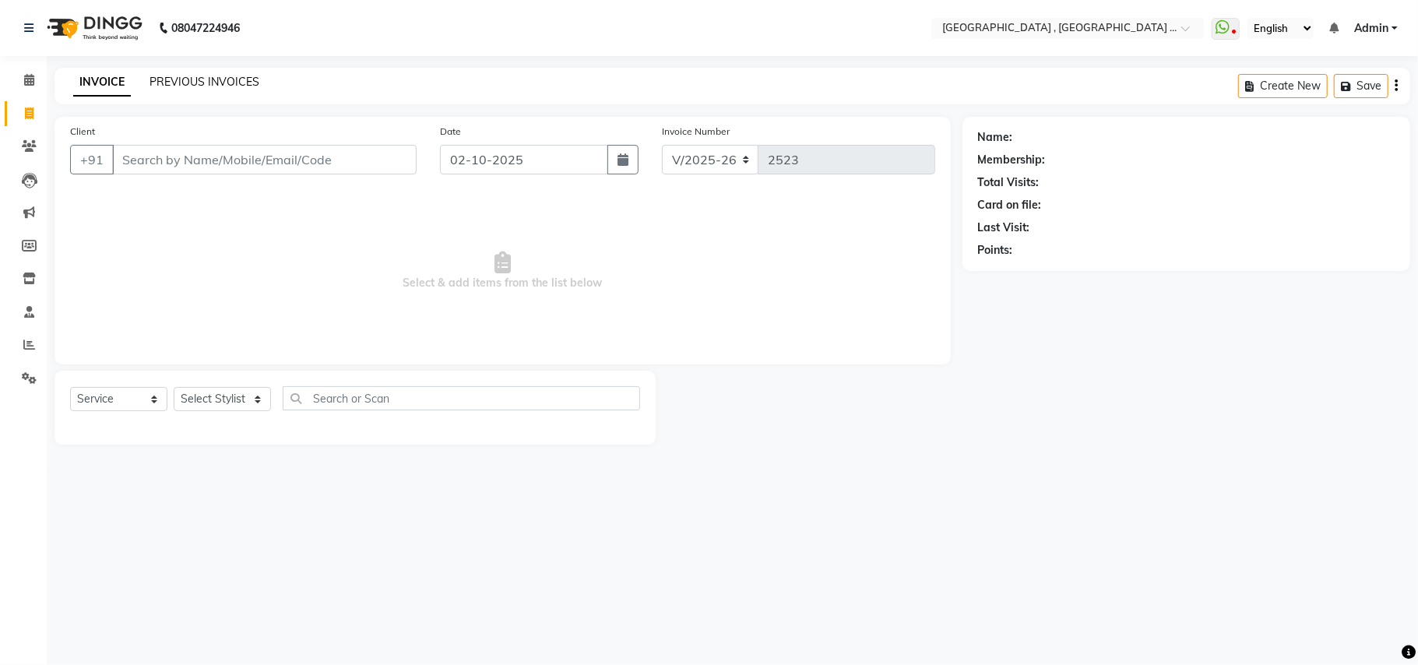
click at [187, 75] on link "PREVIOUS INVOICES" at bounding box center [204, 82] width 110 height 14
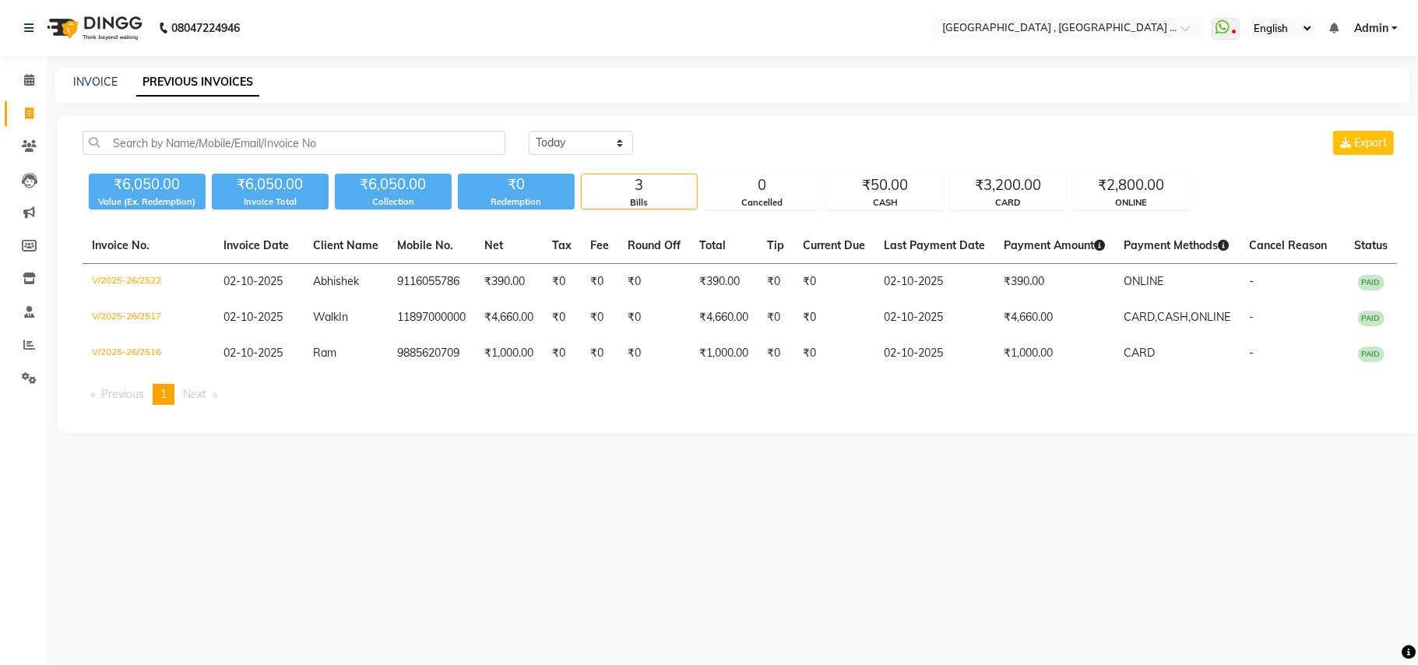
drag, startPoint x: 9, startPoint y: 107, endPoint x: 23, endPoint y: 106, distance: 14.0
click at [12, 107] on link "Invoice" at bounding box center [23, 114] width 37 height 26
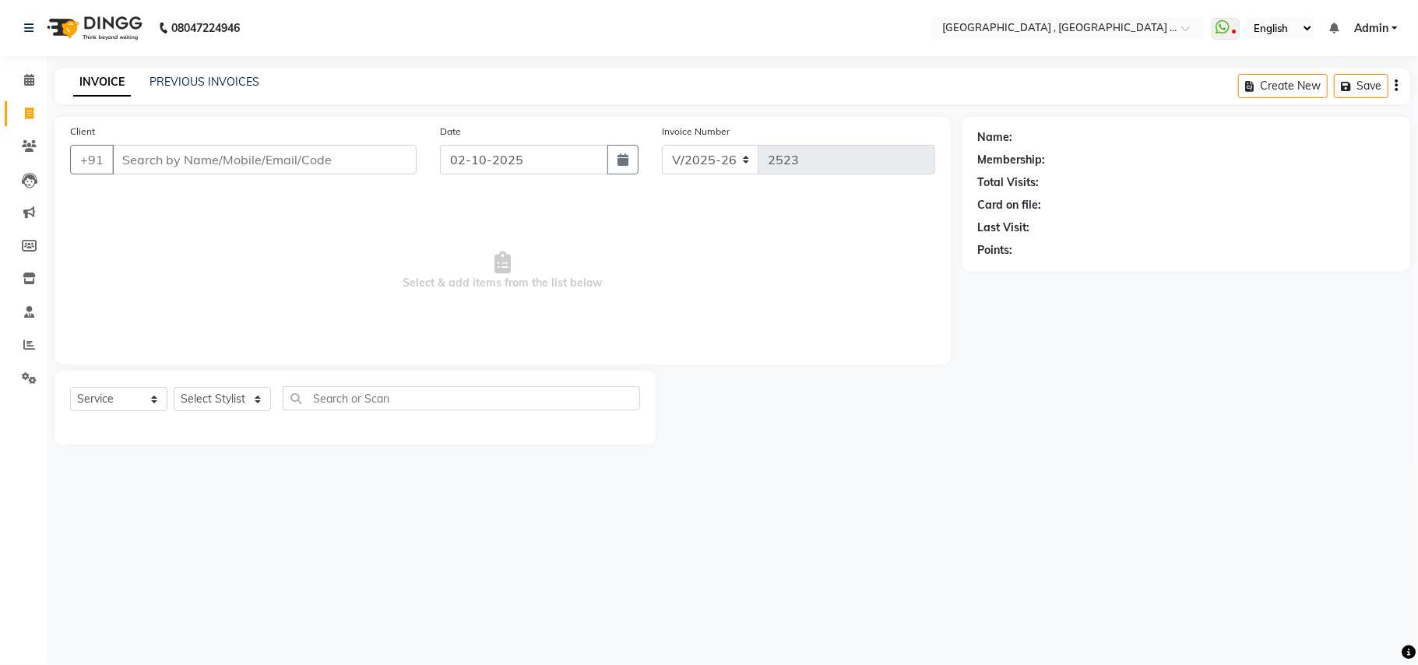
click at [225, 218] on span "Select & add items from the list below" at bounding box center [502, 271] width 865 height 156
click at [228, 156] on input "Client" at bounding box center [264, 160] width 304 height 30
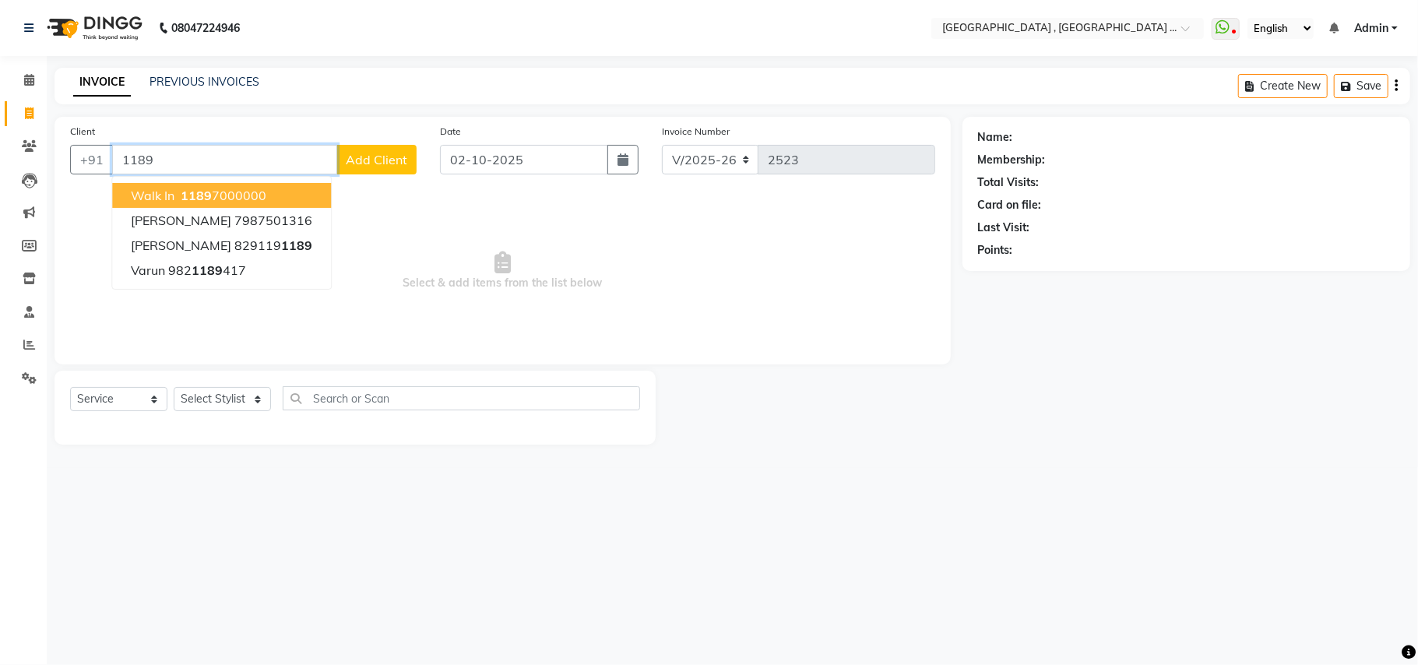
click at [244, 193] on ngb-highlight "[PHONE_NUMBER]" at bounding box center [221, 196] width 89 height 16
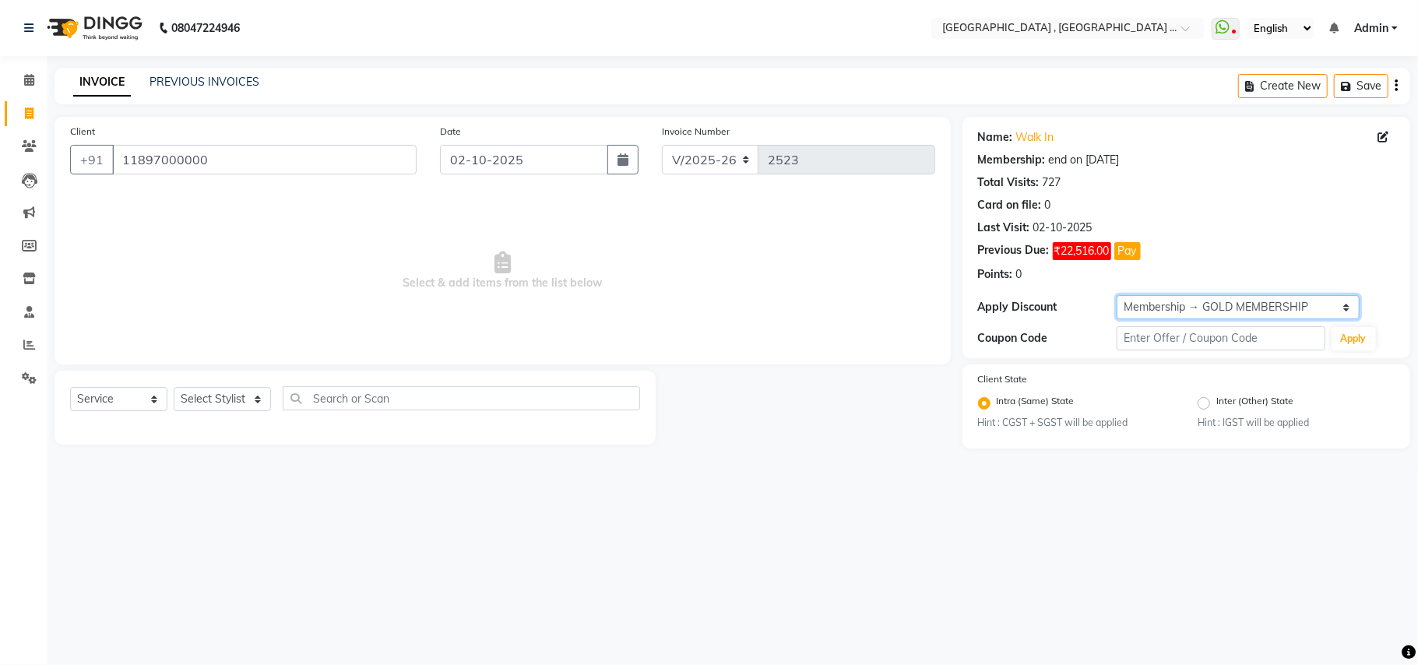
click at [1205, 302] on select "Select Membership → GOLD MEMBERSHIP Membership → GOLD MEMBERSHIP" at bounding box center [1237, 307] width 243 height 24
click at [1116, 296] on select "Select Membership → GOLD MEMBERSHIP Membership → GOLD MEMBERSHIP" at bounding box center [1237, 307] width 243 height 24
click at [150, 170] on input "11897000000" at bounding box center [264, 160] width 304 height 30
click at [154, 176] on div "Client [PHONE_NUMBER]" at bounding box center [243, 155] width 370 height 64
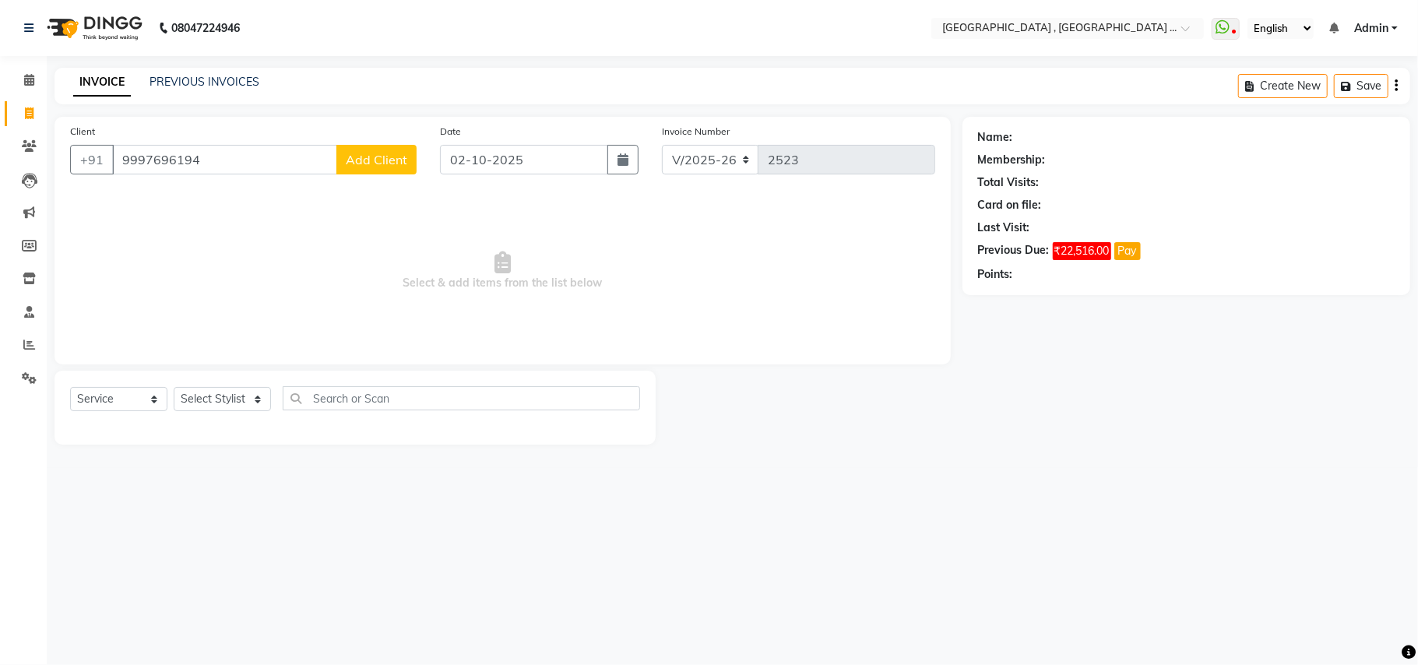
click at [380, 163] on span "Add Client" at bounding box center [376, 160] width 61 height 16
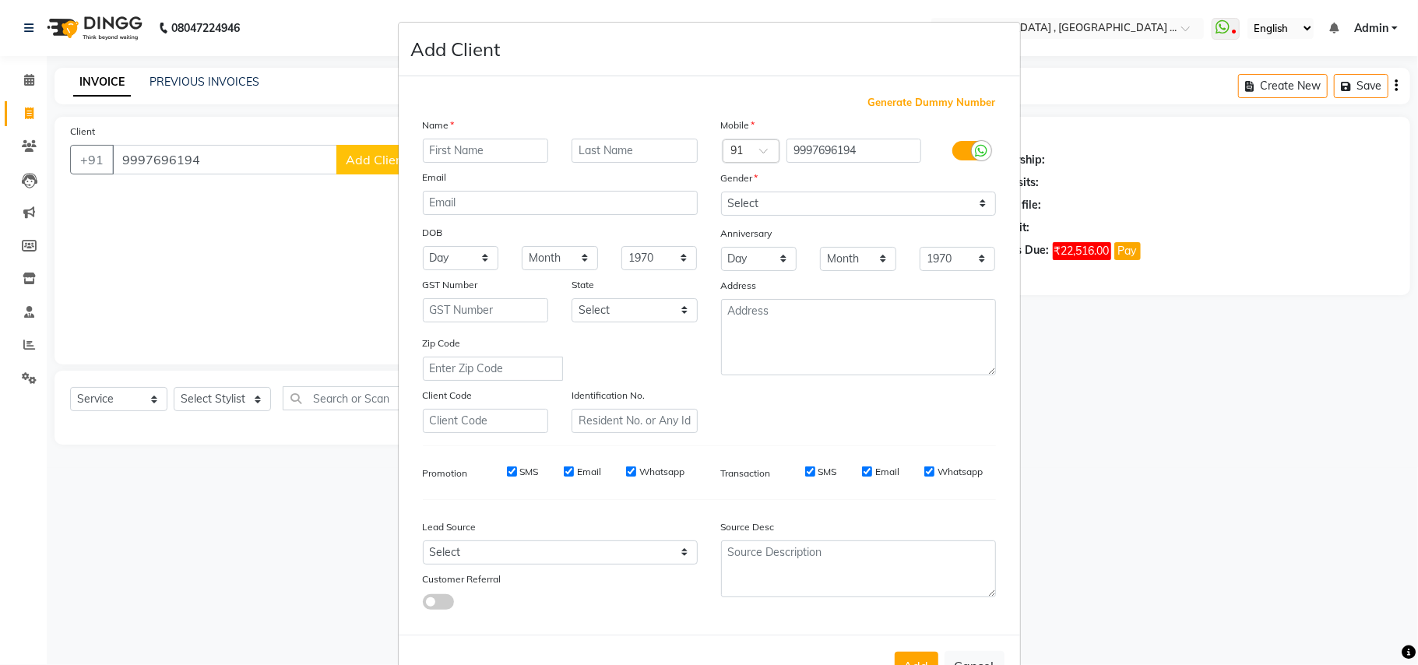
click at [458, 154] on input "text" at bounding box center [486, 151] width 126 height 24
click at [461, 162] on input "text" at bounding box center [486, 151] width 126 height 24
click at [465, 166] on div "Name Email DOB Day 01 02 03 04 05 06 07 08 09 10 11 12 13 14 15 16 17 18 19 20 …" at bounding box center [560, 275] width 298 height 316
click at [484, 153] on input "text" at bounding box center [486, 151] width 126 height 24
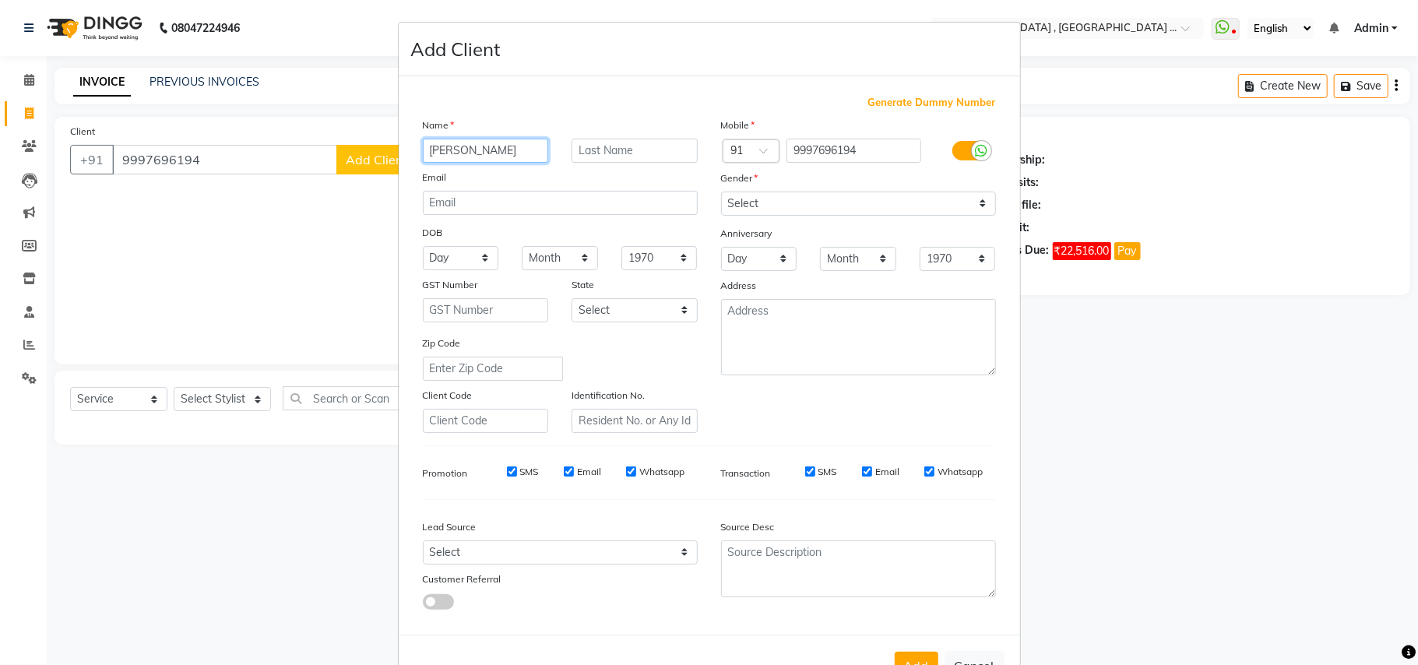
click at [480, 150] on input "[PERSON_NAME]" at bounding box center [486, 151] width 126 height 24
click at [473, 143] on input "[PERSON_NAME]" at bounding box center [486, 151] width 126 height 24
click at [475, 143] on input "[PERSON_NAME]" at bounding box center [486, 151] width 126 height 24
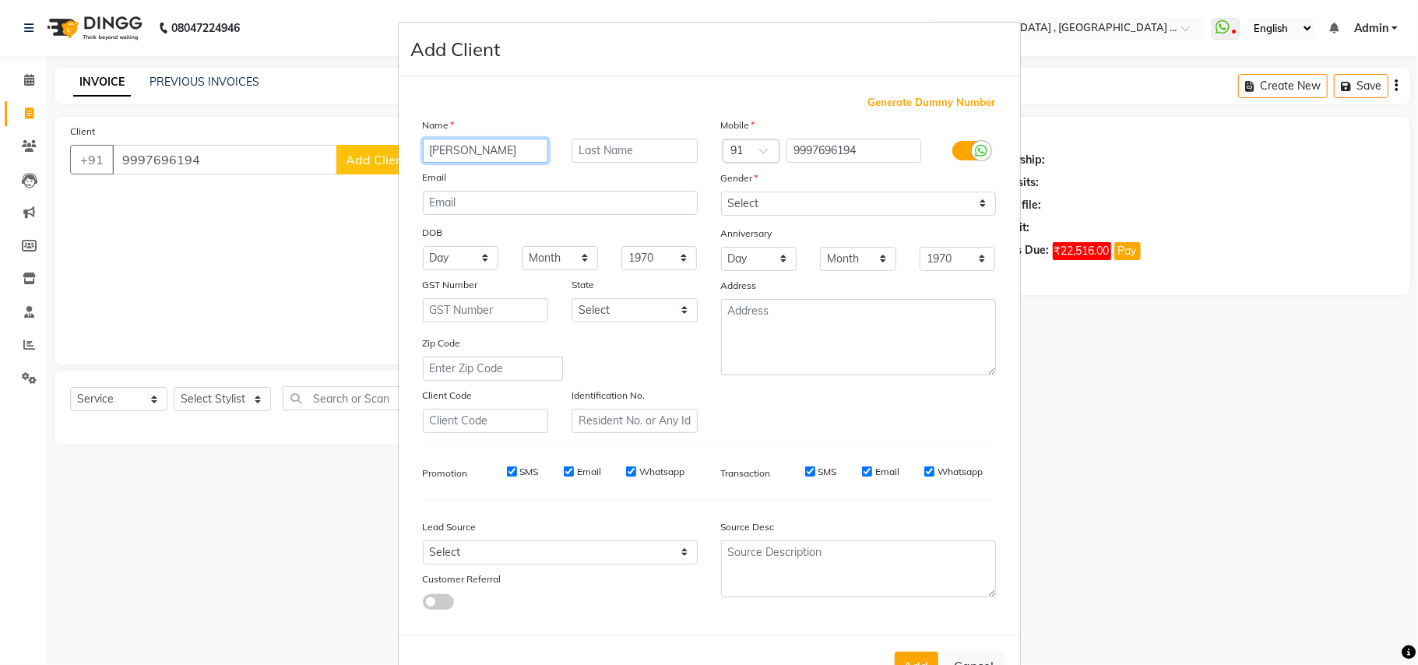
drag, startPoint x: 521, startPoint y: 153, endPoint x: 450, endPoint y: 162, distance: 71.4
click at [450, 162] on input "[PERSON_NAME]" at bounding box center [486, 151] width 126 height 24
click at [599, 148] on input "text" at bounding box center [634, 151] width 126 height 24
paste input "Chavan"
click at [811, 206] on select "Select [DEMOGRAPHIC_DATA] [DEMOGRAPHIC_DATA] Other Prefer Not To Say" at bounding box center [858, 203] width 275 height 24
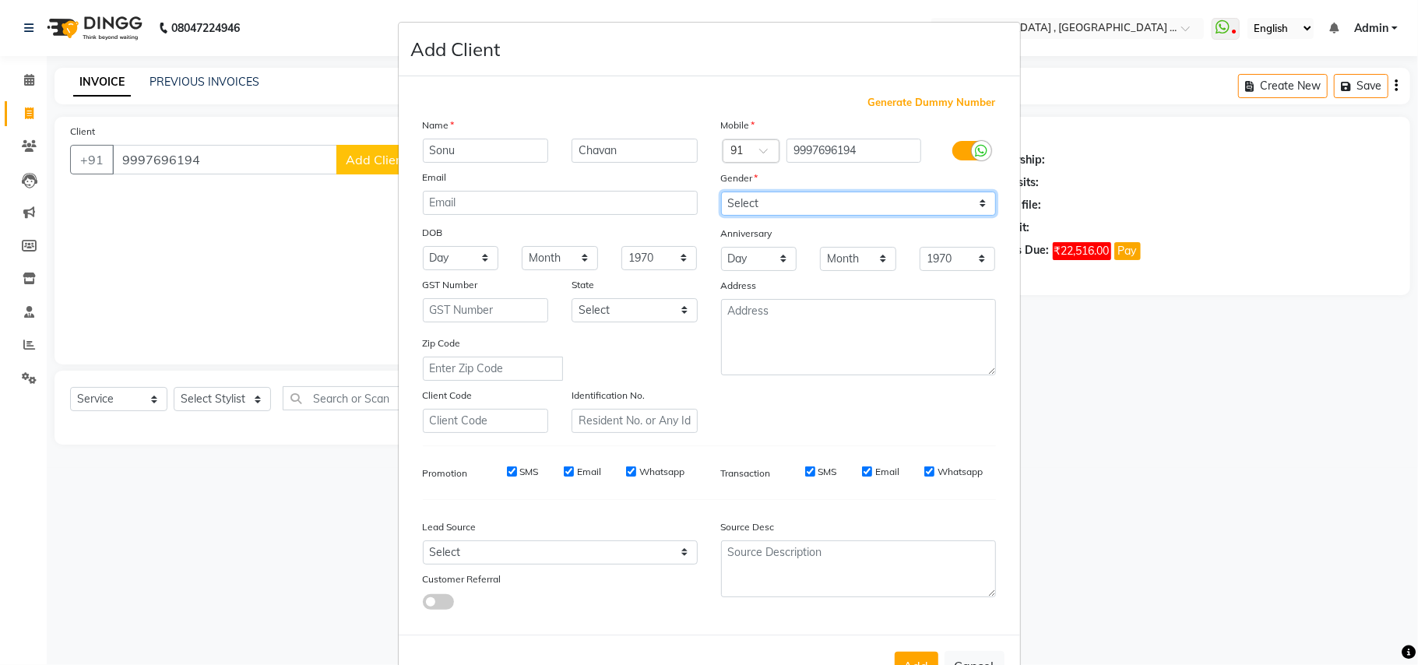
click at [721, 191] on select "Select [DEMOGRAPHIC_DATA] [DEMOGRAPHIC_DATA] Other Prefer Not To Say" at bounding box center [858, 203] width 275 height 24
drag, startPoint x: 801, startPoint y: 210, endPoint x: 776, endPoint y: 315, distance: 108.0
click at [785, 277] on div "Address" at bounding box center [858, 288] width 298 height 22
click at [909, 652] on button "Add" at bounding box center [916, 666] width 44 height 28
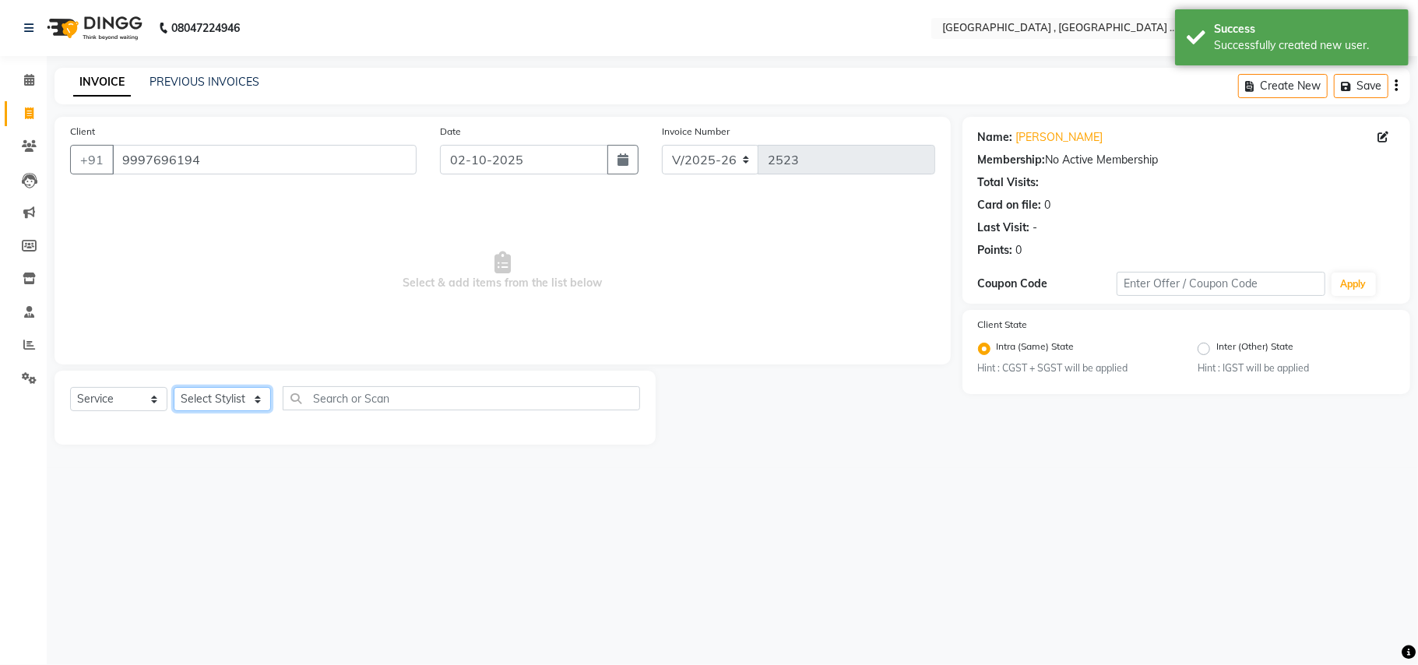
click at [255, 408] on select "Select Stylist Amit [PERSON_NAME] BUNTY Deep [PERSON_NAME] M Gautam la bella [P…" at bounding box center [222, 399] width 97 height 24
click at [174, 387] on select "Select Stylist Amit [PERSON_NAME] BUNTY Deep [PERSON_NAME] M Gautam la bella [P…" at bounding box center [222, 399] width 97 height 24
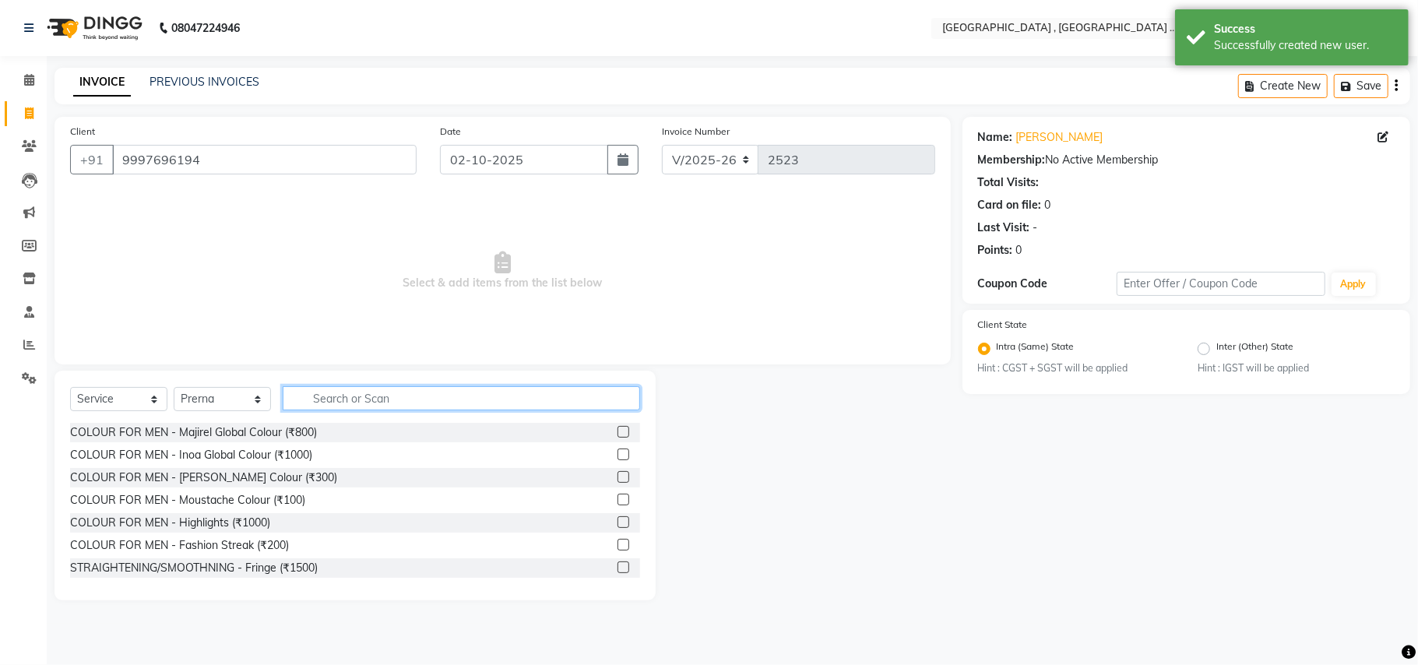
click at [343, 391] on input "text" at bounding box center [461, 398] width 357 height 24
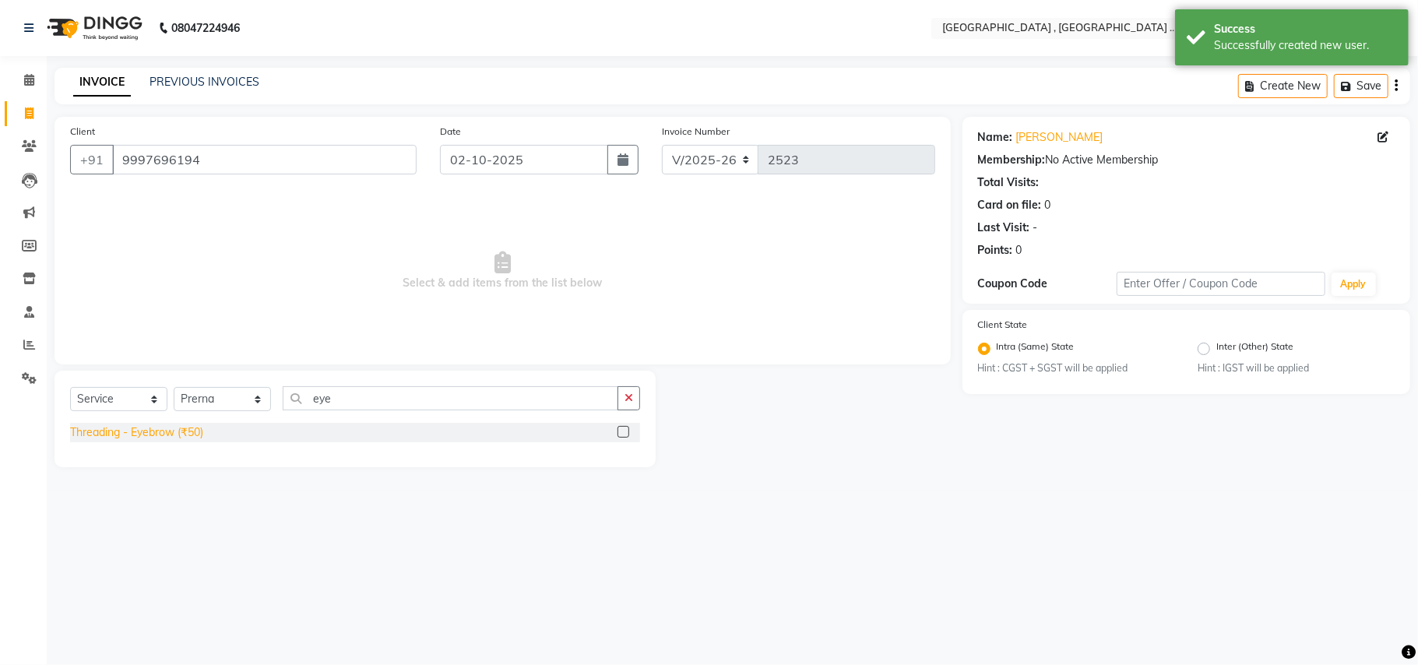
click at [160, 431] on div "Threading - Eyebrow (₹50)" at bounding box center [136, 432] width 133 height 16
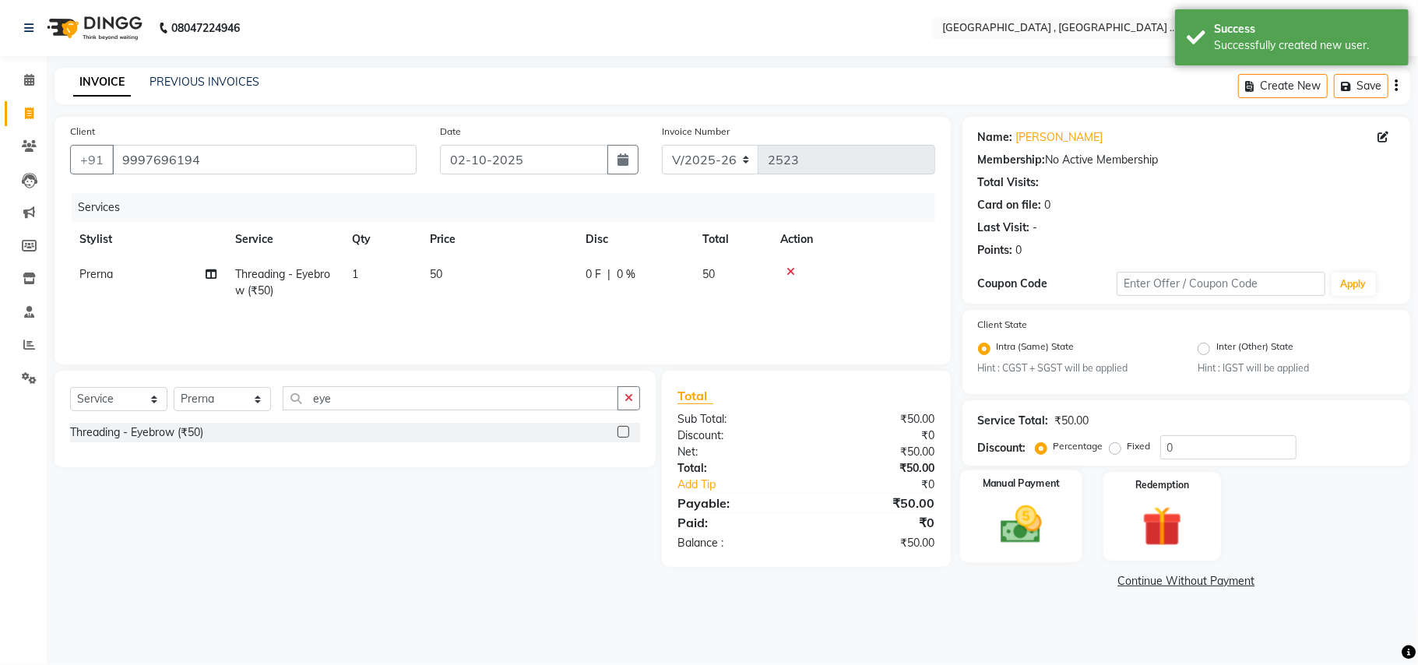
click at [1020, 532] on img at bounding box center [1021, 525] width 68 height 48
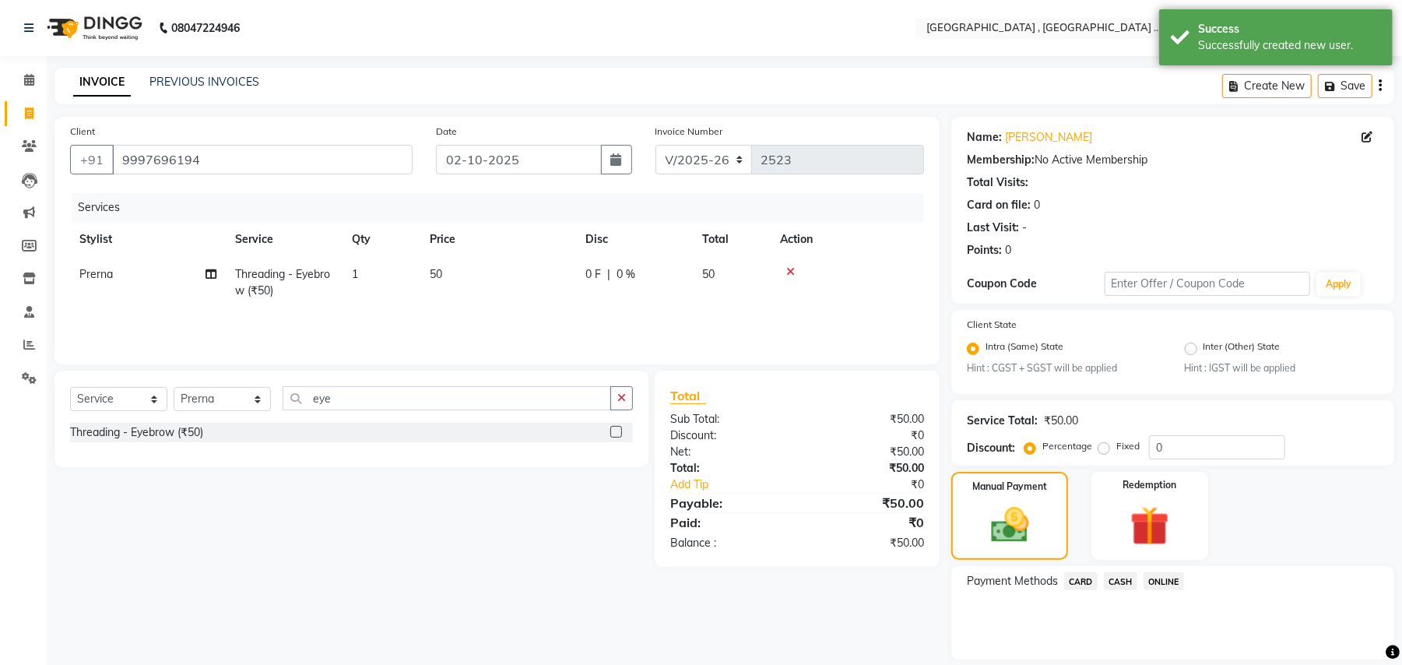
click at [1166, 579] on span "ONLINE" at bounding box center [1164, 581] width 40 height 18
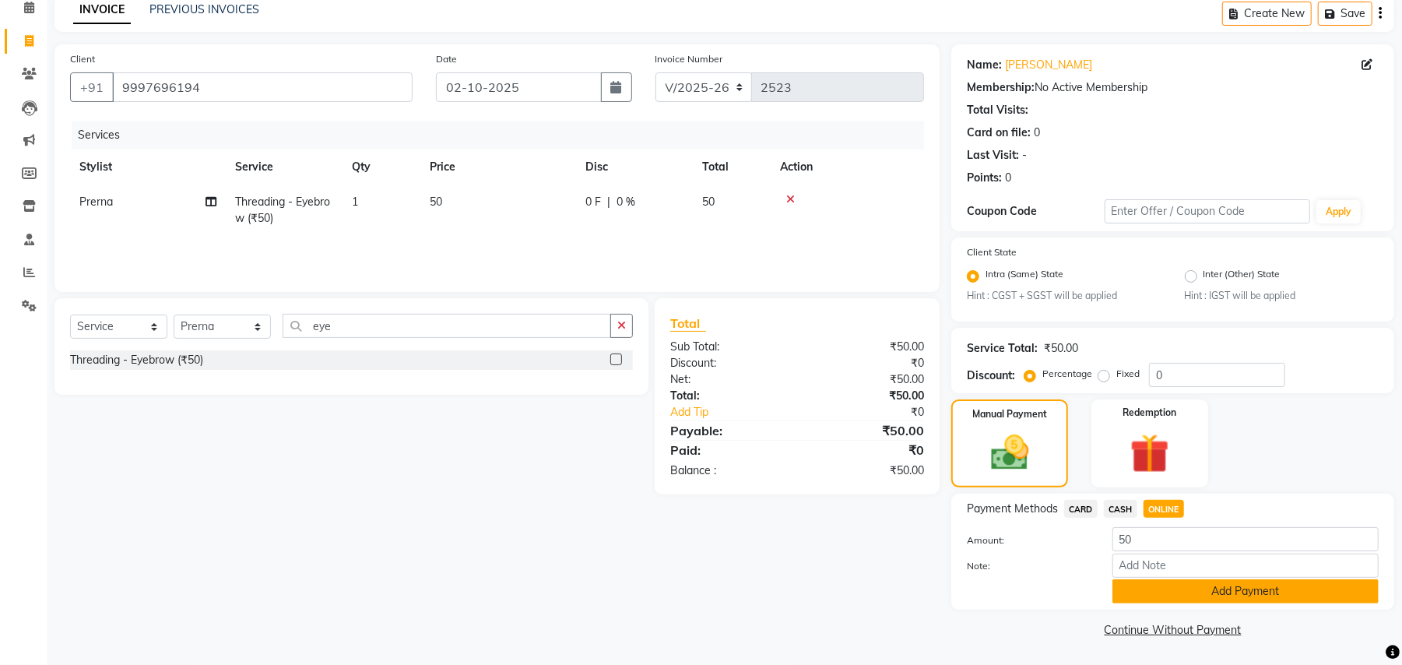
click at [1149, 587] on button "Add Payment" at bounding box center [1245, 591] width 266 height 24
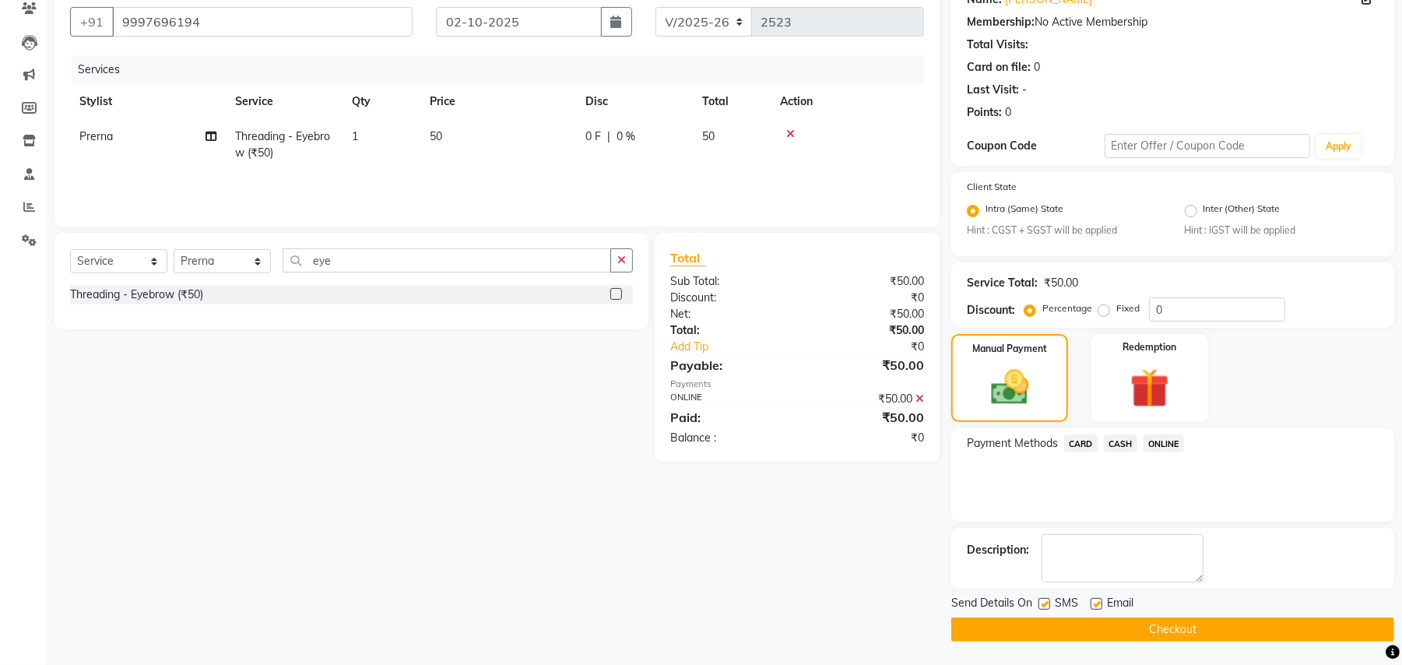
drag, startPoint x: 1140, startPoint y: 627, endPoint x: 1132, endPoint y: 624, distance: 9.1
click at [1137, 627] on button "Checkout" at bounding box center [1172, 629] width 443 height 24
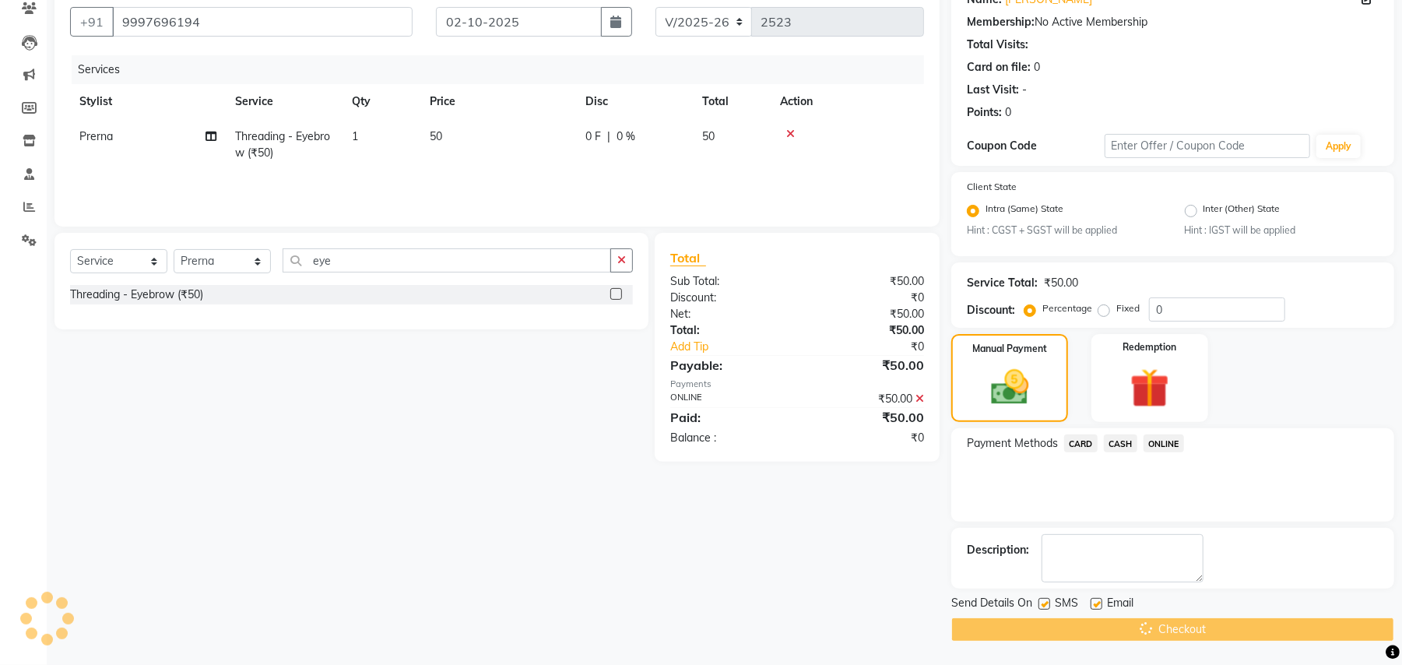
scroll to position [69, 0]
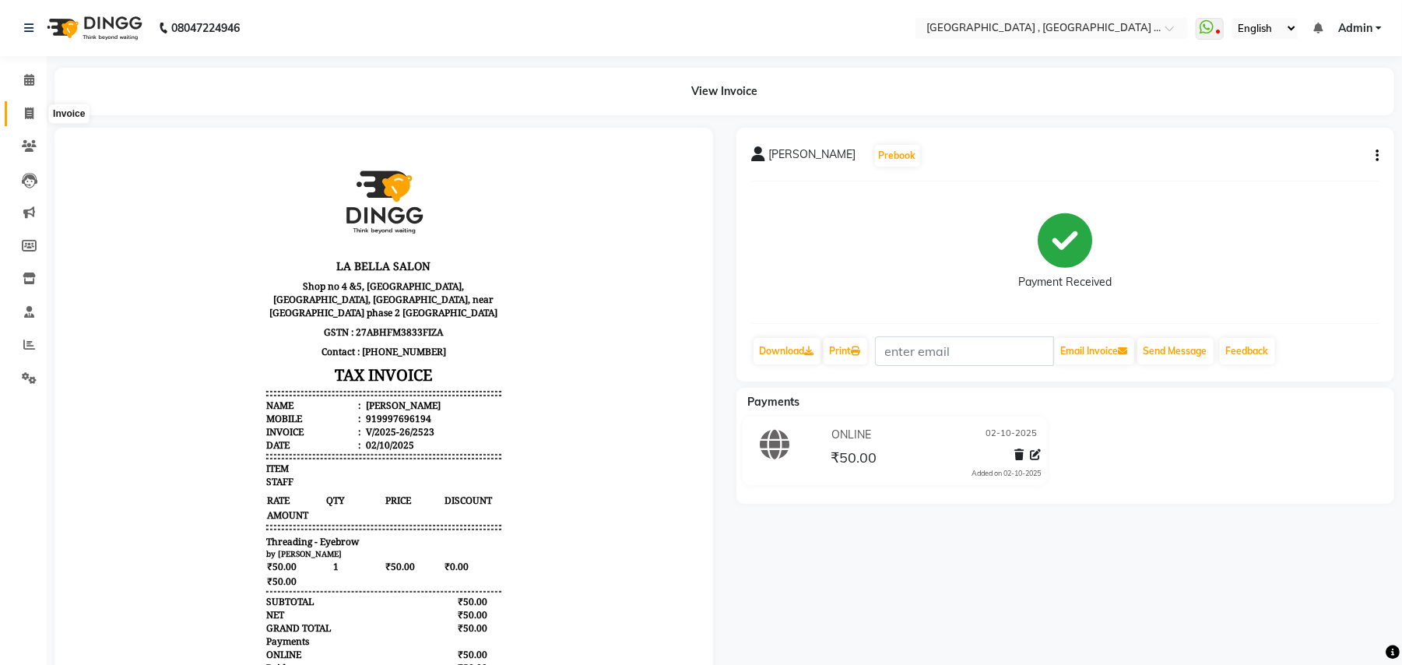
click at [19, 117] on span at bounding box center [29, 114] width 27 height 18
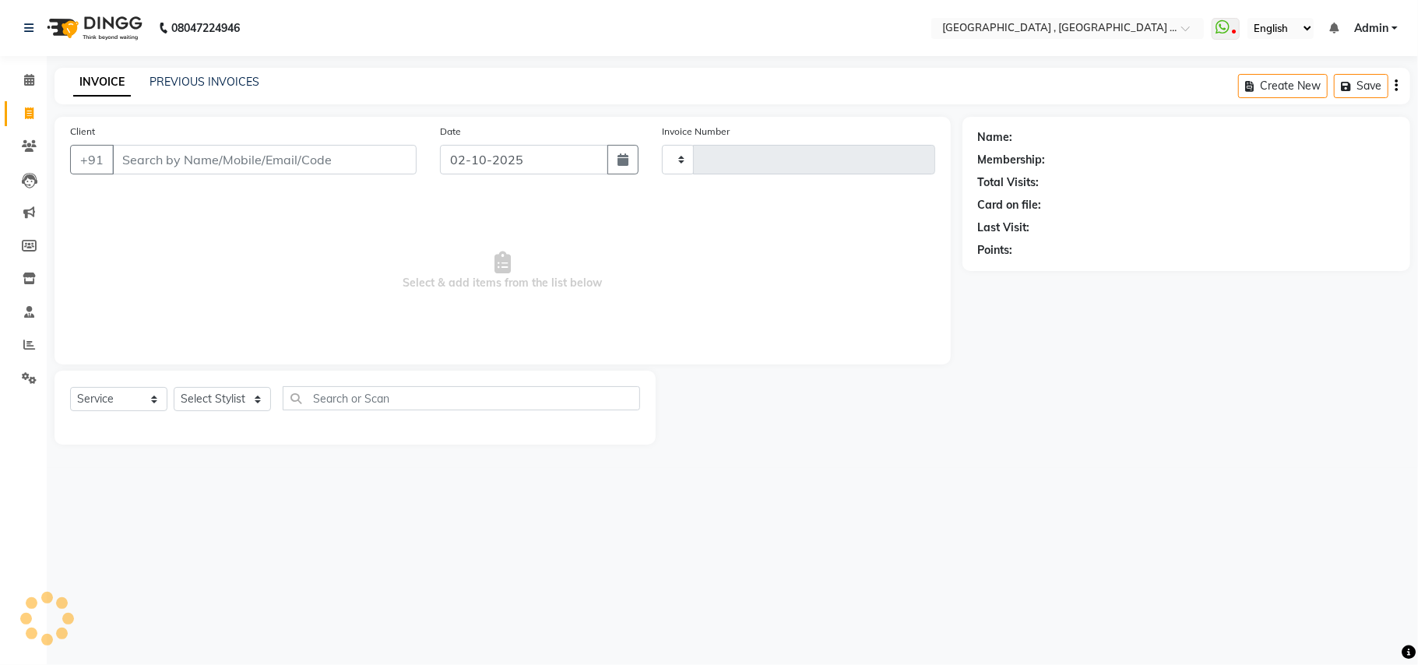
click at [187, 154] on input "Client" at bounding box center [264, 160] width 304 height 30
click at [389, 148] on button "Add Client" at bounding box center [376, 160] width 80 height 30
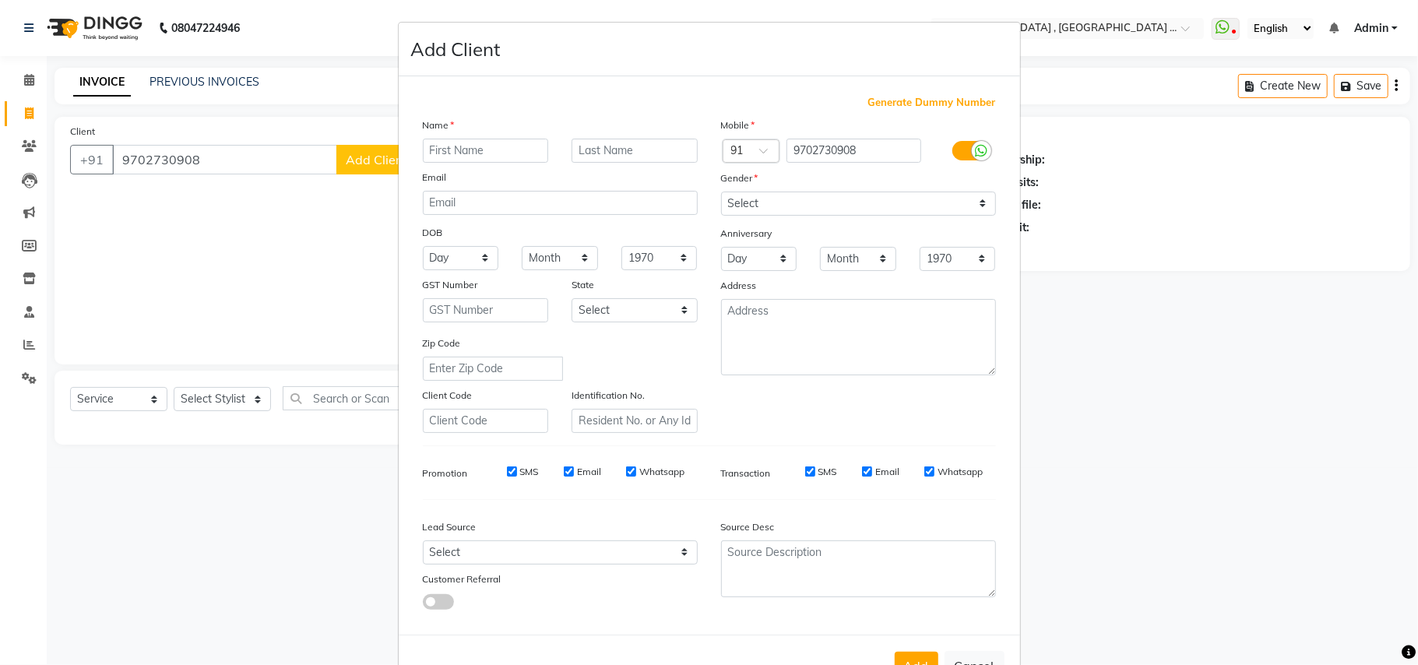
click at [514, 148] on input "text" at bounding box center [486, 151] width 126 height 24
click at [736, 213] on select "Select [DEMOGRAPHIC_DATA] [DEMOGRAPHIC_DATA] Other Prefer Not To Say" at bounding box center [858, 203] width 275 height 24
click at [751, 200] on select "Select [DEMOGRAPHIC_DATA] [DEMOGRAPHIC_DATA] Other Prefer Not To Say" at bounding box center [858, 203] width 275 height 24
click at [749, 212] on select "Select [DEMOGRAPHIC_DATA] [DEMOGRAPHIC_DATA] Other Prefer Not To Say" at bounding box center [858, 203] width 275 height 24
click at [721, 191] on select "Select [DEMOGRAPHIC_DATA] [DEMOGRAPHIC_DATA] Other Prefer Not To Say" at bounding box center [858, 203] width 275 height 24
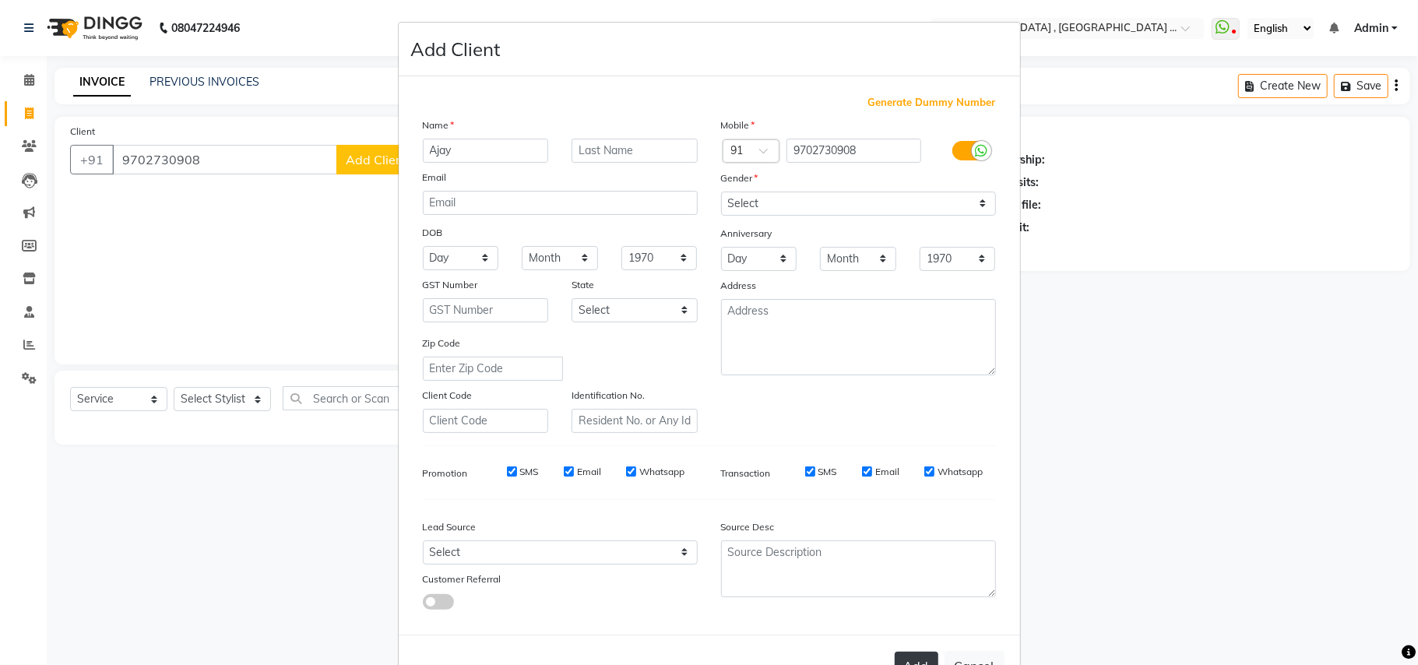
click at [919, 652] on button "Add" at bounding box center [916, 666] width 44 height 28
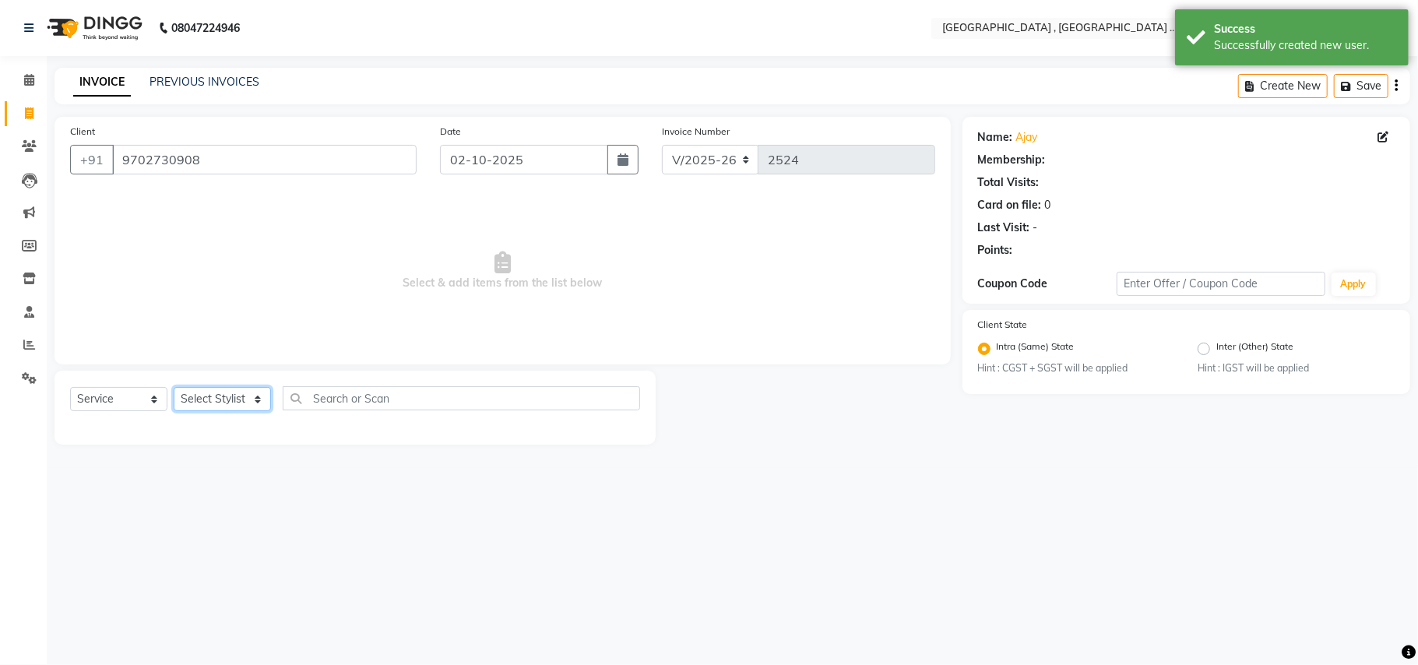
click at [231, 402] on select "Select Stylist Amit [PERSON_NAME] BUNTY Deep [PERSON_NAME] M Gautam la bella [P…" at bounding box center [222, 399] width 97 height 24
click at [220, 390] on select "Select Stylist Amit [PERSON_NAME] BUNTY Deep [PERSON_NAME] M Gautam la bella [P…" at bounding box center [222, 399] width 97 height 24
click at [224, 395] on select "Select Stylist Amit [PERSON_NAME] BUNTY Deep [PERSON_NAME] M Gautam la bella [P…" at bounding box center [222, 399] width 97 height 24
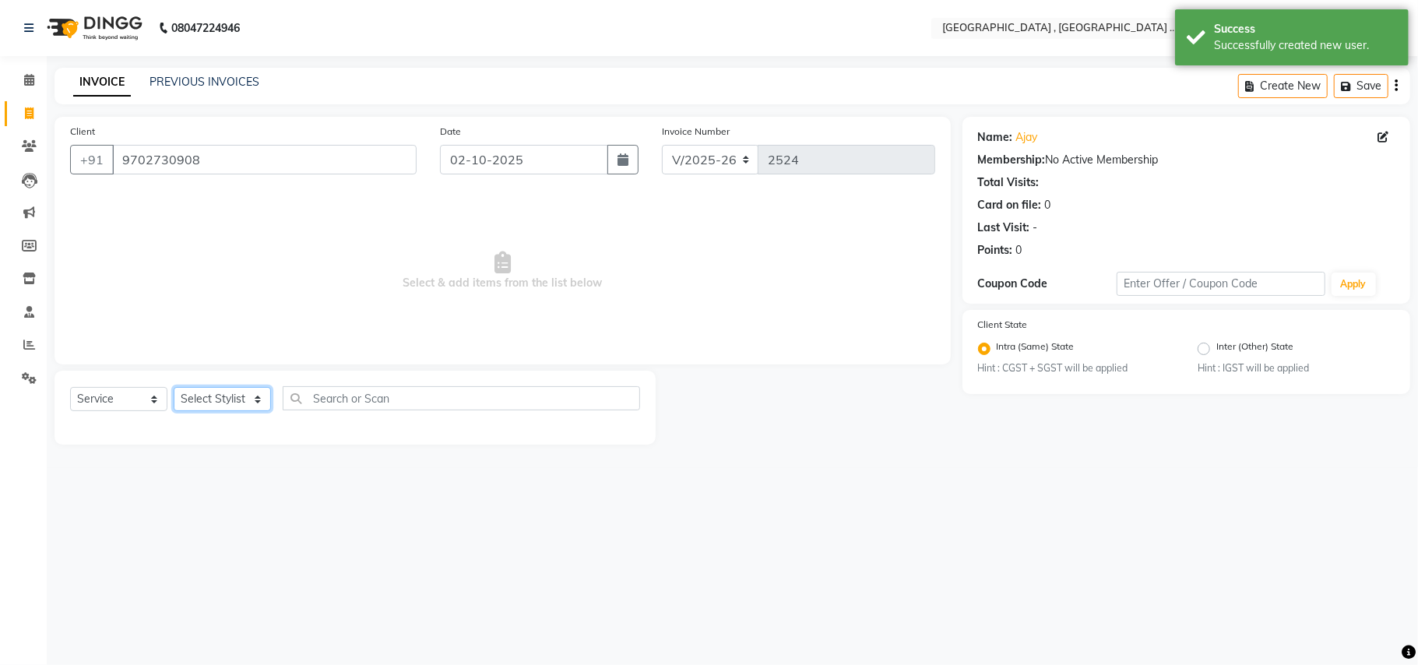
click at [224, 395] on select "Select Stylist Amit [PERSON_NAME] BUNTY Deep [PERSON_NAME] M Gautam la bella [P…" at bounding box center [222, 399] width 97 height 24
click at [226, 387] on select "Select Stylist Amit [PERSON_NAME] BUNTY Deep [PERSON_NAME] M Gautam la bella [P…" at bounding box center [222, 399] width 97 height 24
click at [226, 397] on select "Select Stylist Amit [PERSON_NAME] BUNTY Deep [PERSON_NAME] M Gautam la bella [P…" at bounding box center [222, 399] width 97 height 24
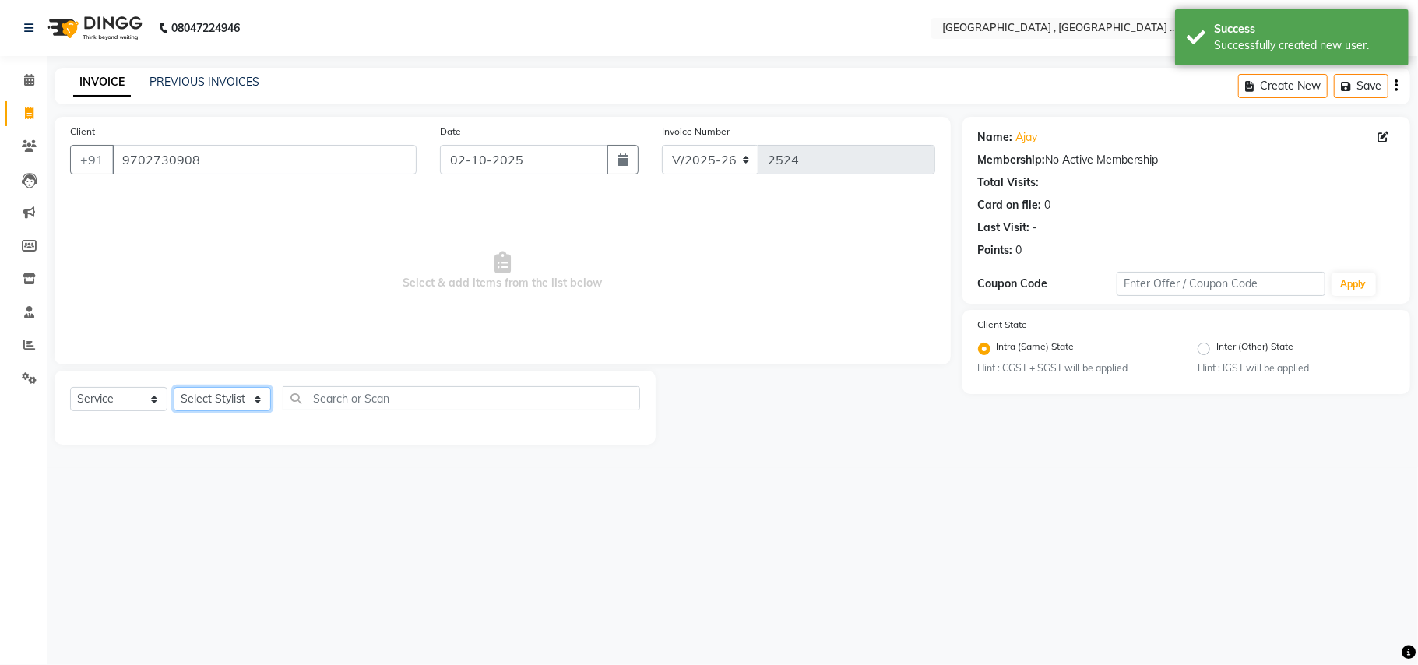
click at [223, 393] on select "Select Stylist Amit [PERSON_NAME] BUNTY Deep [PERSON_NAME] M Gautam la bella [P…" at bounding box center [222, 399] width 97 height 24
click at [174, 387] on select "Select Stylist Amit [PERSON_NAME] BUNTY Deep [PERSON_NAME] M Gautam la bella [P…" at bounding box center [222, 399] width 97 height 24
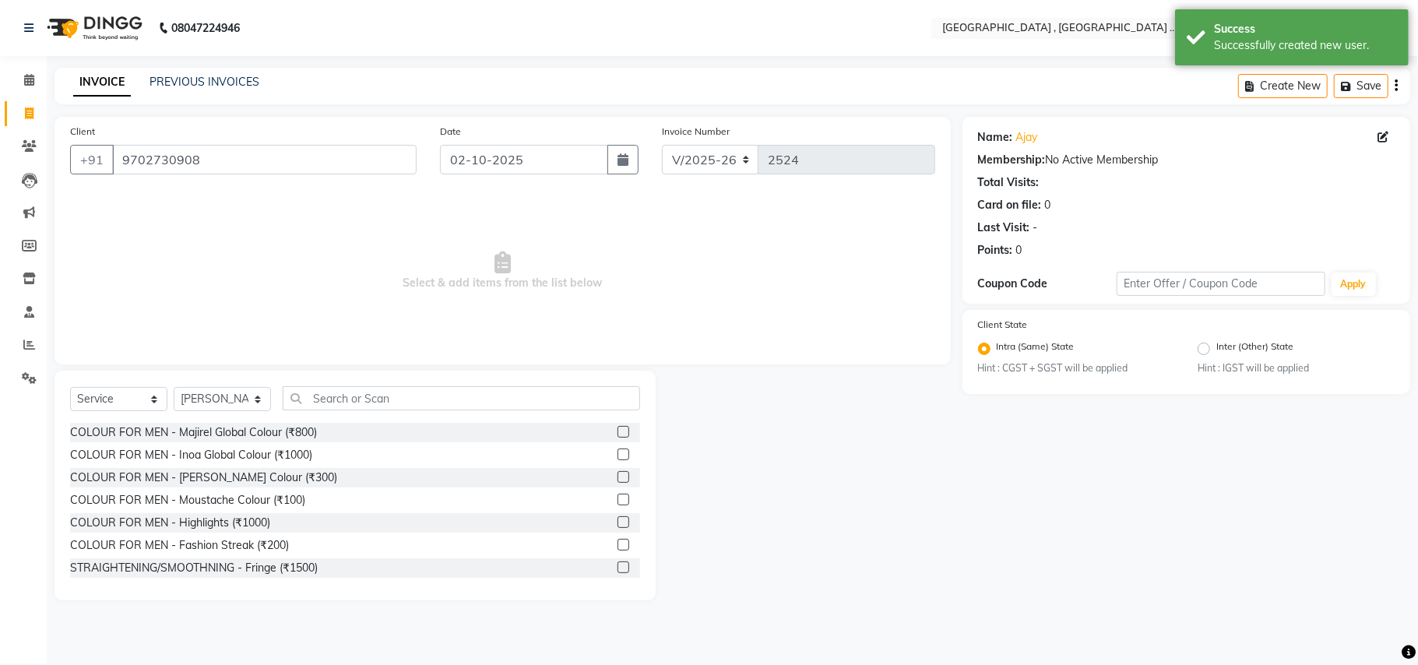
click at [307, 385] on div "Select Service Product Membership Package Voucher Prepaid Gift Card Select Styl…" at bounding box center [354, 486] width 601 height 230
click at [308, 391] on input "text" at bounding box center [461, 398] width 357 height 24
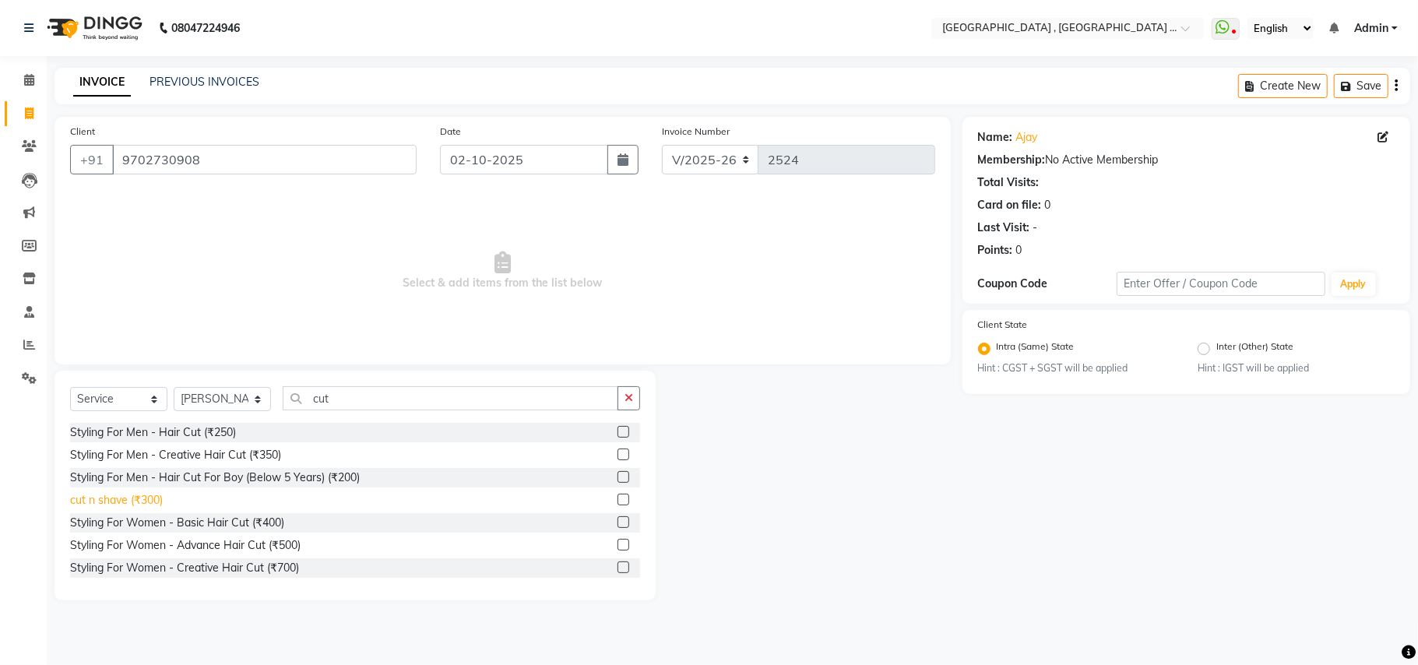
click at [153, 501] on div "cut n shave (₹300)" at bounding box center [116, 500] width 93 height 16
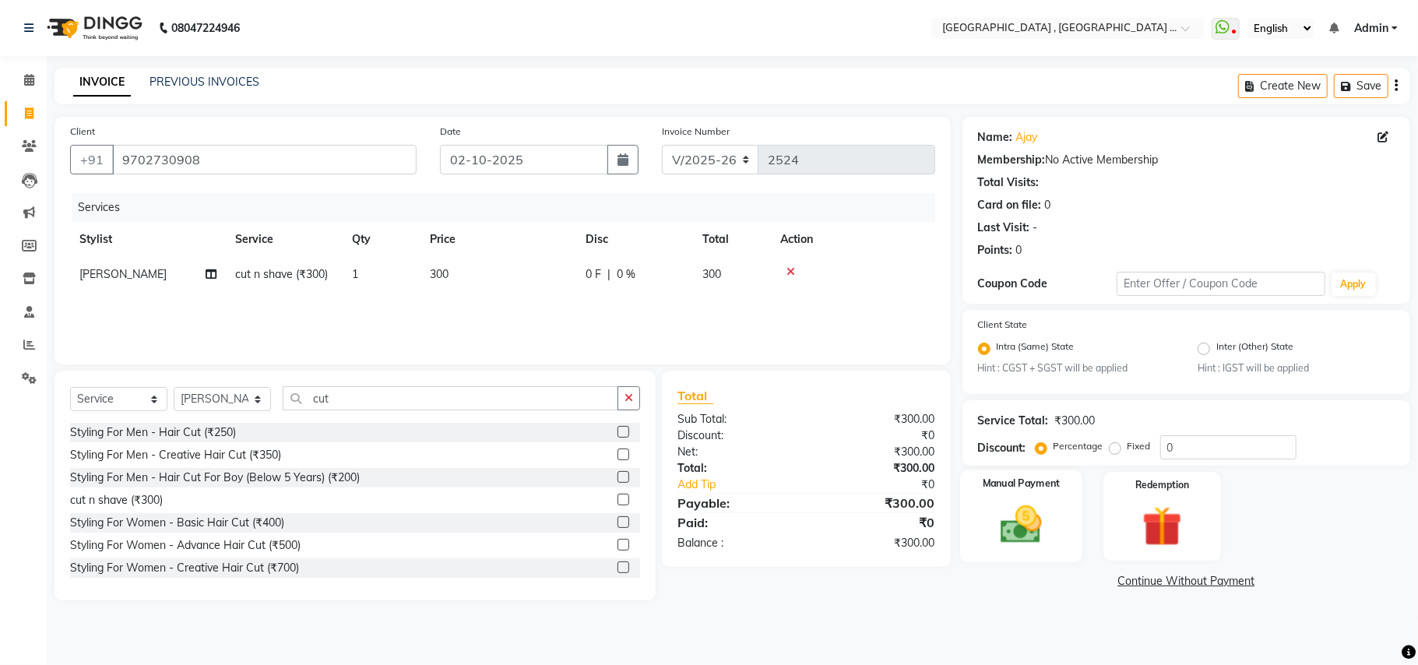
click at [995, 511] on img at bounding box center [1021, 525] width 68 height 48
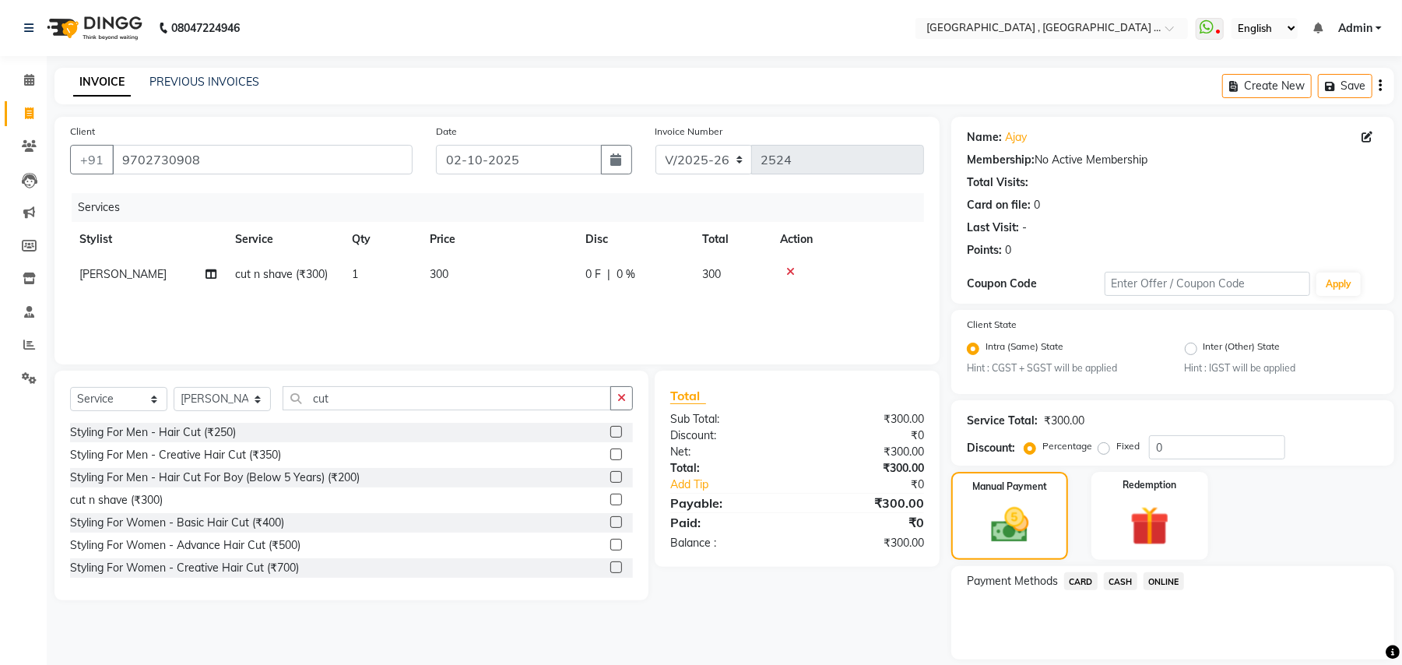
click at [1166, 574] on span "ONLINE" at bounding box center [1164, 581] width 40 height 18
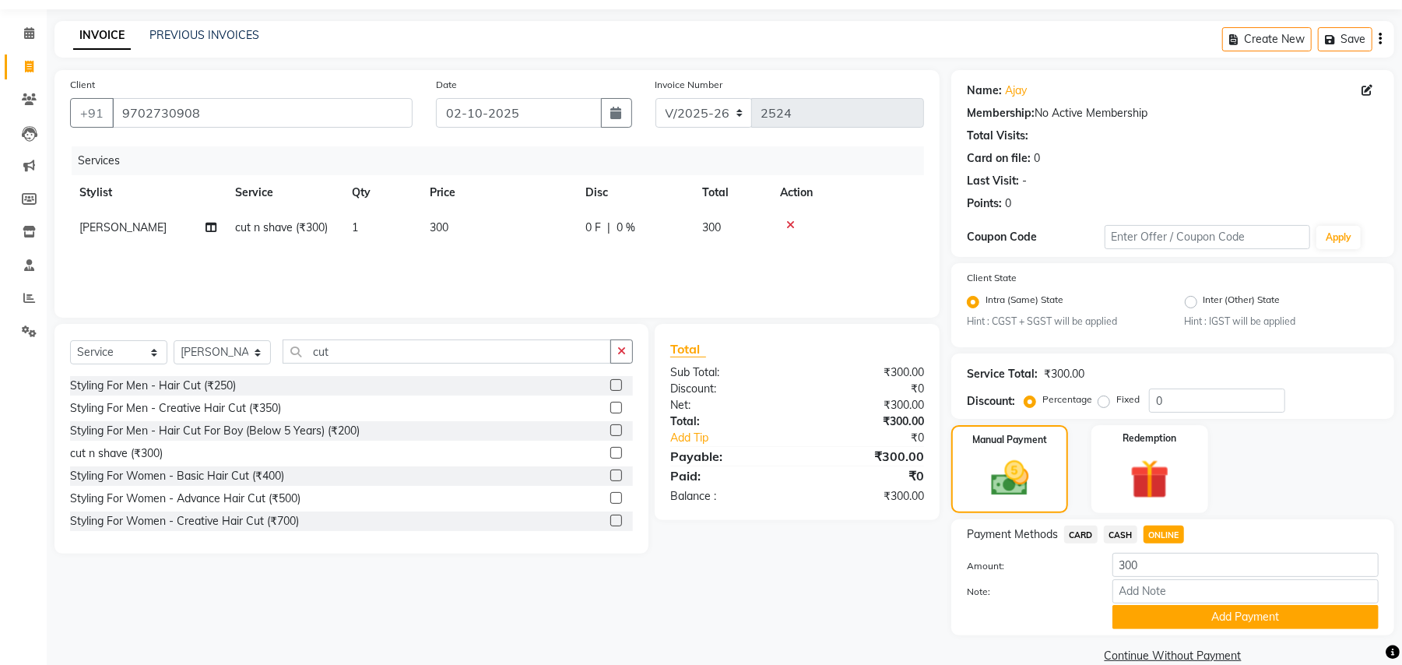
scroll to position [72, 0]
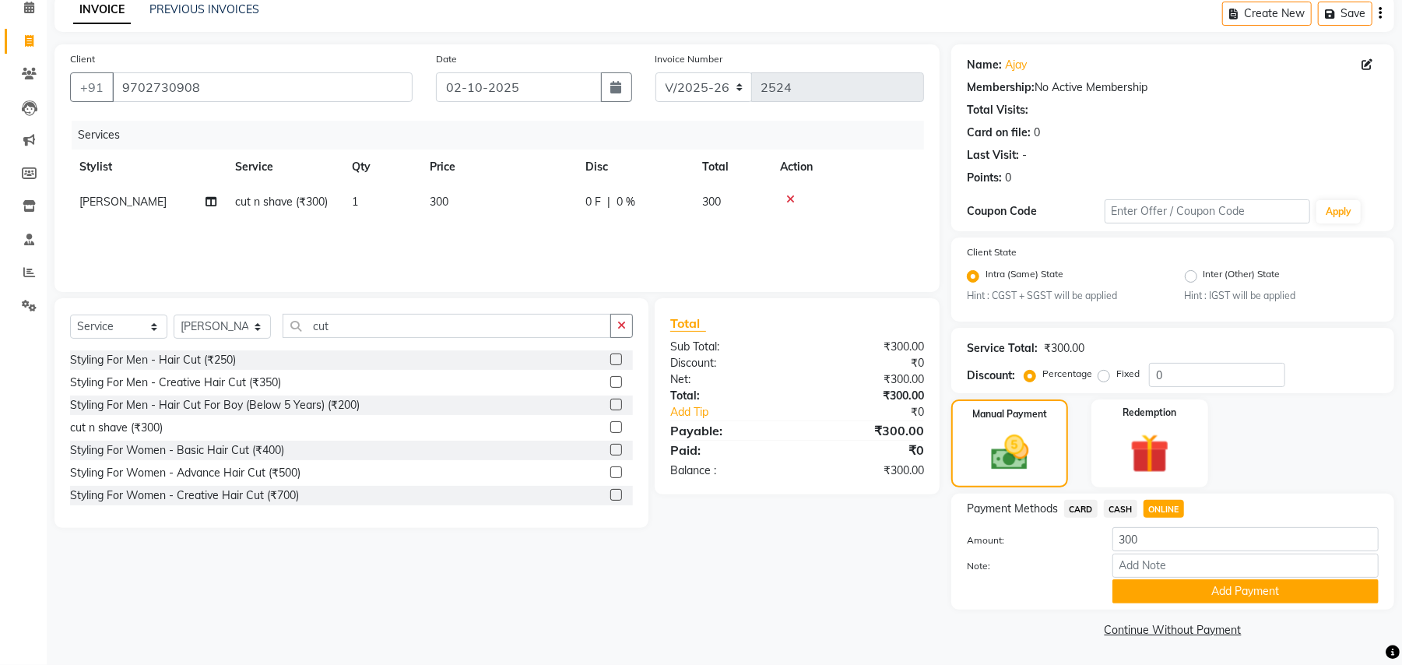
click at [1093, 500] on div "CARD" at bounding box center [1078, 510] width 40 height 21
click at [1085, 508] on span "CARD" at bounding box center [1080, 509] width 33 height 18
click at [1147, 587] on button "Add Payment" at bounding box center [1245, 591] width 266 height 24
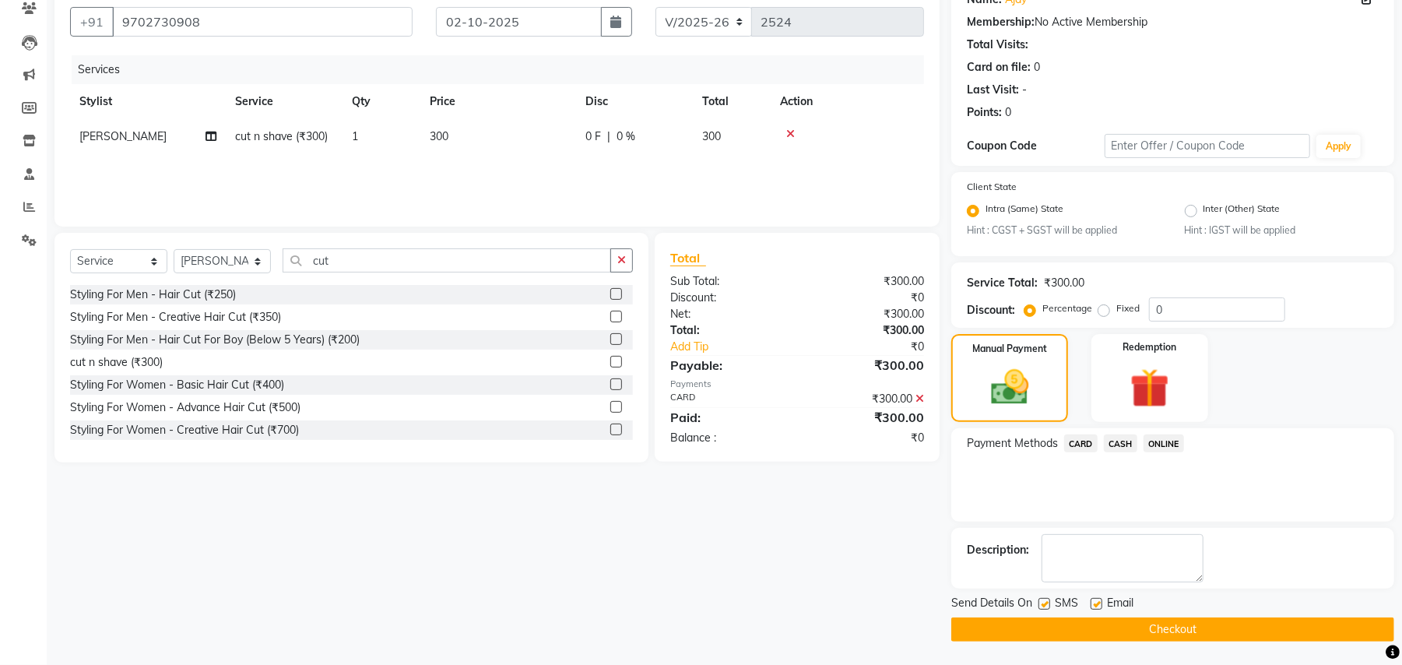
click at [1165, 624] on button "Checkout" at bounding box center [1172, 629] width 443 height 24
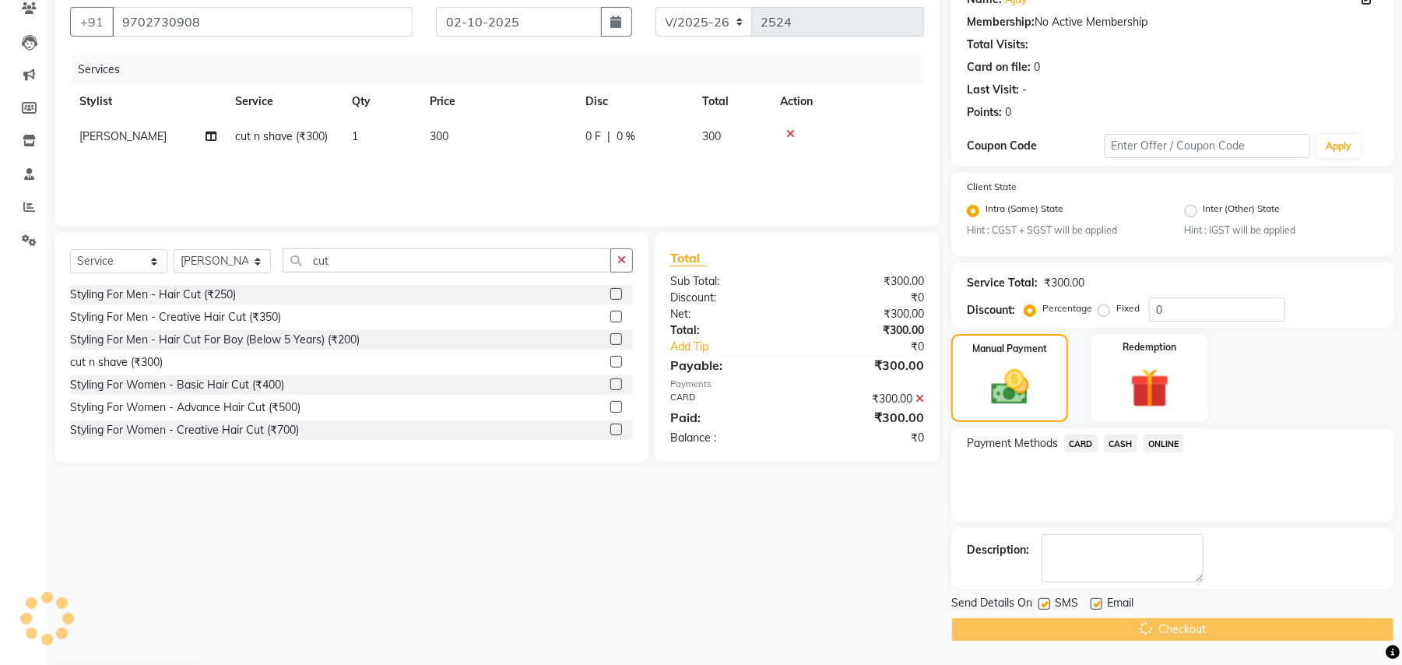
scroll to position [66, 0]
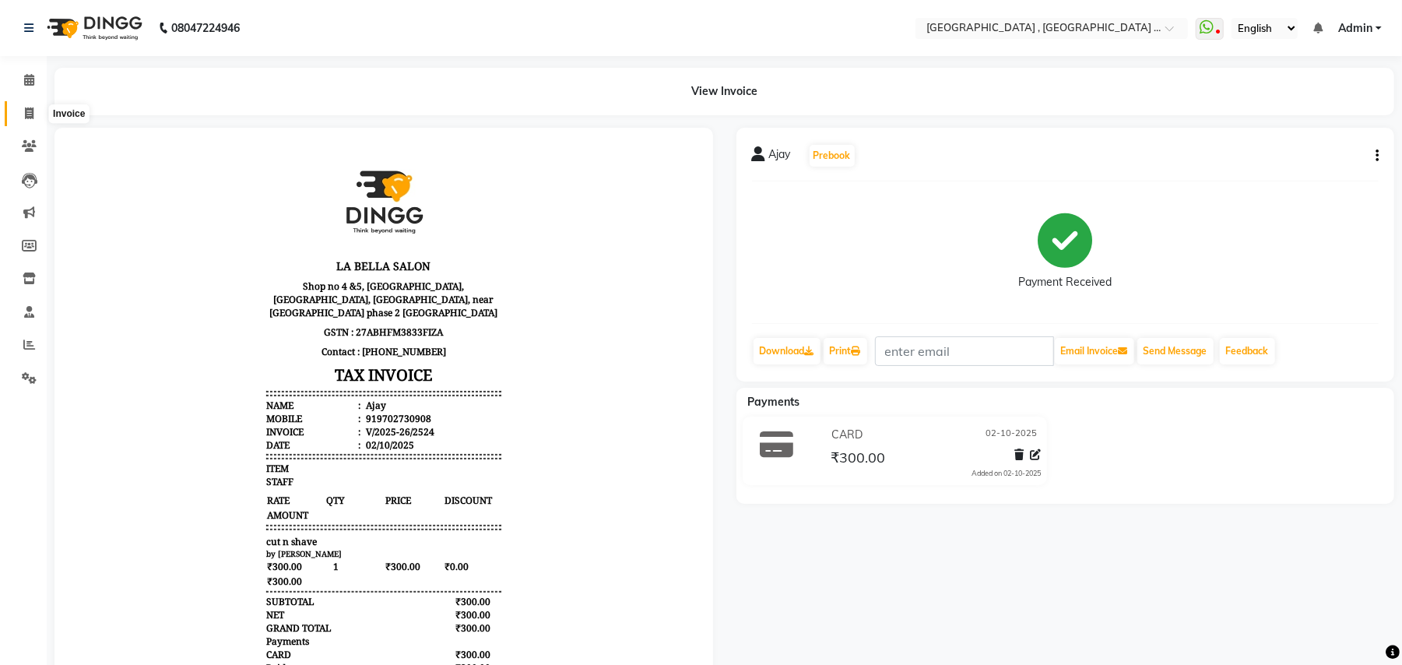
click at [16, 114] on span at bounding box center [29, 114] width 27 height 18
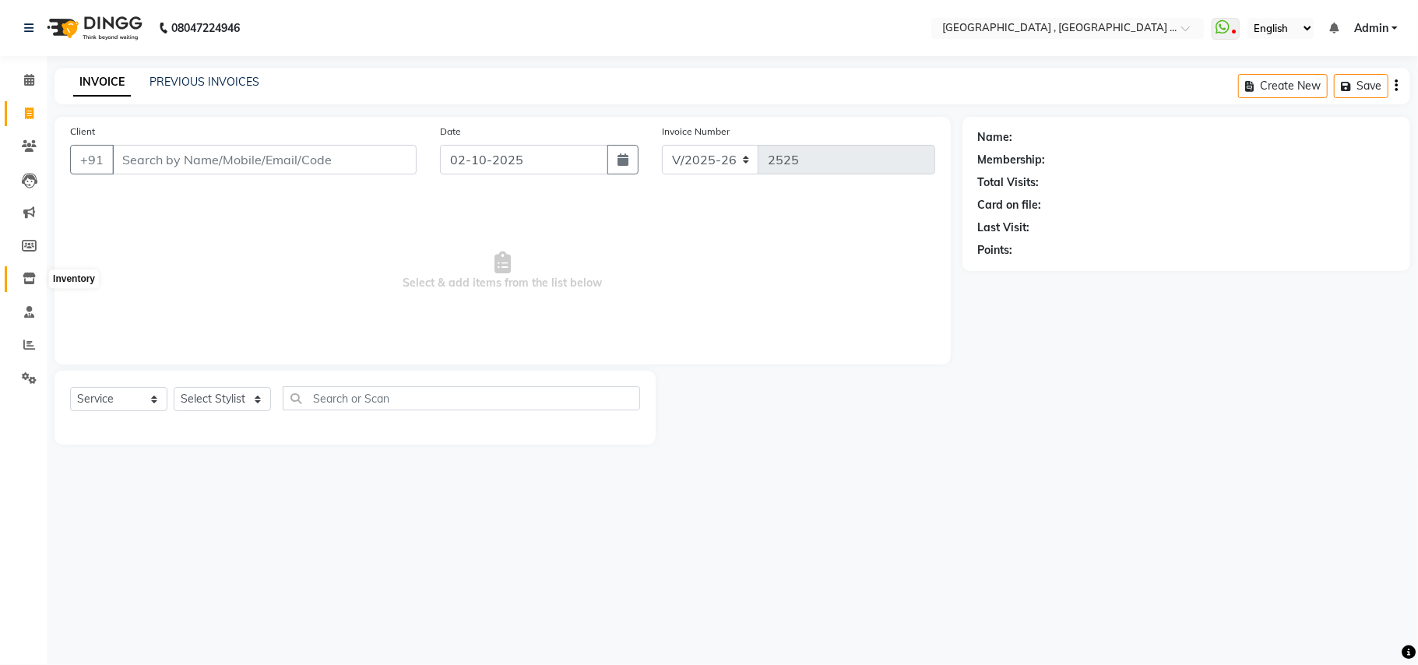
click at [22, 272] on span at bounding box center [29, 279] width 27 height 18
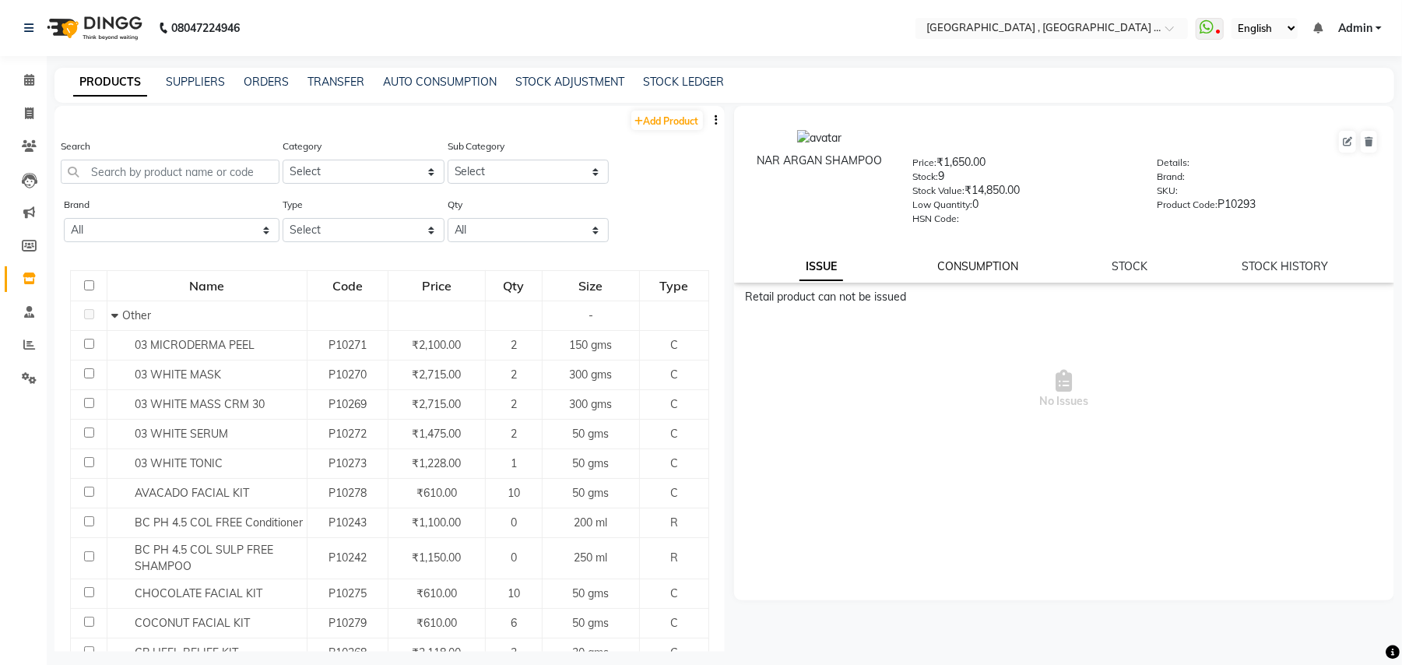
click at [968, 262] on link "CONSUMPTION" at bounding box center [977, 266] width 81 height 14
click at [1135, 260] on link "STOCK" at bounding box center [1131, 266] width 36 height 14
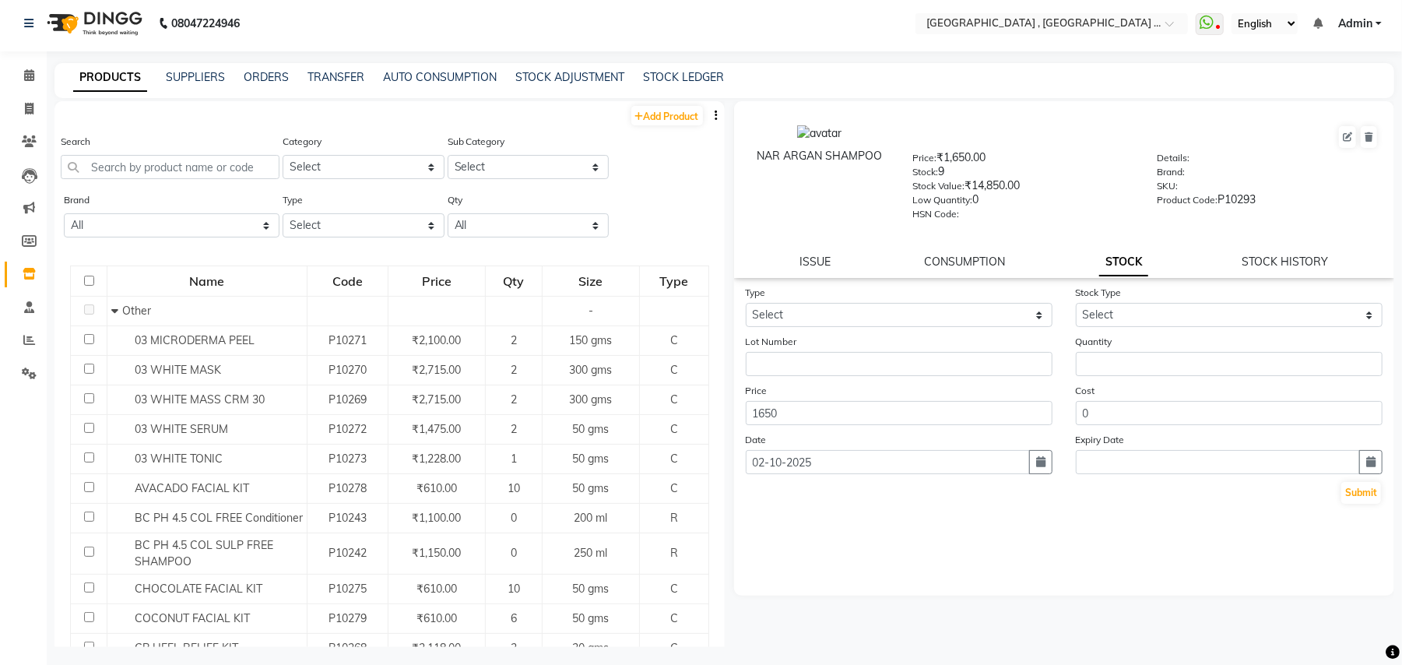
scroll to position [9, 0]
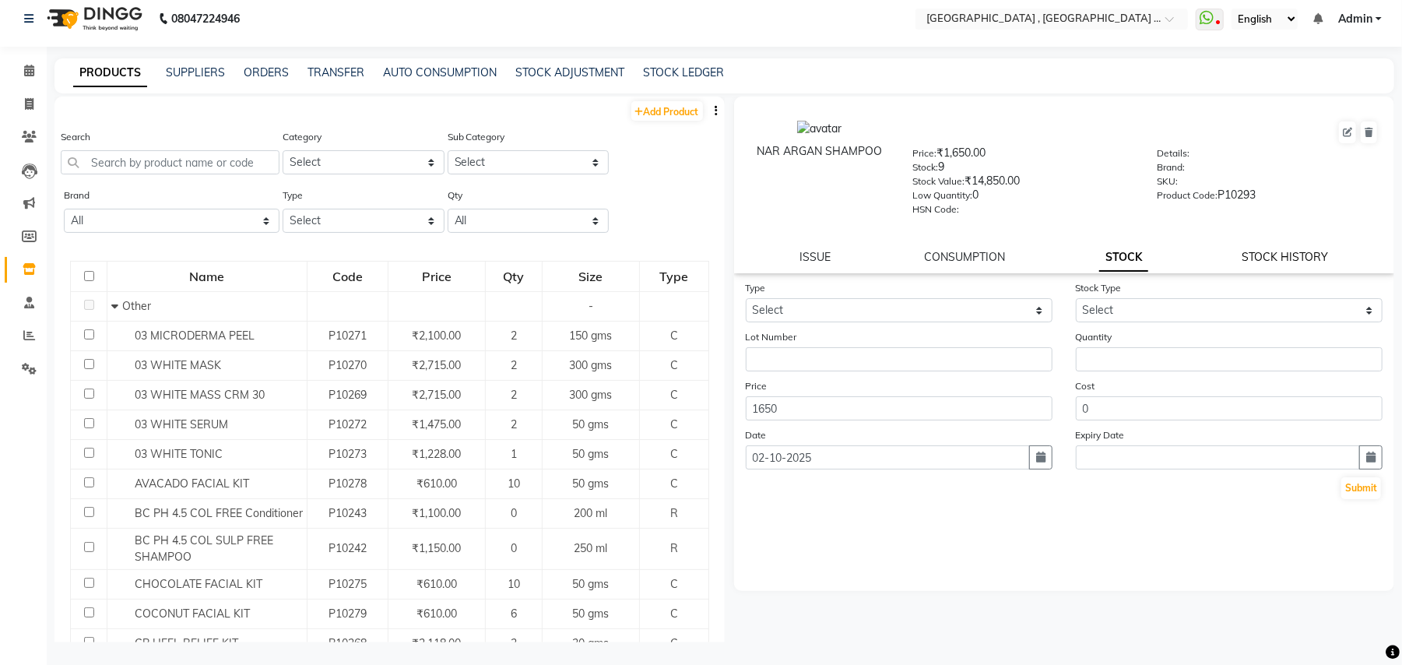
click at [1277, 260] on link "STOCK HISTORY" at bounding box center [1285, 257] width 86 height 14
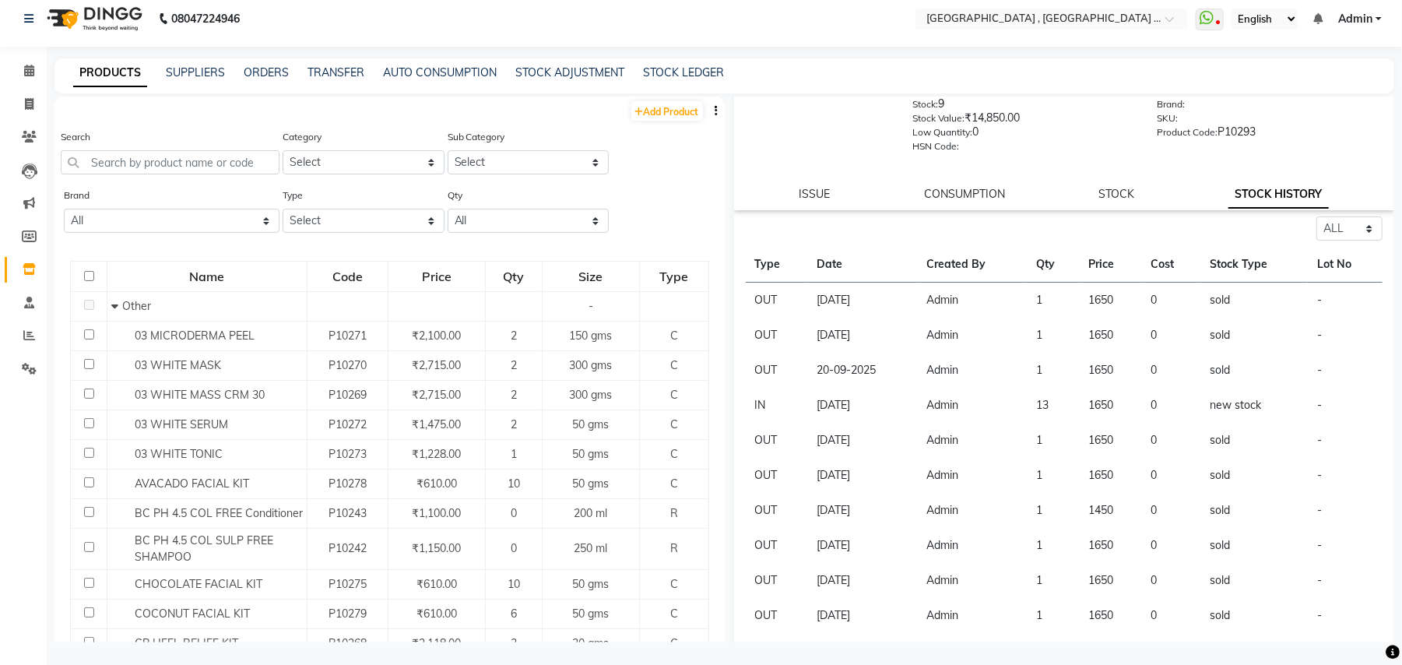
scroll to position [97, 0]
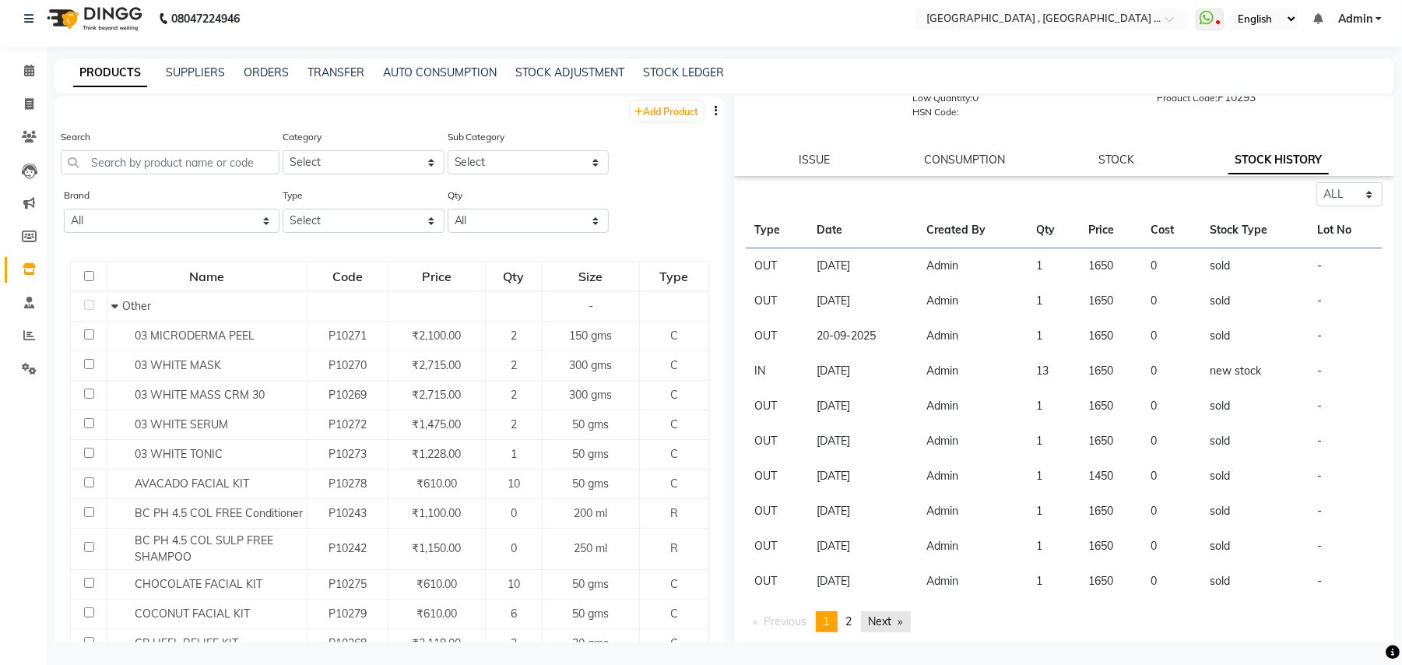
click at [869, 614] on link "Next page" at bounding box center [886, 621] width 50 height 21
click at [869, 614] on div "NAR ARGAN SHAMPOO Price: ₹1,650.00 Stock: 9 Stock Value: ₹14,850.00 Low Quantit…" at bounding box center [1060, 370] width 670 height 546
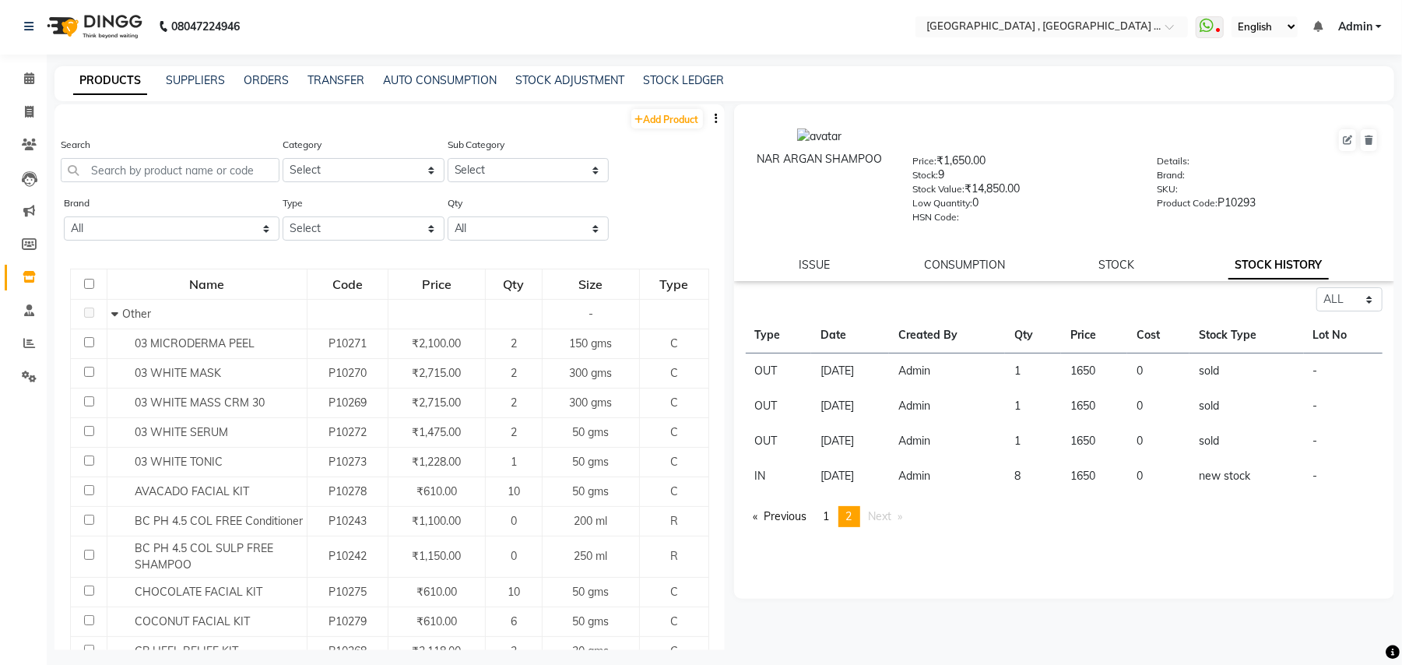
scroll to position [0, 0]
click at [886, 515] on span "Next page" at bounding box center [880, 518] width 23 height 14
click at [826, 511] on span "1" at bounding box center [827, 518] width 6 height 14
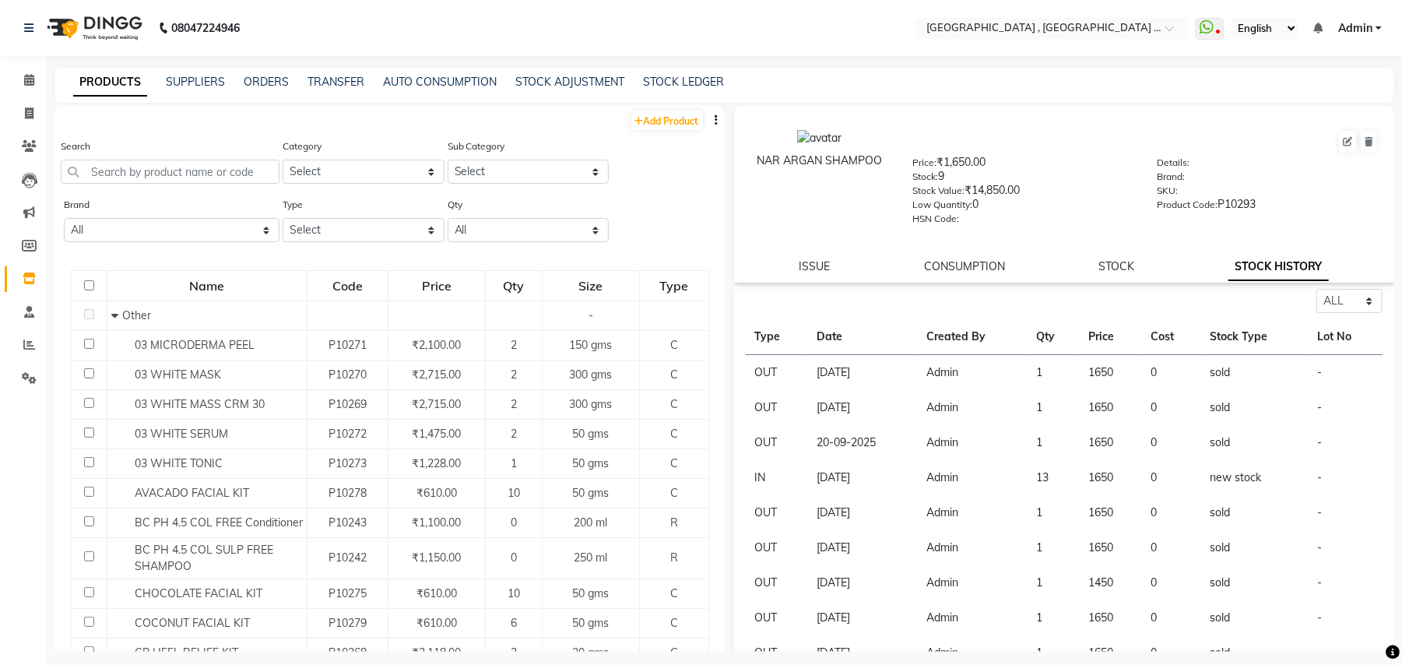
click at [761, 368] on td "OUT" at bounding box center [777, 373] width 62 height 36
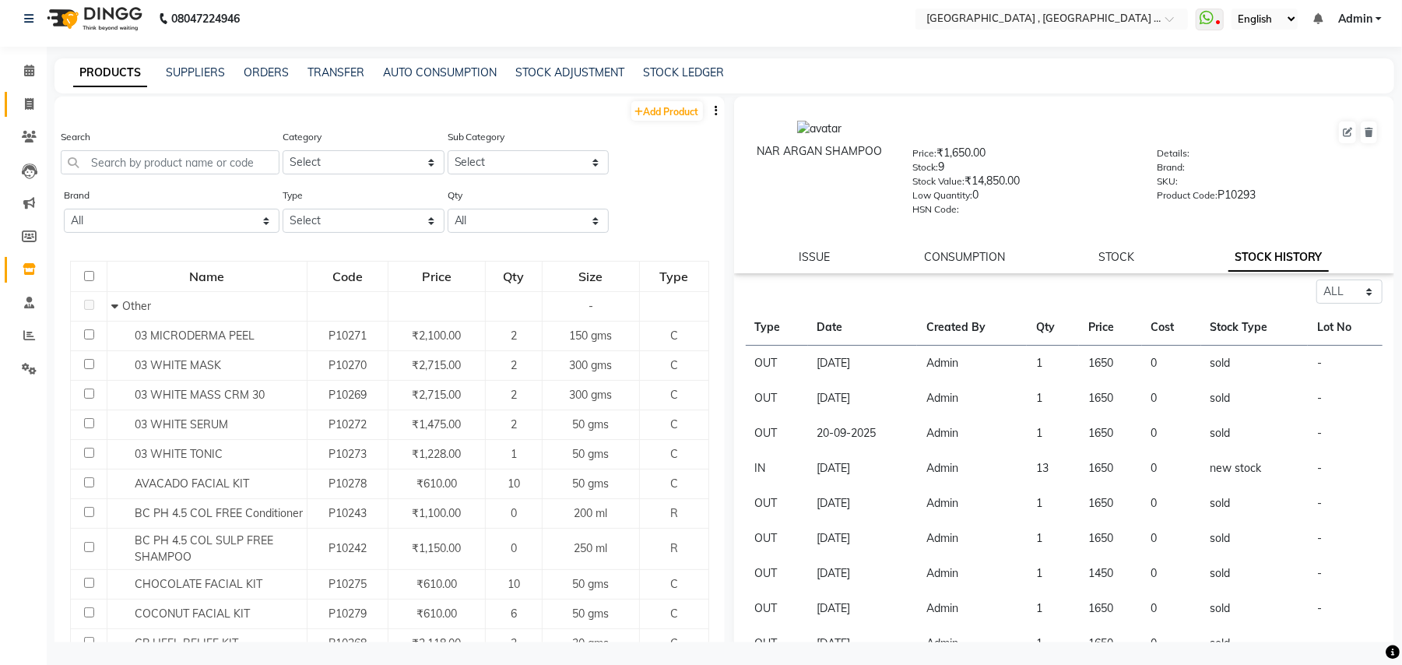
click at [33, 98] on icon at bounding box center [29, 104] width 9 height 12
